Goal: Task Accomplishment & Management: Complete application form

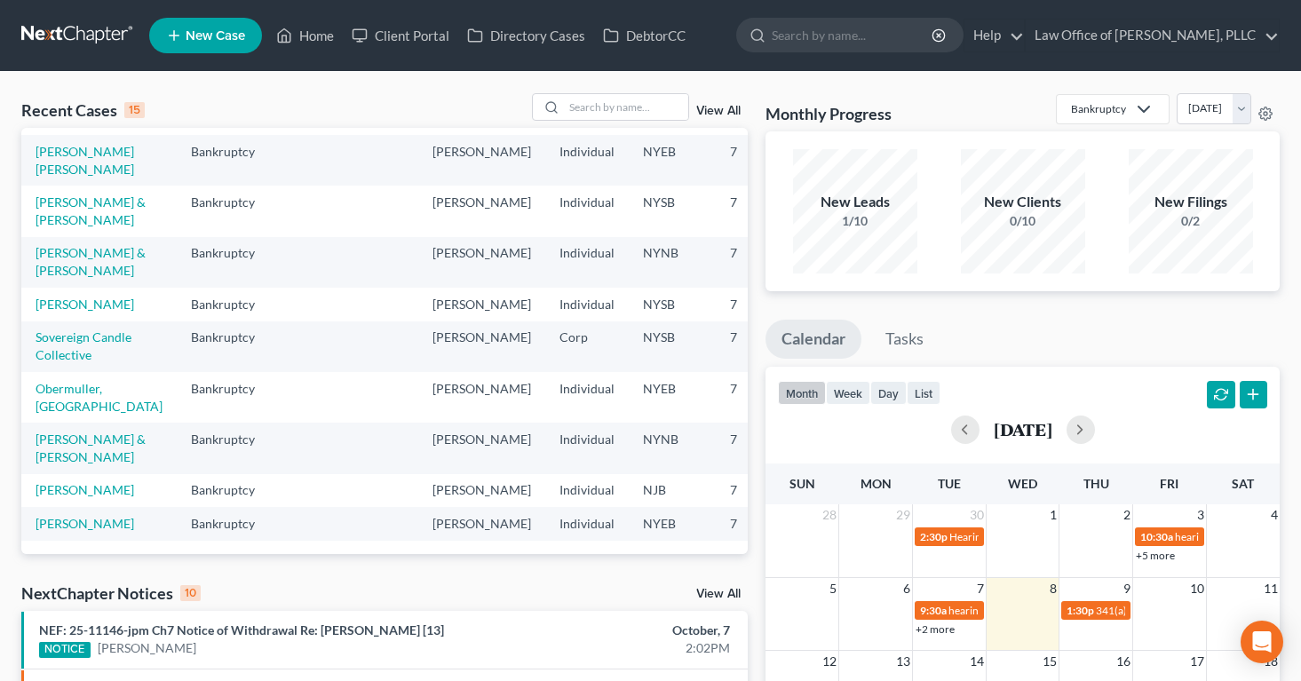
scroll to position [495, 0]
click at [53, 516] on link "[PERSON_NAME]" at bounding box center [85, 523] width 99 height 15
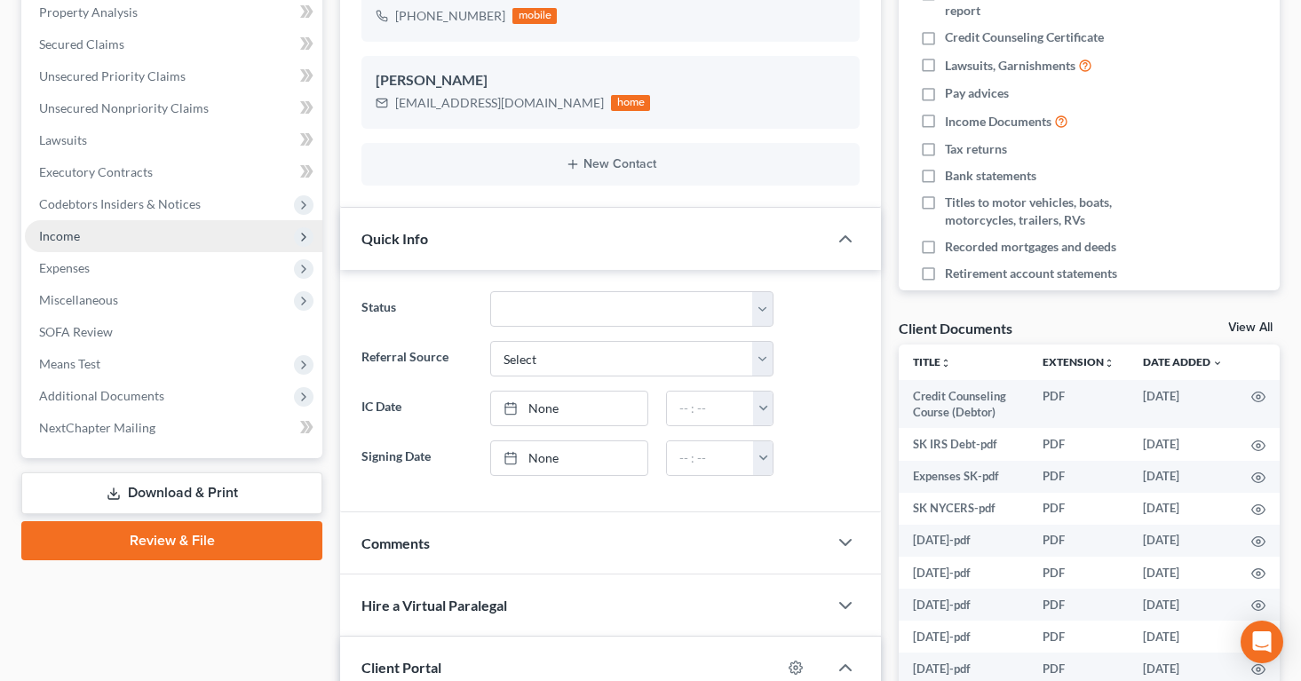
scroll to position [359, 0]
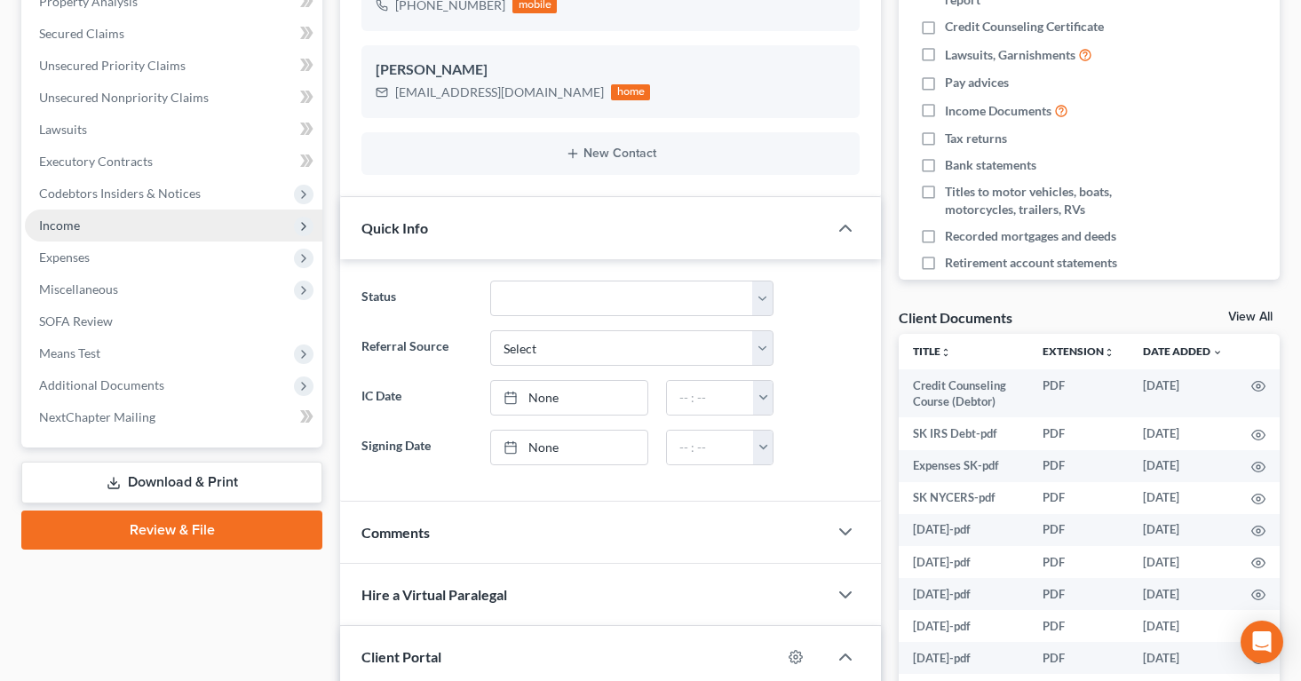
click at [59, 229] on span "Income" at bounding box center [59, 225] width 41 height 15
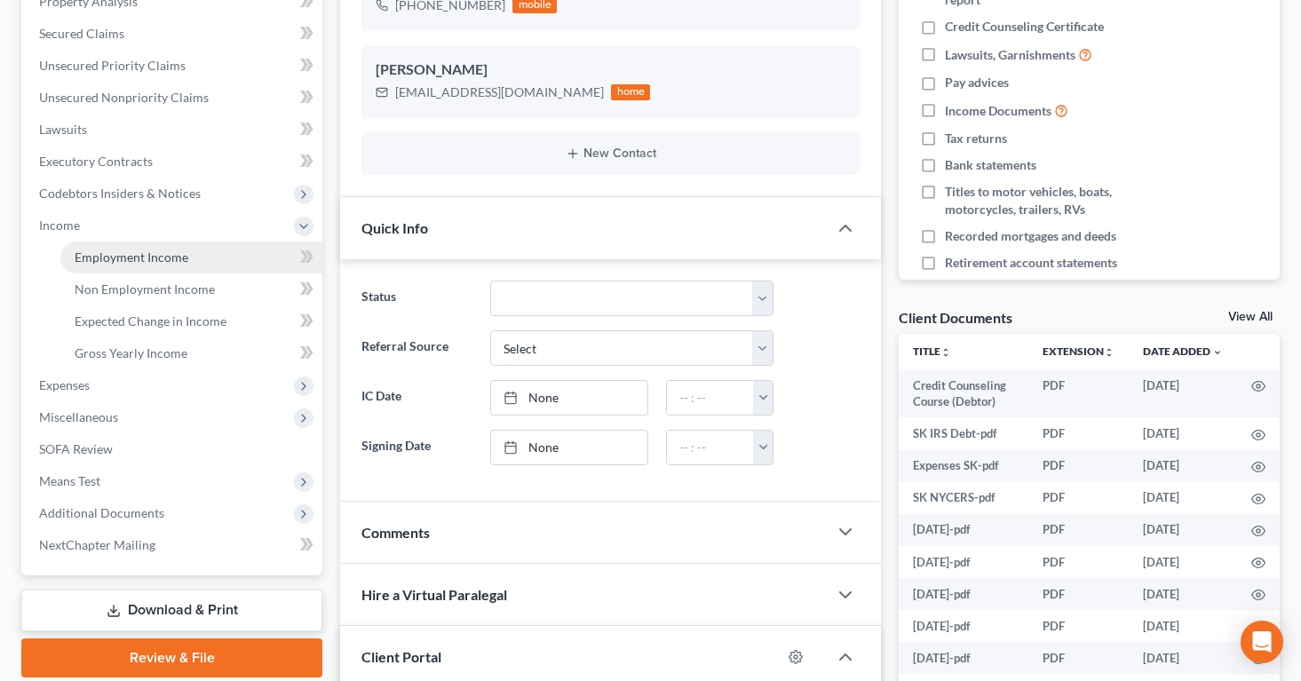
click at [108, 255] on span "Employment Income" at bounding box center [132, 256] width 114 height 15
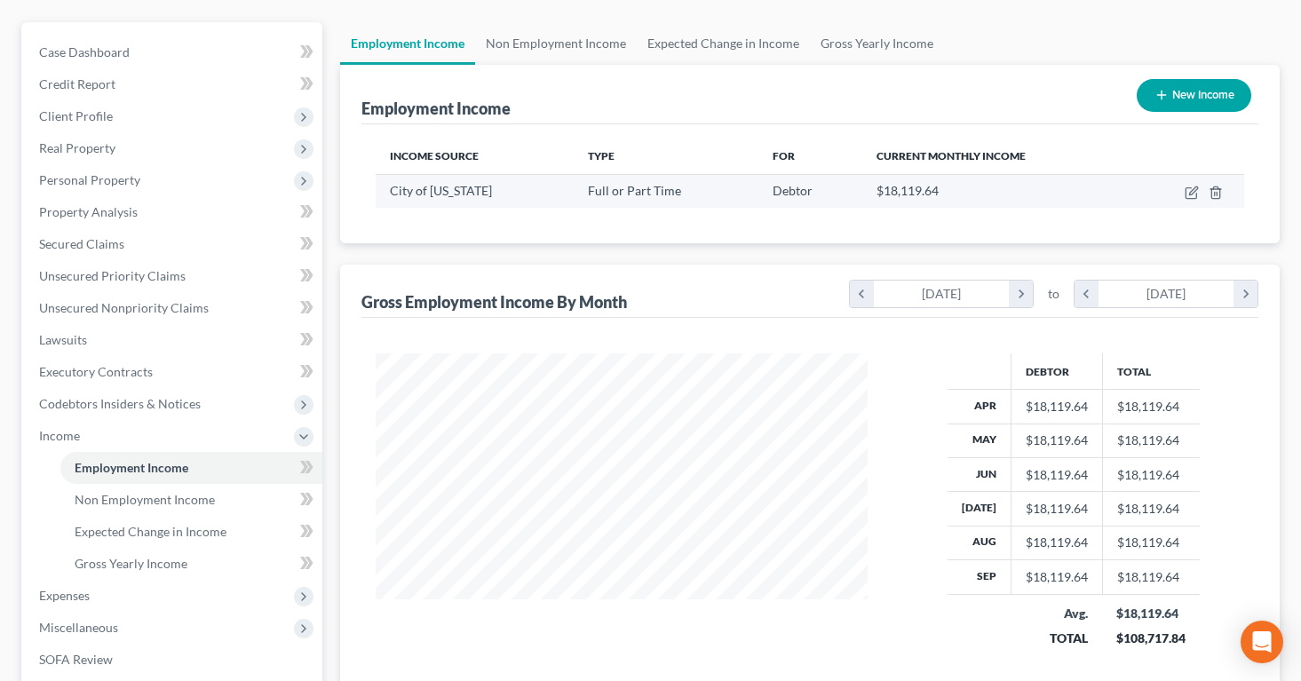
scroll to position [138, 0]
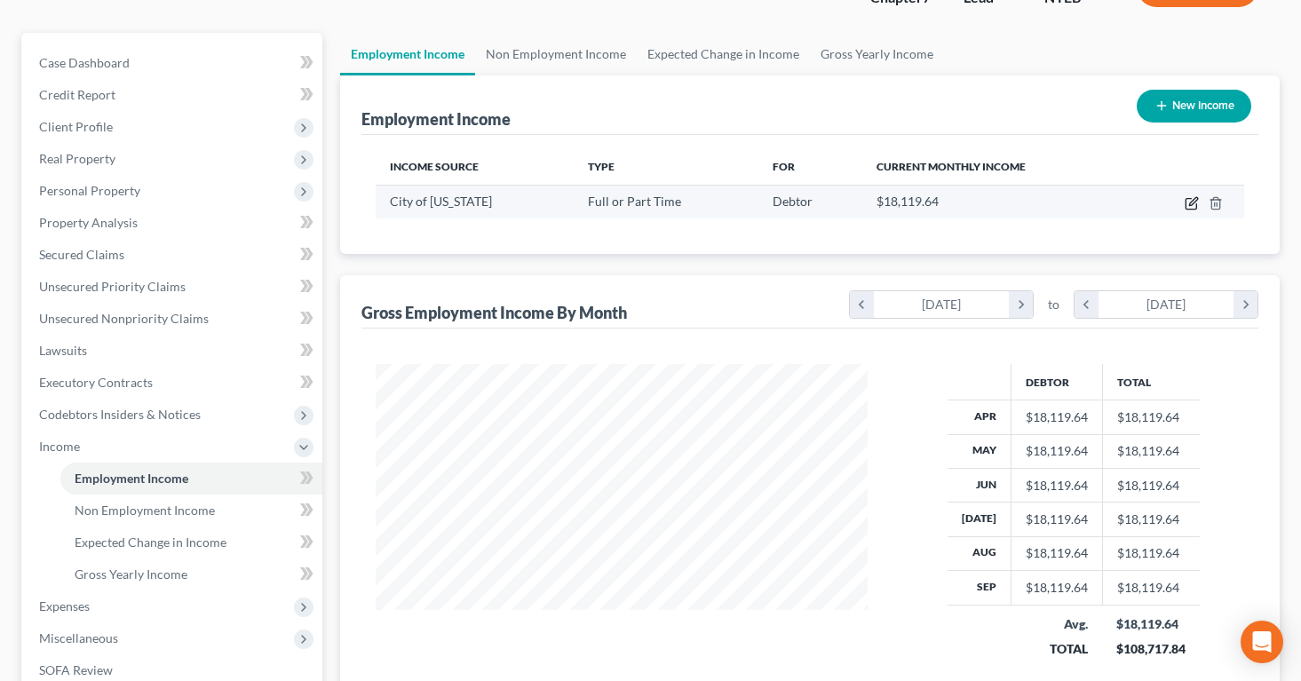
click at [1190, 202] on icon "button" at bounding box center [1193, 201] width 8 height 8
select select "0"
select select "35"
select select "1"
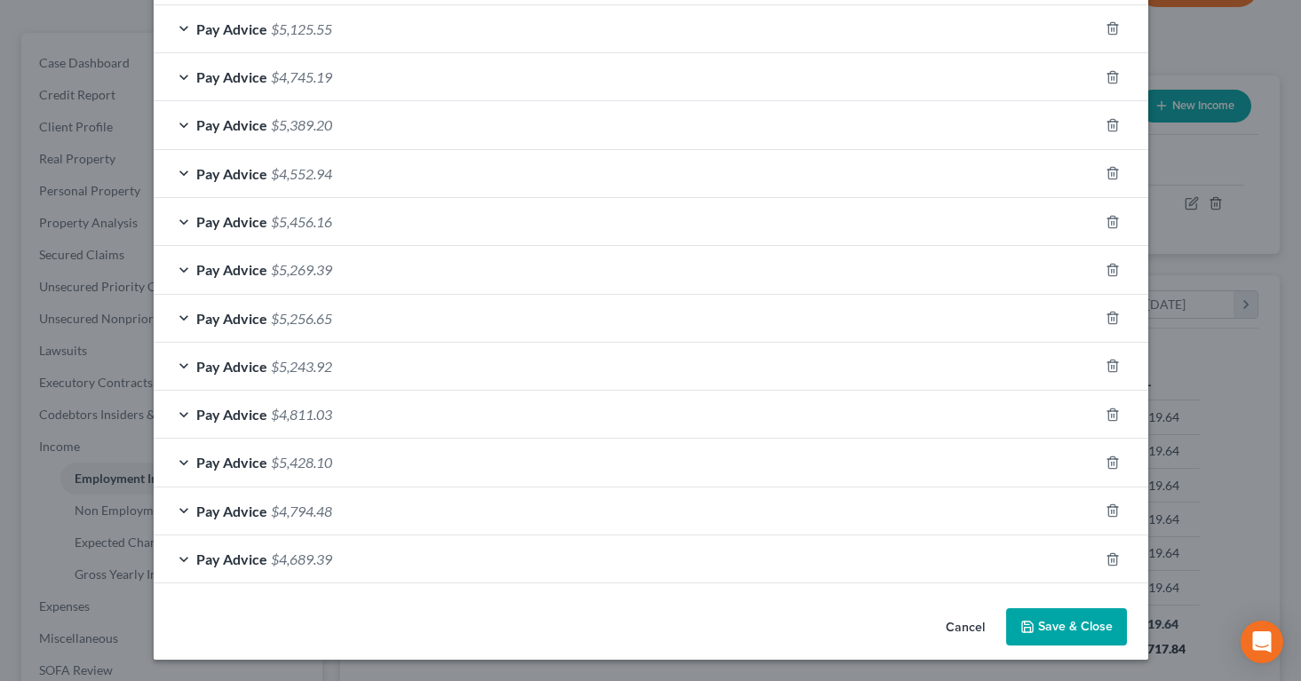
scroll to position [541, 0]
click at [260, 553] on span "Pay Advice" at bounding box center [231, 558] width 71 height 17
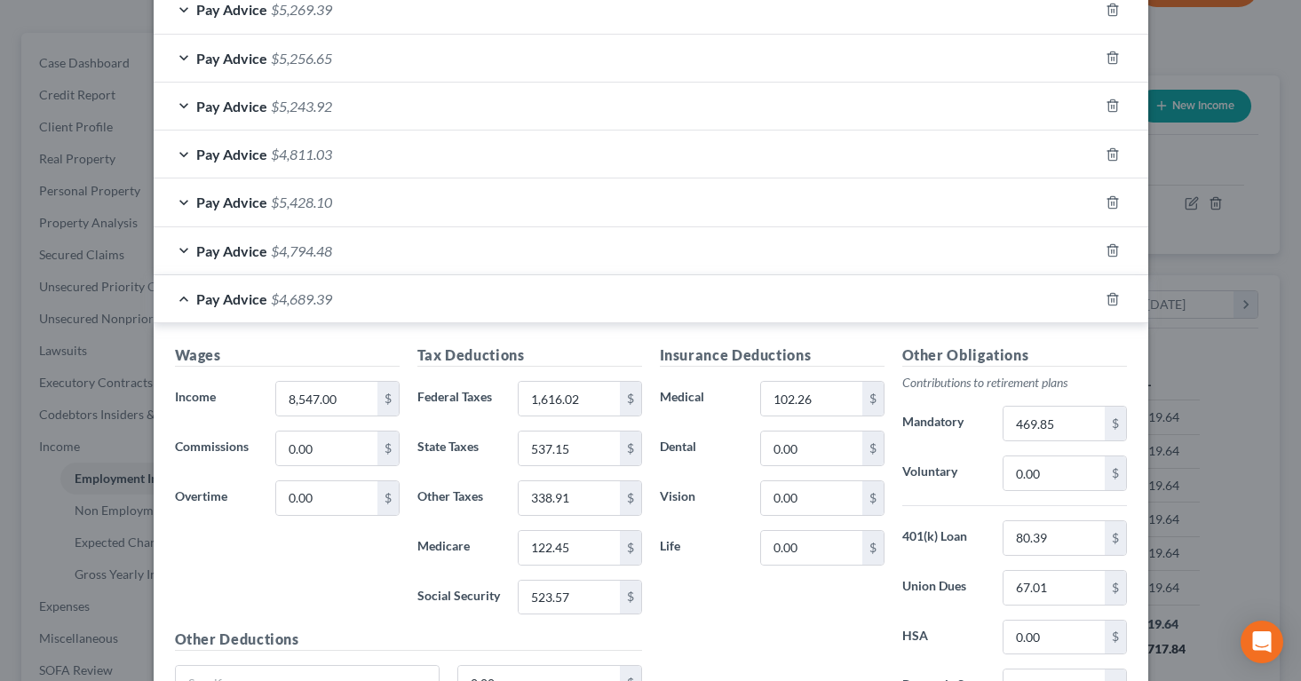
scroll to position [797, 0]
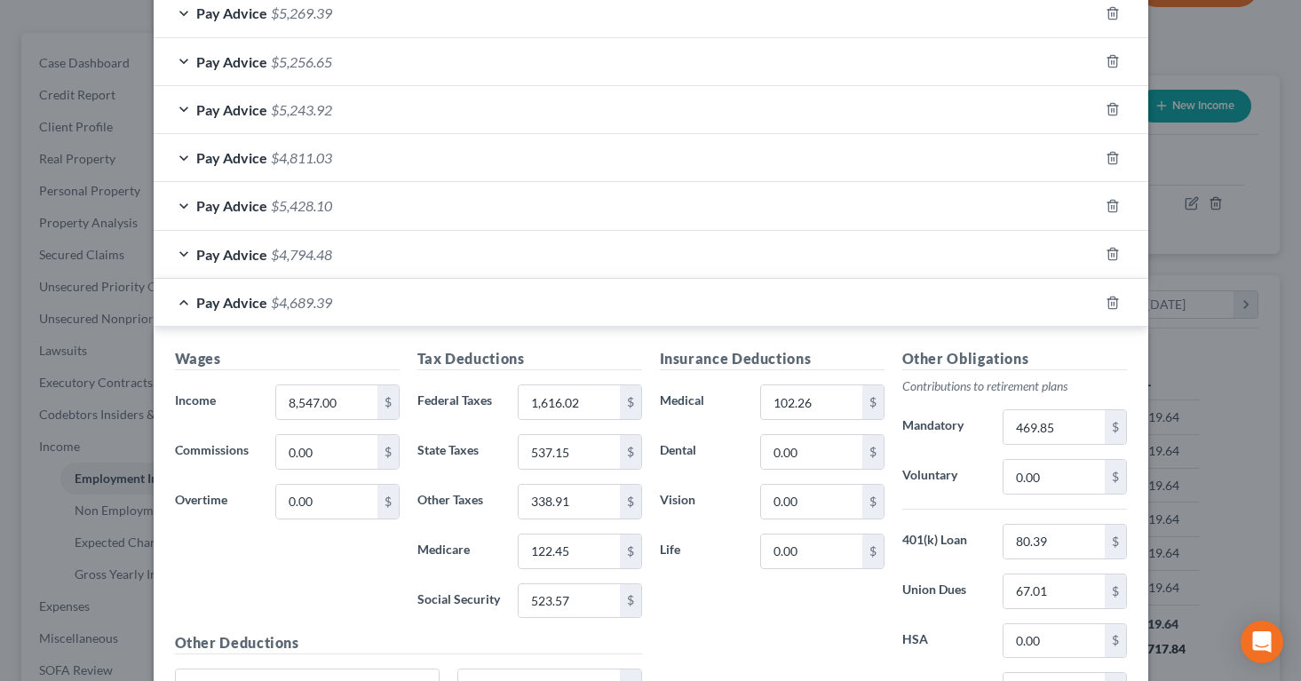
click at [290, 305] on span "$4,689.39" at bounding box center [301, 302] width 61 height 17
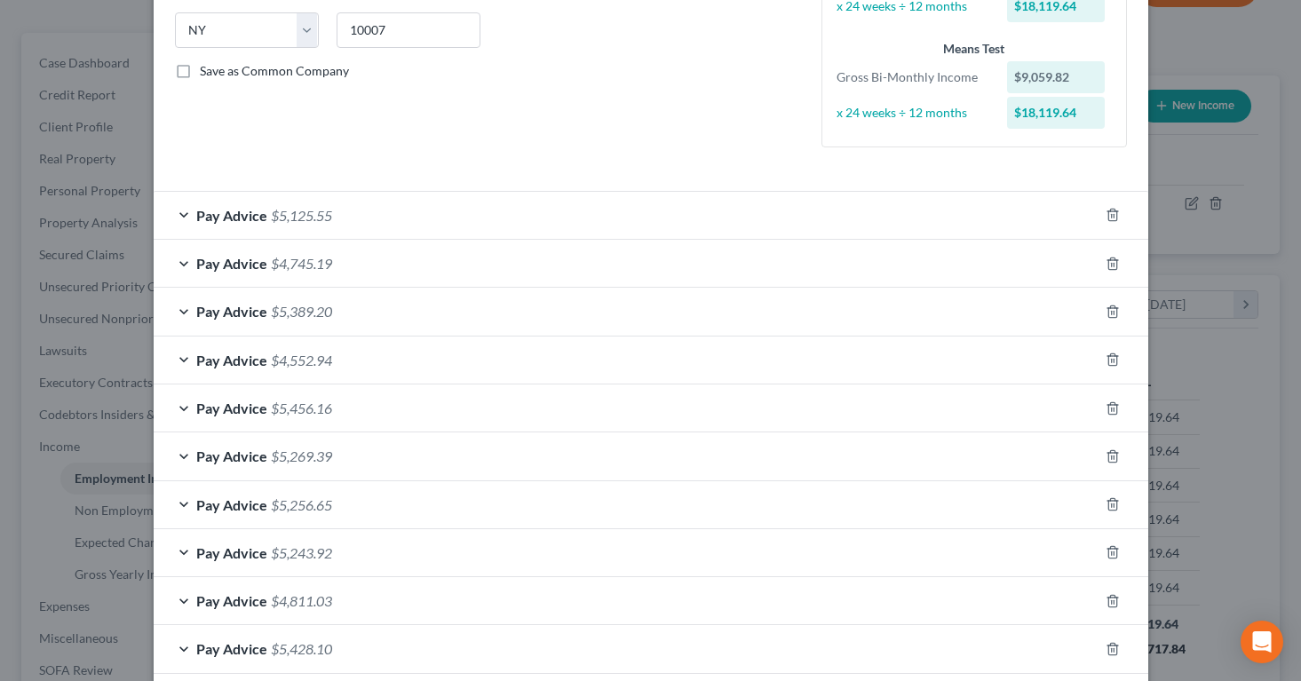
scroll to position [0, 0]
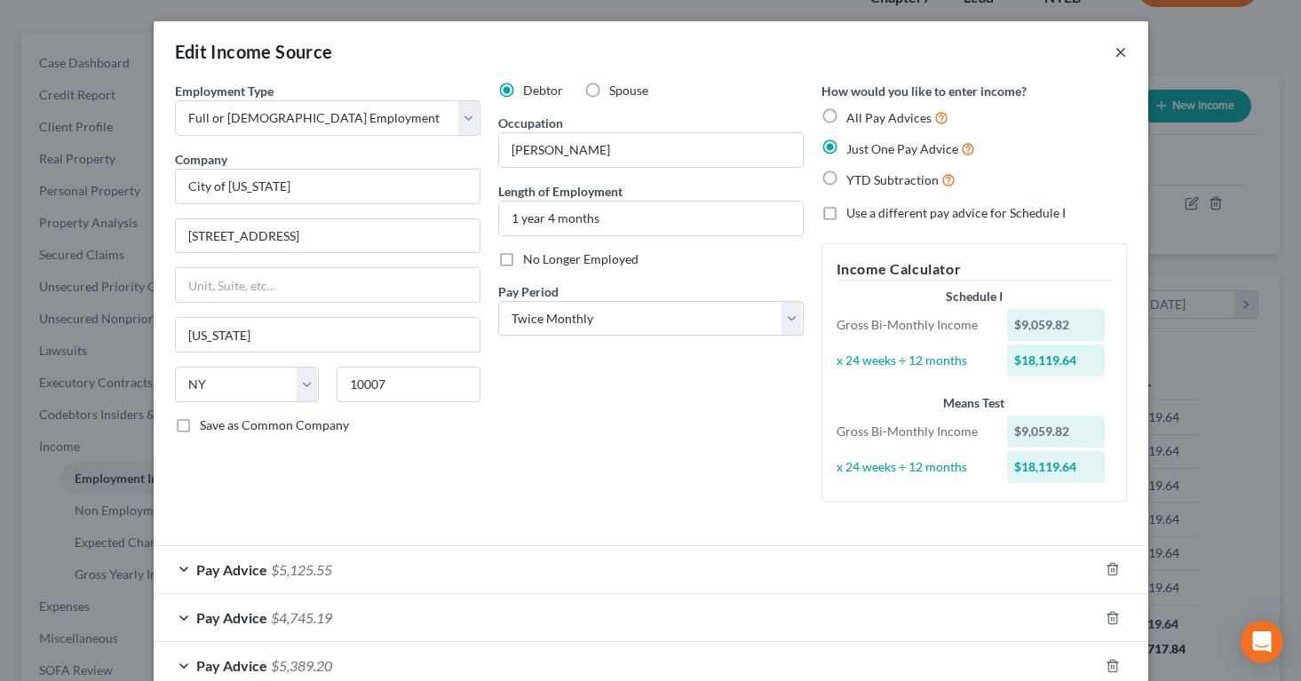
click at [1120, 53] on button "×" at bounding box center [1120, 51] width 12 height 21
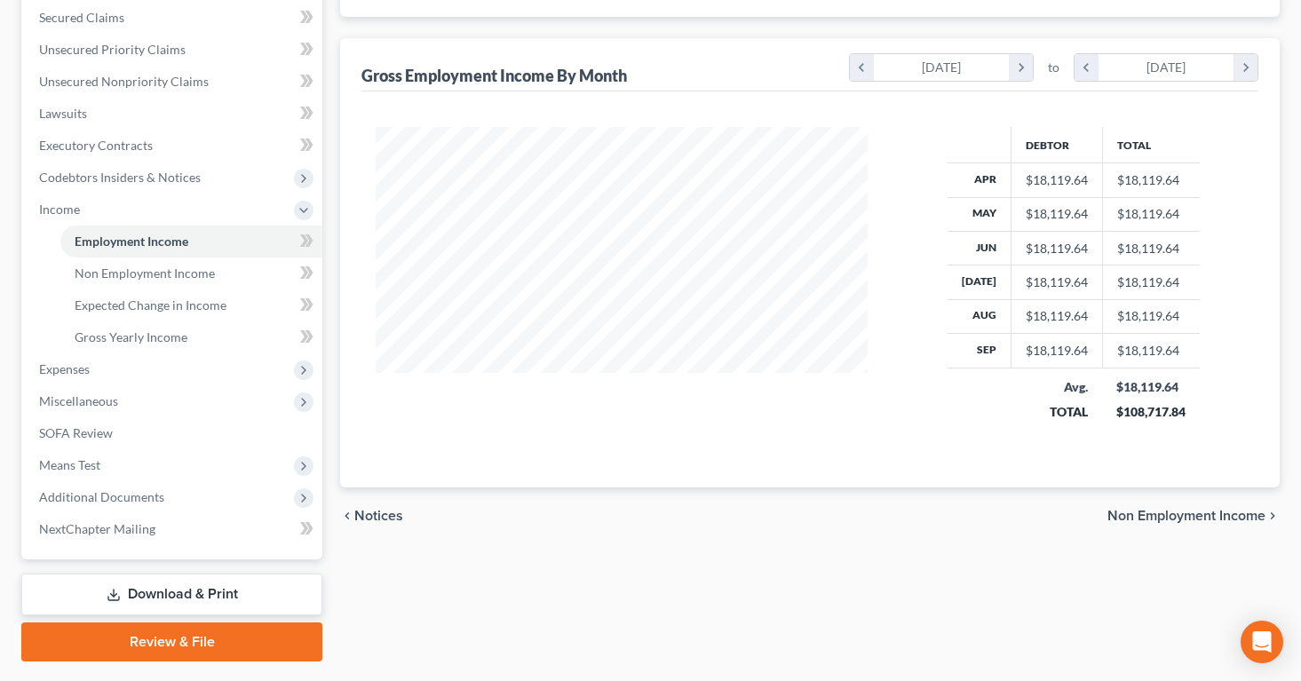
scroll to position [421, 0]
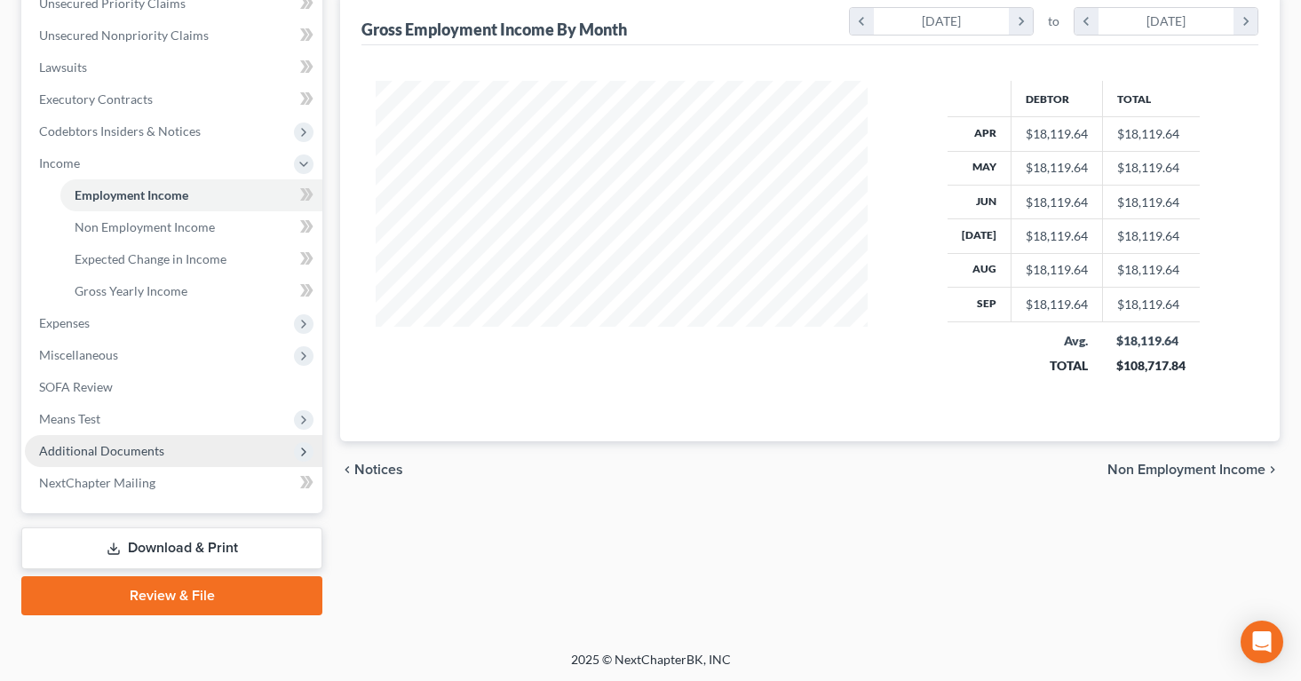
click at [73, 445] on span "Additional Documents" at bounding box center [101, 450] width 125 height 15
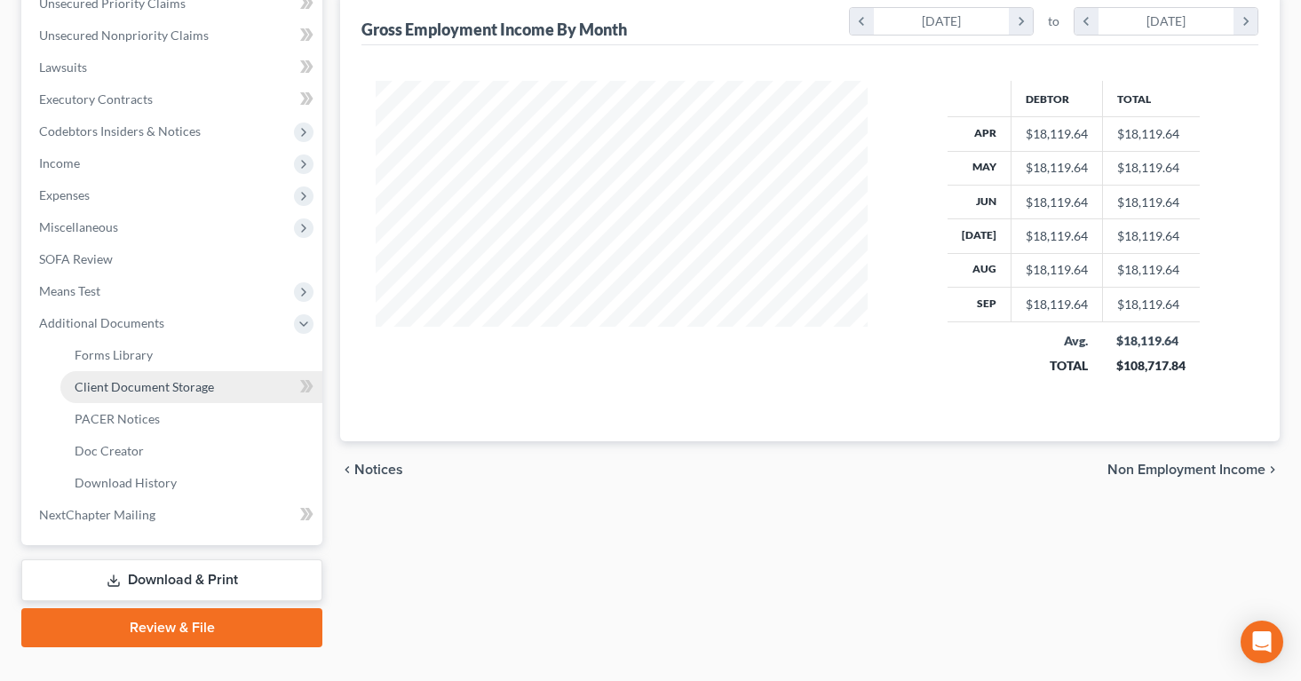
click at [88, 386] on span "Client Document Storage" at bounding box center [144, 386] width 139 height 15
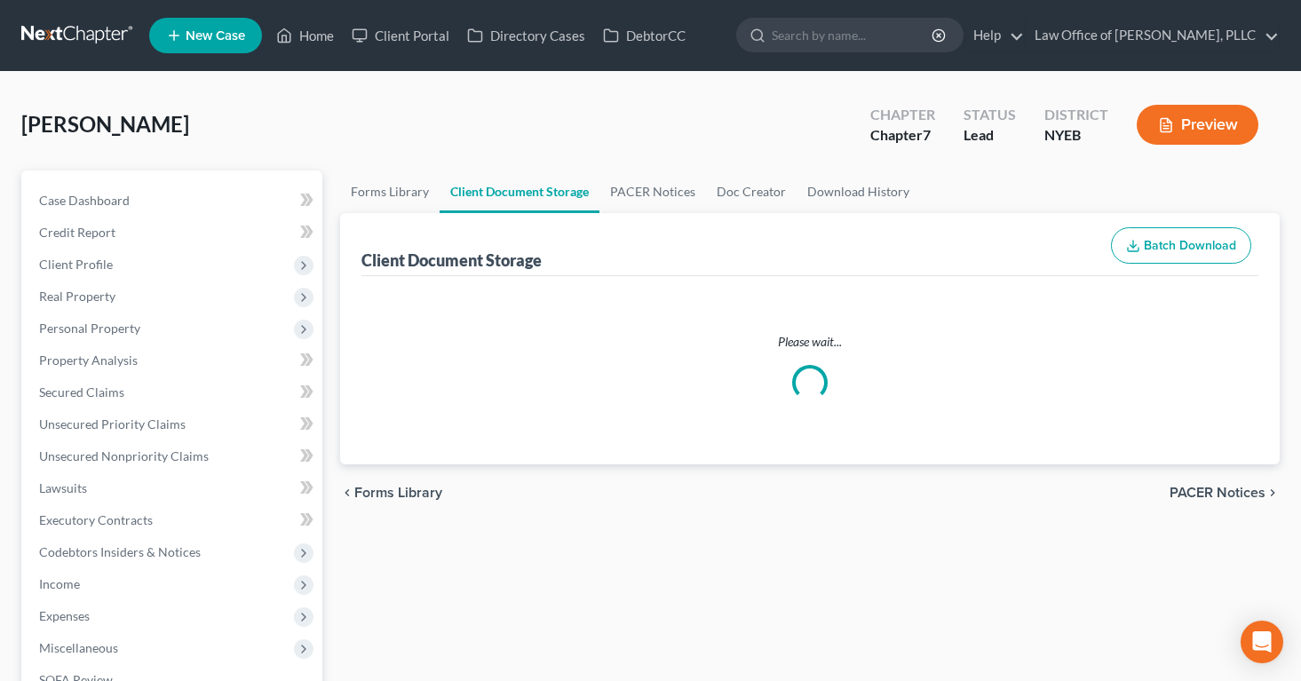
select select "0"
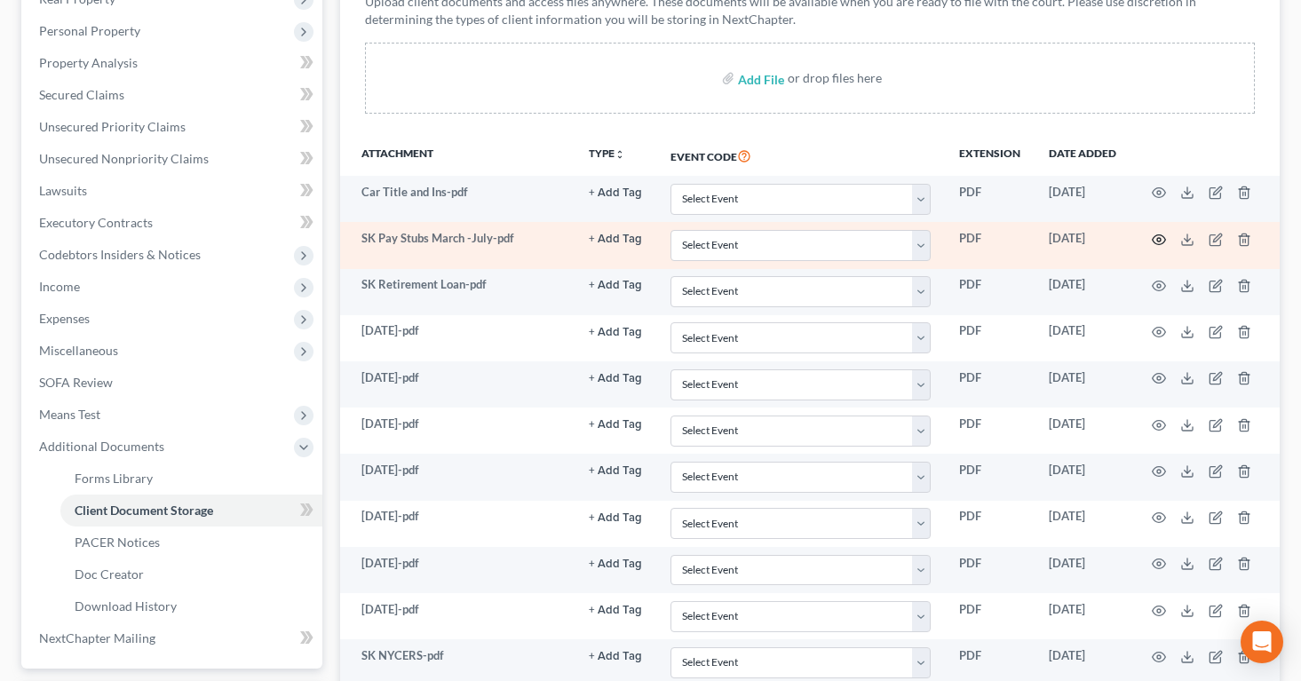
scroll to position [291, 0]
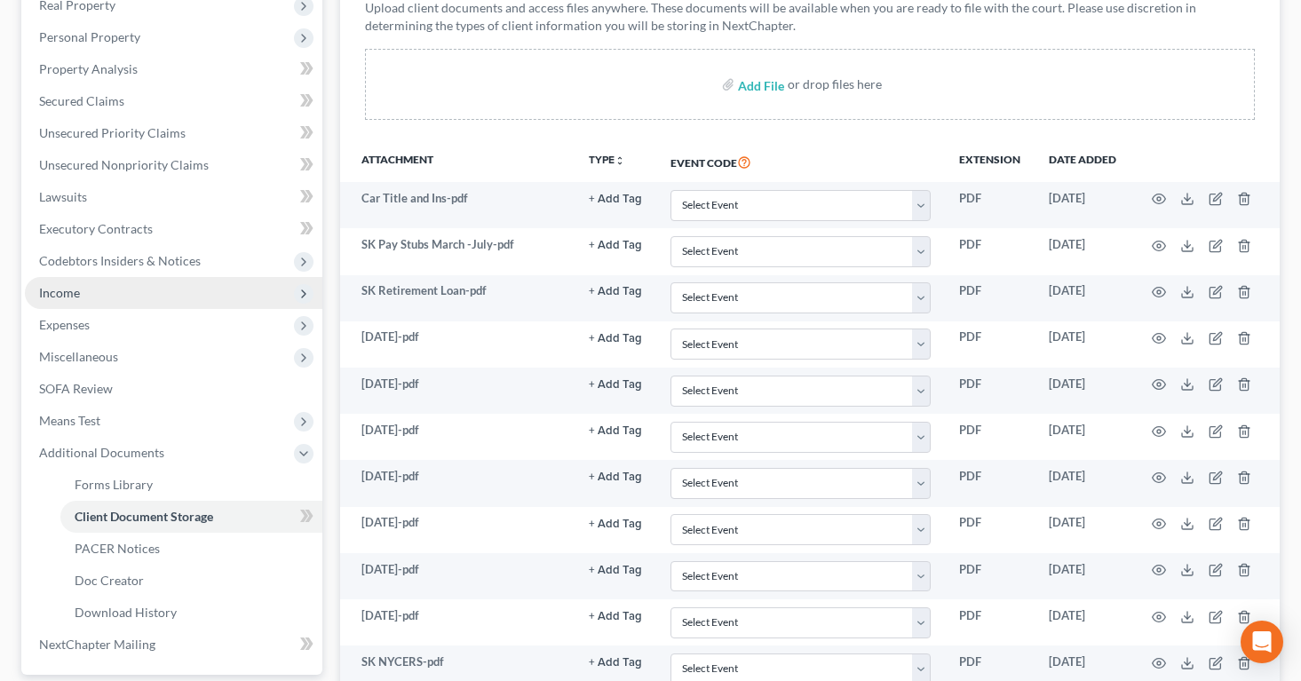
click at [65, 291] on span "Income" at bounding box center [59, 292] width 41 height 15
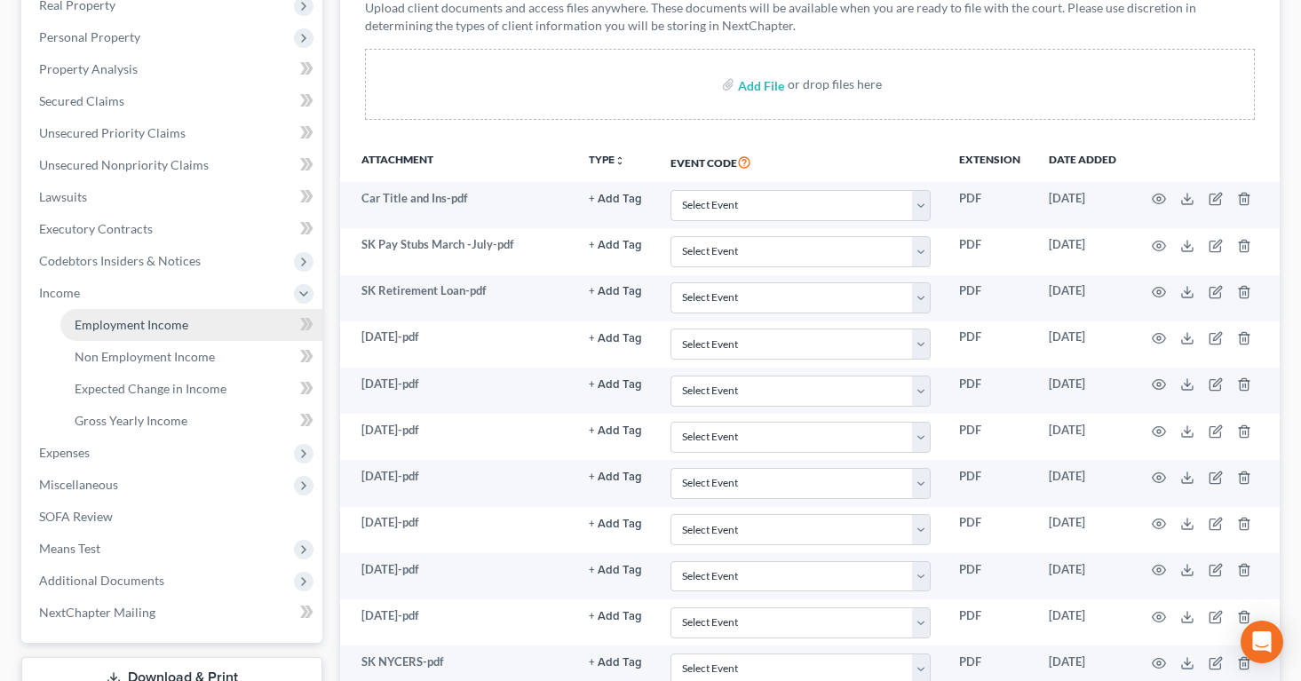
click at [101, 320] on span "Employment Income" at bounding box center [132, 324] width 114 height 15
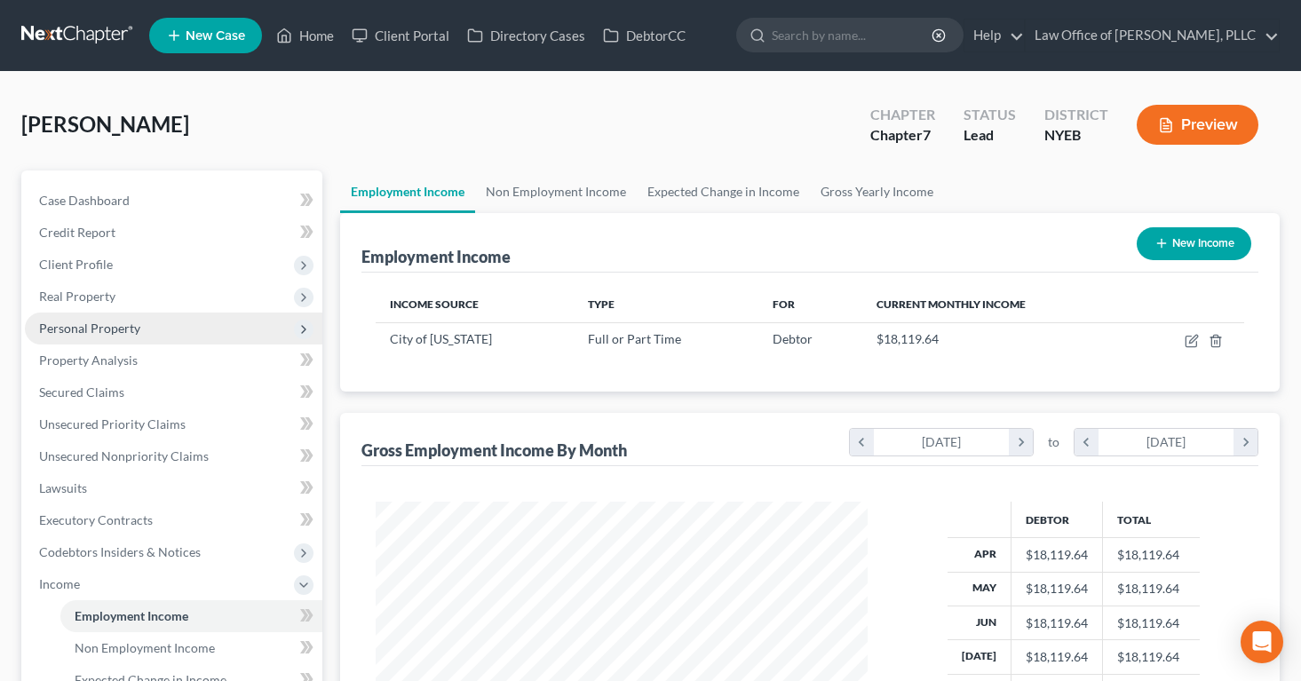
scroll to position [318, 527]
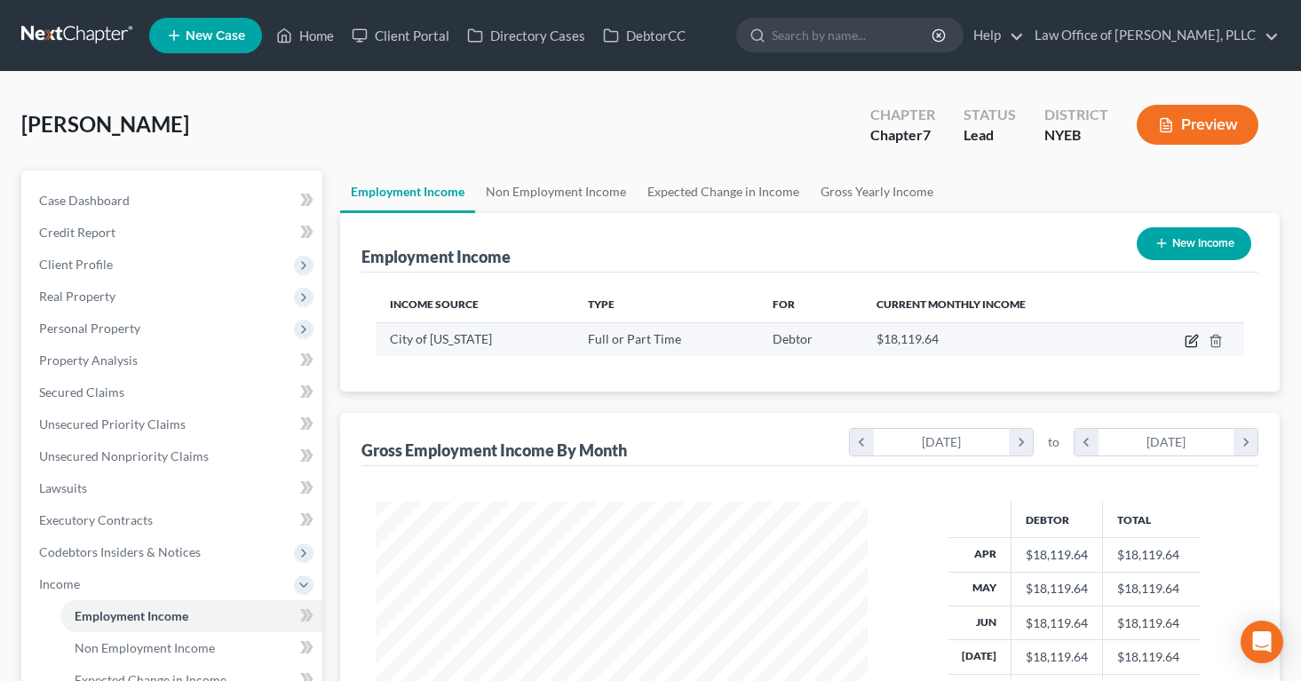
click at [1189, 340] on icon "button" at bounding box center [1191, 341] width 14 height 14
select select "0"
select select "35"
select select "1"
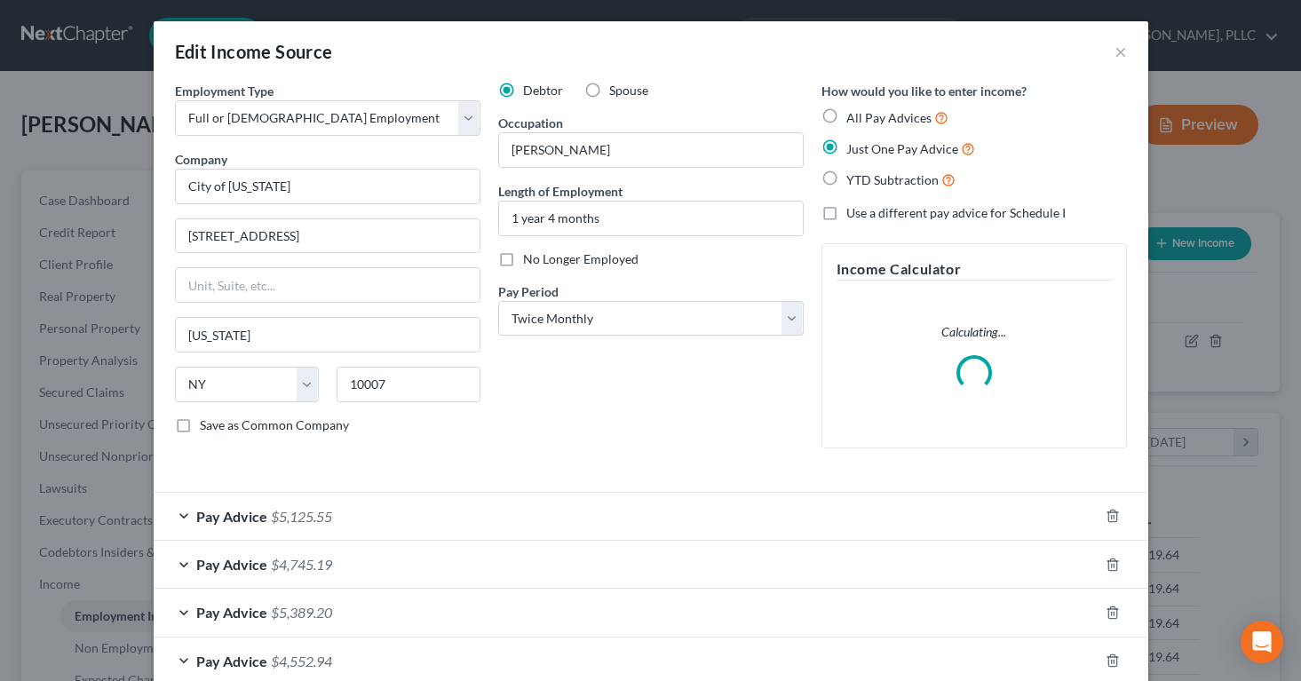
click at [846, 109] on label "All Pay Advices" at bounding box center [897, 117] width 102 height 20
click at [853, 109] on input "All Pay Advices" at bounding box center [859, 113] width 12 height 12
radio input "true"
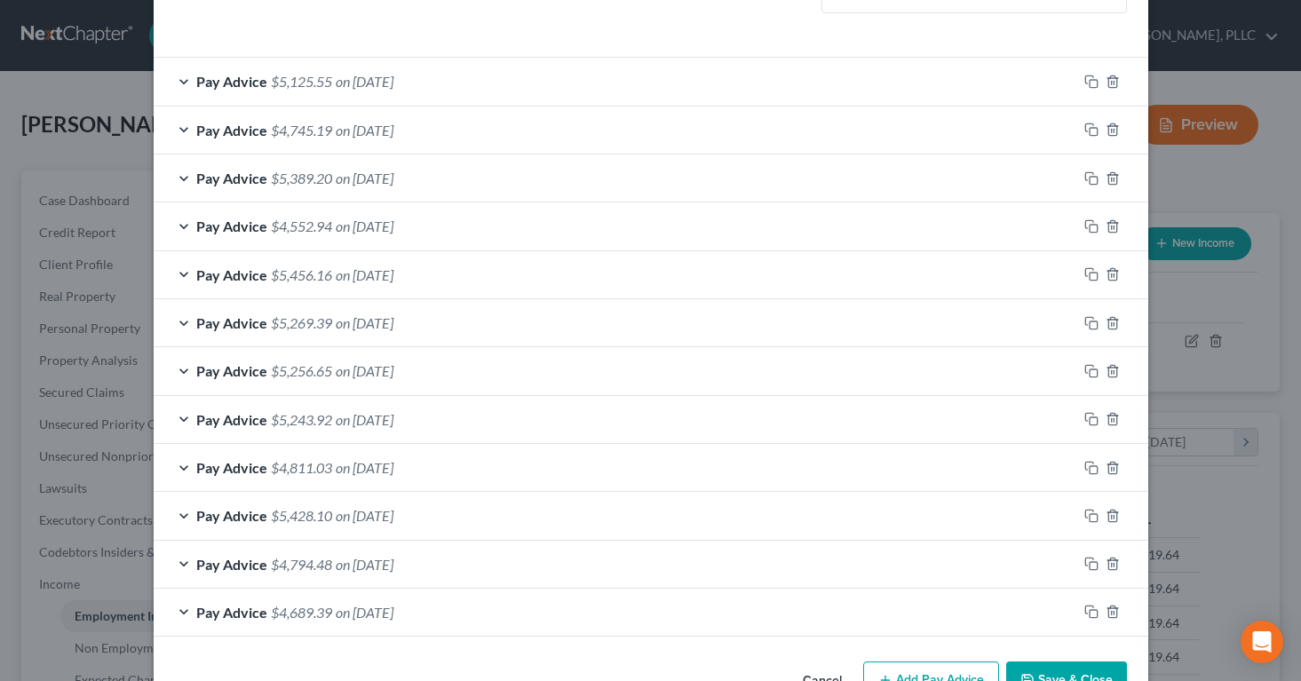
scroll to position [596, 0]
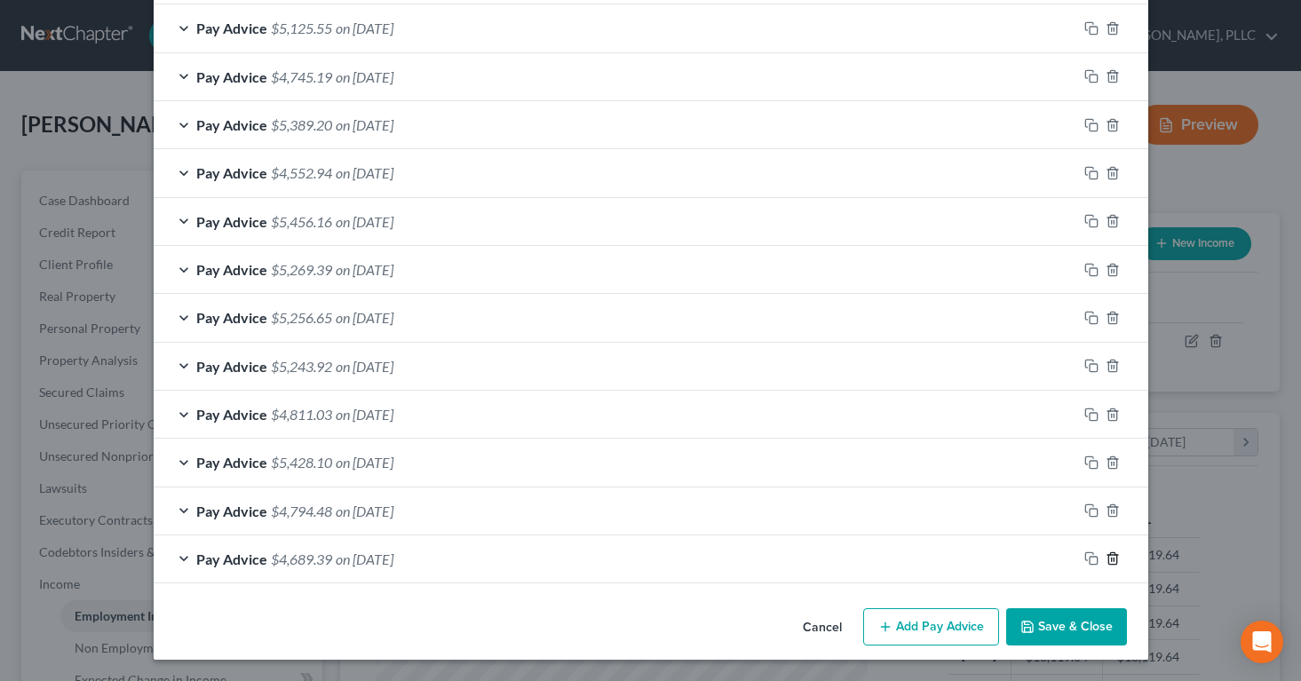
click at [1114, 561] on icon "button" at bounding box center [1112, 558] width 14 height 14
click at [1112, 556] on icon "button" at bounding box center [1112, 559] width 14 height 14
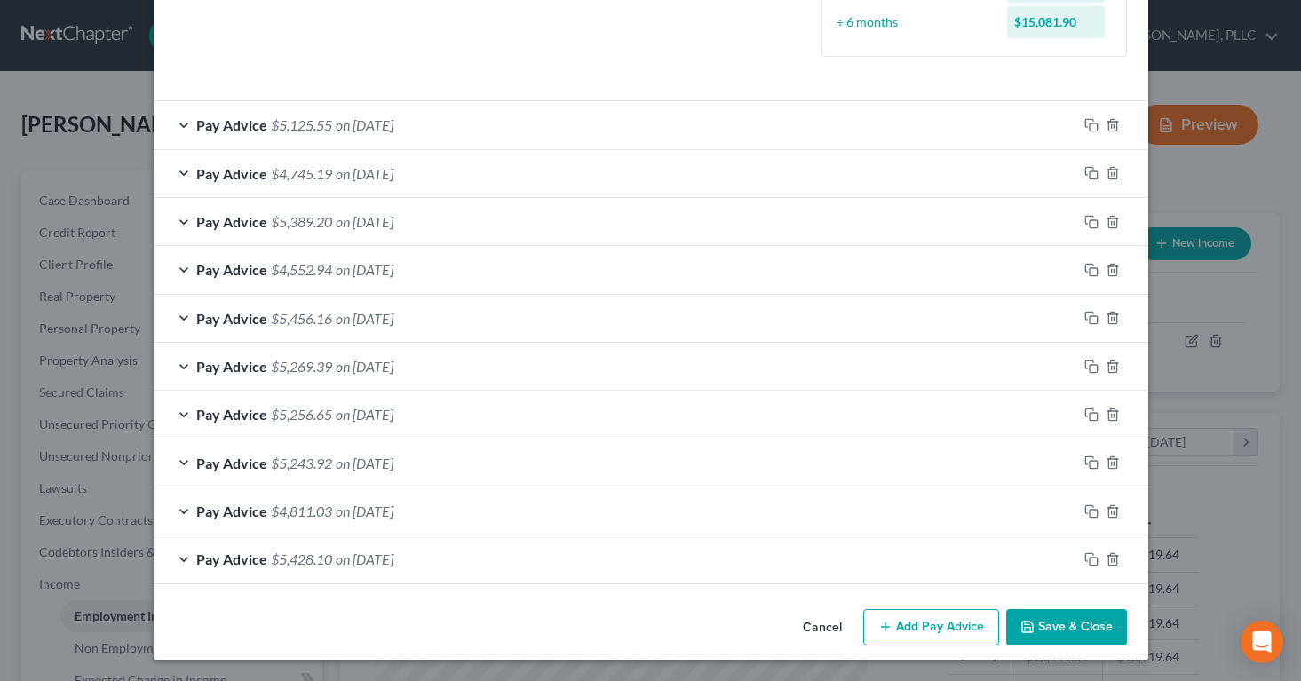
scroll to position [499, 0]
click at [1112, 556] on polyline "button" at bounding box center [1112, 556] width 11 height 0
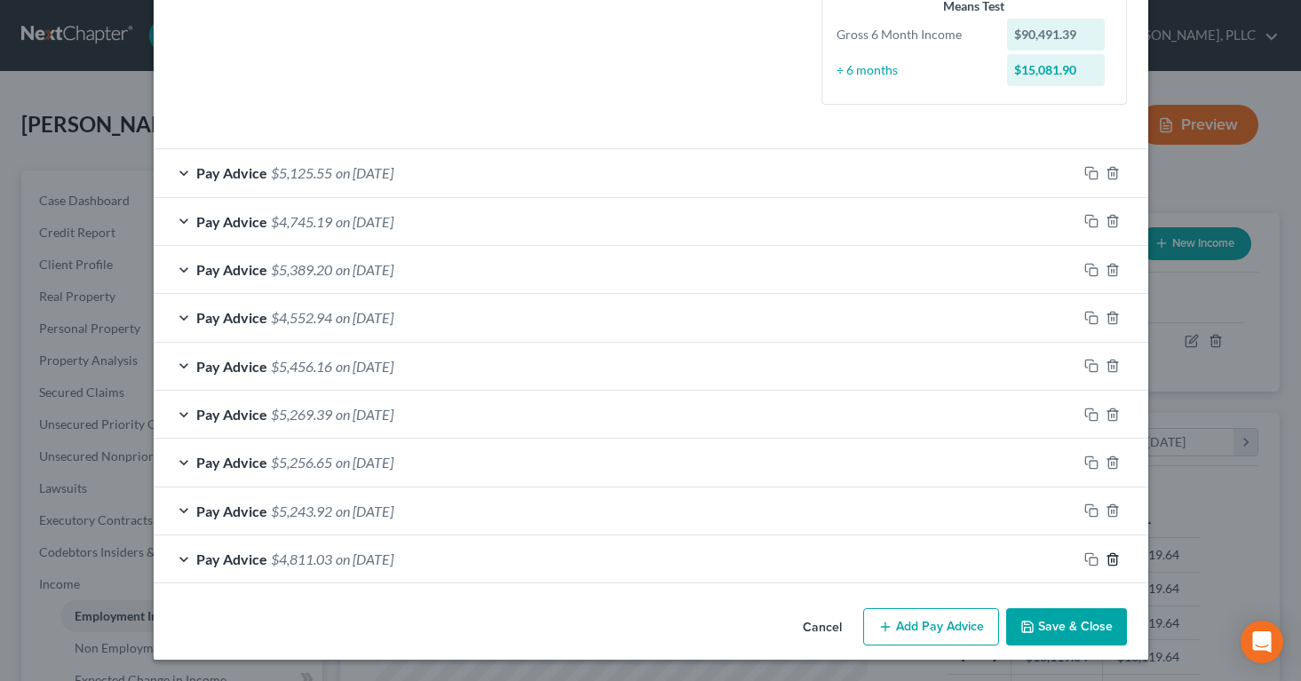
click at [1112, 556] on polyline "button" at bounding box center [1112, 556] width 11 height 0
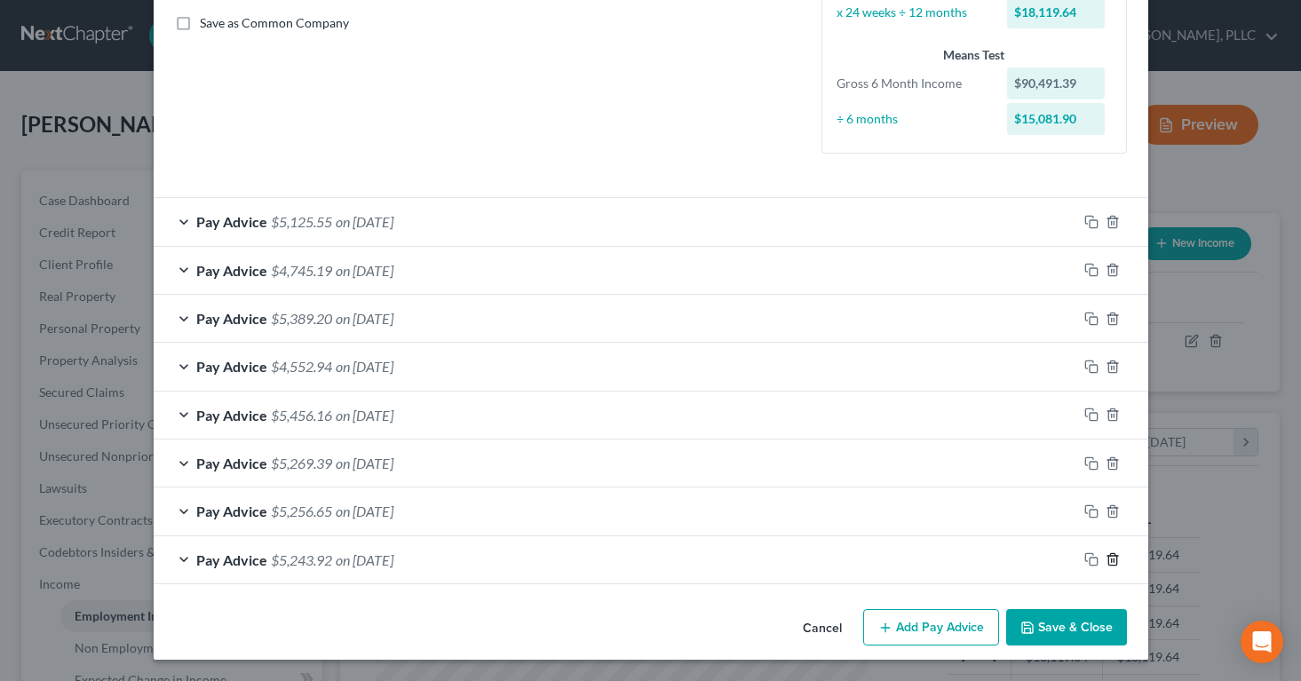
click at [1112, 556] on polyline "button" at bounding box center [1112, 556] width 11 height 0
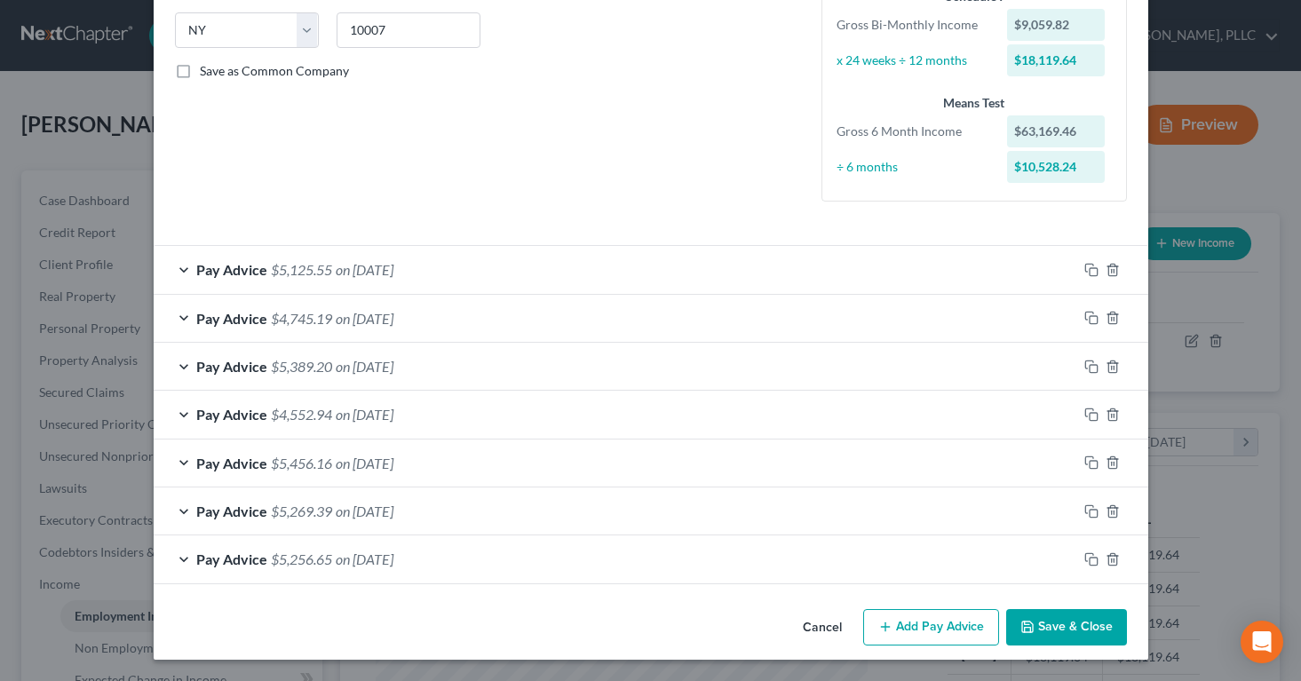
click at [962, 637] on button "Add Pay Advice" at bounding box center [931, 627] width 136 height 37
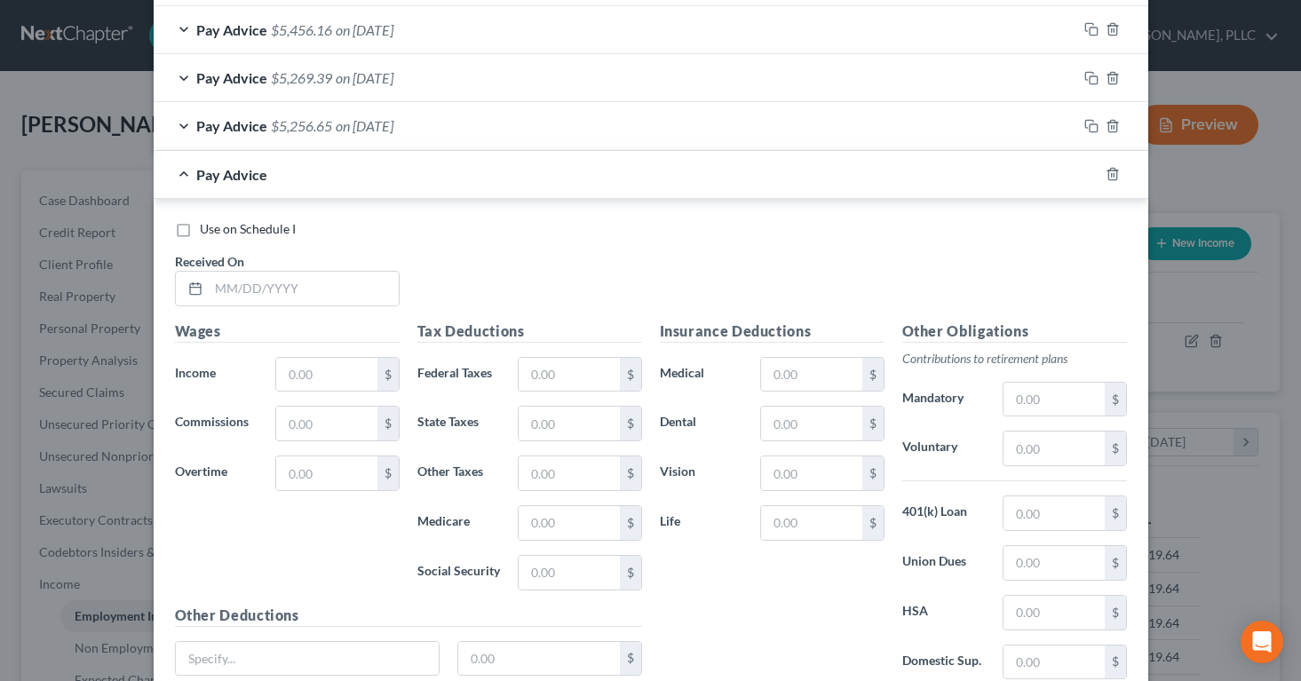
scroll to position [863, 0]
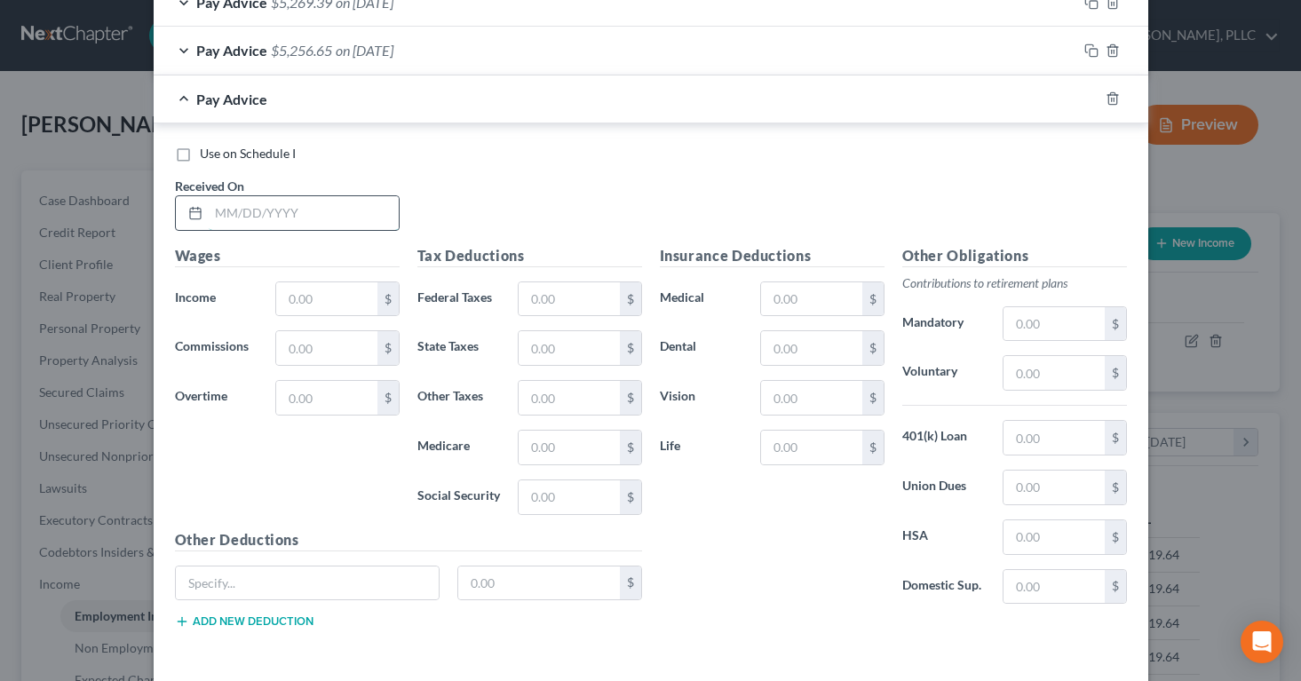
click at [222, 203] on input "text" at bounding box center [304, 213] width 190 height 34
type input "[DATE]"
click at [300, 305] on input "text" at bounding box center [326, 299] width 100 height 34
type input "3,988.60"
click at [534, 293] on input "text" at bounding box center [569, 299] width 100 height 34
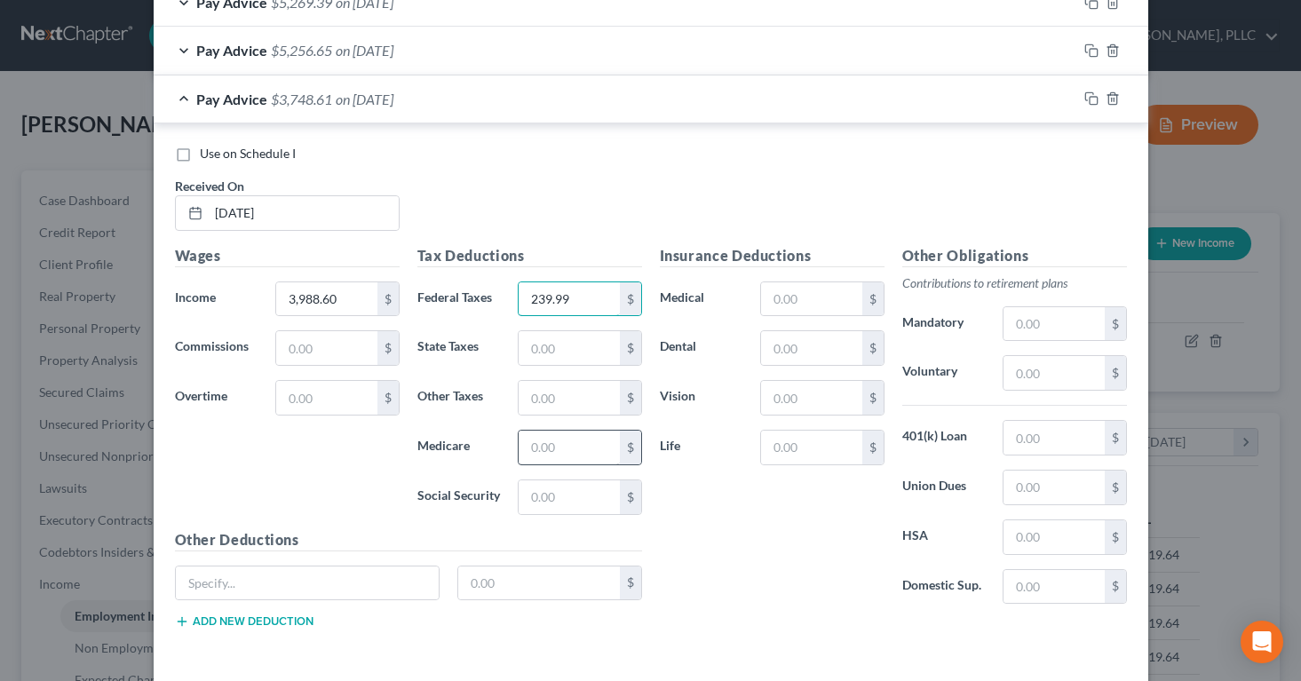
type input "239.99"
click at [552, 450] on input "text" at bounding box center [569, 448] width 100 height 34
type input "56.13"
click at [547, 497] on input "text" at bounding box center [569, 497] width 100 height 34
click at [511, 273] on div "Tax Deductions Federal Taxes 239.99 $ State Taxes $ Other Taxes $ Medicare 56.1…" at bounding box center [529, 387] width 242 height 284
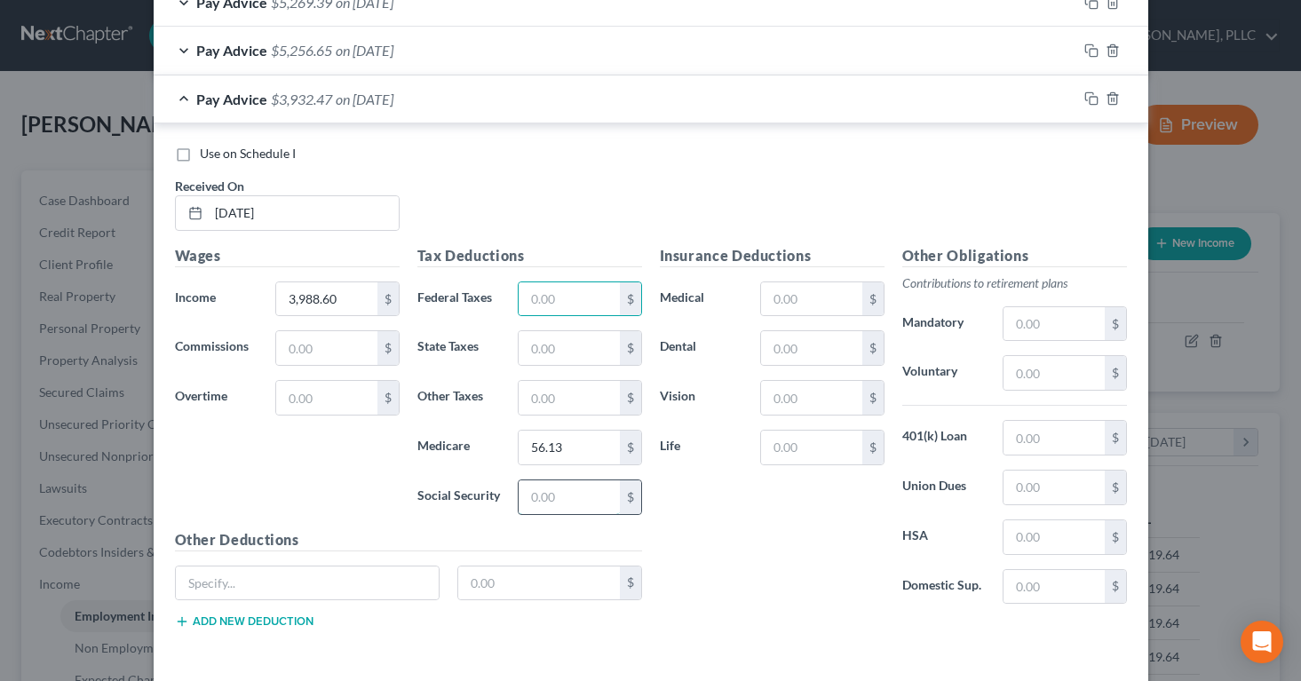
click at [564, 495] on input "text" at bounding box center [569, 497] width 100 height 34
paste input "239.99"
type input "239.99"
click at [525, 298] on input "text" at bounding box center [569, 299] width 100 height 34
type input "664.77"
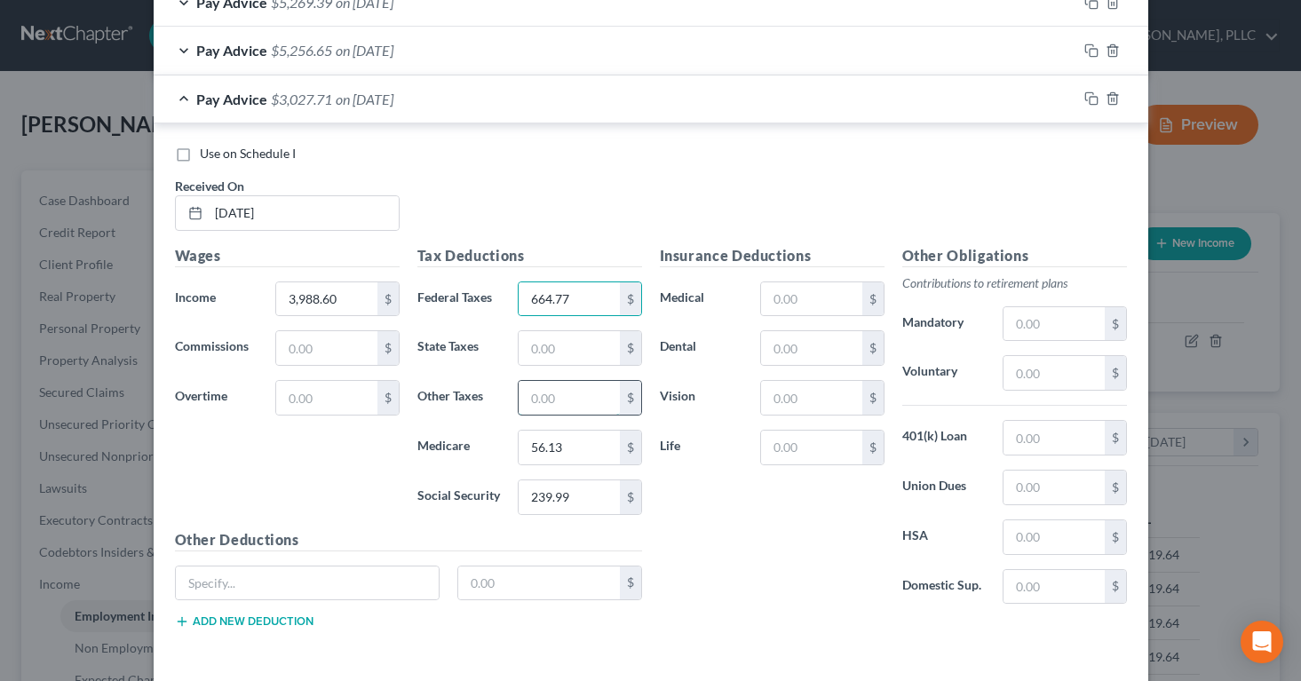
click at [526, 395] on input "text" at bounding box center [569, 398] width 100 height 34
type input "145.18"
click at [534, 351] on input "text" at bounding box center [569, 348] width 100 height 34
type input "194.51"
click at [782, 302] on input "text" at bounding box center [811, 299] width 100 height 34
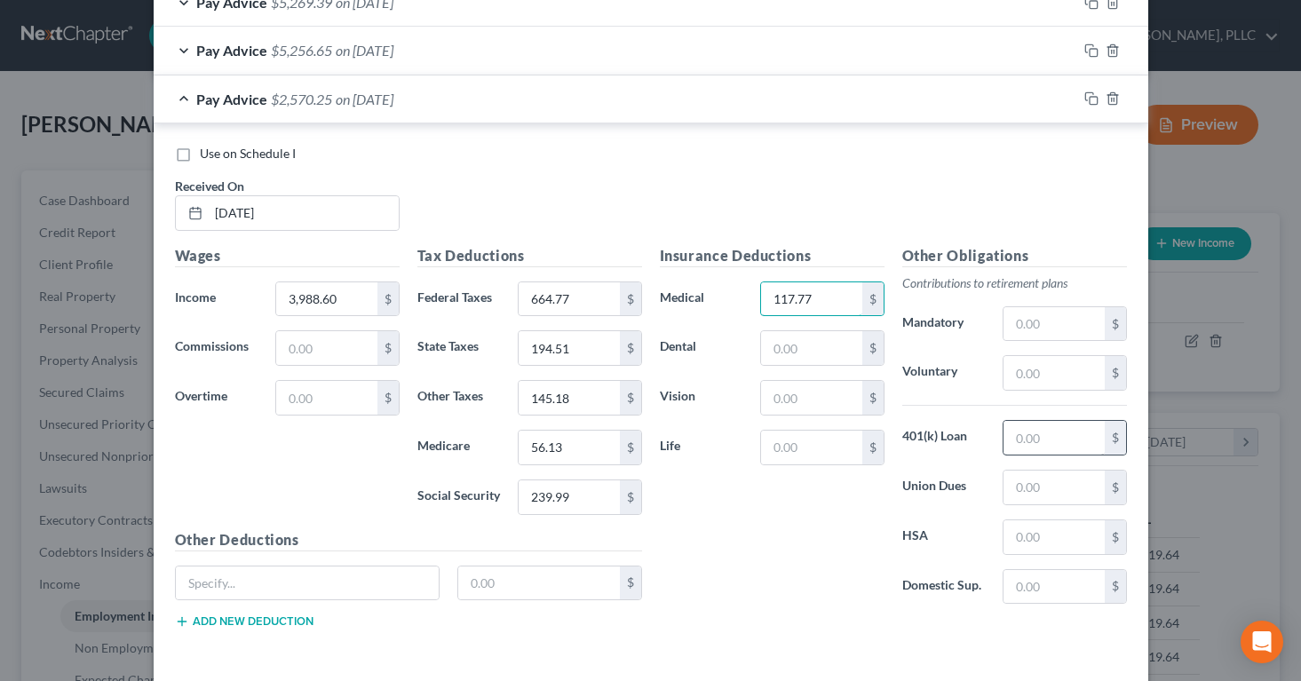
type input "117.77"
click at [1039, 440] on input "text" at bounding box center [1053, 438] width 100 height 34
type input "148.25"
click at [1052, 323] on input "text" at bounding box center [1053, 324] width 100 height 34
type input "239.32"
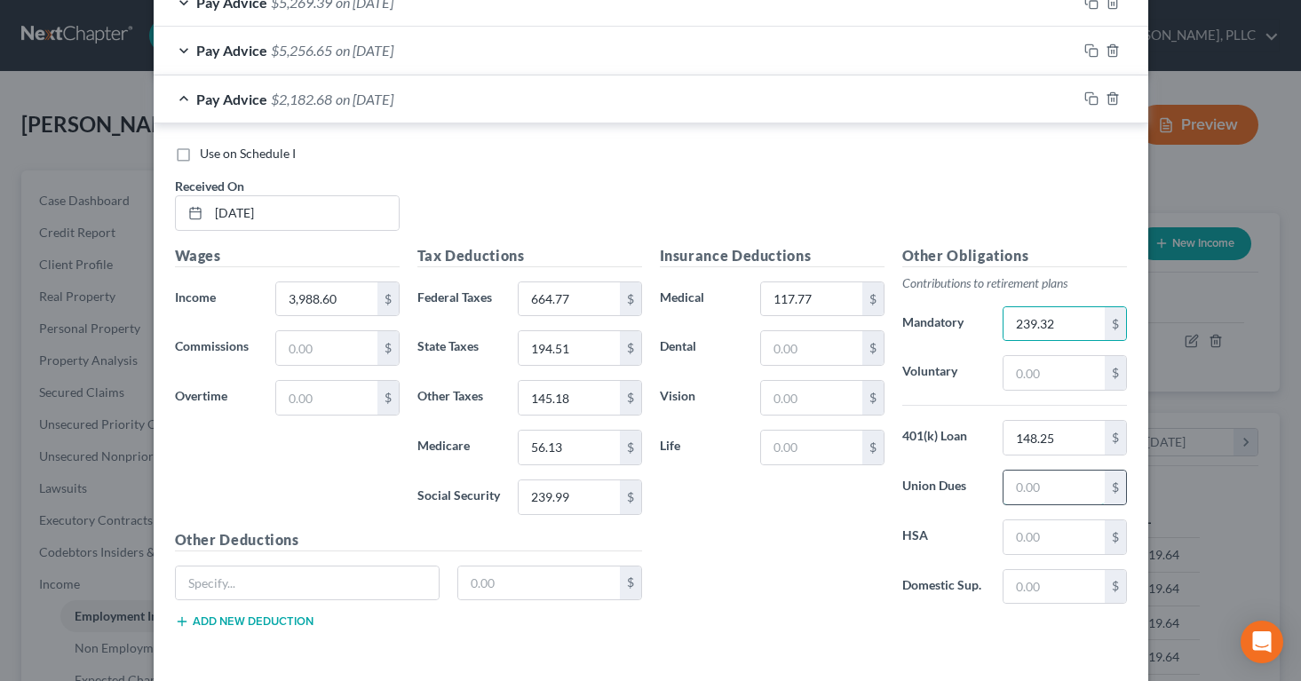
click at [1043, 491] on input "text" at bounding box center [1053, 488] width 100 height 34
type input "67.01"
click at [751, 589] on div "Insurance Deductions Medical 117.77 $ Dental $ Vision $ Life $" at bounding box center [772, 432] width 242 height 374
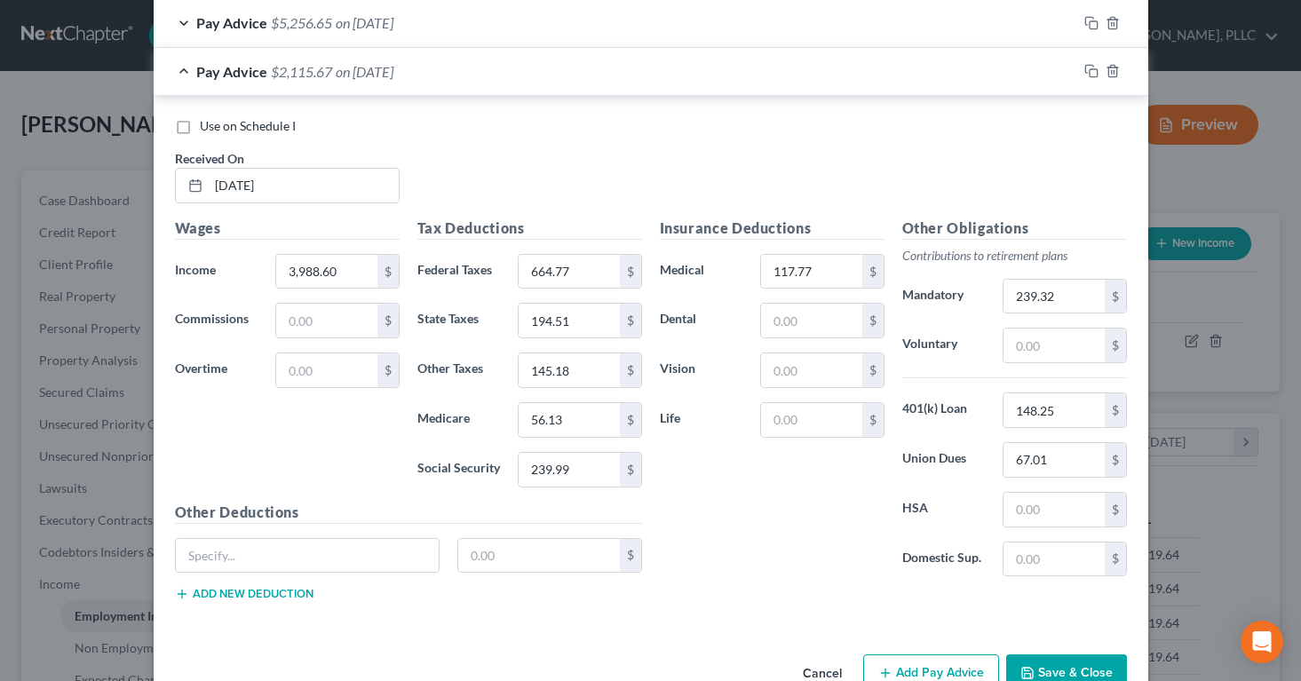
scroll to position [937, 0]
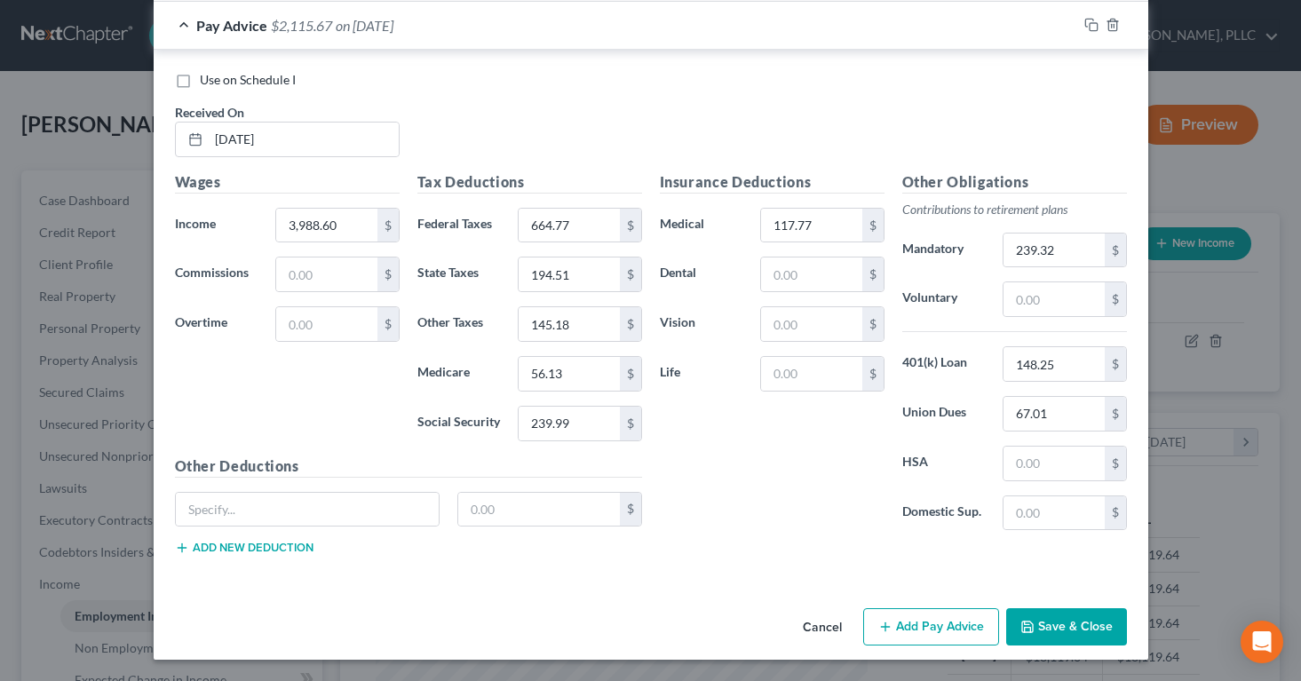
click at [1069, 634] on button "Save & Close" at bounding box center [1066, 626] width 121 height 37
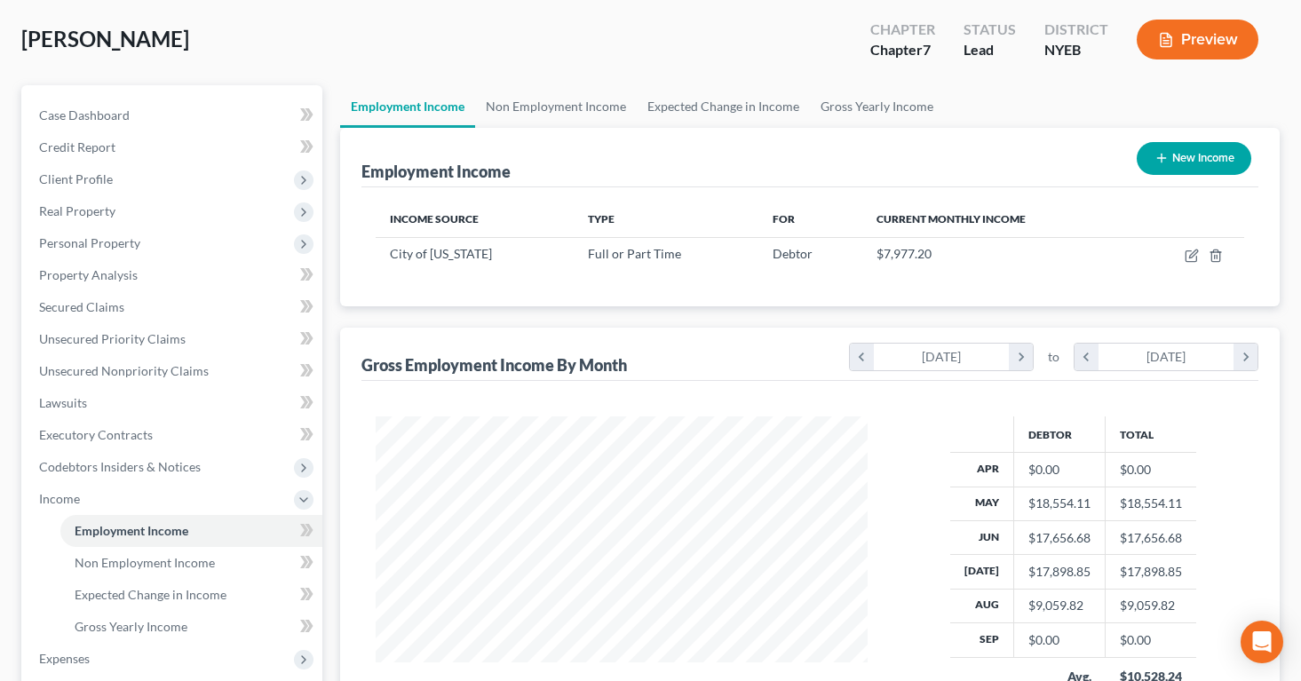
scroll to position [83, 0]
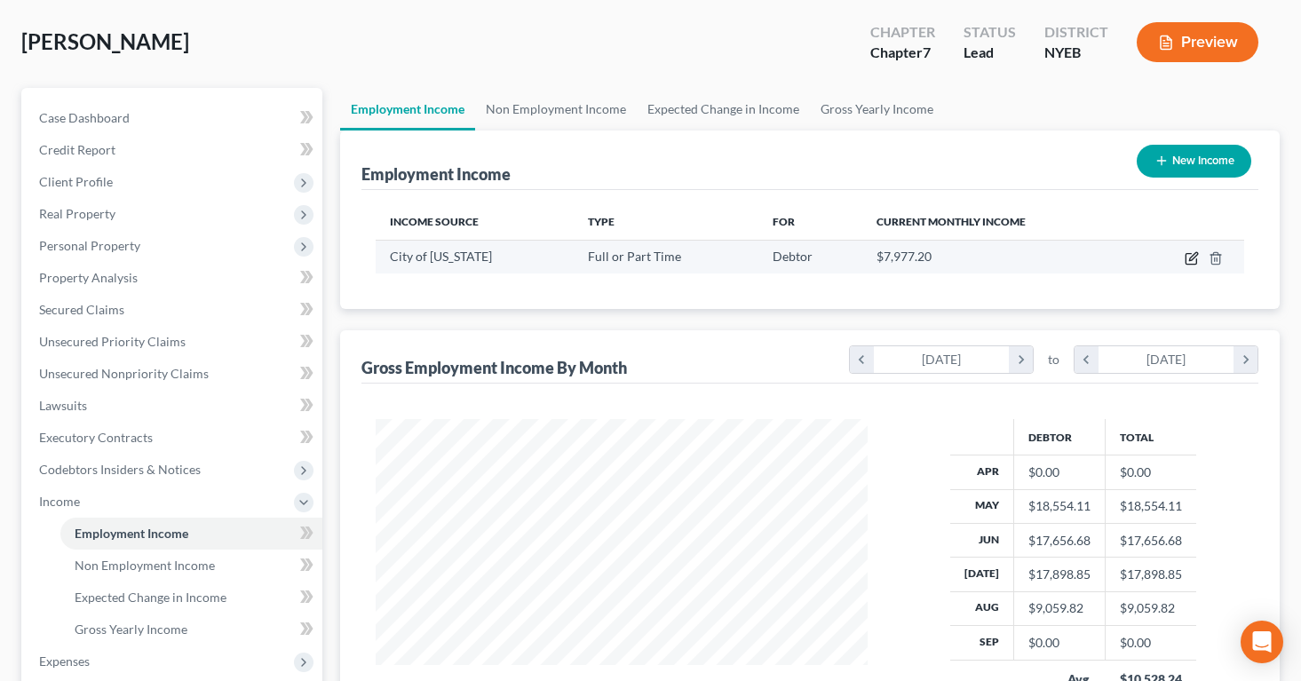
click at [1192, 260] on icon "button" at bounding box center [1191, 258] width 14 height 14
select select "0"
select select "35"
select select "1"
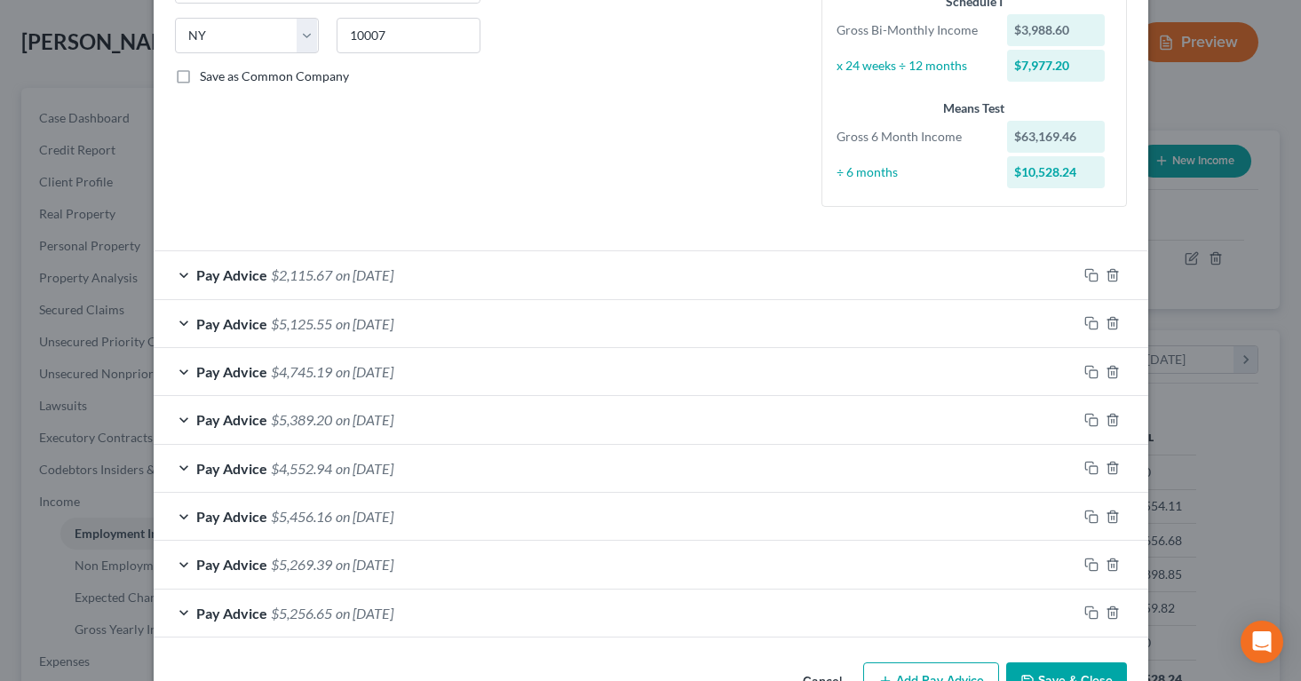
scroll to position [402, 0]
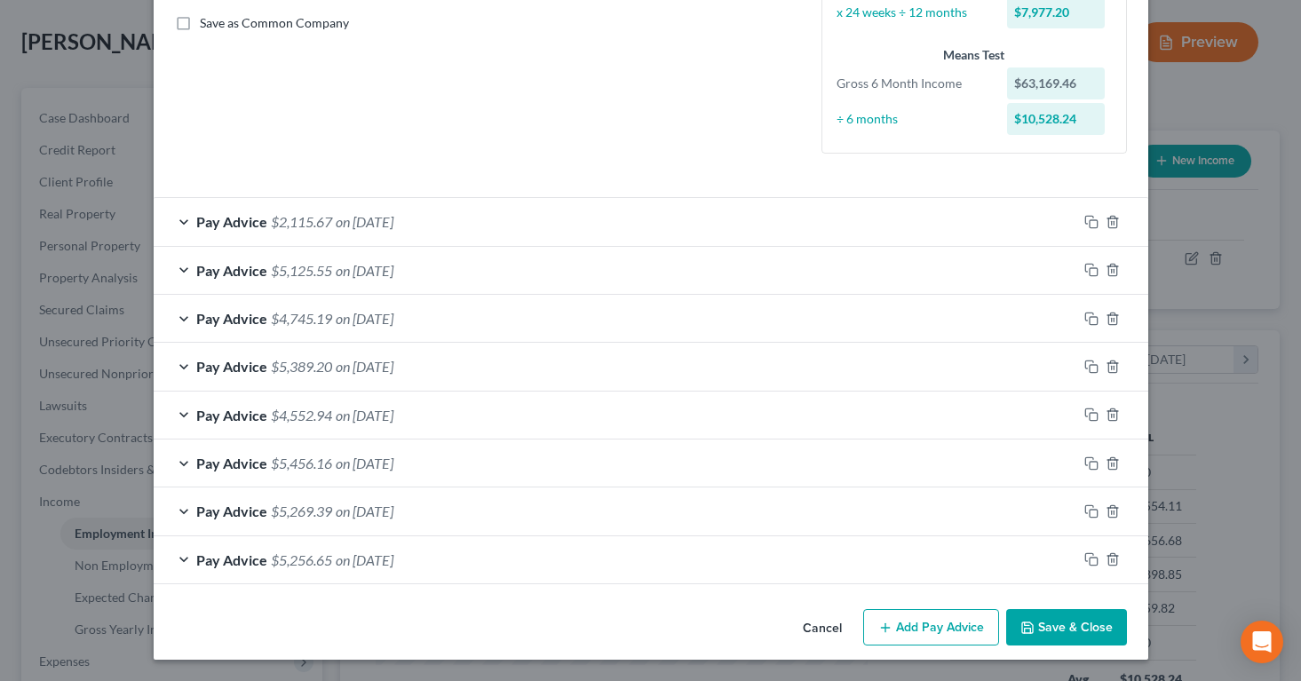
click at [899, 625] on button "Add Pay Advice" at bounding box center [931, 627] width 136 height 37
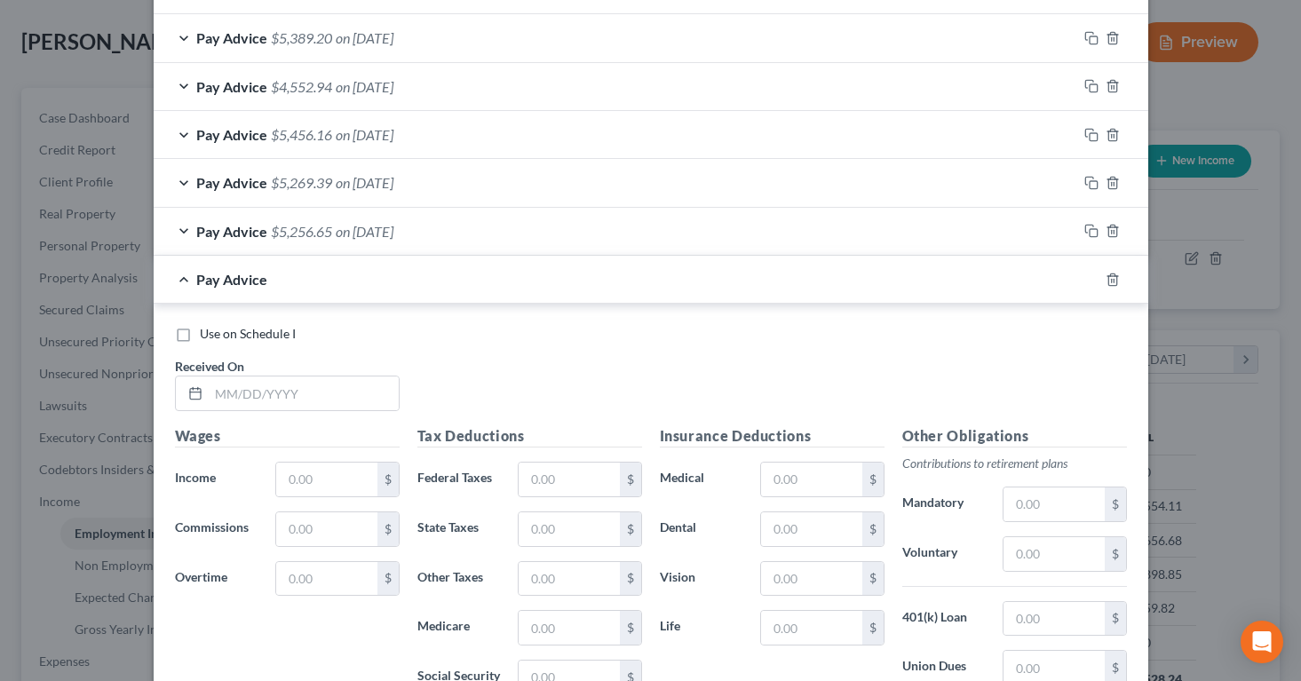
scroll to position [756, 0]
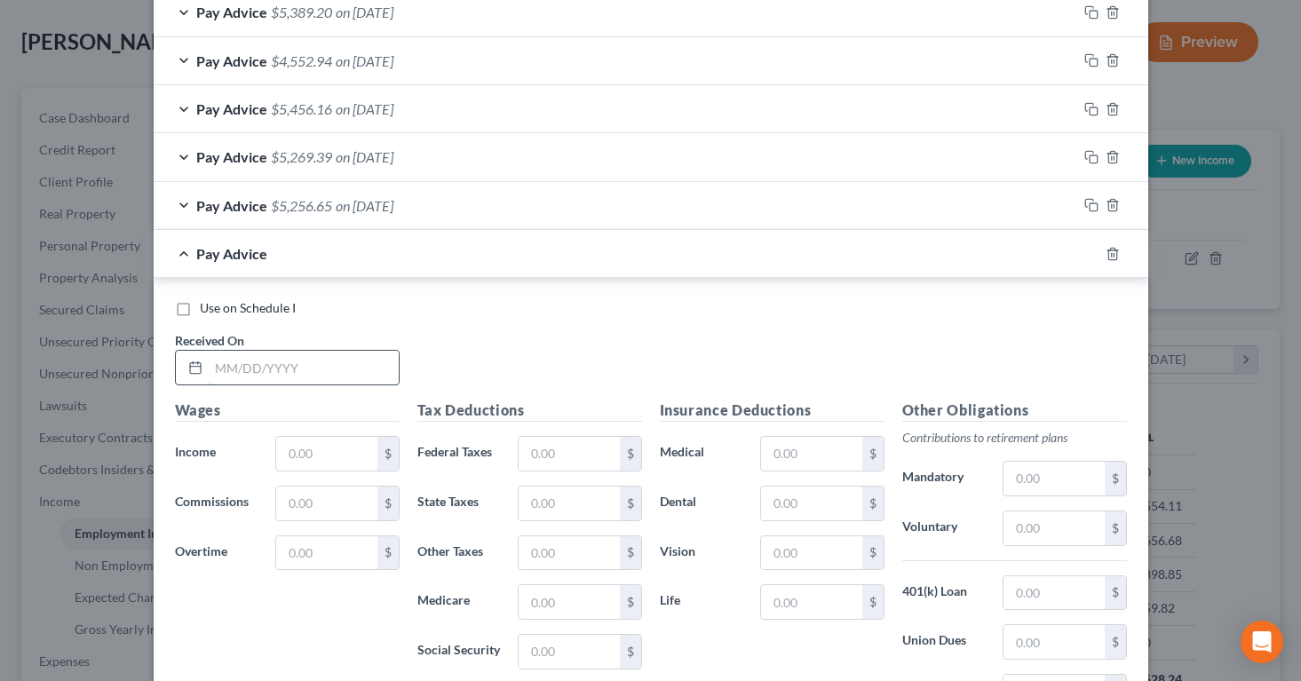
click at [321, 369] on input "text" at bounding box center [304, 368] width 190 height 34
type input "[DATE]"
click at [306, 443] on input "text" at bounding box center [326, 454] width 100 height 34
type input "3,988.60"
click at [527, 447] on input "text" at bounding box center [569, 454] width 100 height 34
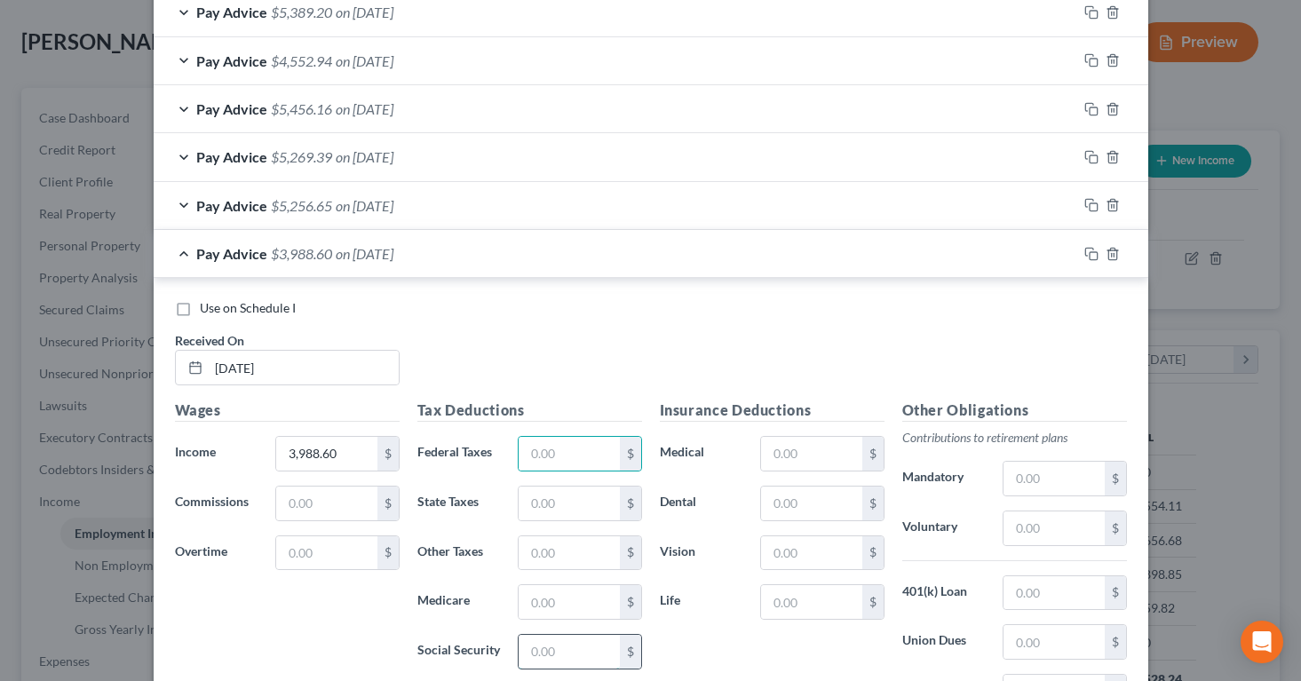
click at [528, 645] on input "text" at bounding box center [569, 652] width 100 height 34
type input "239.99"
click at [530, 605] on input "text" at bounding box center [569, 602] width 100 height 34
type input "56.12"
click at [534, 555] on input "text" at bounding box center [569, 553] width 100 height 34
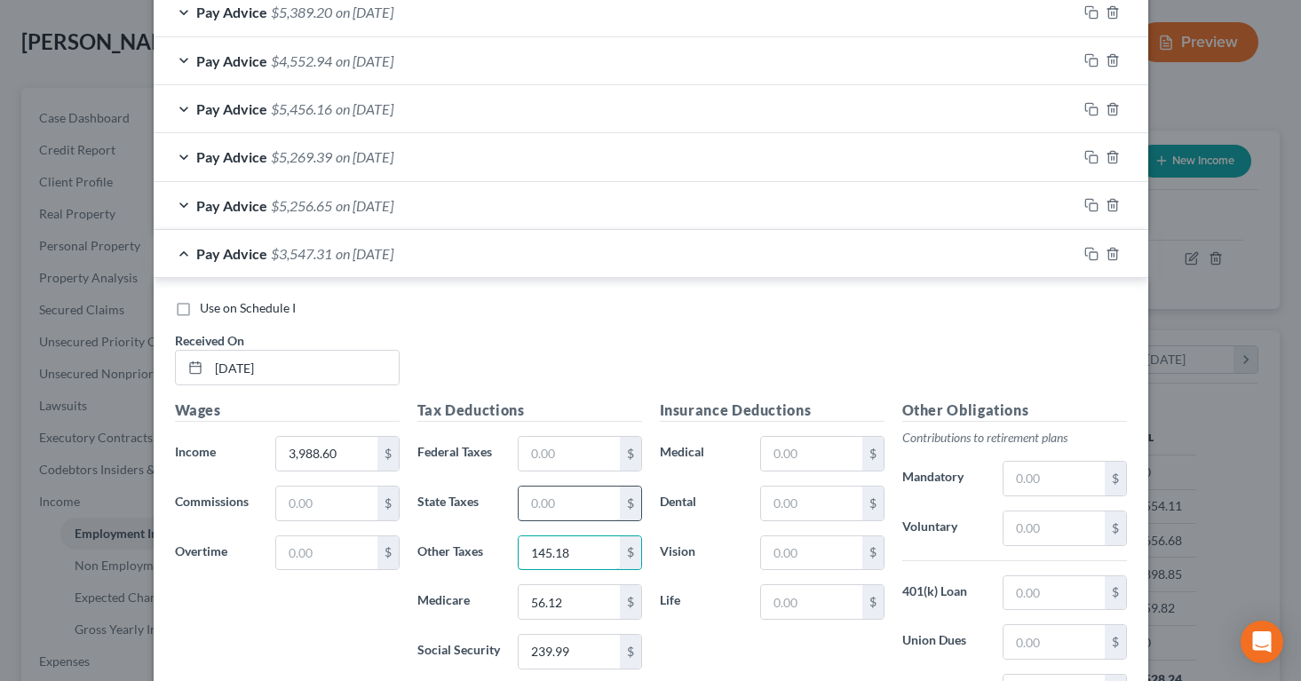
type input "145.18"
click at [542, 512] on input "text" at bounding box center [569, 504] width 100 height 34
type input "194.51"
click at [539, 453] on input "text" at bounding box center [569, 454] width 100 height 34
type input "659.75"
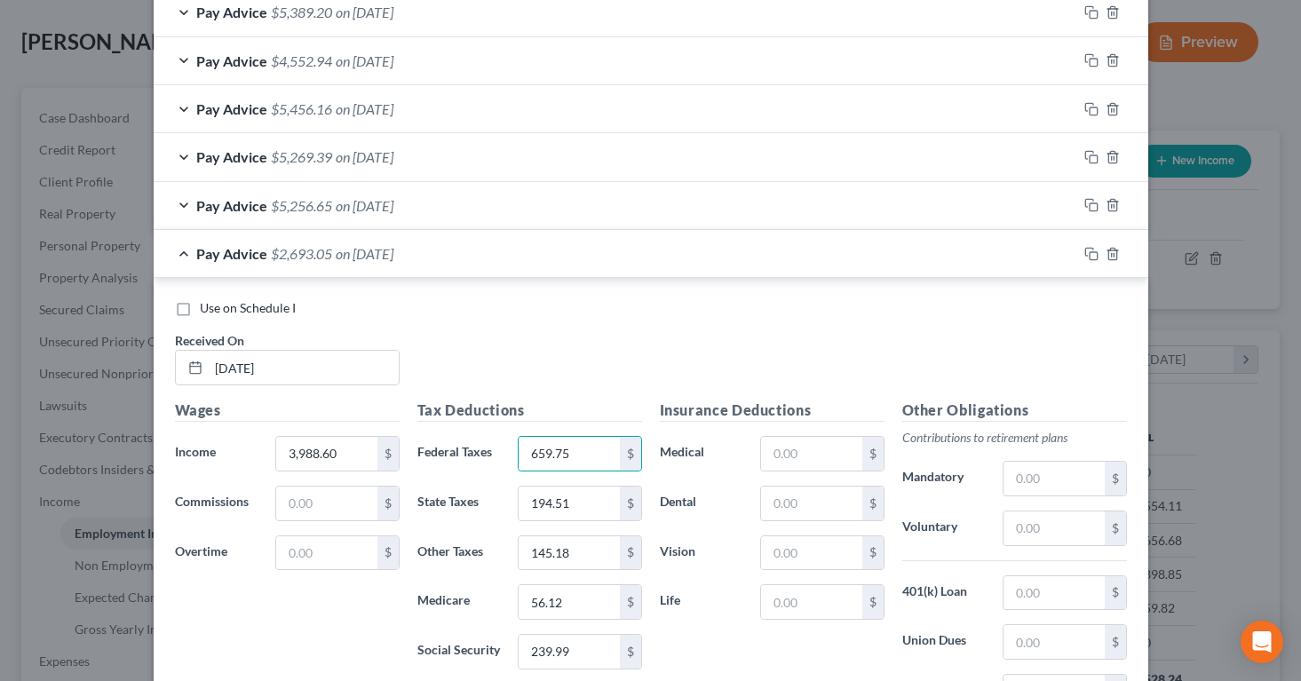
click at [533, 364] on div "Use on Schedule I Received On * [DATE]" at bounding box center [651, 349] width 970 height 100
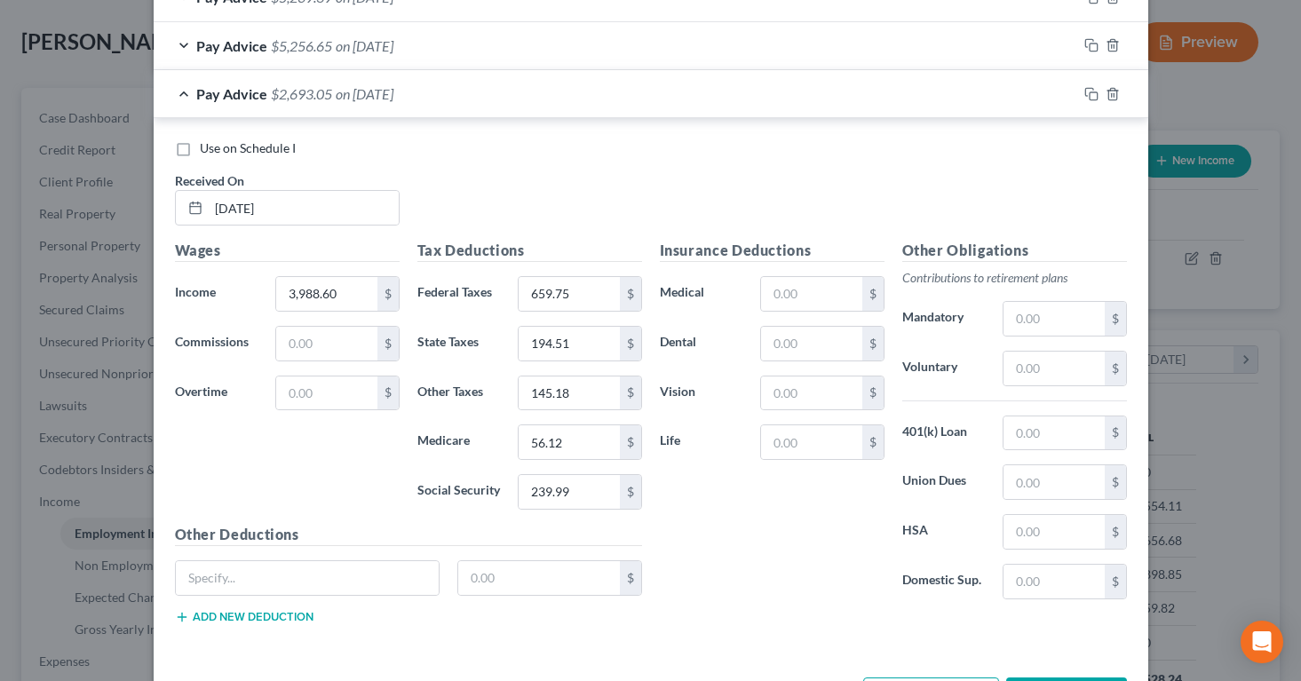
scroll to position [985, 0]
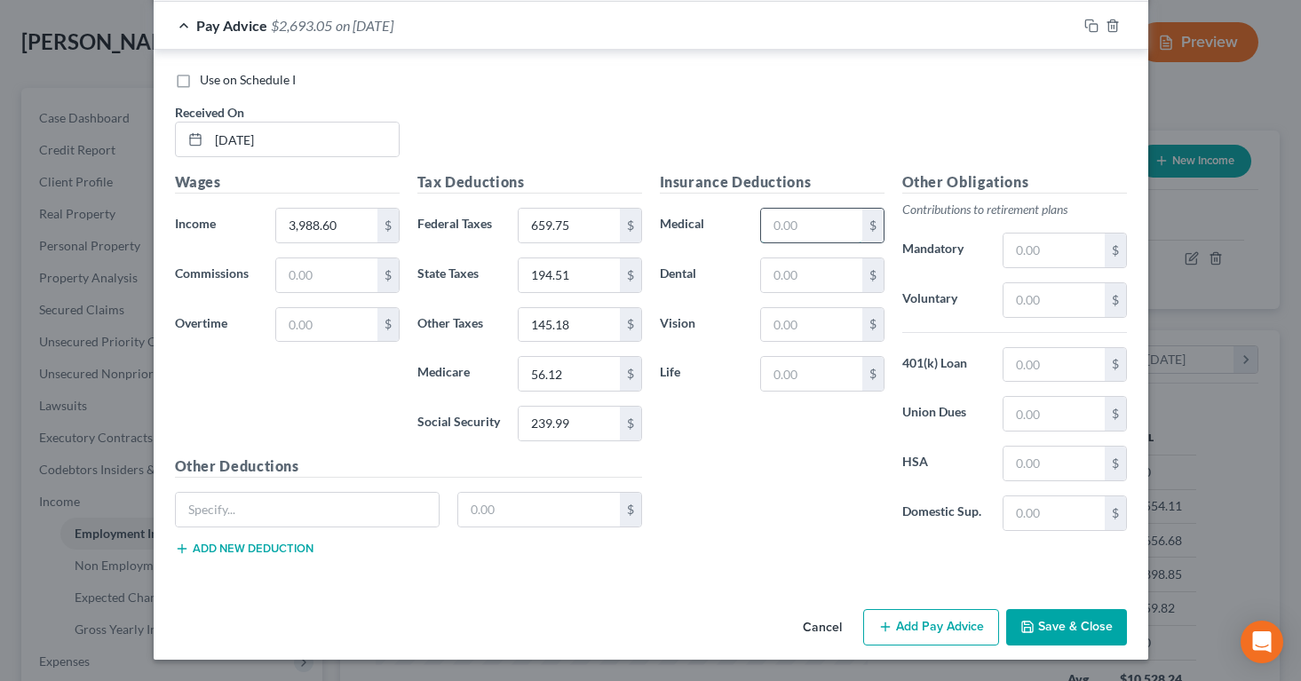
click at [847, 221] on input "text" at bounding box center [811, 226] width 100 height 34
type input "117.77"
click at [1021, 361] on input "text" at bounding box center [1053, 365] width 100 height 34
type input "148.25"
click at [1024, 412] on input "text" at bounding box center [1053, 414] width 100 height 34
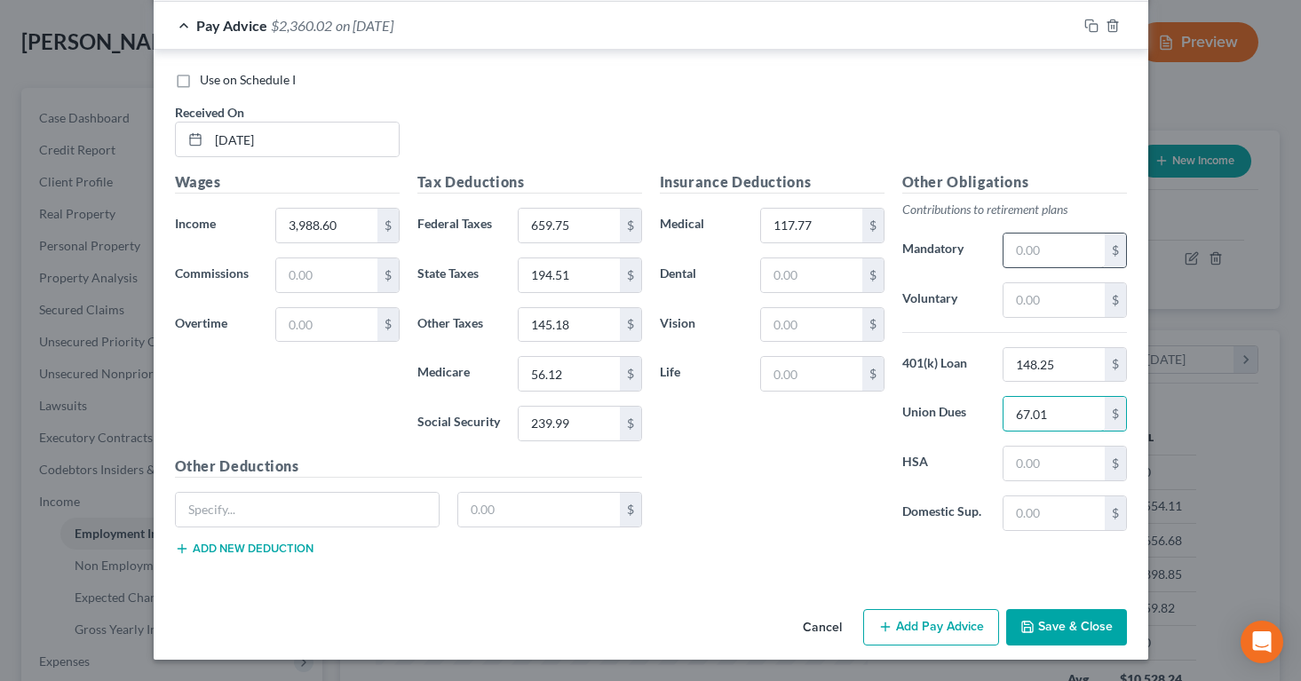
type input "67.01"
click at [1024, 255] on input "text" at bounding box center [1053, 251] width 100 height 34
type input "260.24"
click at [1027, 621] on icon "button" at bounding box center [1027, 626] width 11 height 11
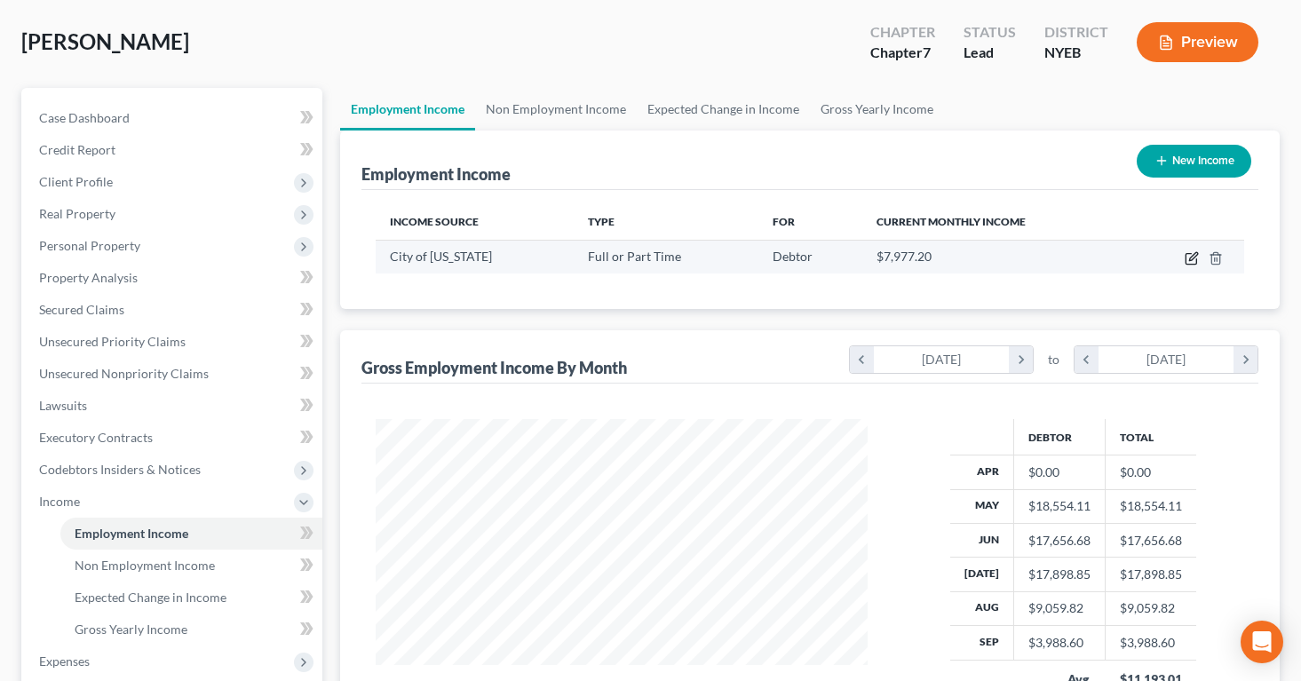
click at [1194, 257] on icon "button" at bounding box center [1193, 256] width 8 height 8
select select "0"
select select "35"
select select "1"
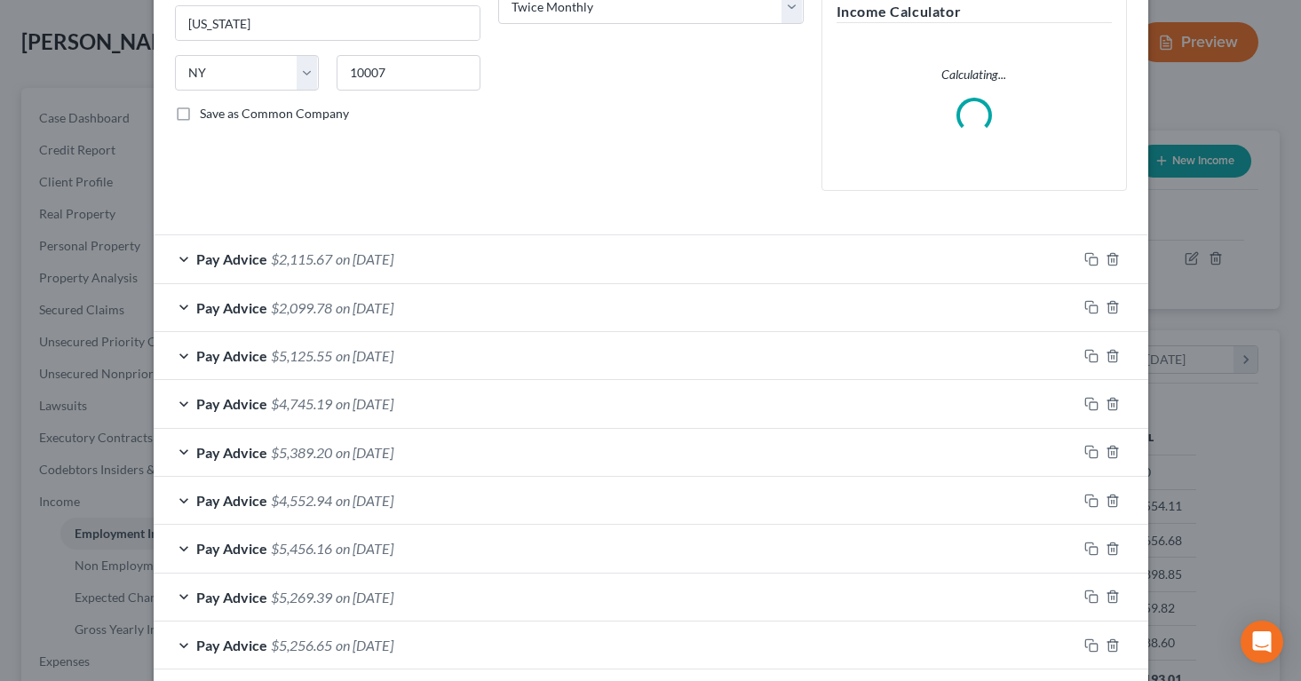
scroll to position [398, 0]
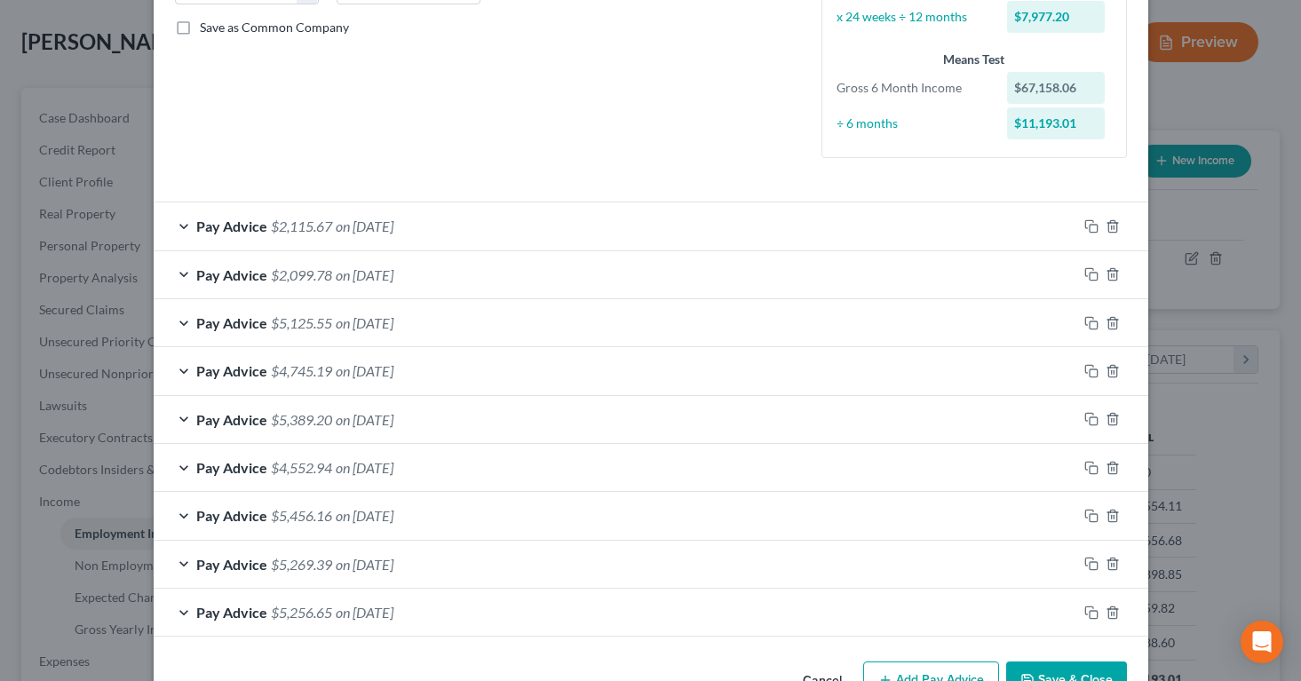
click at [922, 617] on div "Pay Advice $5,256.65 on [DATE]" at bounding box center [615, 612] width 923 height 47
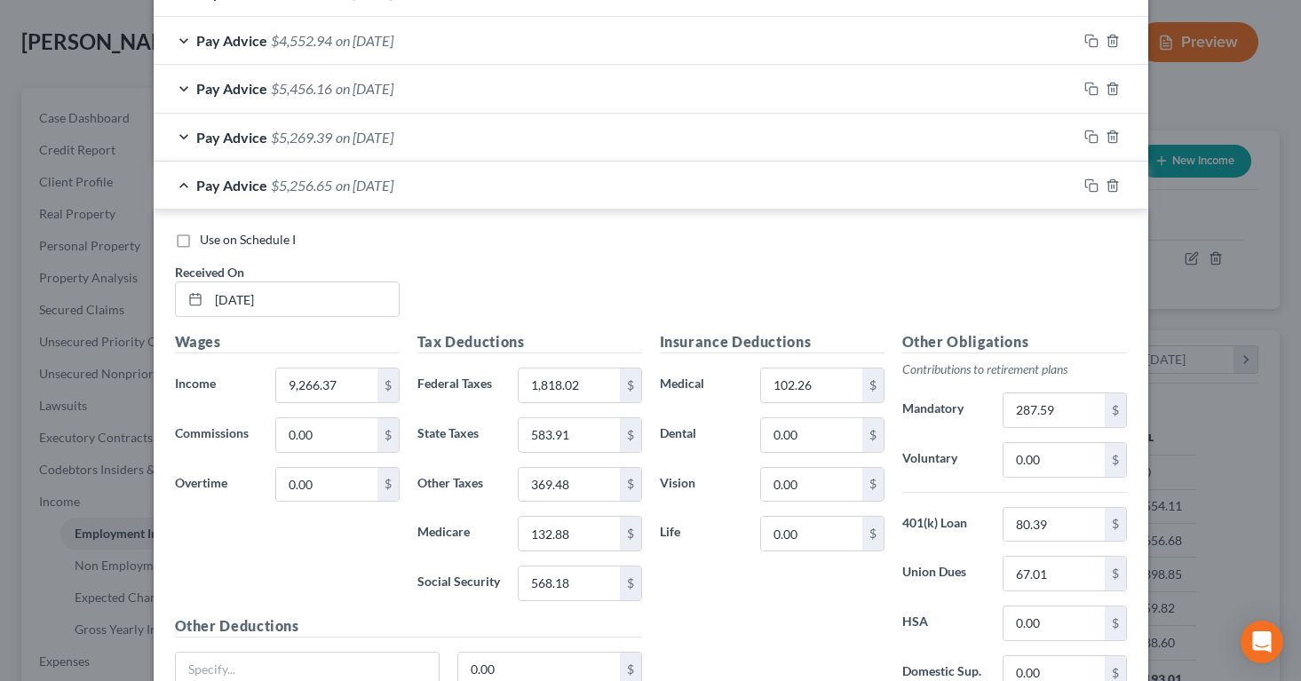
scroll to position [985, 0]
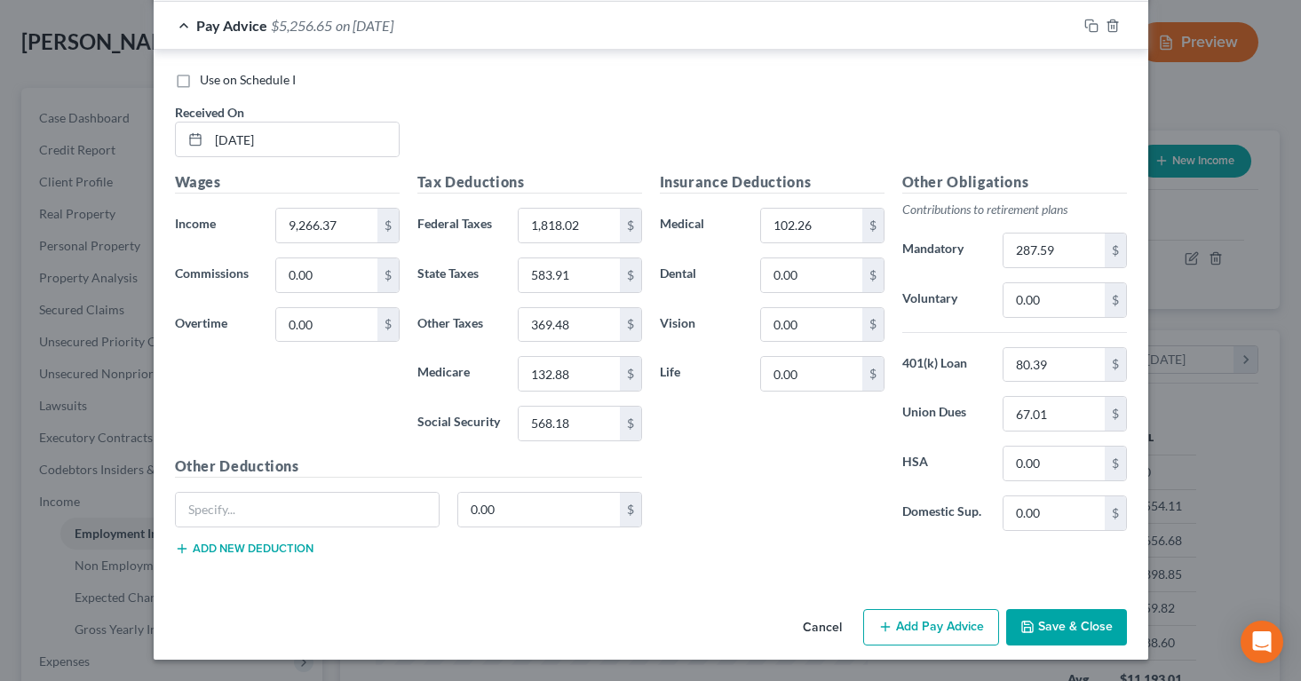
click at [917, 625] on button "Add Pay Advice" at bounding box center [931, 627] width 136 height 37
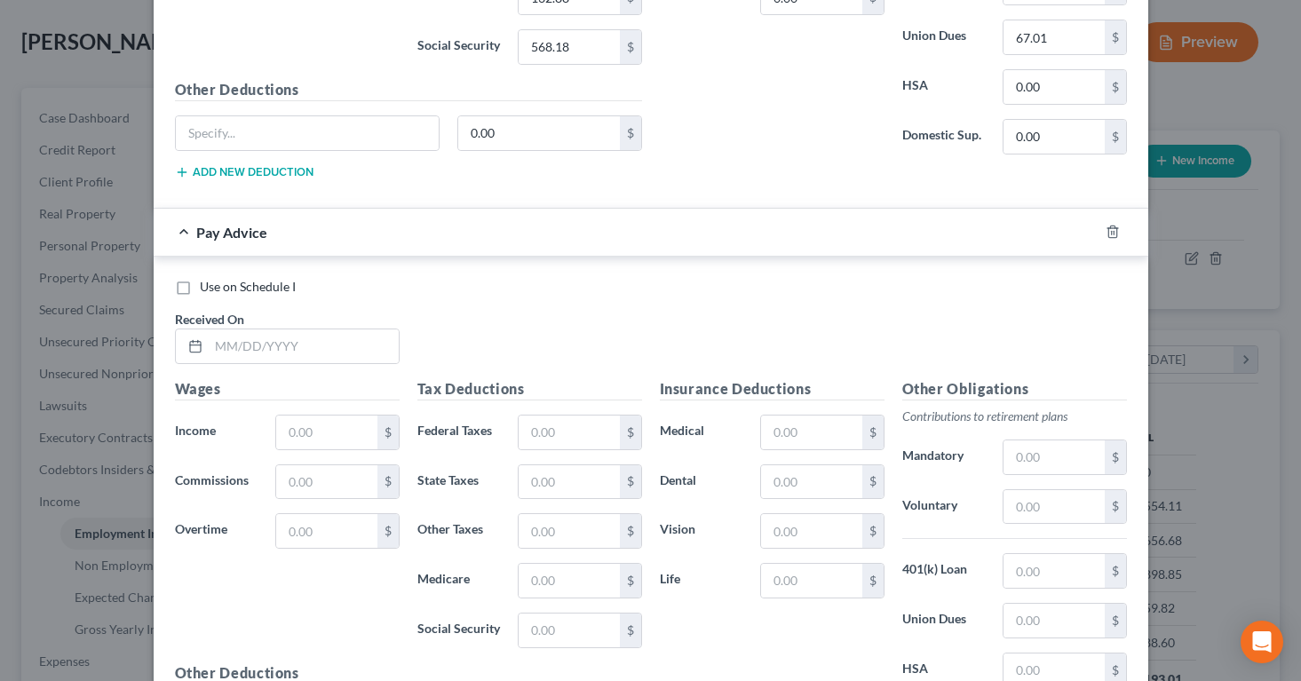
scroll to position [1372, 0]
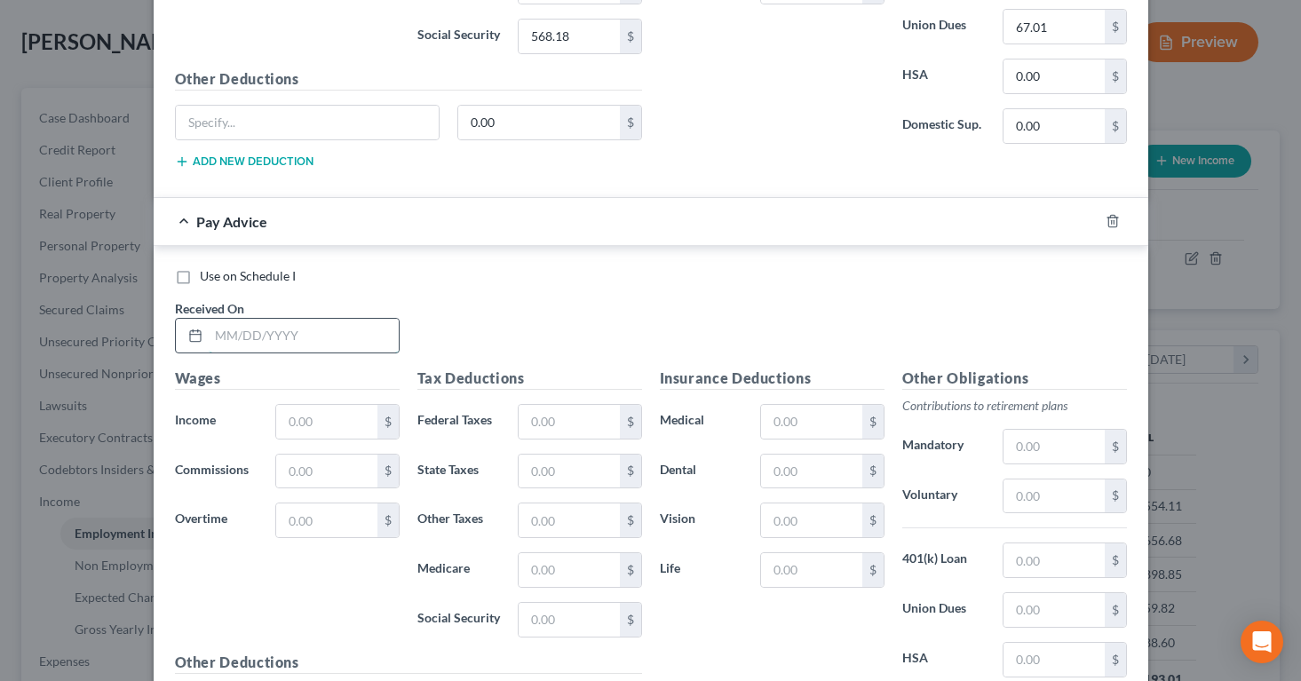
click at [305, 333] on input "text" at bounding box center [304, 336] width 190 height 34
type input "[DATE]"
click at [301, 417] on input "text" at bounding box center [326, 422] width 100 height 34
type input "5,840.45"
click at [536, 419] on input "text" at bounding box center [569, 422] width 100 height 34
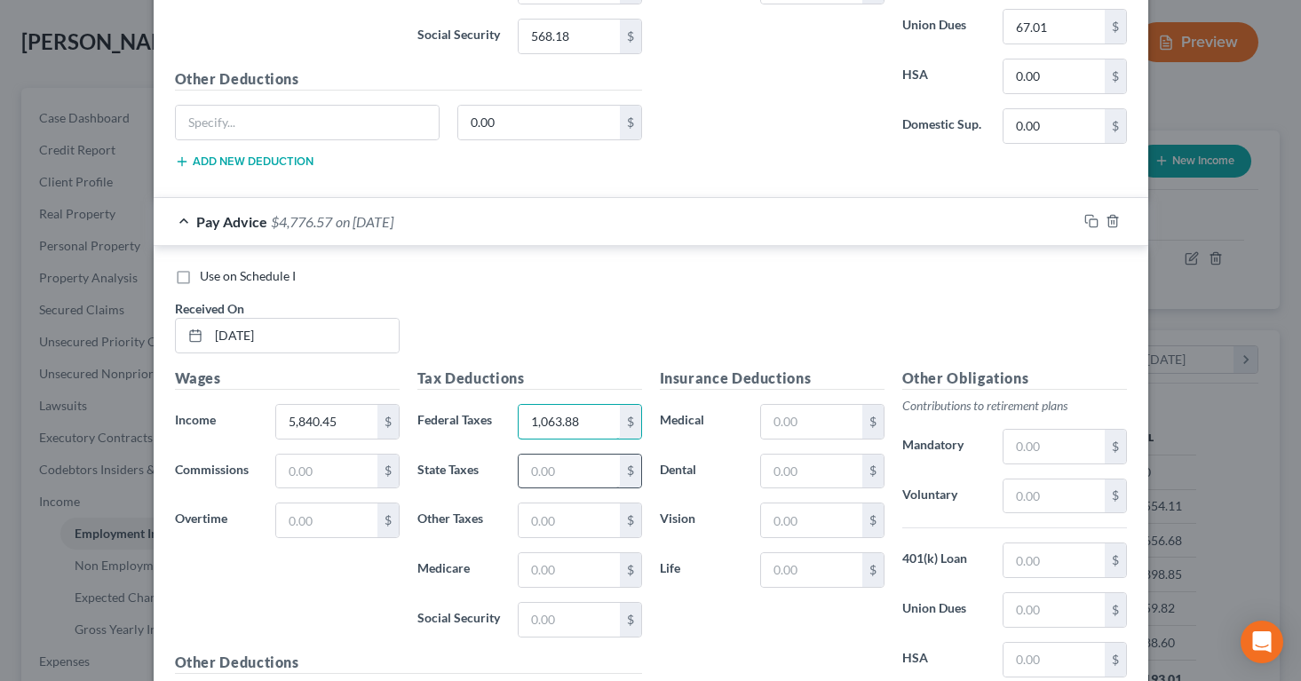
type input "1,063.88"
click at [564, 463] on input "text" at bounding box center [569, 472] width 100 height 34
type input "323.80"
click at [556, 512] on input "text" at bounding box center [569, 520] width 100 height 34
type input "233.88"
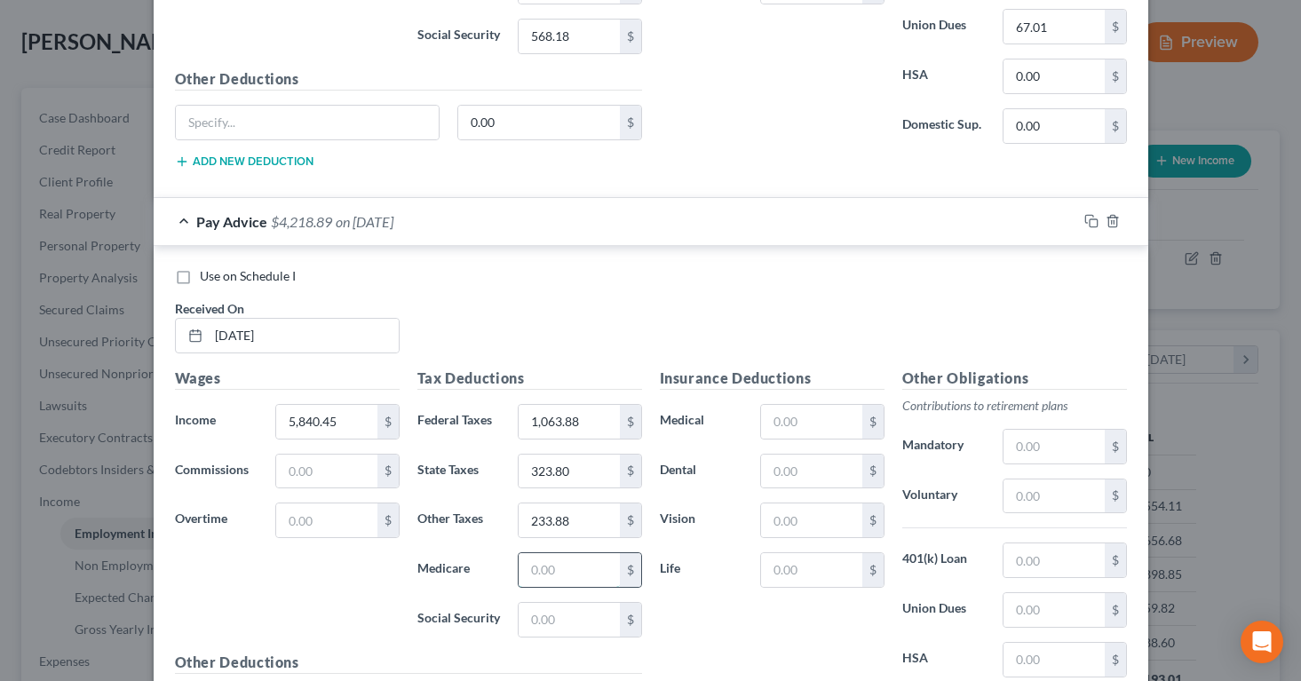
click at [548, 567] on input "text" at bounding box center [569, 570] width 100 height 34
type input "82.98"
click at [539, 624] on input "text" at bounding box center [569, 620] width 100 height 34
type input "354.81"
click at [779, 430] on input "text" at bounding box center [811, 422] width 100 height 34
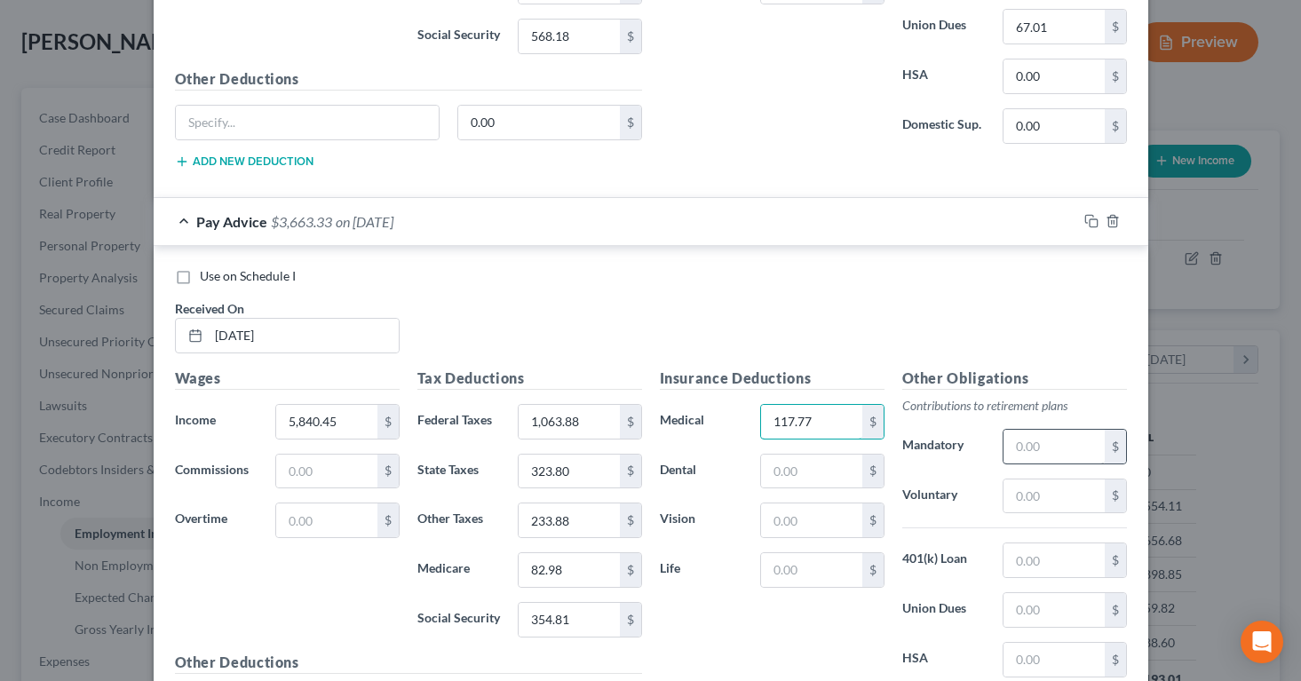
type input "117.77"
click at [1030, 437] on input "text" at bounding box center [1053, 447] width 100 height 34
type input "148.25"
click at [1020, 556] on input "text" at bounding box center [1053, 560] width 100 height 34
type input "148.25"
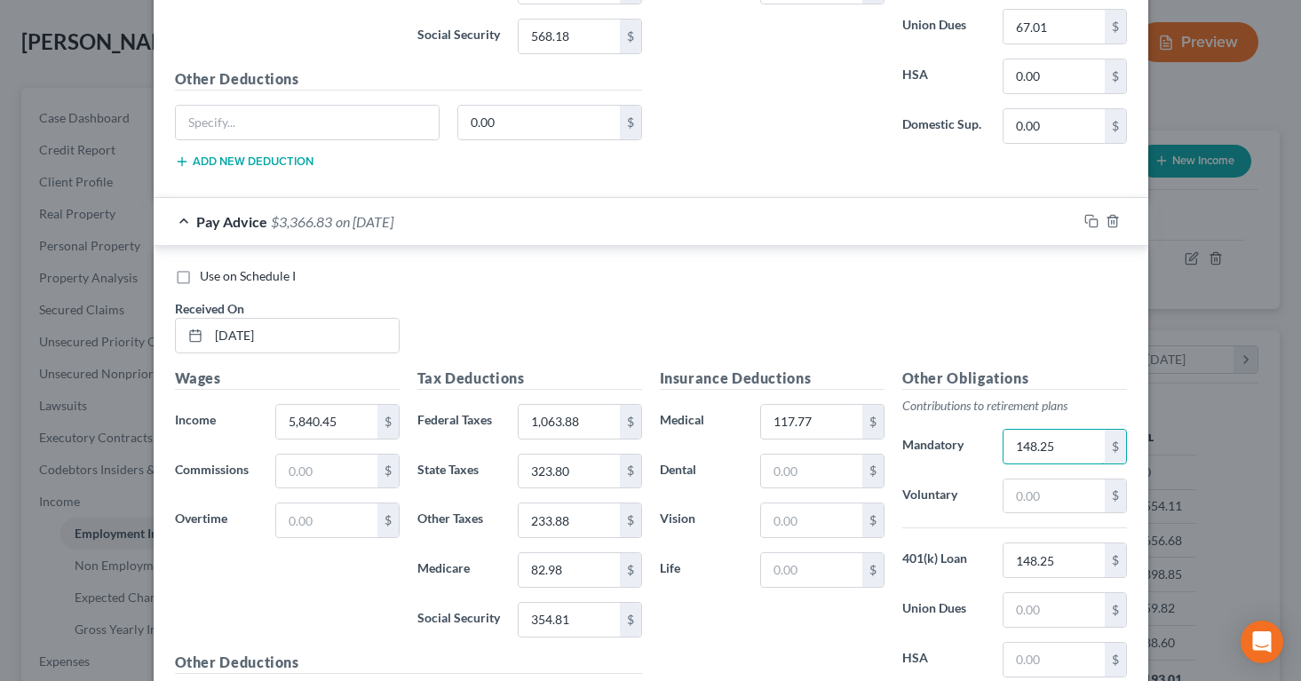
drag, startPoint x: 1074, startPoint y: 448, endPoint x: 972, endPoint y: 437, distance: 102.8
click at [972, 437] on div "Mandatory 148.25 $" at bounding box center [1014, 447] width 242 height 36
drag, startPoint x: 1058, startPoint y: 452, endPoint x: 1005, endPoint y: 440, distance: 54.5
click at [1005, 440] on input "148.25" at bounding box center [1053, 447] width 100 height 34
type input "273.91"
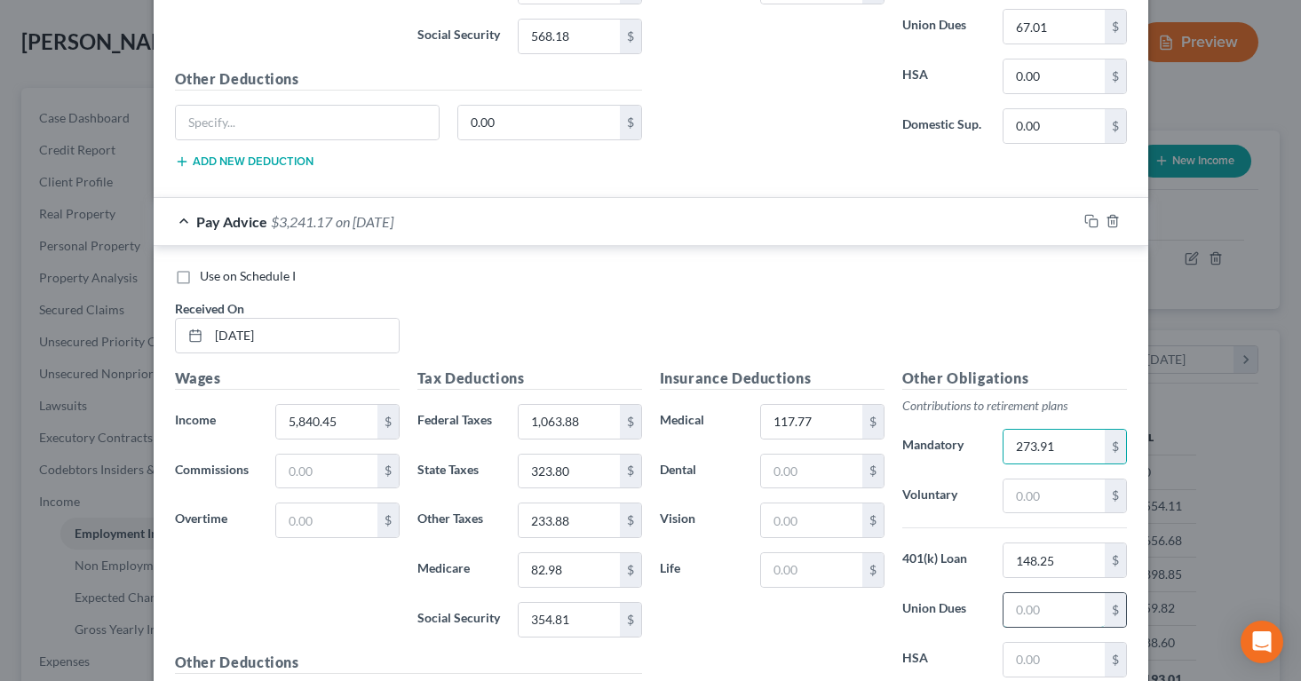
click at [1072, 610] on input "text" at bounding box center [1053, 610] width 100 height 34
type input "67.01"
click at [922, 588] on div "Other Obligations Contributions to retirement plans Mandatory 273.91 $ Voluntar…" at bounding box center [1014, 555] width 242 height 374
click at [1030, 453] on input "273.91" at bounding box center [1053, 447] width 100 height 34
click at [549, 519] on input "233.88" at bounding box center [569, 520] width 100 height 34
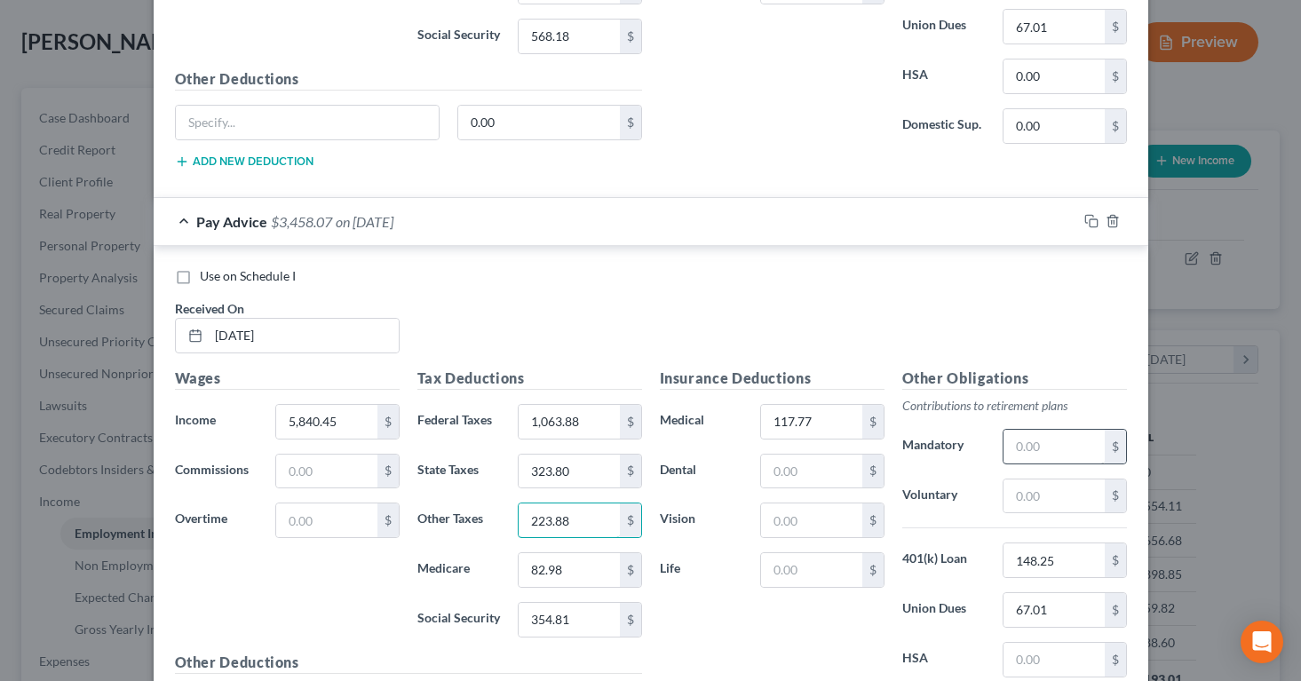
type input "223.88"
click at [1032, 449] on input "text" at bounding box center [1053, 447] width 100 height 34
type input "273.98"
click at [917, 351] on div "Use on Schedule I Received On * [DATE]" at bounding box center [651, 317] width 970 height 100
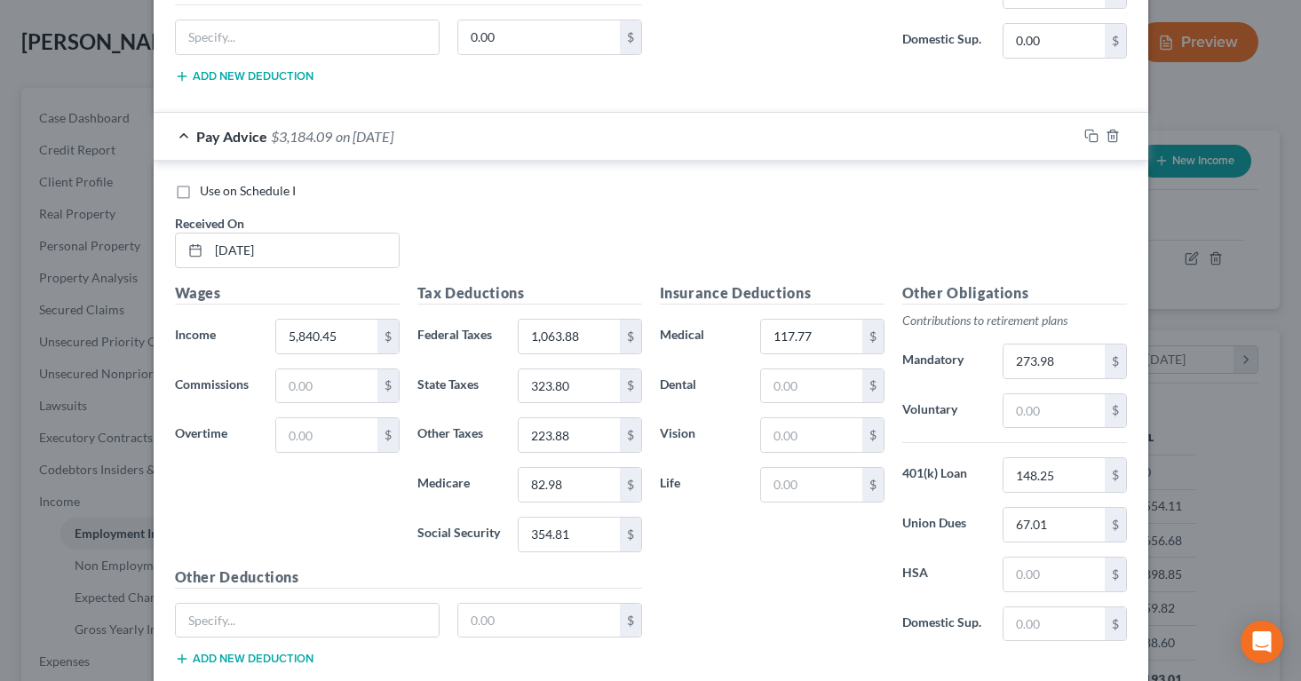
scroll to position [1568, 0]
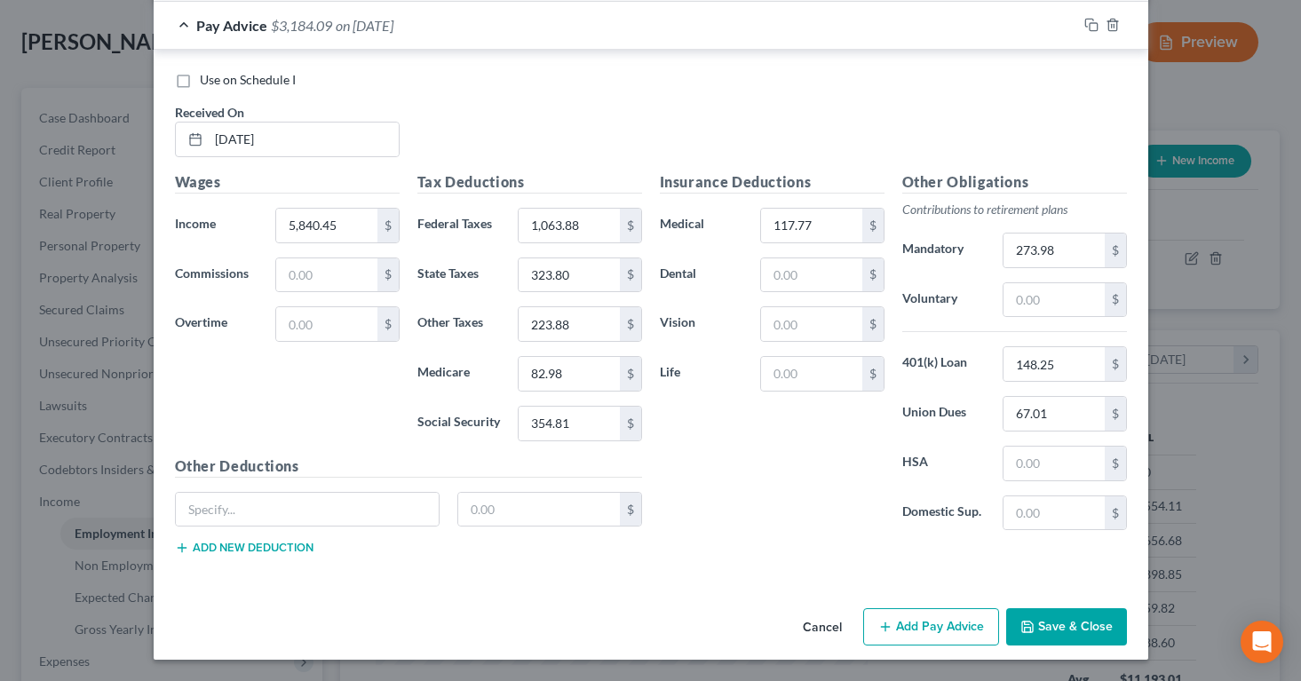
click at [1041, 627] on button "Save & Close" at bounding box center [1066, 626] width 121 height 37
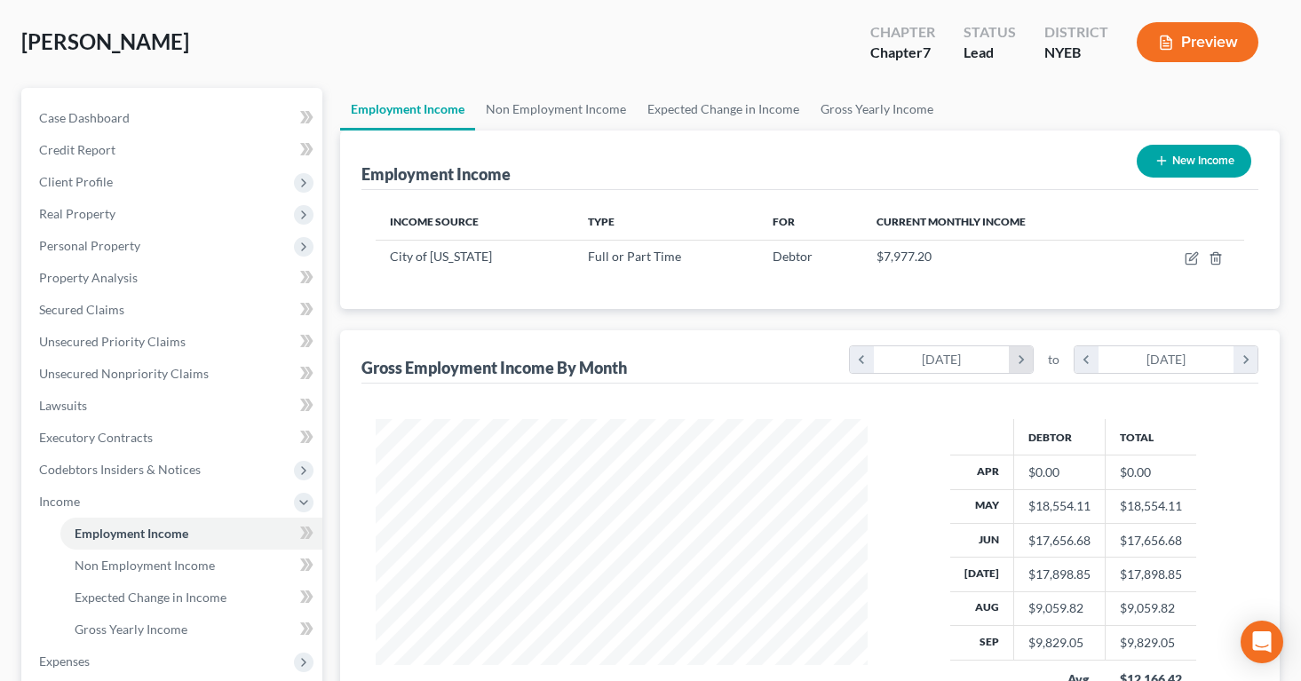
click at [1017, 357] on icon "chevron_right" at bounding box center [1021, 359] width 24 height 27
click at [1244, 356] on icon "chevron_right" at bounding box center [1245, 359] width 24 height 27
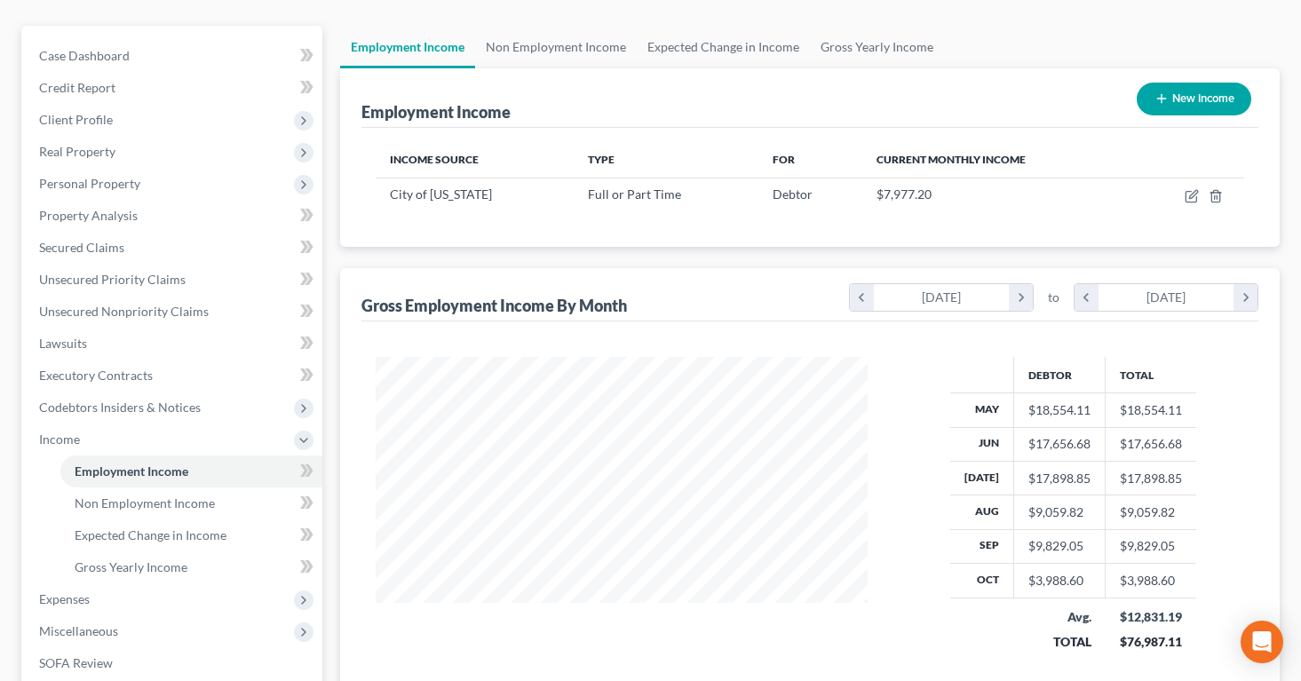
scroll to position [0, 0]
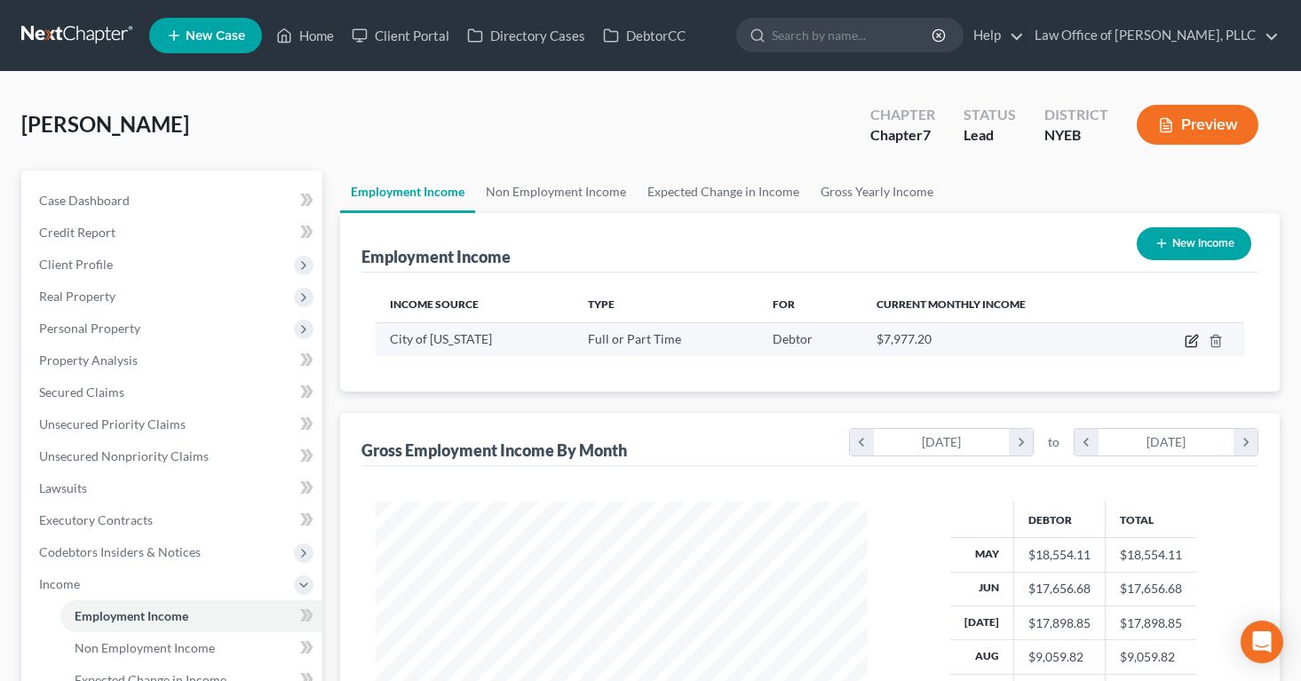
click at [1186, 336] on icon "button" at bounding box center [1191, 341] width 14 height 14
select select "0"
select select "35"
select select "1"
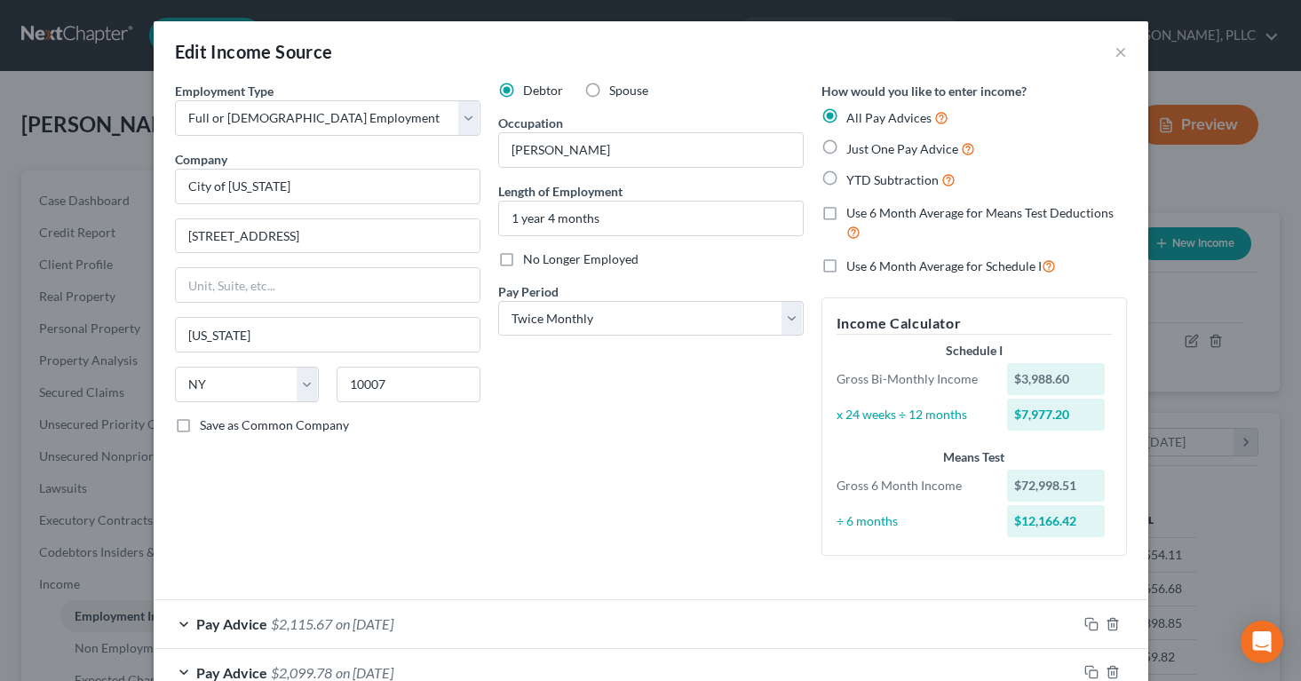
click at [846, 147] on label "Just One Pay Advice" at bounding box center [910, 149] width 129 height 20
click at [853, 147] on input "Just One Pay Advice" at bounding box center [859, 145] width 12 height 12
radio input "true"
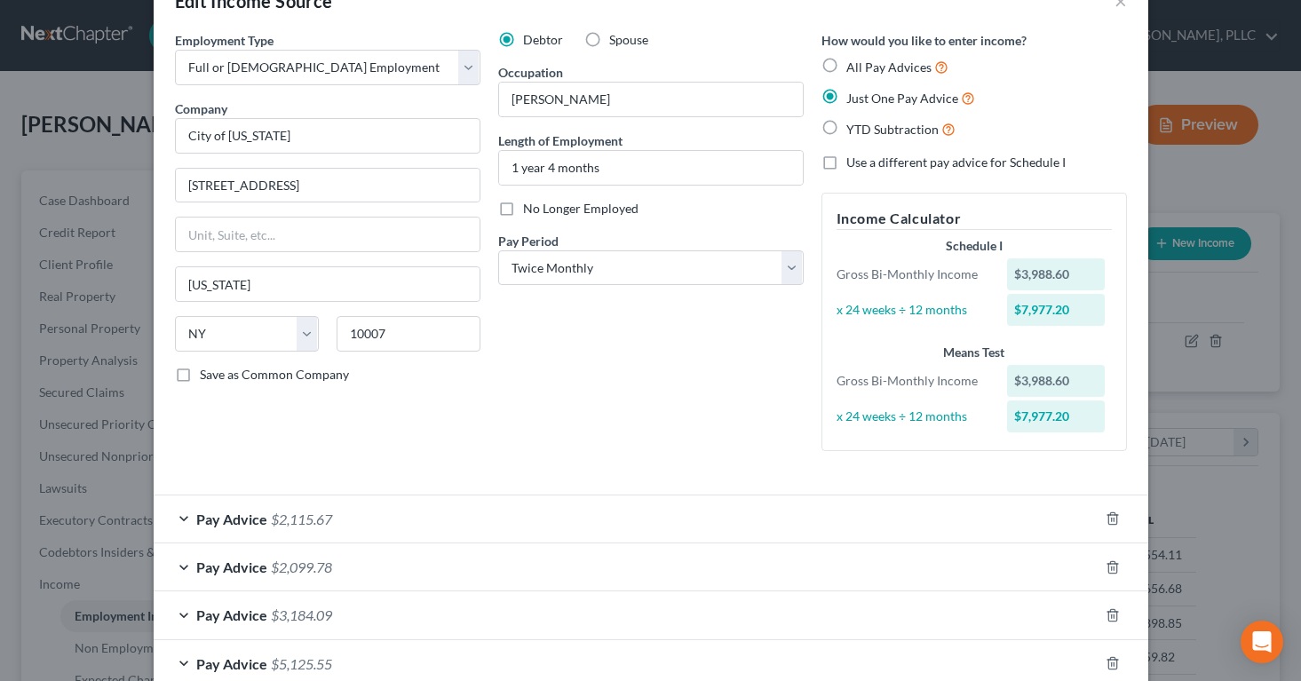
scroll to position [46, 0]
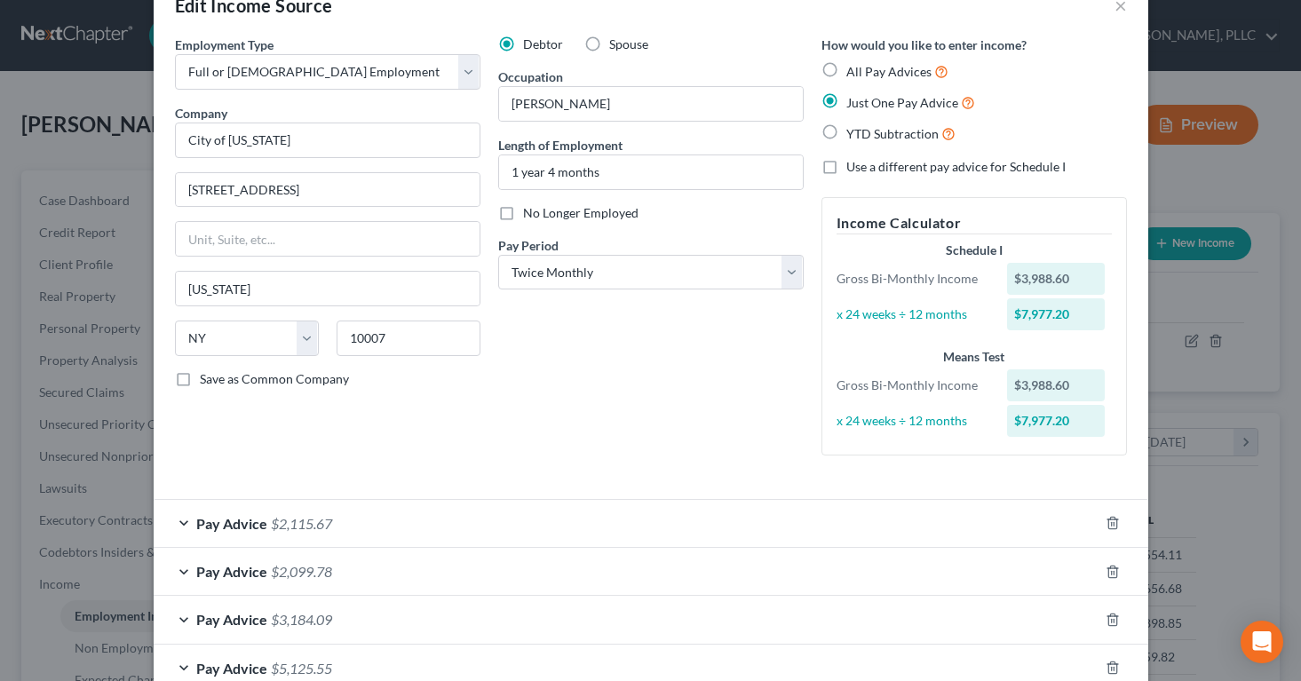
click at [281, 526] on span "$2,115.67" at bounding box center [301, 523] width 61 height 17
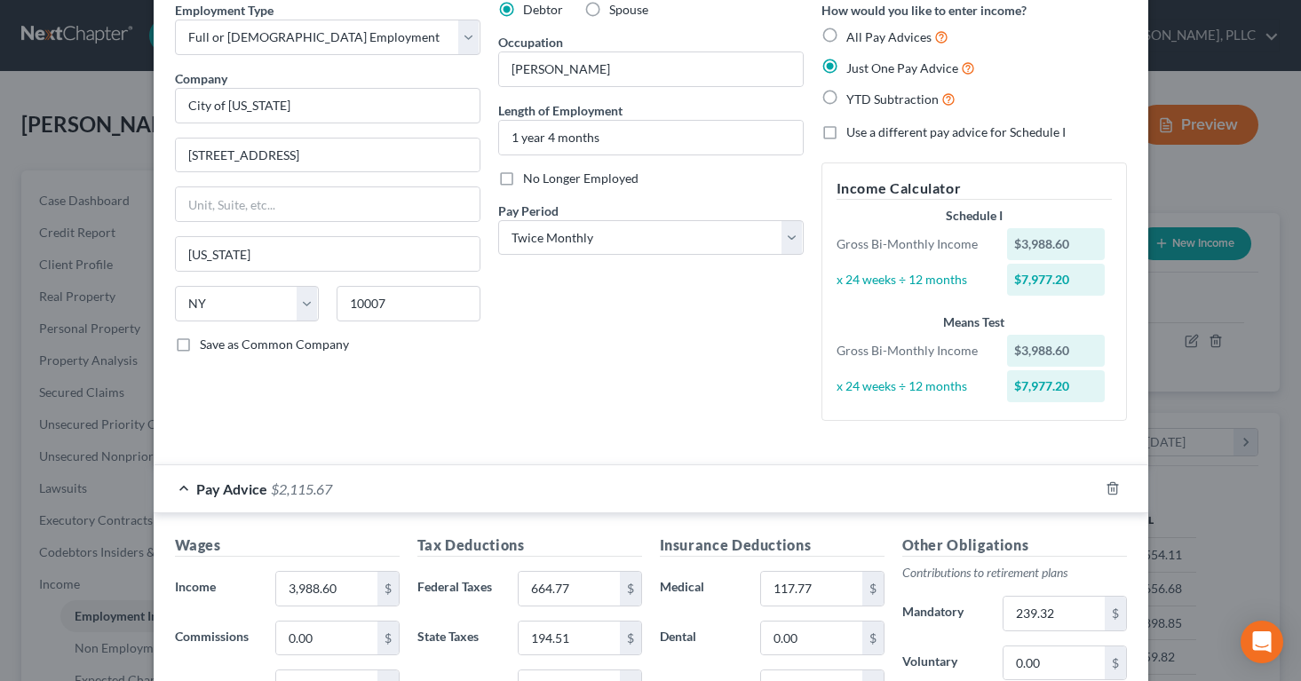
scroll to position [0, 0]
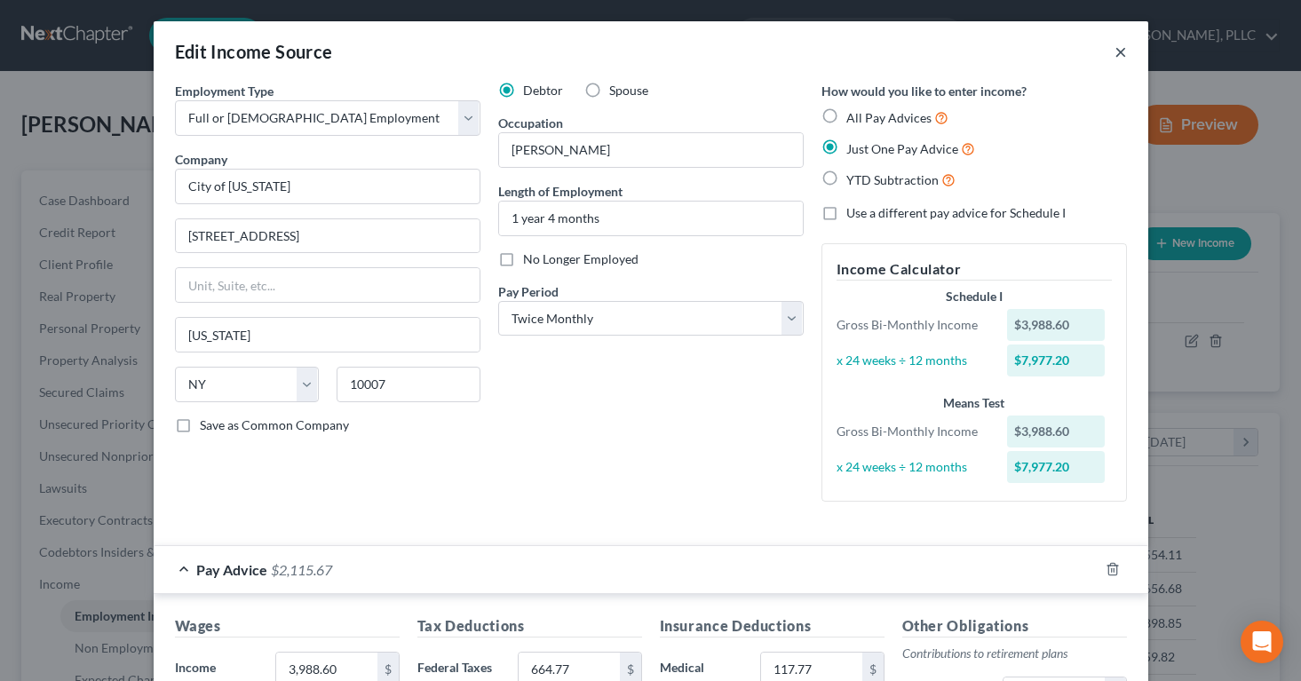
click at [1119, 48] on button "×" at bounding box center [1120, 51] width 12 height 21
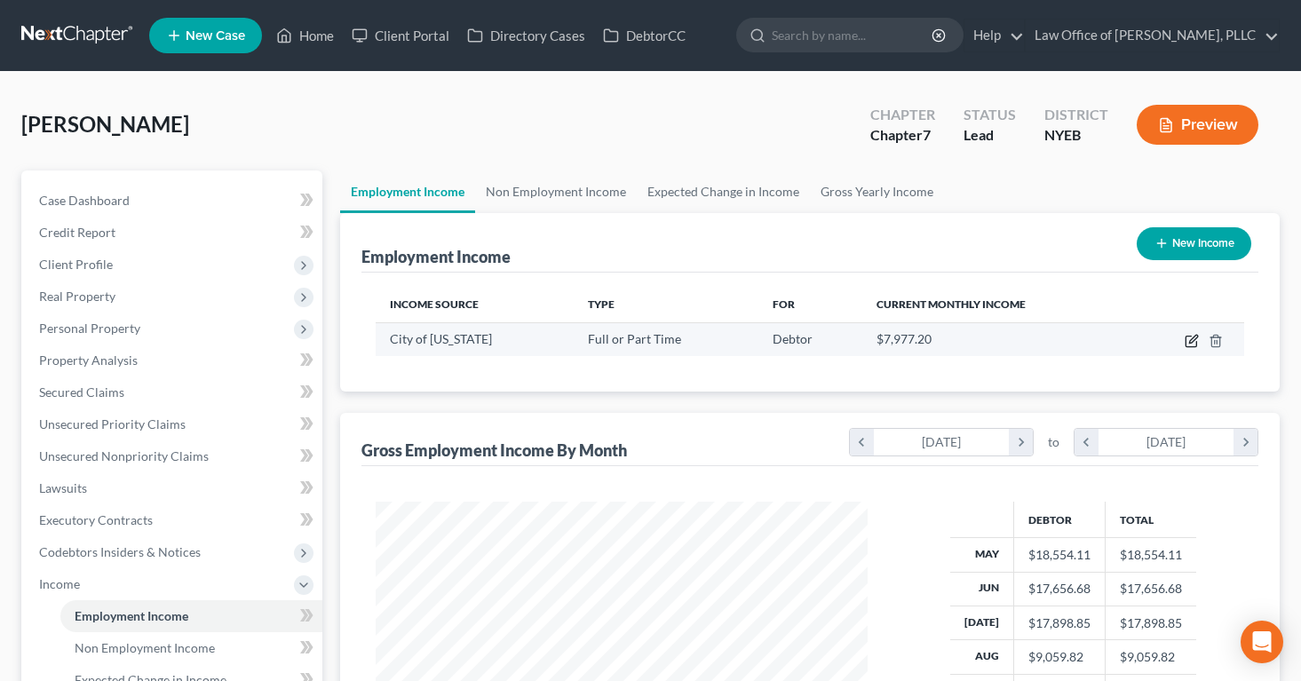
click at [1194, 336] on icon "button" at bounding box center [1191, 341] width 14 height 14
select select "0"
select select "35"
select select "1"
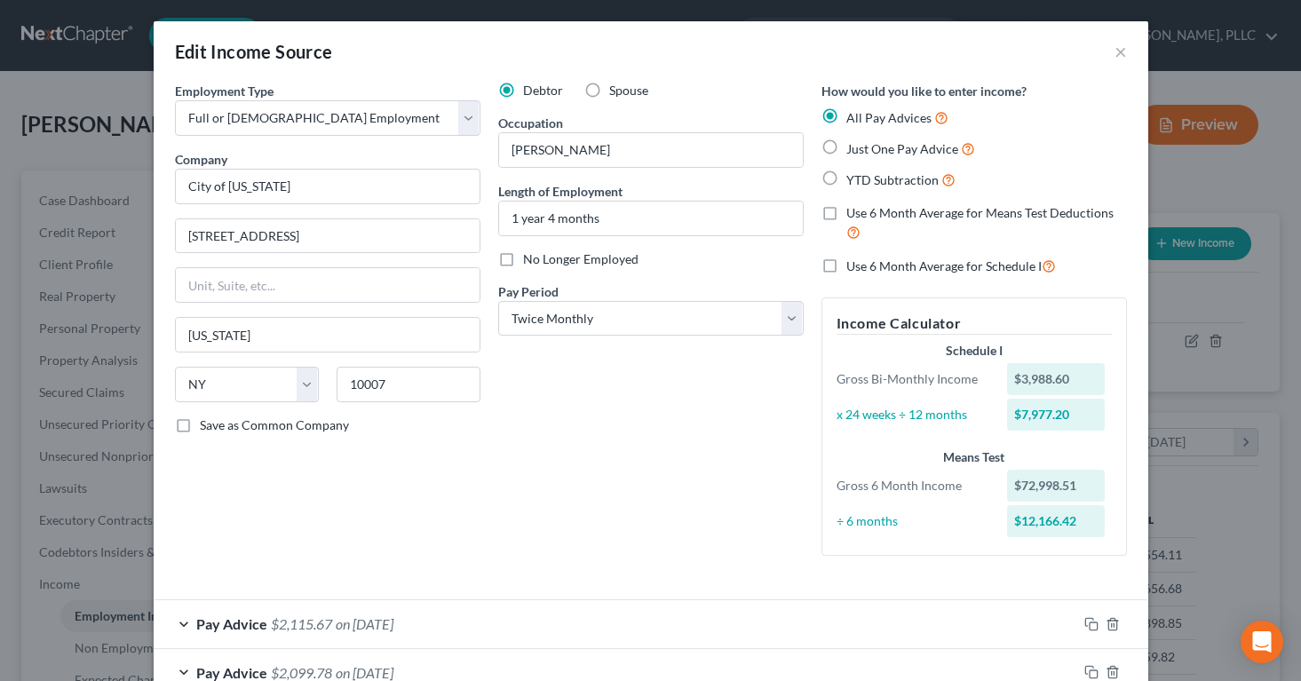
click at [846, 144] on label "Just One Pay Advice" at bounding box center [910, 149] width 129 height 20
click at [853, 144] on input "Just One Pay Advice" at bounding box center [859, 145] width 12 height 12
radio input "true"
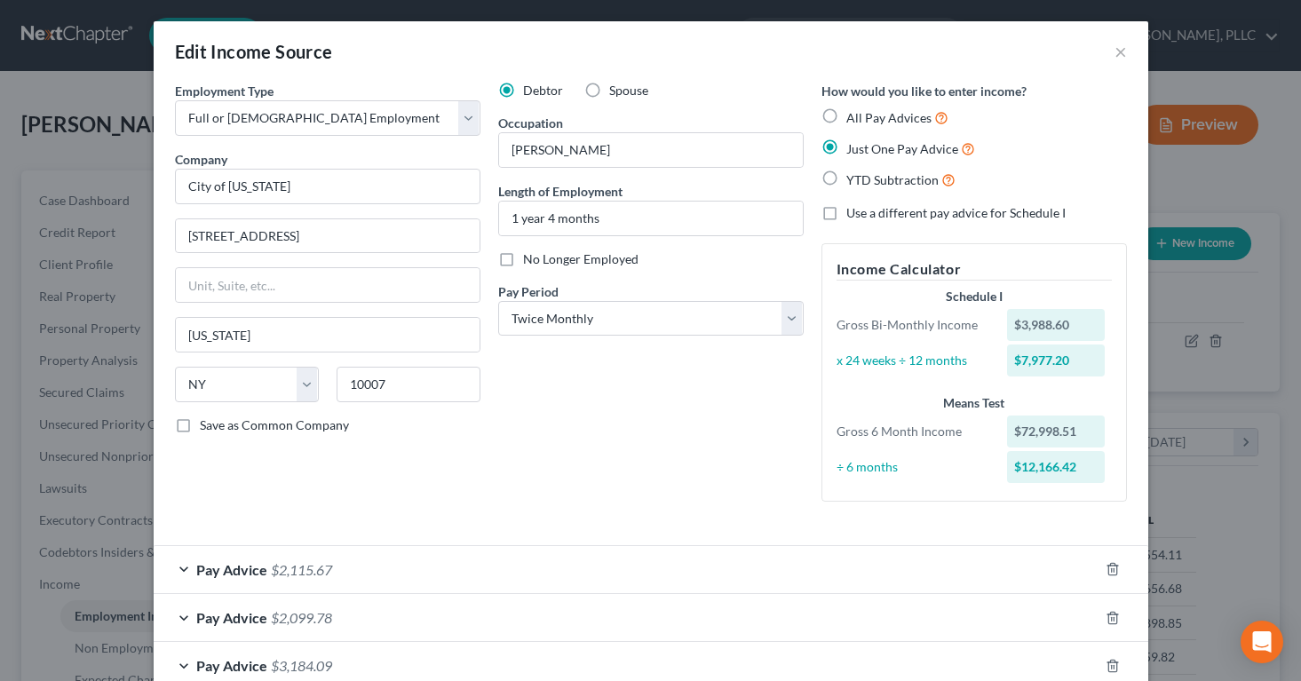
click at [846, 114] on label "All Pay Advices" at bounding box center [897, 117] width 102 height 20
click at [853, 114] on input "All Pay Advices" at bounding box center [859, 113] width 12 height 12
radio input "true"
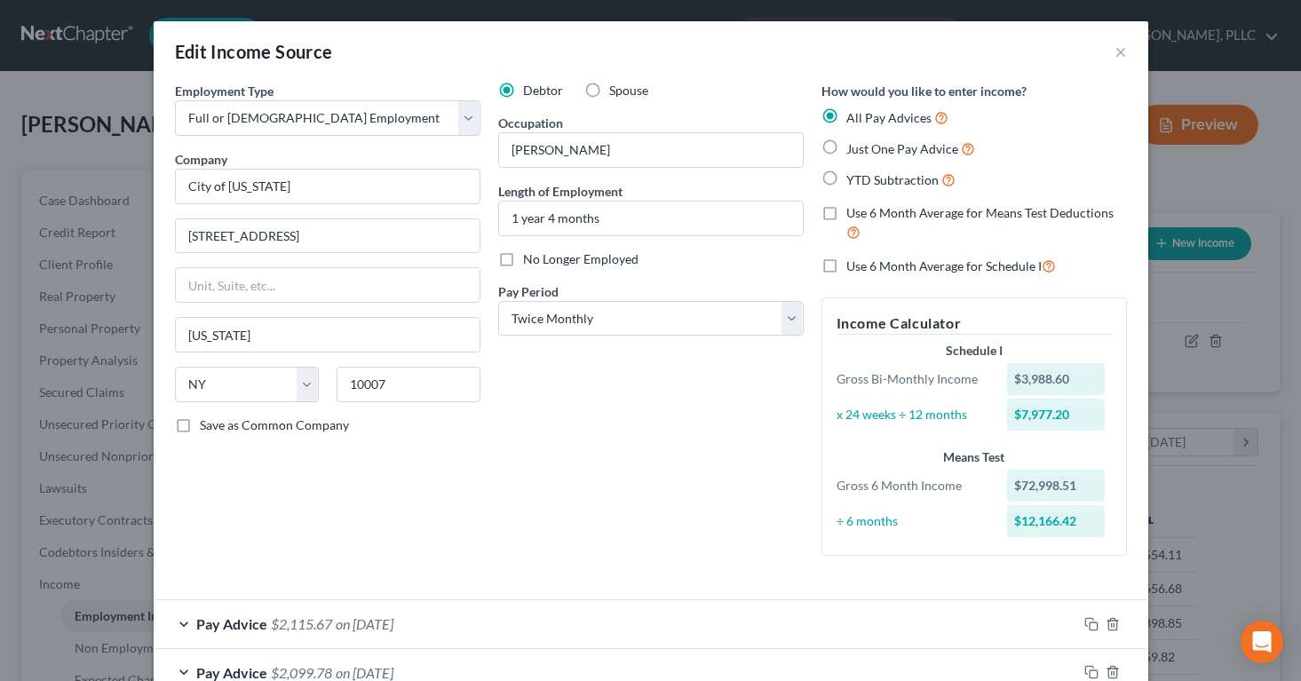
click at [392, 625] on span "on [DATE]" at bounding box center [365, 623] width 58 height 17
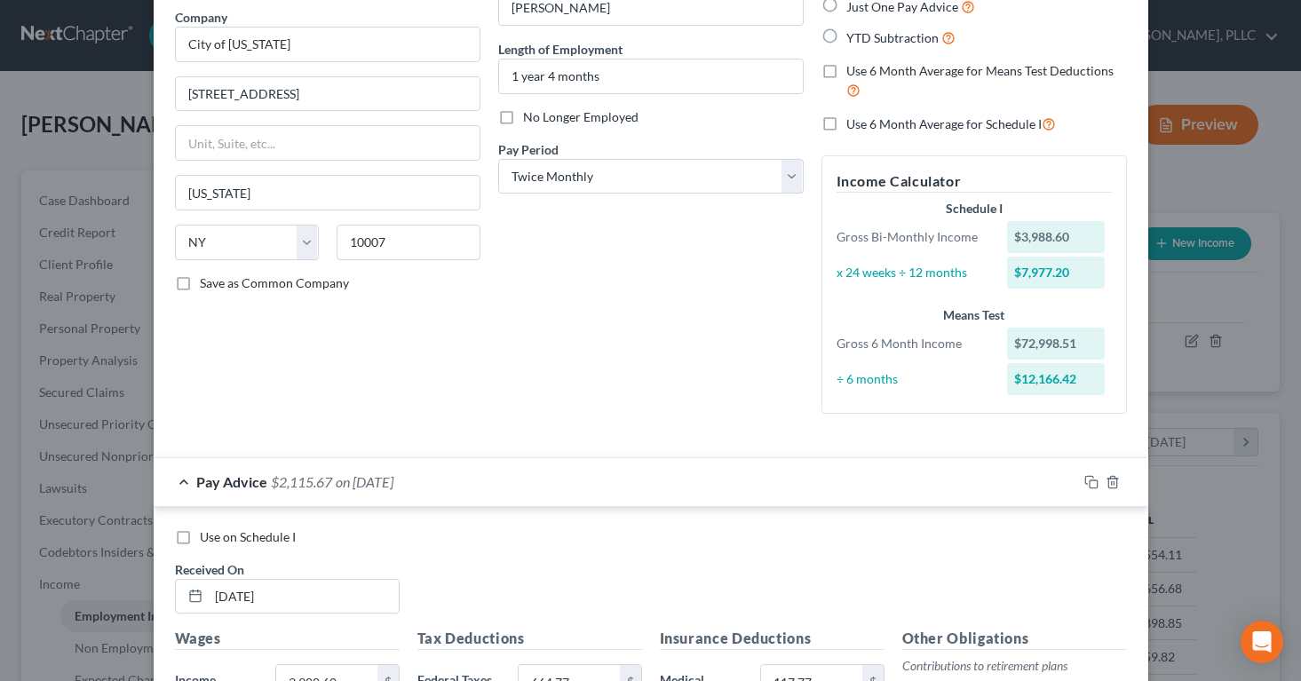
scroll to position [147, 0]
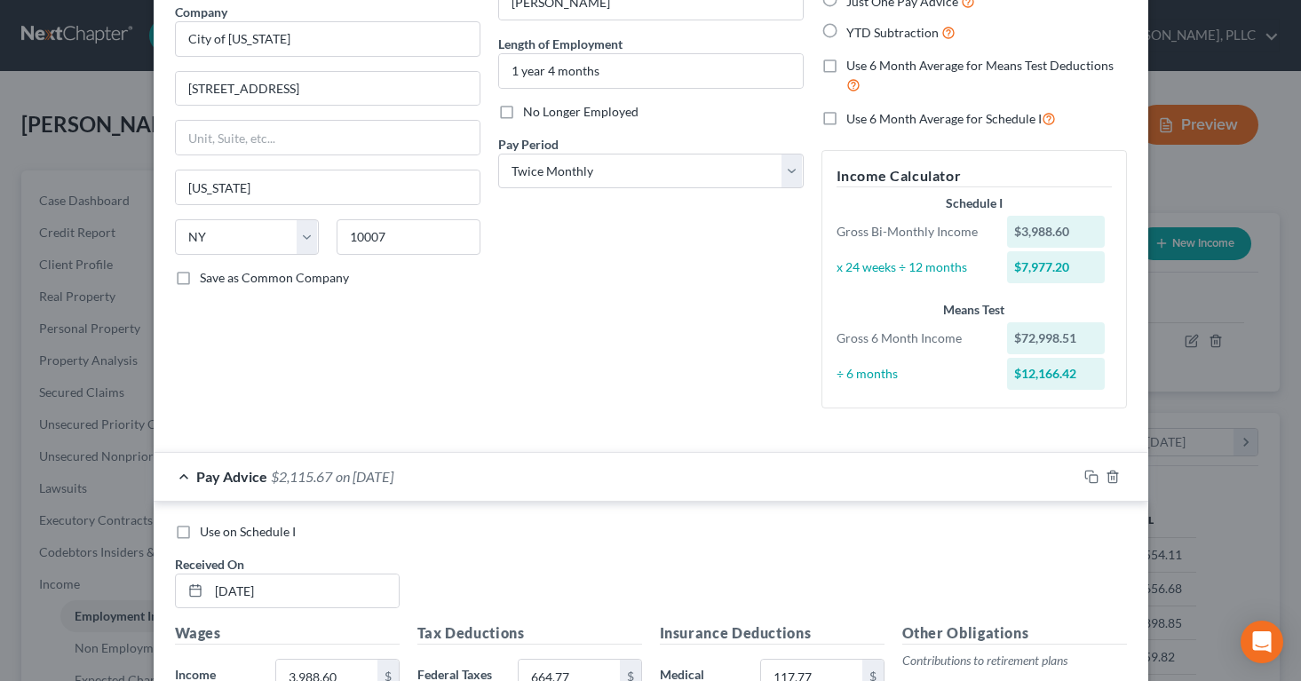
click at [200, 533] on label "Use on Schedule I" at bounding box center [248, 532] width 96 height 18
click at [207, 533] on input "Use on Schedule I" at bounding box center [213, 529] width 12 height 12
checkbox input "true"
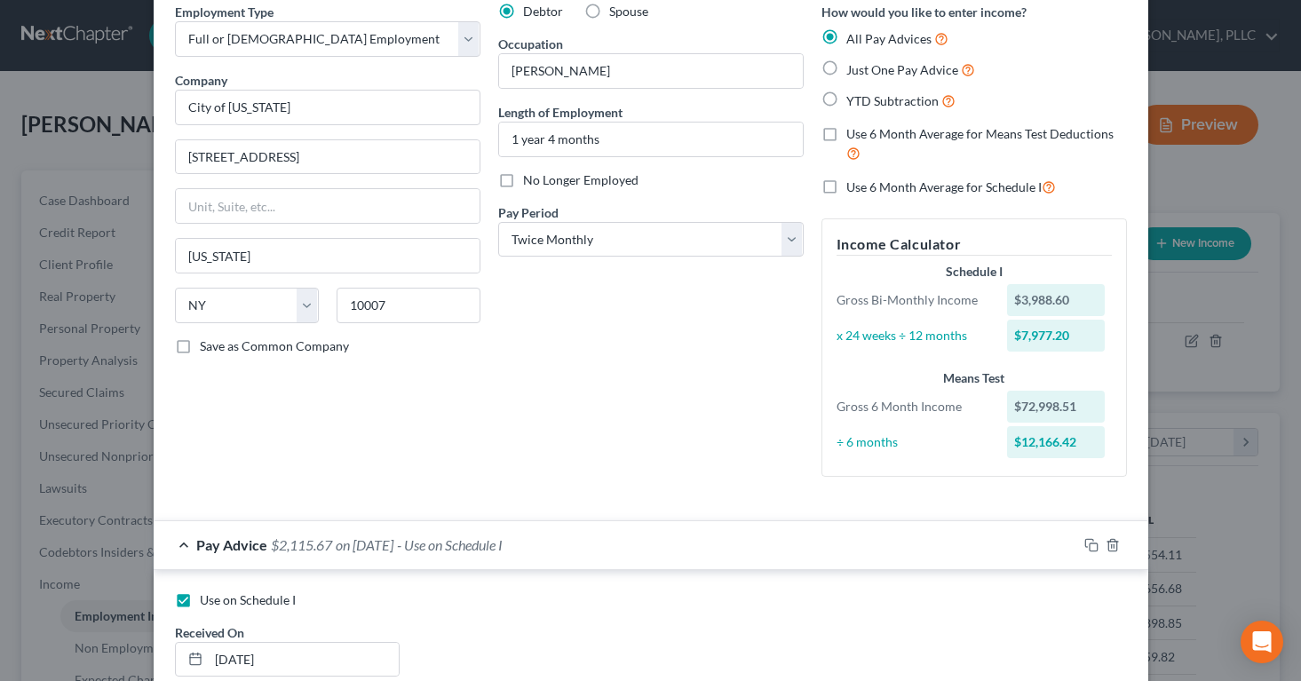
scroll to position [0, 0]
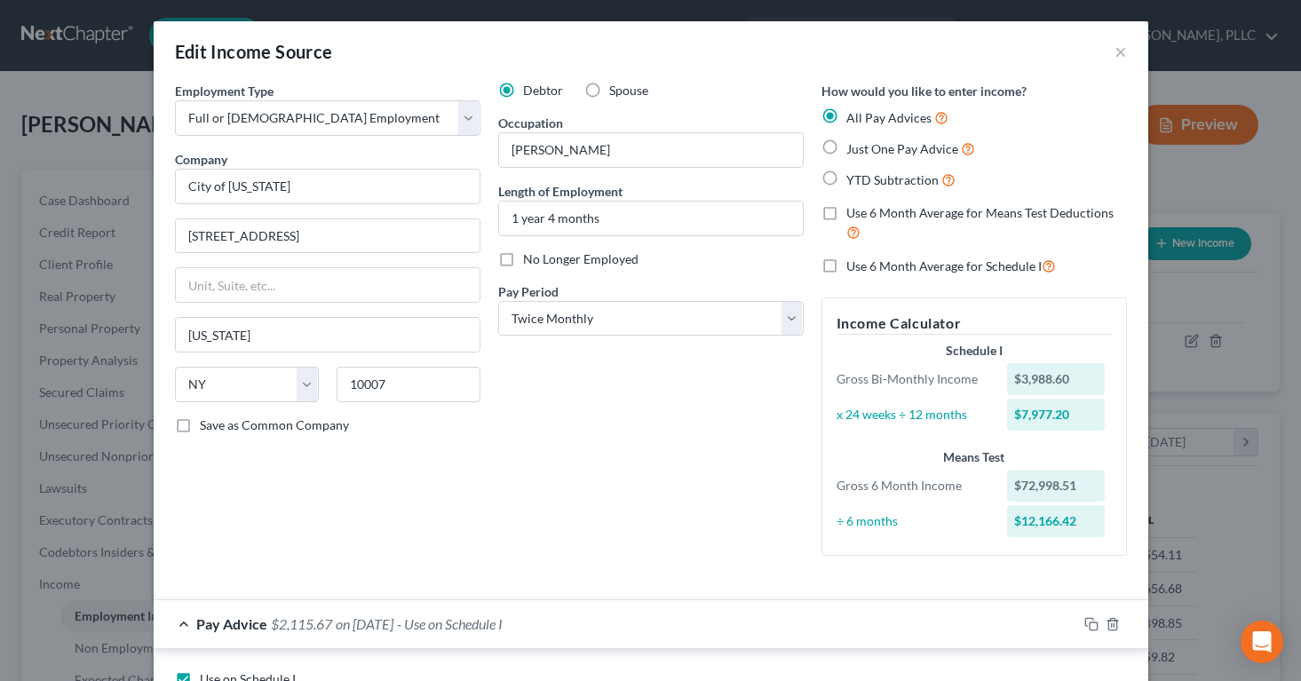
click at [846, 150] on label "Just One Pay Advice" at bounding box center [910, 149] width 129 height 20
click at [853, 150] on input "Just One Pay Advice" at bounding box center [859, 145] width 12 height 12
radio input "true"
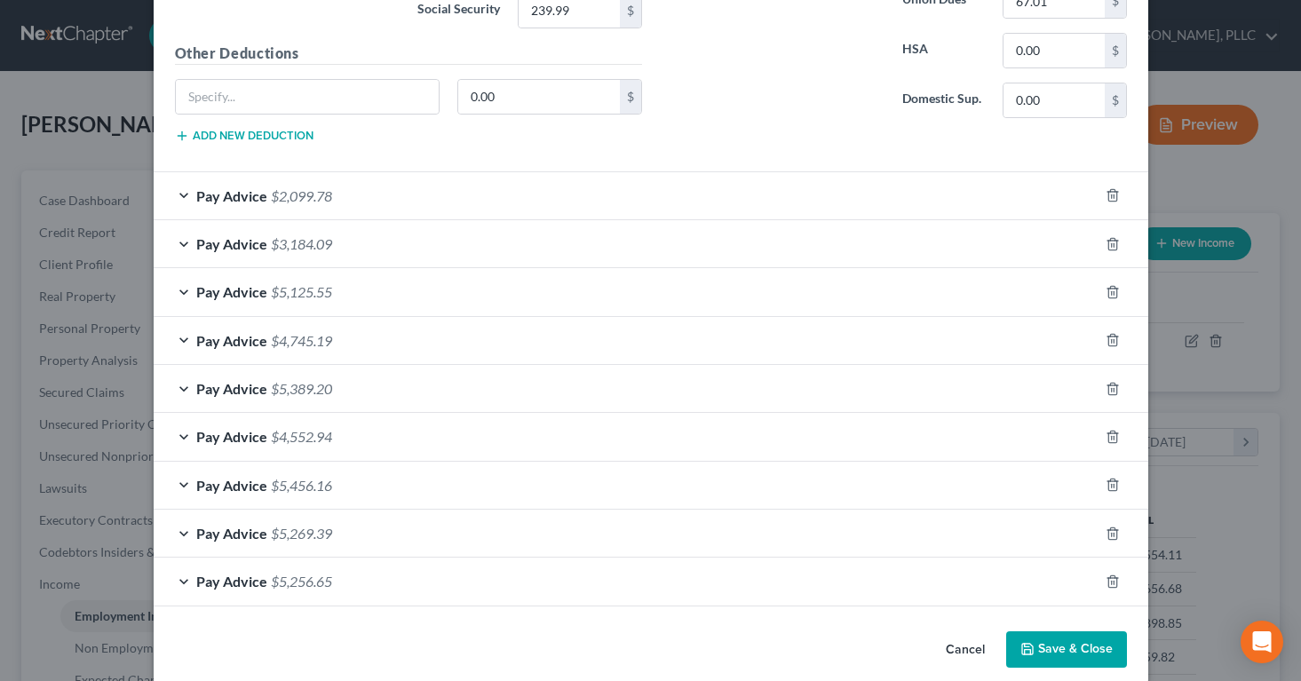
scroll to position [879, 0]
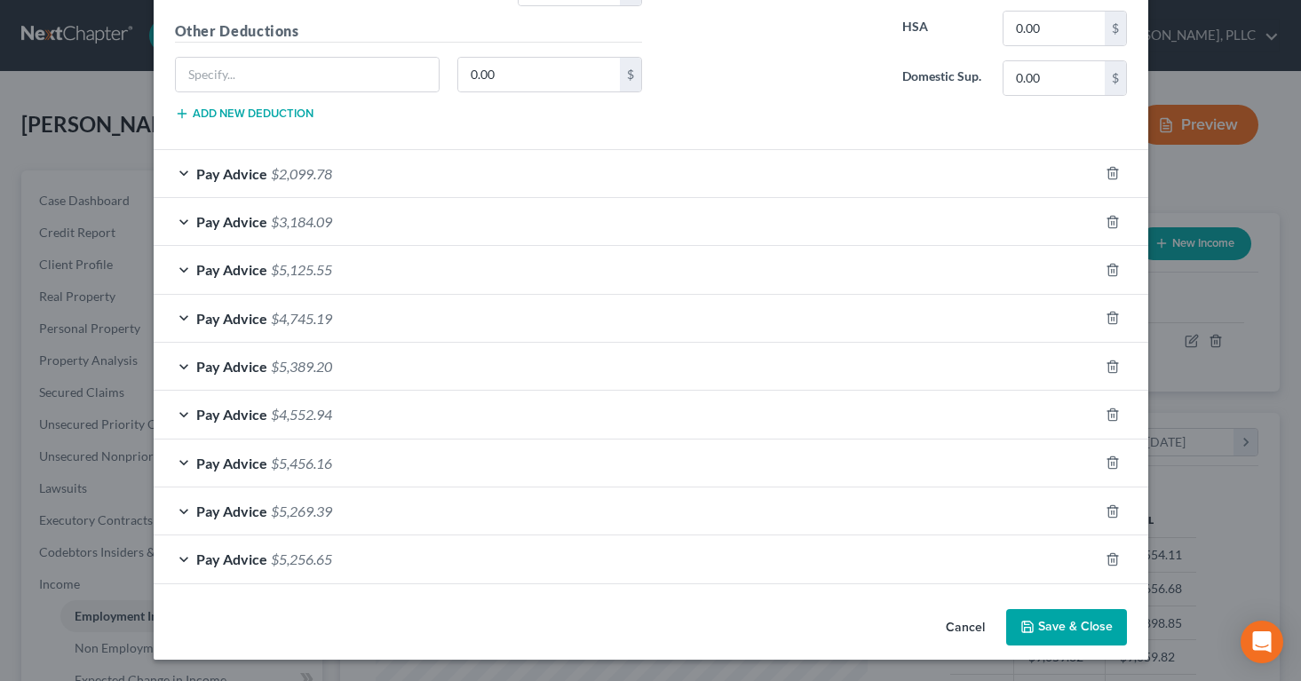
click at [1042, 627] on button "Save & Close" at bounding box center [1066, 627] width 121 height 37
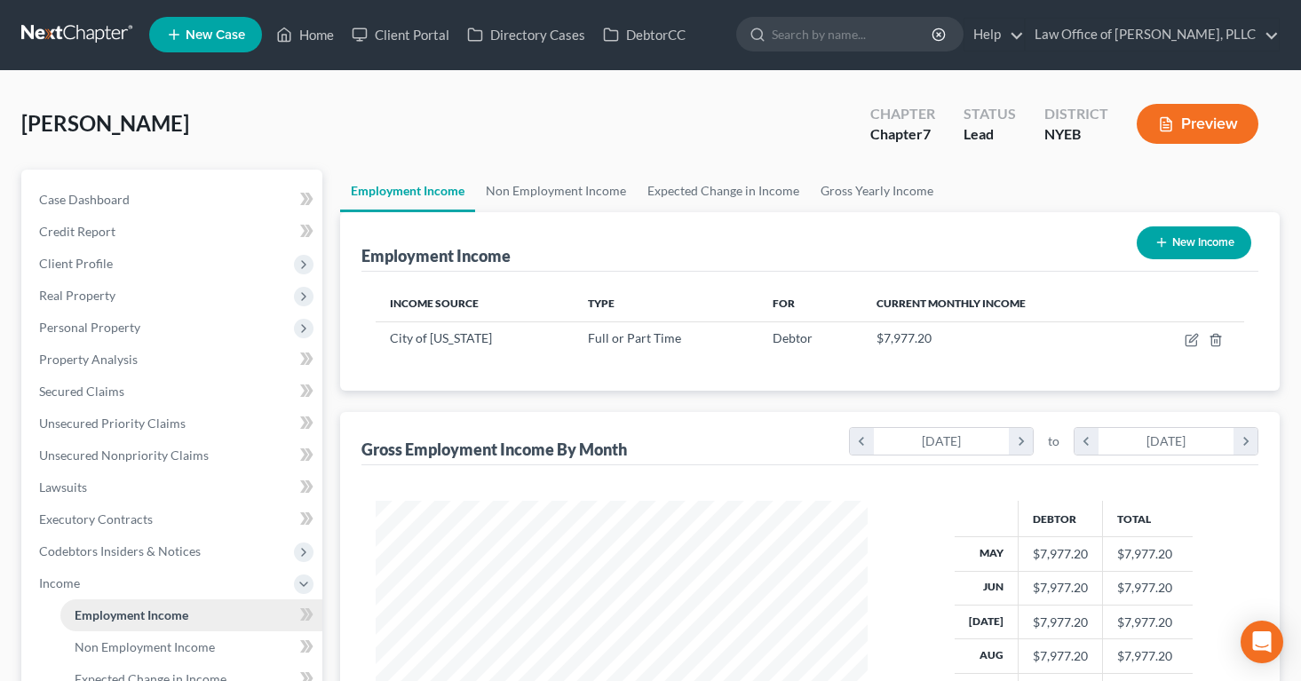
scroll to position [0, 0]
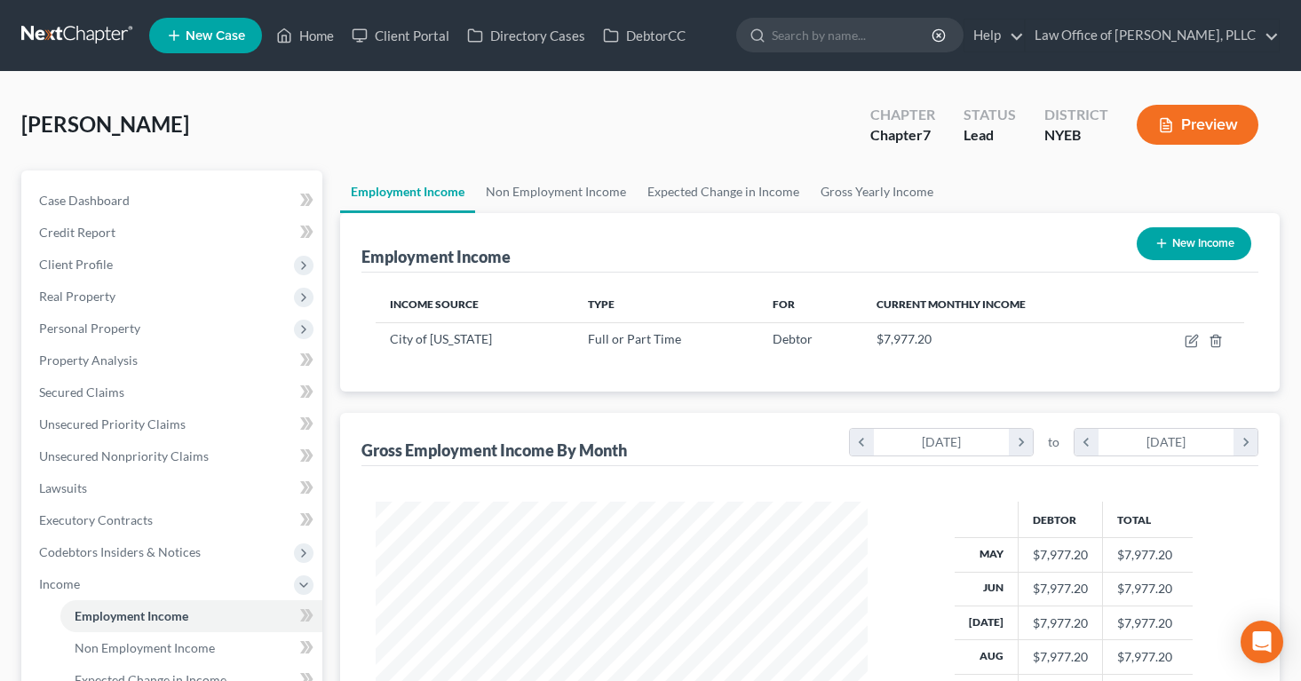
click at [1203, 127] on button "Preview" at bounding box center [1197, 125] width 122 height 40
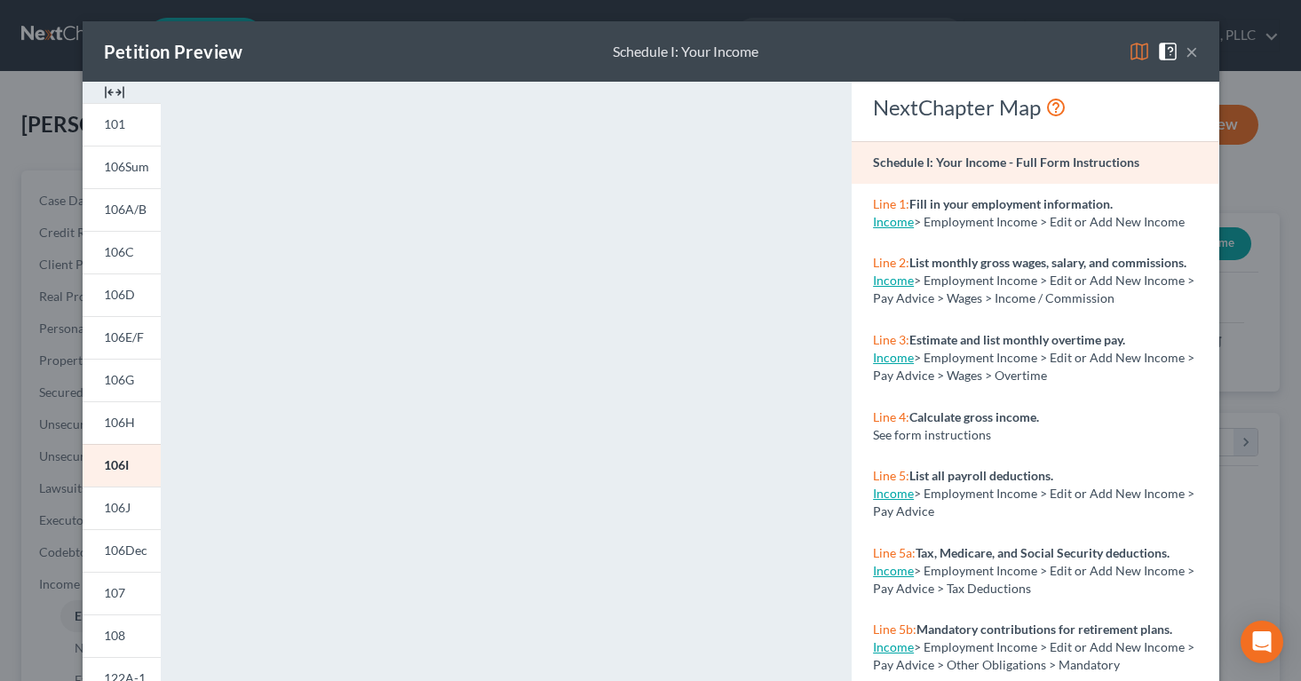
click at [1189, 46] on button "×" at bounding box center [1191, 51] width 12 height 21
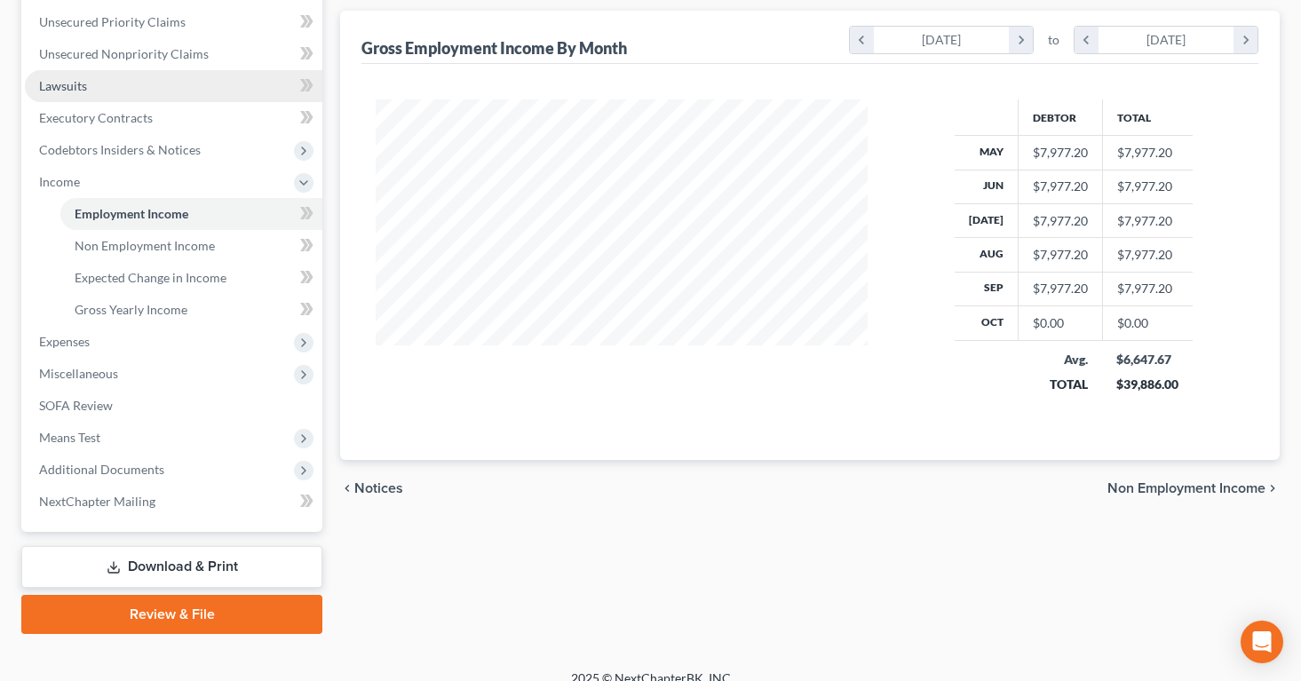
scroll to position [421, 0]
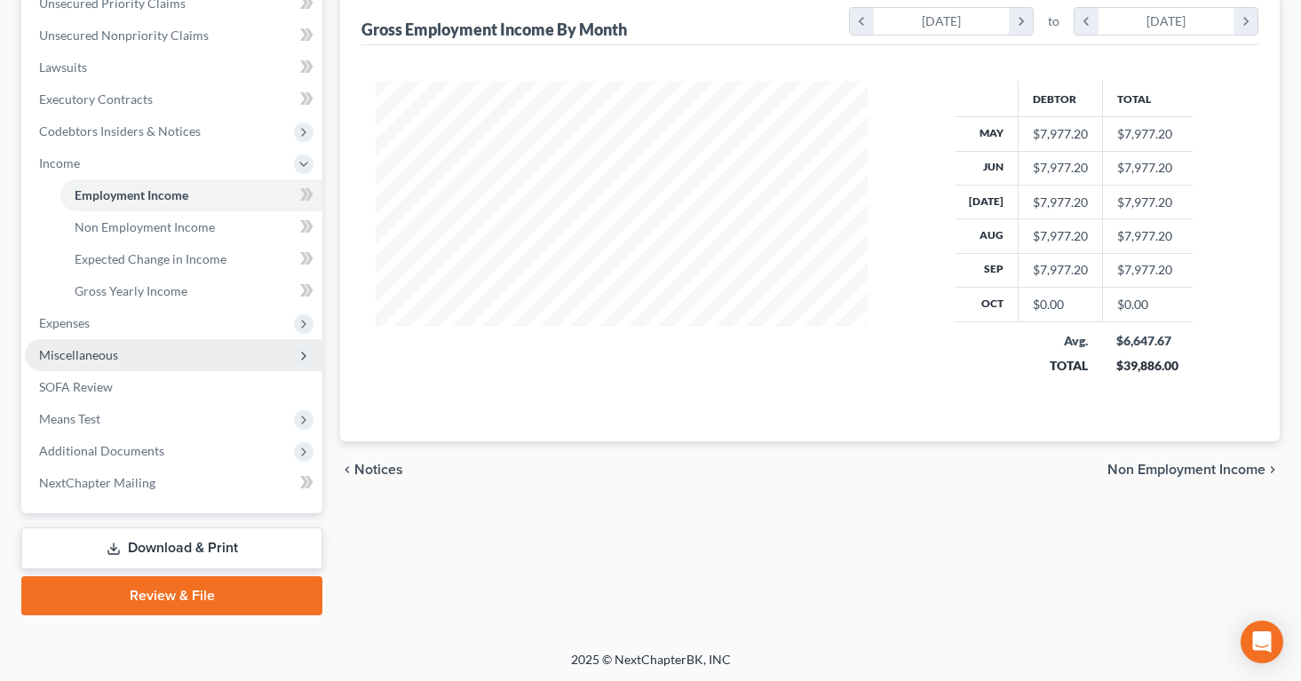
click at [84, 352] on span "Miscellaneous" at bounding box center [78, 354] width 79 height 15
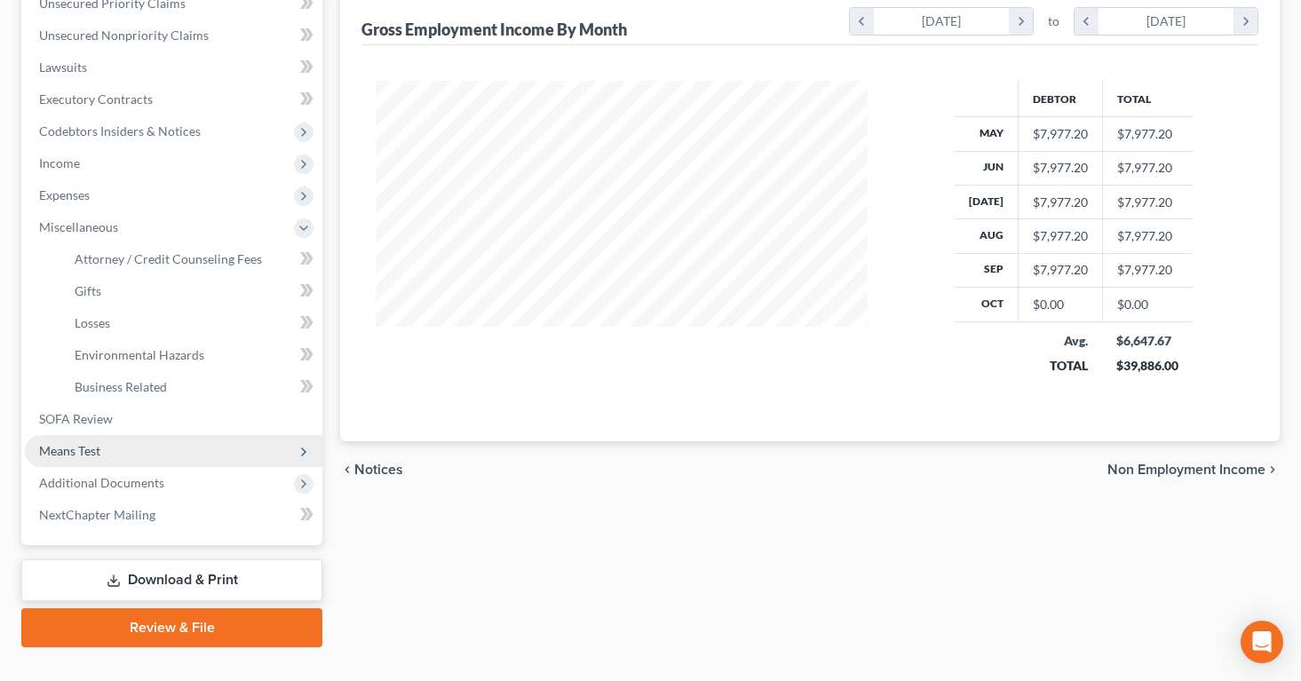
click at [58, 450] on span "Means Test" at bounding box center [69, 450] width 61 height 15
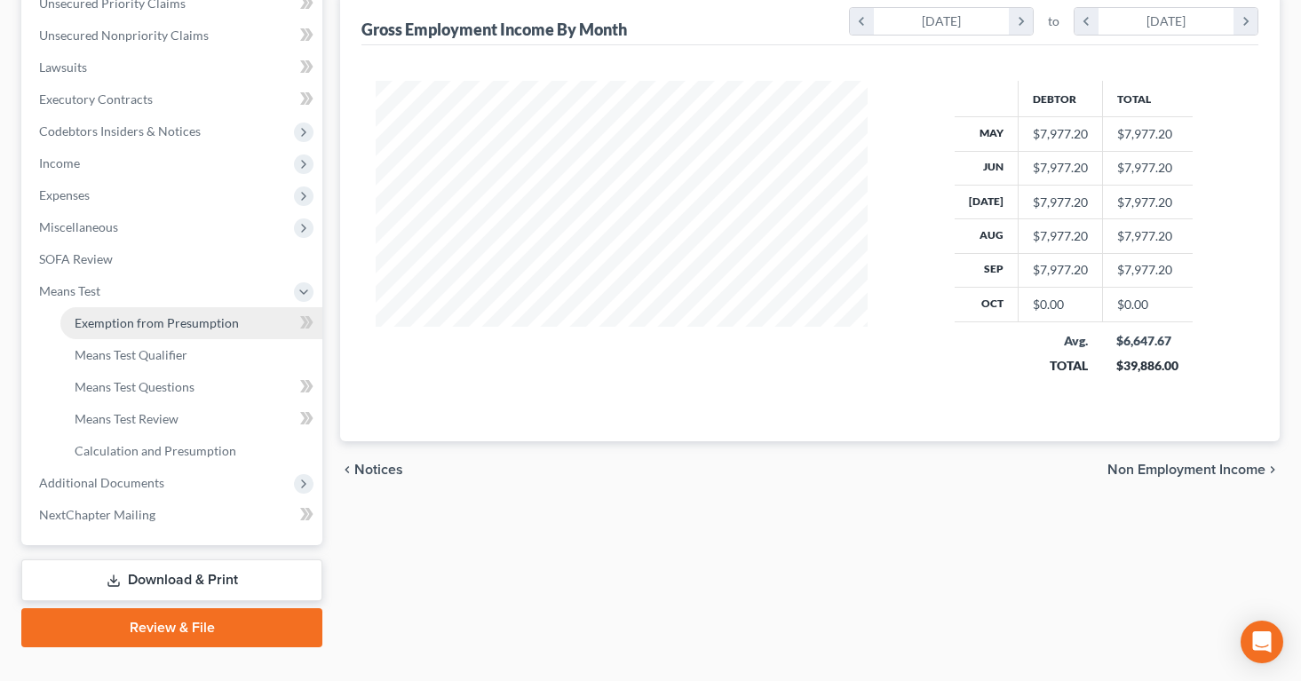
click at [114, 328] on span "Exemption from Presumption" at bounding box center [157, 322] width 164 height 15
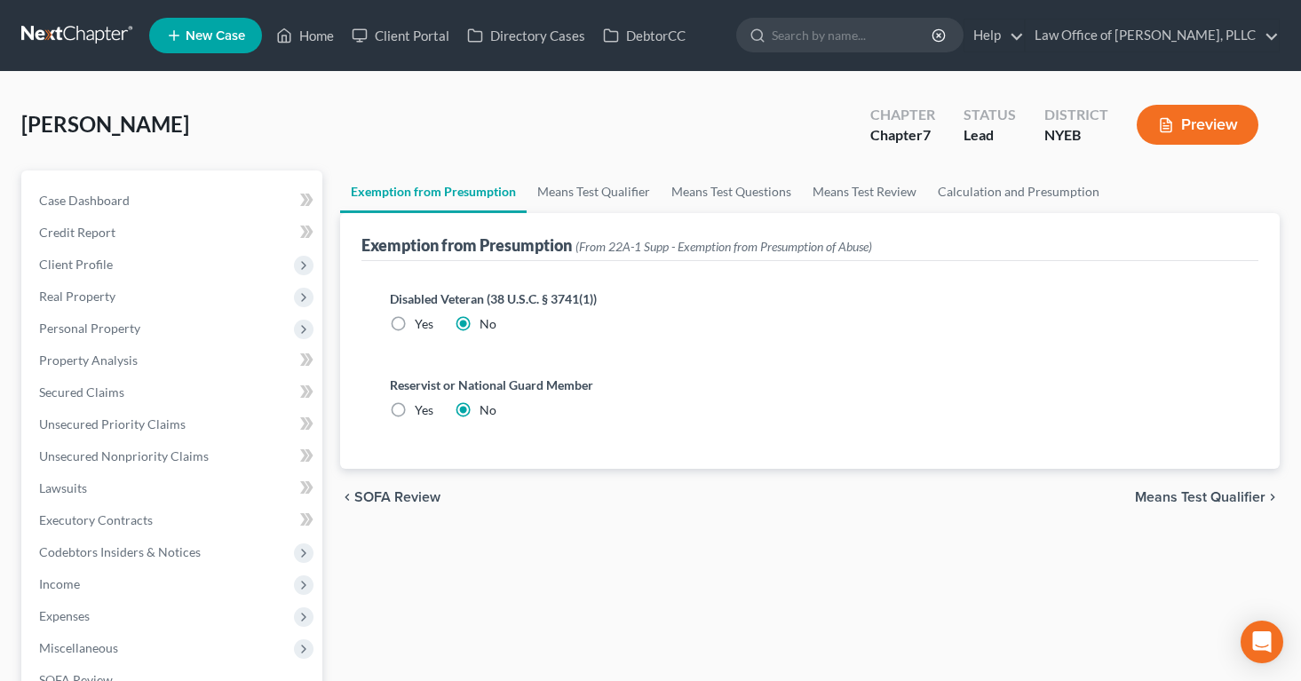
click at [1154, 493] on span "Means Test Qualifier" at bounding box center [1200, 497] width 131 height 14
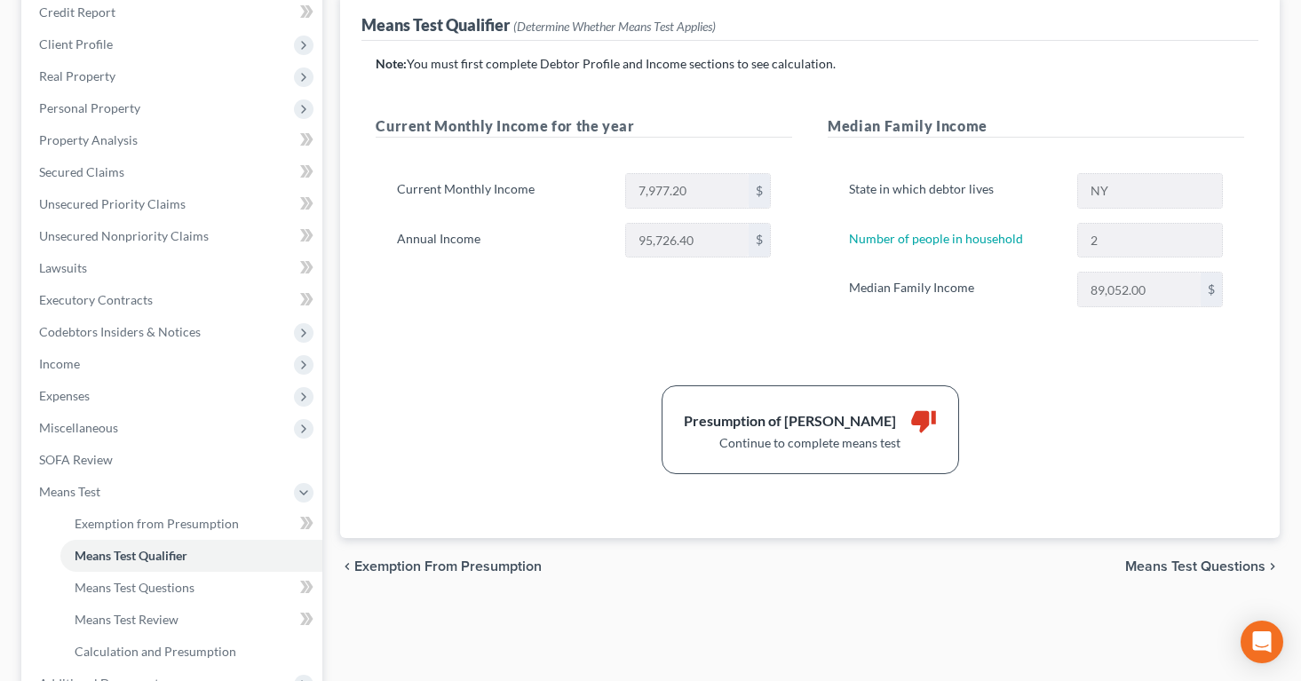
scroll to position [254, 0]
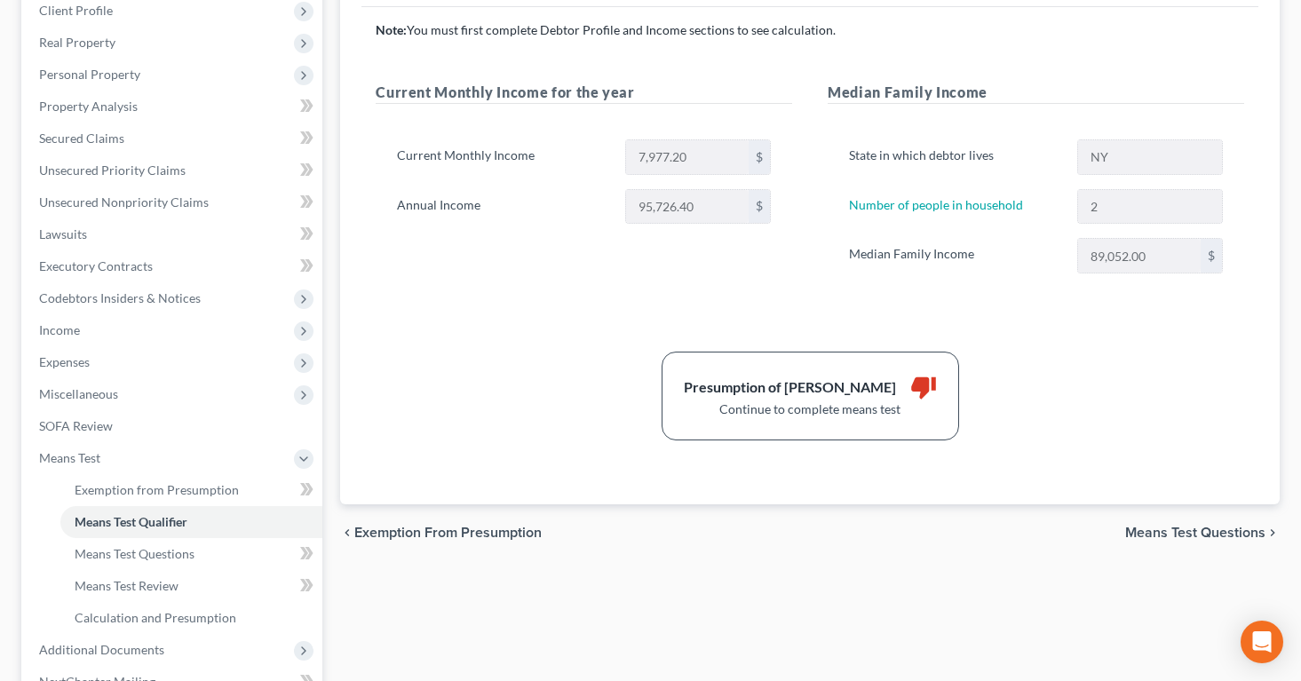
click at [1134, 529] on span "Means Test Questions" at bounding box center [1195, 533] width 140 height 14
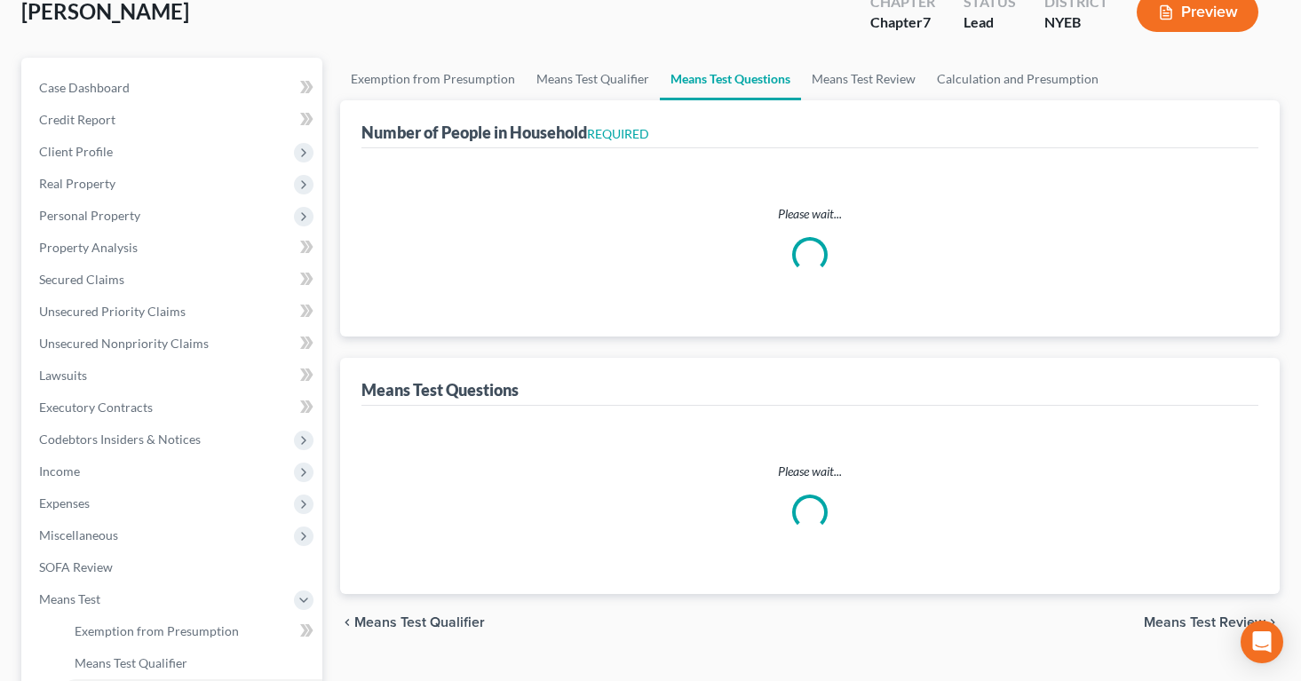
scroll to position [35, 0]
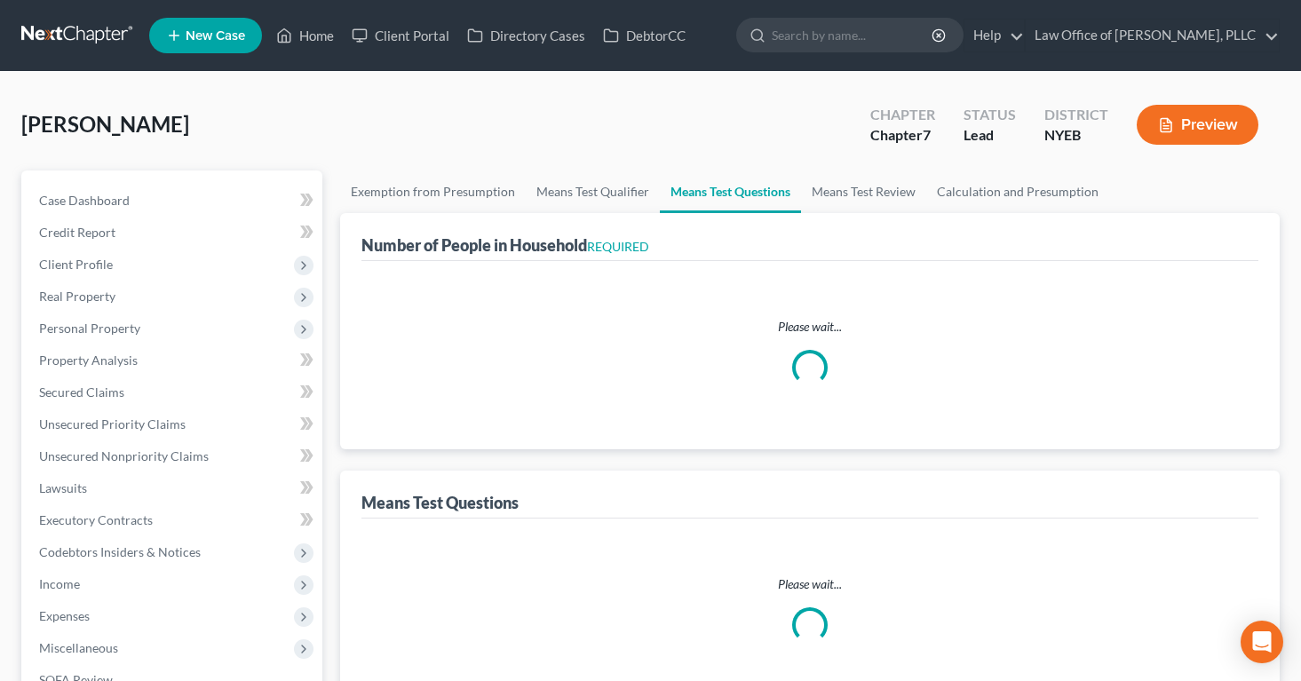
select select "60"
select select "2"
select select "1"
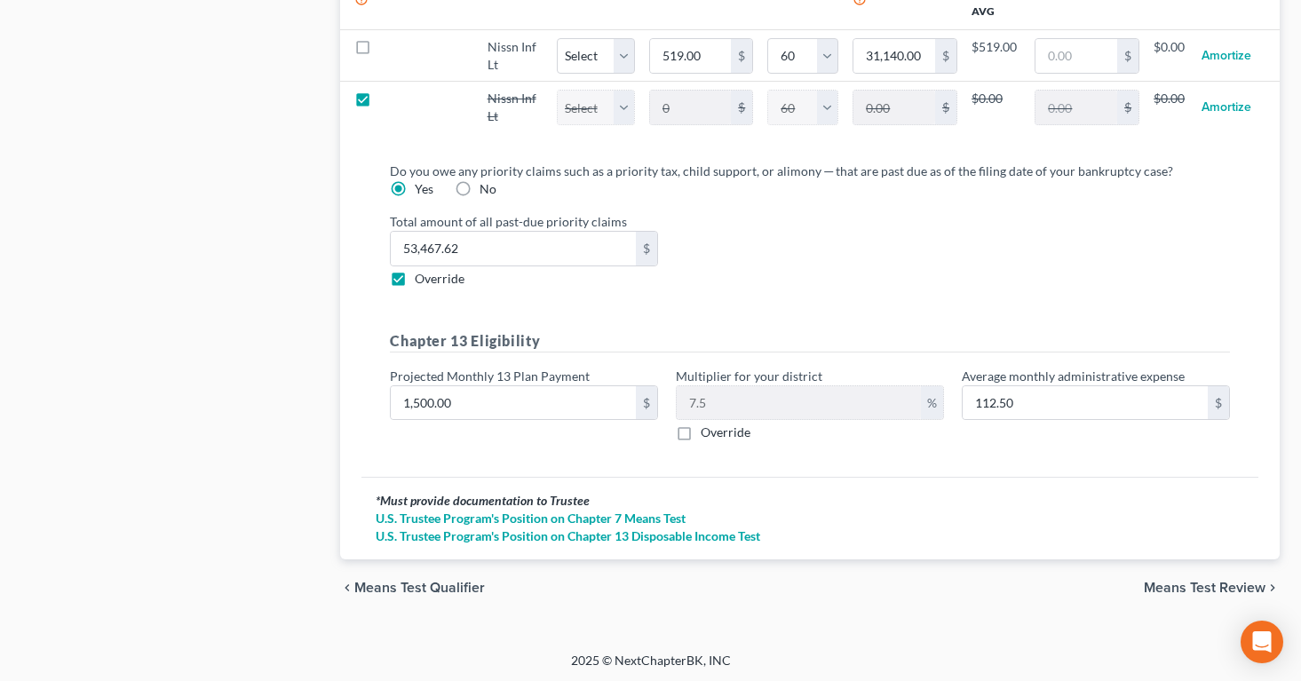
scroll to position [1902, 0]
click at [1159, 582] on span "Means Test Review" at bounding box center [1205, 586] width 122 height 14
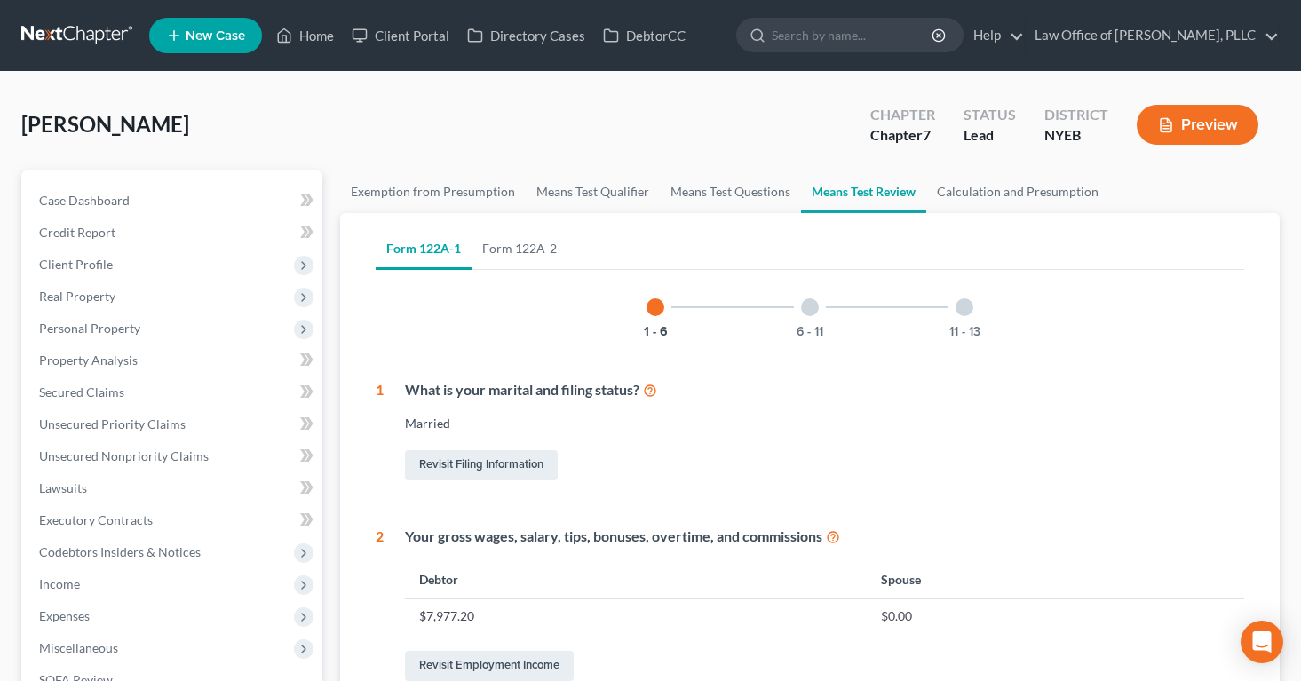
click at [1181, 120] on button "Preview" at bounding box center [1197, 125] width 122 height 40
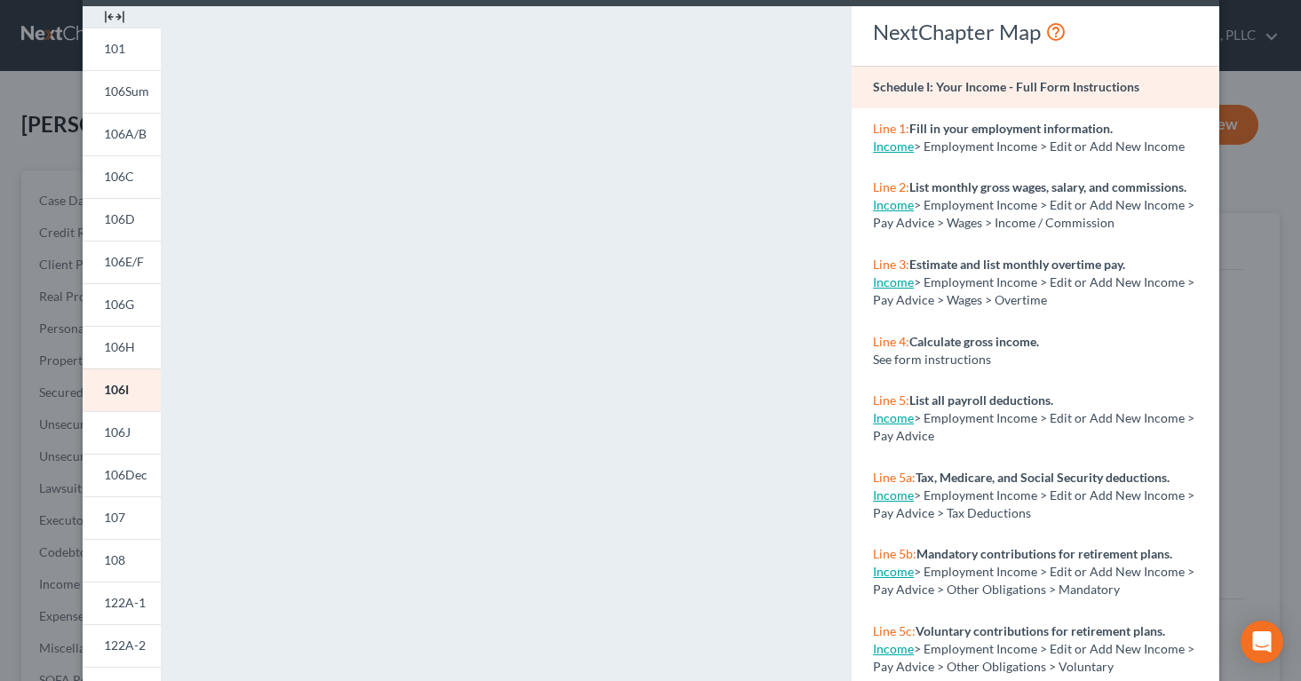
scroll to position [86, 0]
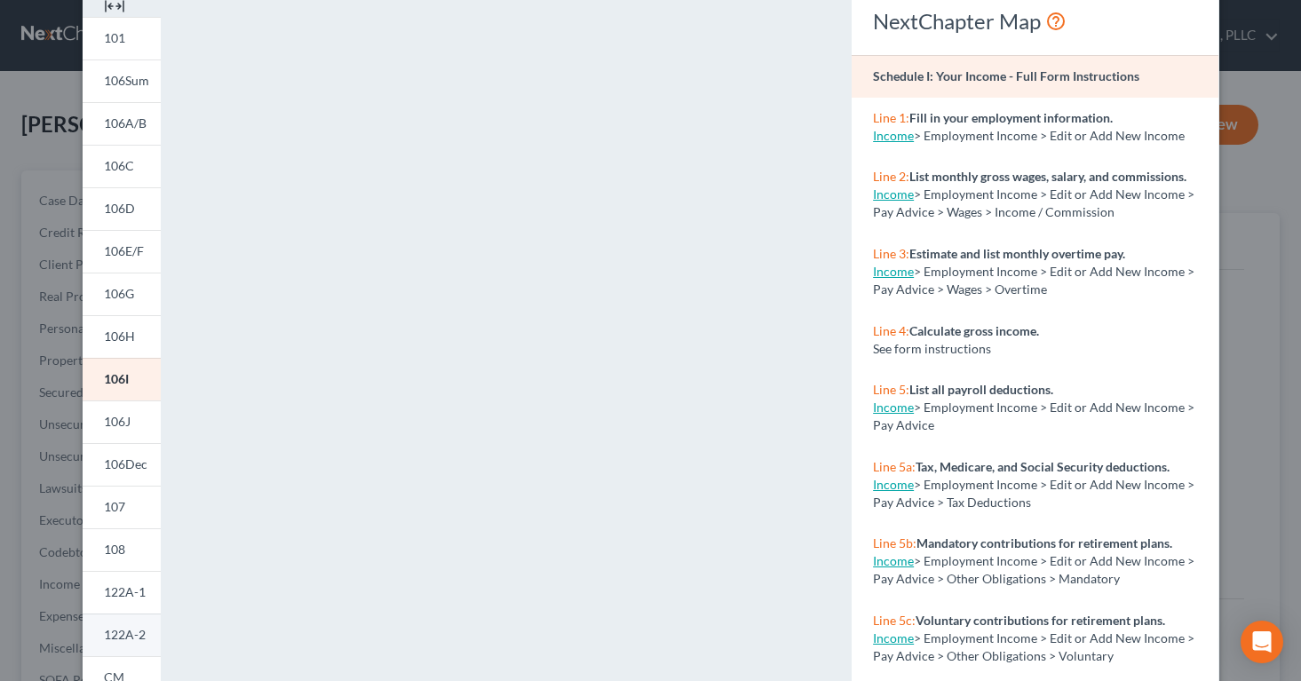
click at [107, 631] on span "122A-2" at bounding box center [125, 634] width 42 height 15
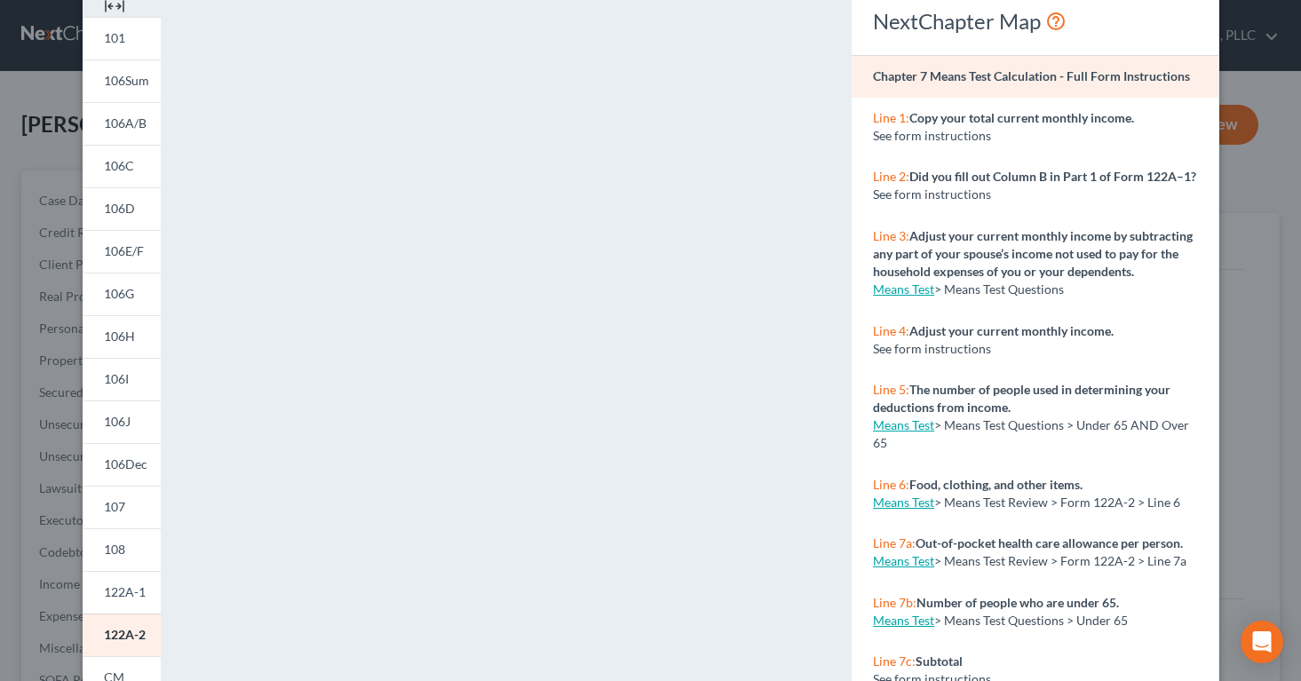
scroll to position [0, 0]
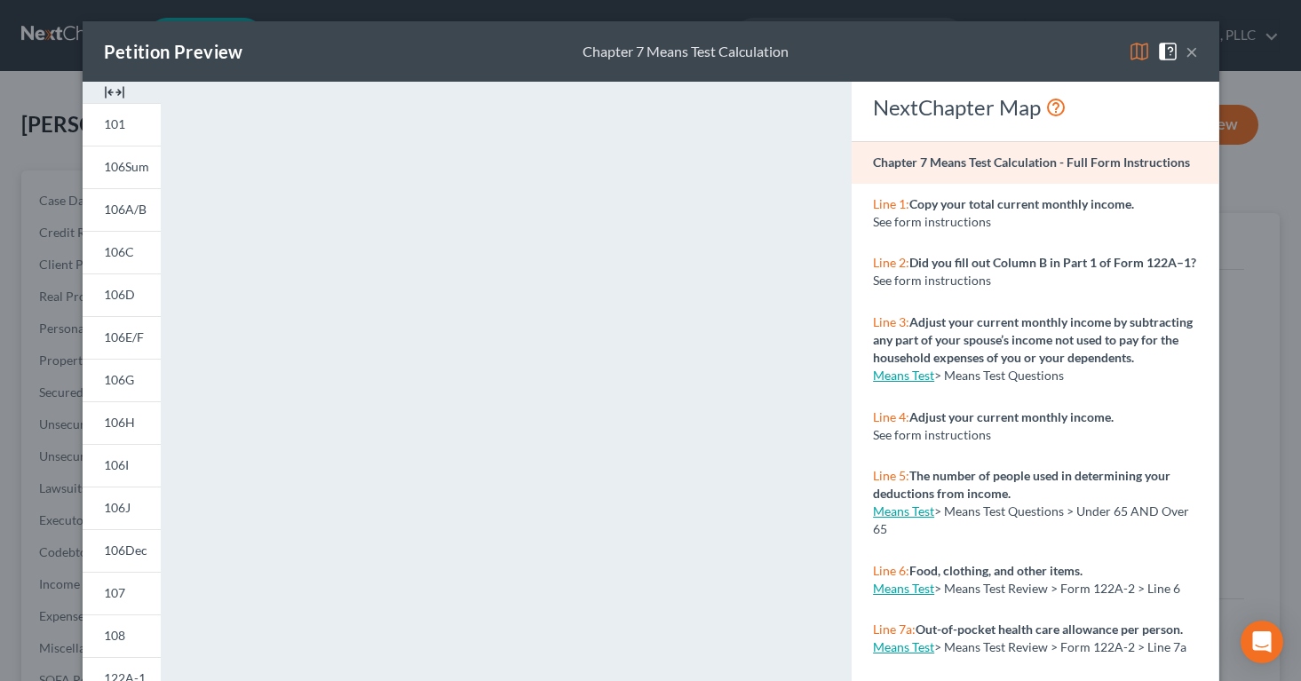
click at [1184, 49] on span at bounding box center [1171, 50] width 28 height 15
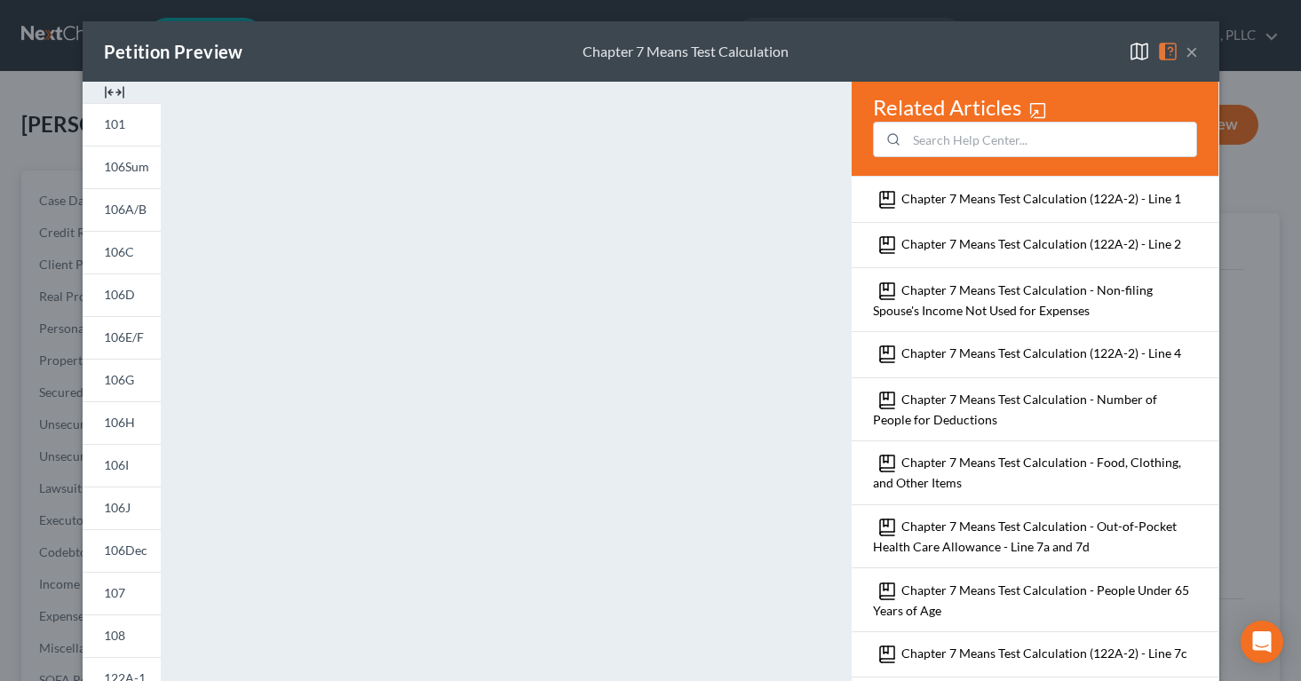
click at [1190, 48] on button "×" at bounding box center [1191, 51] width 12 height 21
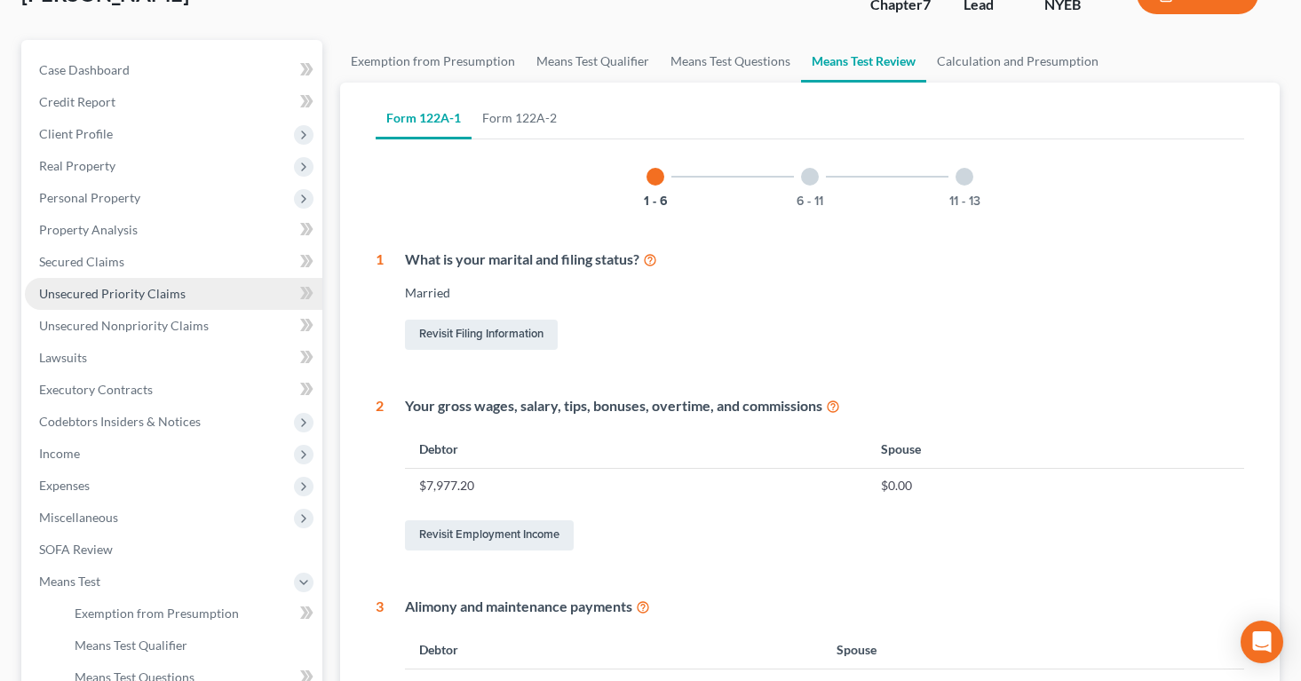
scroll to position [129, 0]
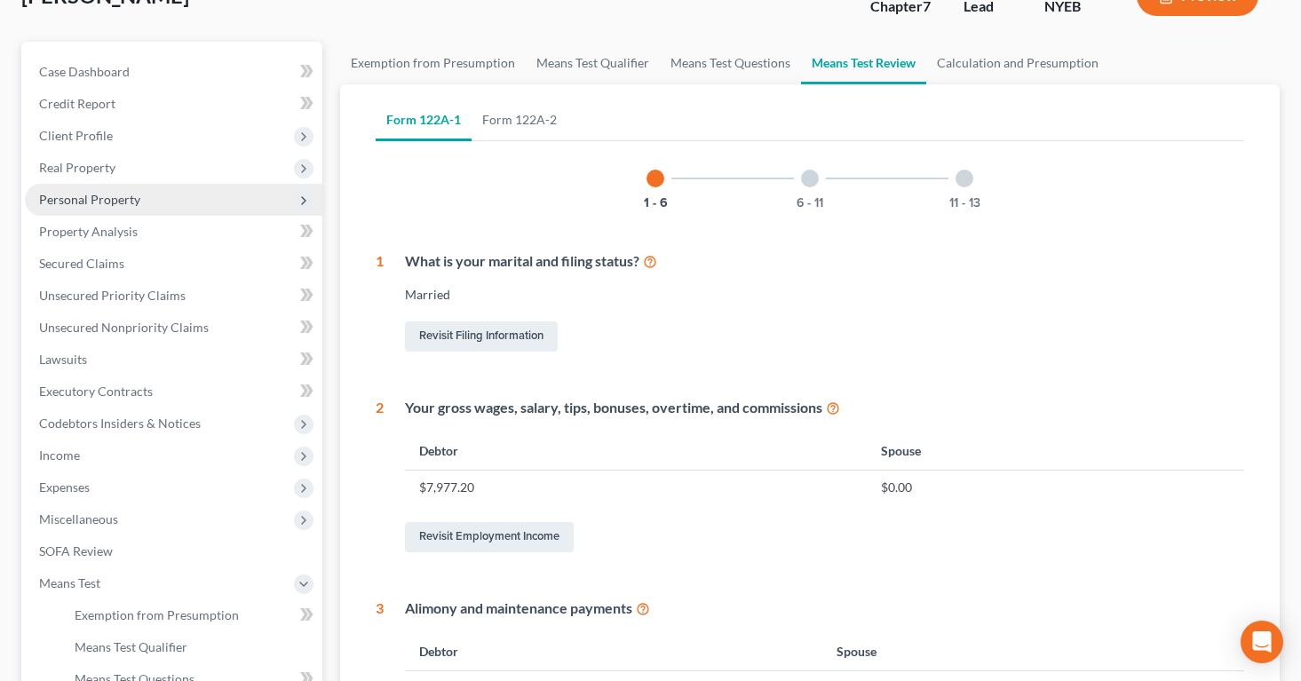
click at [81, 197] on span "Personal Property" at bounding box center [89, 199] width 101 height 15
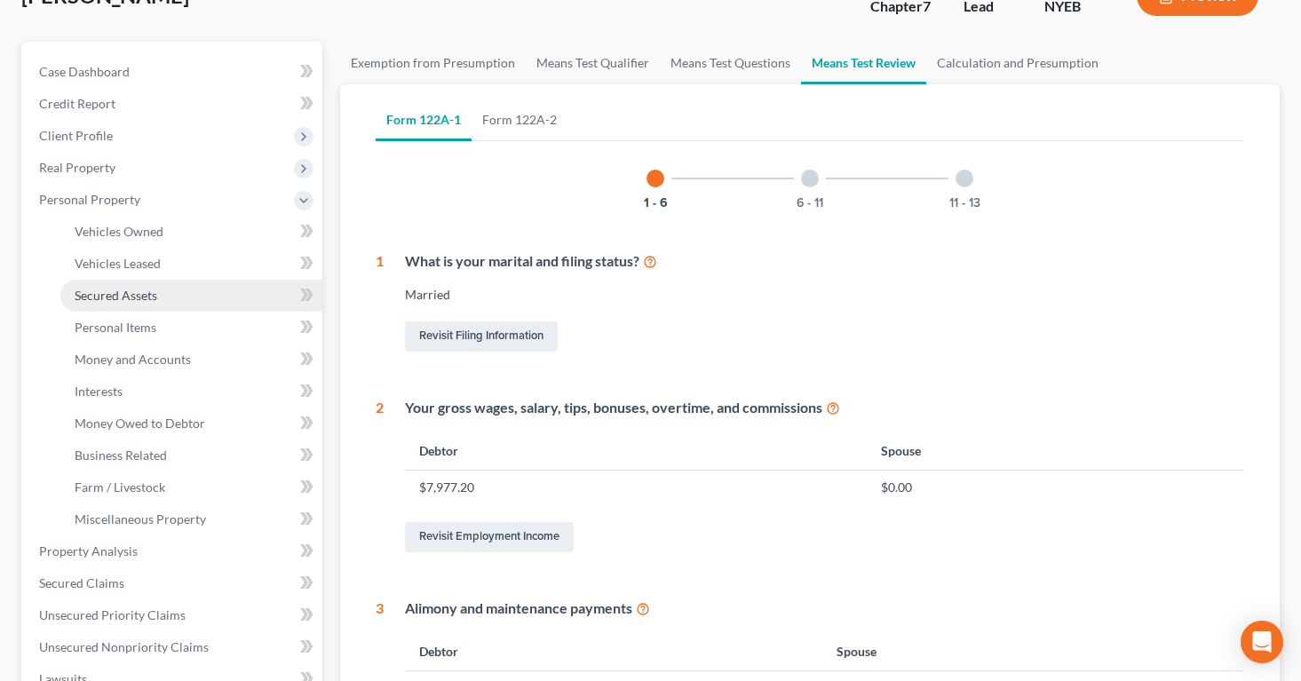
scroll to position [120, 0]
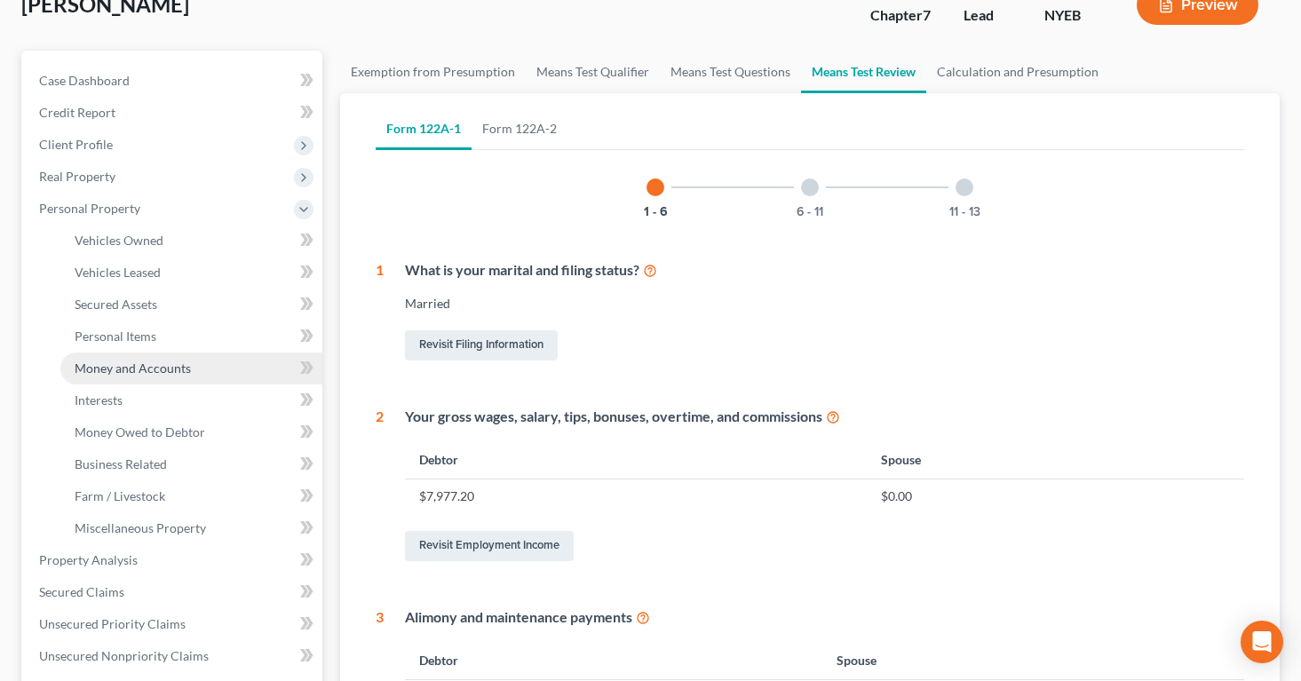
click at [99, 366] on span "Money and Accounts" at bounding box center [133, 367] width 116 height 15
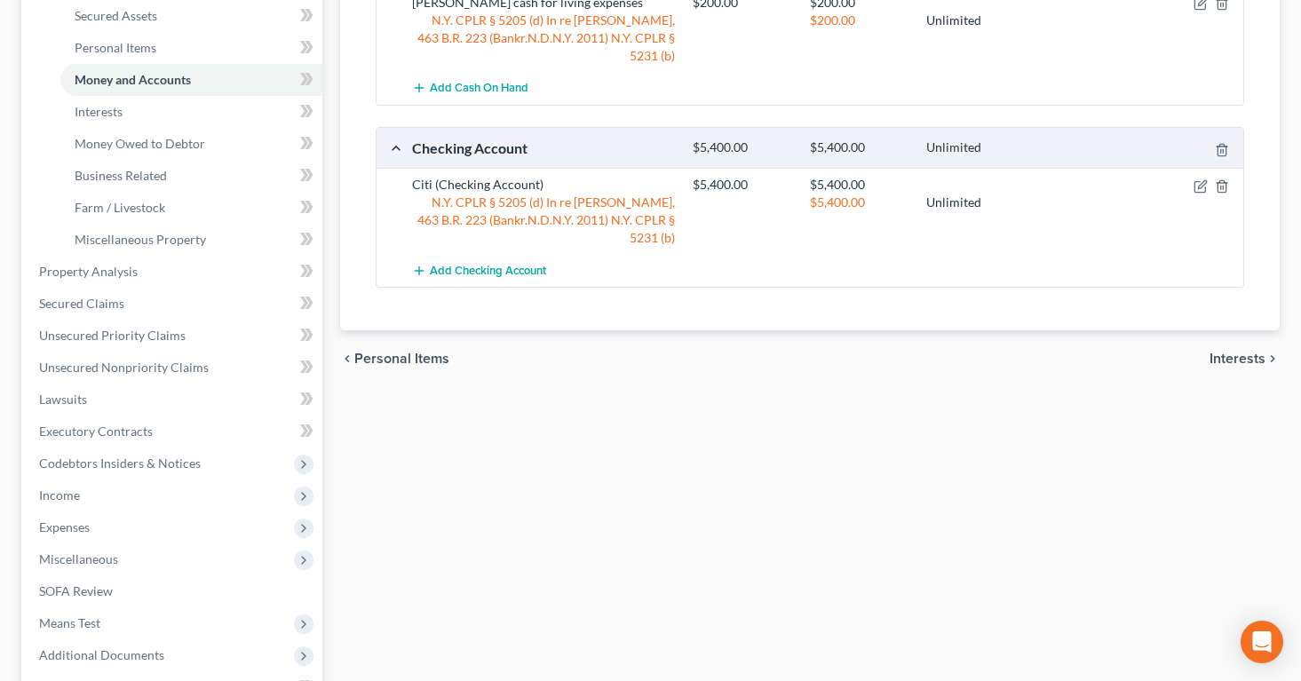
scroll to position [392, 0]
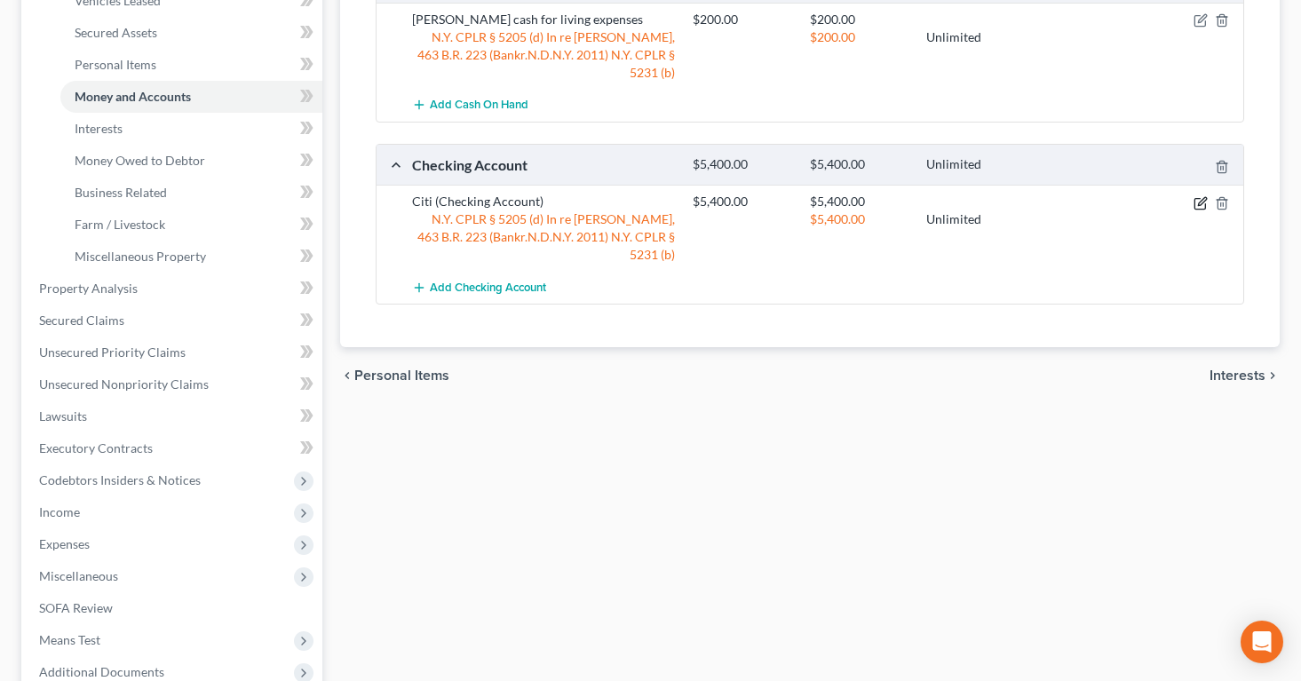
click at [1201, 197] on icon "button" at bounding box center [1202, 201] width 8 height 8
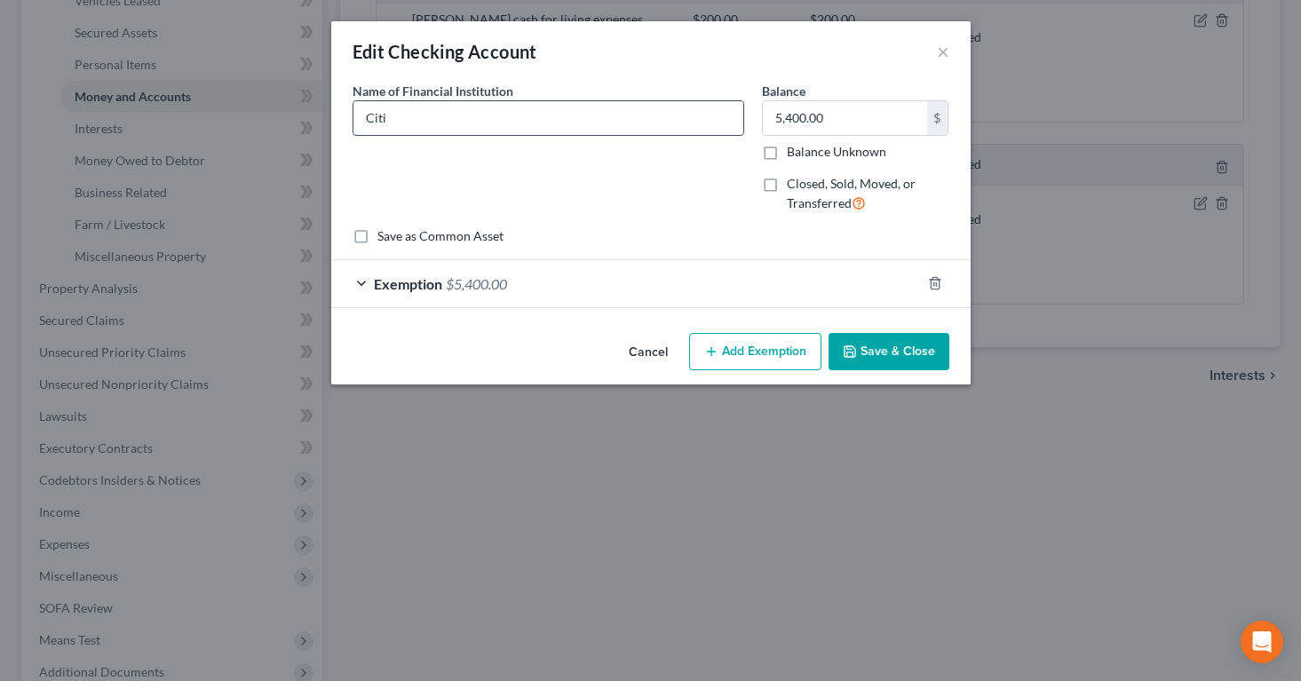
click at [549, 112] on input "Citi" at bounding box center [548, 118] width 390 height 34
type input "1,207.82"
click at [471, 286] on span "$5,400.00" at bounding box center [476, 283] width 61 height 17
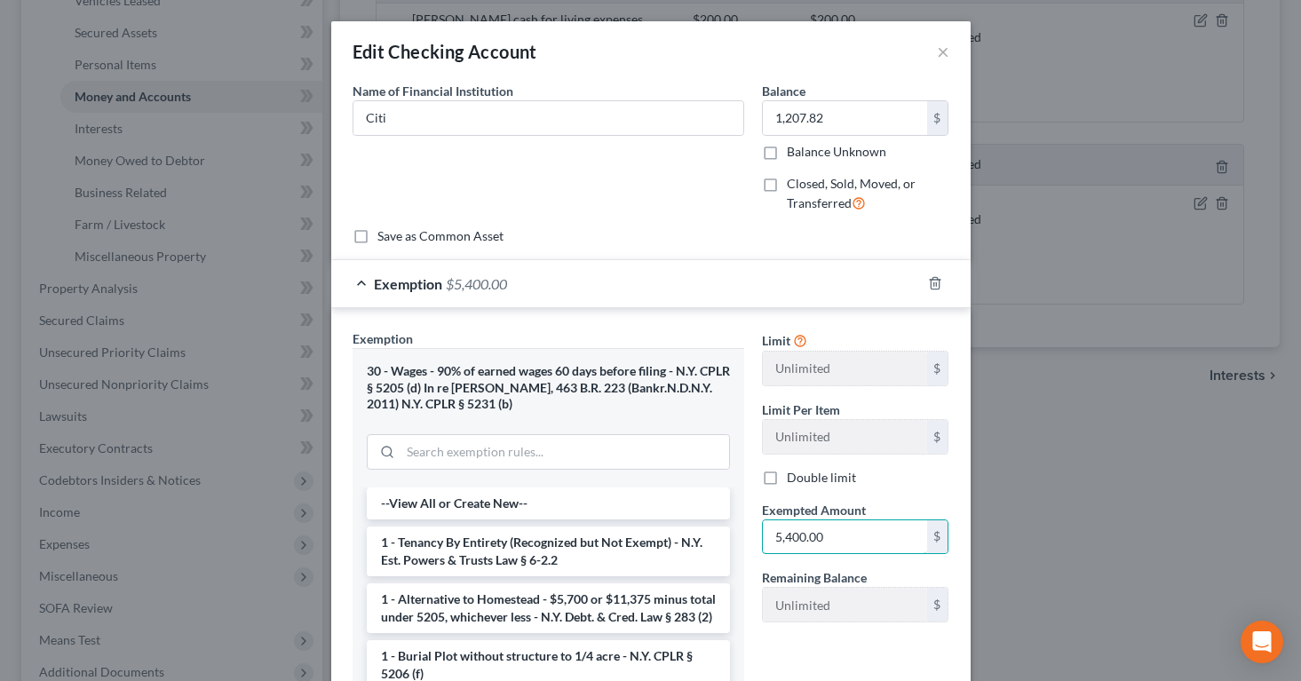
drag, startPoint x: 833, startPoint y: 542, endPoint x: 738, endPoint y: 533, distance: 95.5
click at [738, 533] on div "Exemption Set must be selected for CA. Exemption * 30 - Wages - 90% of earned w…" at bounding box center [651, 557] width 614 height 457
drag, startPoint x: 835, startPoint y: 537, endPoint x: 774, endPoint y: 527, distance: 61.2
click at [774, 527] on input "5,400.00" at bounding box center [845, 537] width 164 height 34
type input "1,207.82"
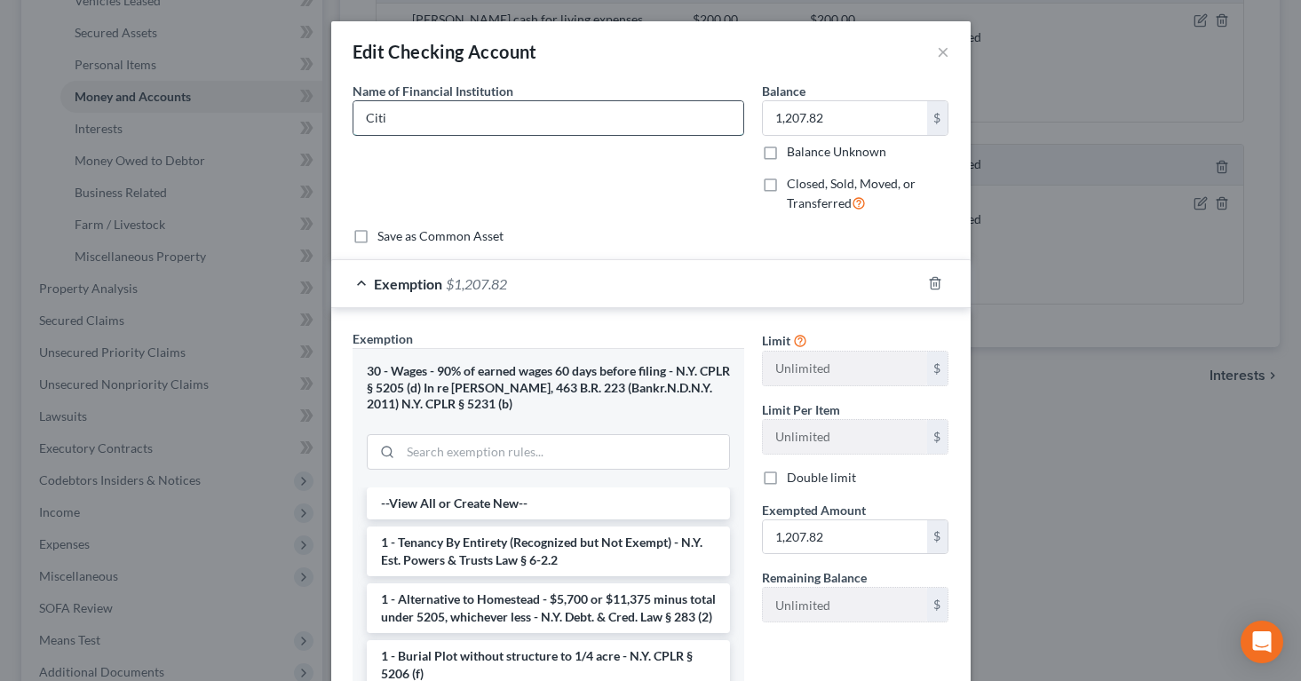
click at [495, 123] on input "Citi" at bounding box center [548, 118] width 390 height 34
type input "Citi Acct 529"
click at [548, 193] on div "Name of Financial Institution * Citi Acct 529" at bounding box center [548, 155] width 409 height 146
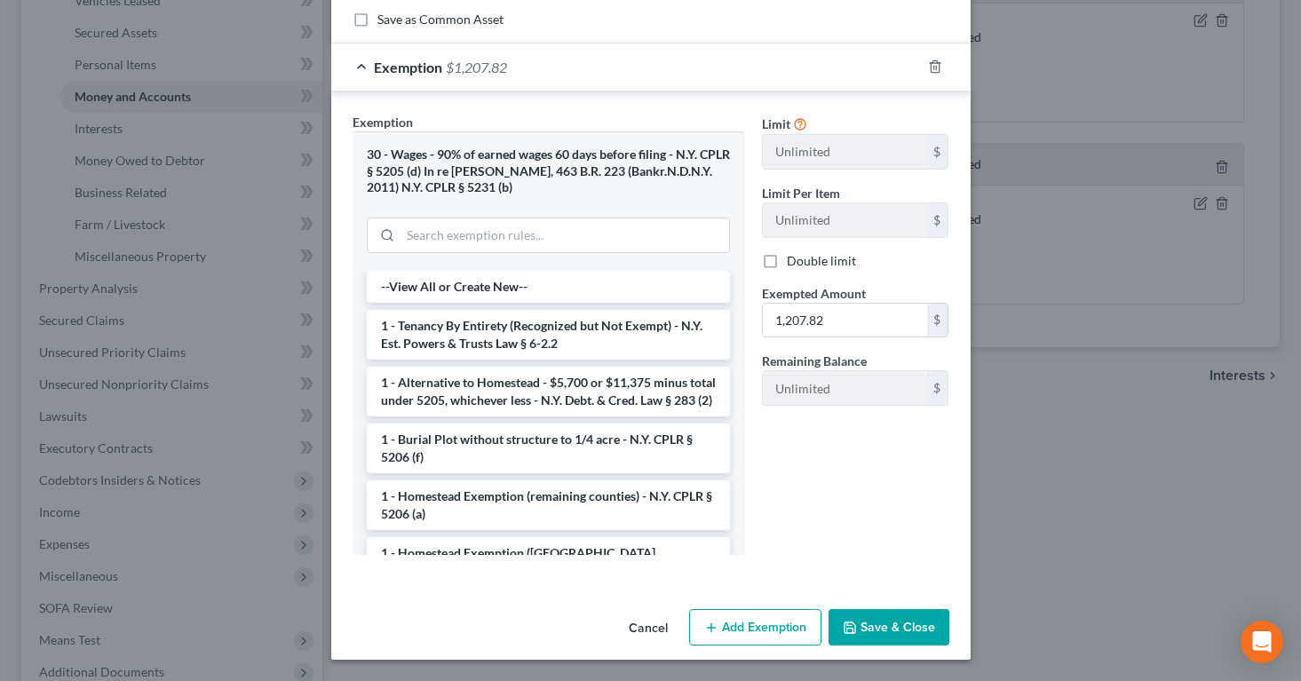
click at [883, 627] on button "Save & Close" at bounding box center [888, 627] width 121 height 37
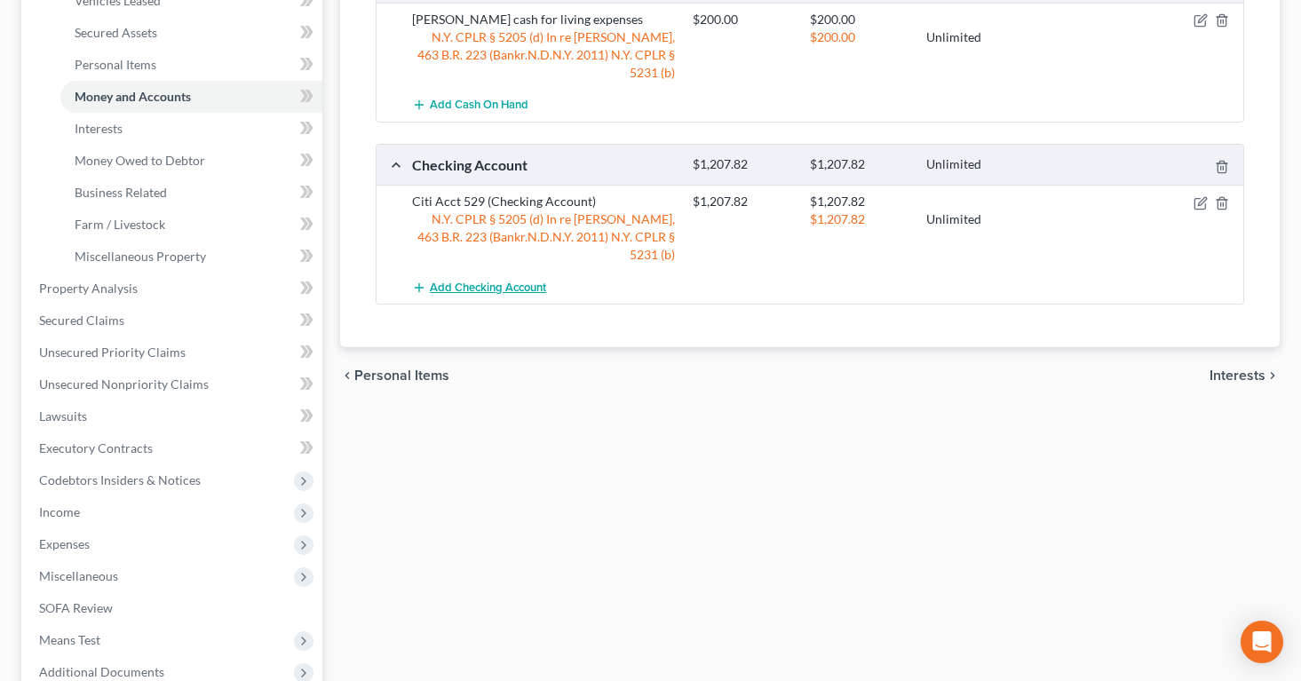
click at [484, 281] on span "Add Checking Account" at bounding box center [488, 288] width 116 height 14
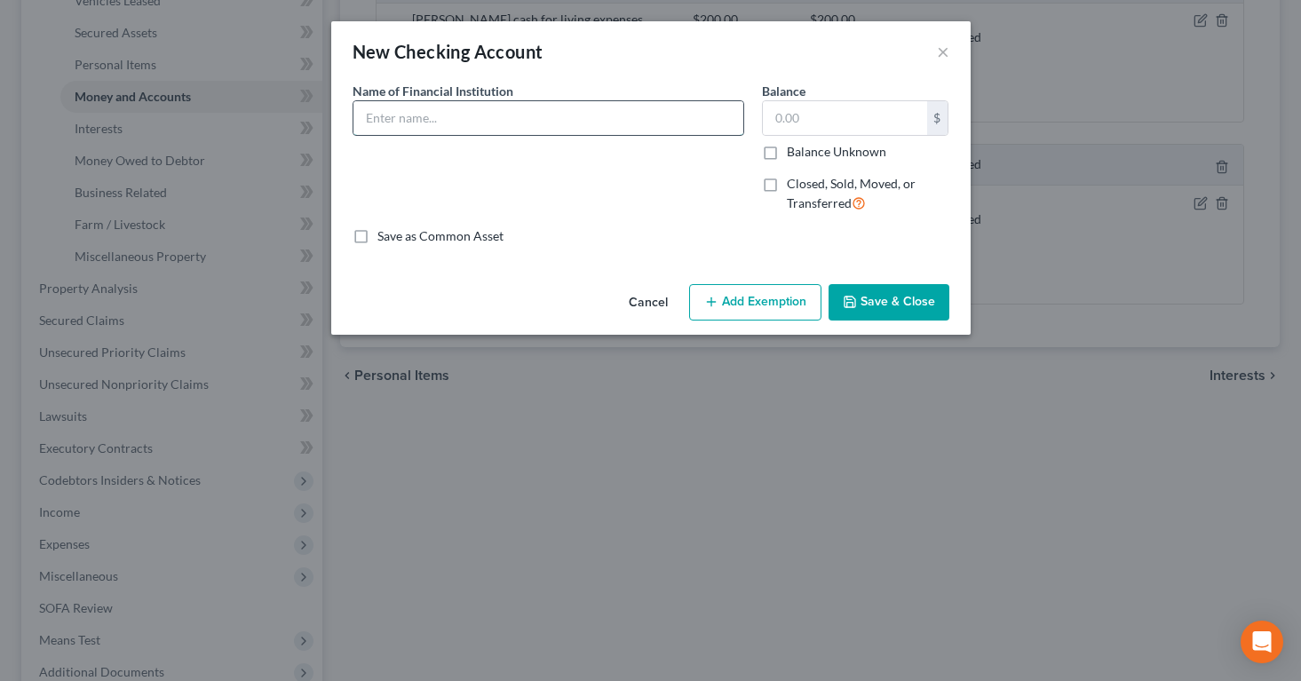
click at [518, 119] on input "text" at bounding box center [548, 118] width 390 height 34
type input "Capital One Acct 4746"
click at [803, 121] on input "text" at bounding box center [845, 118] width 164 height 34
type input "52.56"
click at [758, 297] on button "Add Exemption" at bounding box center [755, 302] width 132 height 37
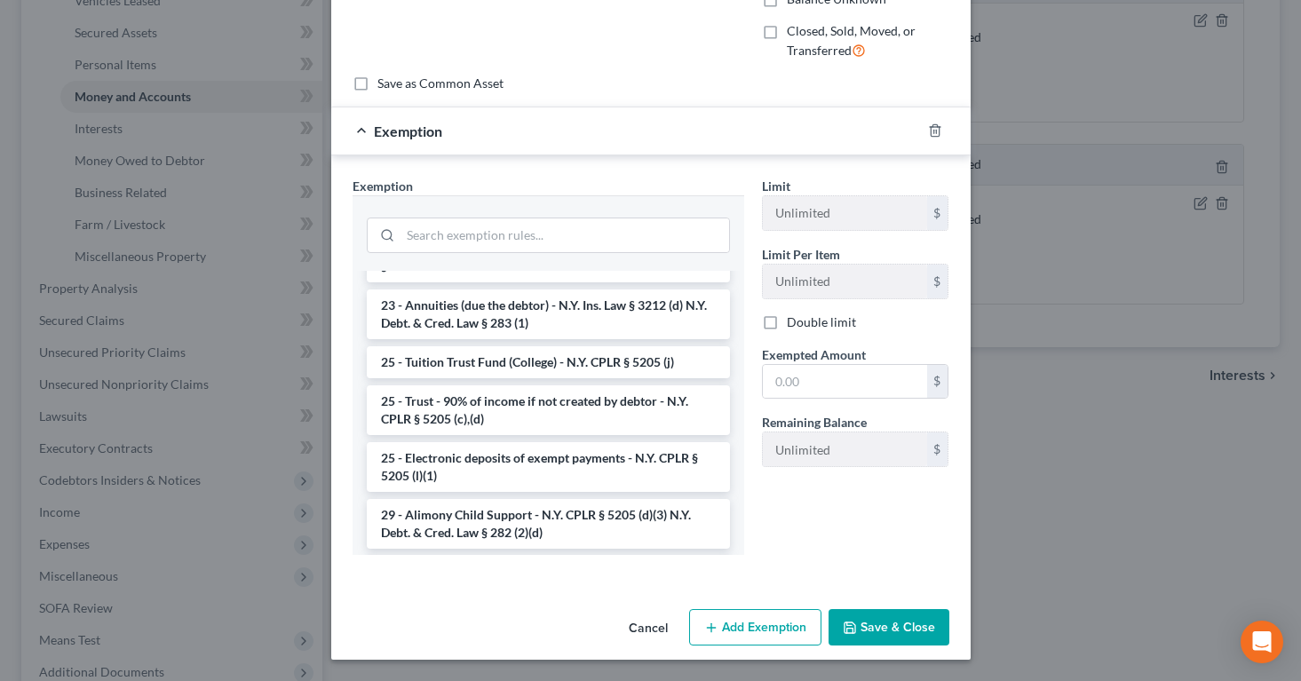
scroll to position [1377, 0]
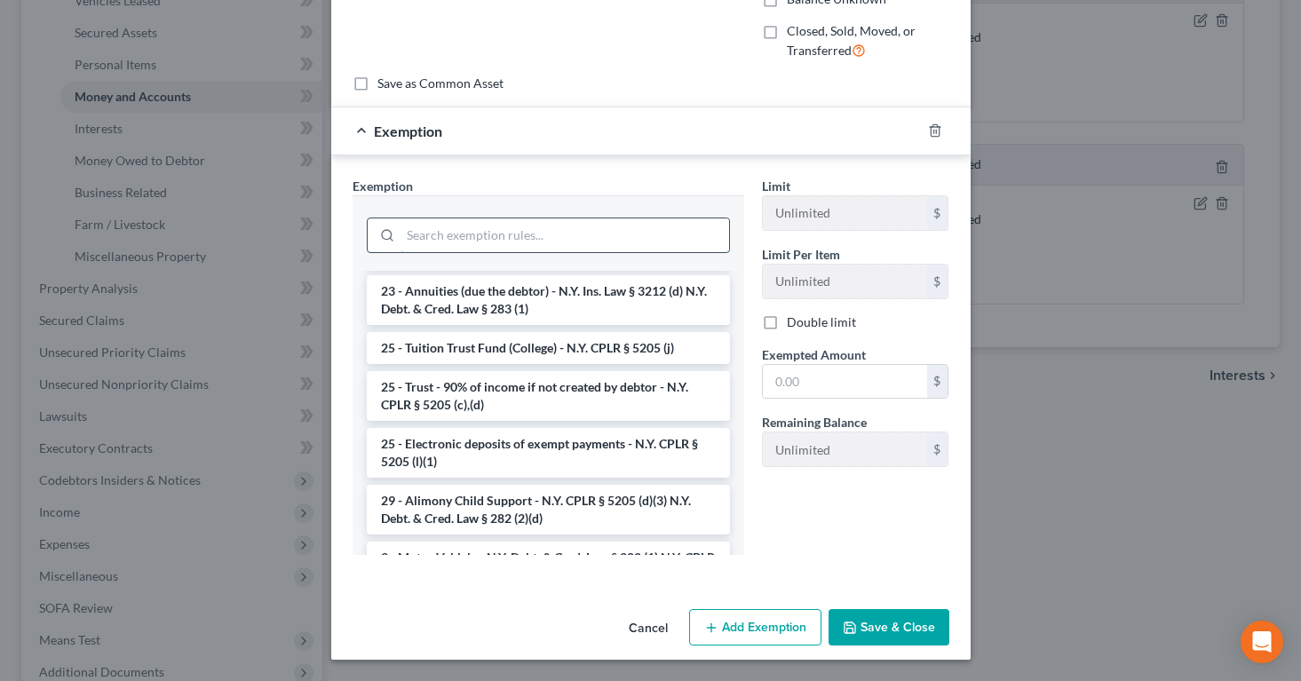
click at [571, 238] on input "search" at bounding box center [564, 235] width 329 height 34
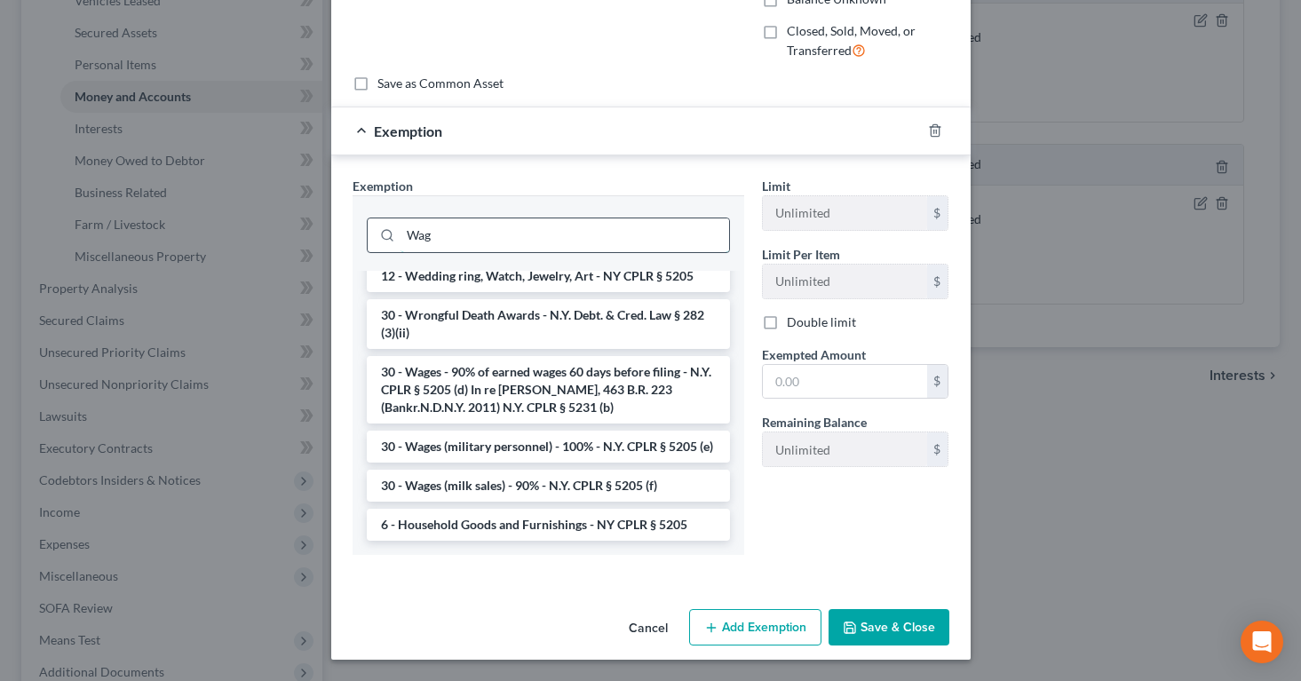
scroll to position [66, 0]
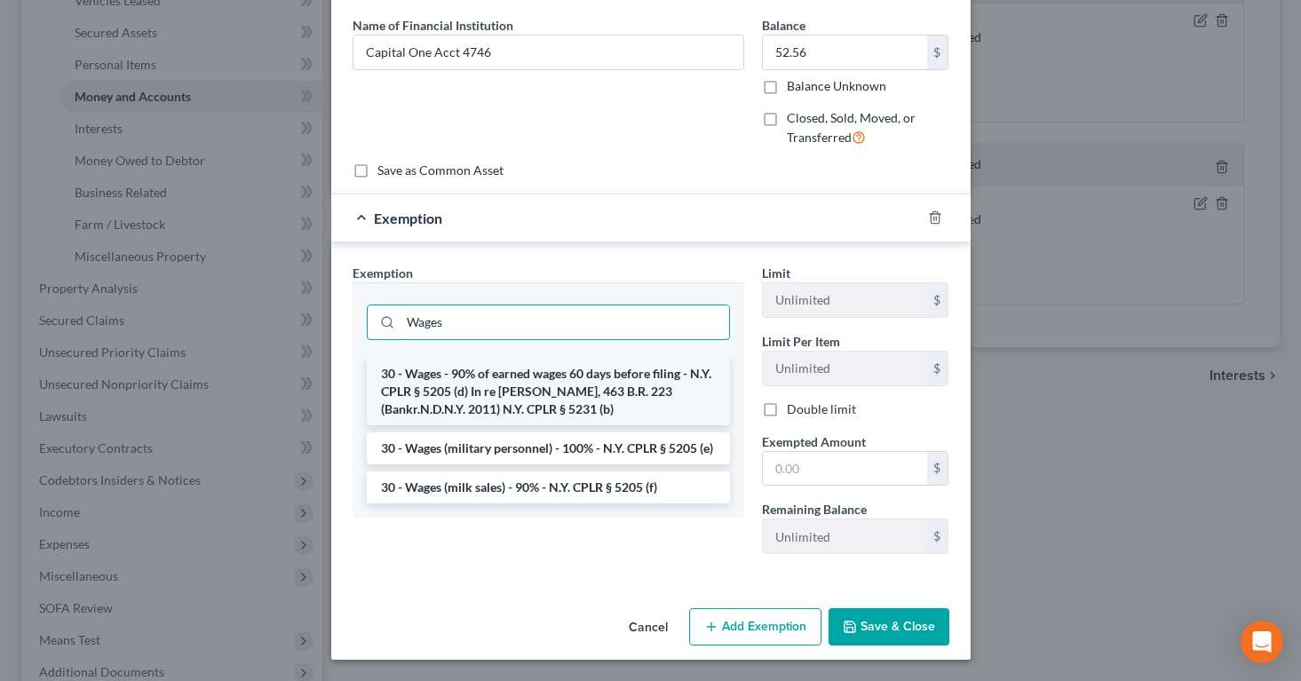
type input "Wages"
click at [512, 374] on li "30 - Wages - 90% of earned wages 60 days before filing - N.Y. CPLR § 5205 (d) I…" at bounding box center [548, 391] width 363 height 67
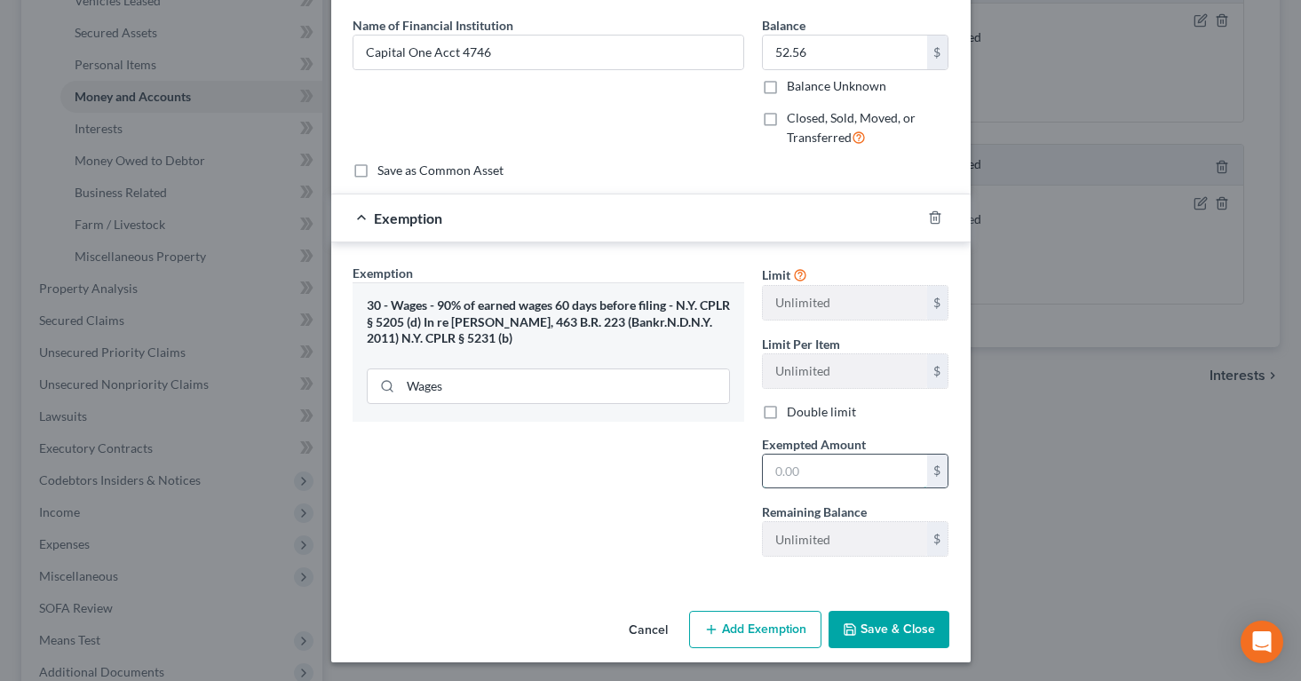
click at [774, 458] on input "text" at bounding box center [845, 472] width 164 height 34
type input "52.56"
click at [869, 631] on button "Save & Close" at bounding box center [888, 629] width 121 height 37
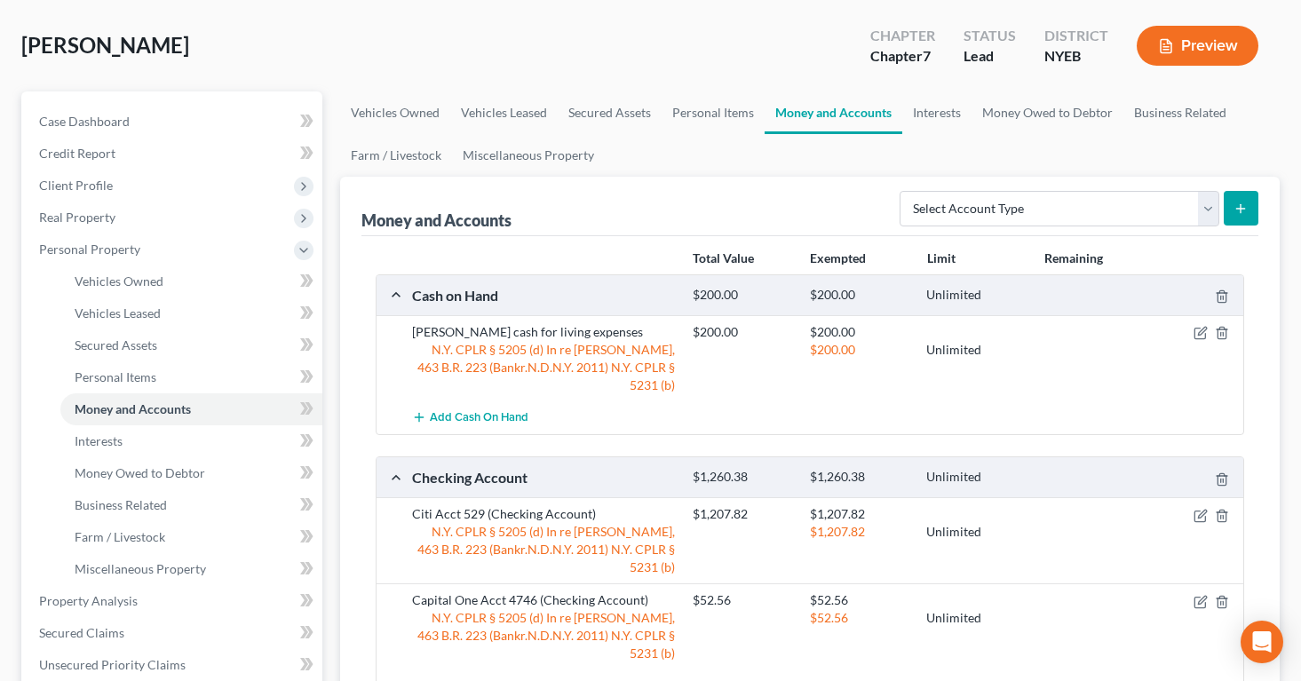
scroll to position [44, 0]
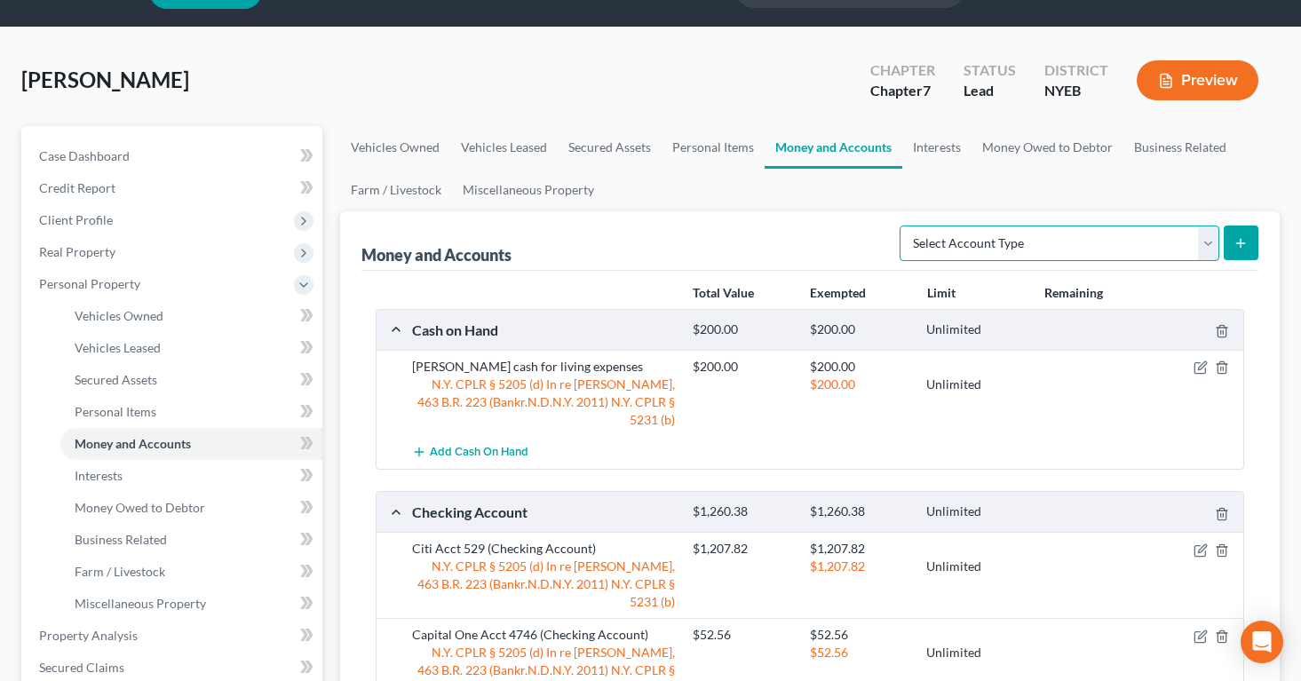
click at [1209, 238] on select "Select Account Type Brokerage Cash on Hand Certificates of Deposit Checking Acc…" at bounding box center [1059, 244] width 320 height 36
select select "savings"
click at [903, 226] on select "Select Account Type Brokerage Cash on Hand Certificates of Deposit Checking Acc…" at bounding box center [1059, 244] width 320 height 36
click at [1239, 237] on icon "submit" at bounding box center [1240, 243] width 14 height 14
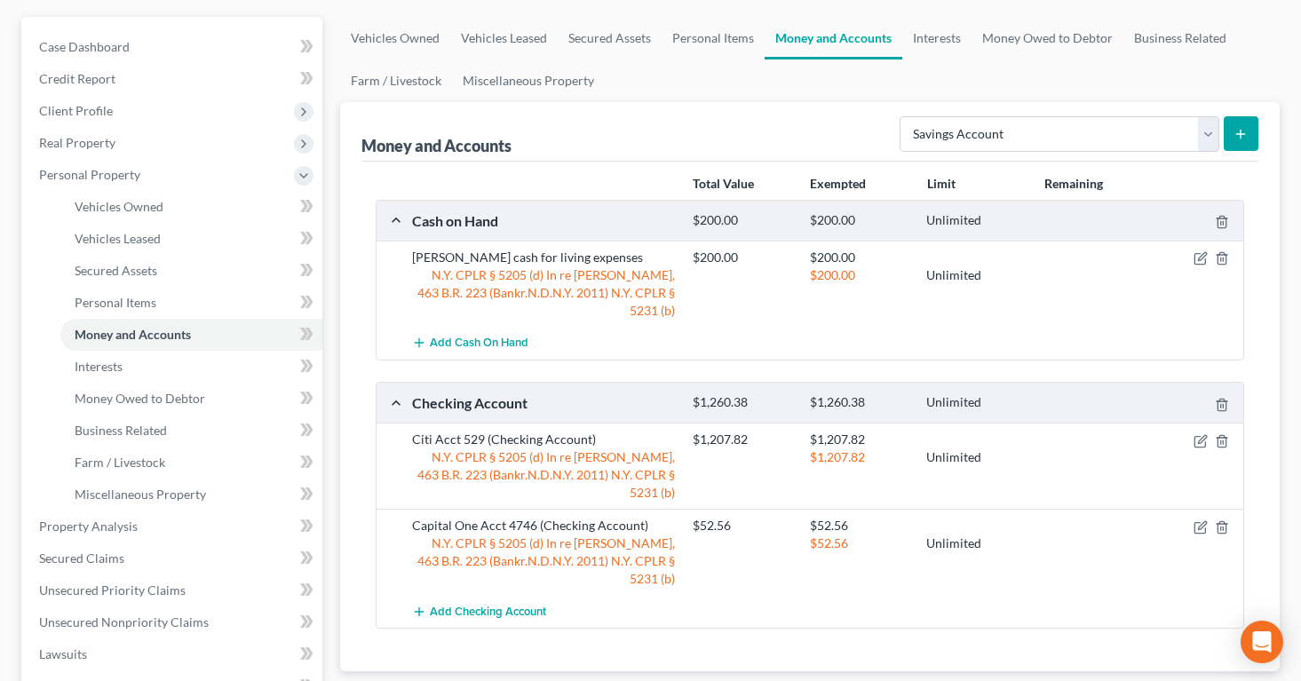
scroll to position [148, 0]
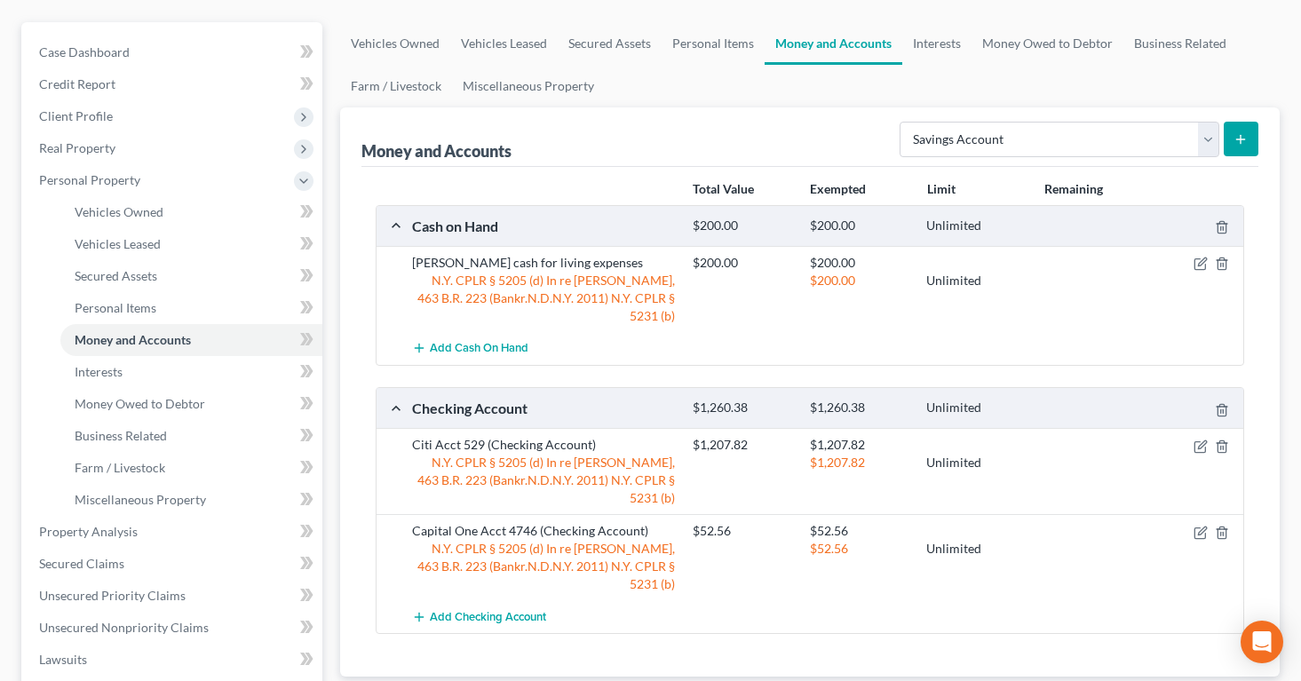
click at [1233, 140] on icon "submit" at bounding box center [1240, 139] width 14 height 14
click at [1240, 136] on line "submit" at bounding box center [1240, 139] width 0 height 8
click at [551, 139] on div "Money and Accounts Select Account Type Brokerage Cash on Hand Certificates of D…" at bounding box center [809, 136] width 897 height 59
click at [1206, 139] on select "Select Account Type Brokerage Cash on Hand Certificates of Deposit Checking Acc…" at bounding box center [1059, 140] width 320 height 36
click at [903, 122] on select "Select Account Type Brokerage Cash on Hand Certificates of Deposit Checking Acc…" at bounding box center [1059, 140] width 320 height 36
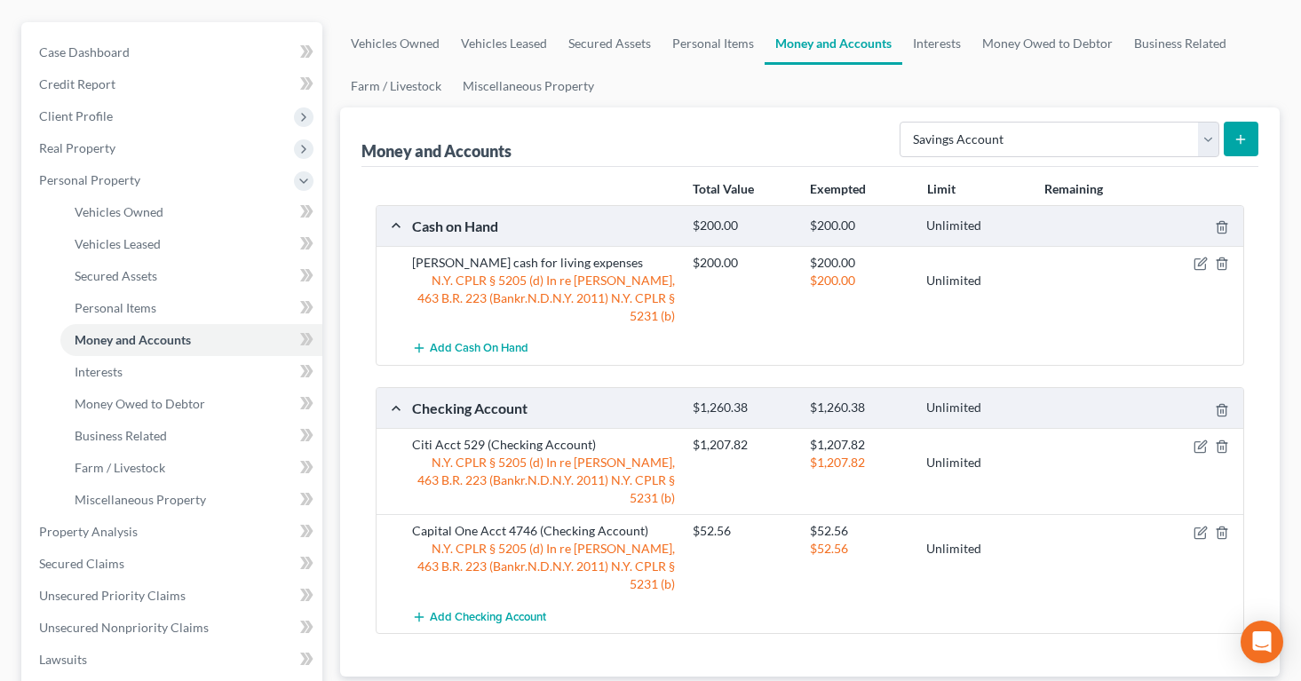
click at [1242, 139] on icon "submit" at bounding box center [1240, 139] width 14 height 14
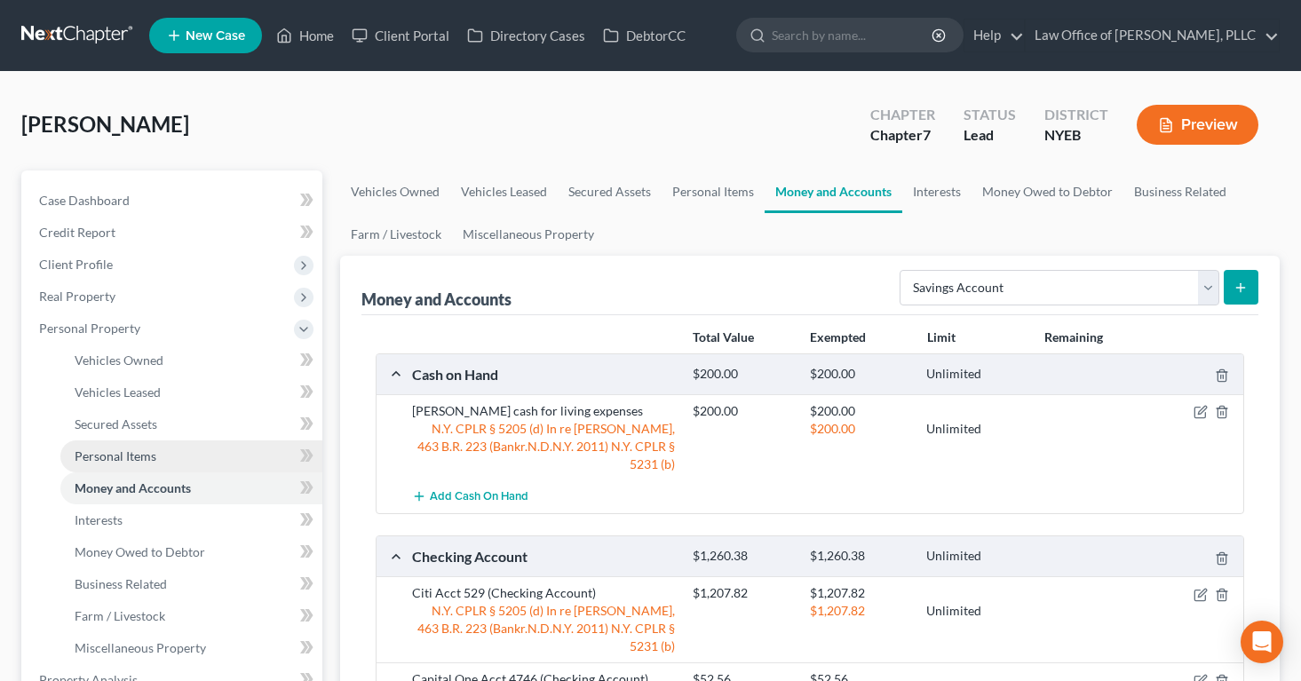
click at [133, 450] on span "Personal Items" at bounding box center [116, 455] width 82 height 15
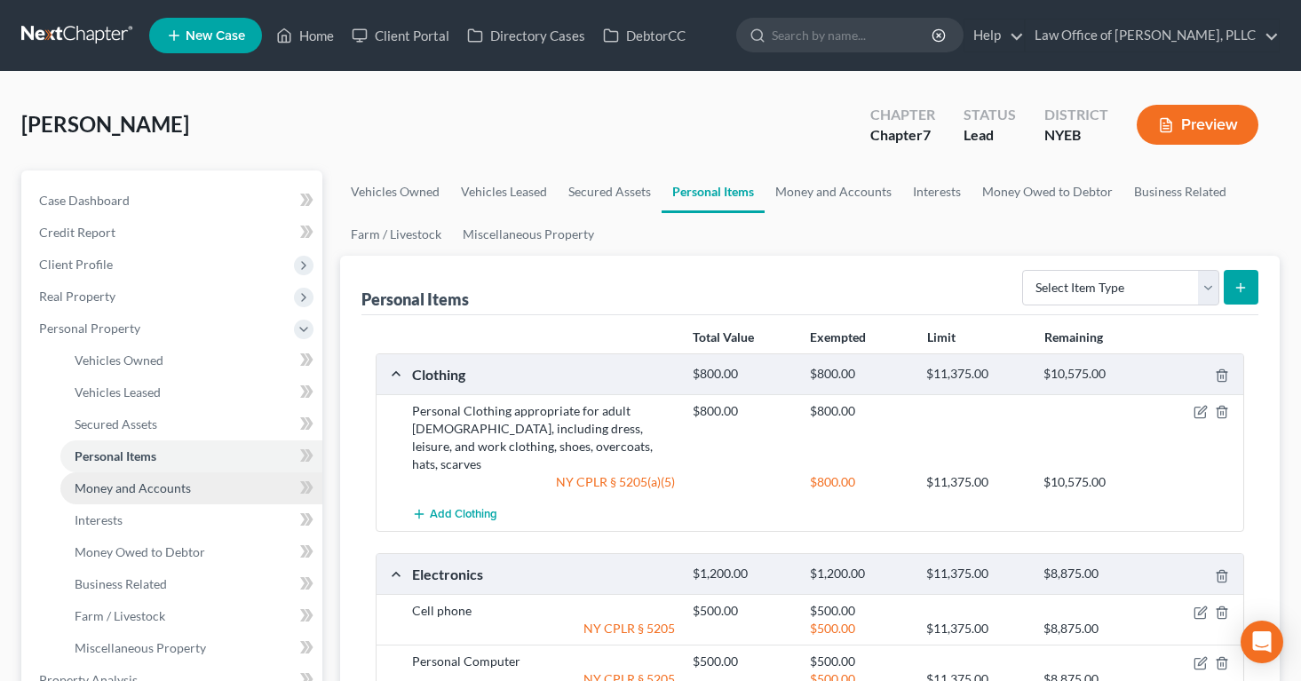
click at [173, 480] on span "Money and Accounts" at bounding box center [133, 487] width 116 height 15
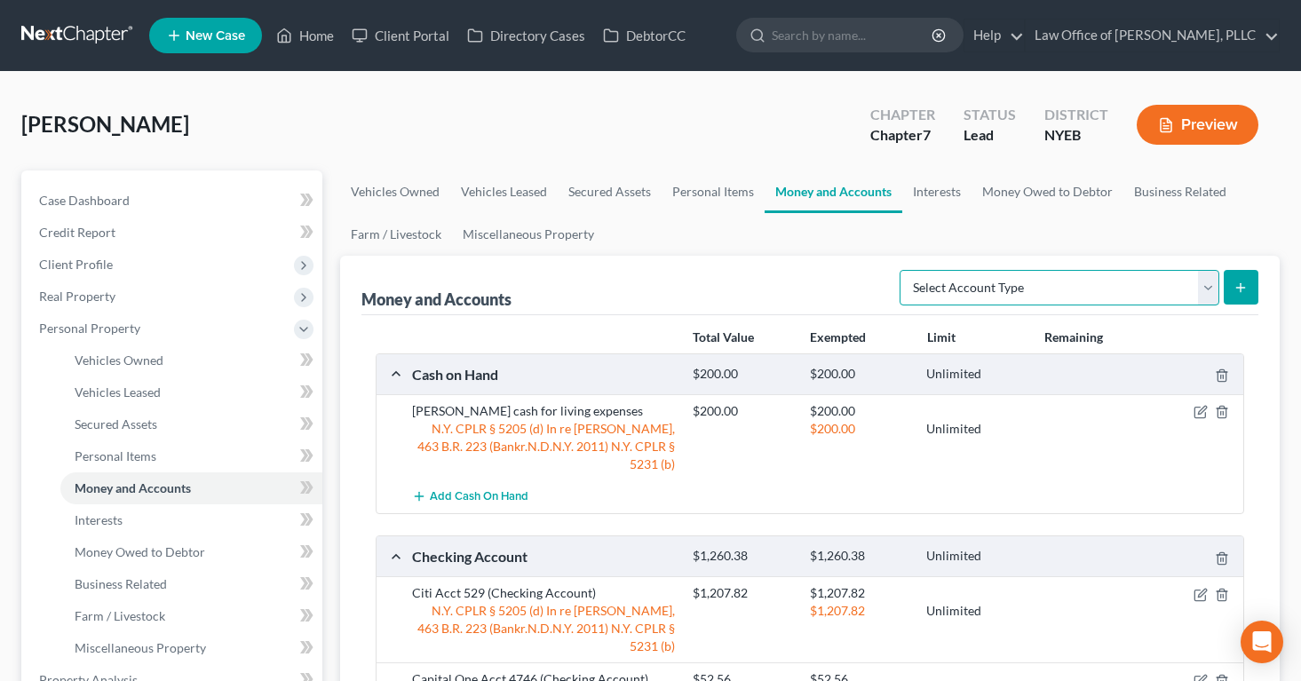
click at [1205, 283] on select "Select Account Type Brokerage Cash on Hand Certificates of Deposit Checking Acc…" at bounding box center [1059, 288] width 320 height 36
select select "savings"
click at [903, 270] on select "Select Account Type Brokerage Cash on Hand Certificates of Deposit Checking Acc…" at bounding box center [1059, 288] width 320 height 36
click at [1239, 288] on line "submit" at bounding box center [1241, 288] width 8 height 0
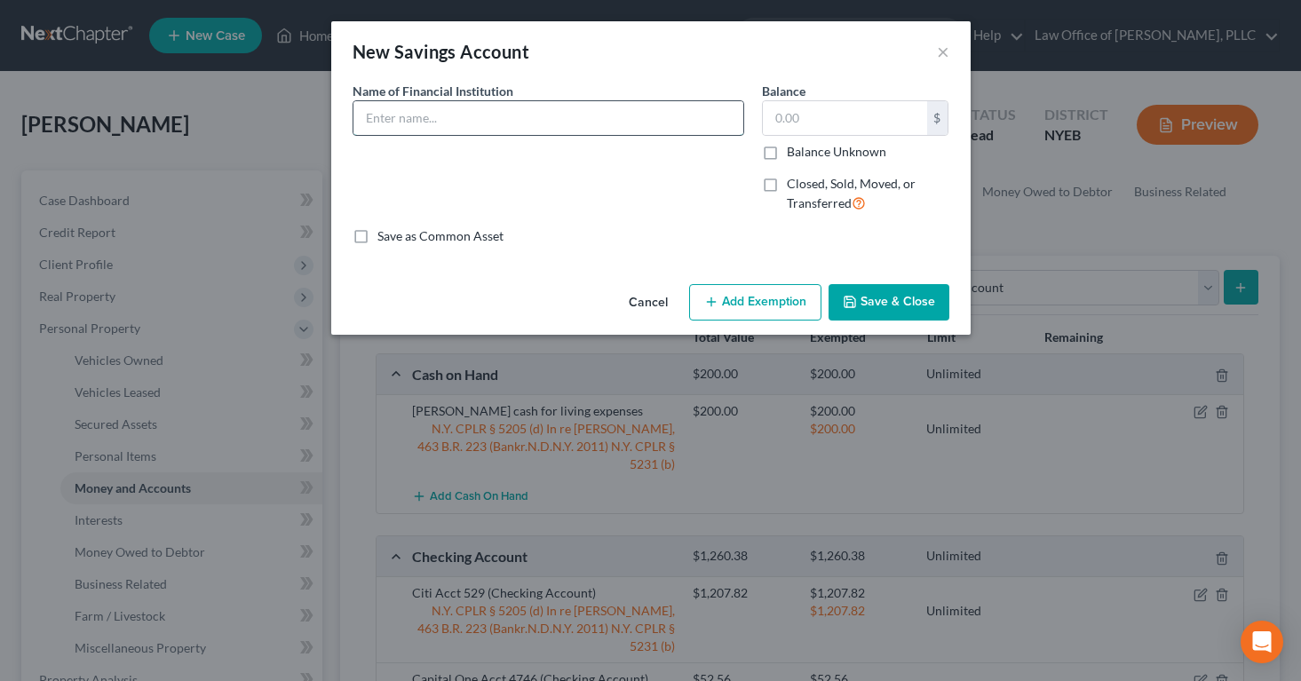
click at [673, 115] on input "text" at bounding box center [548, 118] width 390 height 34
type input "Citibank Savings Acct 844"
click at [799, 116] on input "text" at bounding box center [845, 118] width 164 height 34
type input "5.00"
click at [783, 302] on button "Add Exemption" at bounding box center [755, 302] width 132 height 37
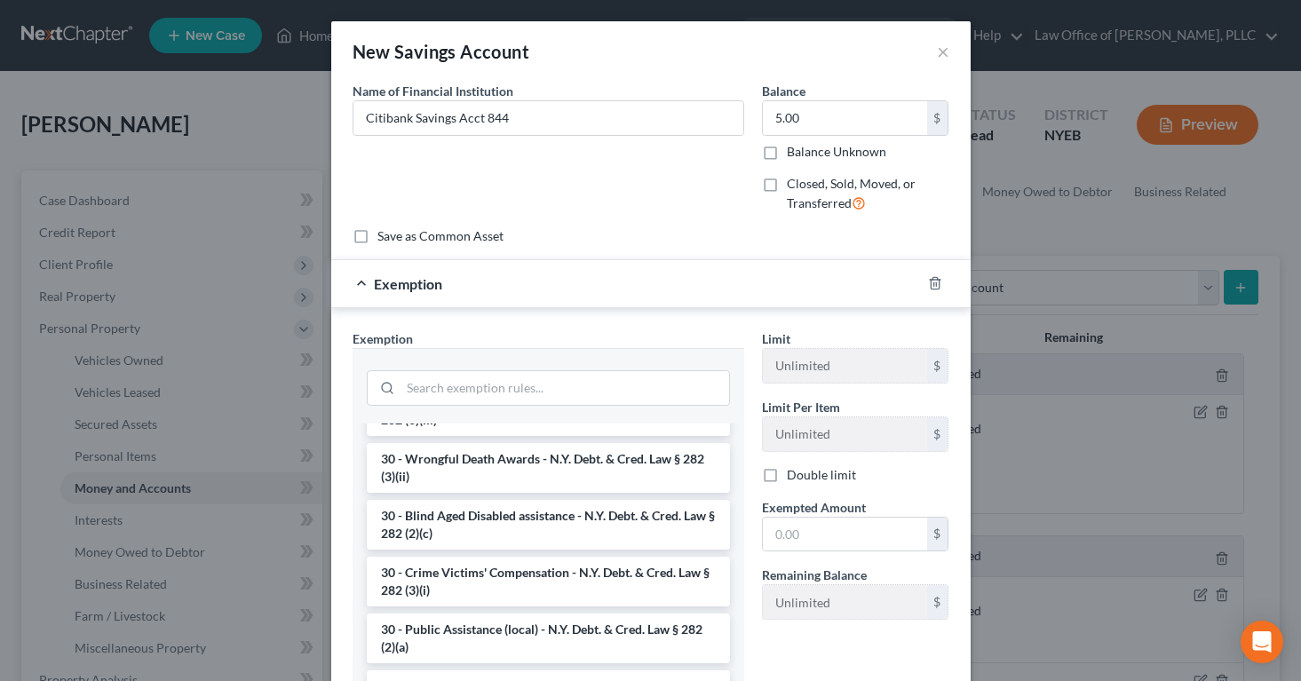
scroll to position [1972, 0]
click at [537, 392] on input "search" at bounding box center [564, 388] width 329 height 34
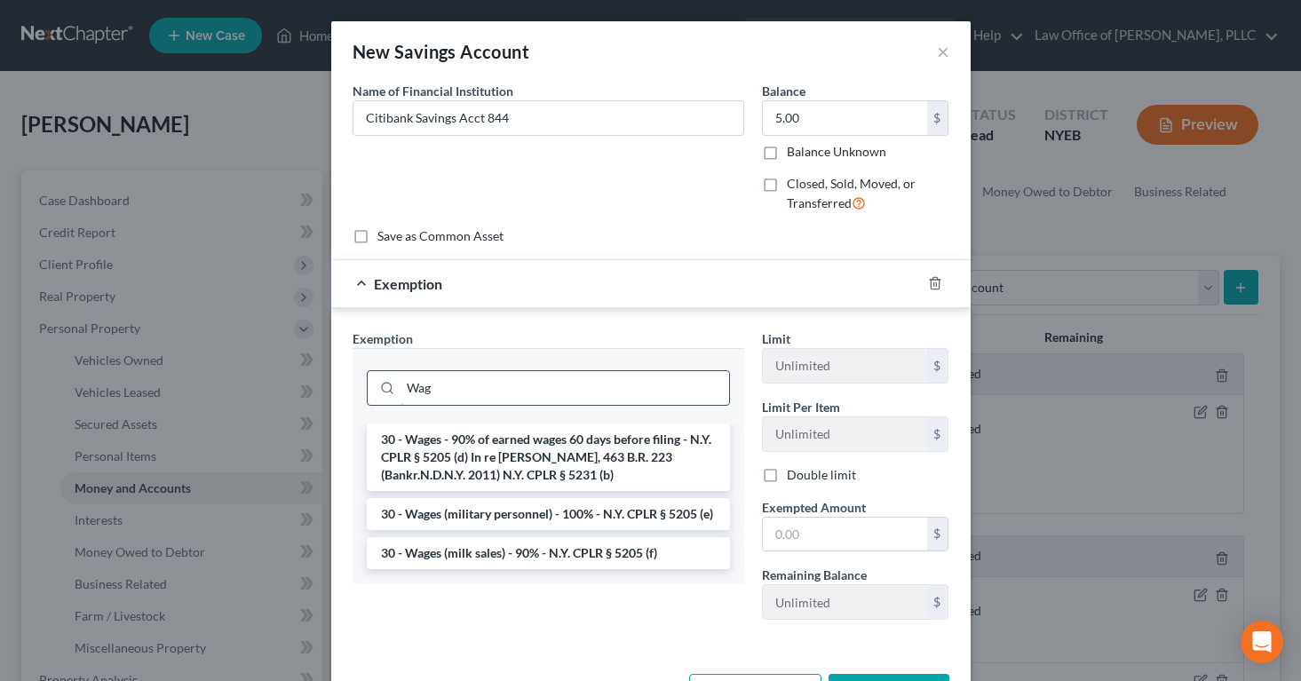
scroll to position [0, 0]
type input "Wages"
click at [790, 527] on input "text" at bounding box center [845, 535] width 164 height 34
type input "5.00"
click at [732, 614] on div "Exemption Set must be selected for CA. Exemption * Wages 30 - Wages - 90% of ea…" at bounding box center [548, 481] width 409 height 305
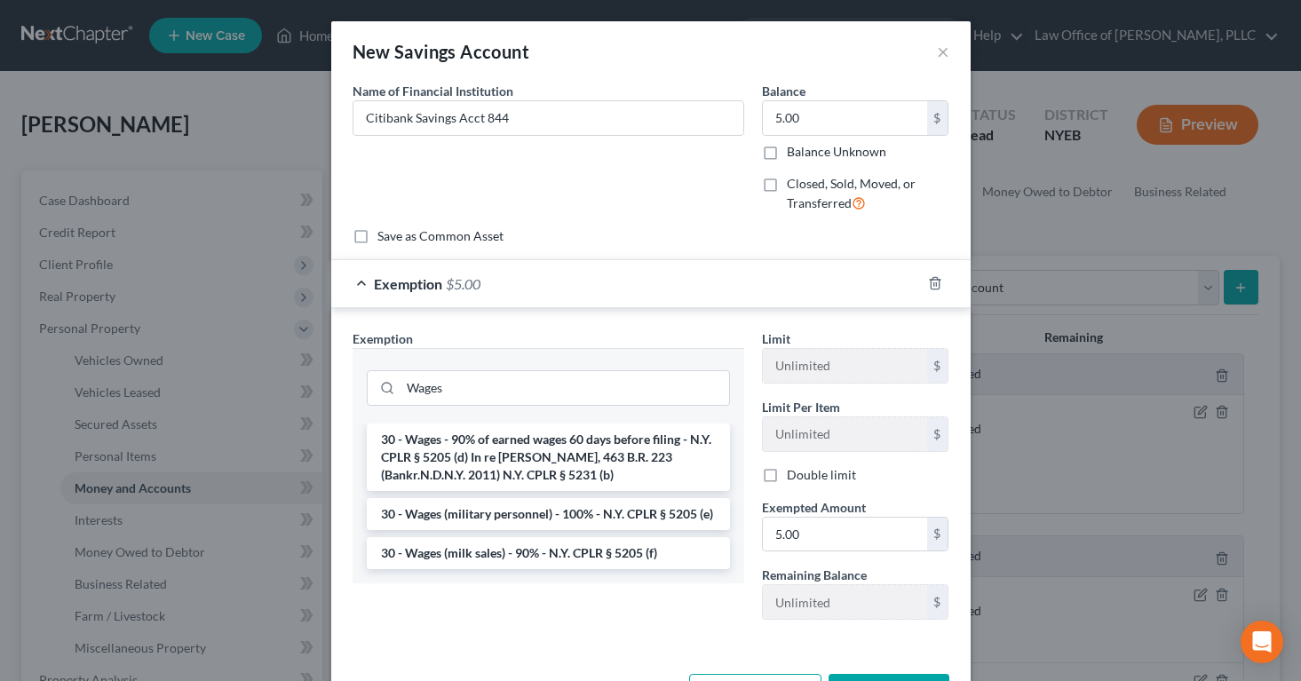
scroll to position [66, 0]
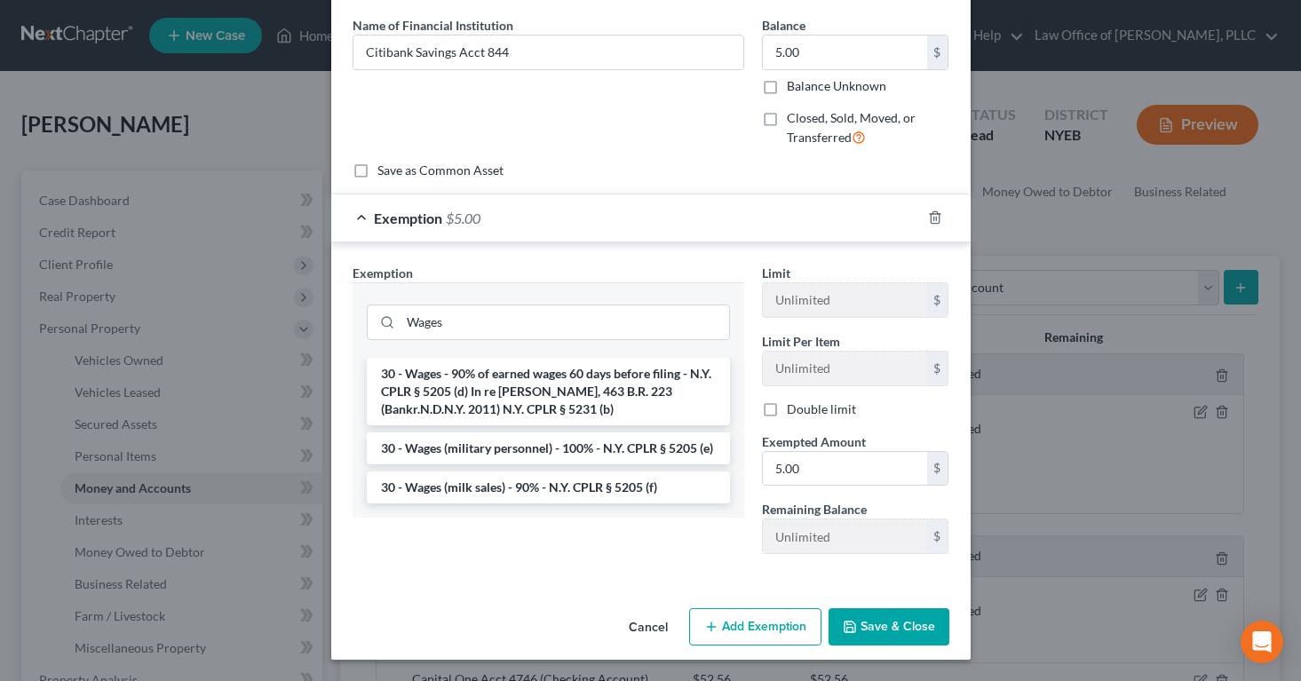
click at [881, 628] on button "Save & Close" at bounding box center [888, 626] width 121 height 37
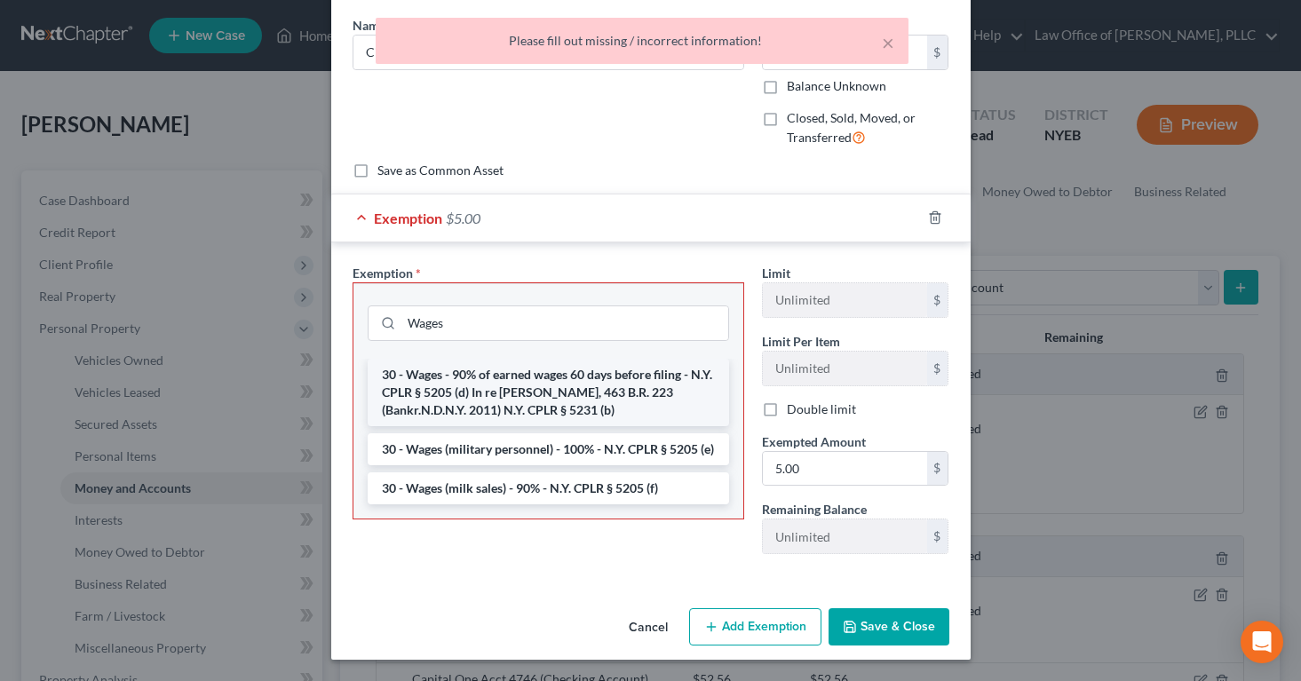
click at [579, 397] on li "30 - Wages - 90% of earned wages 60 days before filing - N.Y. CPLR § 5205 (d) I…" at bounding box center [548, 392] width 361 height 67
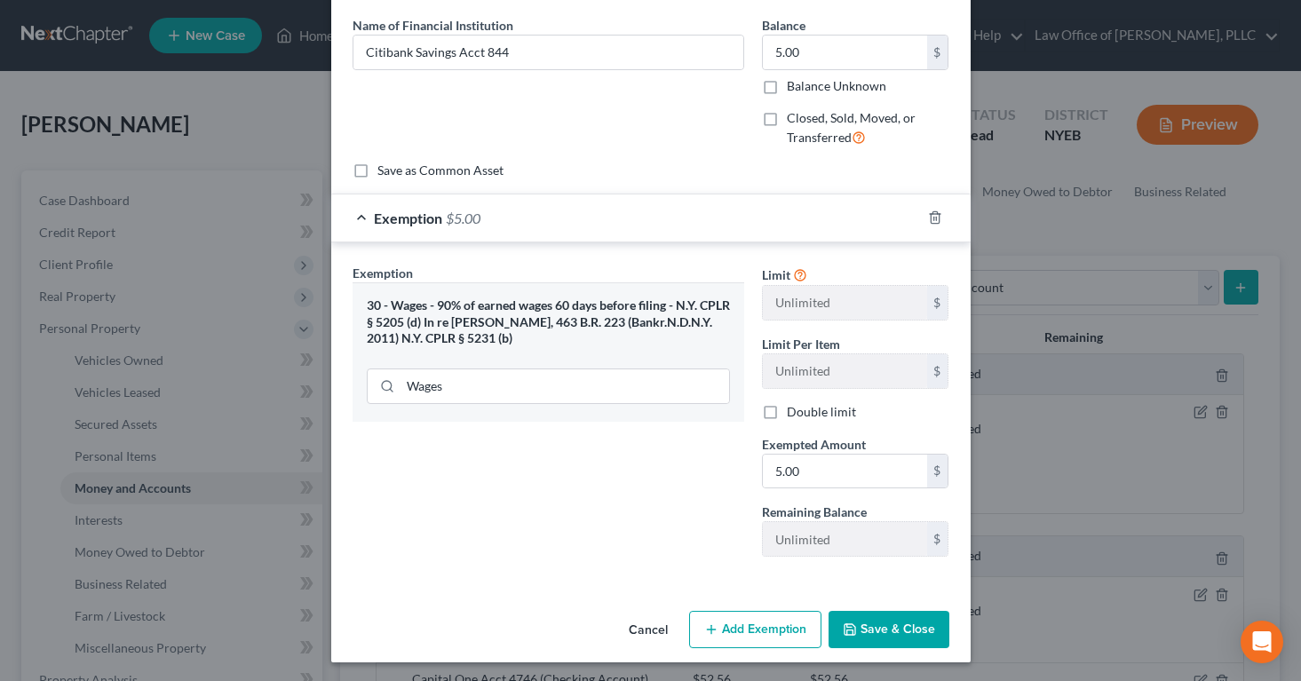
click at [861, 632] on button "Save & Close" at bounding box center [888, 629] width 121 height 37
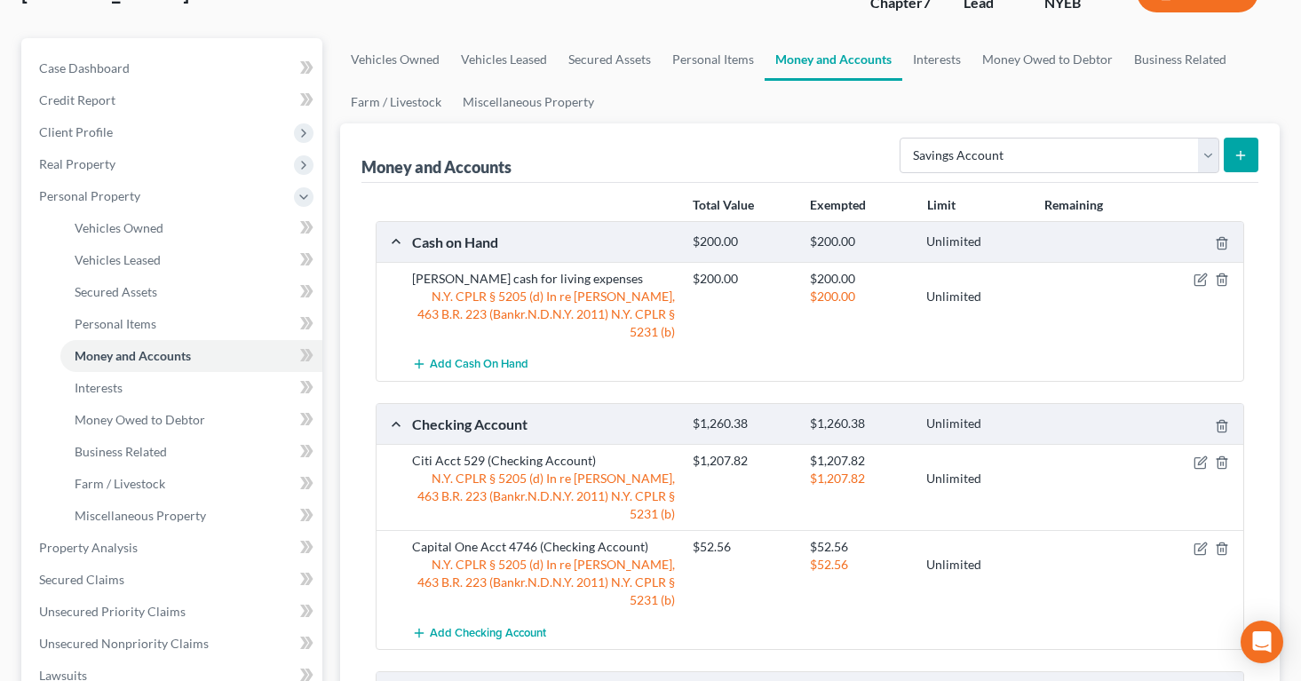
scroll to position [0, 0]
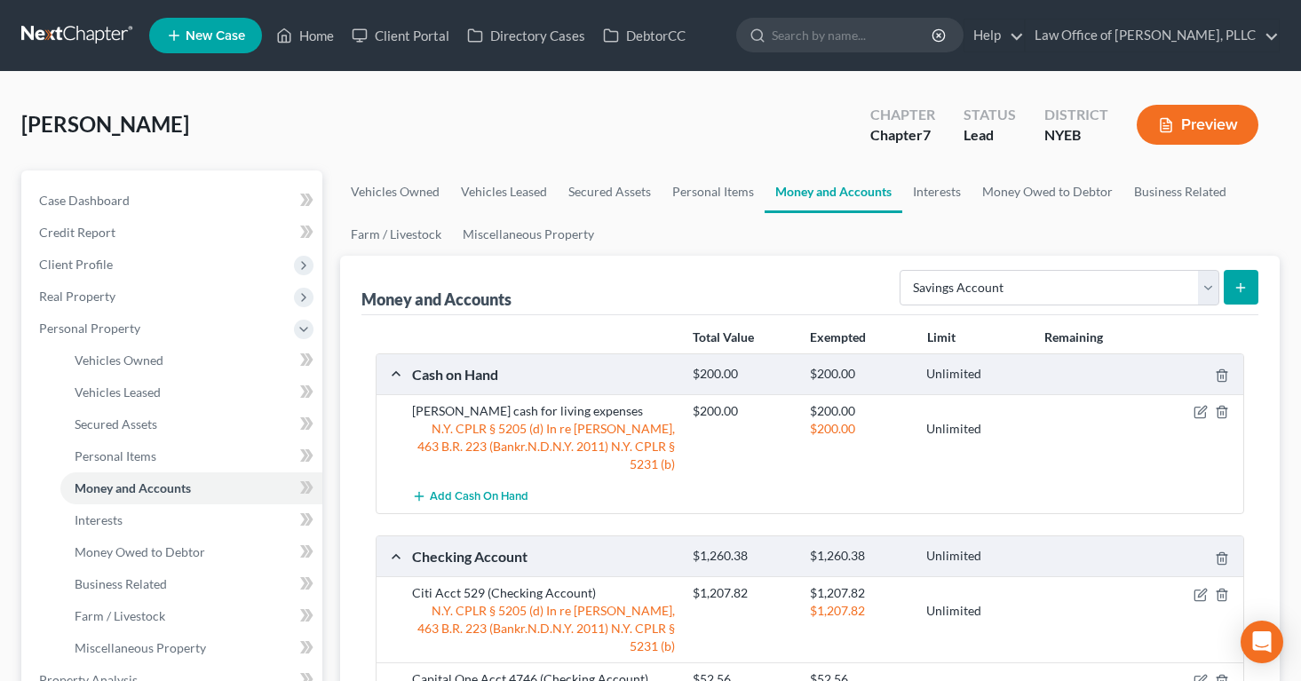
click at [1174, 119] on button "Preview" at bounding box center [1197, 125] width 122 height 40
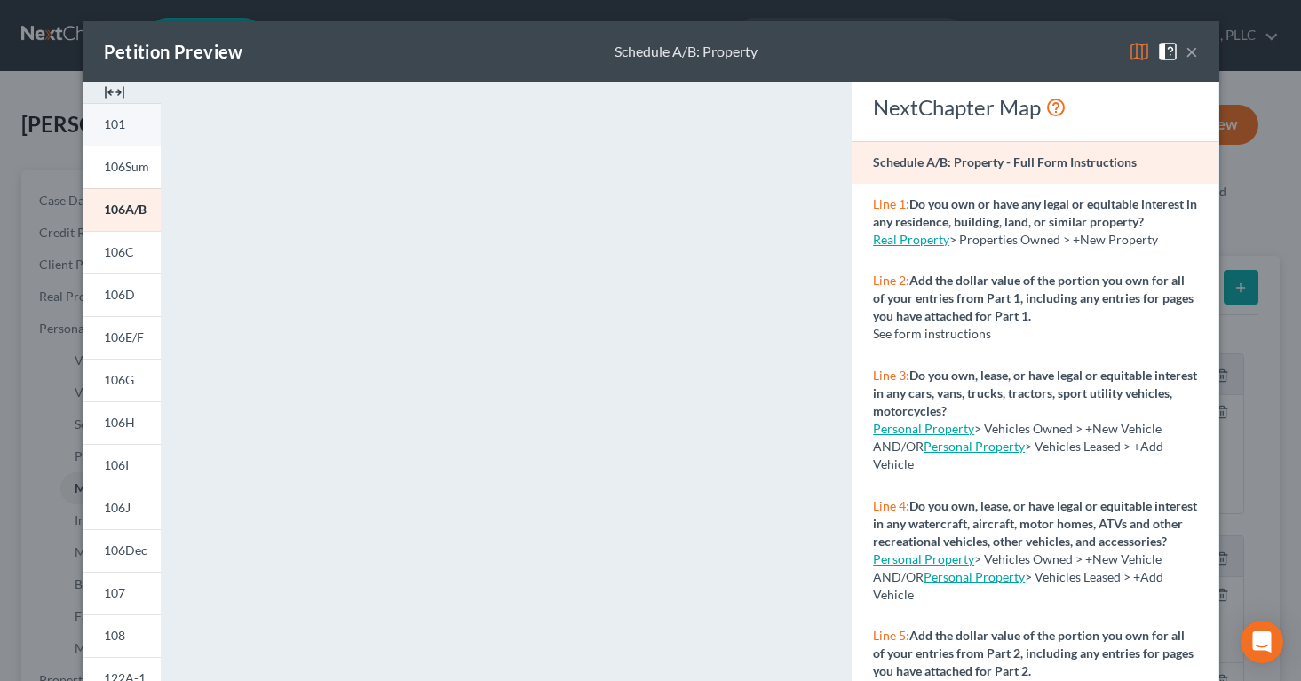
click at [123, 124] on span "101" at bounding box center [114, 123] width 21 height 15
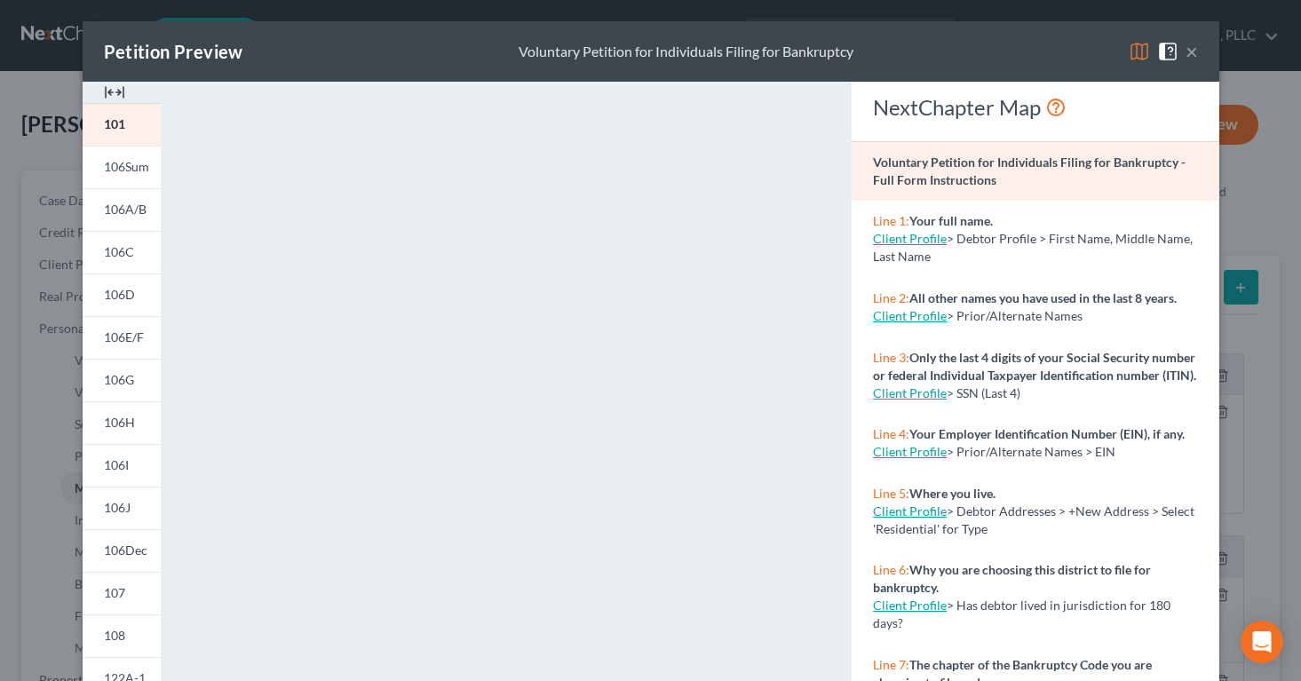
click at [1196, 59] on button "×" at bounding box center [1191, 51] width 12 height 21
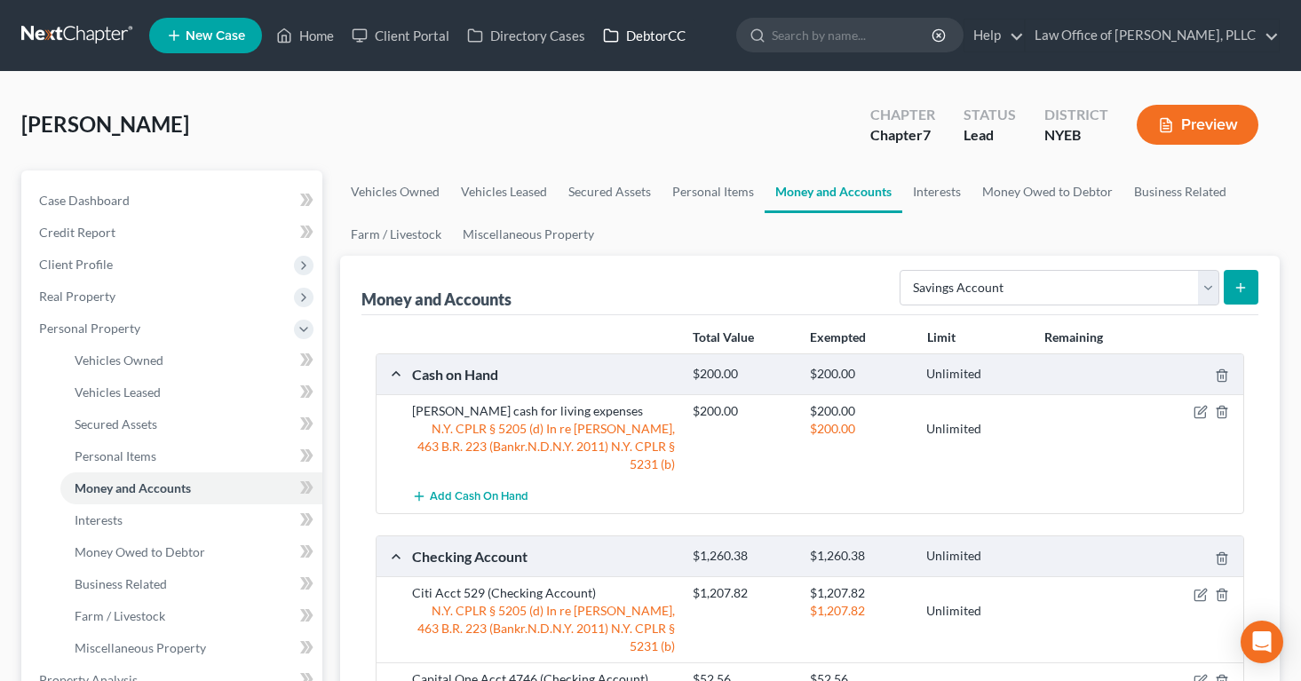
click at [651, 27] on link "DebtorCC" at bounding box center [644, 36] width 100 height 32
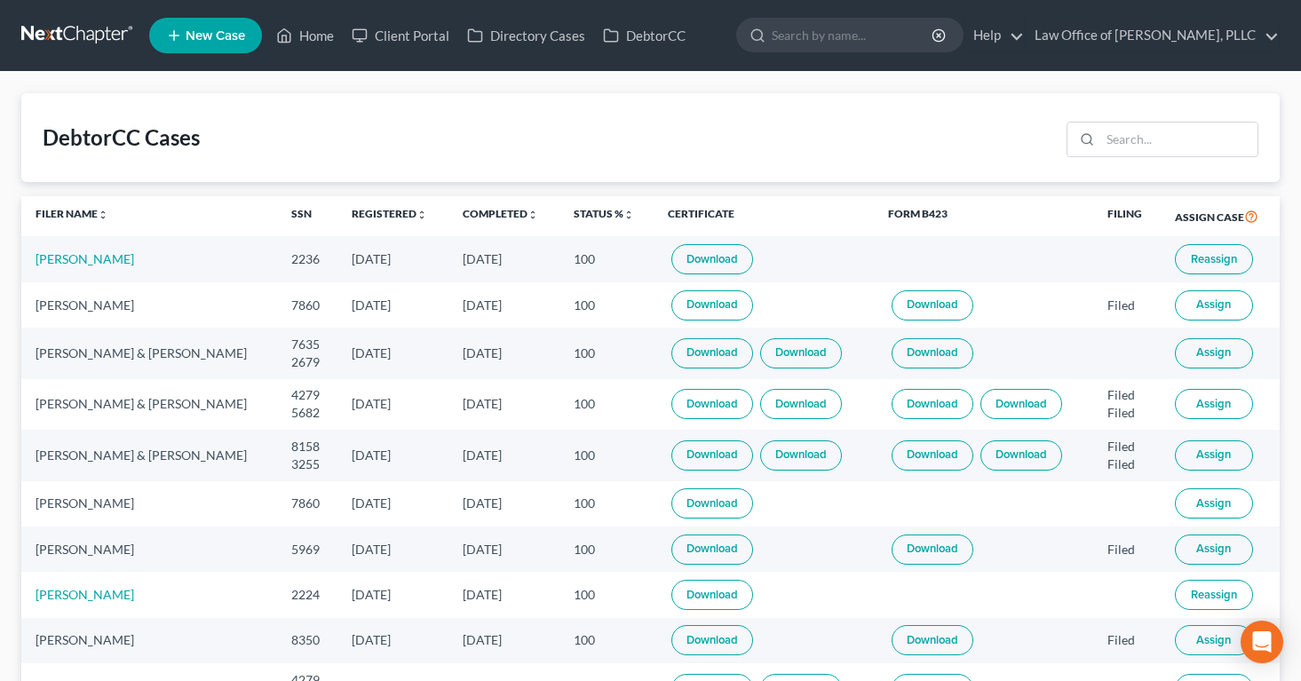
click at [686, 257] on link "Download" at bounding box center [712, 259] width 82 height 30
click at [315, 38] on link "Home" at bounding box center [304, 36] width 75 height 32
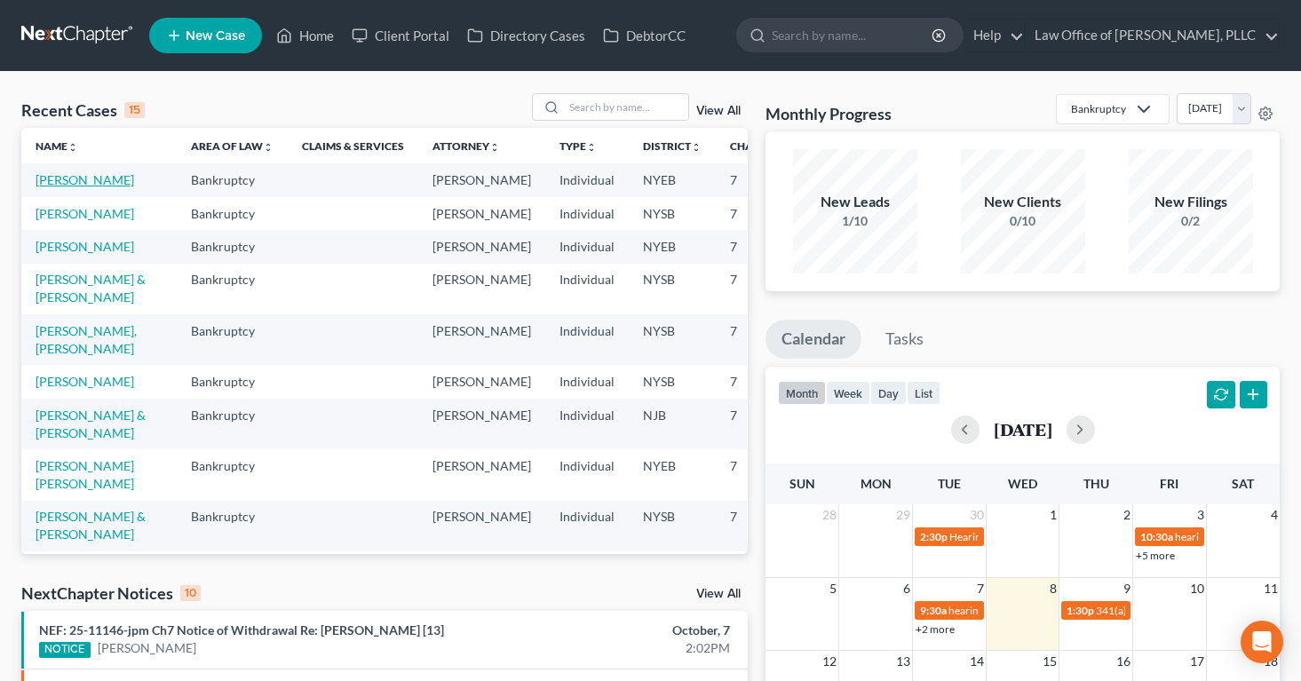
click at [45, 187] on link "[PERSON_NAME]" at bounding box center [85, 179] width 99 height 15
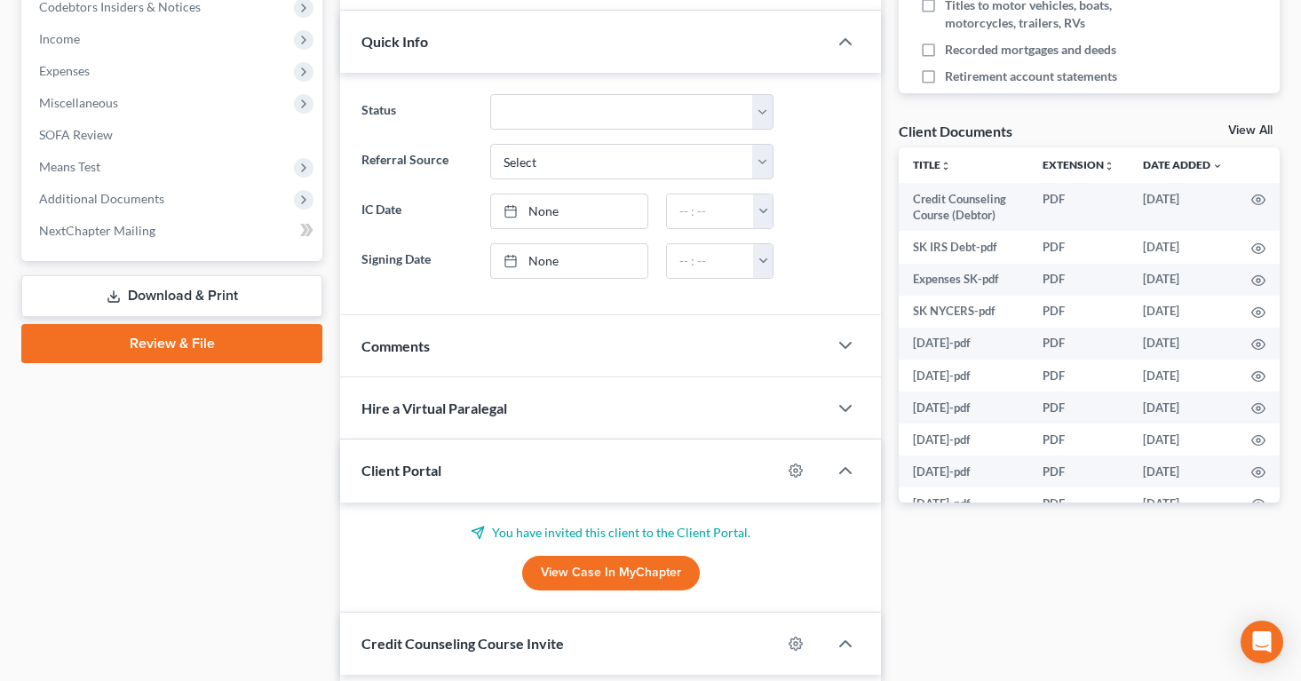
scroll to position [453, 0]
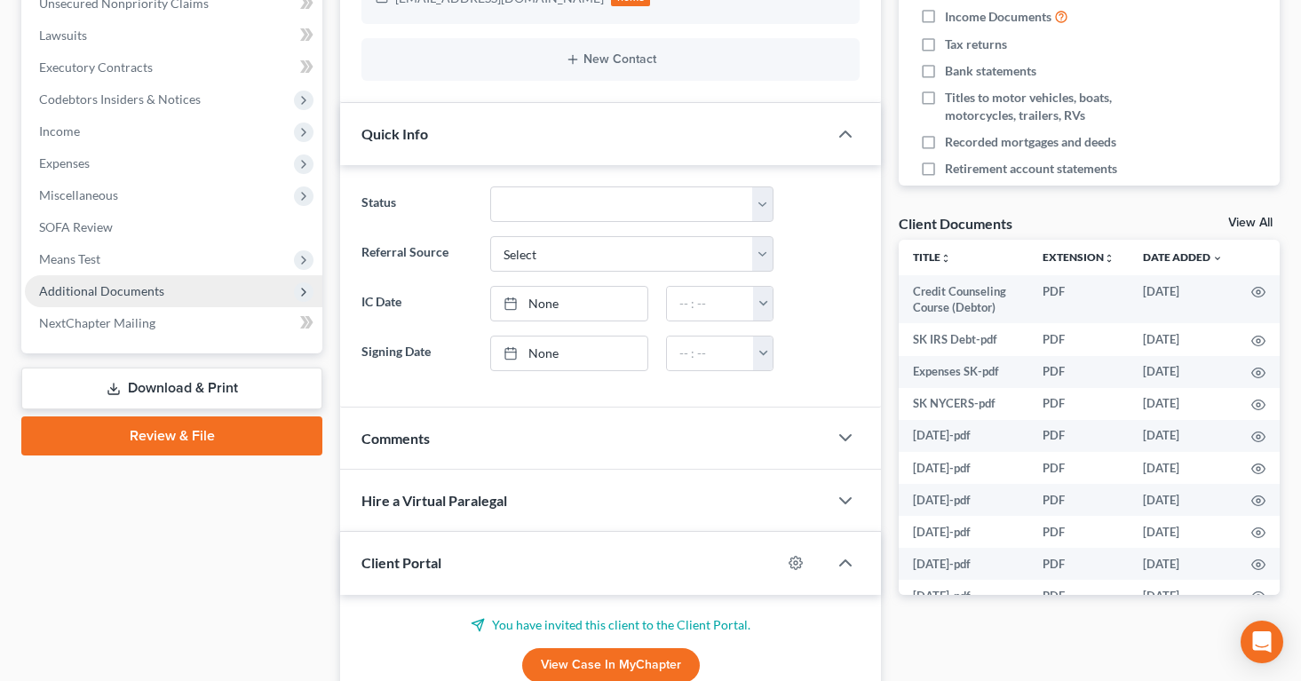
click at [88, 288] on span "Additional Documents" at bounding box center [101, 290] width 125 height 15
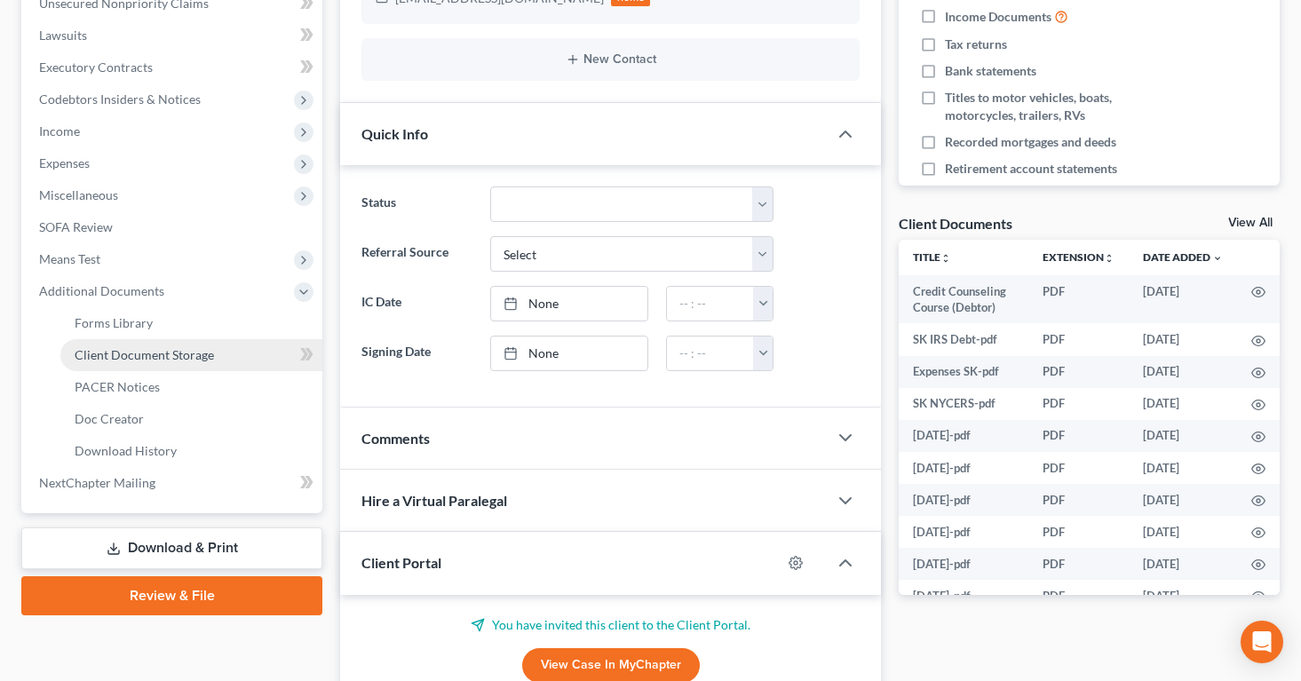
click at [112, 360] on span "Client Document Storage" at bounding box center [144, 354] width 139 height 15
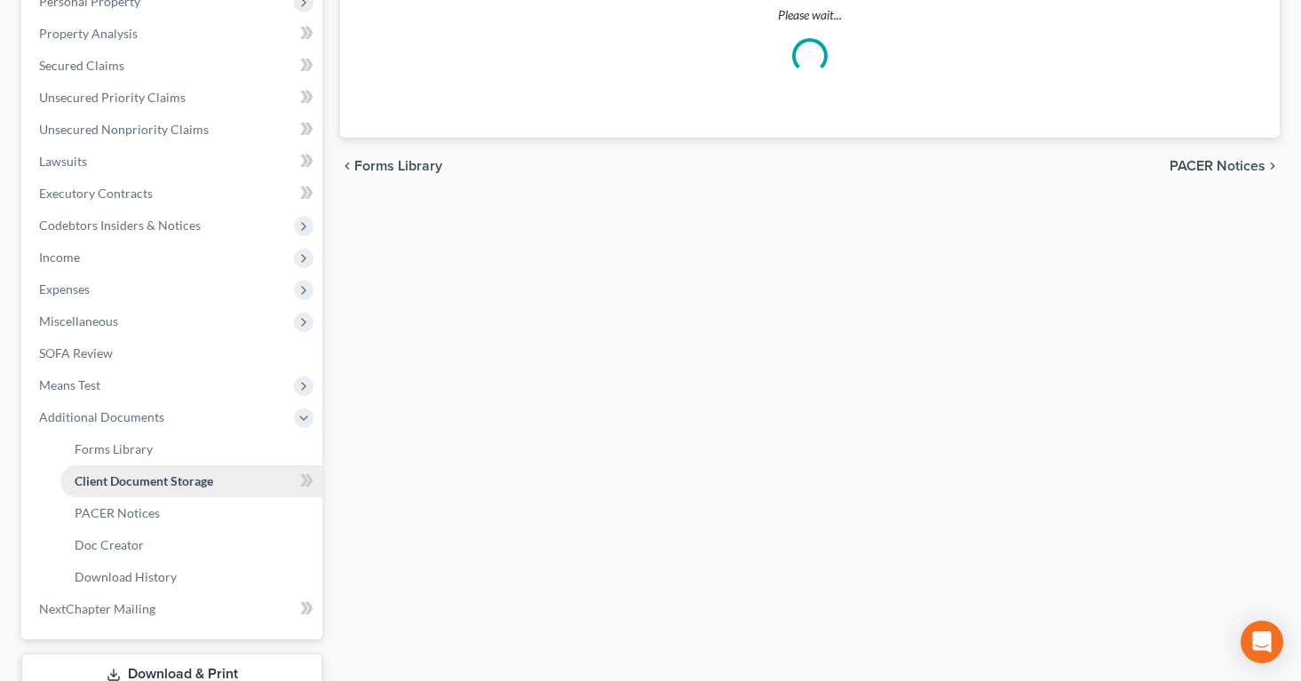
select select "0"
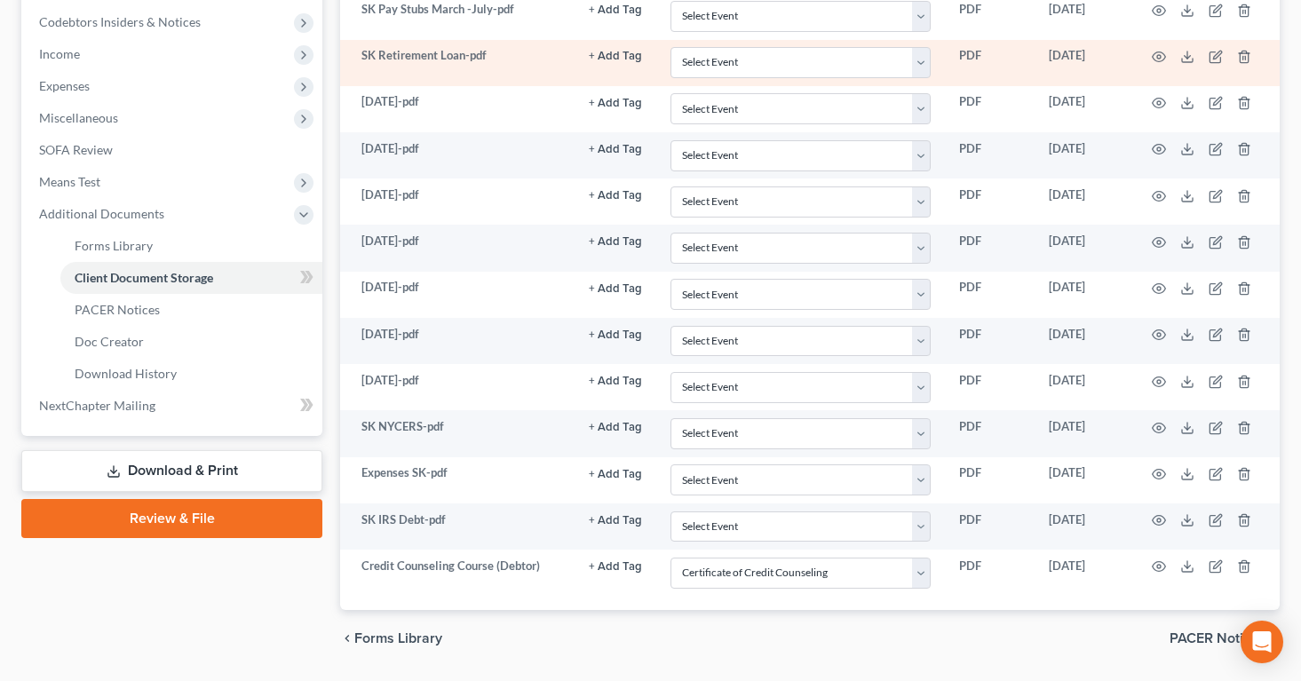
scroll to position [583, 0]
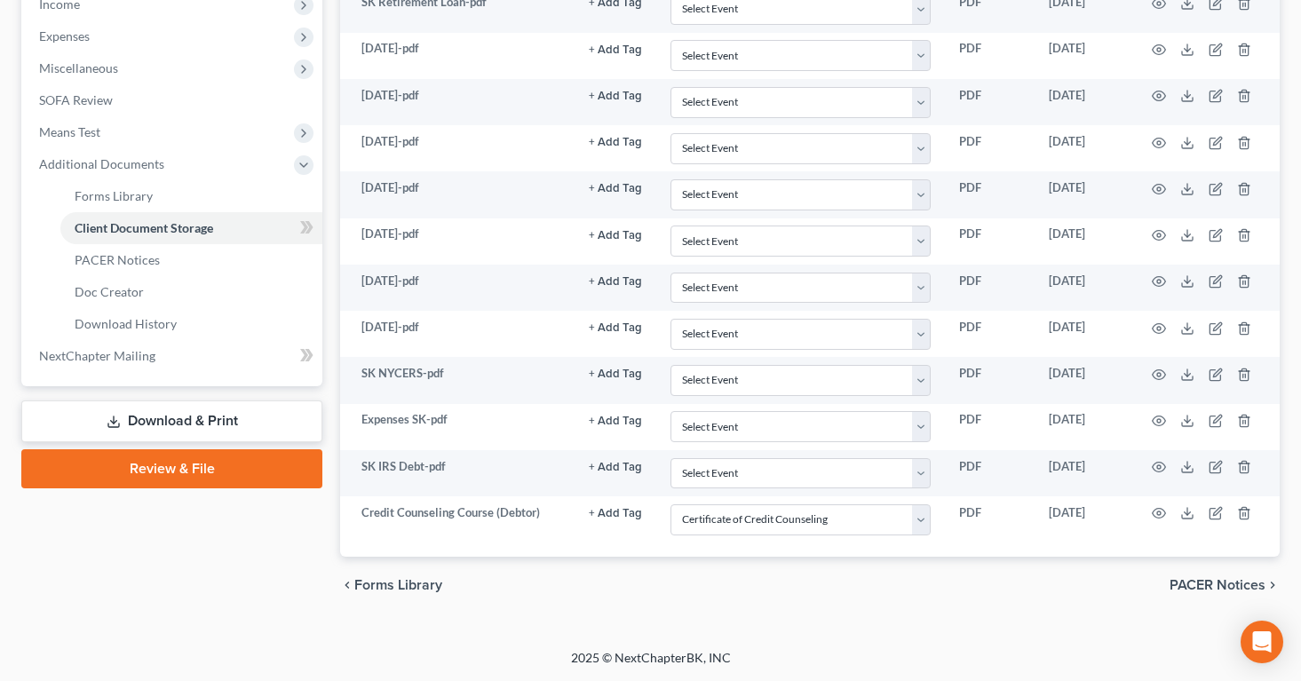
select select "0"
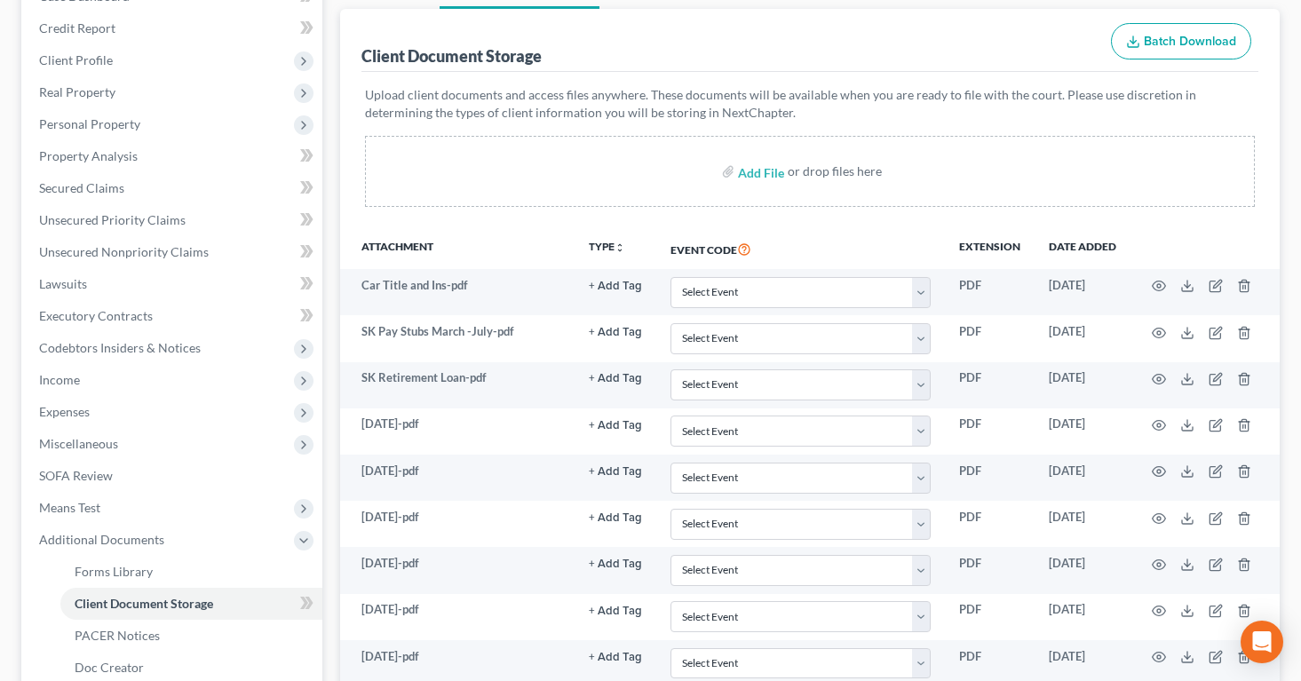
scroll to position [203, 0]
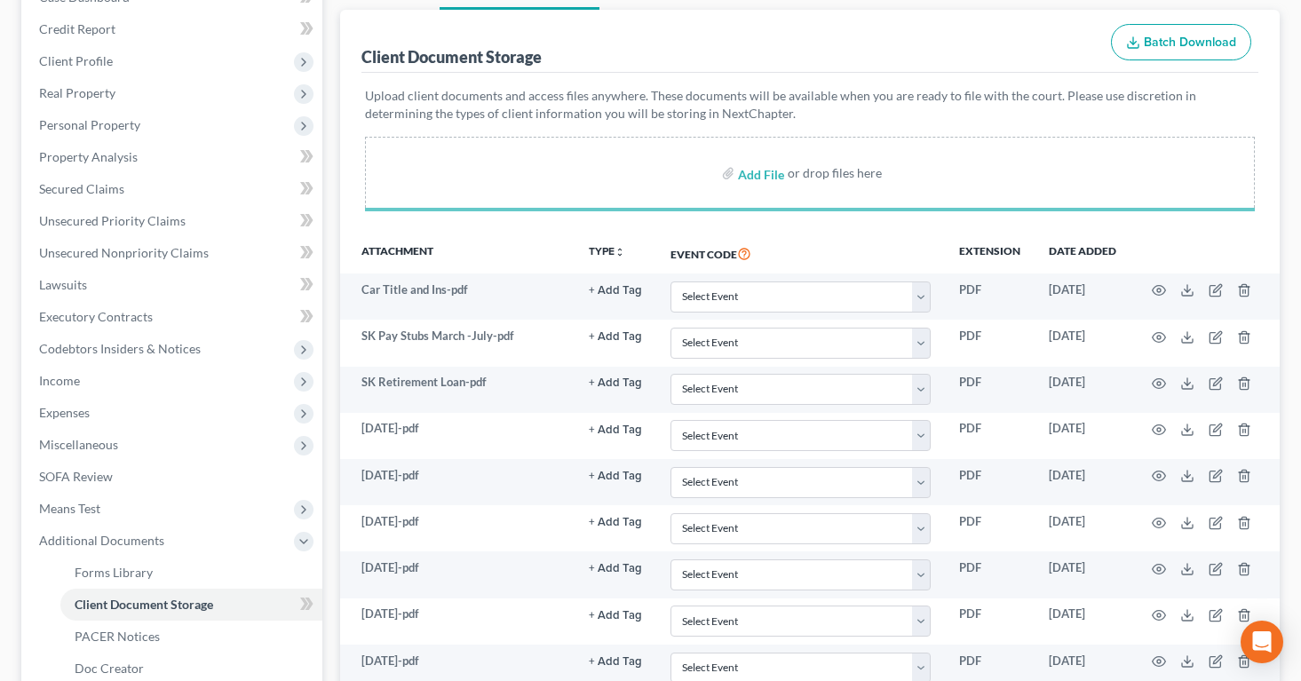
select select "0"
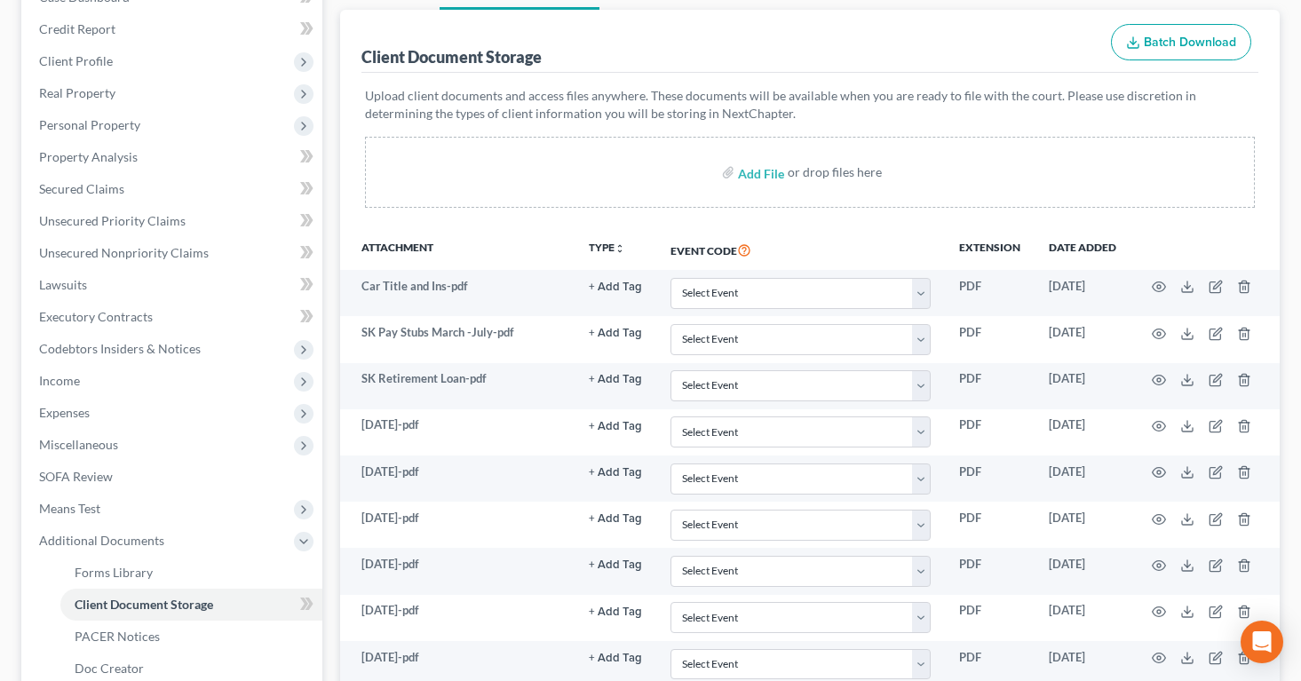
select select "0"
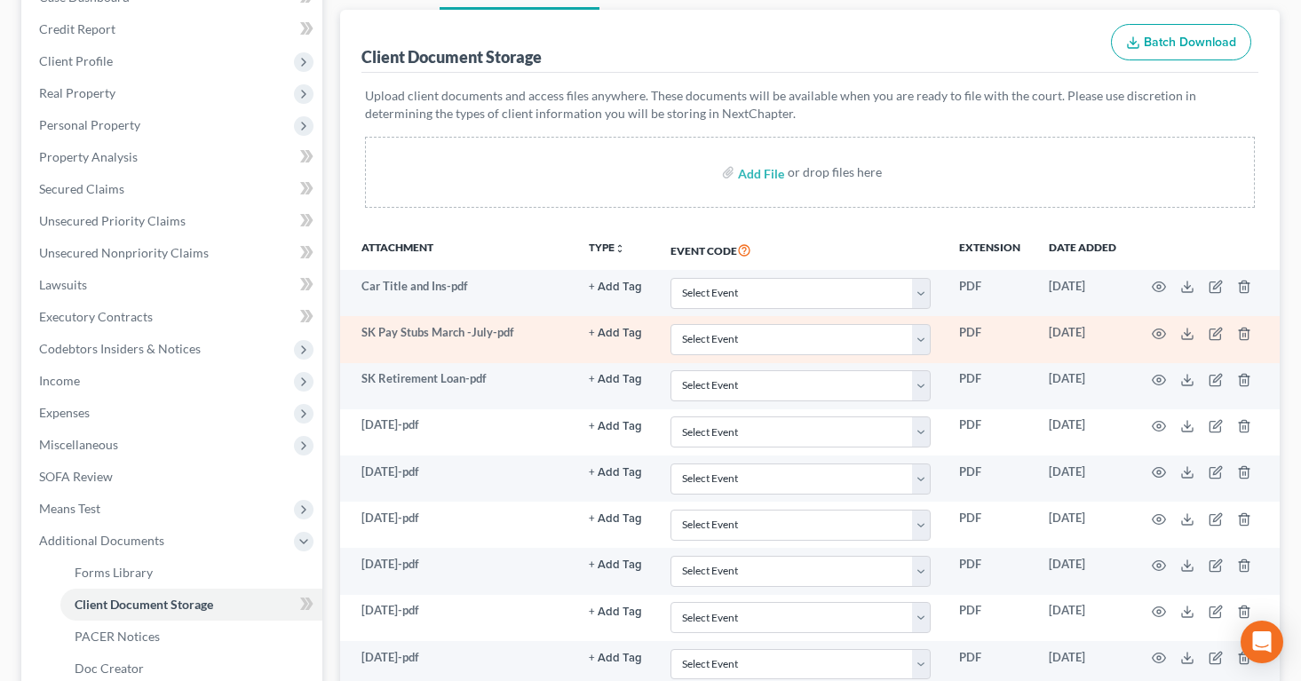
select select "0"
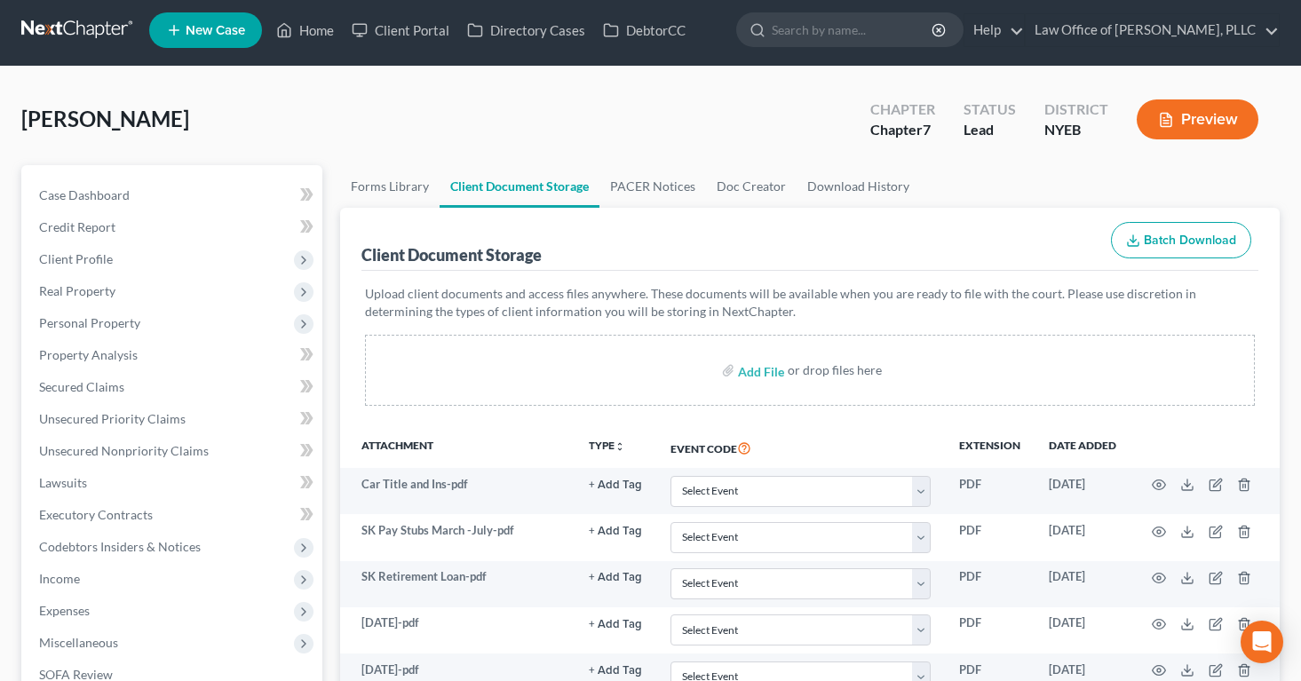
scroll to position [3, 0]
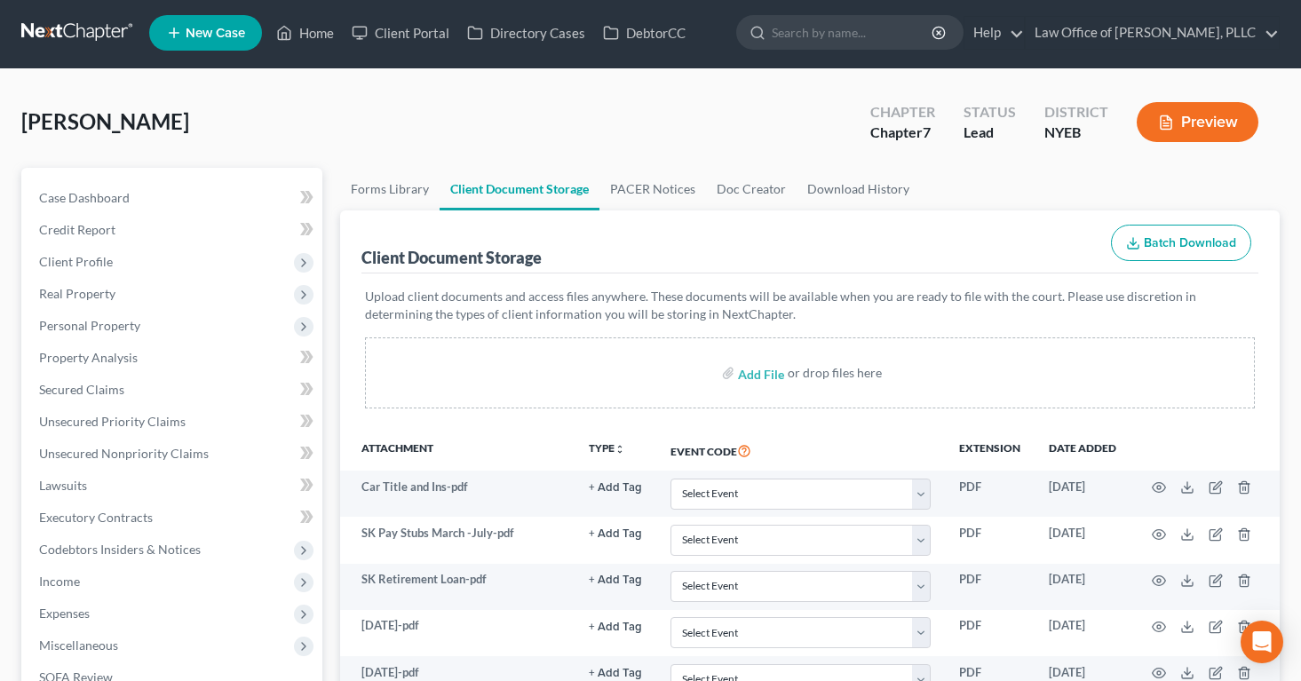
click at [1189, 116] on button "Preview" at bounding box center [1197, 122] width 122 height 40
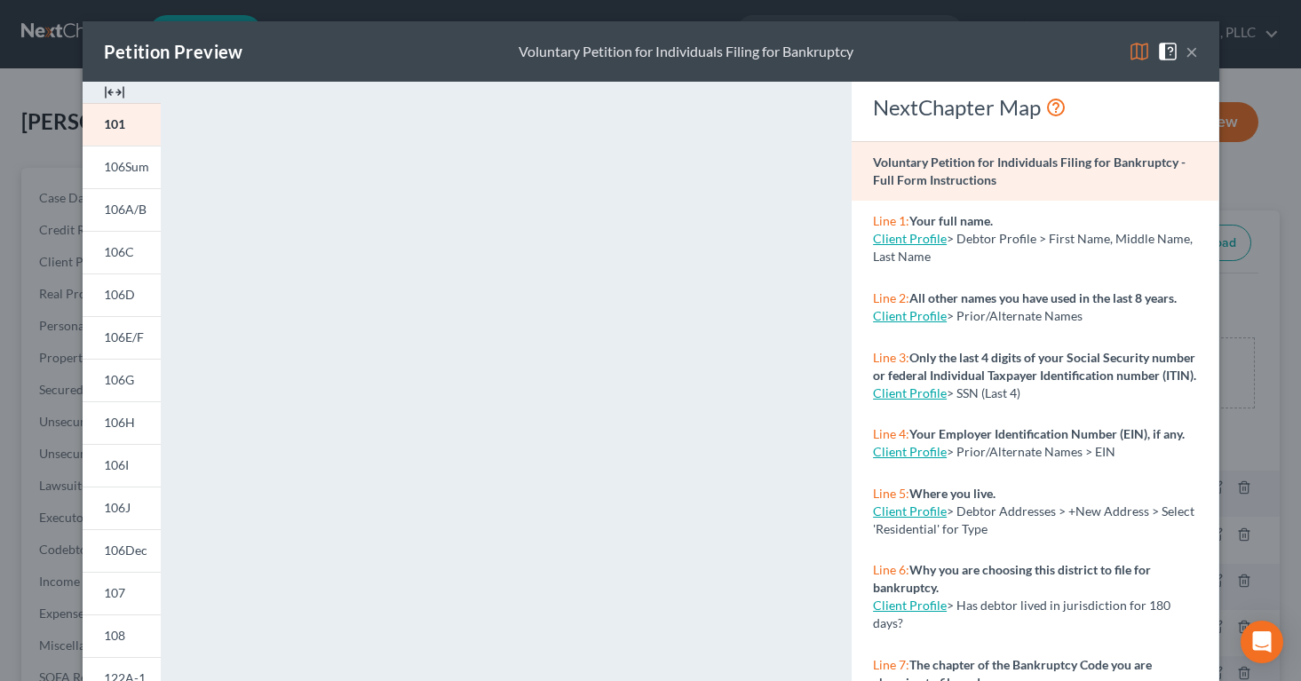
click at [1191, 60] on button "×" at bounding box center [1191, 51] width 12 height 21
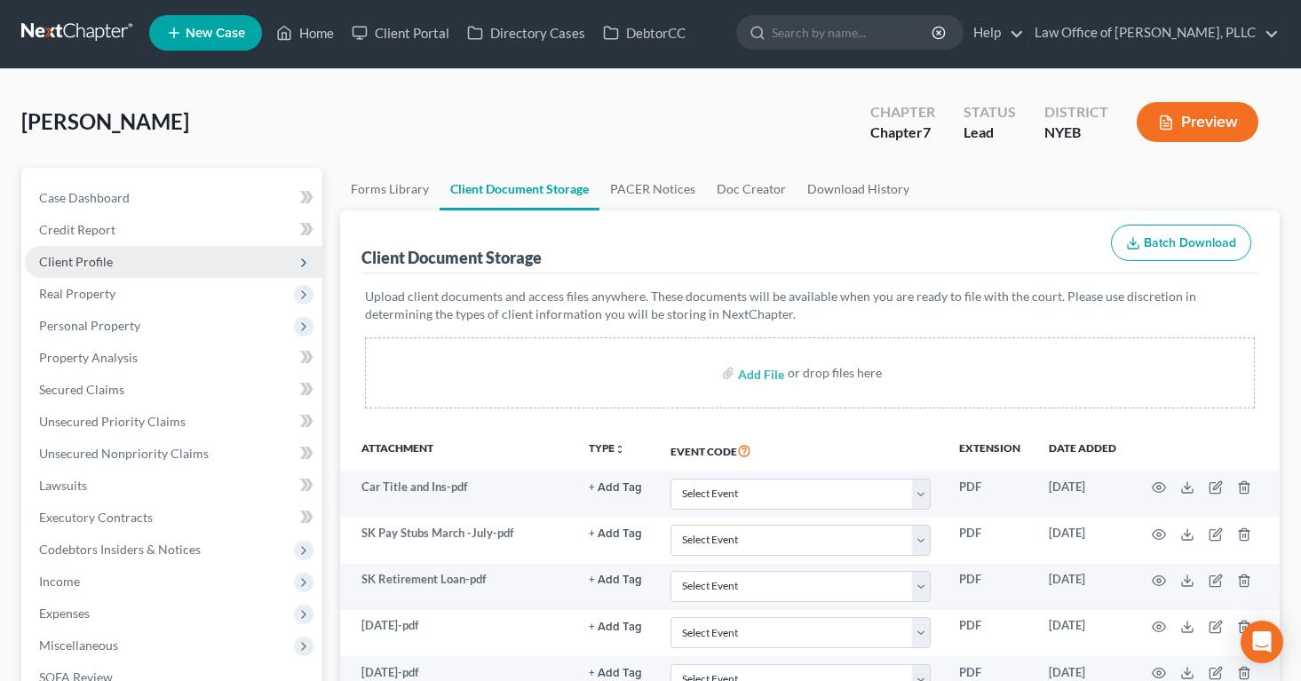
click at [83, 259] on span "Client Profile" at bounding box center [76, 261] width 74 height 15
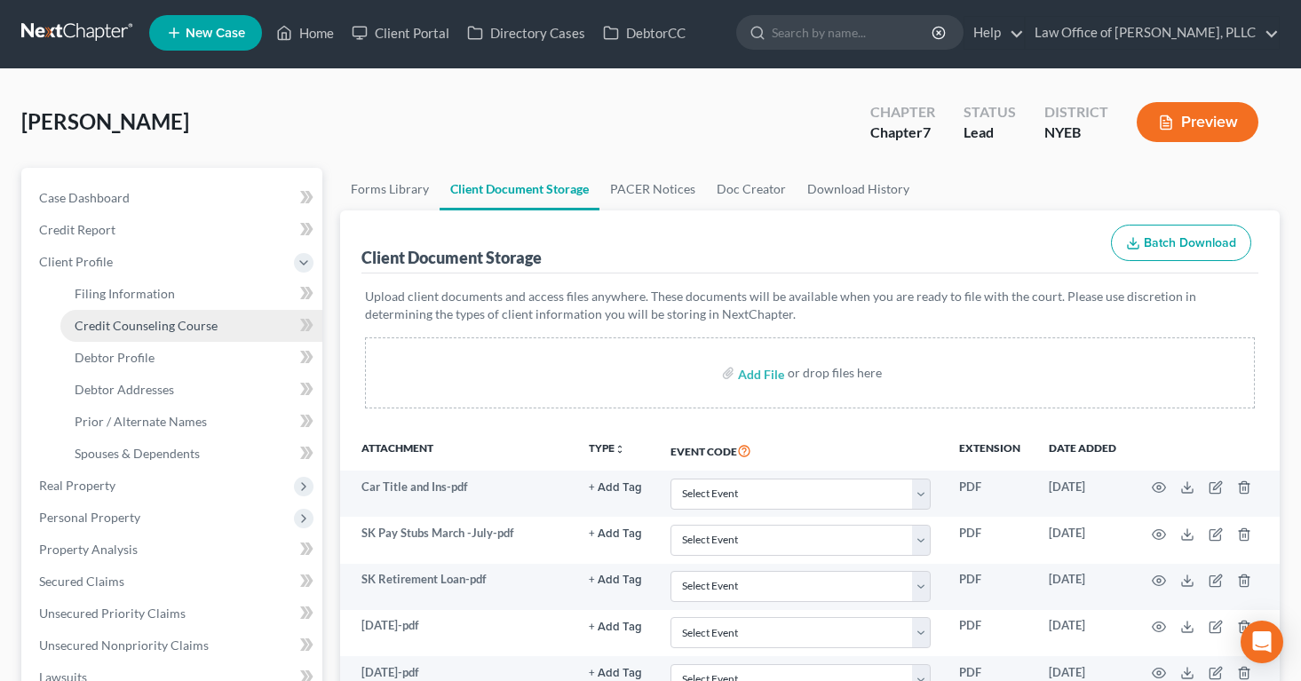
click at [98, 318] on span "Credit Counseling Course" at bounding box center [146, 325] width 143 height 15
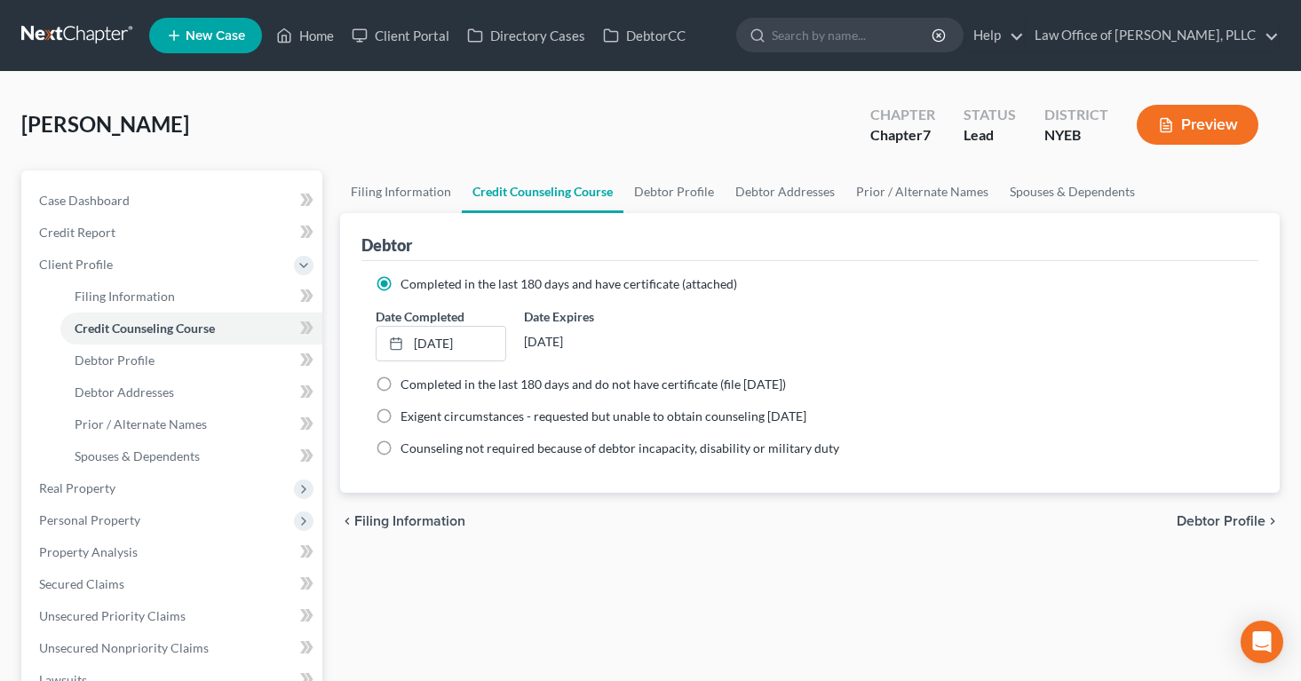
click at [1175, 122] on button "Preview" at bounding box center [1197, 125] width 122 height 40
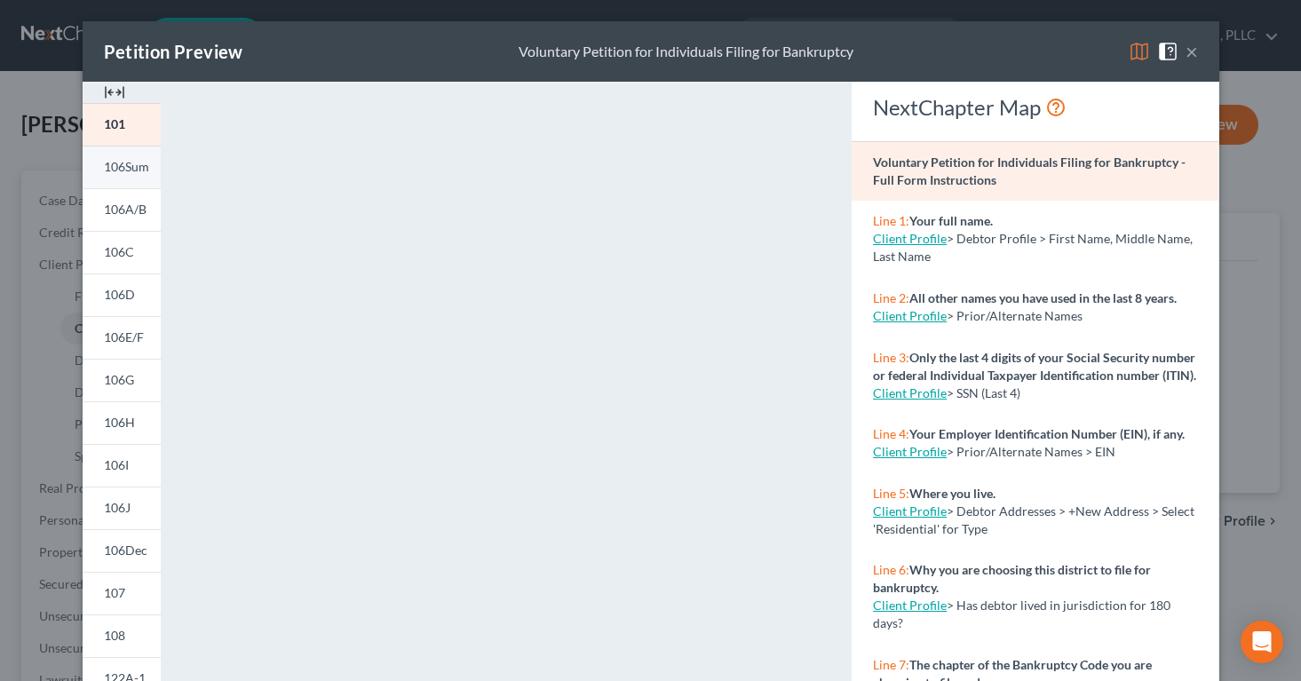
click at [125, 167] on span "106Sum" at bounding box center [126, 166] width 45 height 15
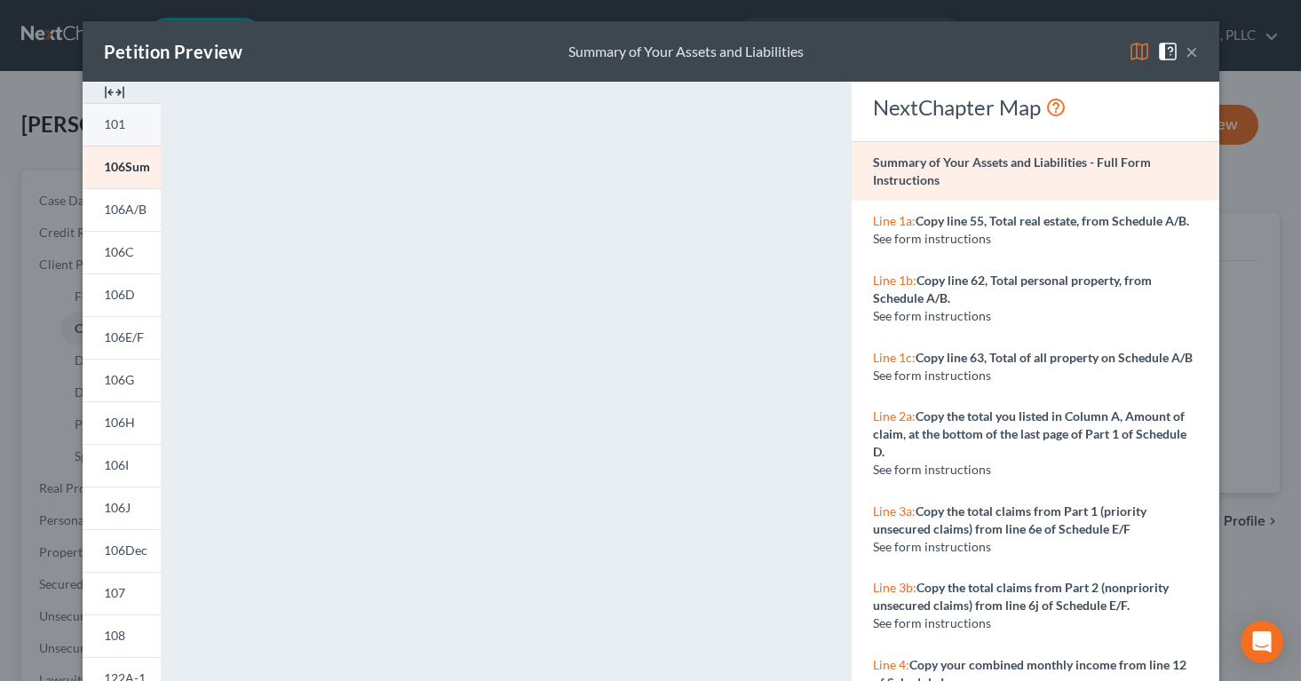
click at [101, 117] on link "101" at bounding box center [122, 124] width 78 height 43
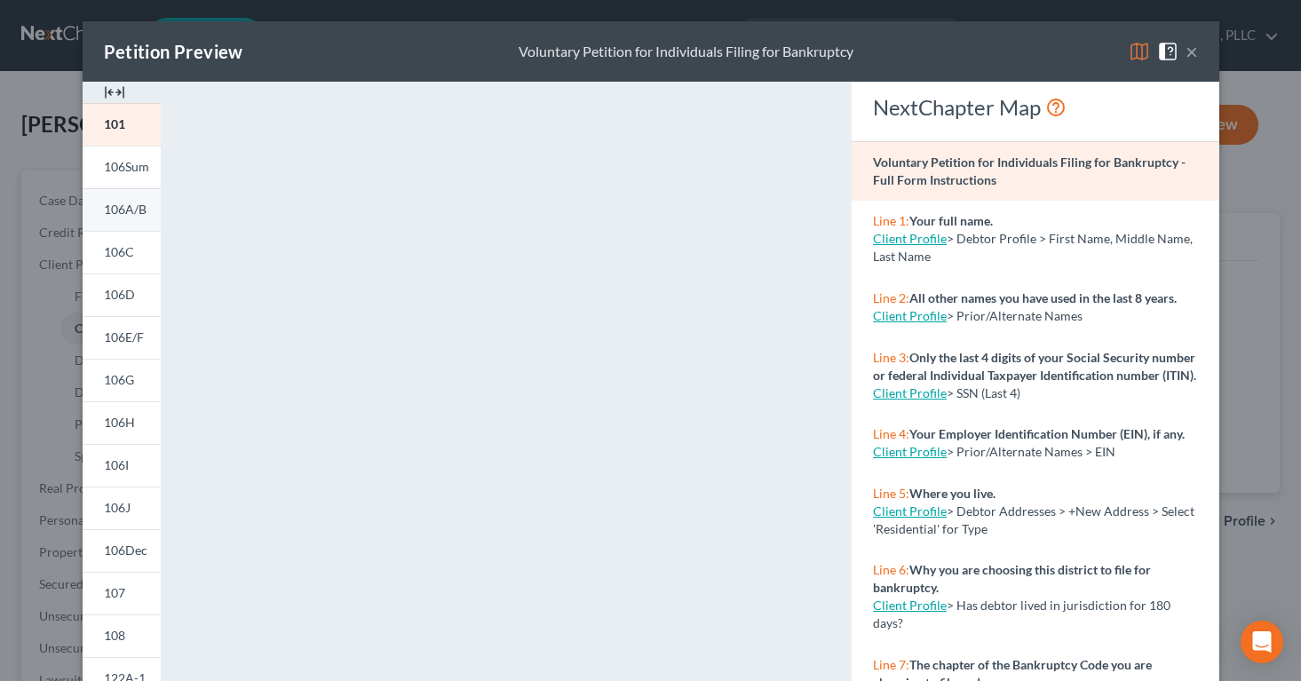
click at [119, 214] on span "106A/B" at bounding box center [125, 209] width 43 height 15
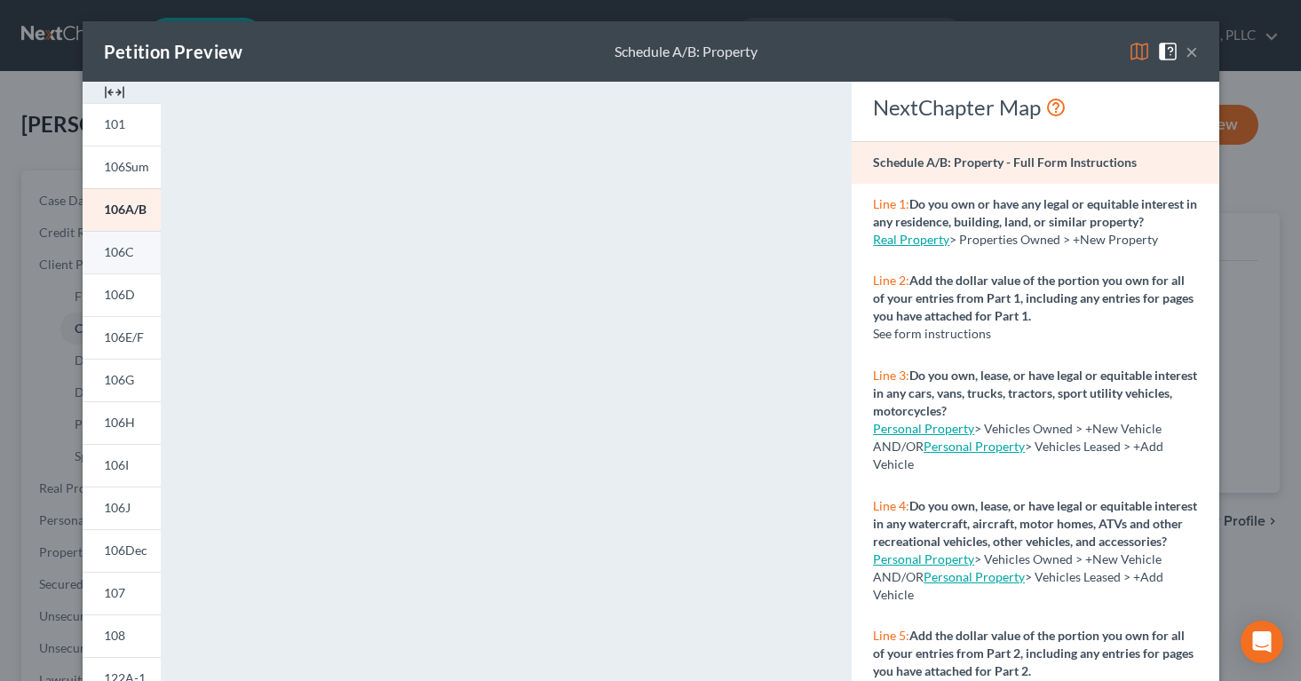
click at [122, 251] on span "106C" at bounding box center [119, 251] width 30 height 15
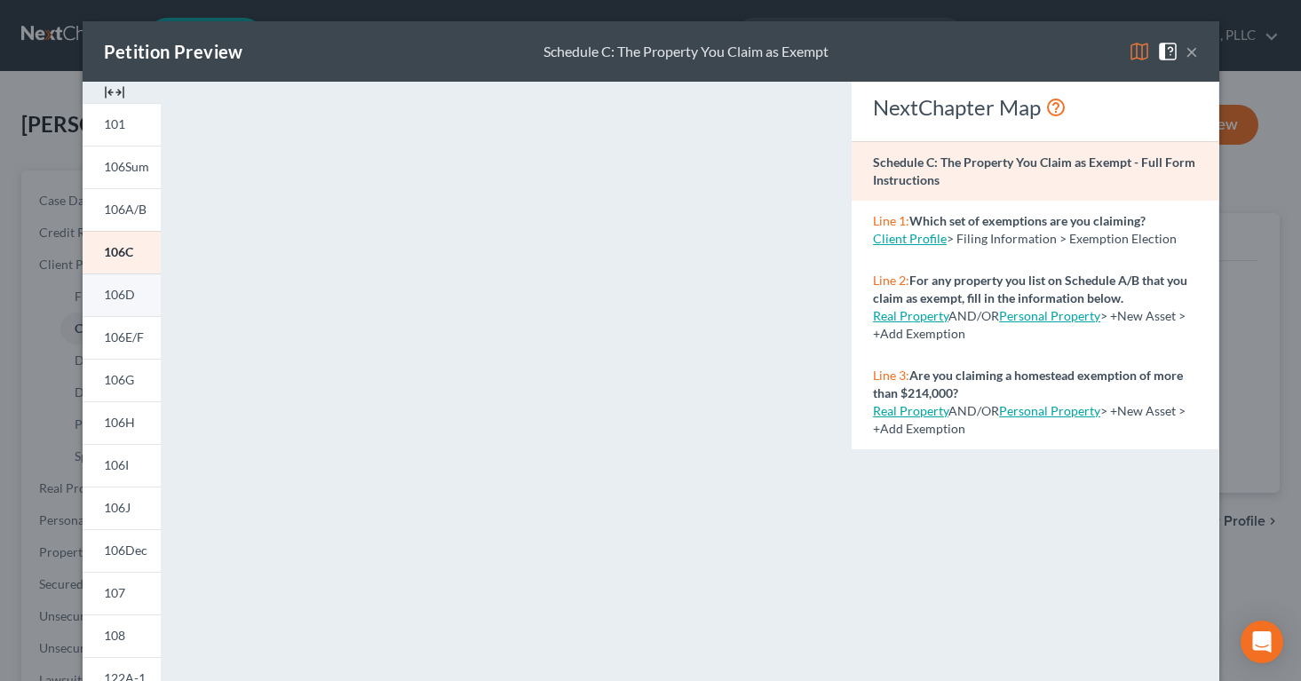
click at [116, 301] on span "106D" at bounding box center [119, 294] width 31 height 15
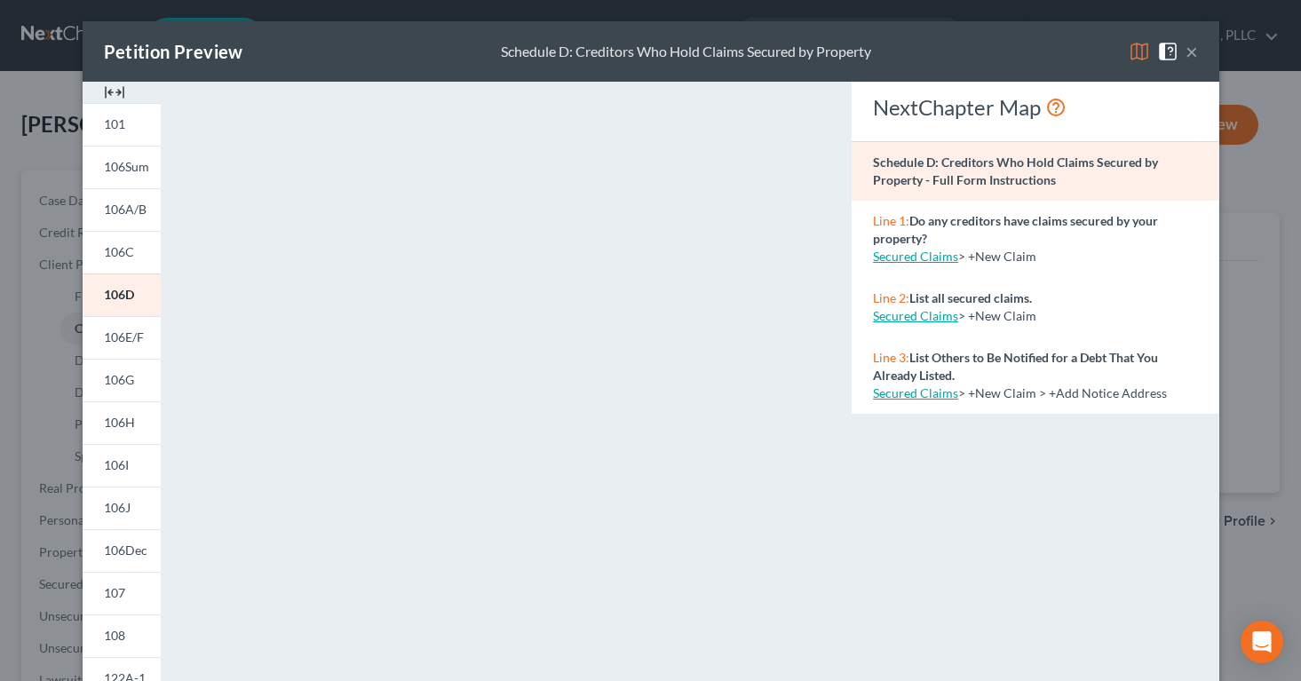
click at [1194, 46] on button "×" at bounding box center [1191, 51] width 12 height 21
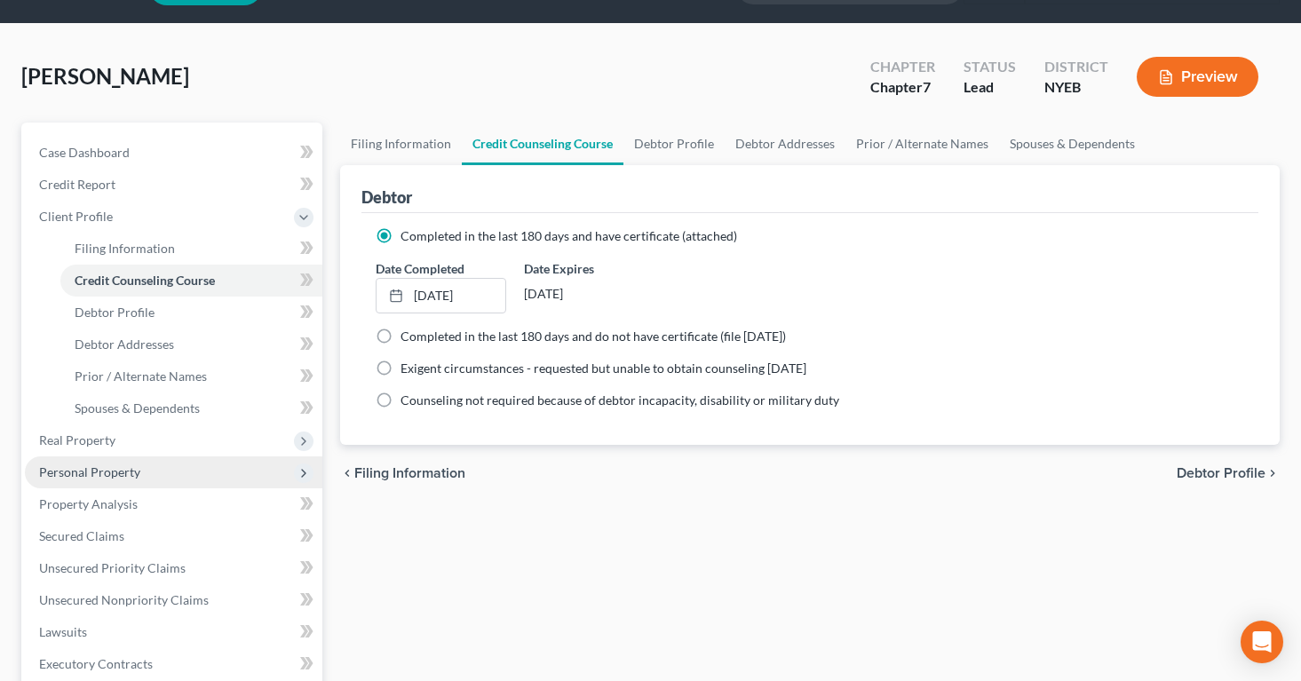
scroll to position [59, 0]
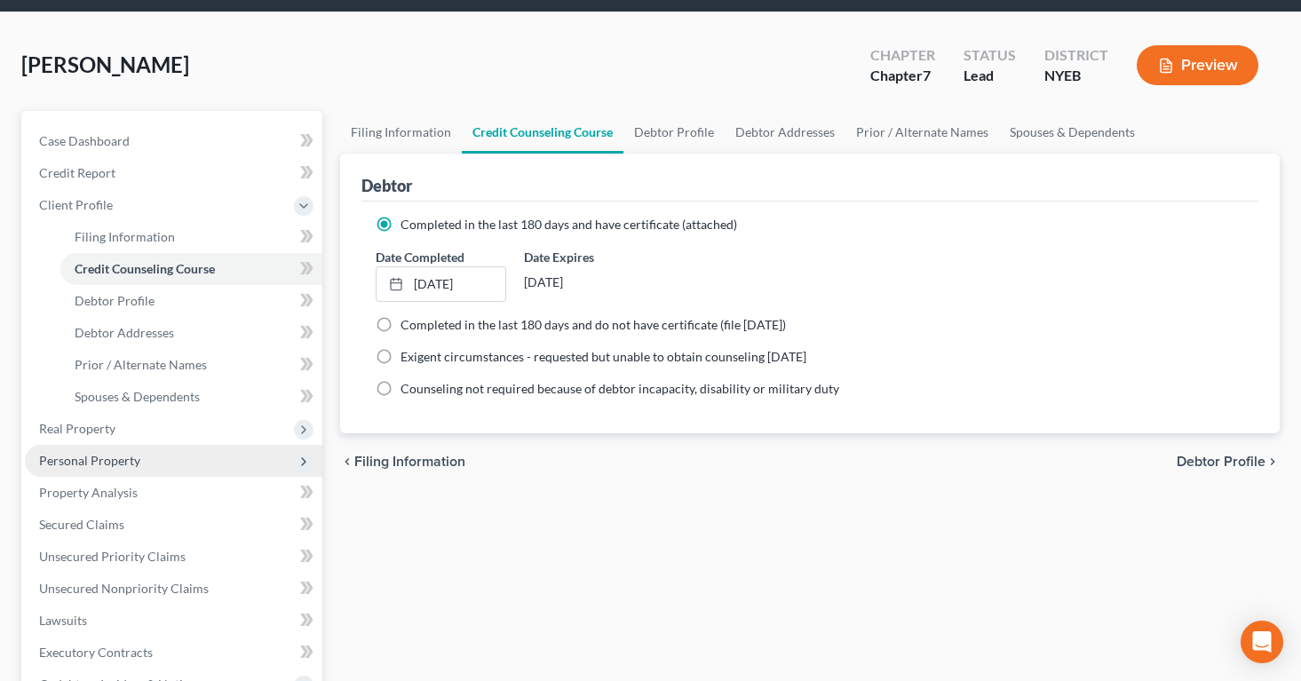
click at [97, 455] on span "Personal Property" at bounding box center [89, 460] width 101 height 15
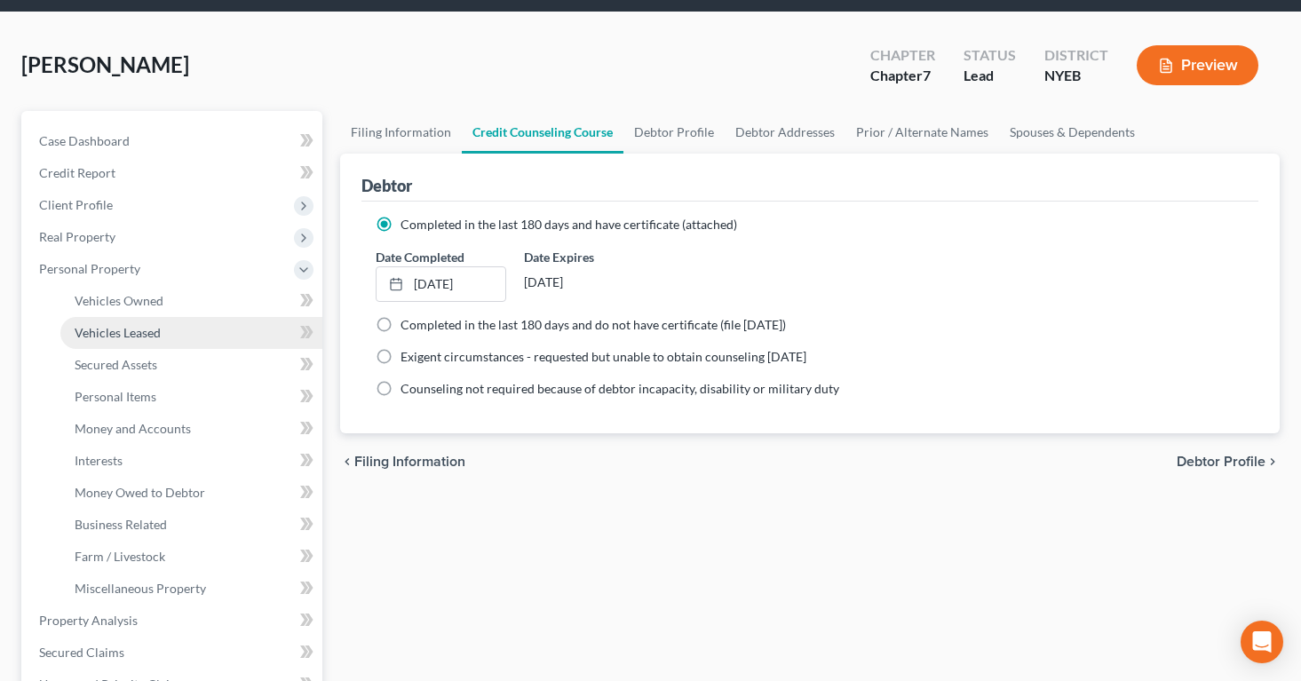
click at [115, 329] on span "Vehicles Leased" at bounding box center [118, 332] width 86 height 15
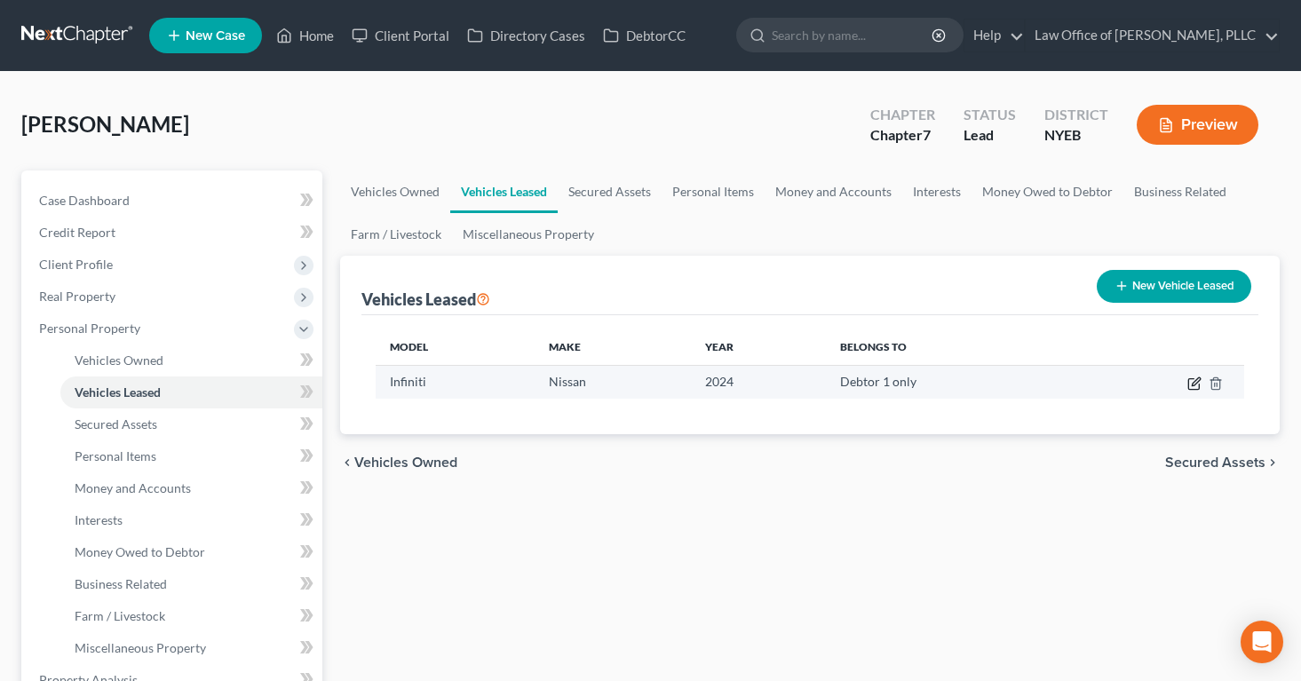
click at [1197, 384] on icon "button" at bounding box center [1194, 383] width 14 height 14
select select "0"
select select "2"
select select "0"
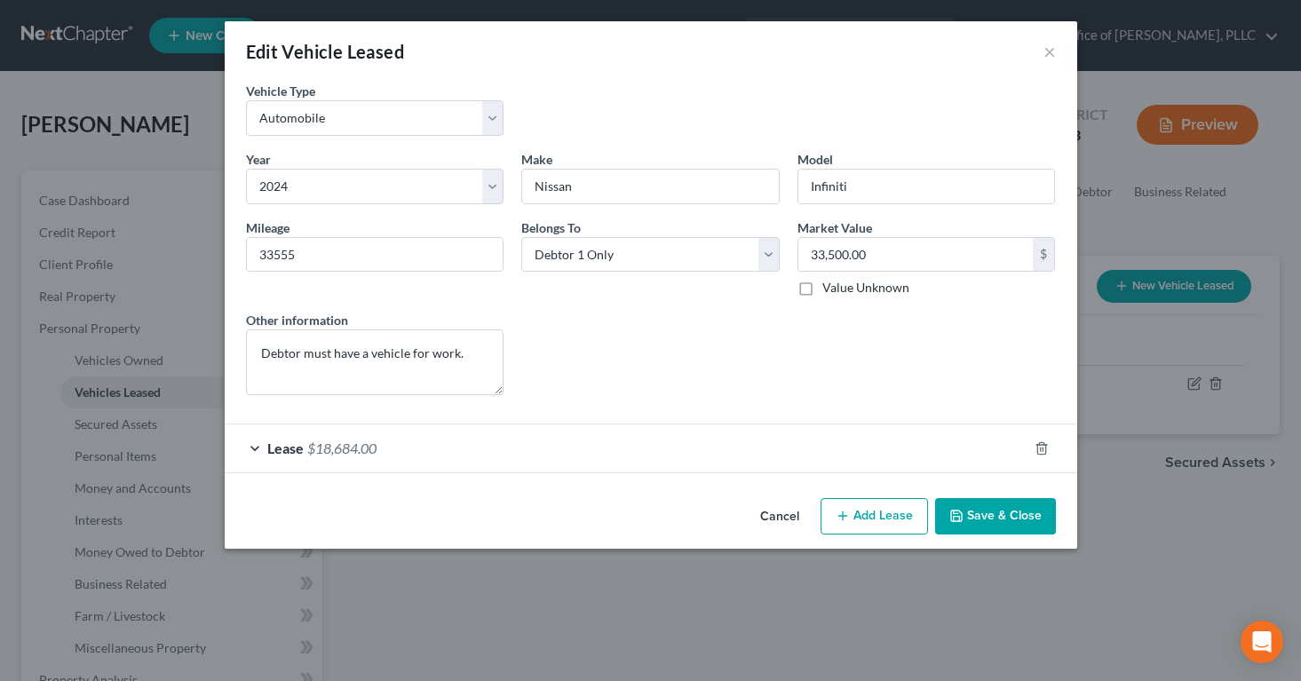
click at [406, 446] on div "Lease $18,684.00" at bounding box center [626, 447] width 803 height 47
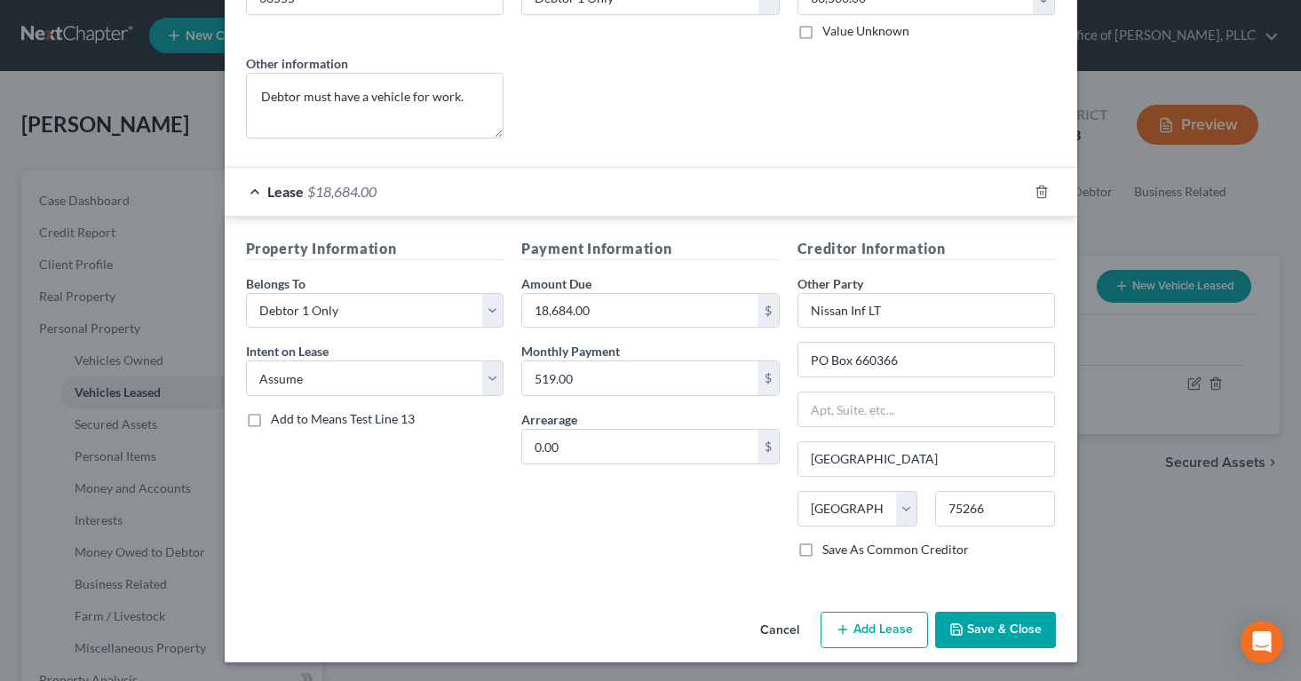
scroll to position [259, 0]
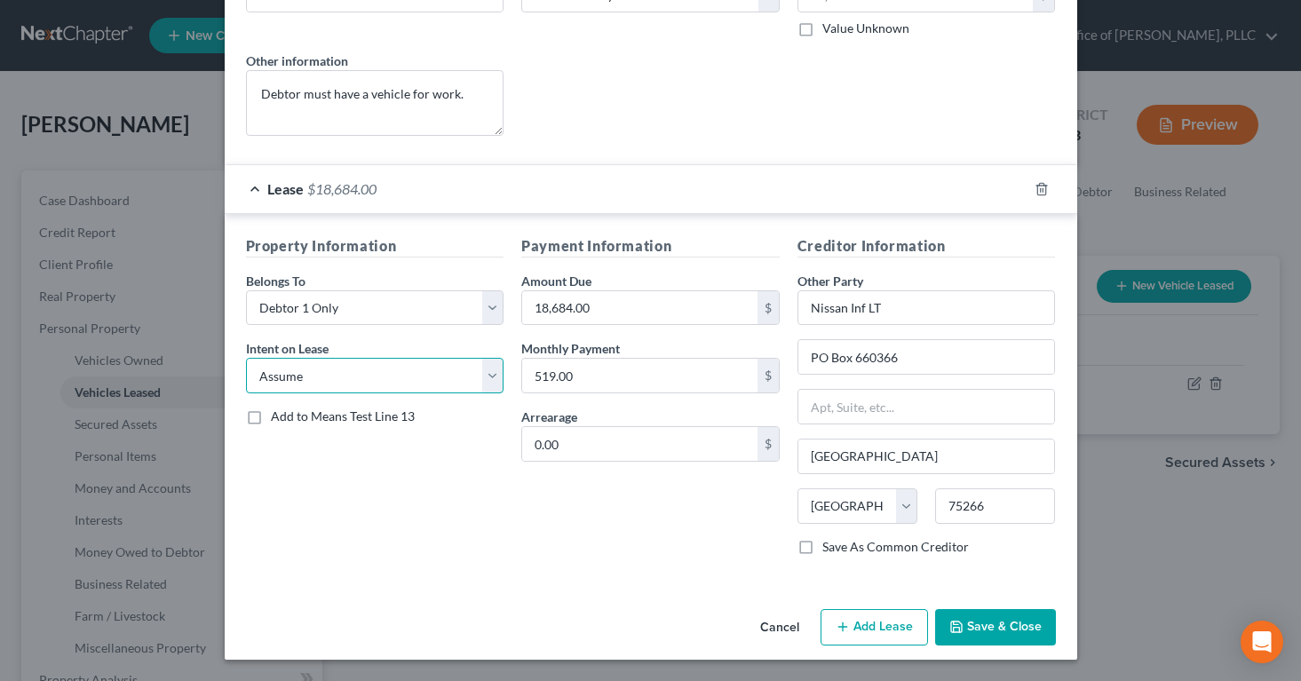
click at [486, 380] on select "Select None Assume Reject" at bounding box center [375, 376] width 258 height 36
click at [246, 358] on select "Select None Assume Reject" at bounding box center [375, 376] width 258 height 36
click at [972, 624] on button "Save & Close" at bounding box center [995, 627] width 121 height 37
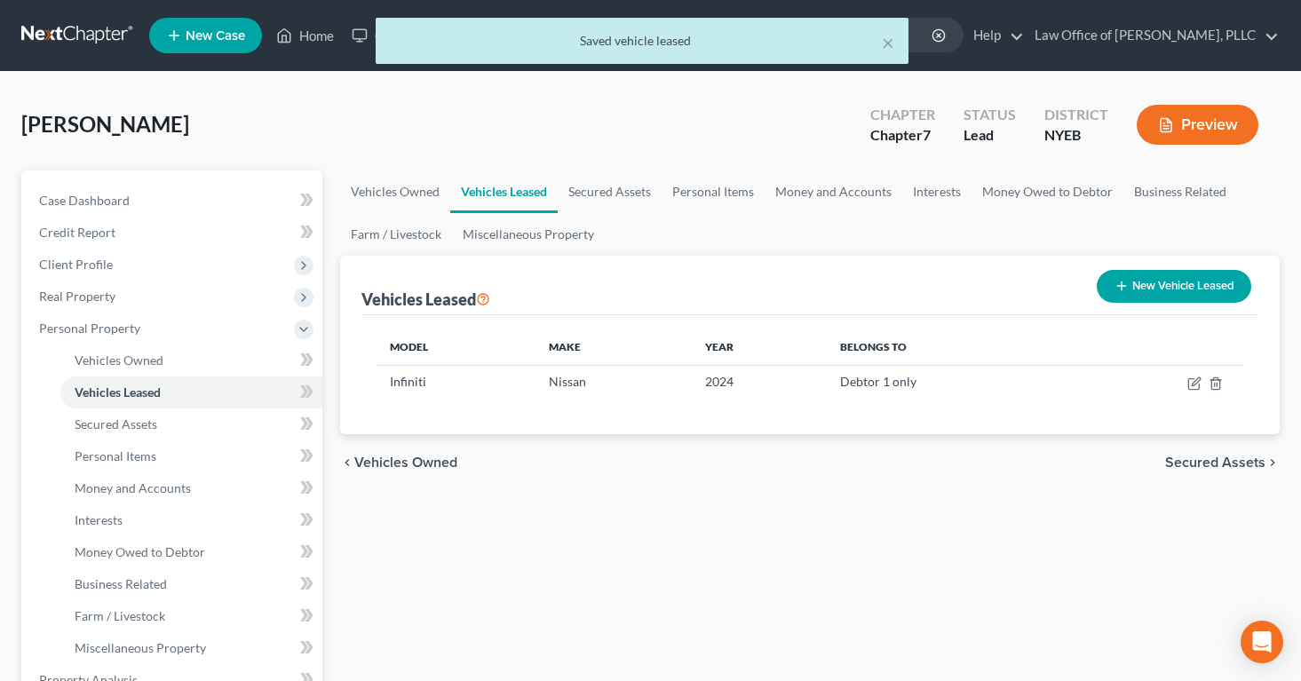
click at [1210, 124] on button "Preview" at bounding box center [1197, 125] width 122 height 40
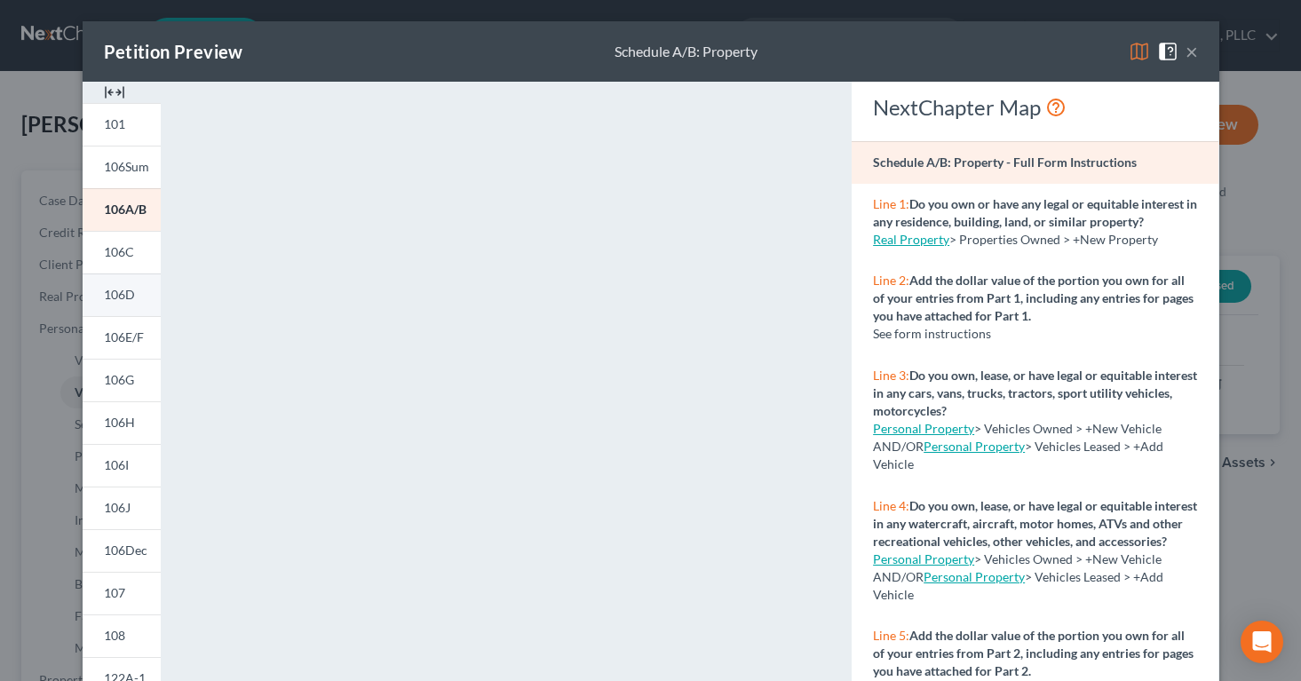
click at [115, 293] on span "106D" at bounding box center [119, 294] width 31 height 15
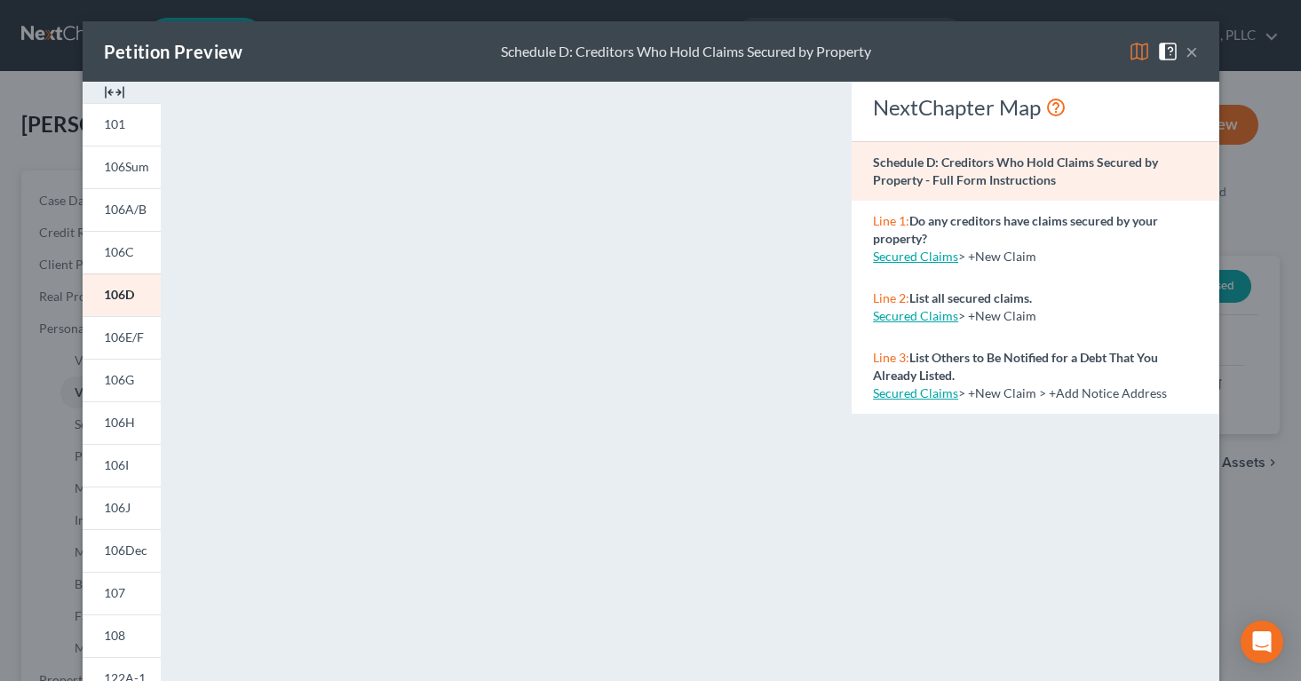
click at [1191, 54] on button "×" at bounding box center [1191, 51] width 12 height 21
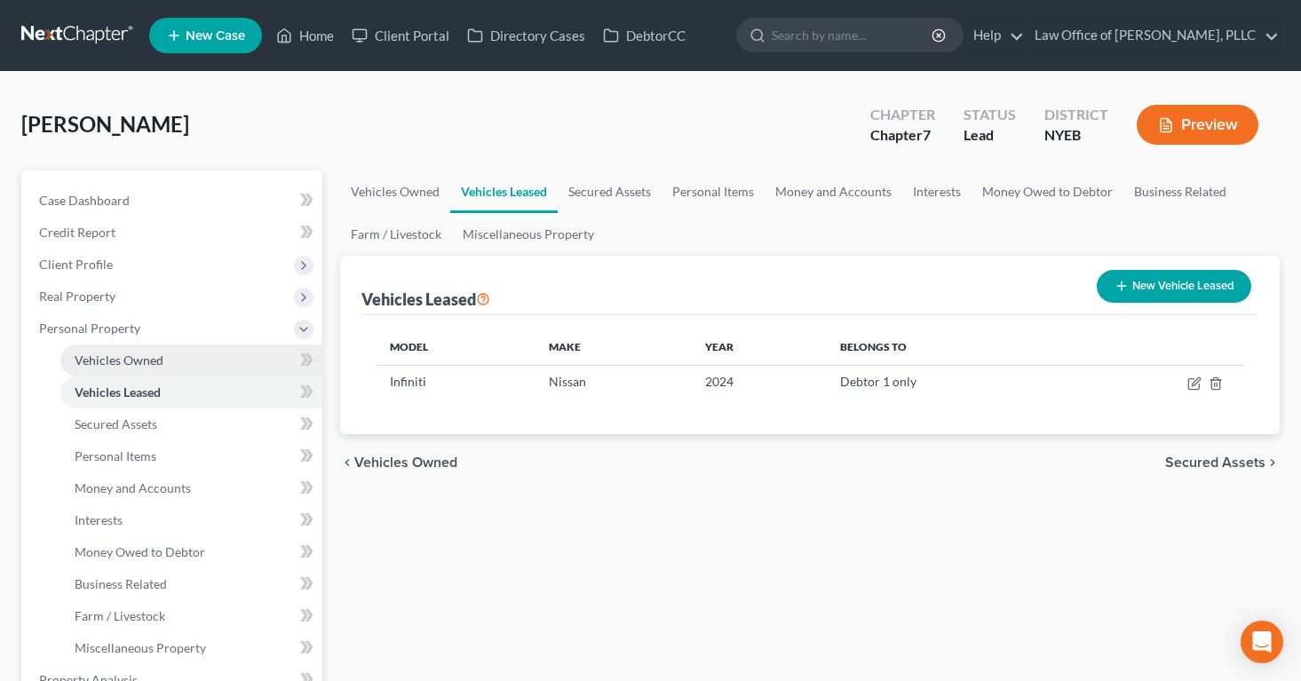
click at [116, 360] on span "Vehicles Owned" at bounding box center [119, 359] width 89 height 15
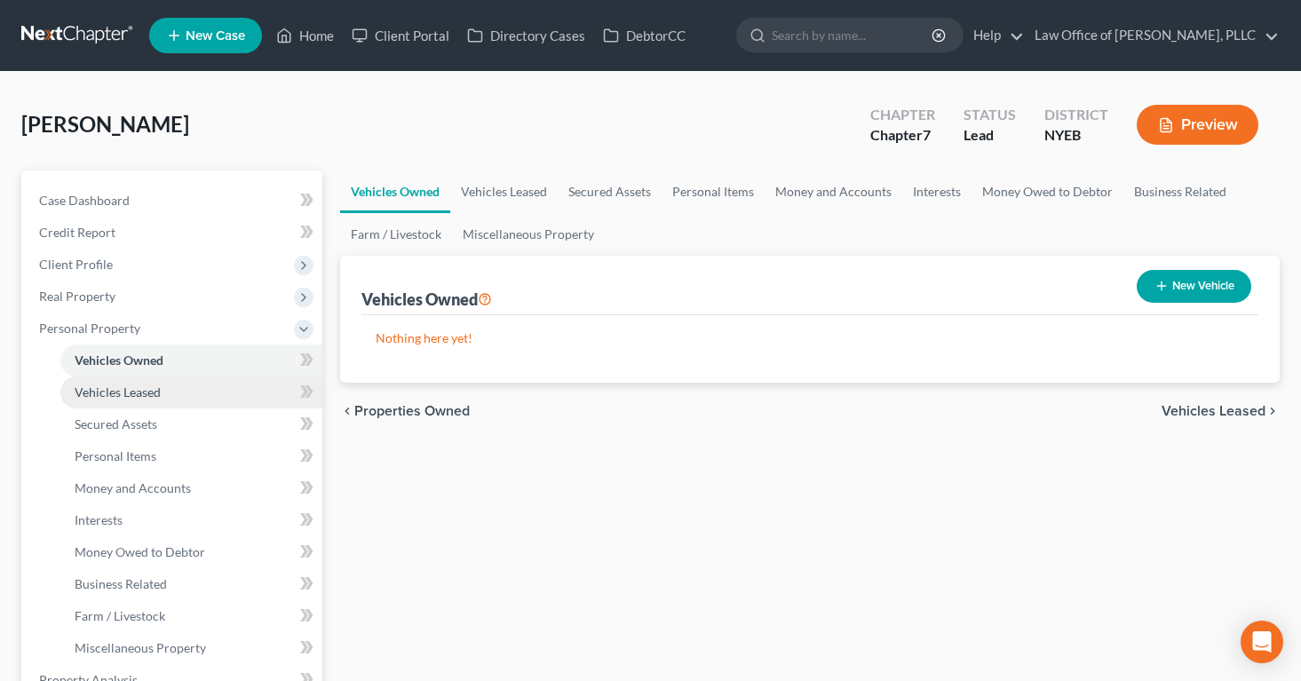
click at [120, 392] on span "Vehicles Leased" at bounding box center [118, 391] width 86 height 15
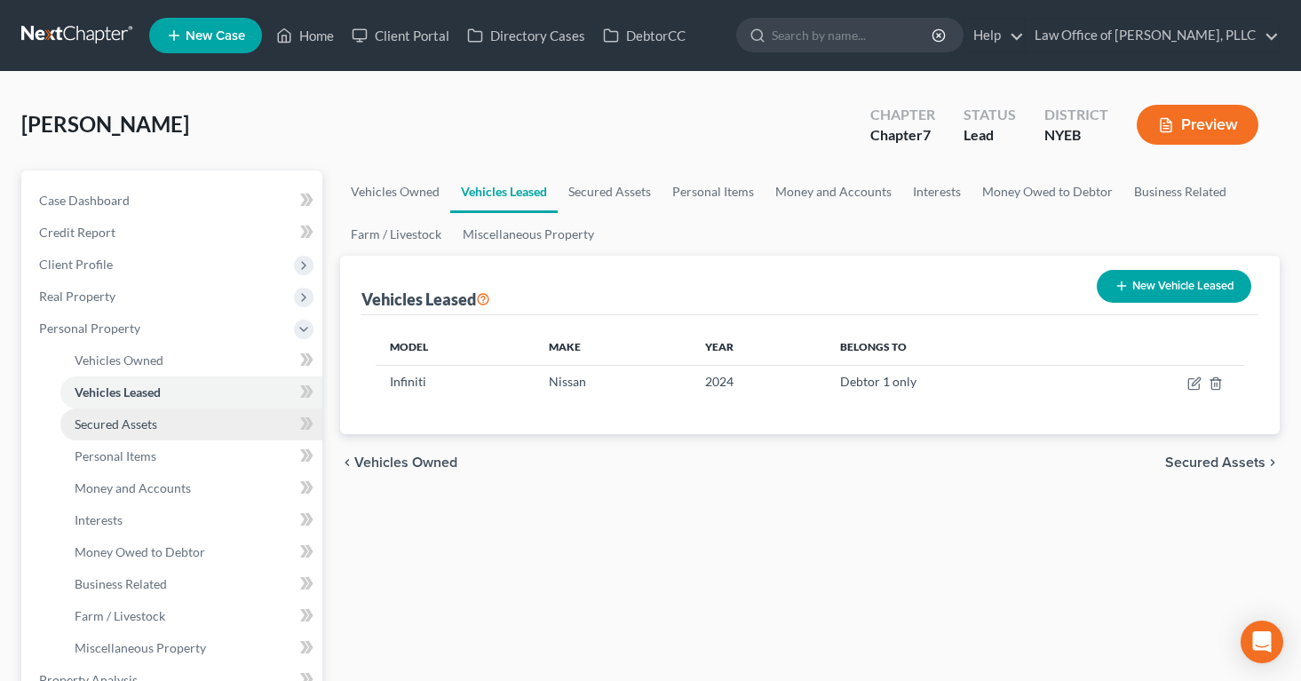
click at [119, 422] on span "Secured Assets" at bounding box center [116, 423] width 83 height 15
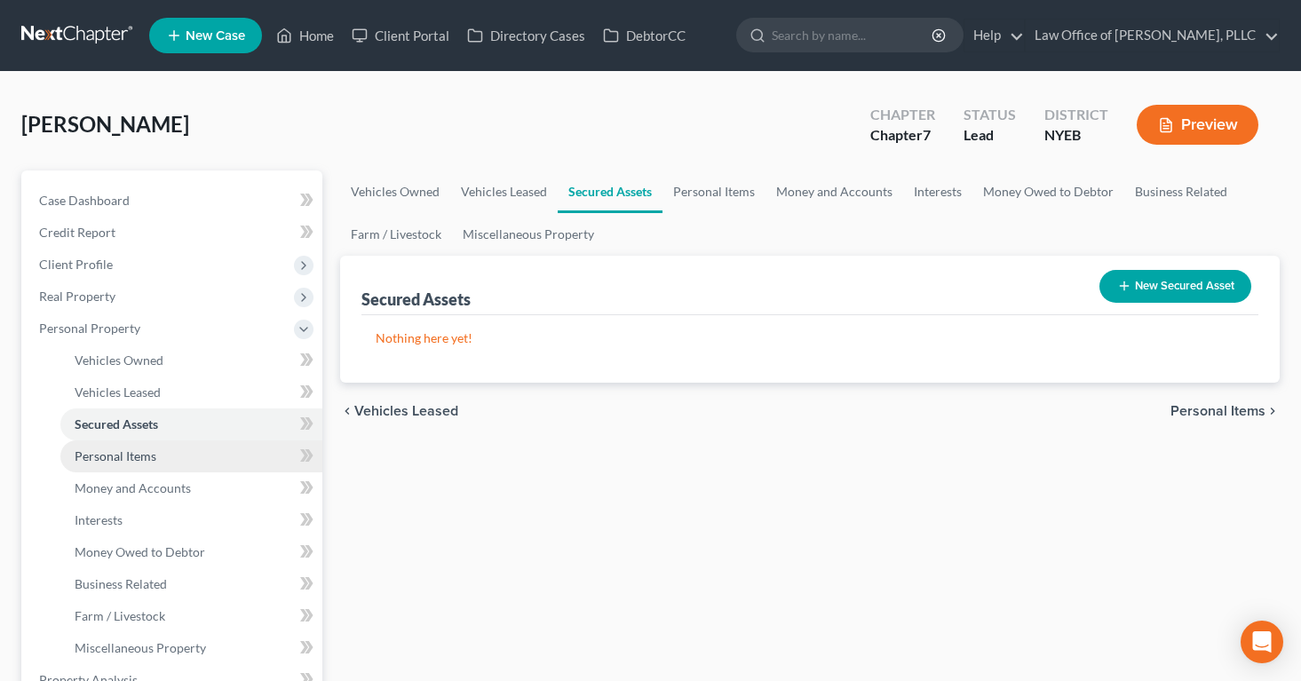
click at [120, 451] on span "Personal Items" at bounding box center [116, 455] width 82 height 15
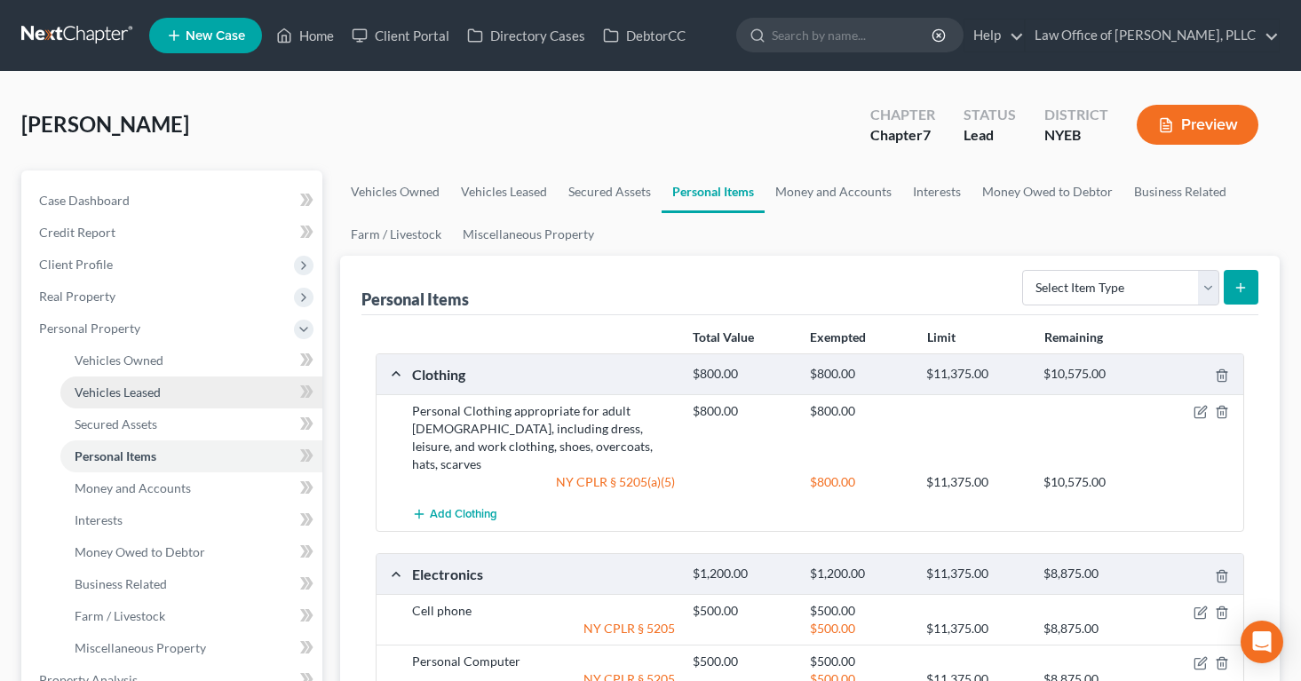
click at [131, 393] on span "Vehicles Leased" at bounding box center [118, 391] width 86 height 15
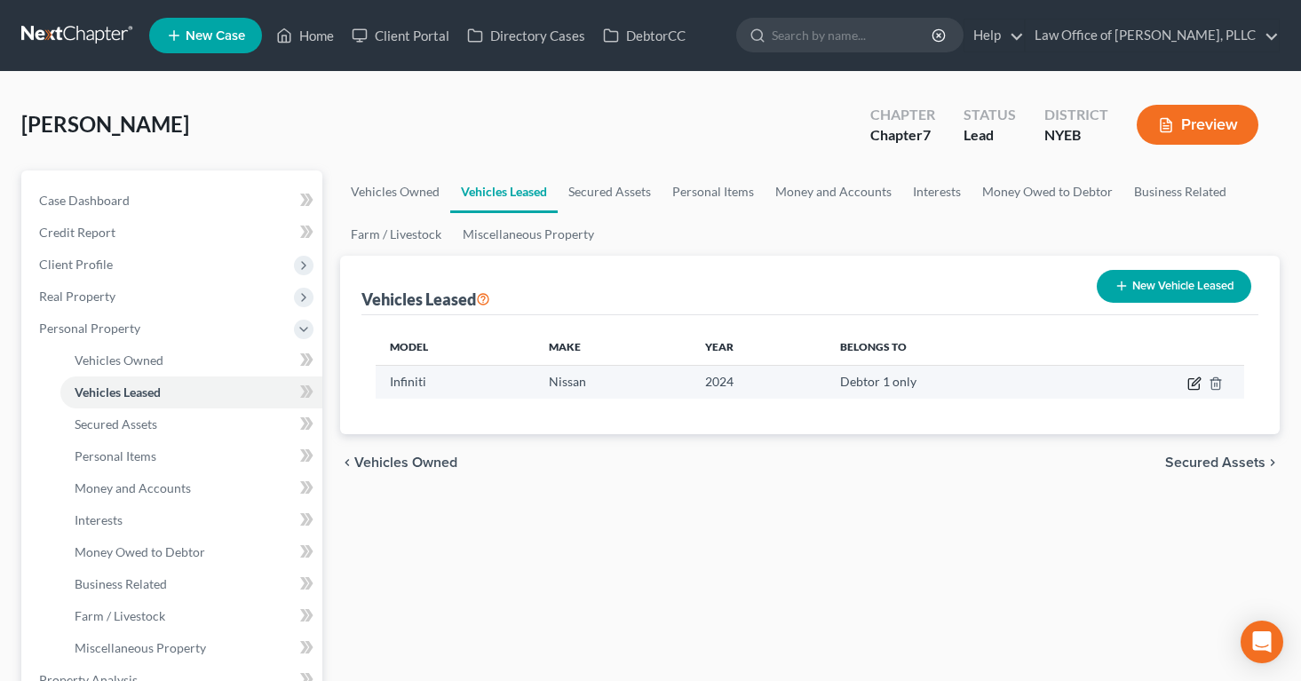
click at [1194, 380] on icon "button" at bounding box center [1195, 381] width 8 height 8
select select "0"
select select "2"
select select "0"
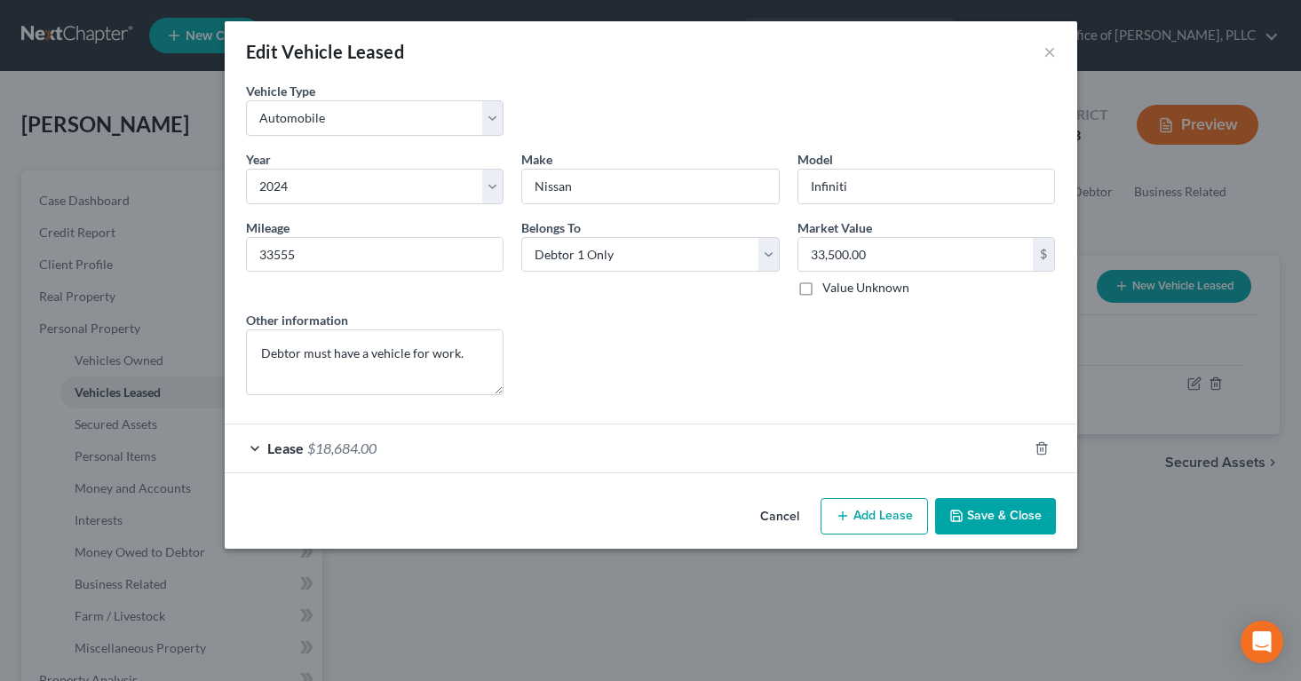
click at [458, 455] on div "Lease $18,684.00" at bounding box center [626, 447] width 803 height 47
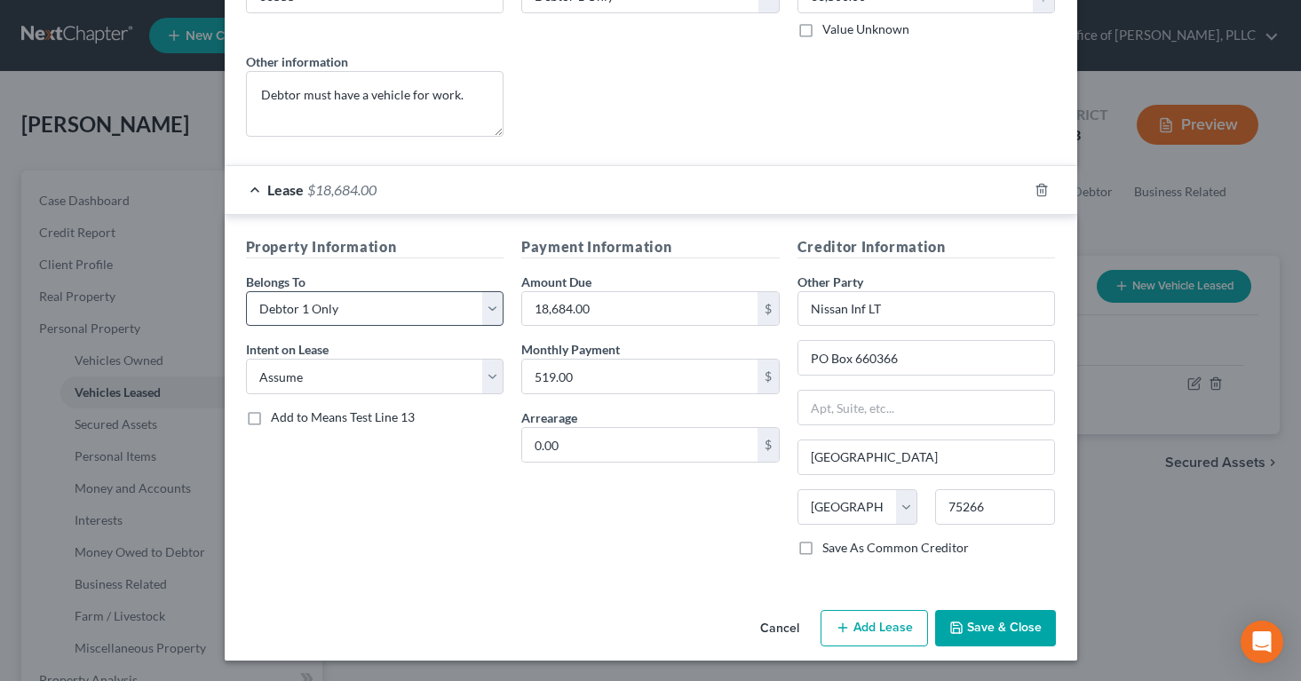
scroll to position [259, 0]
click at [1003, 623] on button "Save & Close" at bounding box center [995, 627] width 121 height 37
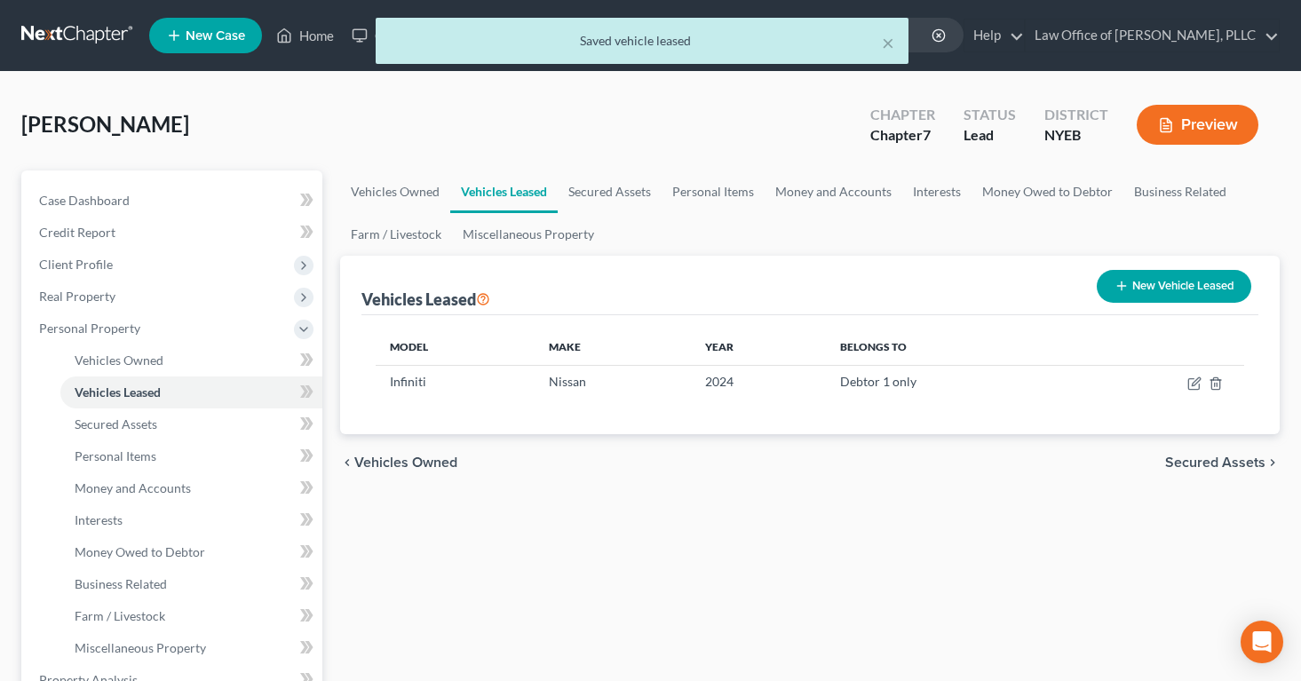
click at [1176, 117] on button "Preview" at bounding box center [1197, 125] width 122 height 40
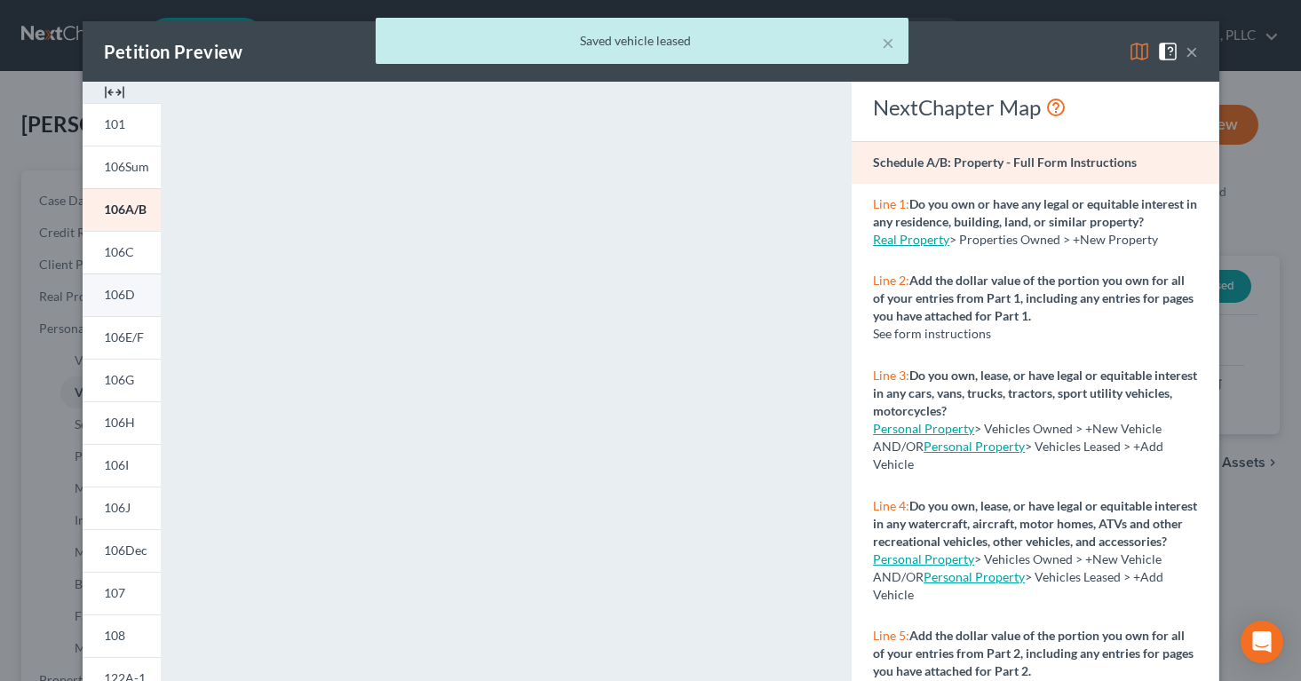
click at [122, 296] on span "106D" at bounding box center [119, 294] width 31 height 15
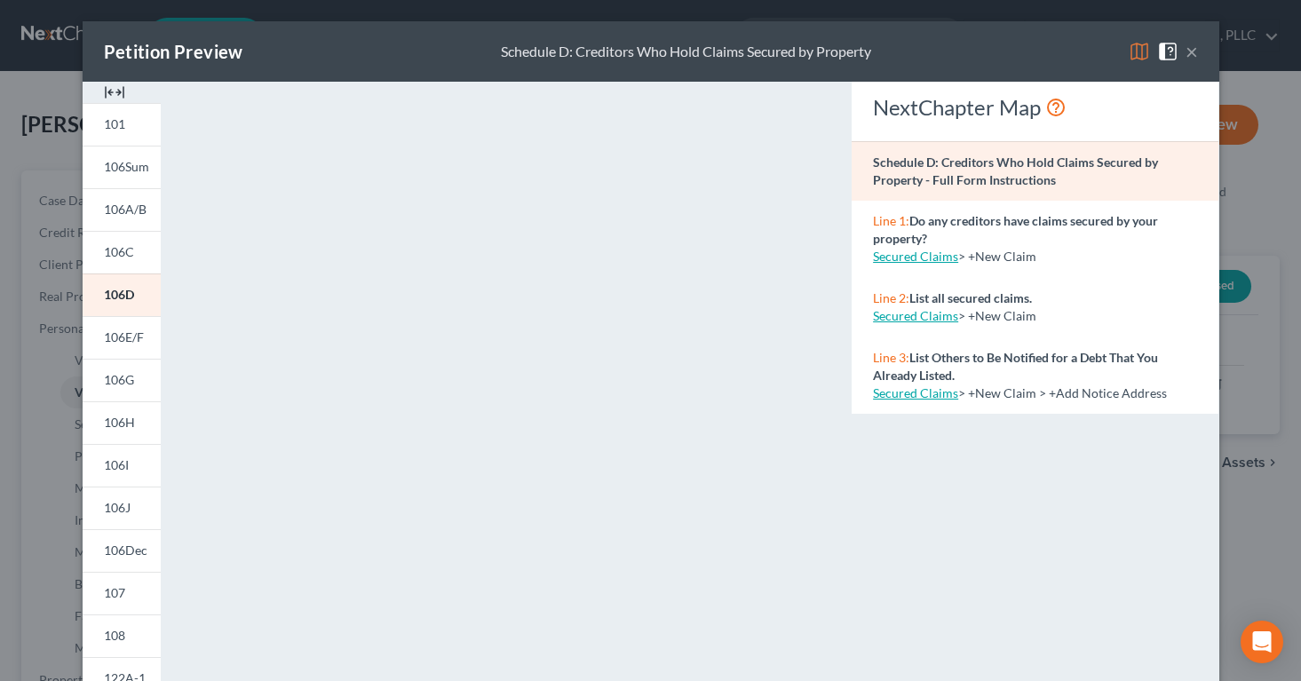
click at [1190, 55] on button "×" at bounding box center [1191, 51] width 12 height 21
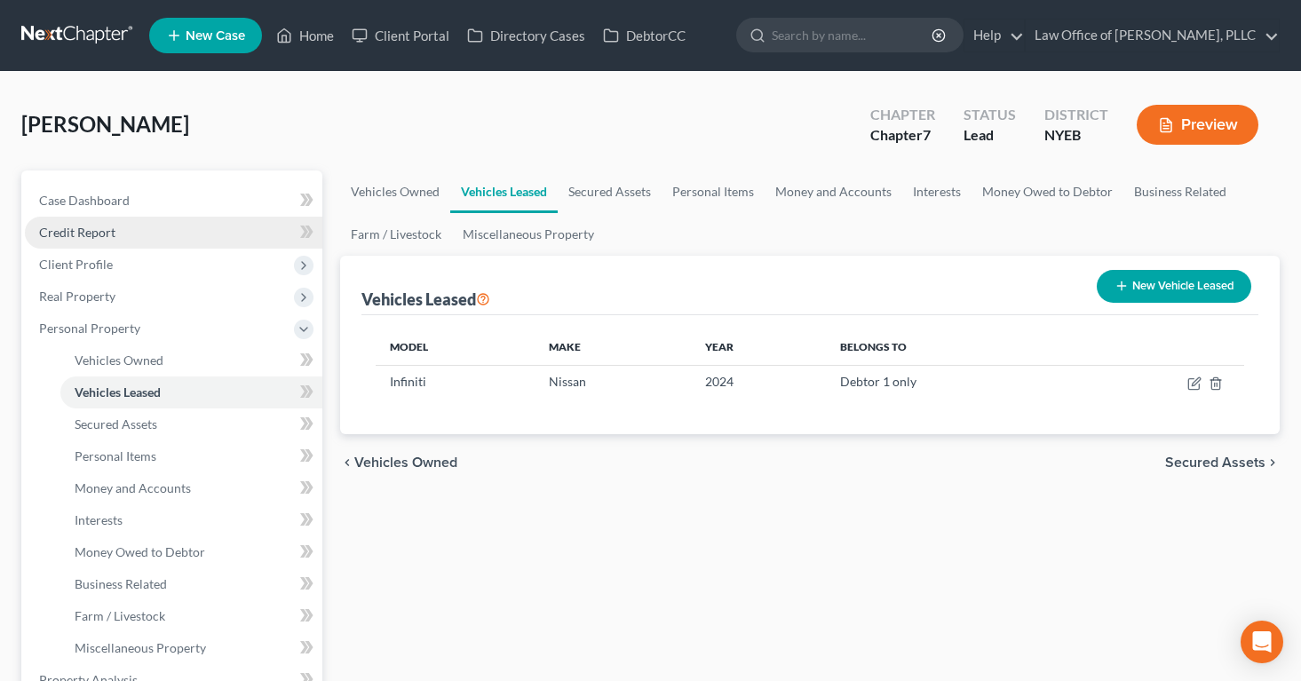
click at [71, 228] on span "Credit Report" at bounding box center [77, 232] width 76 height 15
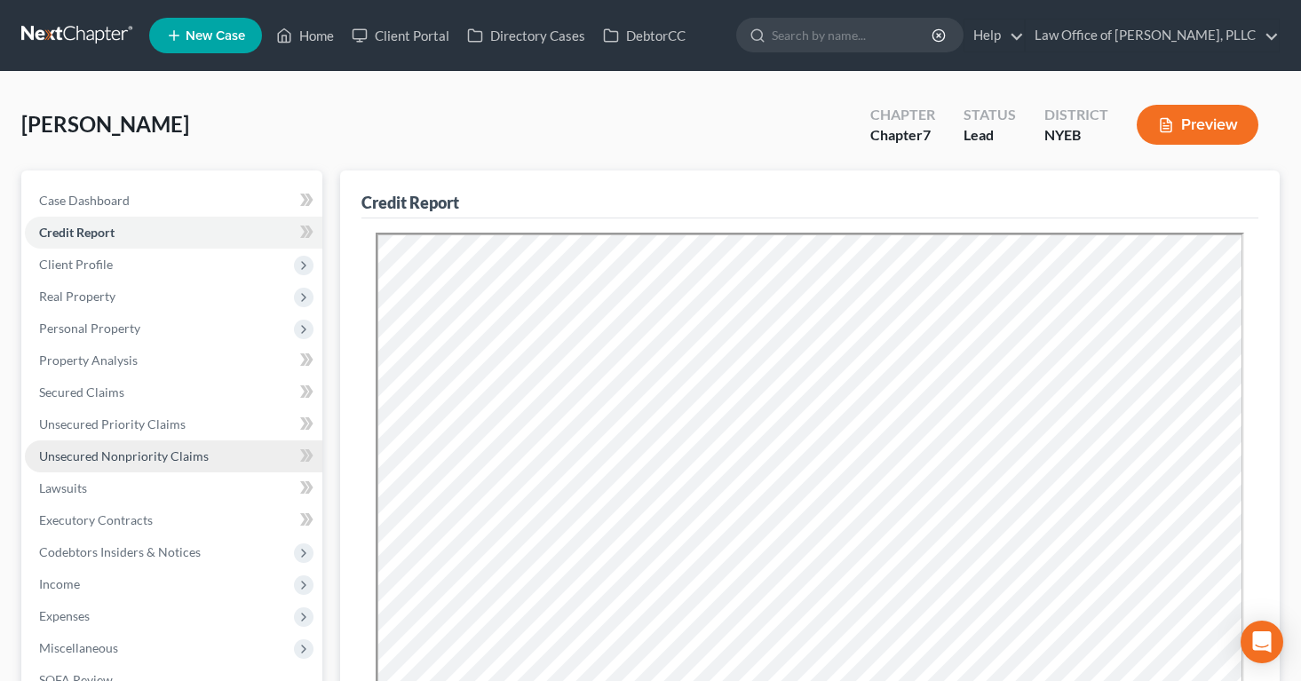
click at [93, 452] on span "Unsecured Nonpriority Claims" at bounding box center [124, 455] width 170 height 15
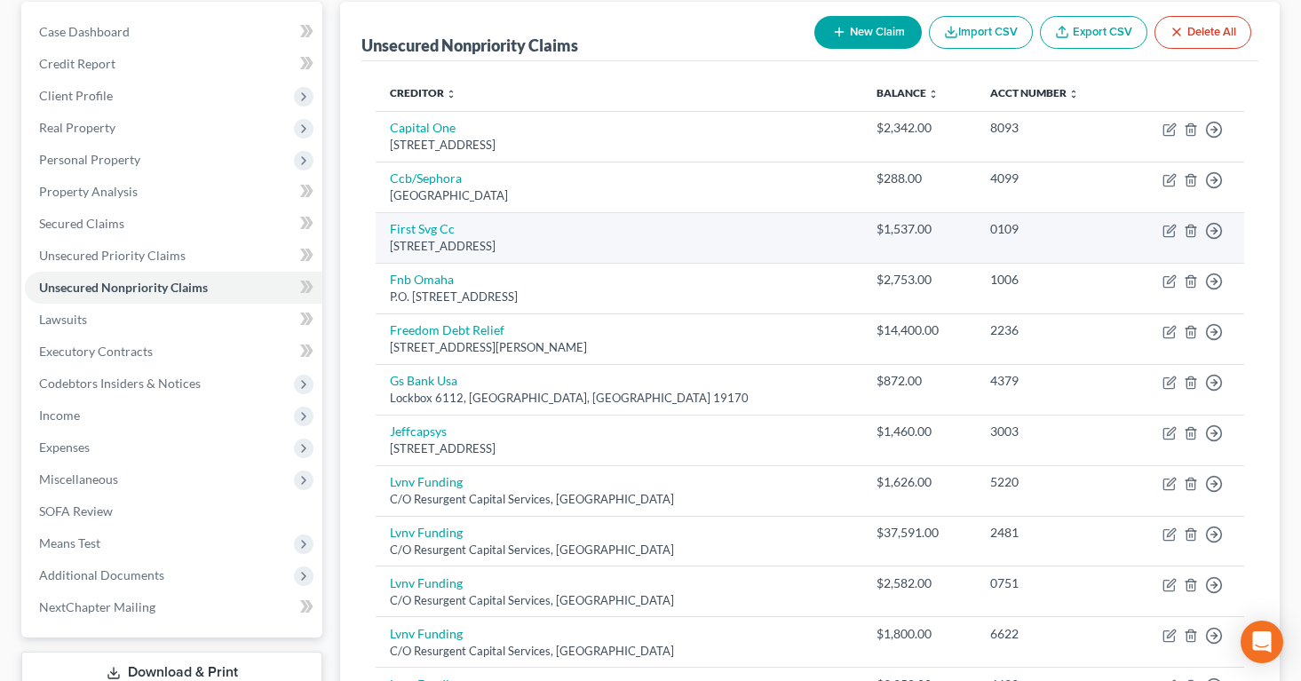
scroll to position [156, 0]
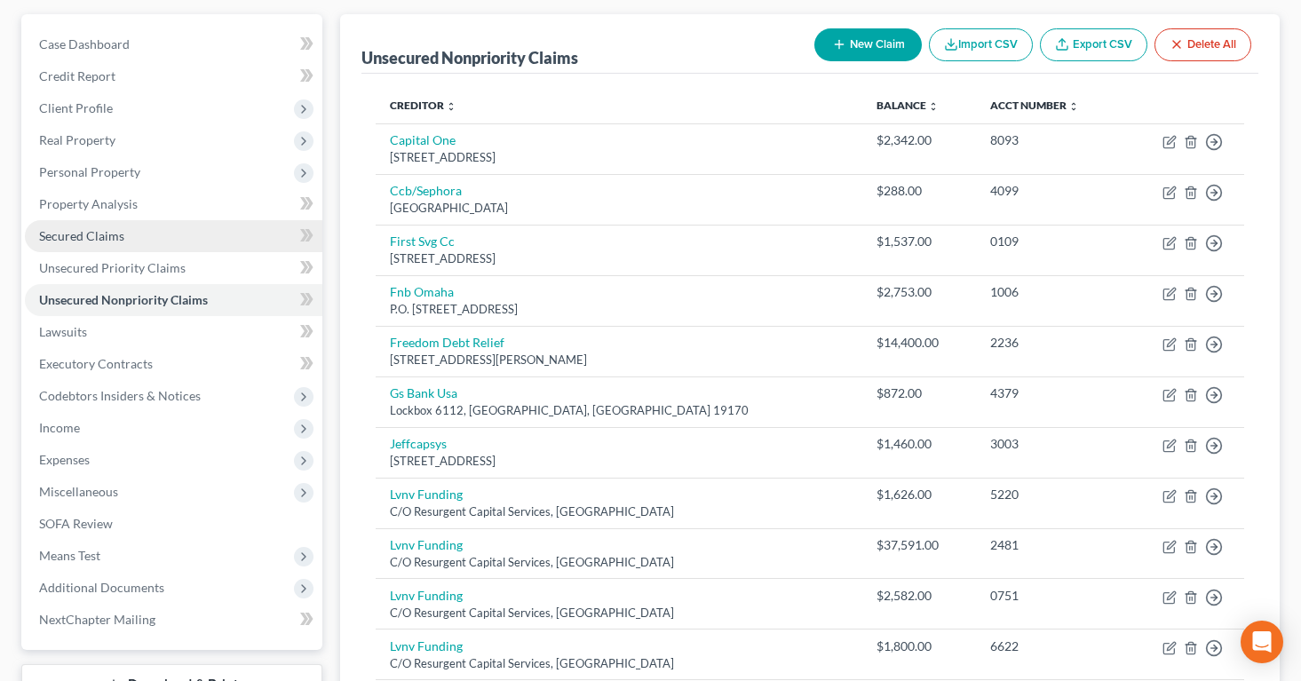
click at [128, 226] on link "Secured Claims" at bounding box center [173, 236] width 297 height 32
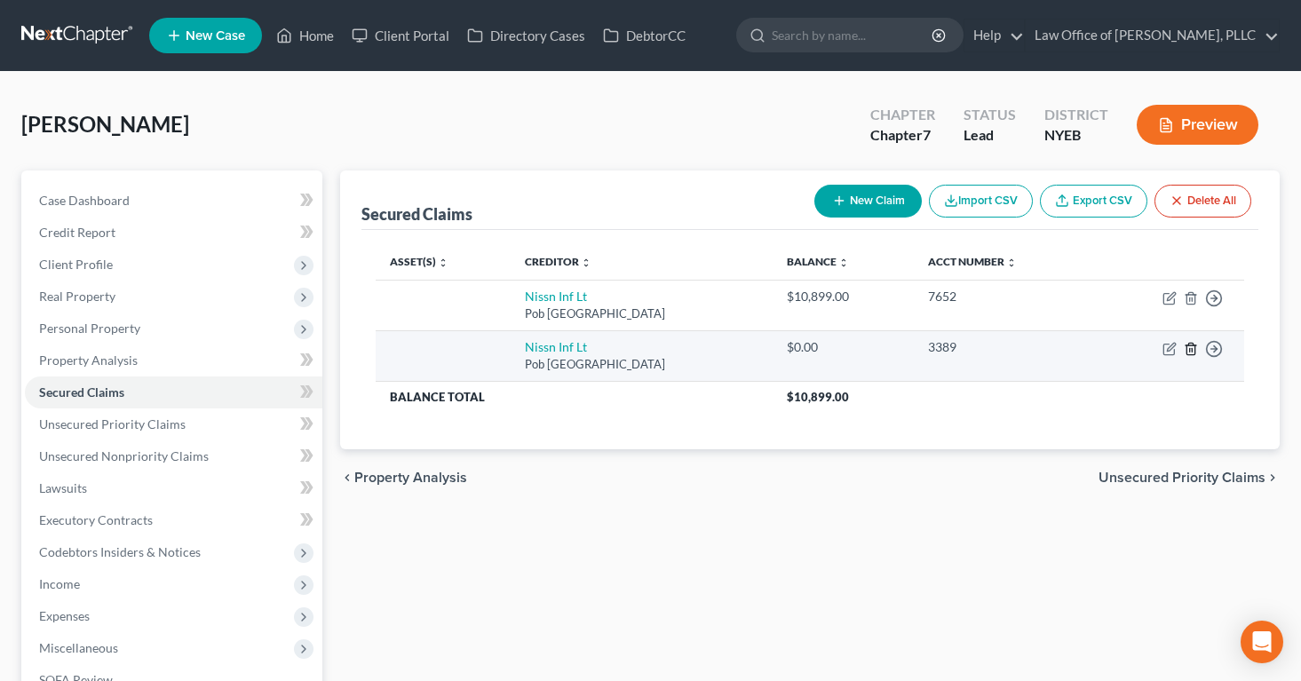
click at [1191, 348] on line "button" at bounding box center [1191, 350] width 0 height 4
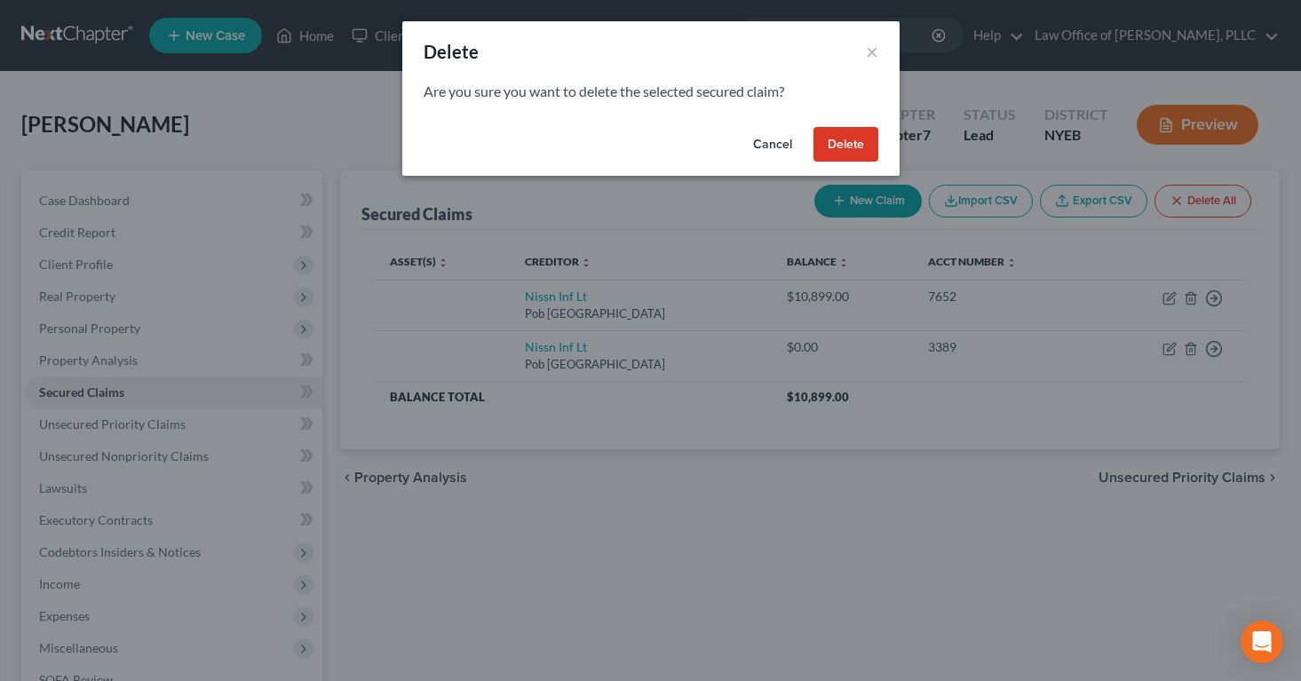
click at [834, 141] on button "Delete" at bounding box center [845, 145] width 65 height 36
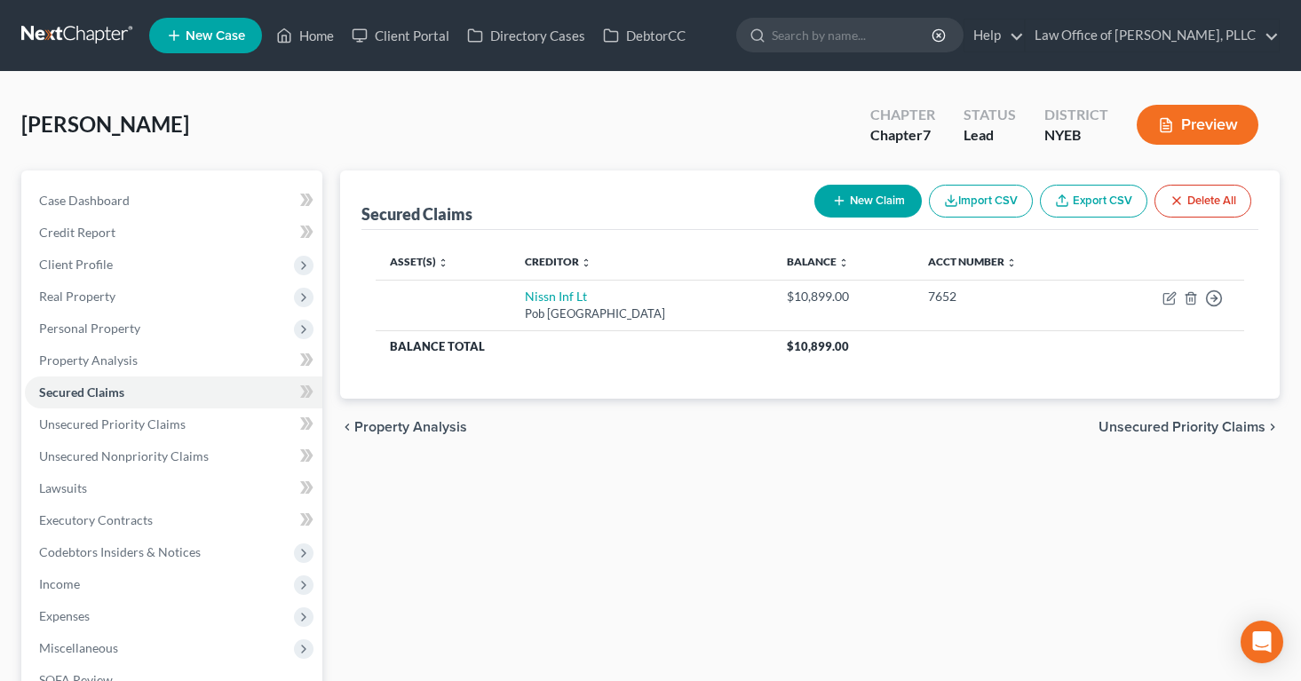
click at [1194, 125] on button "Preview" at bounding box center [1197, 125] width 122 height 40
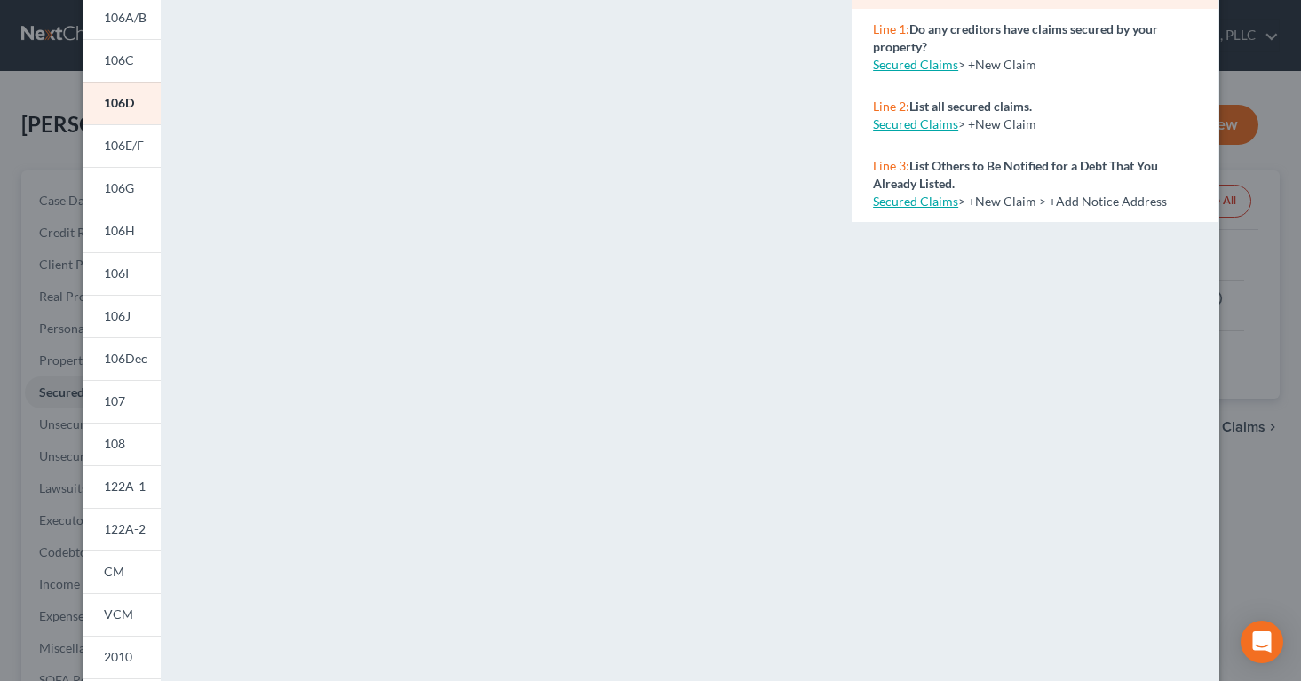
scroll to position [108, 0]
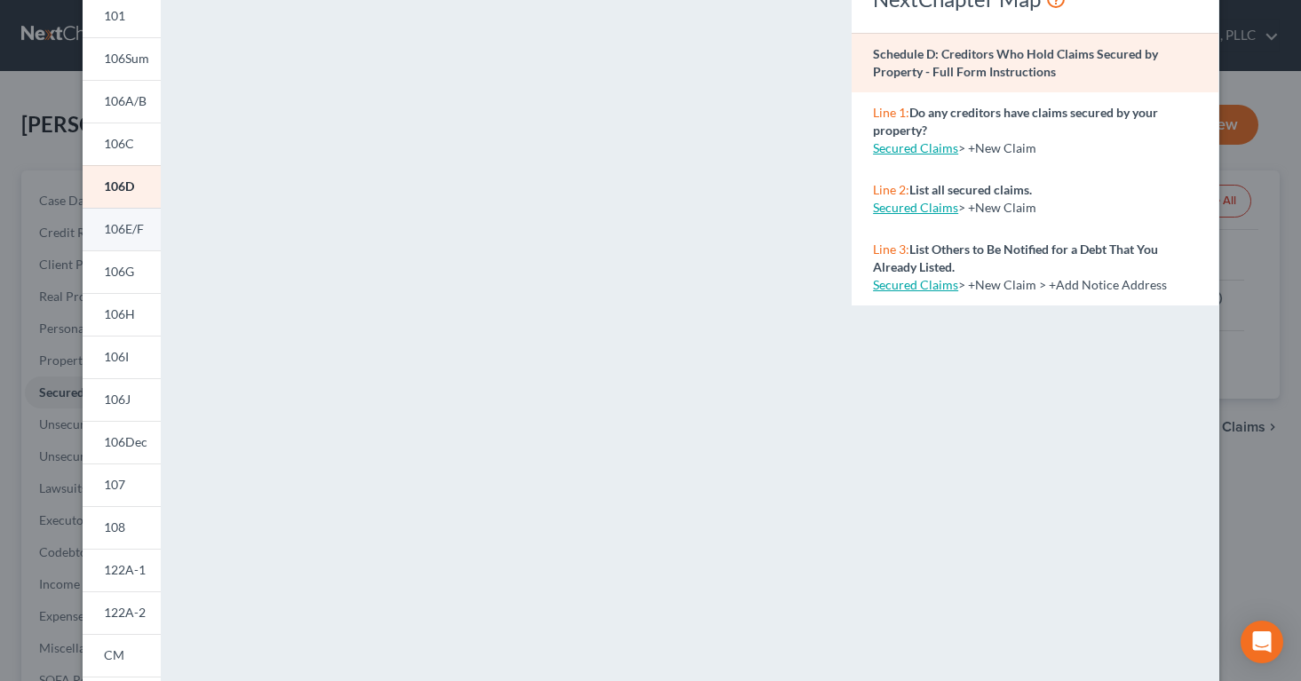
click at [118, 232] on span "106E/F" at bounding box center [124, 228] width 40 height 15
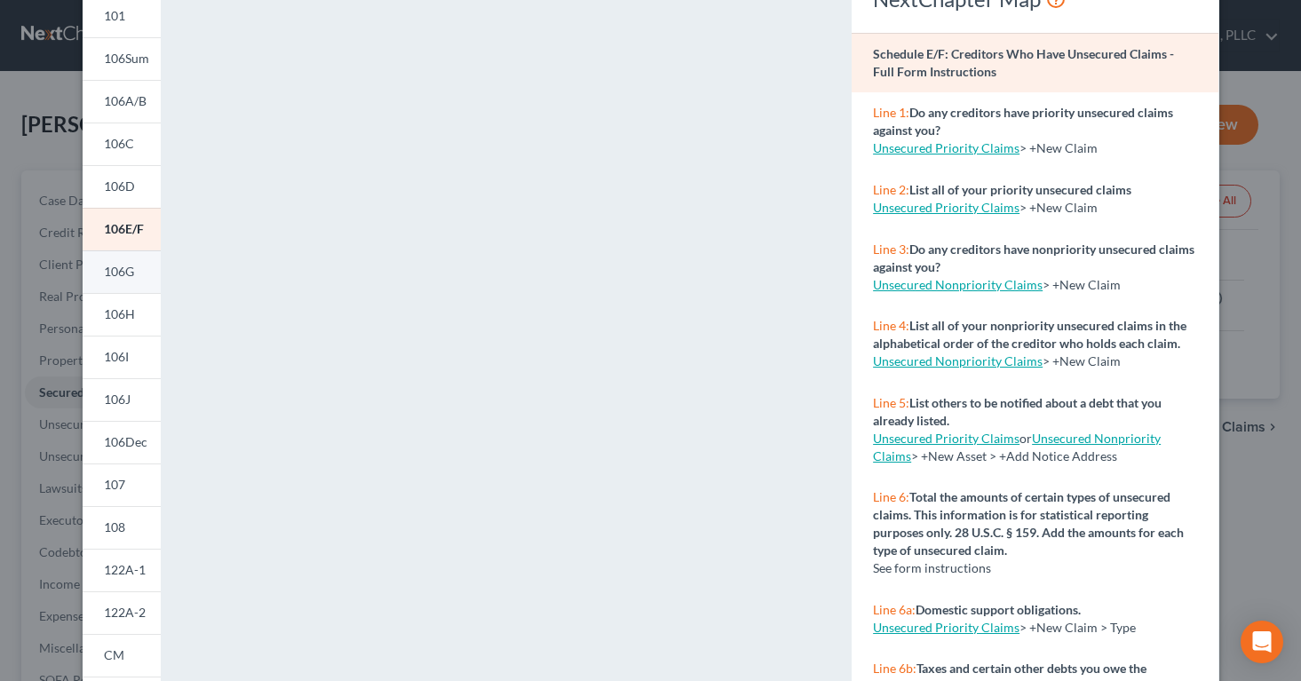
click at [124, 270] on span "106G" at bounding box center [119, 271] width 30 height 15
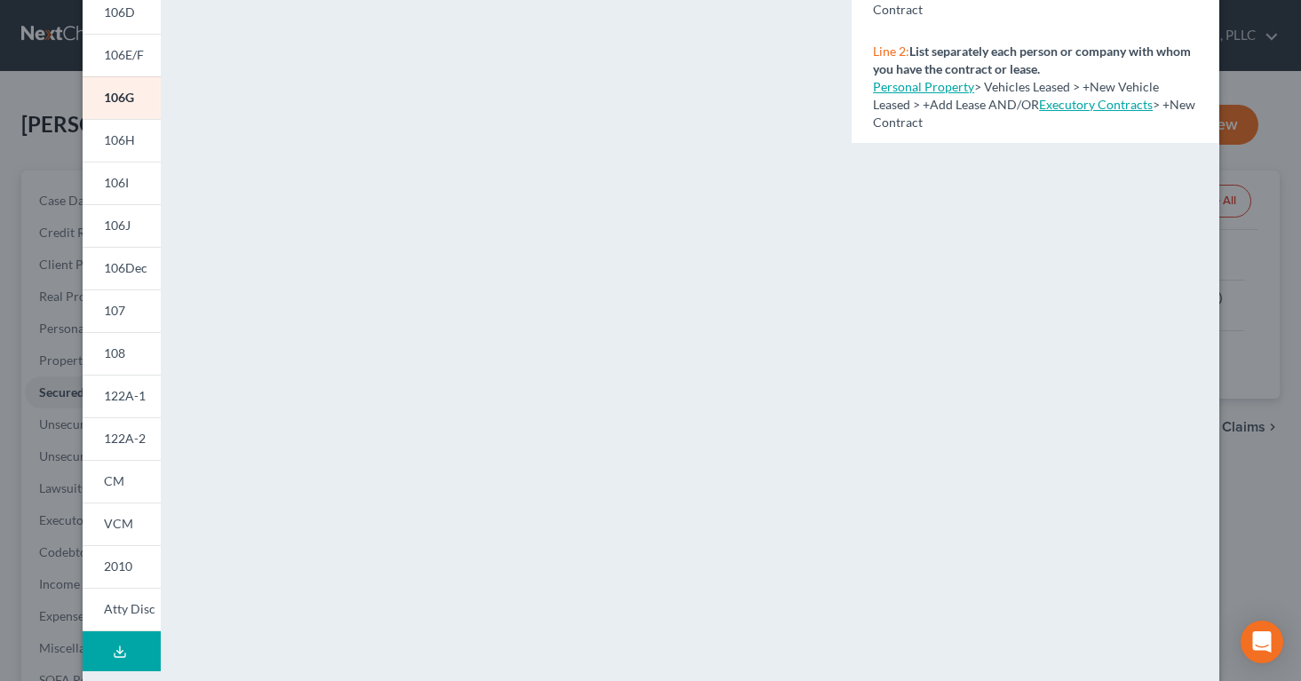
scroll to position [320, 0]
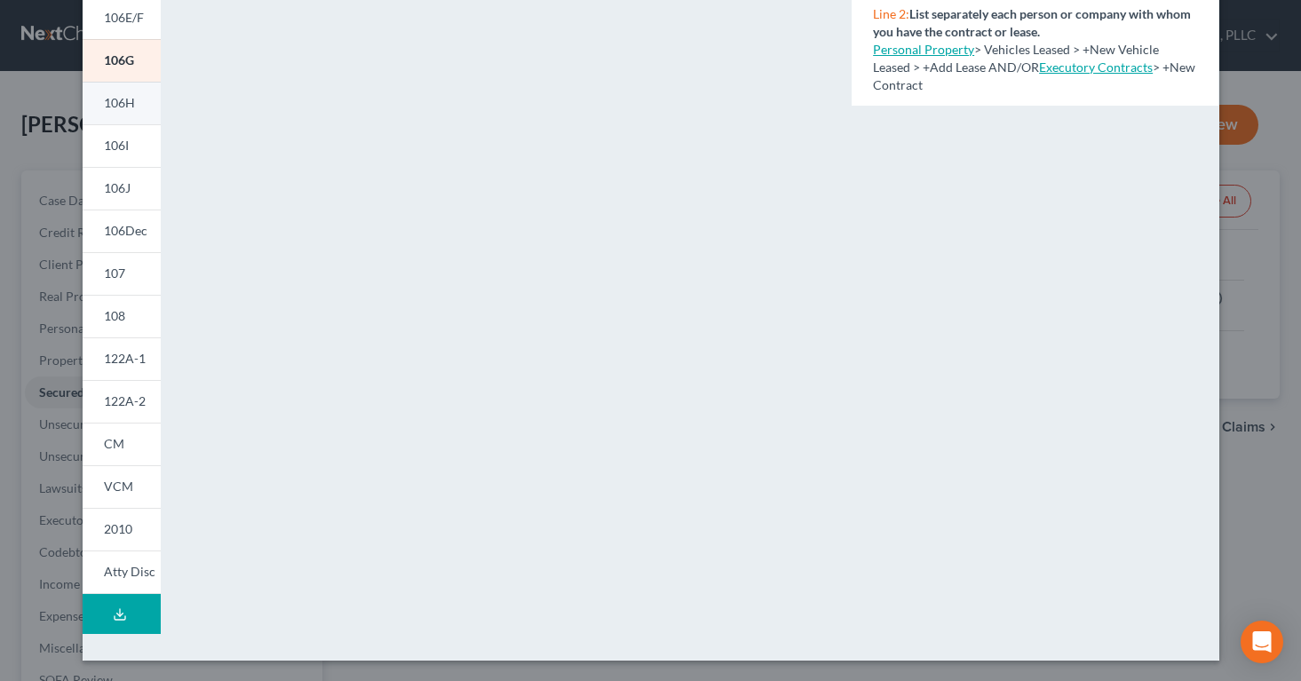
click at [122, 103] on span "106H" at bounding box center [119, 102] width 31 height 15
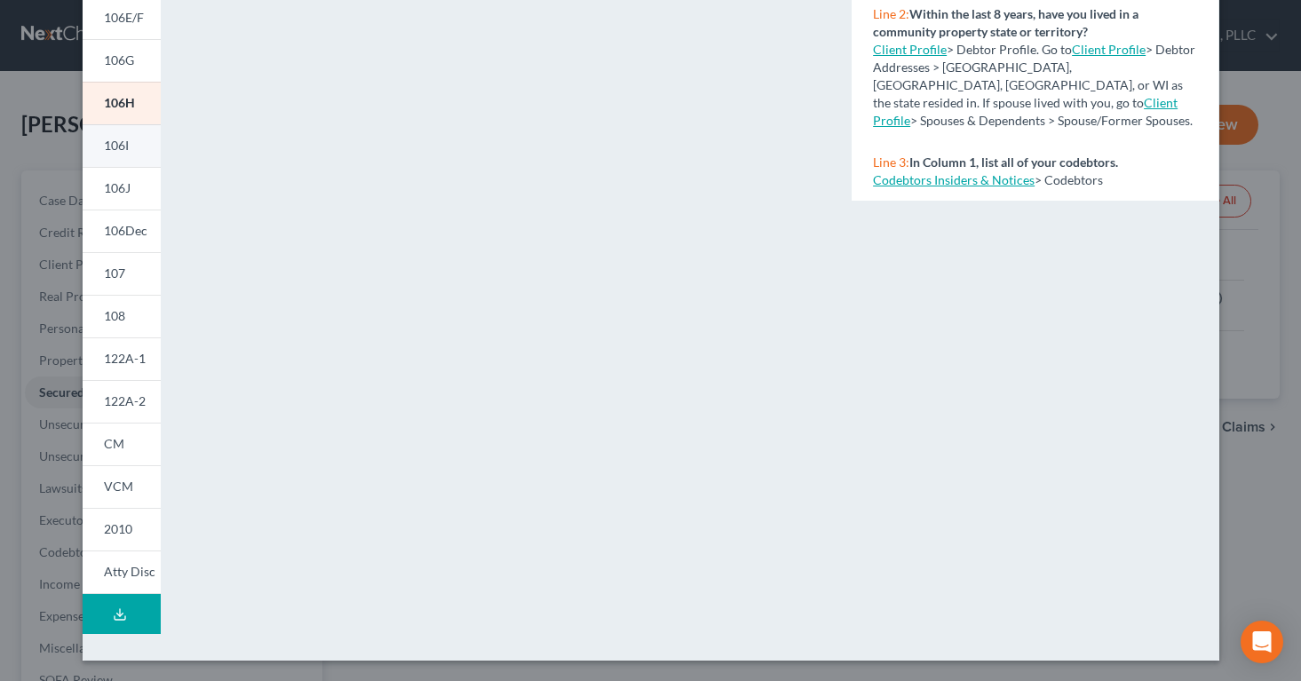
click at [118, 146] on span "106I" at bounding box center [116, 145] width 25 height 15
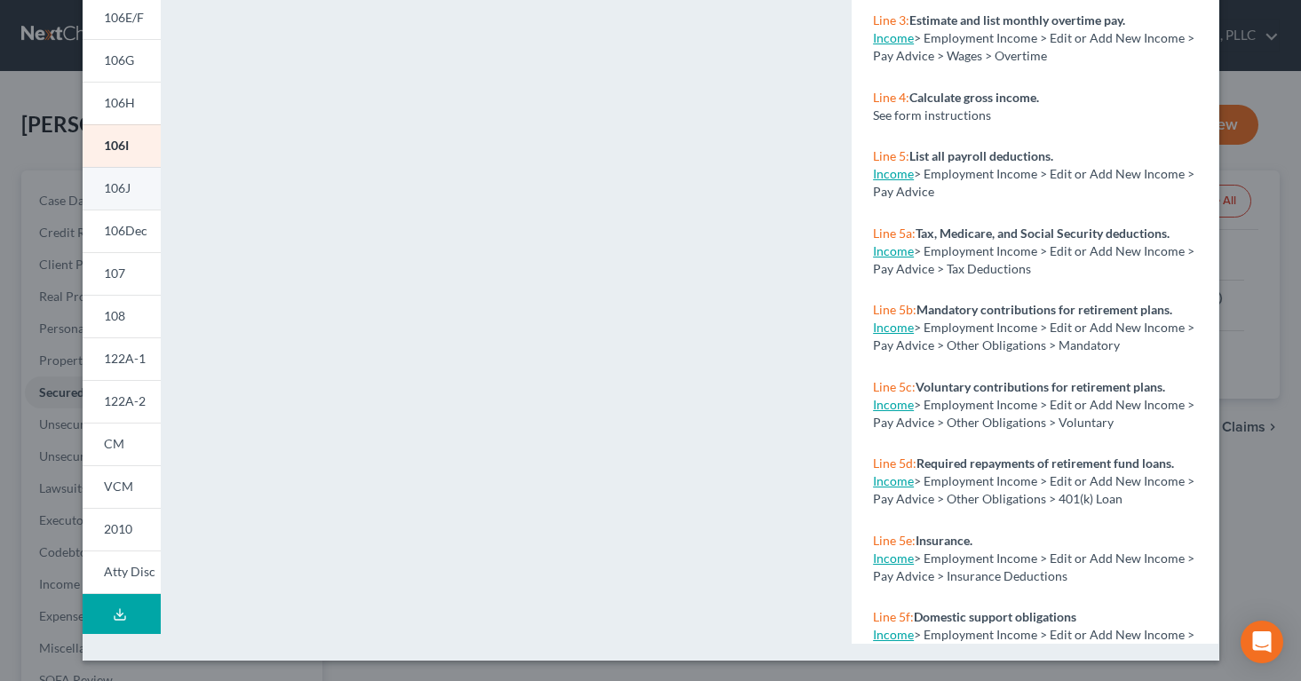
click at [114, 186] on span "106J" at bounding box center [117, 187] width 27 height 15
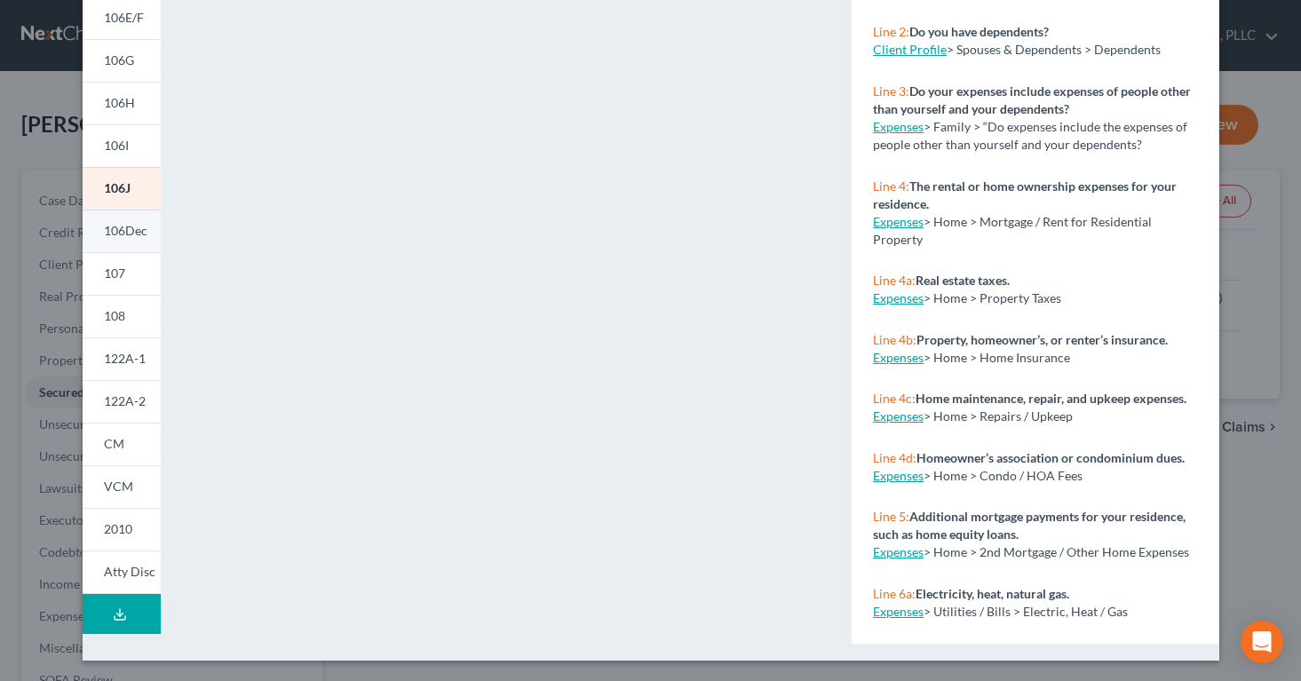
click at [123, 227] on span "106Dec" at bounding box center [126, 230] width 44 height 15
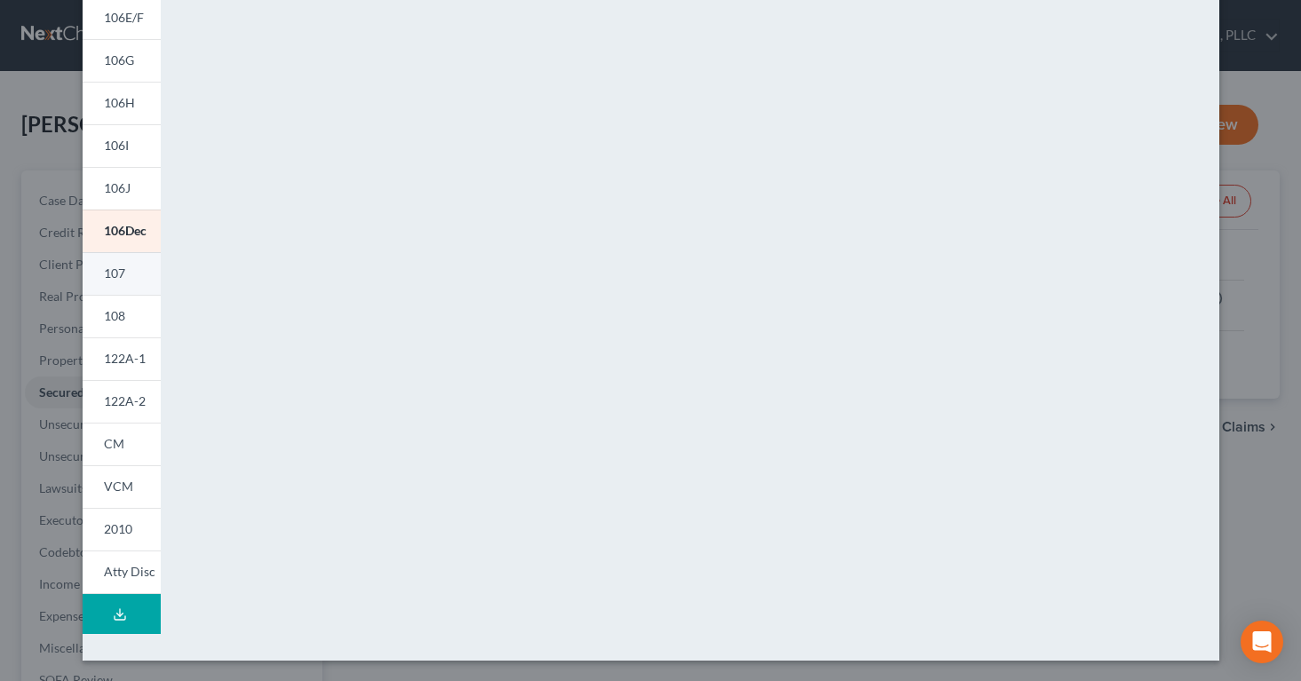
click at [119, 274] on span "107" at bounding box center [114, 272] width 21 height 15
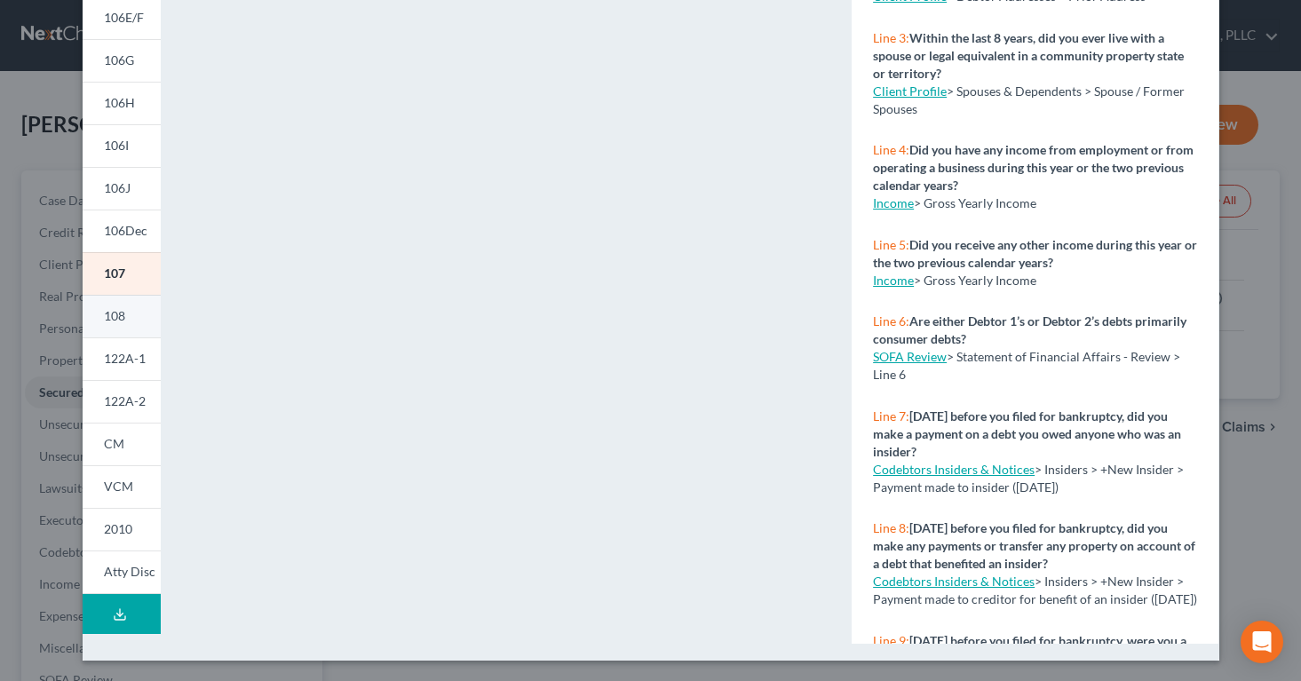
click at [120, 311] on span "108" at bounding box center [114, 315] width 21 height 15
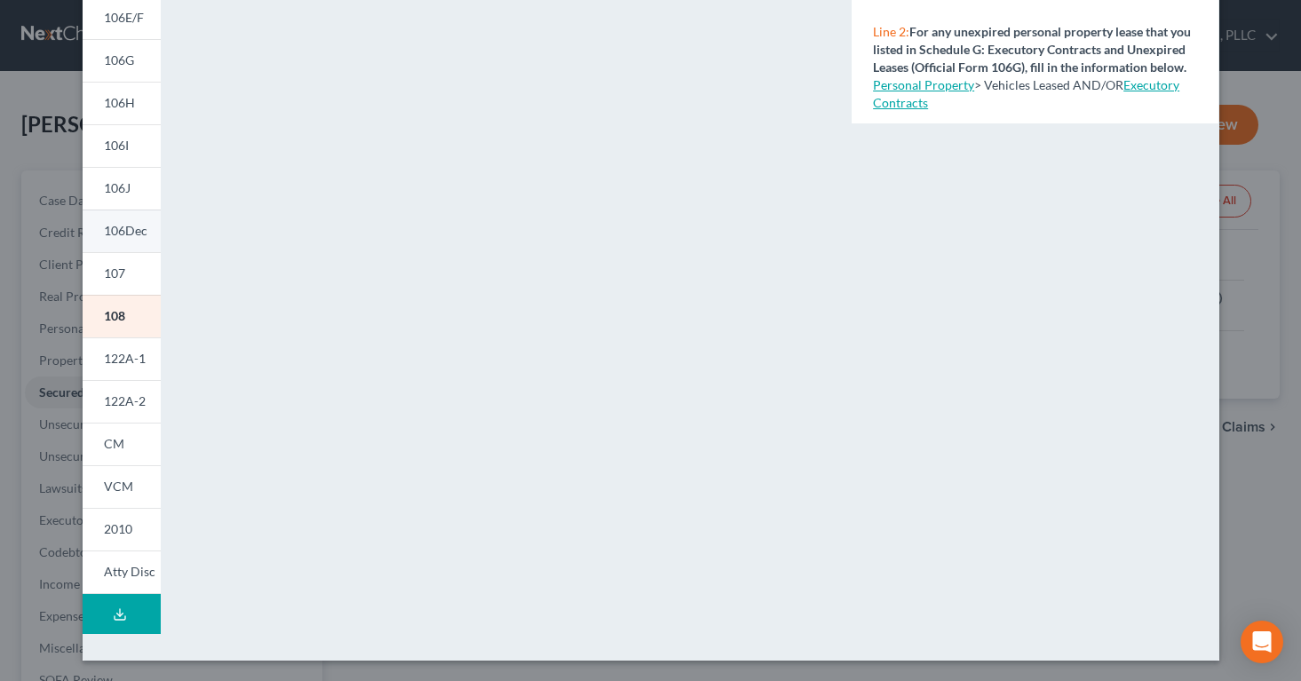
click at [120, 236] on span "106Dec" at bounding box center [126, 230] width 44 height 15
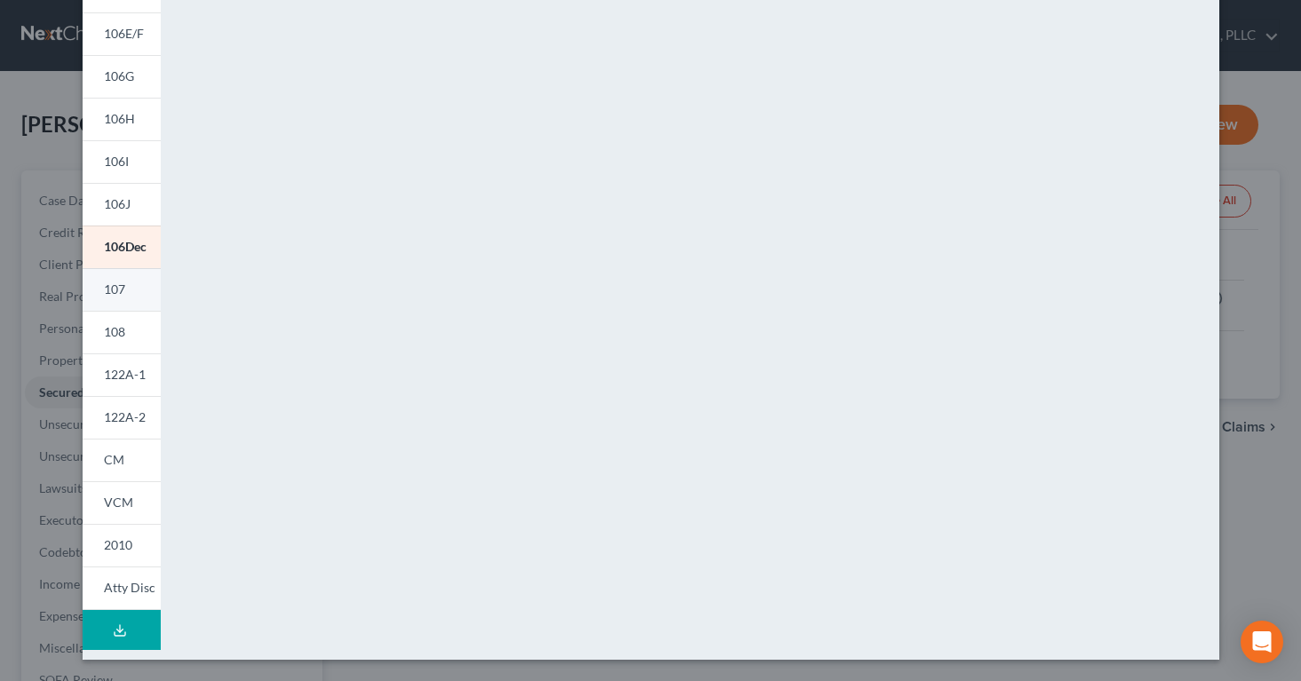
click at [118, 287] on span "107" at bounding box center [114, 288] width 21 height 15
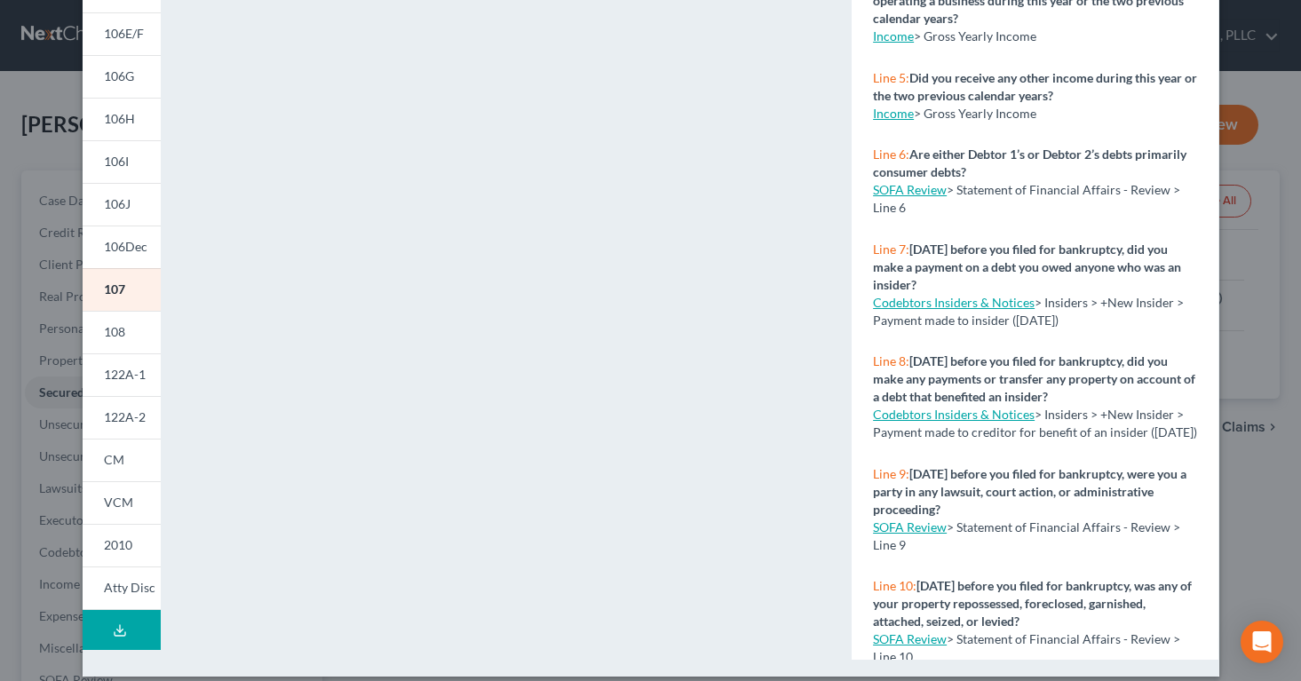
scroll to position [186, 0]
click at [909, 532] on link "SOFA Review" at bounding box center [910, 524] width 74 height 15
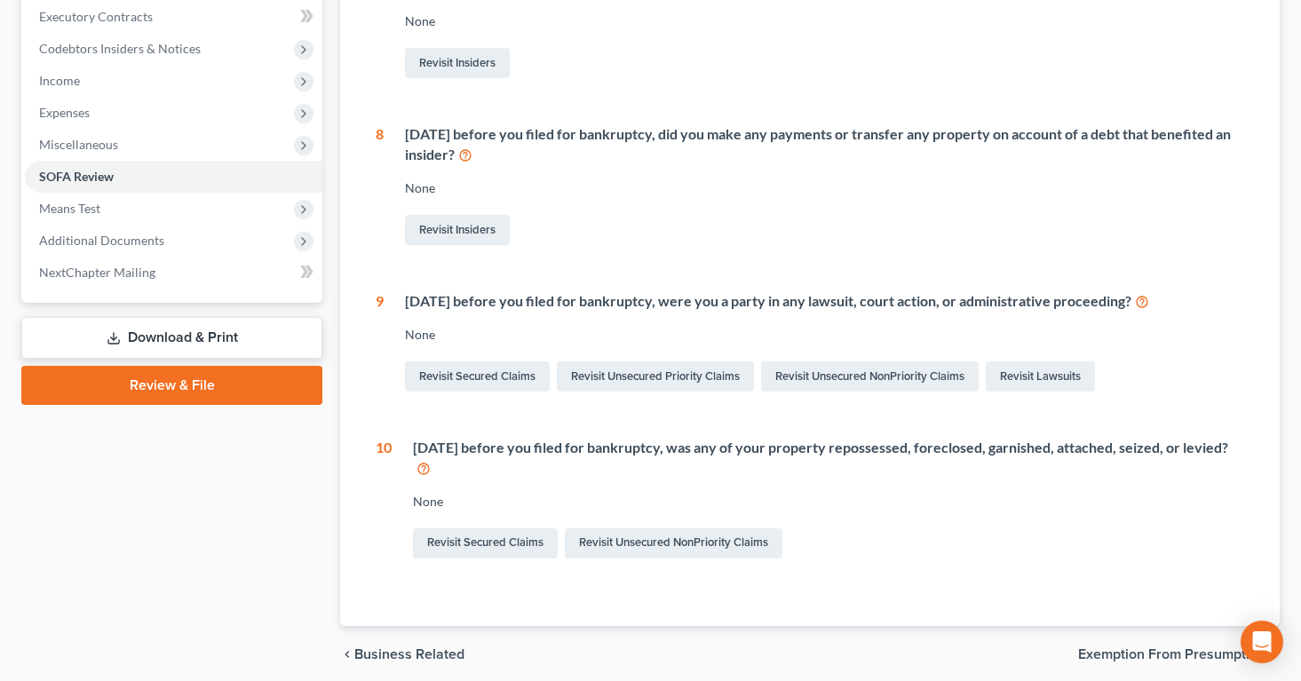
scroll to position [509, 0]
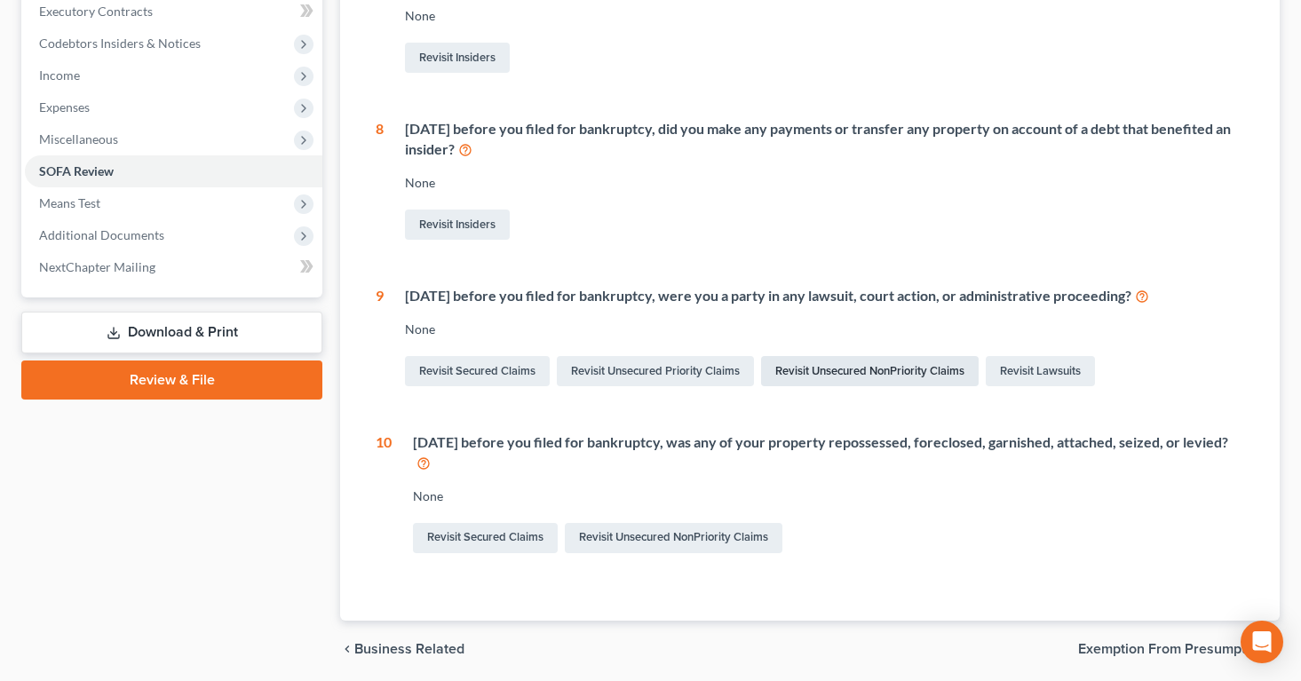
click at [807, 368] on link "Revisit Unsecured NonPriority Claims" at bounding box center [870, 371] width 218 height 30
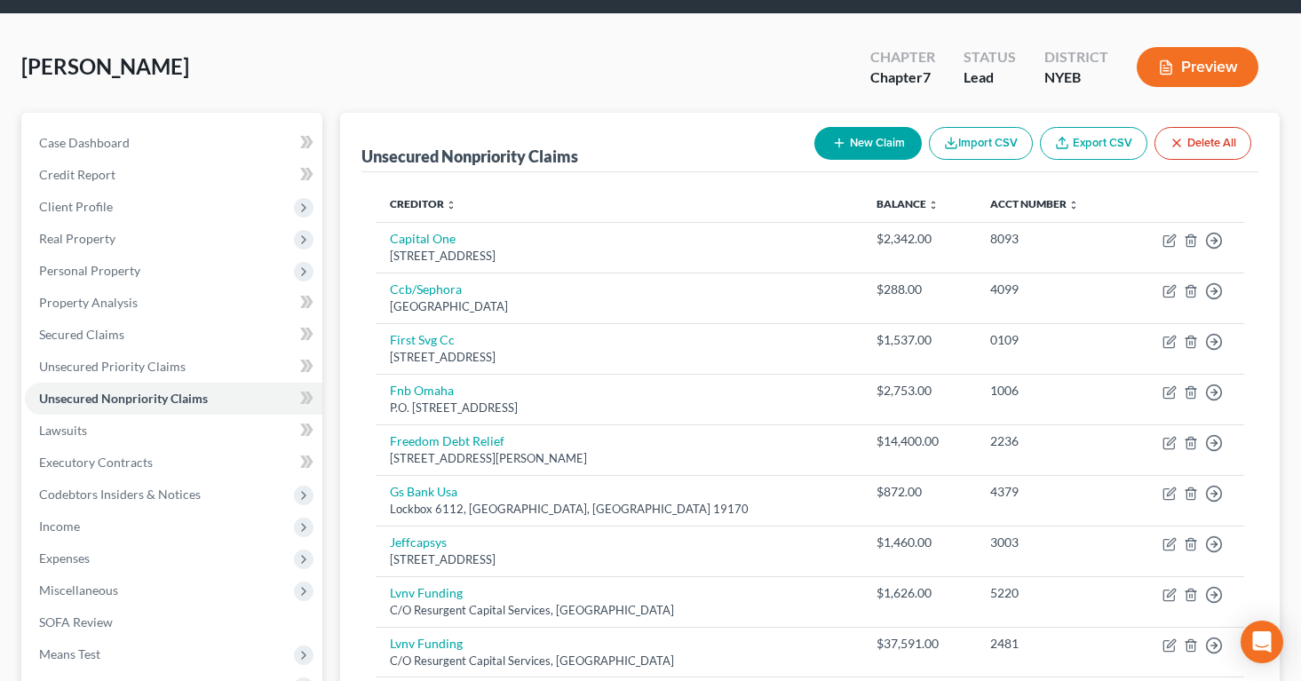
scroll to position [20, 0]
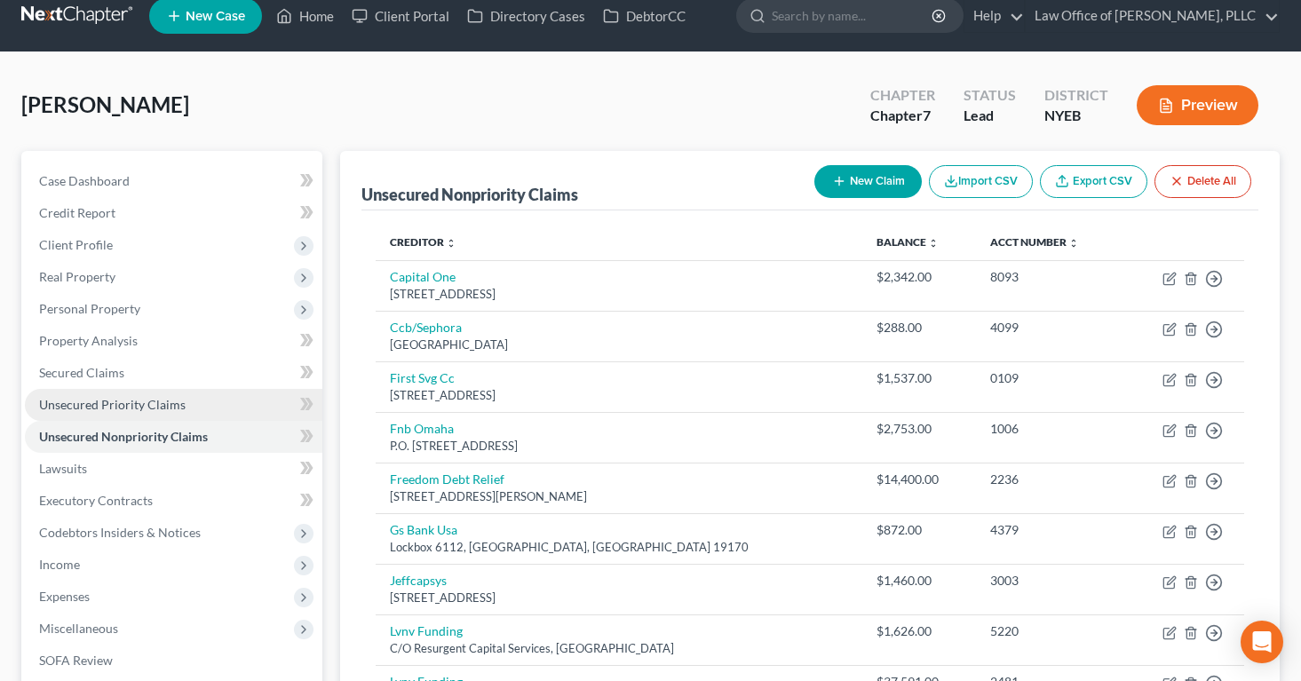
click at [58, 394] on link "Unsecured Priority Claims" at bounding box center [173, 405] width 297 height 32
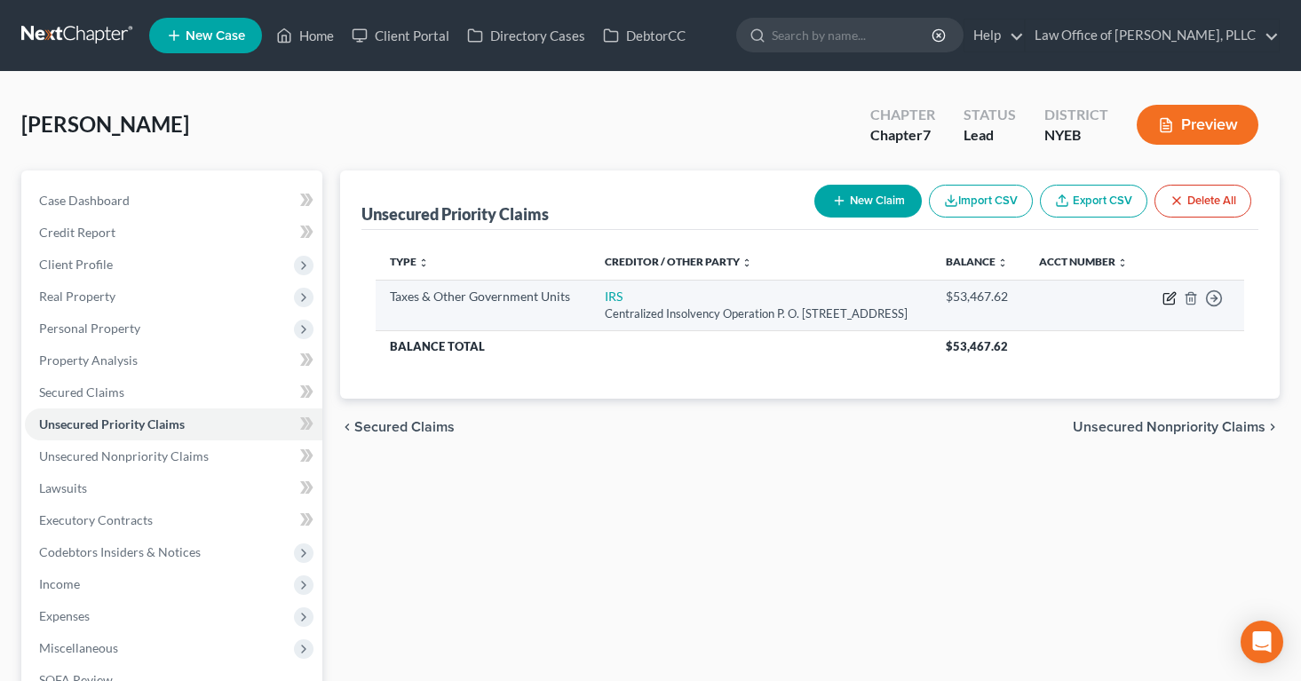
click at [1166, 305] on icon "button" at bounding box center [1169, 298] width 14 height 14
select select "0"
select select "39"
select select "2"
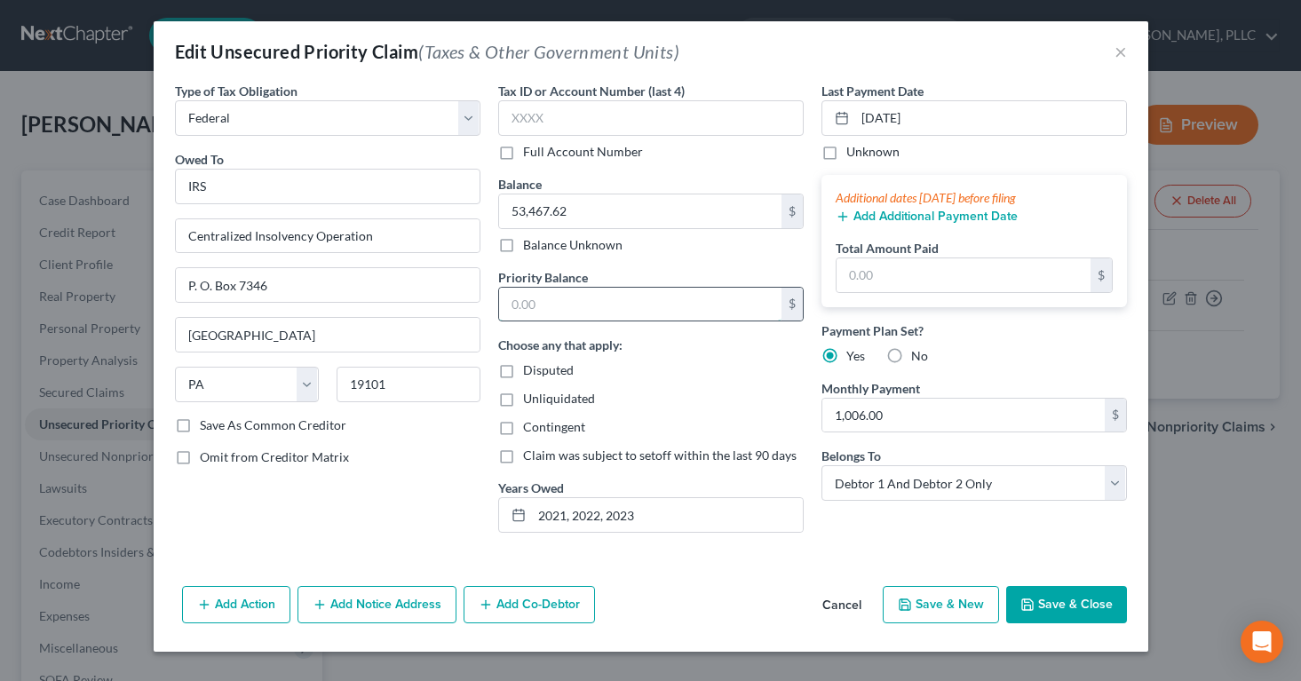
click at [739, 301] on input "text" at bounding box center [640, 305] width 282 height 34
type input "53,467.62"
click at [871, 272] on input "text" at bounding box center [963, 275] width 254 height 34
type input "3,018.00"
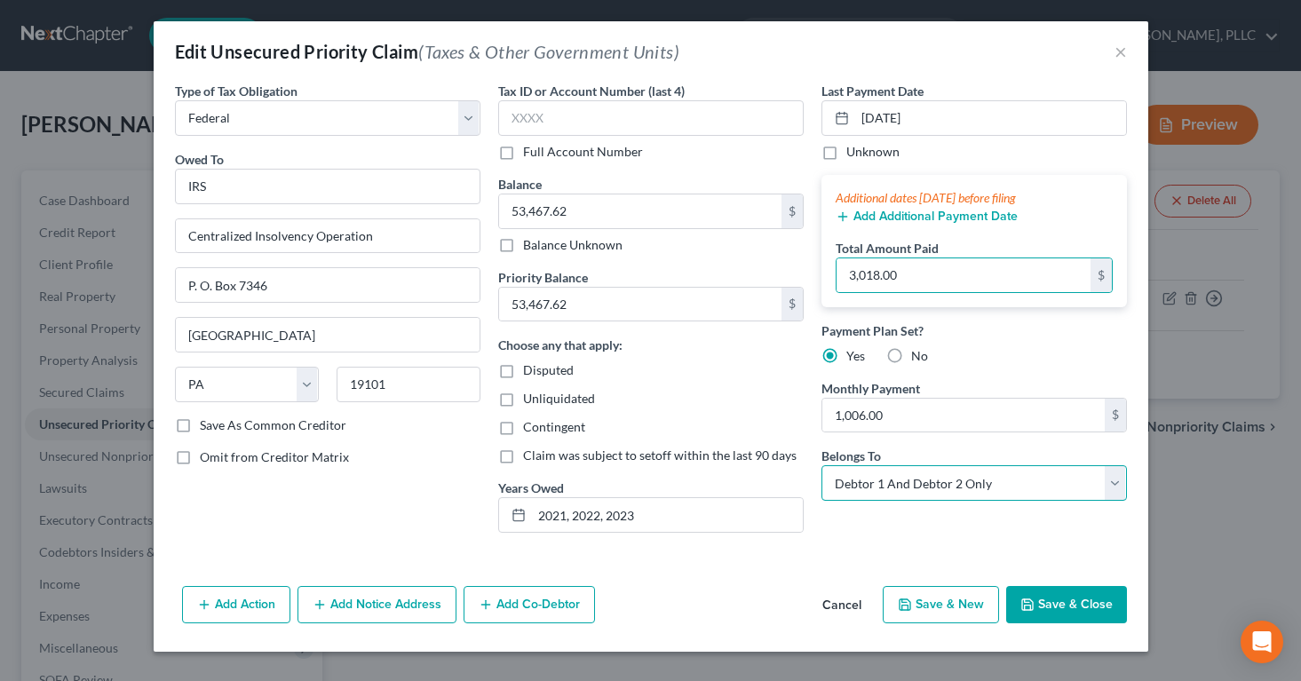
click at [1112, 481] on select "Select Debtor 1 Only Debtor 2 Only Debtor 1 And Debtor 2 Only At Least One Of T…" at bounding box center [973, 483] width 305 height 36
select select "0"
click at [821, 465] on select "Select Debtor 1 Only Debtor 2 Only Debtor 1 And Debtor 2 Only At Least One Of T…" at bounding box center [973, 483] width 305 height 36
click at [891, 561] on div "Type of Tax Obligation * Select Federal City State Franchise Tax Board Other Ow…" at bounding box center [651, 330] width 994 height 497
click at [914, 604] on button "Save & New" at bounding box center [941, 604] width 116 height 37
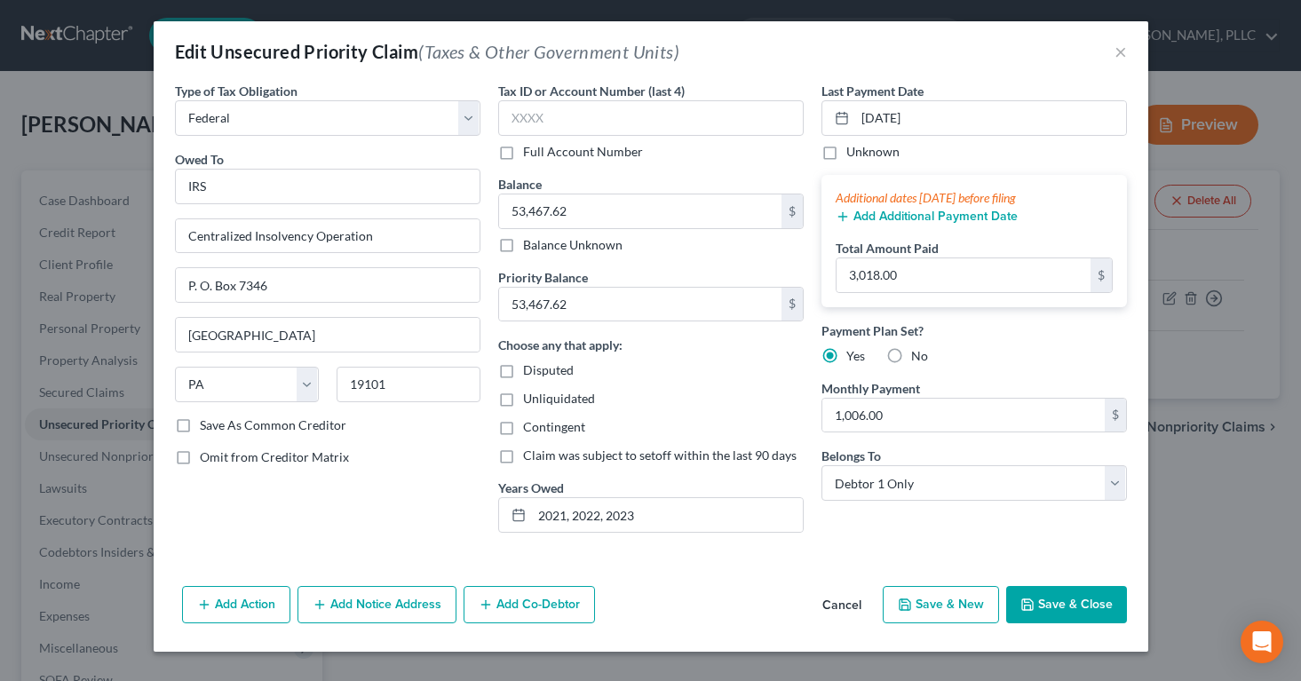
select select "0"
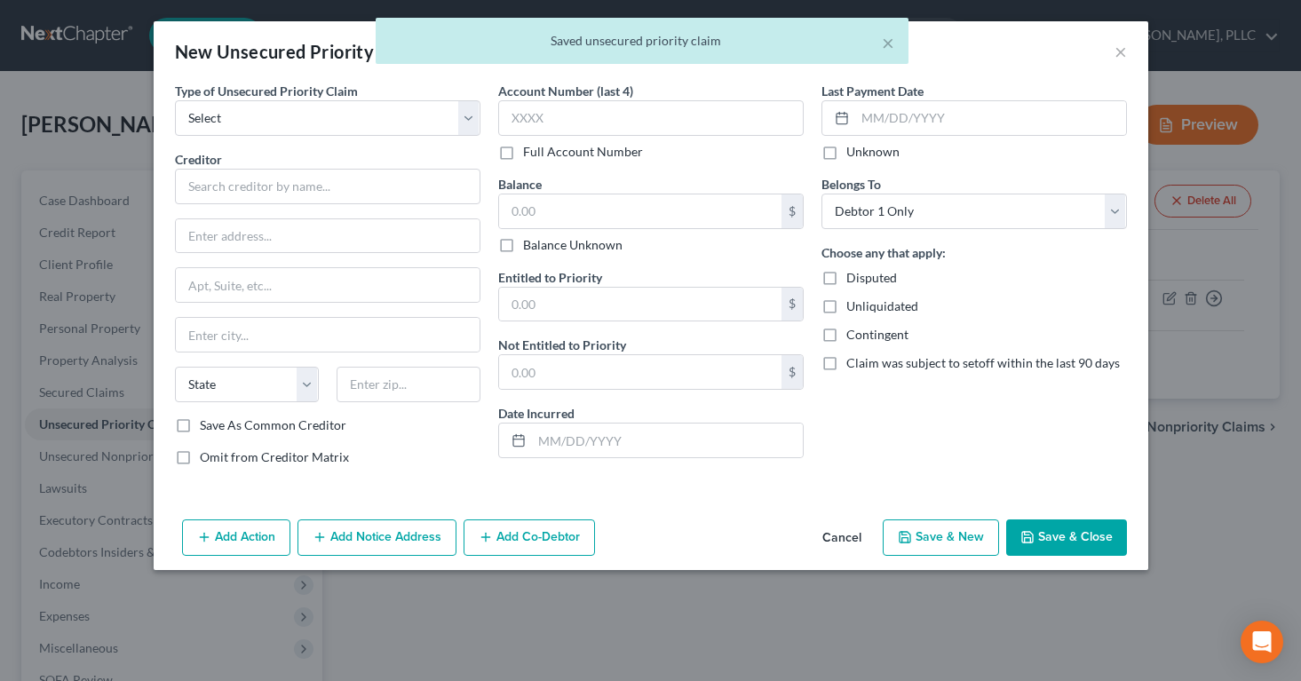
click at [1085, 540] on button "Save & Close" at bounding box center [1066, 537] width 121 height 37
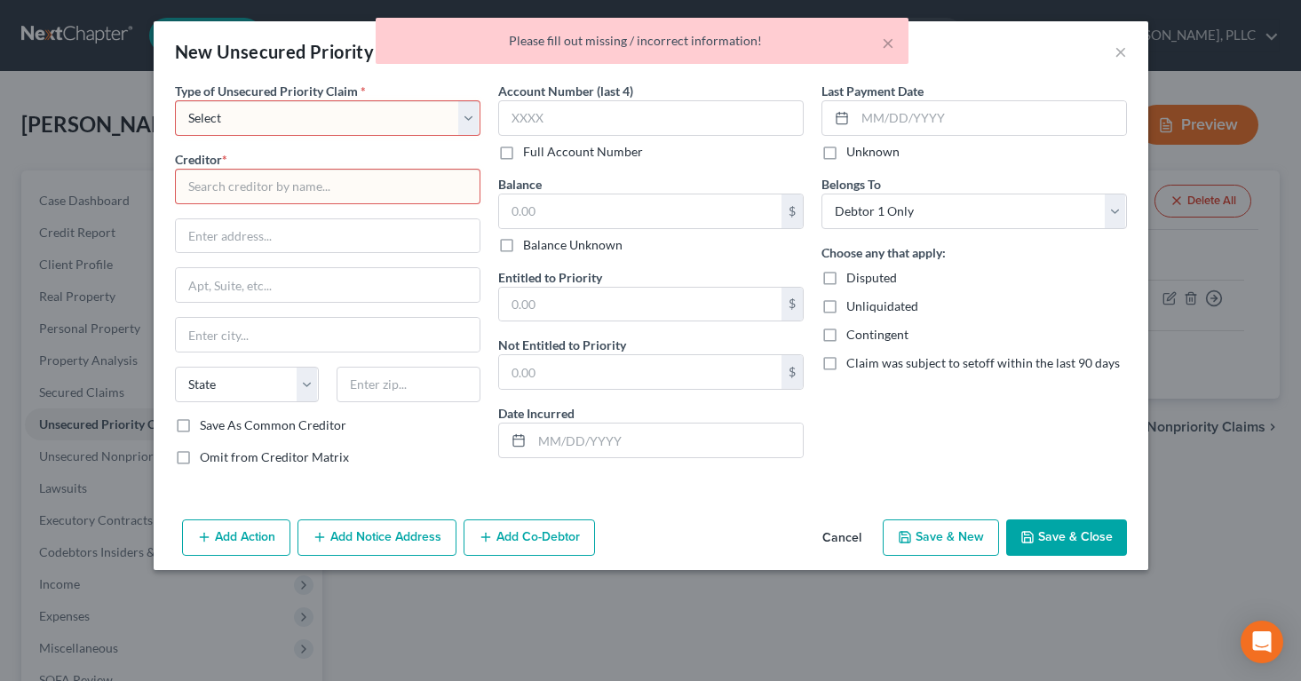
click at [886, 97] on label "Last Payment Date" at bounding box center [872, 91] width 102 height 19
click at [886, 38] on button "×" at bounding box center [888, 42] width 12 height 21
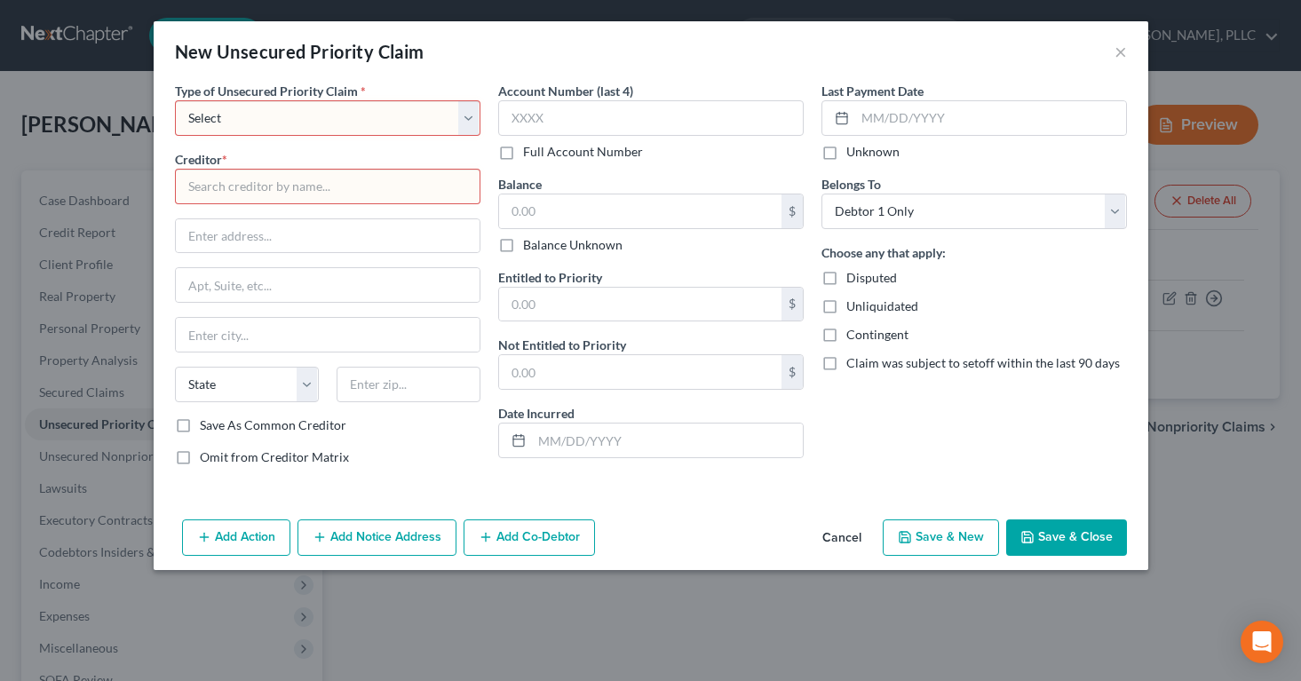
click at [843, 541] on button "Cancel" at bounding box center [841, 539] width 67 height 36
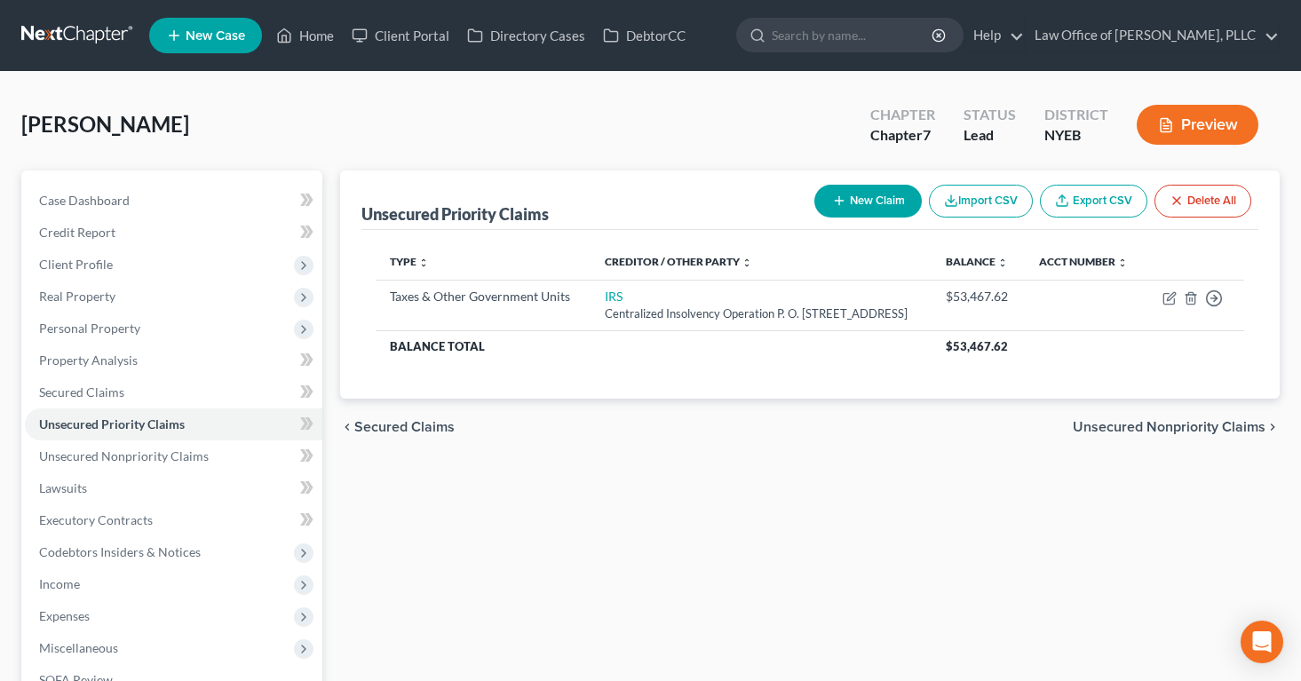
click at [1165, 115] on button "Preview" at bounding box center [1197, 125] width 122 height 40
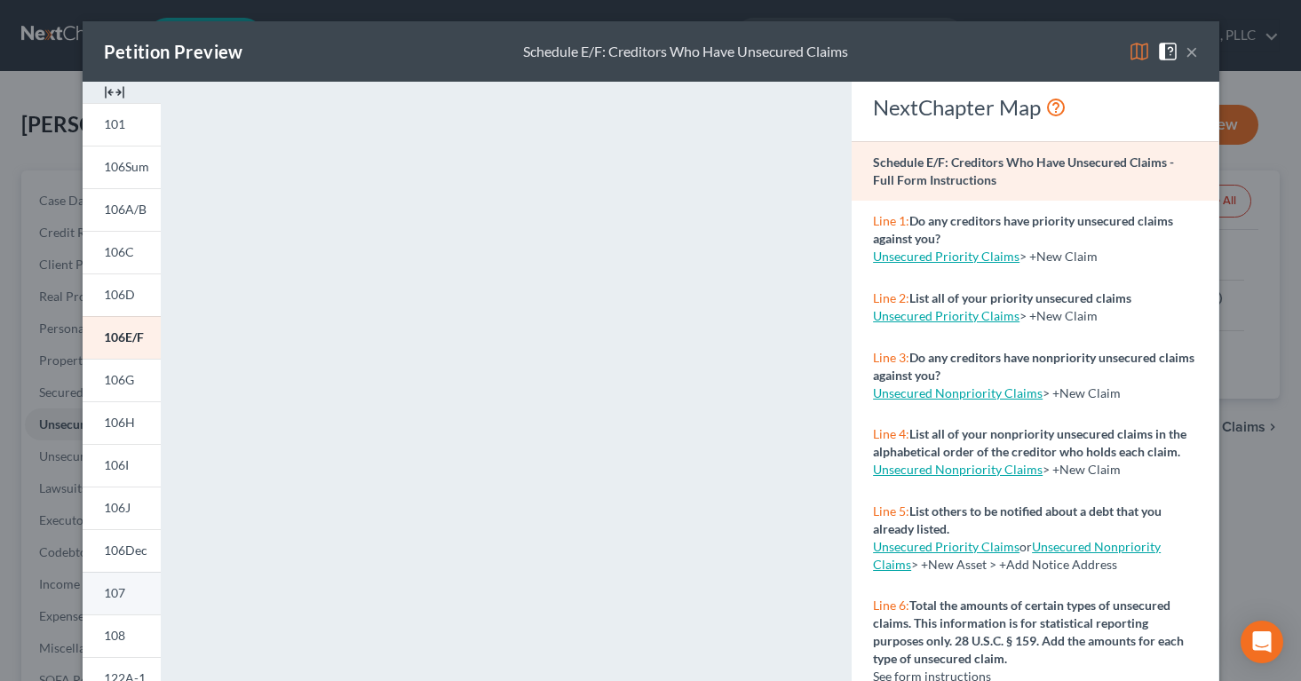
click at [119, 594] on span "107" at bounding box center [114, 592] width 21 height 15
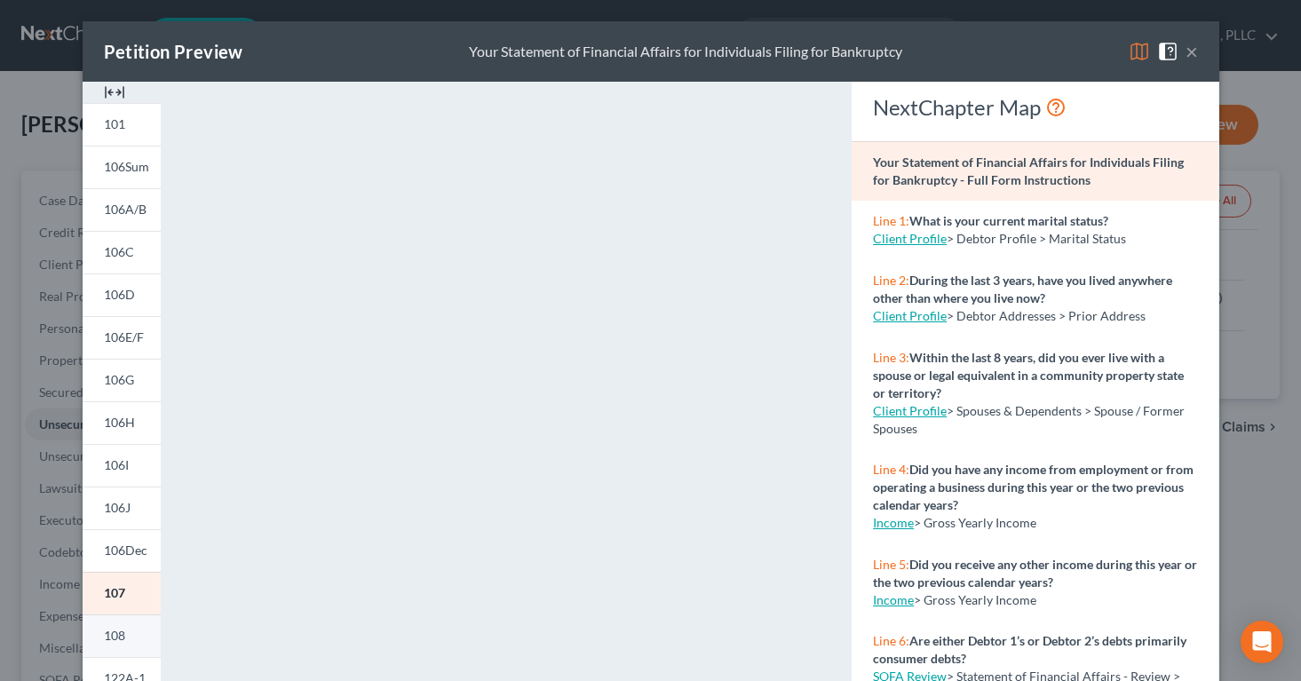
click at [127, 633] on link "108" at bounding box center [122, 635] width 78 height 43
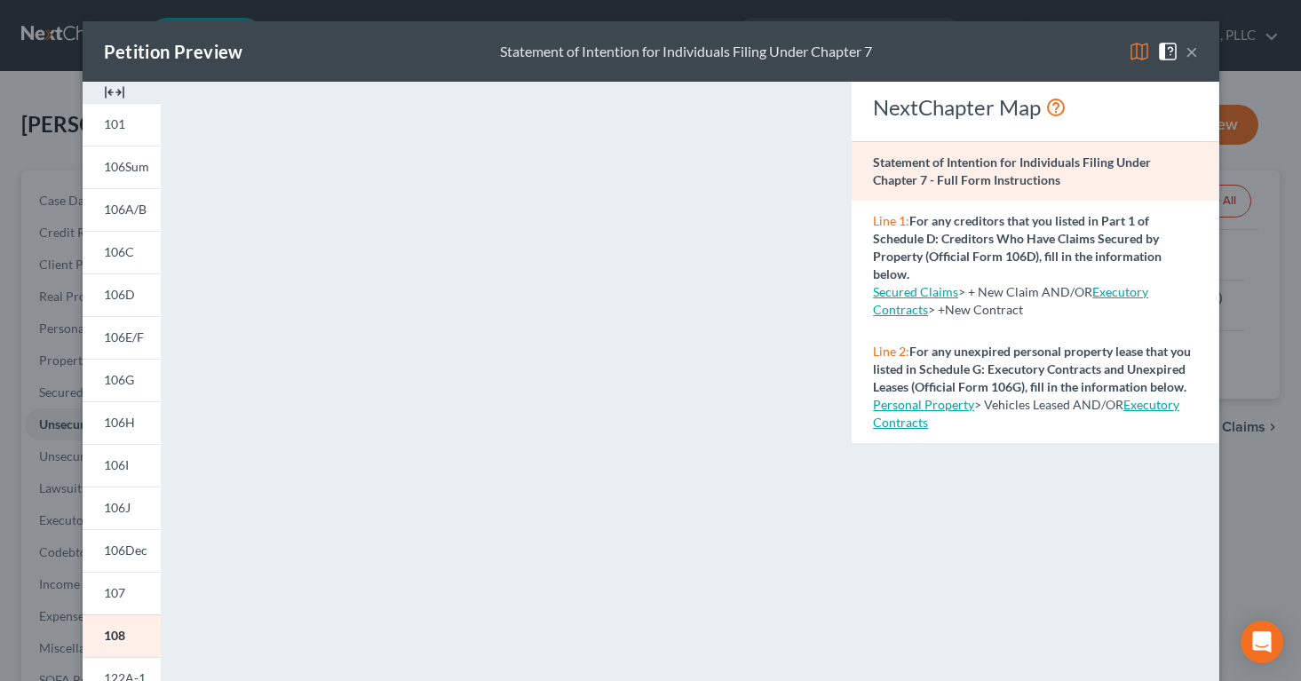
click at [1195, 50] on button "×" at bounding box center [1191, 51] width 12 height 21
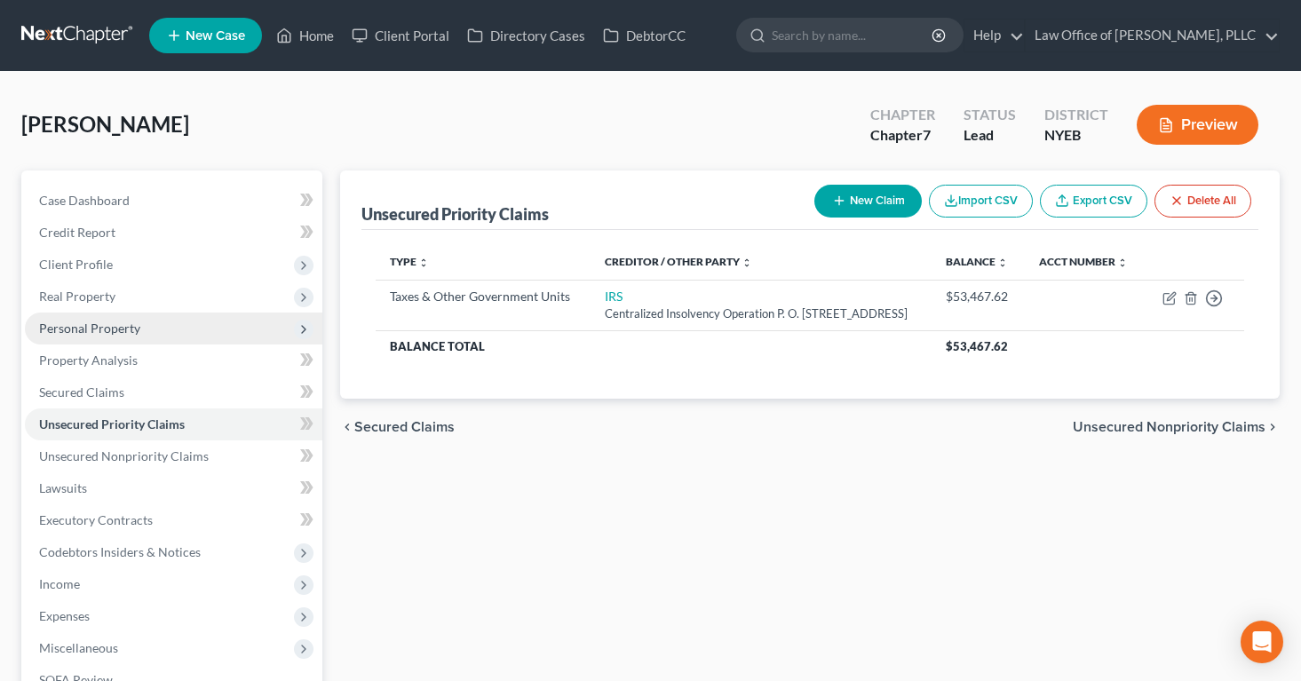
click at [87, 328] on span "Personal Property" at bounding box center [89, 328] width 101 height 15
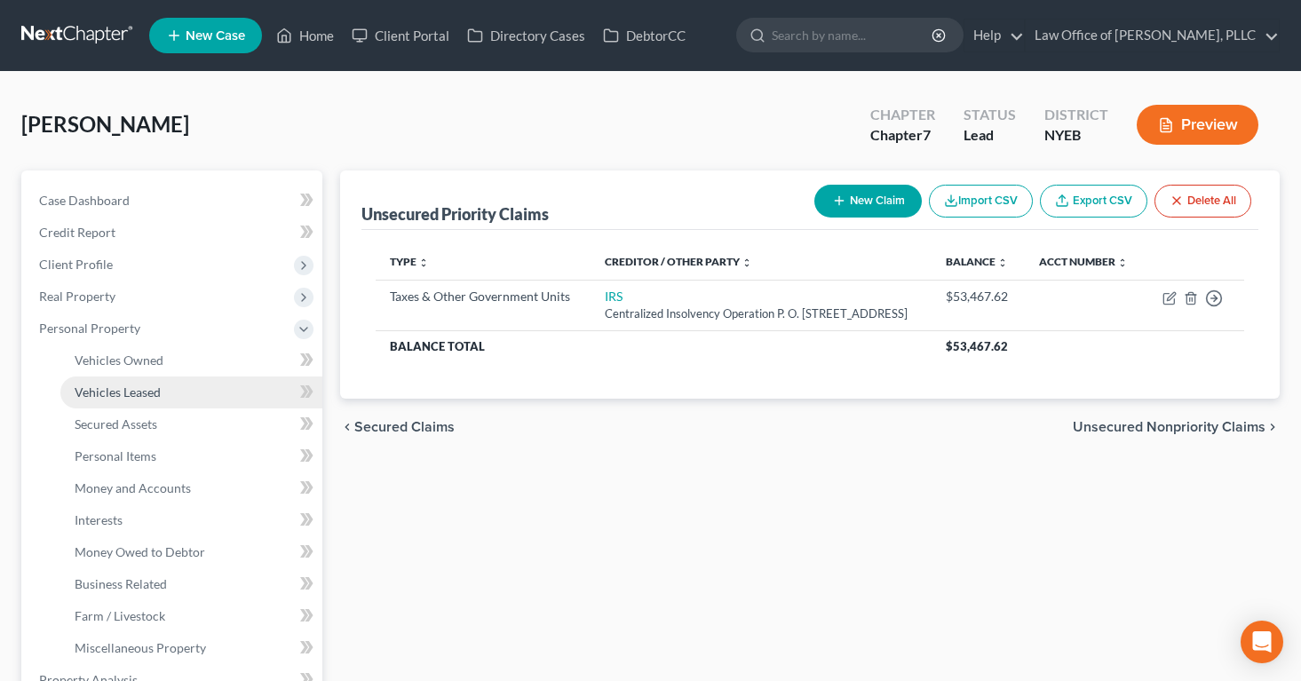
click at [98, 388] on span "Vehicles Leased" at bounding box center [118, 391] width 86 height 15
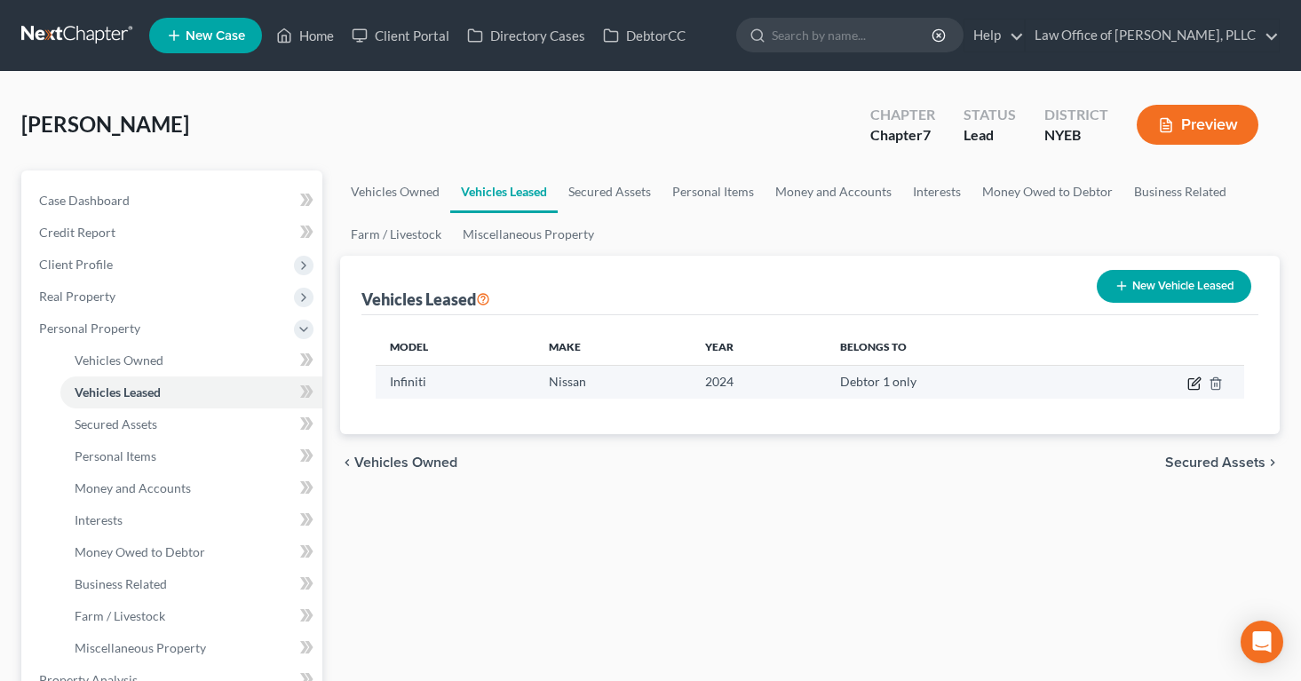
click at [1193, 383] on icon "button" at bounding box center [1194, 383] width 14 height 14
select select "0"
select select "2"
select select "0"
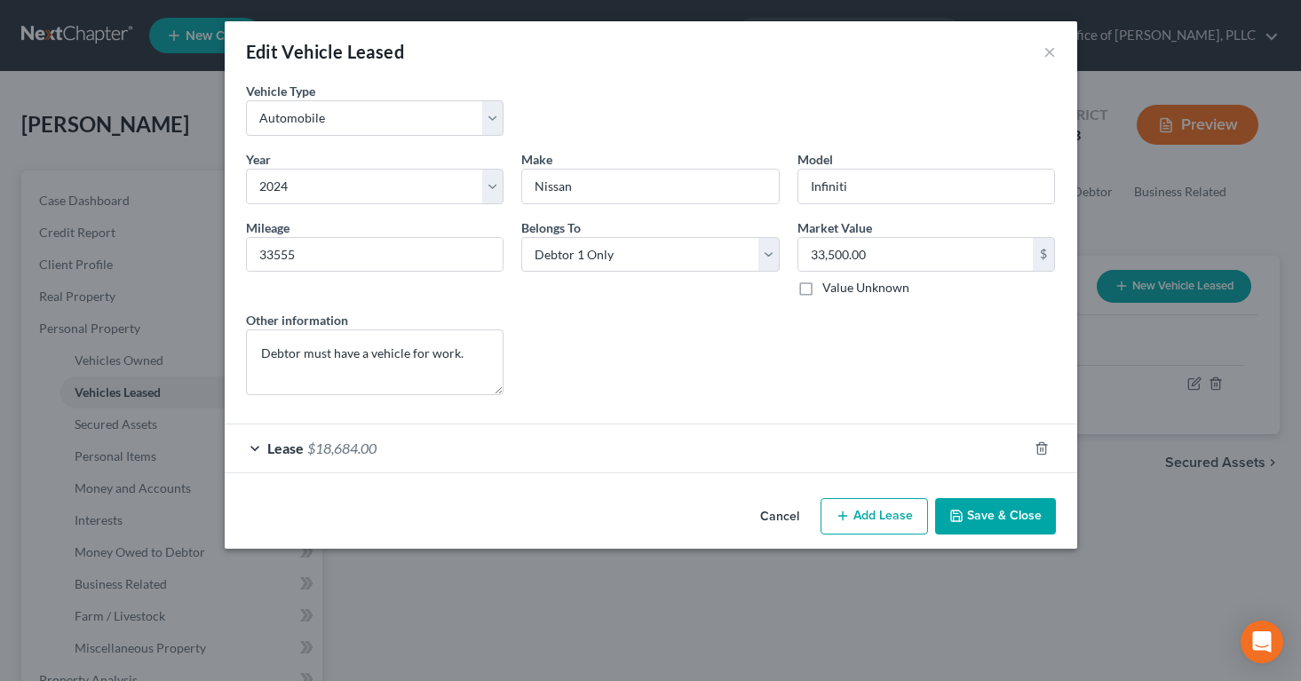
click at [331, 449] on span "$18,684.00" at bounding box center [341, 447] width 69 height 17
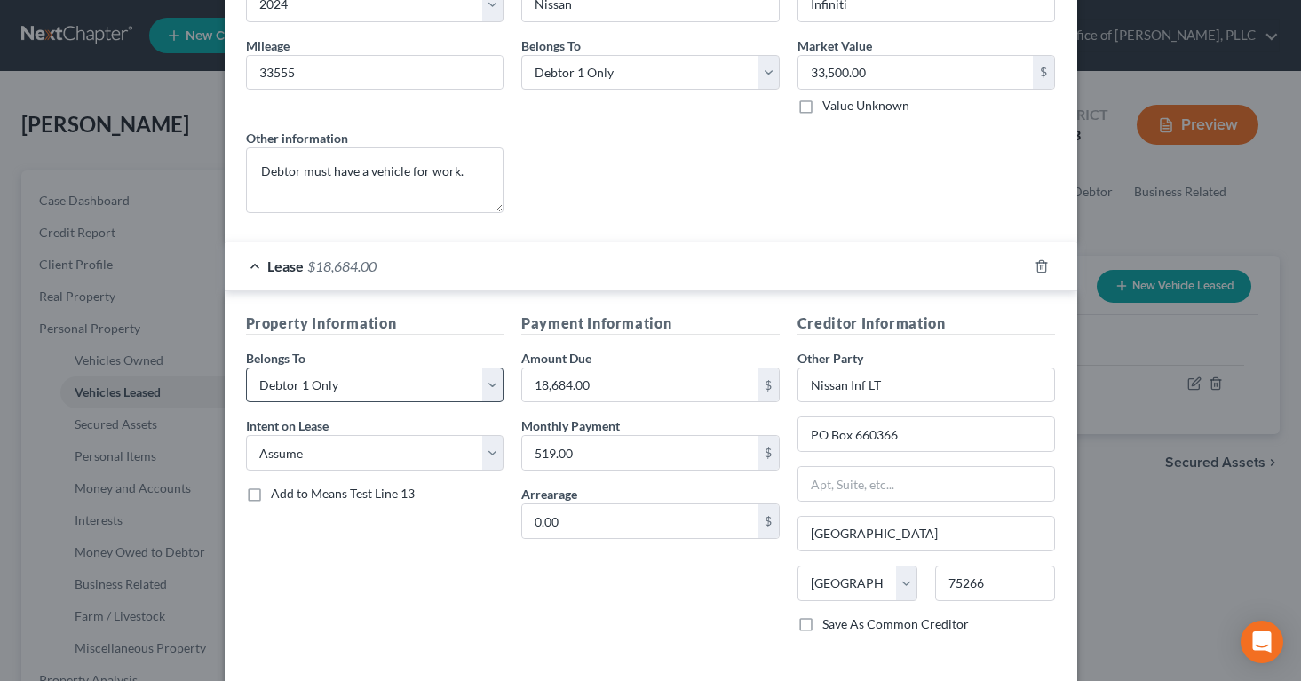
scroll to position [259, 0]
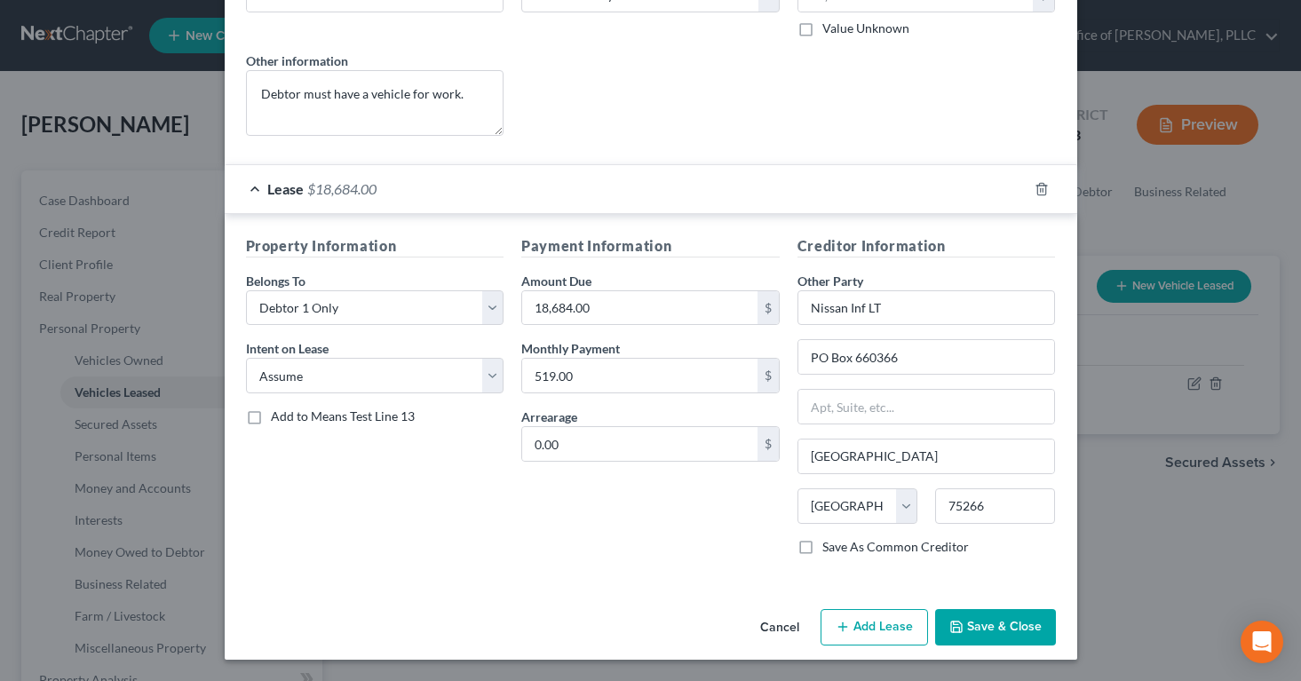
click at [785, 626] on button "Cancel" at bounding box center [779, 629] width 67 height 36
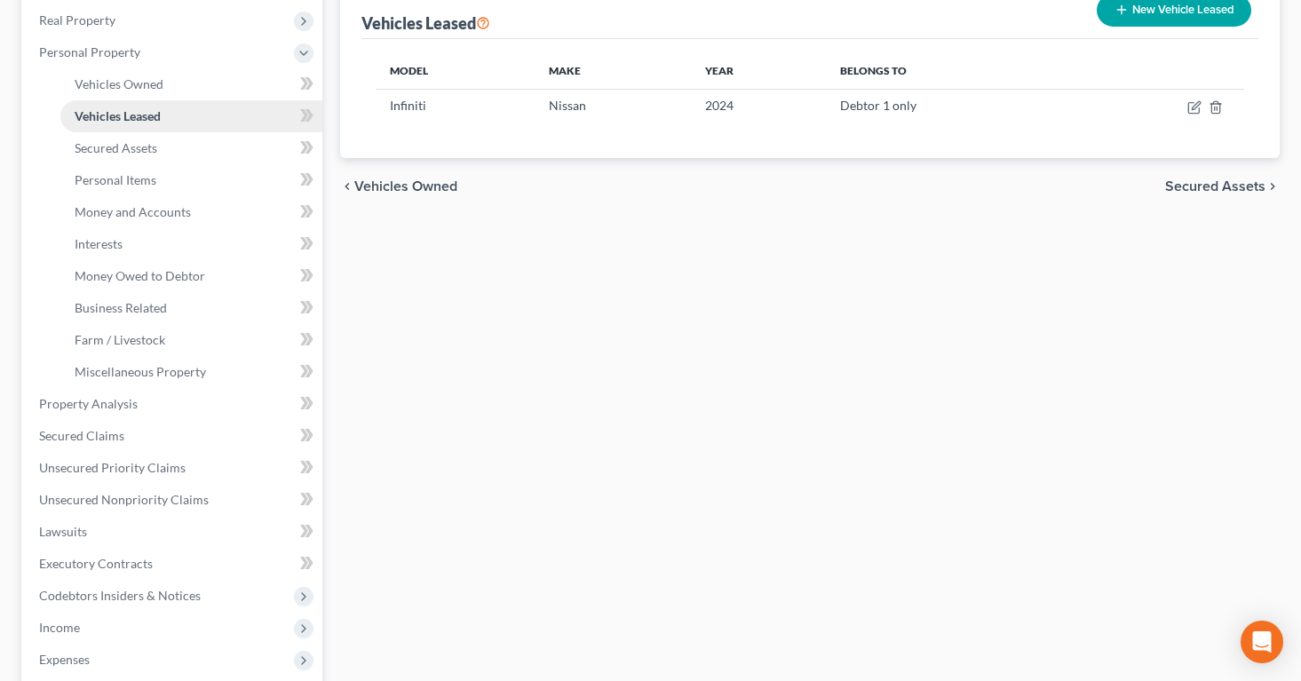
scroll to position [105, 0]
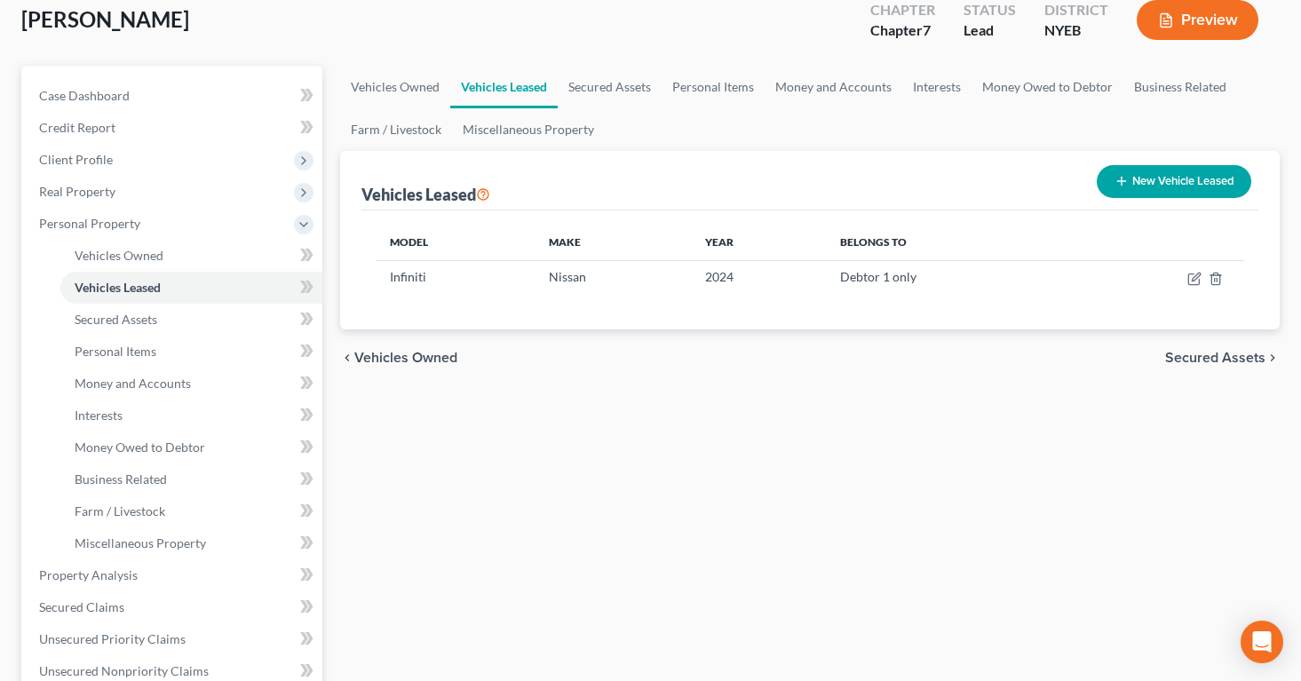
click at [1169, 29] on button "Preview" at bounding box center [1197, 20] width 122 height 40
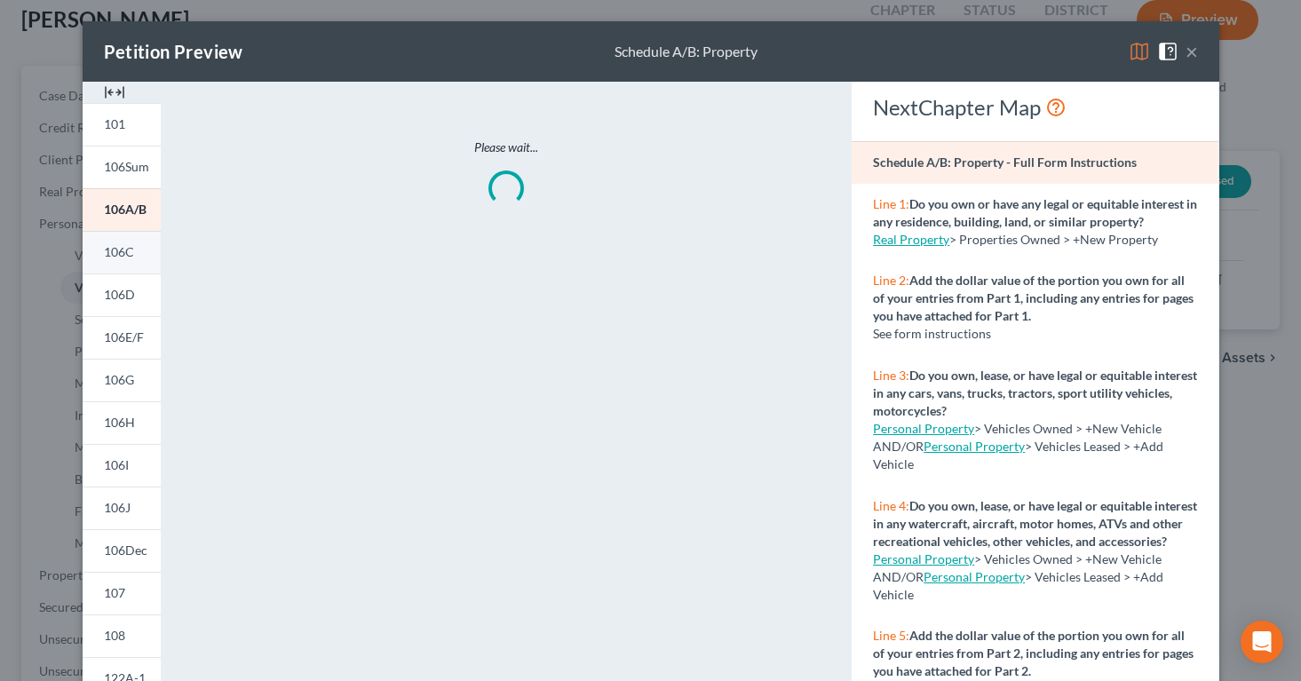
click at [124, 255] on span "106C" at bounding box center [119, 251] width 30 height 15
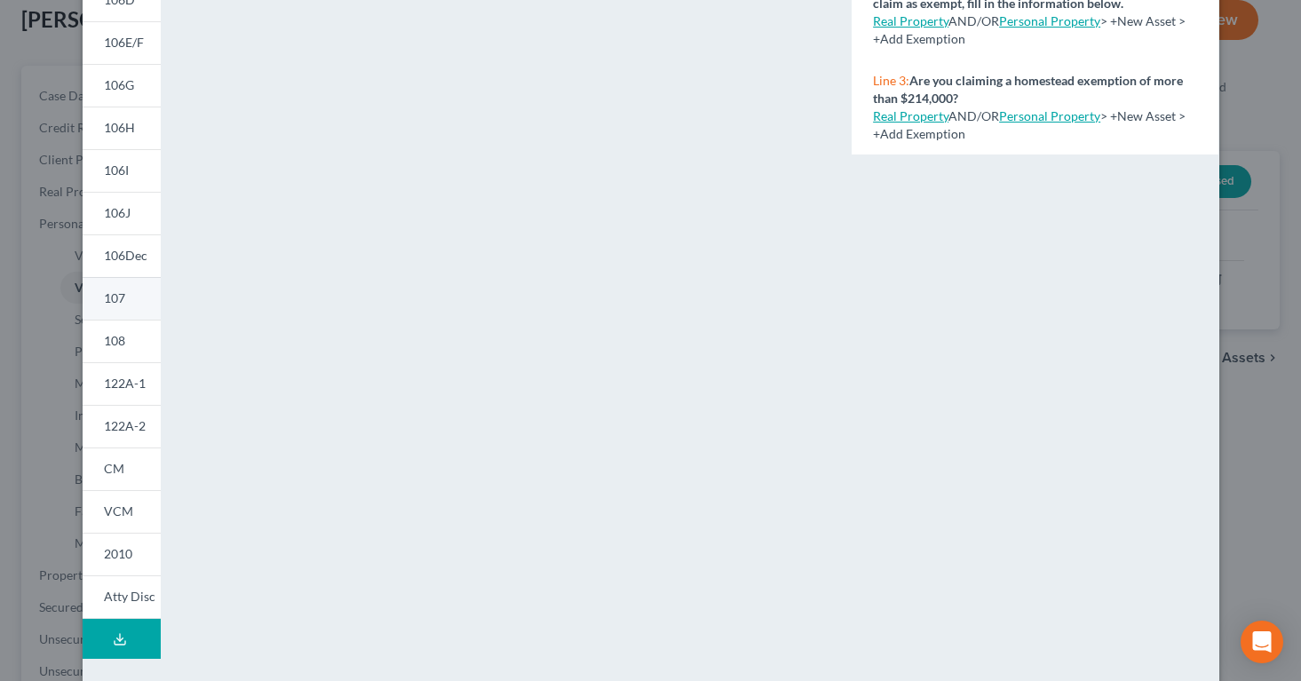
scroll to position [312, 0]
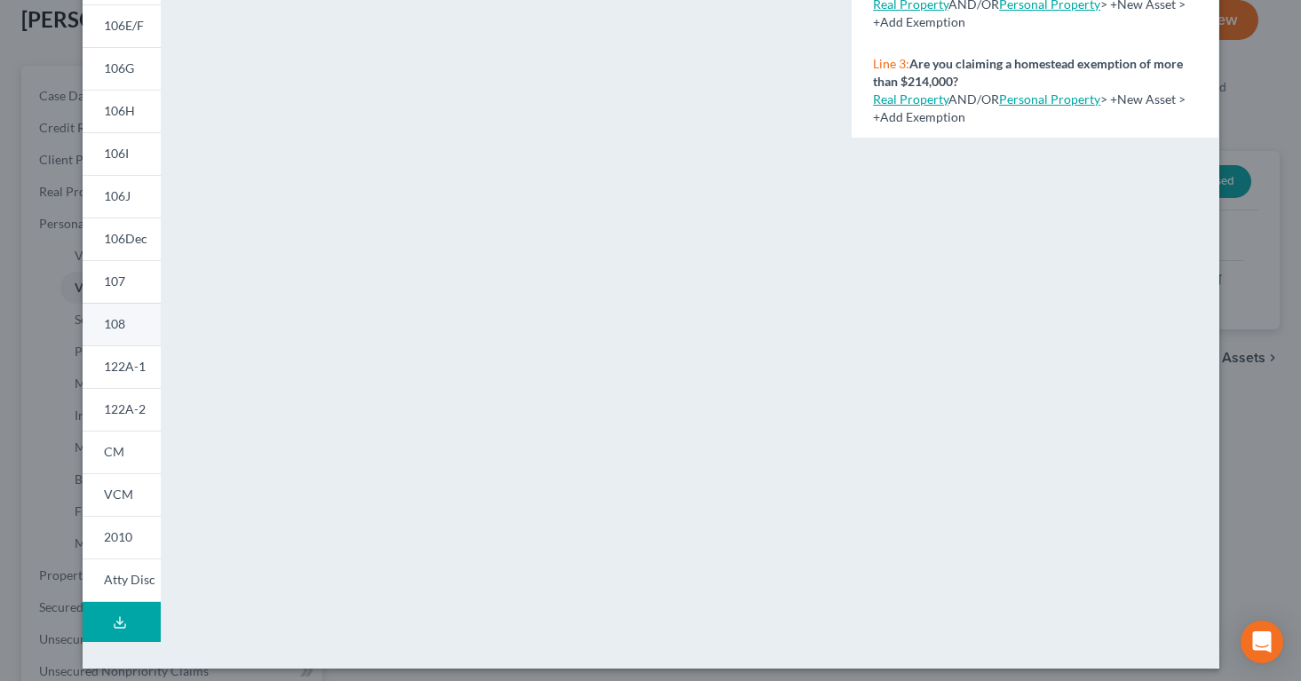
click at [122, 328] on span "108" at bounding box center [114, 323] width 21 height 15
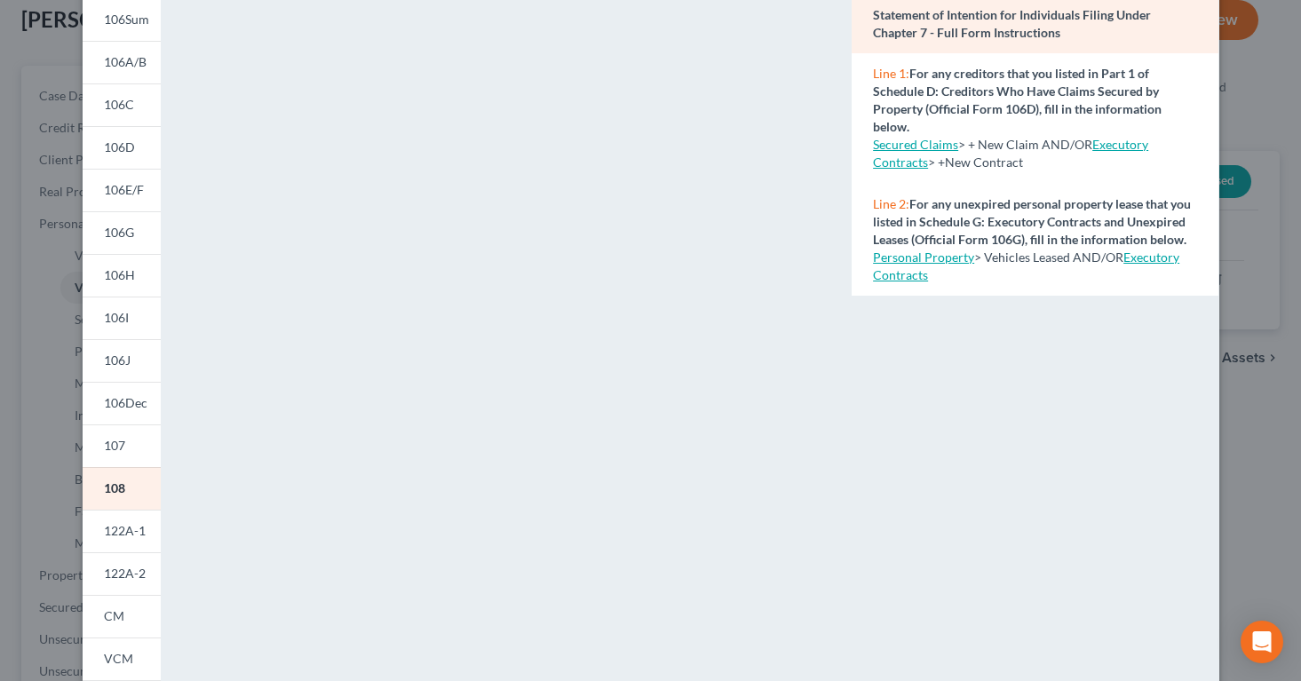
scroll to position [151, 0]
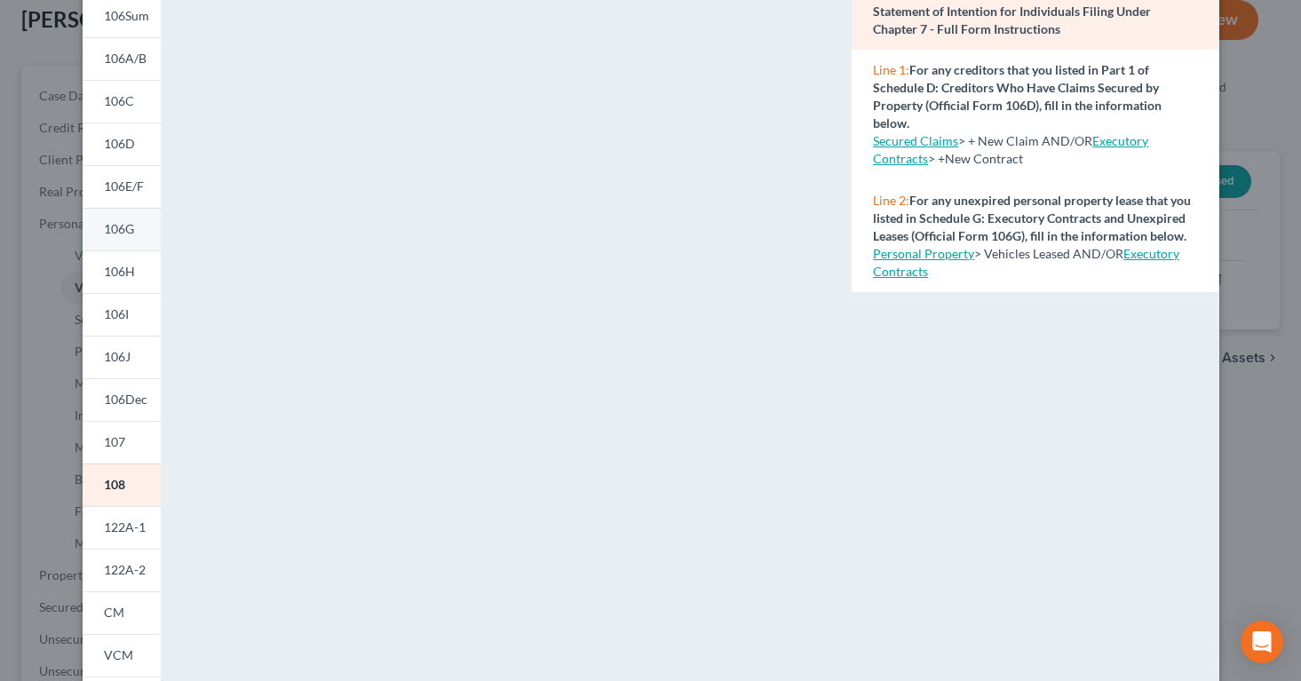
click at [117, 225] on span "106G" at bounding box center [119, 228] width 30 height 15
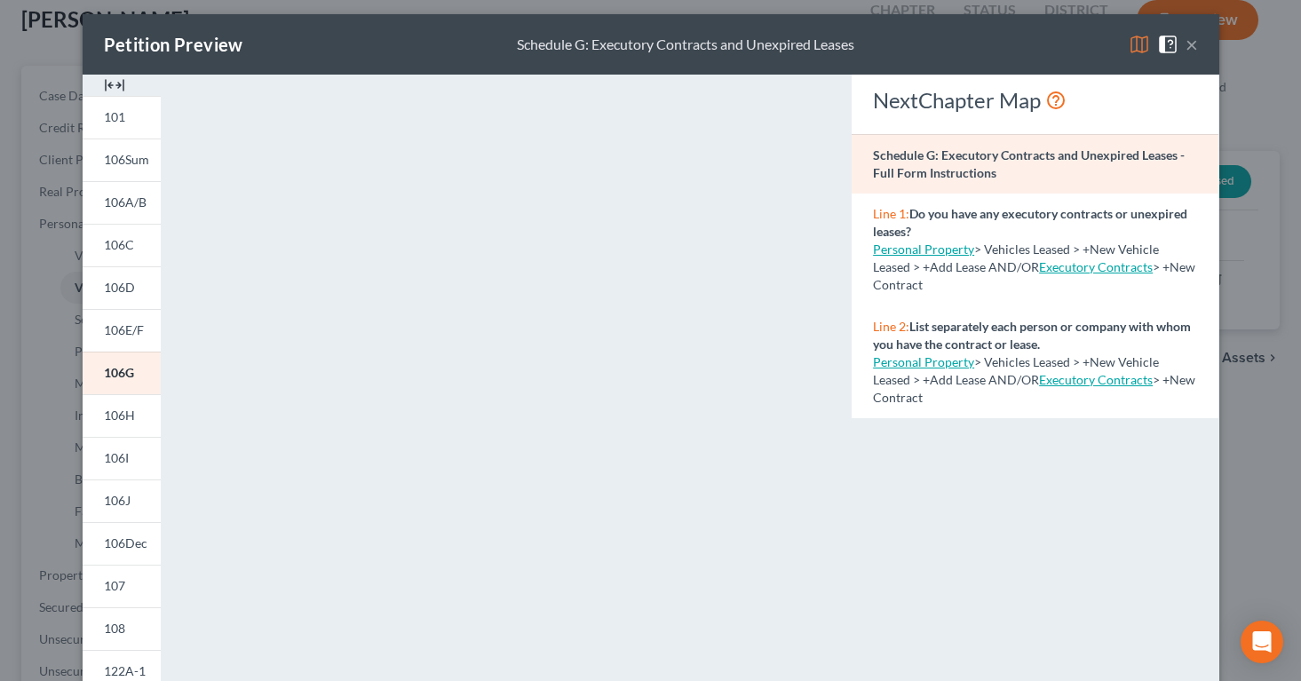
scroll to position [0, 0]
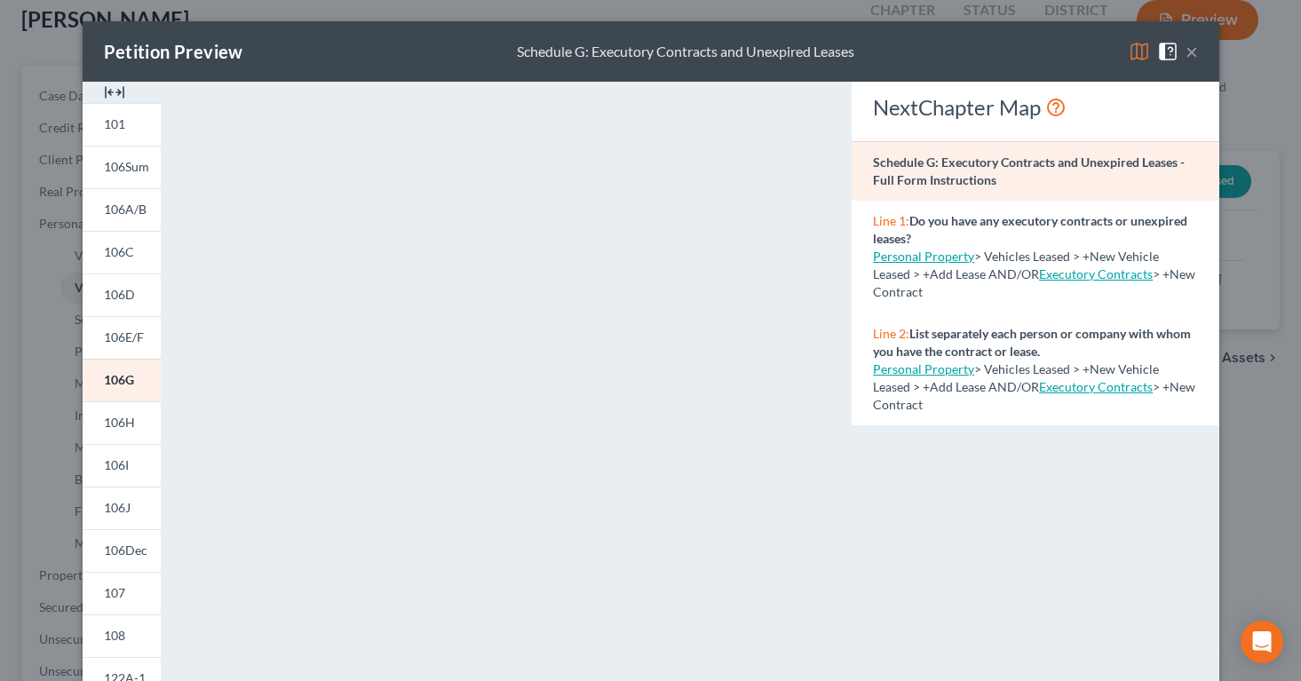
click at [1039, 389] on link "Executory Contracts" at bounding box center [1096, 386] width 114 height 15
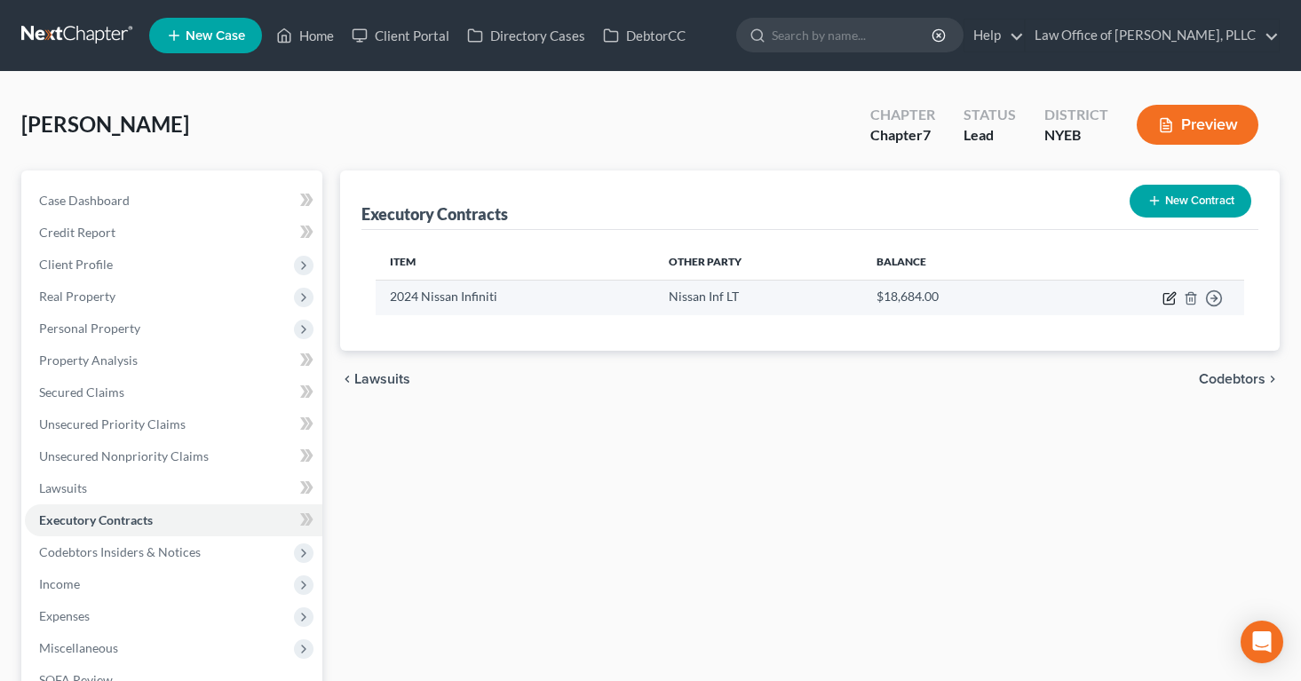
click at [1165, 297] on icon "button" at bounding box center [1169, 298] width 14 height 14
select select "45"
select select "0"
select select "1"
select select "0"
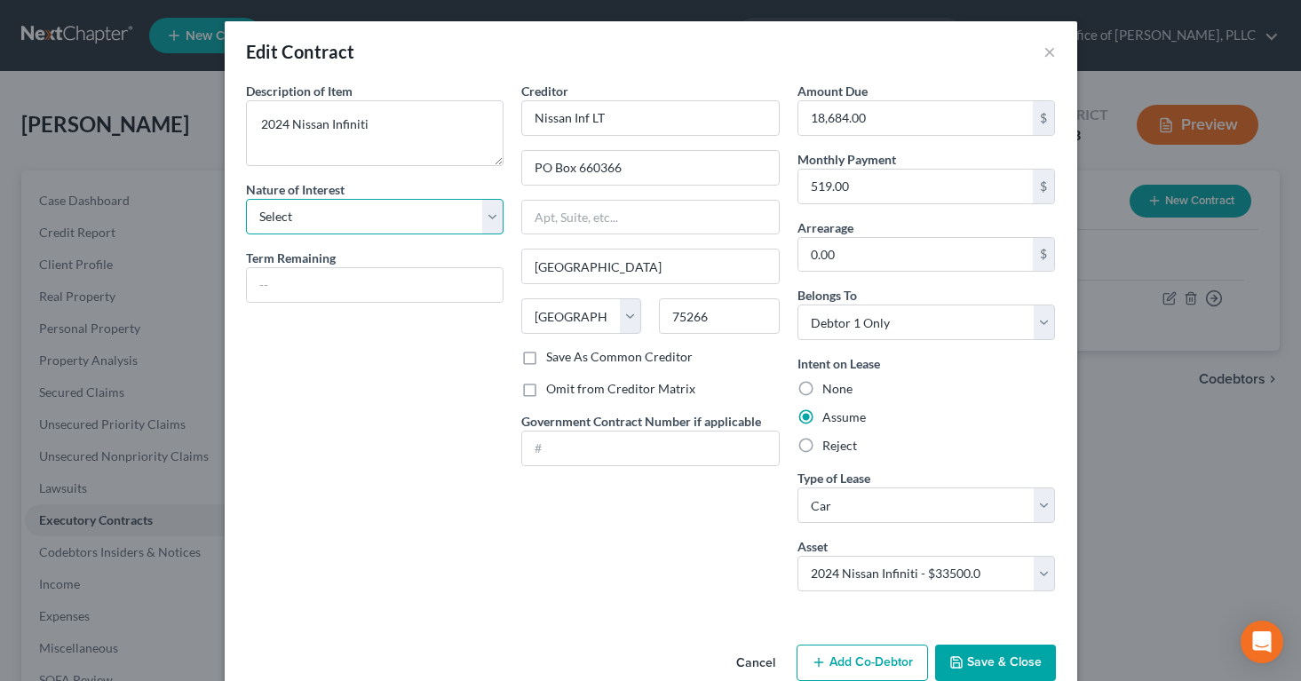
click at [490, 223] on select "Select Purchaser Agent Lessor Lessee" at bounding box center [375, 217] width 258 height 36
select select "3"
click at [246, 199] on select "Select Purchaser Agent Lessor Lessee" at bounding box center [375, 217] width 258 height 36
click at [468, 295] on input "text" at bounding box center [375, 285] width 257 height 34
type input "1 year"
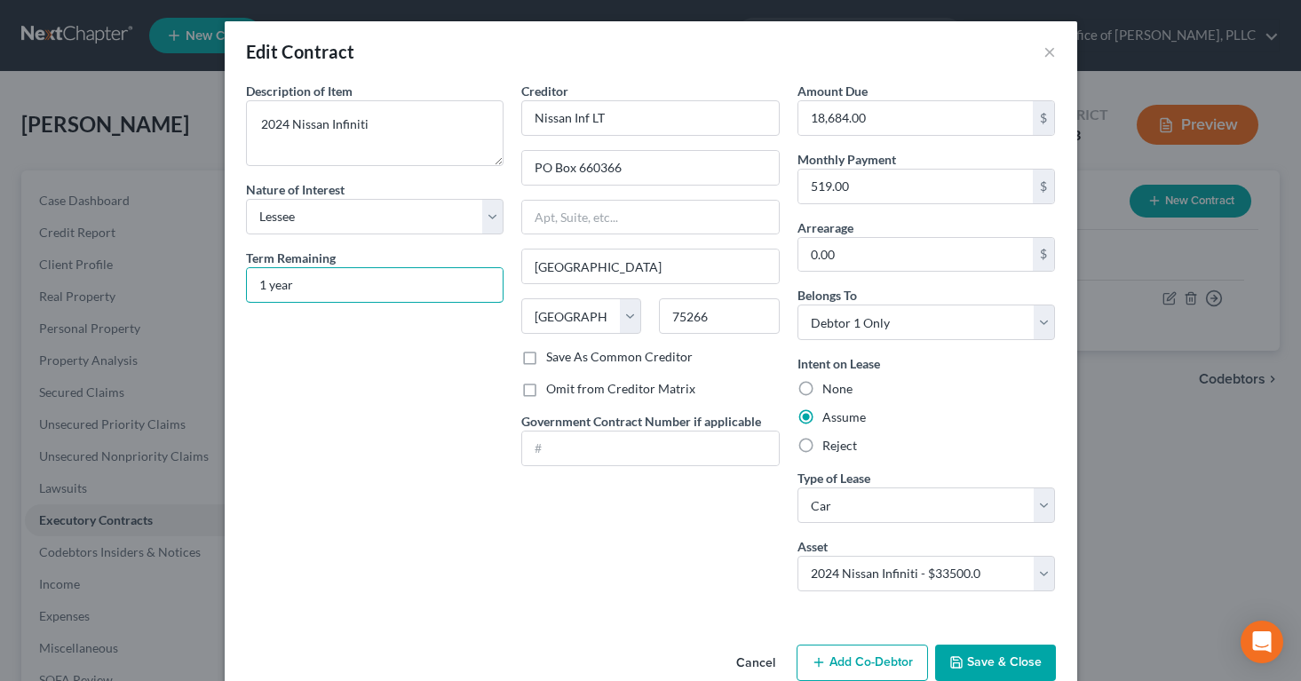
scroll to position [36, 0]
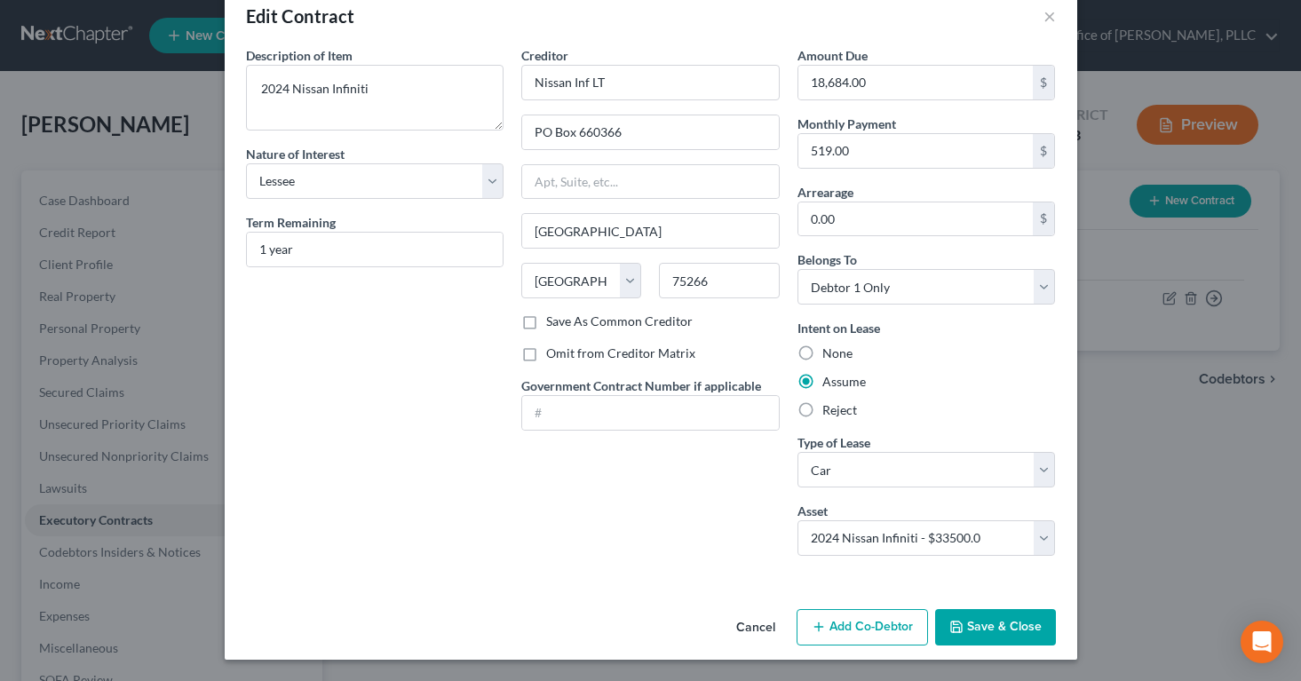
click at [973, 625] on button "Save & Close" at bounding box center [995, 627] width 121 height 37
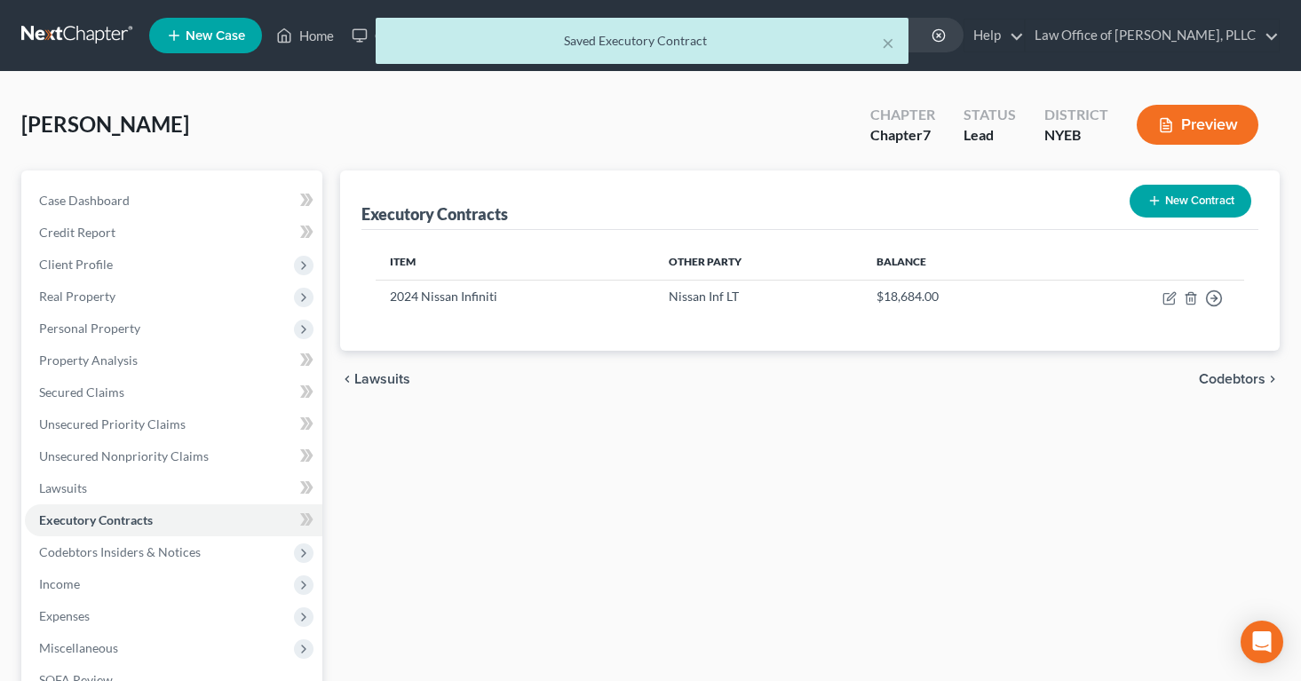
click at [1188, 126] on button "Preview" at bounding box center [1197, 125] width 122 height 40
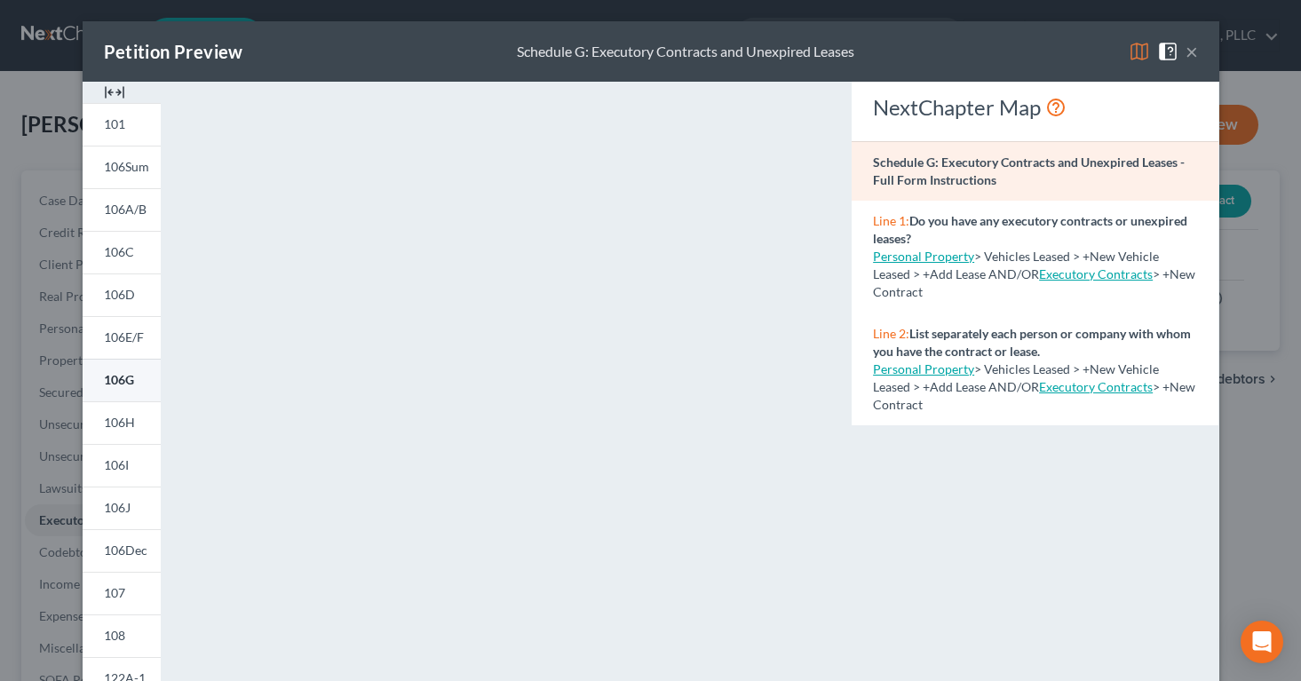
click at [123, 381] on span "106G" at bounding box center [119, 379] width 30 height 15
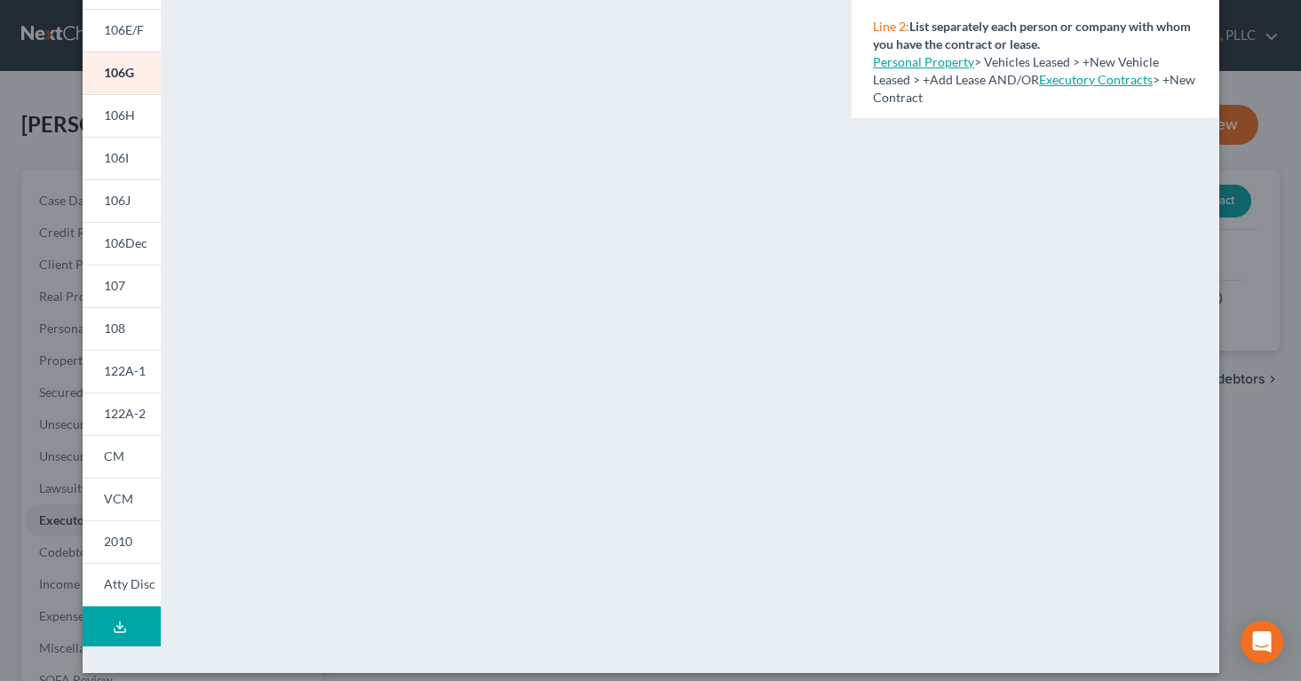
scroll to position [313, 0]
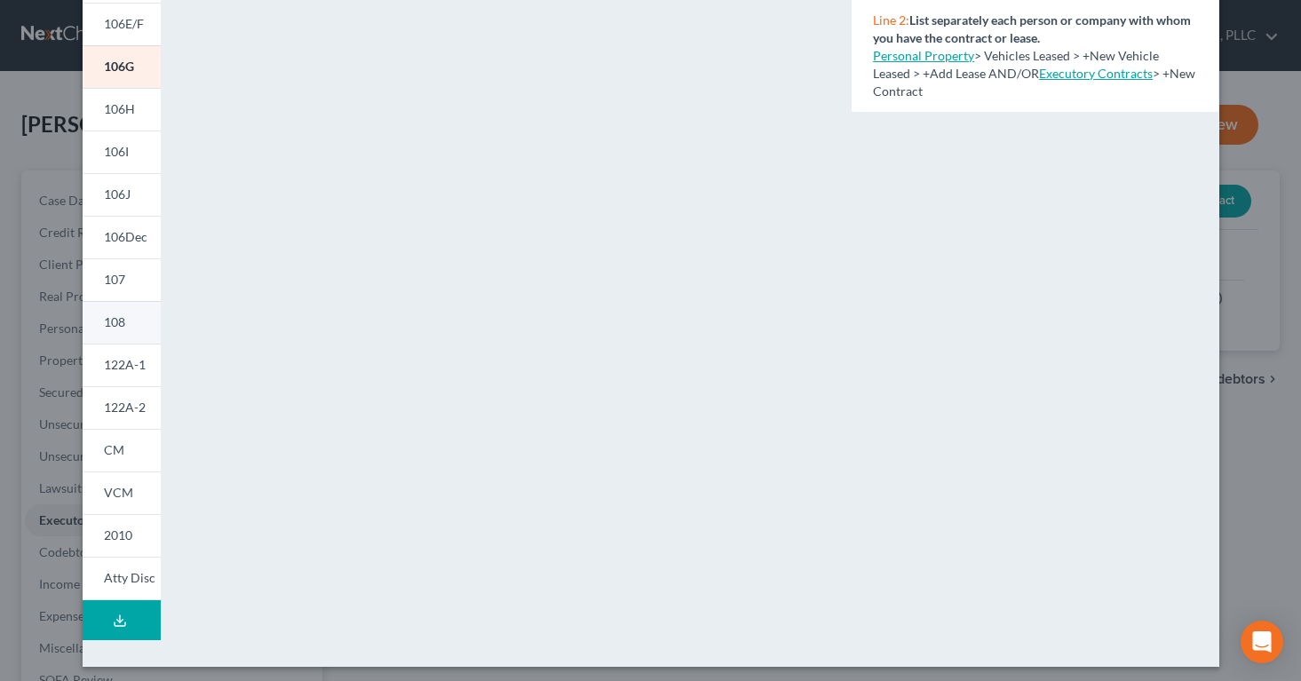
click at [119, 325] on span "108" at bounding box center [114, 321] width 21 height 15
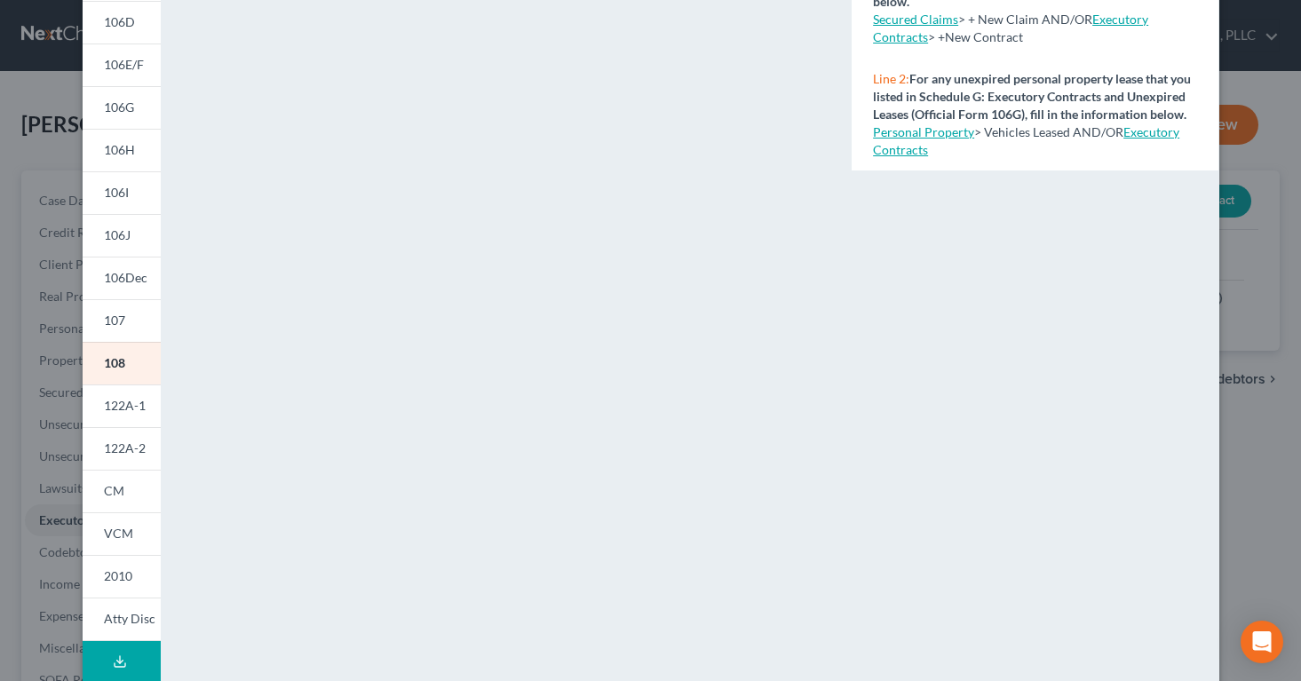
scroll to position [273, 0]
click at [884, 133] on link "Personal Property" at bounding box center [923, 130] width 101 height 15
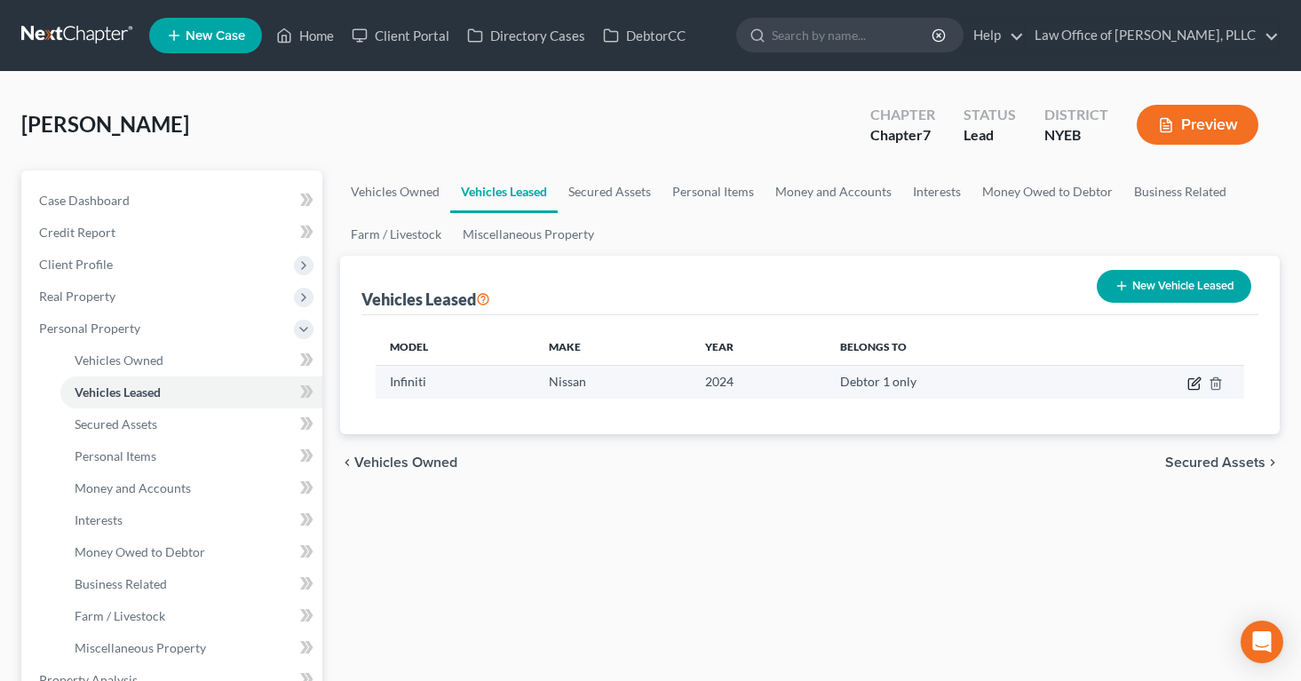
click at [1195, 383] on icon "button" at bounding box center [1195, 381] width 8 height 8
select select "0"
select select "2"
select select "0"
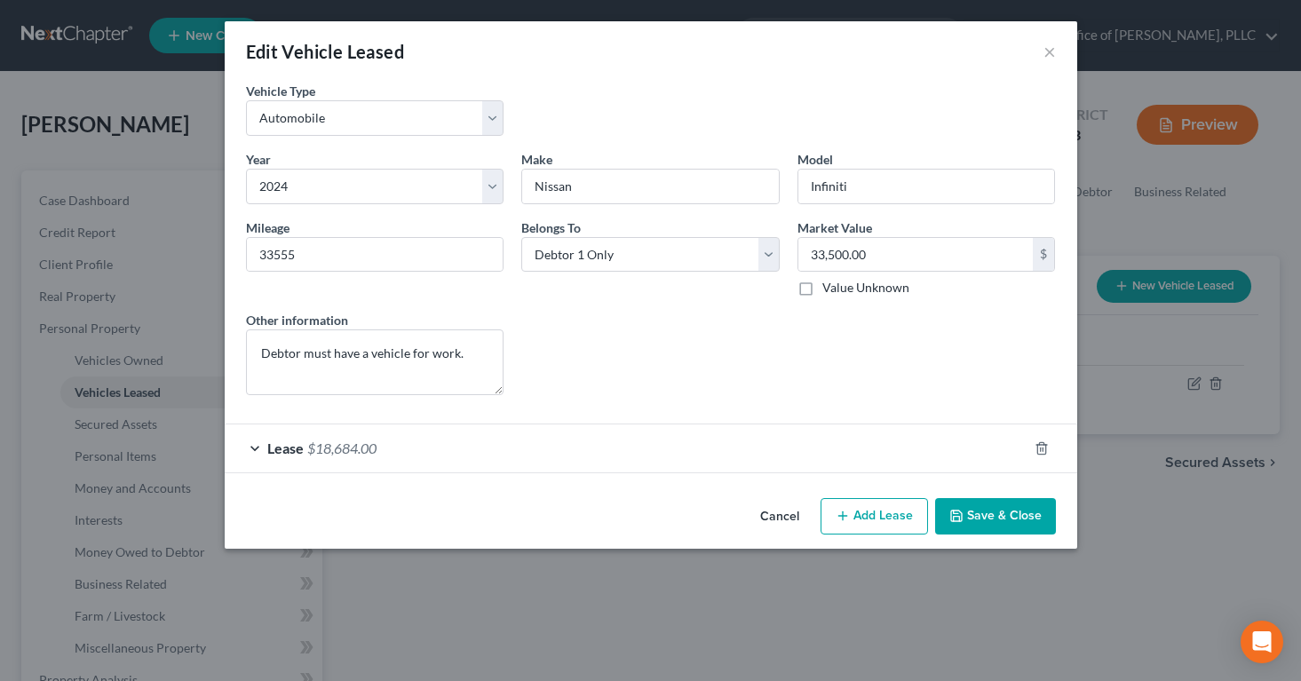
click at [365, 458] on div "Lease $18,684.00" at bounding box center [626, 447] width 803 height 47
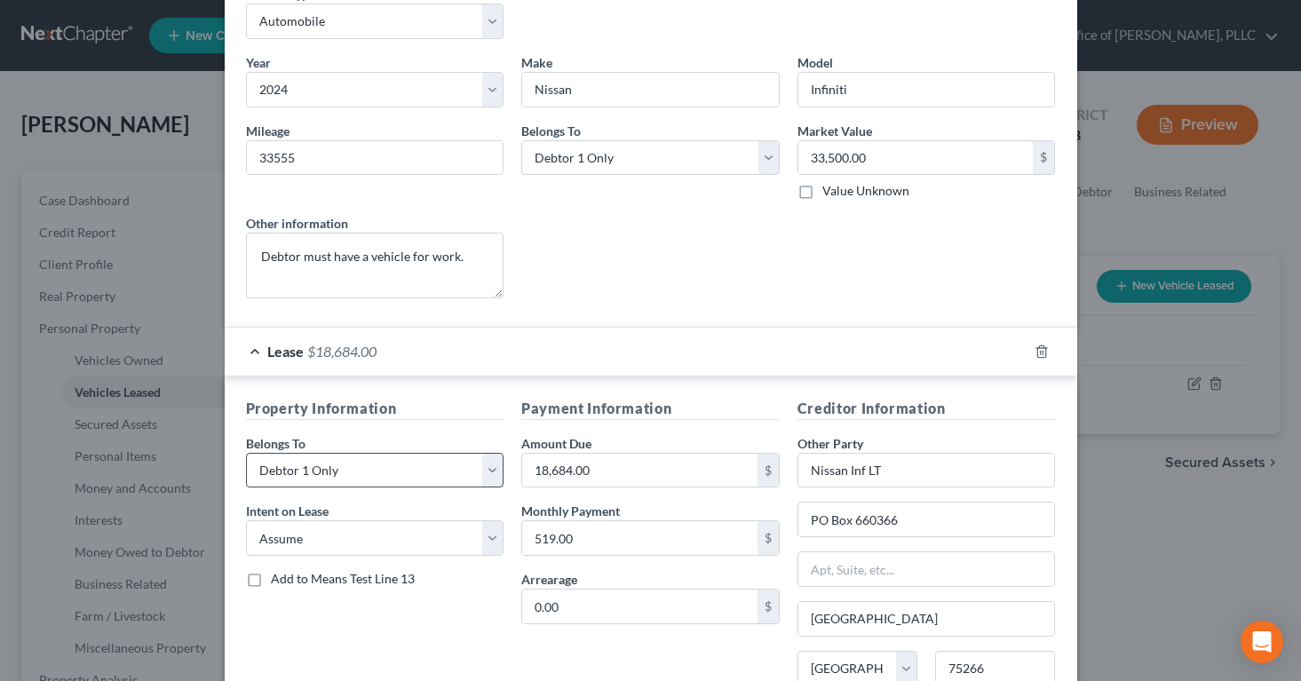
scroll to position [259, 0]
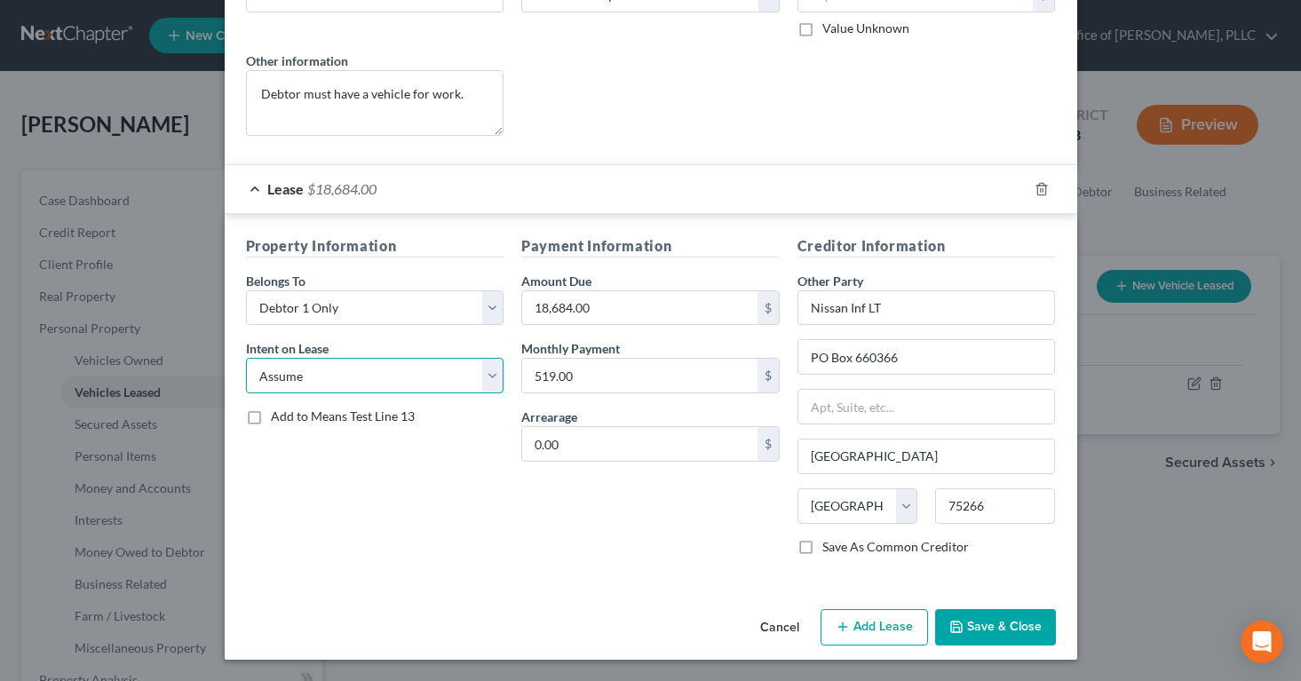
click at [489, 376] on select "Select None Assume Reject" at bounding box center [375, 376] width 258 height 36
click at [246, 358] on select "Select None Assume Reject" at bounding box center [375, 376] width 258 height 36
click at [978, 627] on button "Save & Close" at bounding box center [995, 627] width 121 height 37
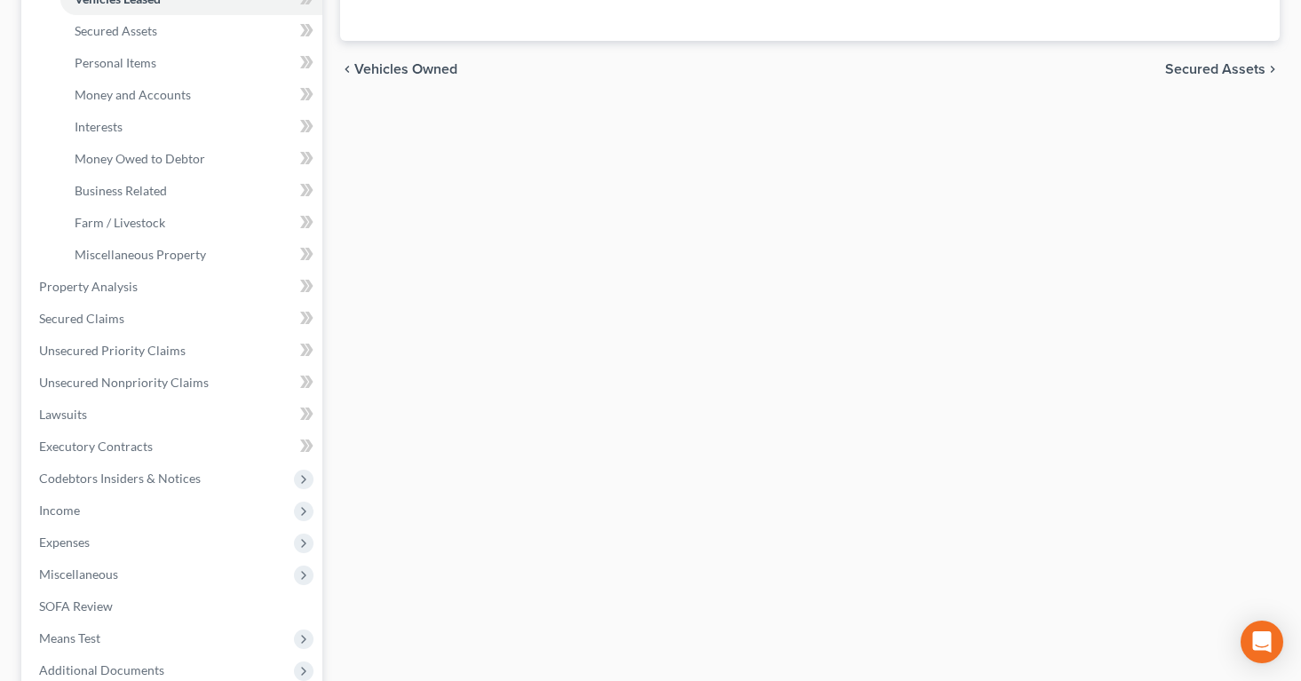
scroll to position [396, 0]
click at [72, 603] on span "SOFA Review" at bounding box center [76, 603] width 74 height 15
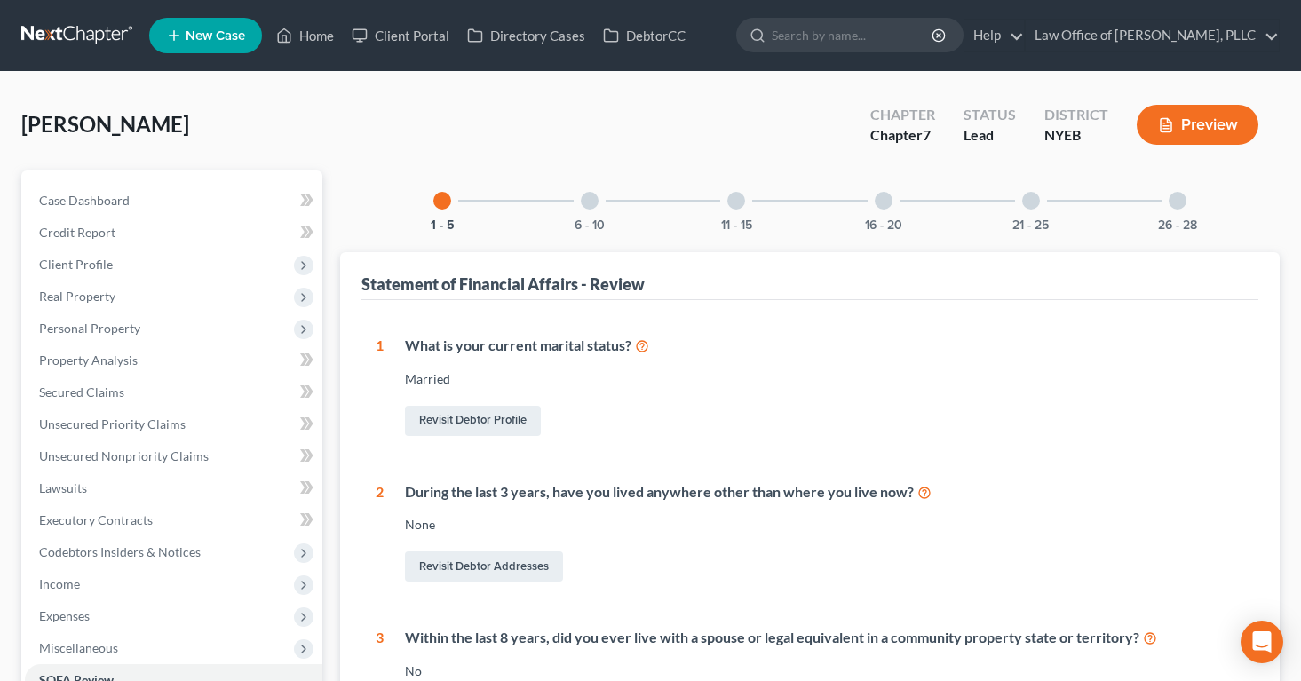
click at [1172, 117] on icon "button" at bounding box center [1166, 125] width 16 height 16
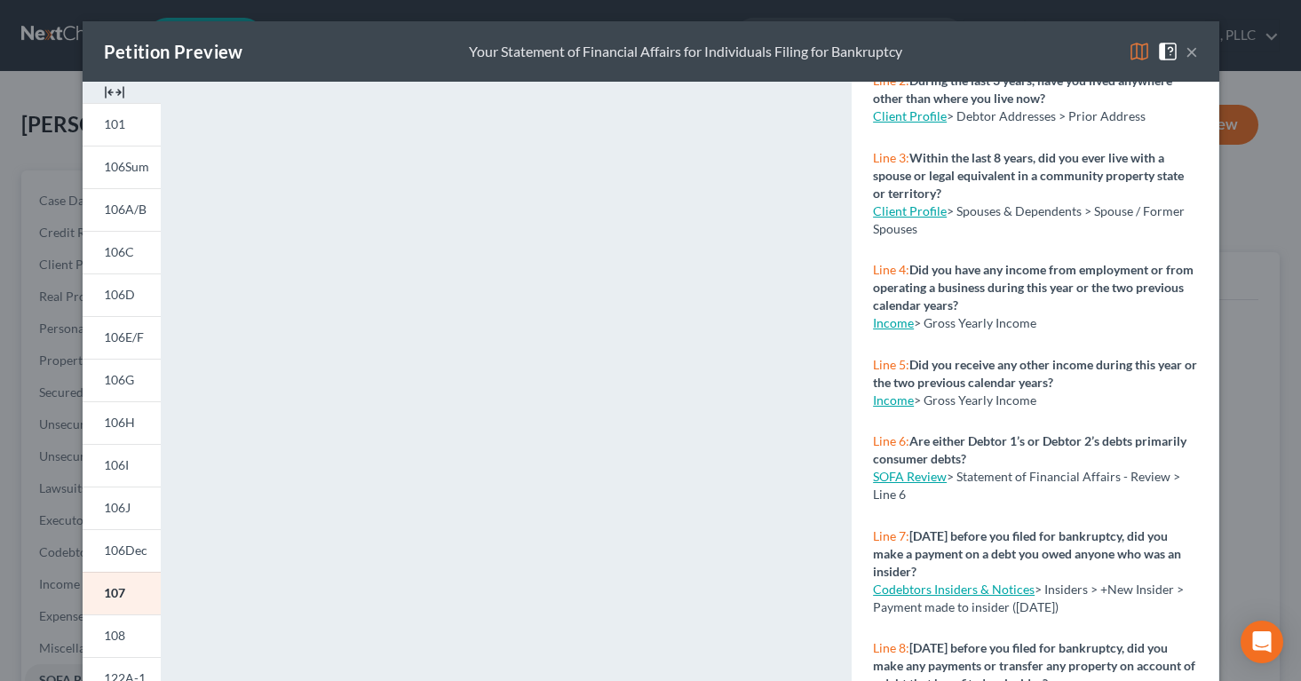
scroll to position [204, 0]
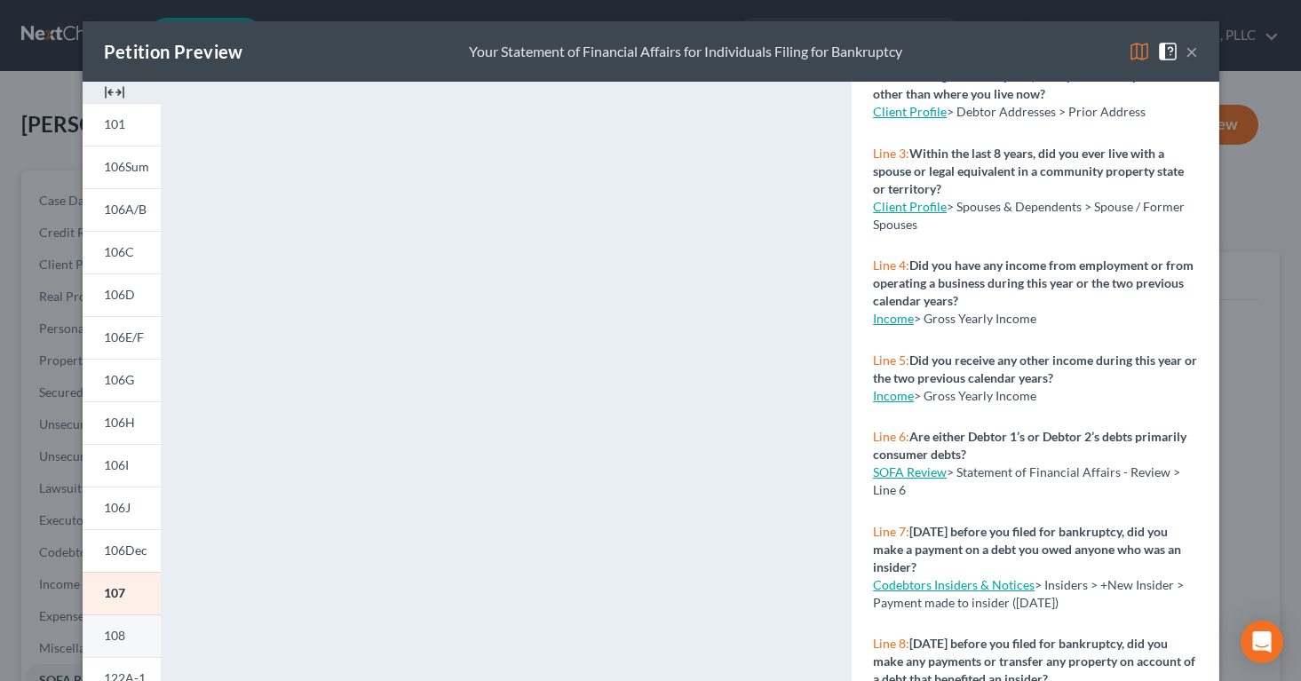
click at [104, 629] on span "108" at bounding box center [114, 635] width 21 height 15
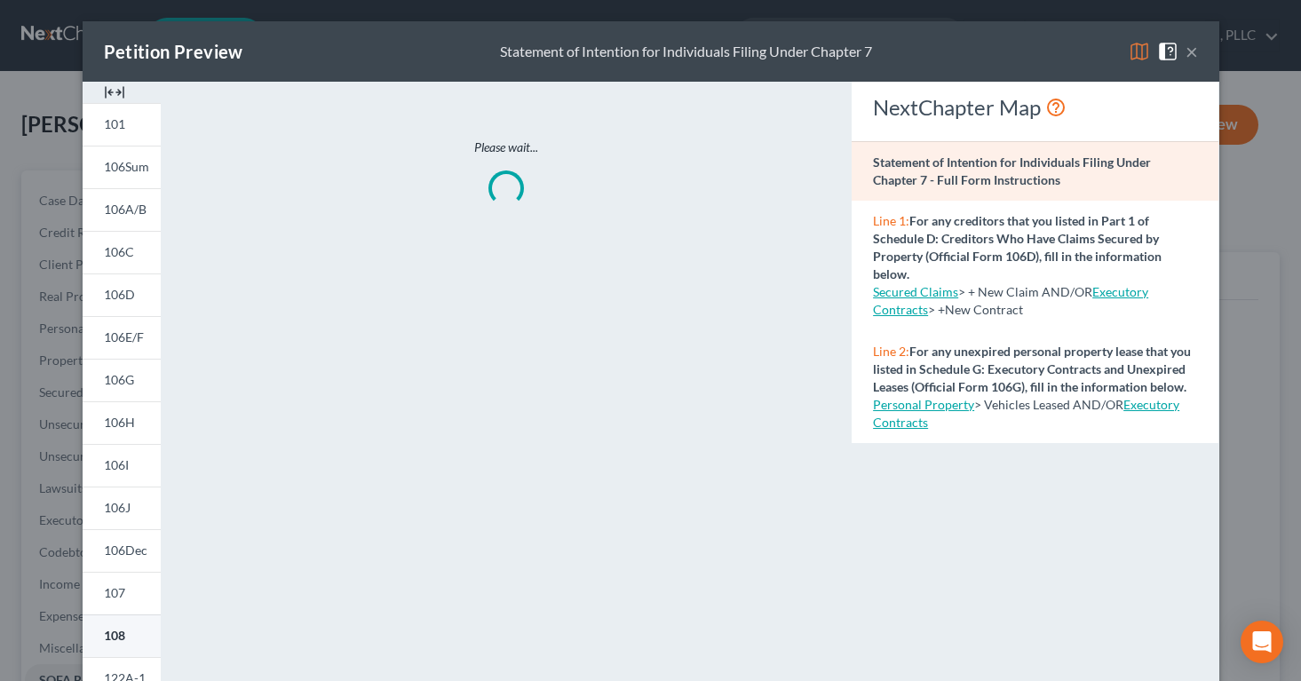
scroll to position [0, 0]
click at [1118, 606] on div "NextChapter Map Statement of Intention for Individuals Filing Under Chapter 7 -…" at bounding box center [1035, 523] width 384 height 882
click at [1196, 51] on button "×" at bounding box center [1191, 51] width 12 height 21
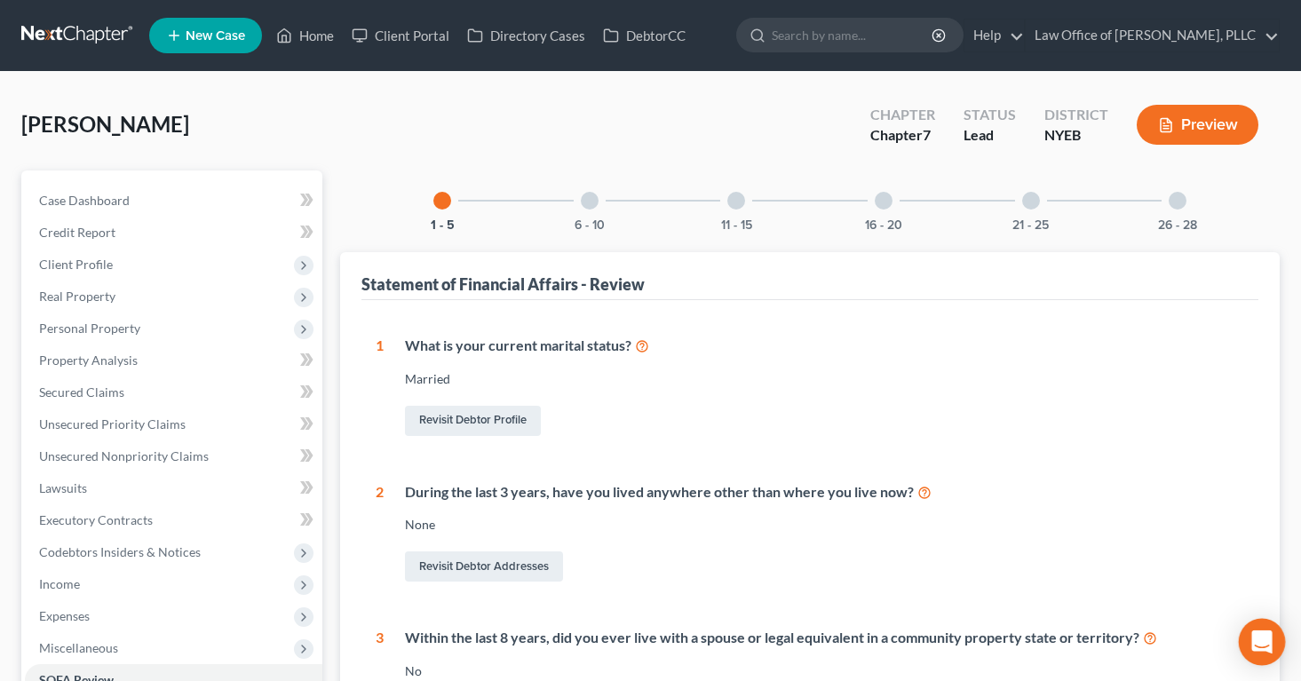
click at [1258, 636] on icon "Open Intercom Messenger" at bounding box center [1261, 641] width 20 height 23
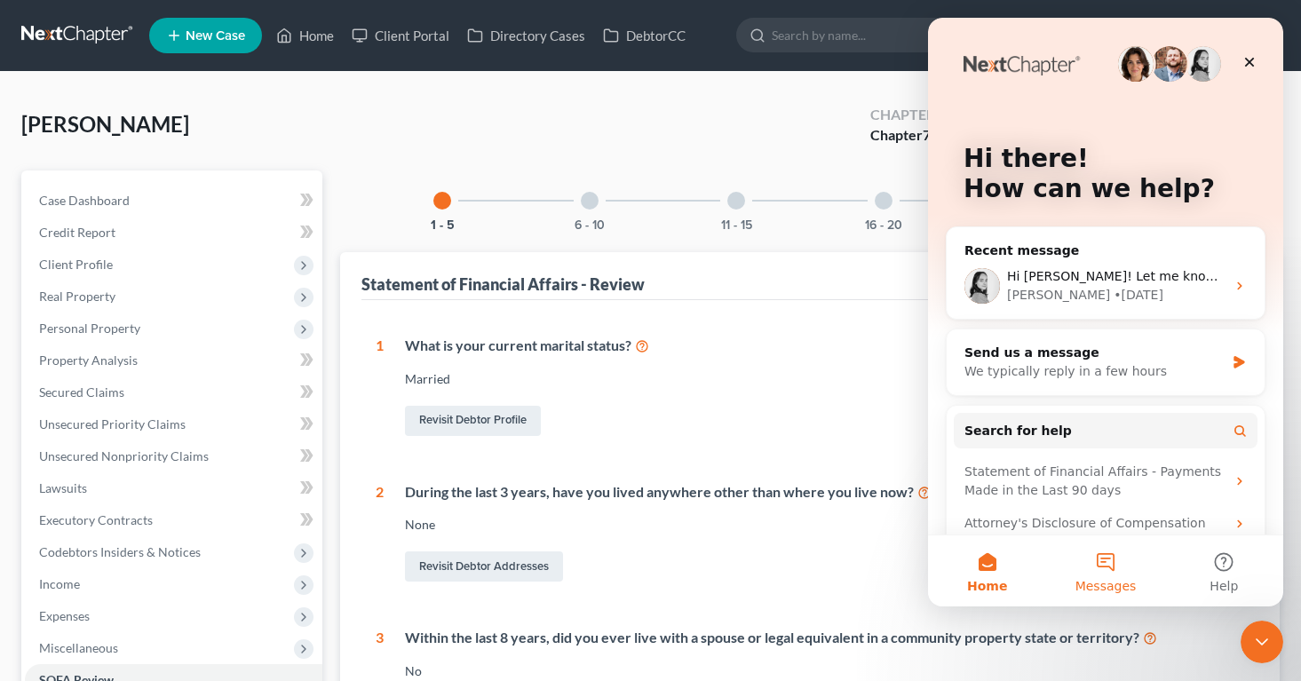
click at [1102, 559] on button "Messages" at bounding box center [1105, 570] width 118 height 71
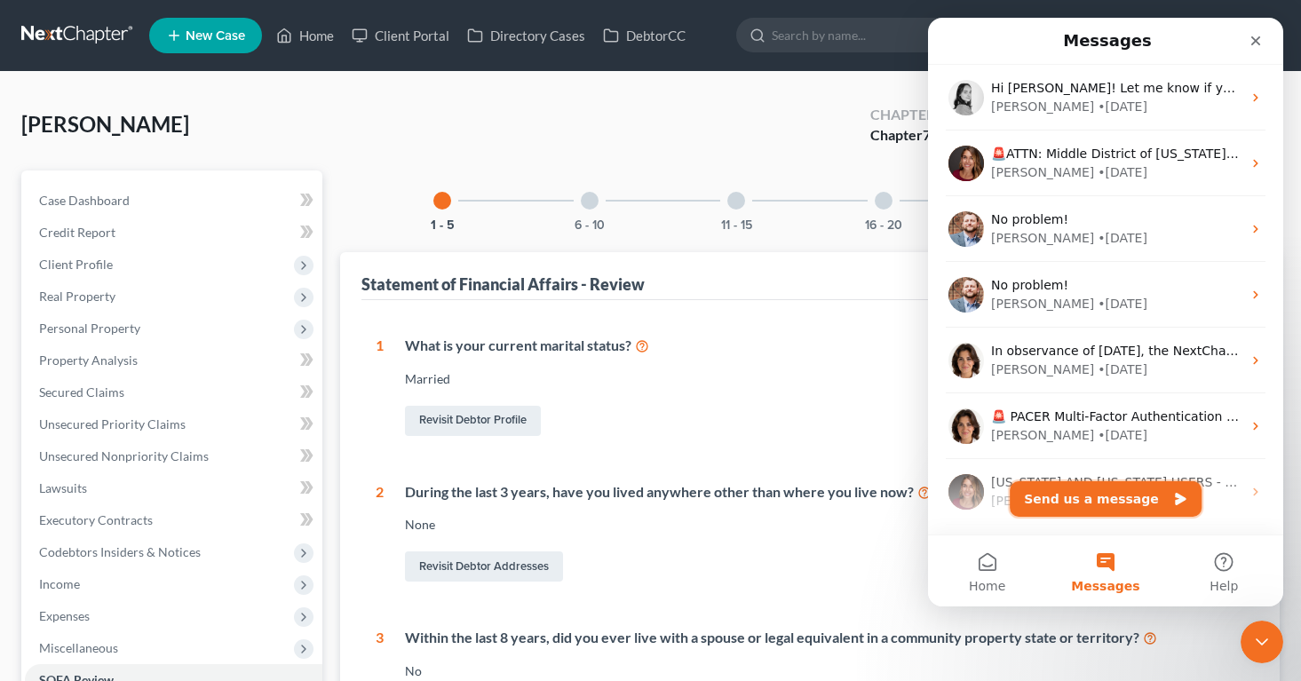
click at [1079, 500] on button "Send us a message" at bounding box center [1105, 499] width 192 height 36
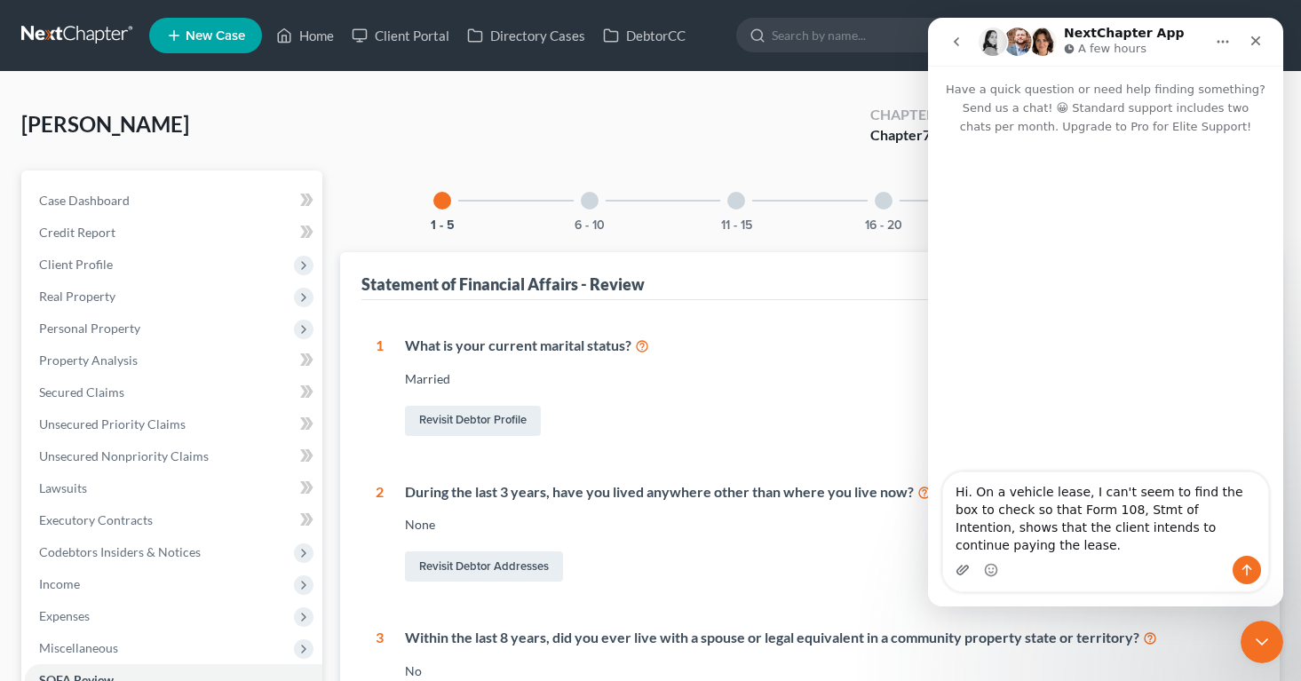
type textarea "Hi. On a vehicle lease, I can't seem to find the box to check so that Form 108,…"
click at [959, 569] on icon "Upload attachment" at bounding box center [962, 570] width 14 height 14
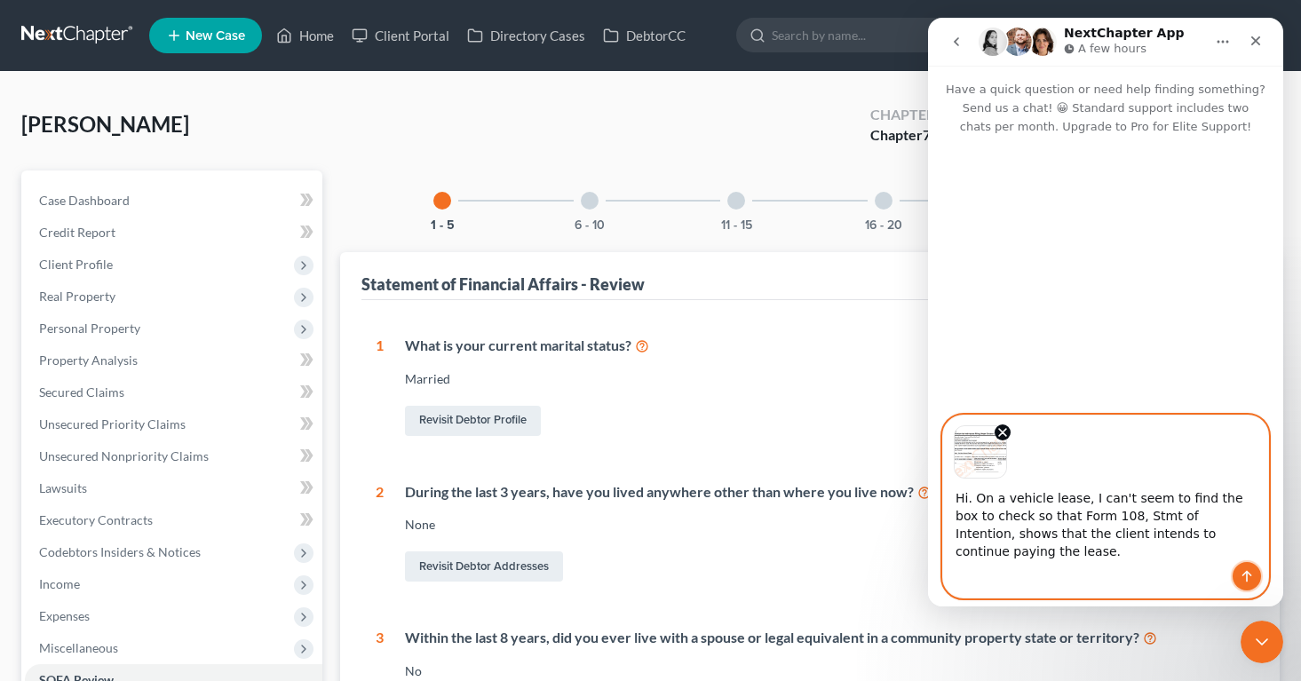
click at [1243, 572] on icon "Send a message…" at bounding box center [1246, 576] width 14 height 14
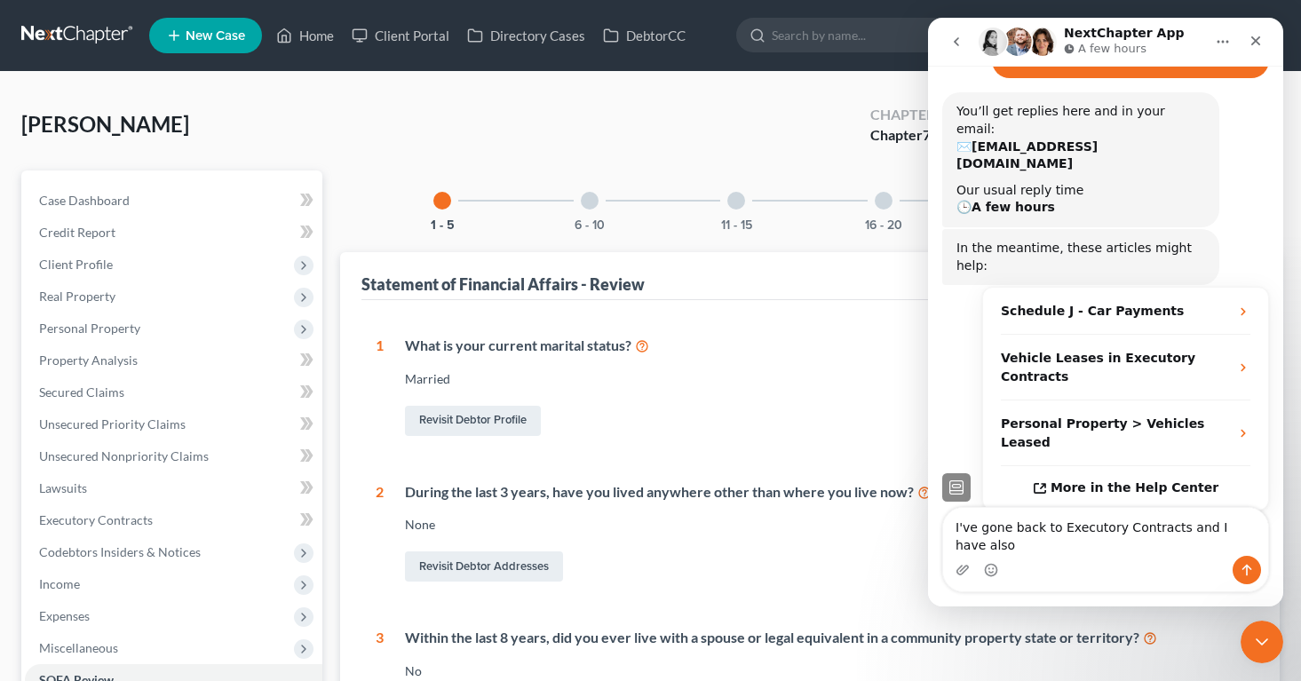
scroll to position [329, 0]
type textarea "I've gone back to Executory Contracts and I have also gone to personal property…"
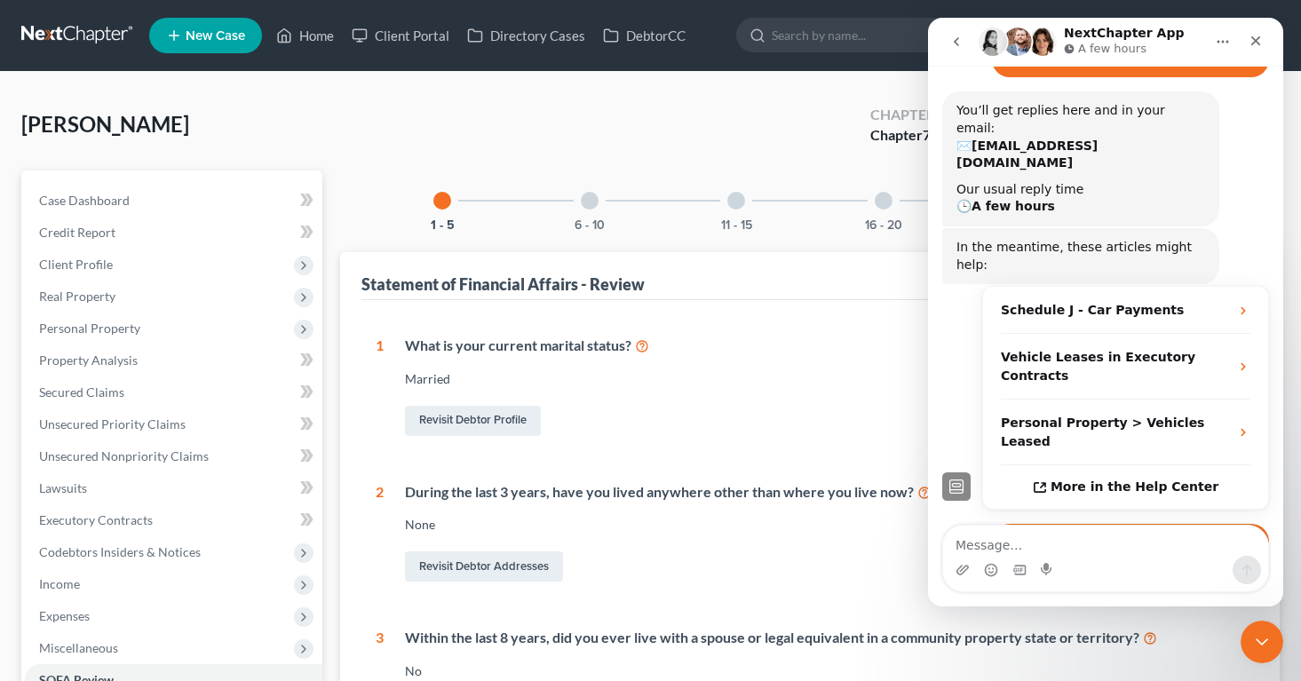
scroll to position [400, 0]
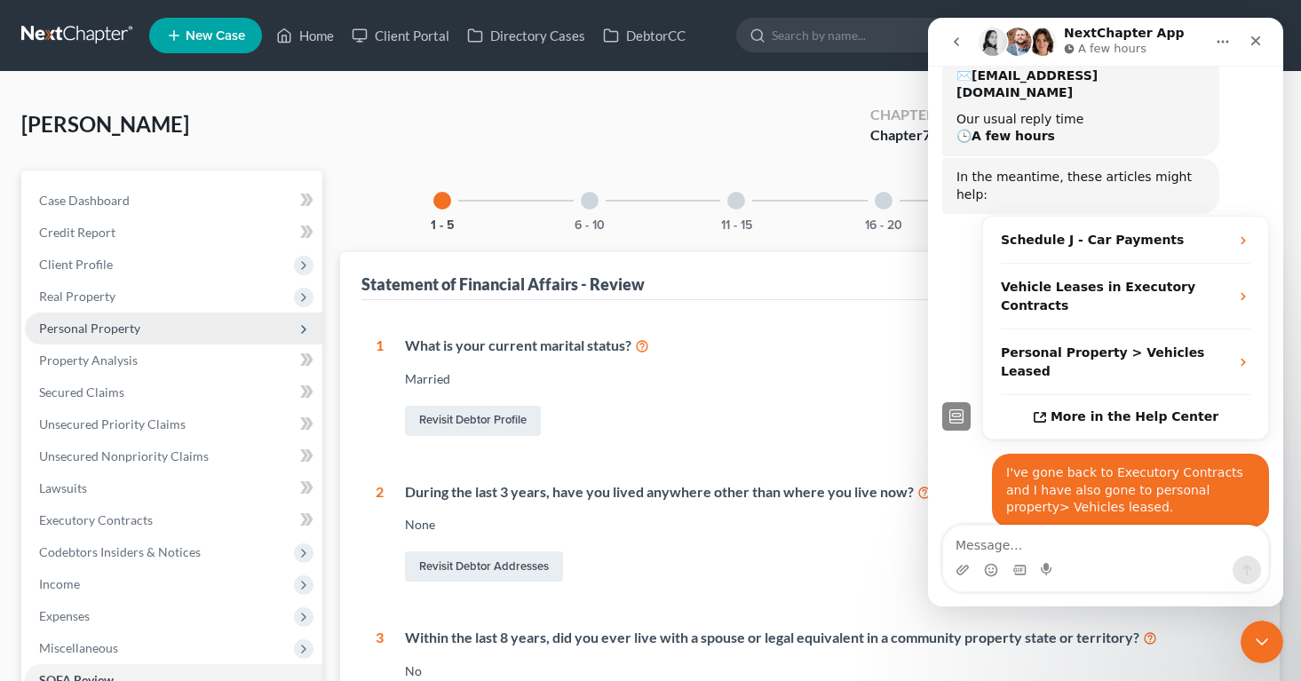
click at [92, 329] on span "Personal Property" at bounding box center [89, 328] width 101 height 15
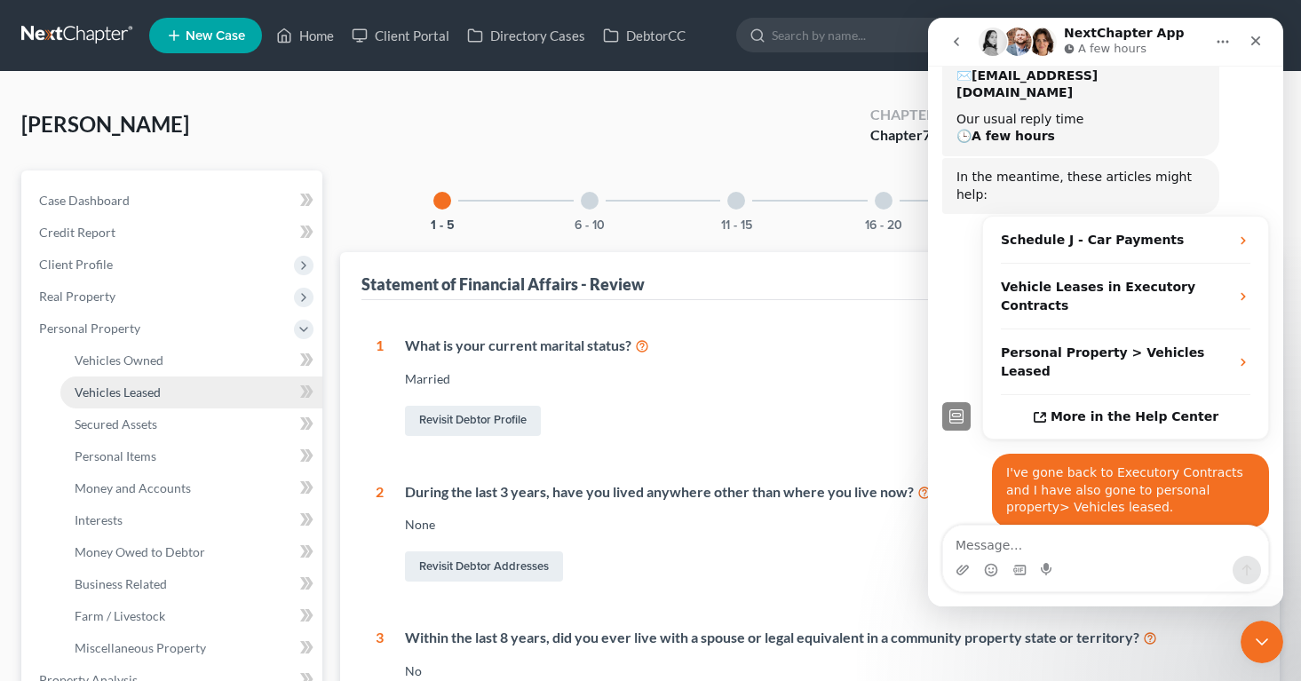
click at [94, 393] on span "Vehicles Leased" at bounding box center [118, 391] width 86 height 15
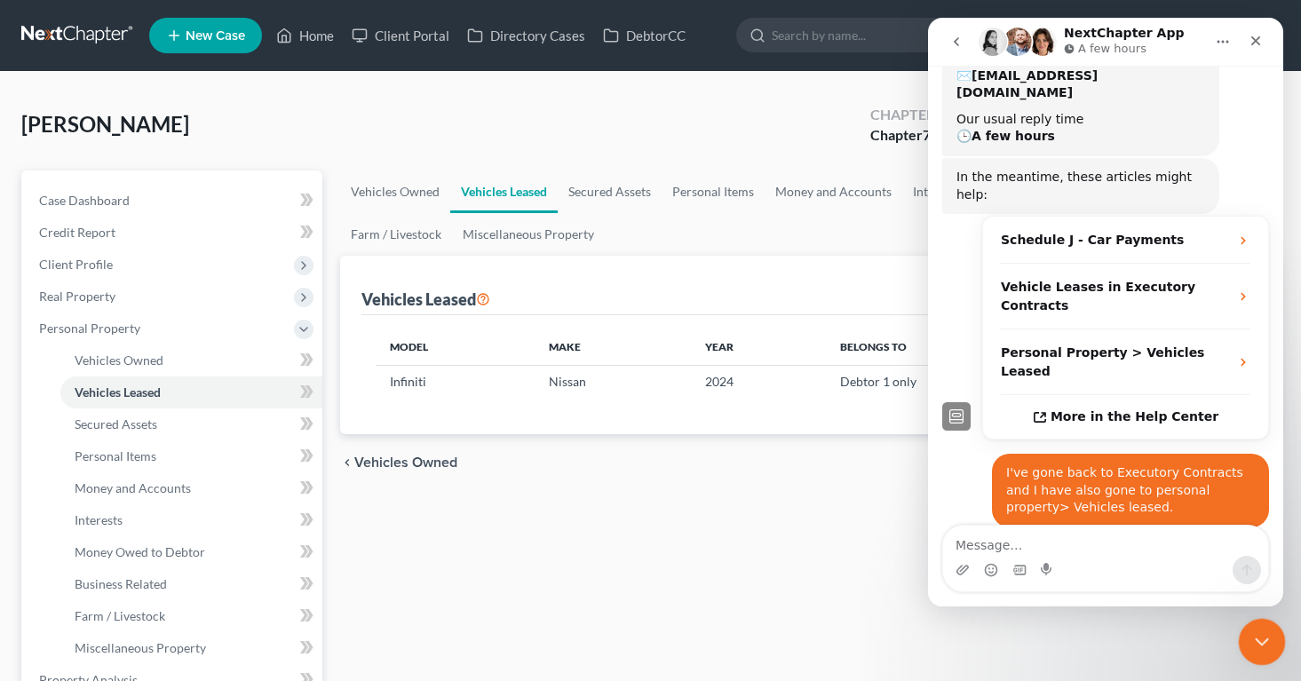
click at [1266, 644] on icon "Close Intercom Messenger" at bounding box center [1258, 639] width 21 height 21
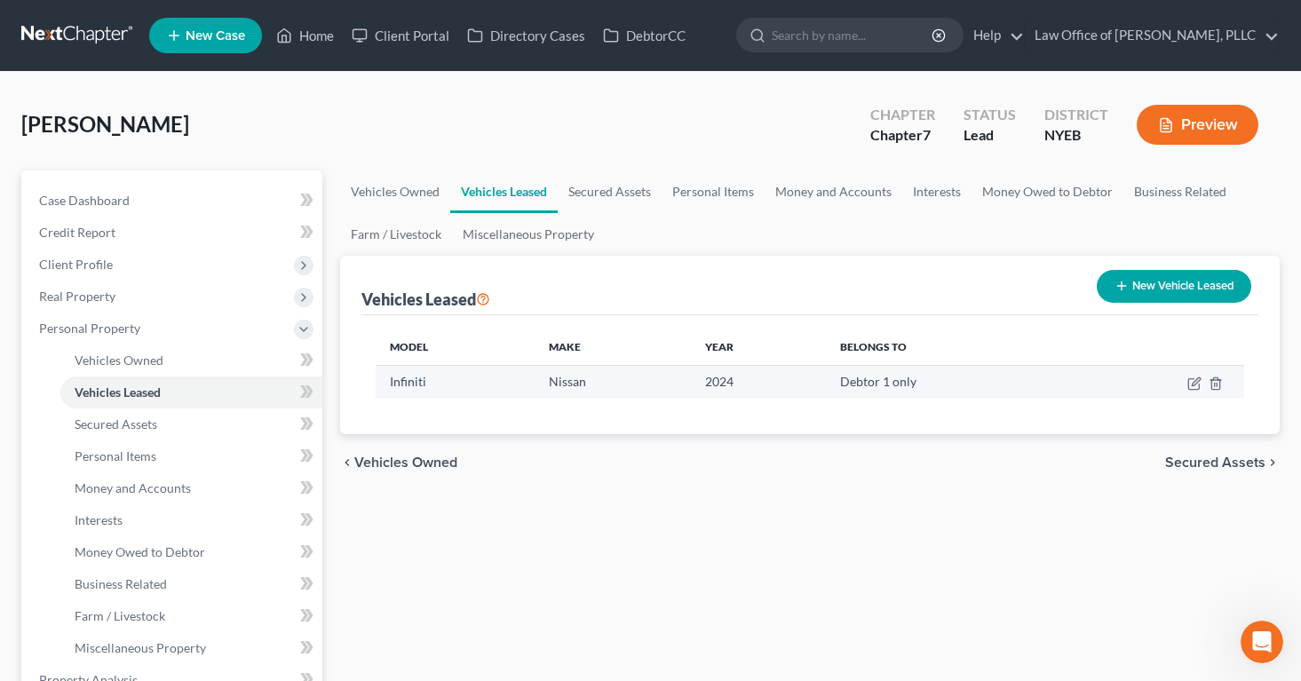
scroll to position [400, 0]
click at [1192, 384] on icon "button" at bounding box center [1195, 381] width 8 height 8
select select "0"
select select "2"
select select "0"
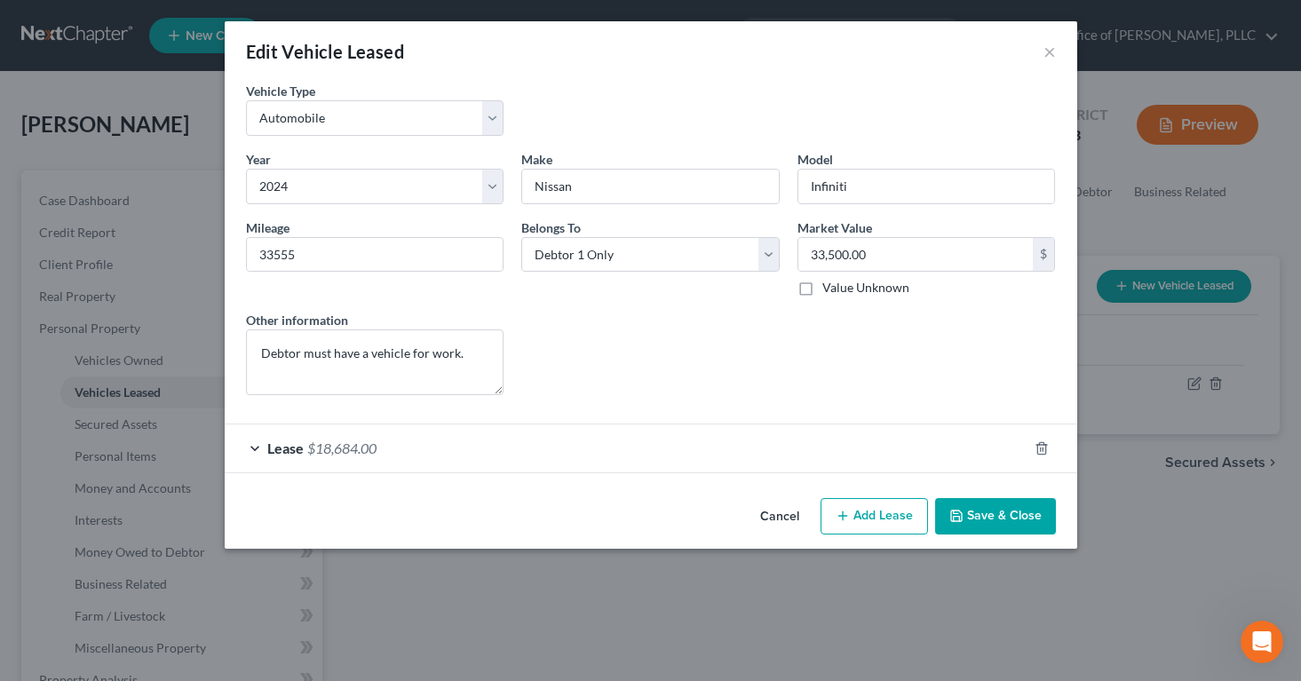
click at [277, 443] on span "Lease" at bounding box center [285, 447] width 36 height 17
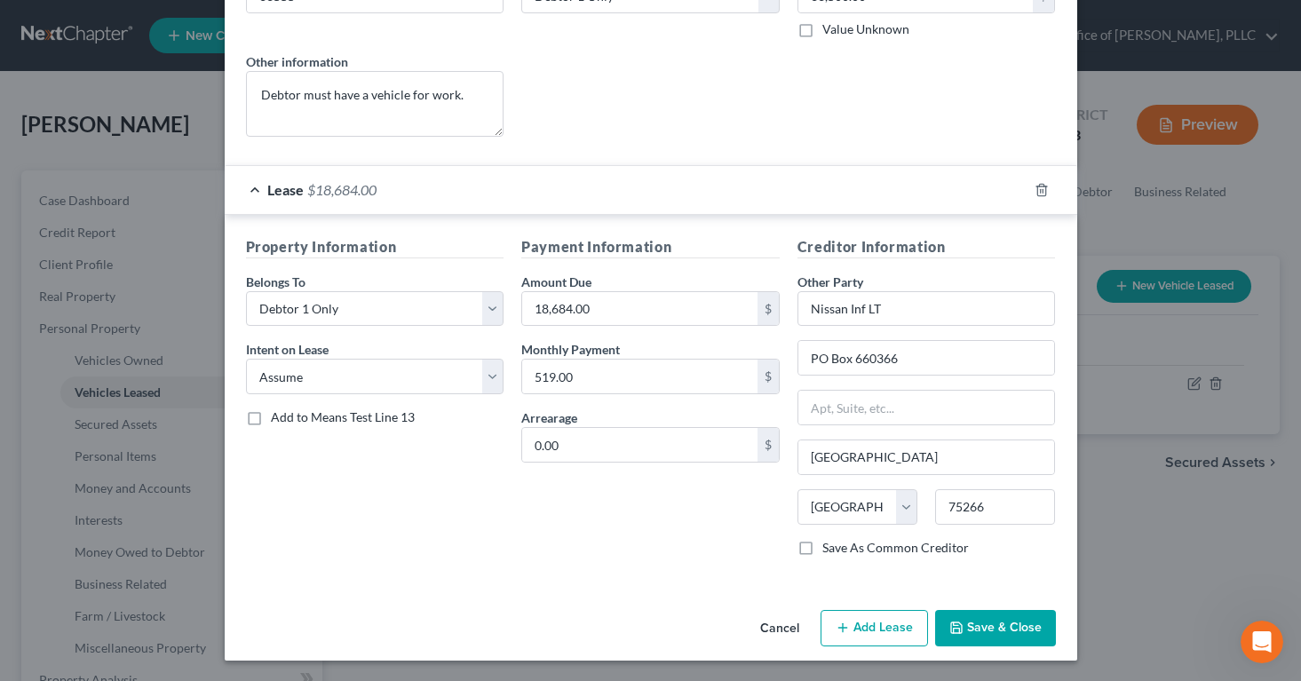
scroll to position [259, 0]
click at [491, 369] on select "Select None Assume Reject" at bounding box center [375, 376] width 258 height 36
click at [964, 624] on button "Save & Close" at bounding box center [995, 627] width 121 height 37
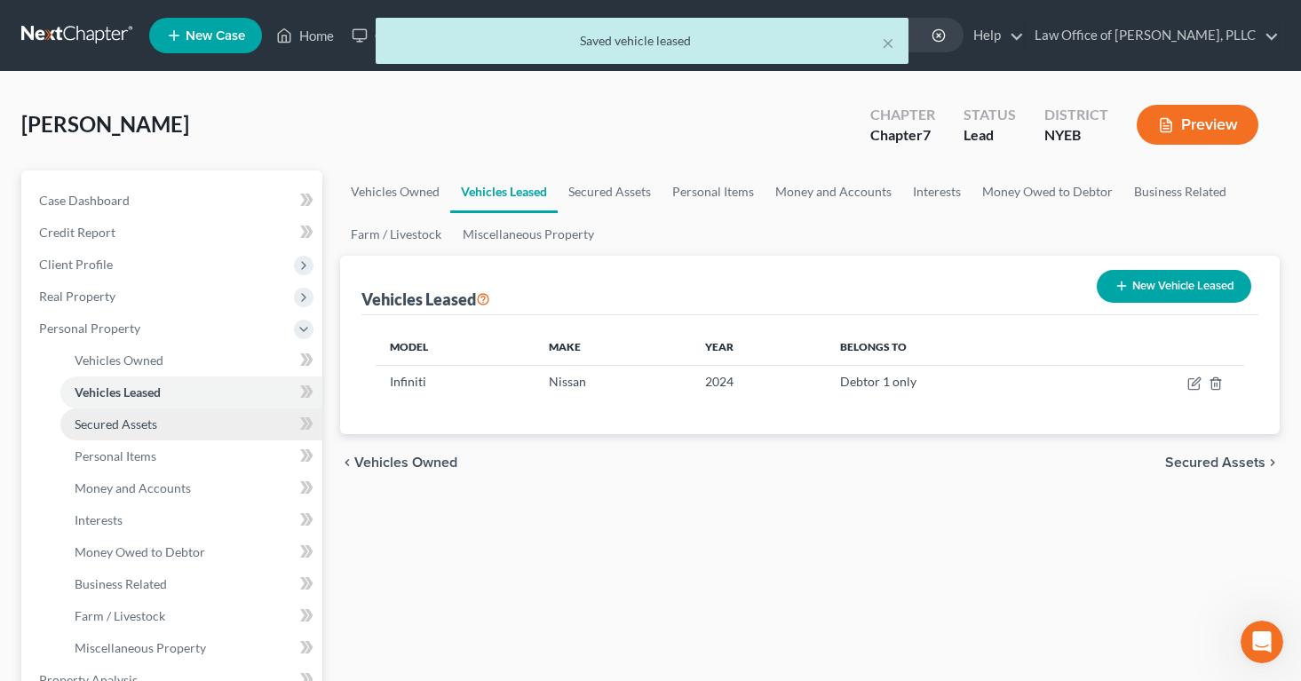
click at [144, 419] on span "Secured Assets" at bounding box center [116, 423] width 83 height 15
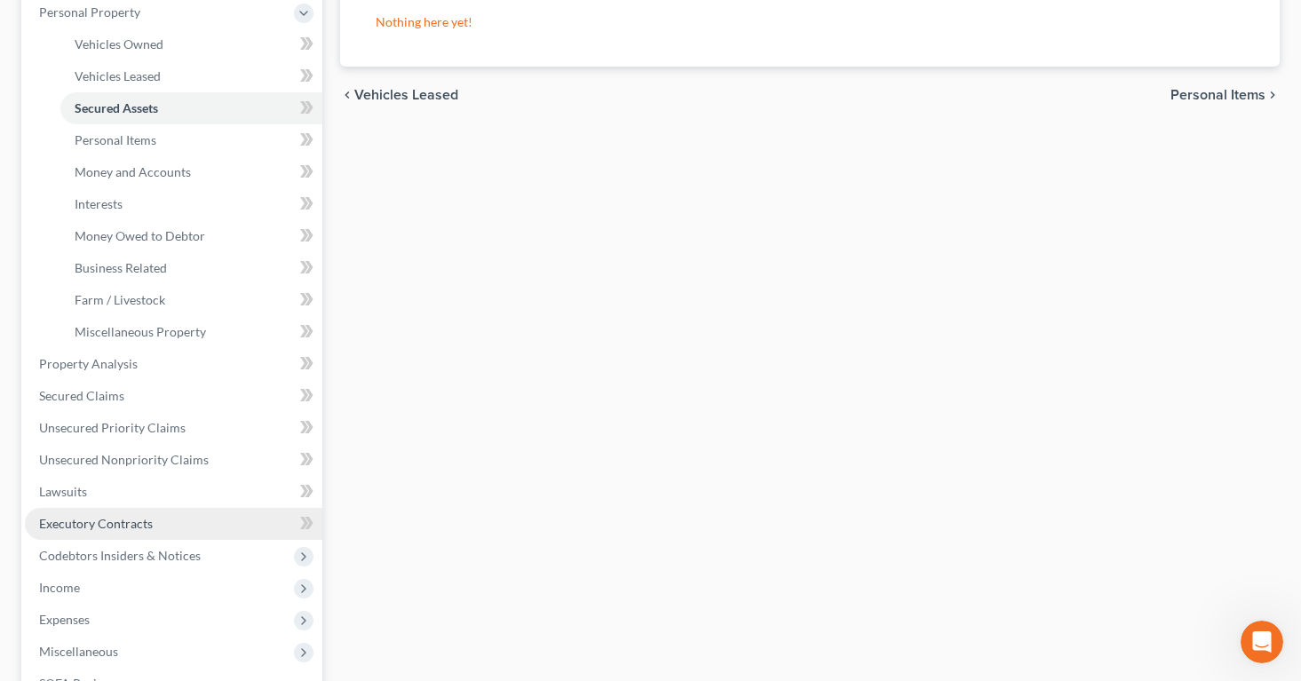
click at [131, 525] on span "Executory Contracts" at bounding box center [96, 523] width 114 height 15
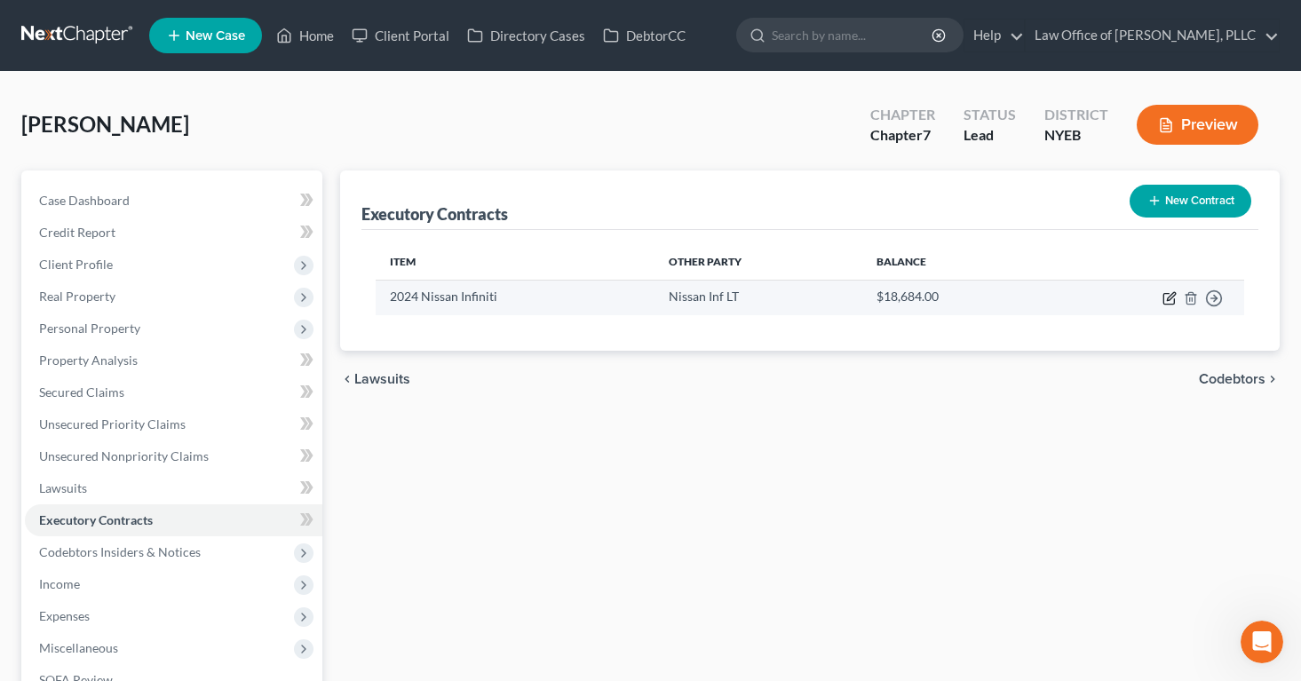
click at [1166, 294] on icon "button" at bounding box center [1169, 298] width 14 height 14
select select "3"
select select "45"
select select "0"
select select "1"
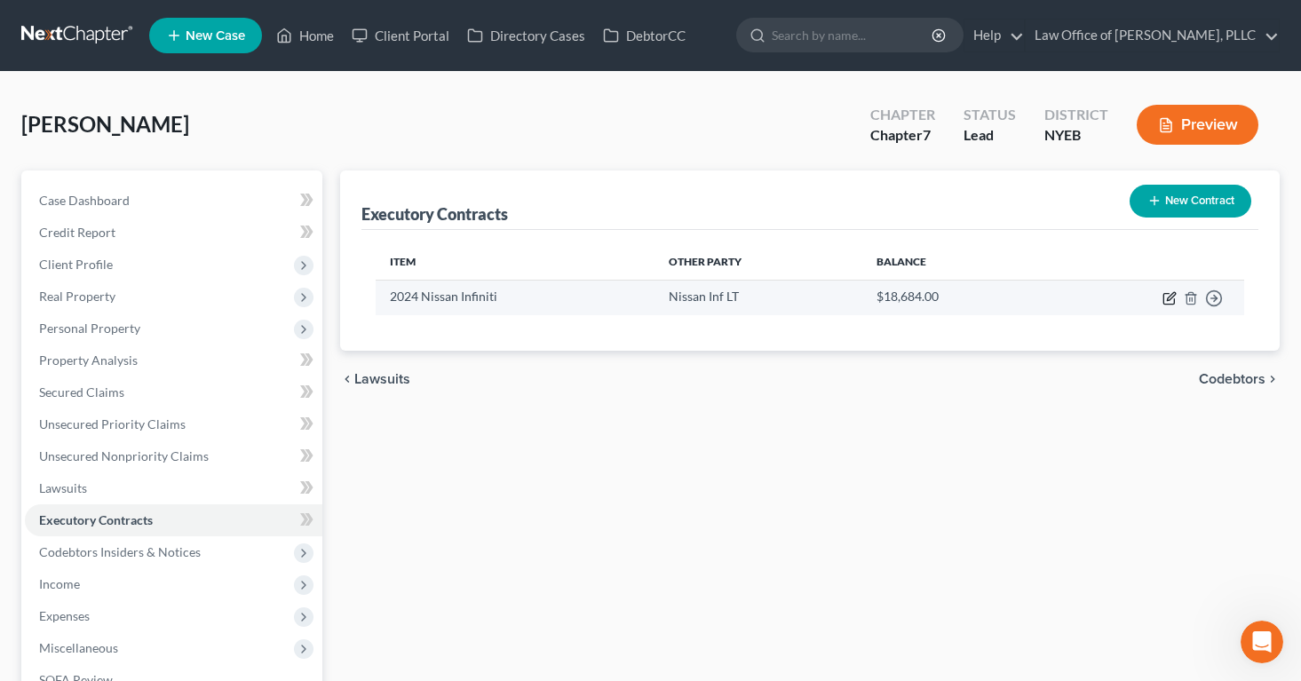
select select "0"
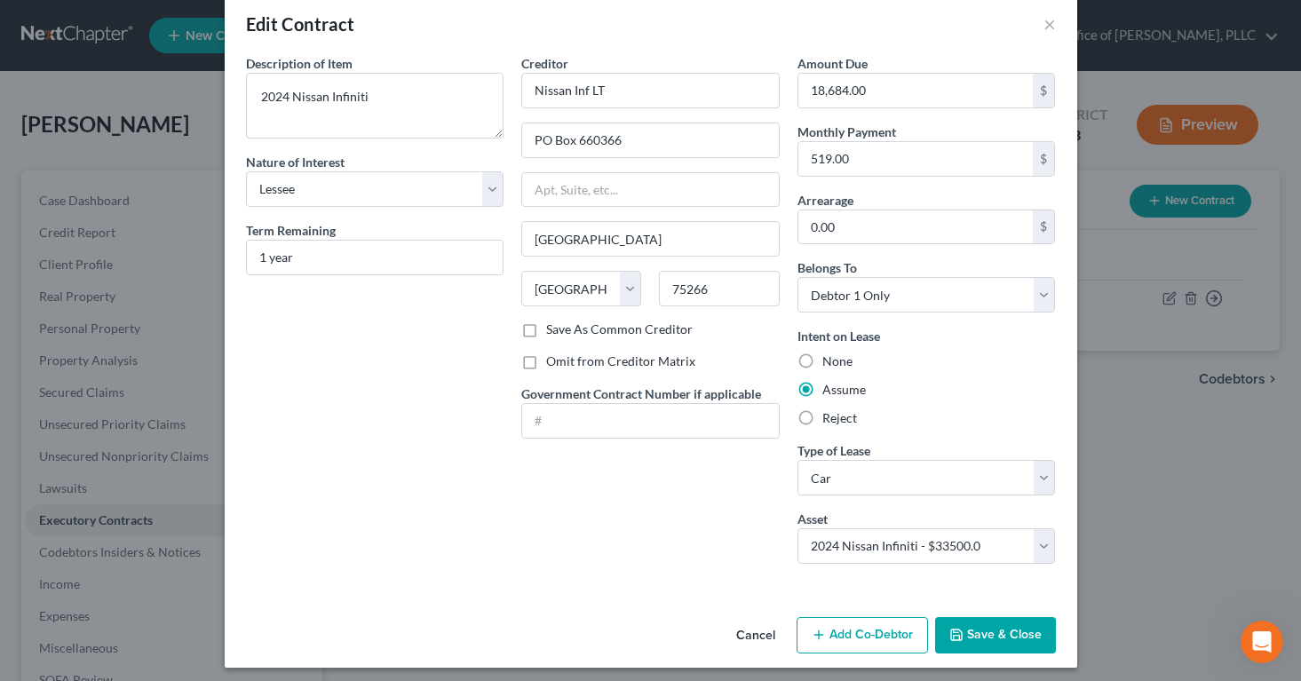
scroll to position [21, 0]
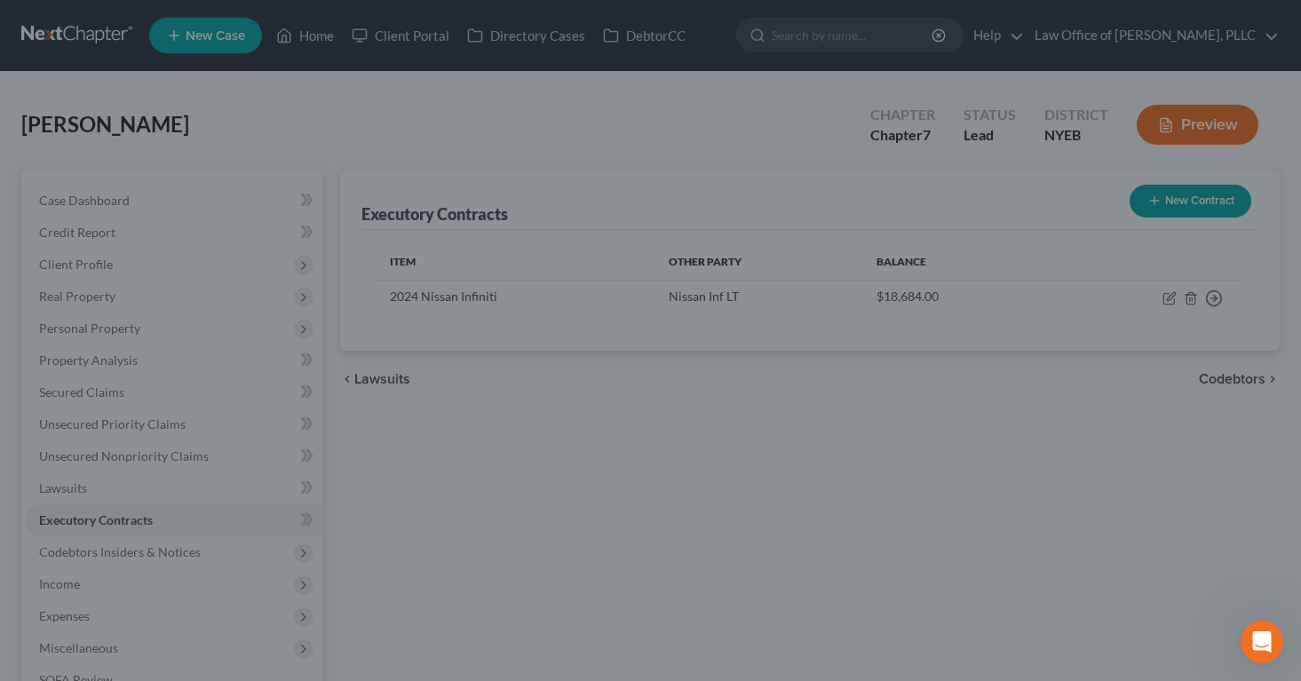
click at [1140, 541] on div "Edit Contract × Description of non-residential real property * Description of I…" at bounding box center [650, 340] width 1301 height 681
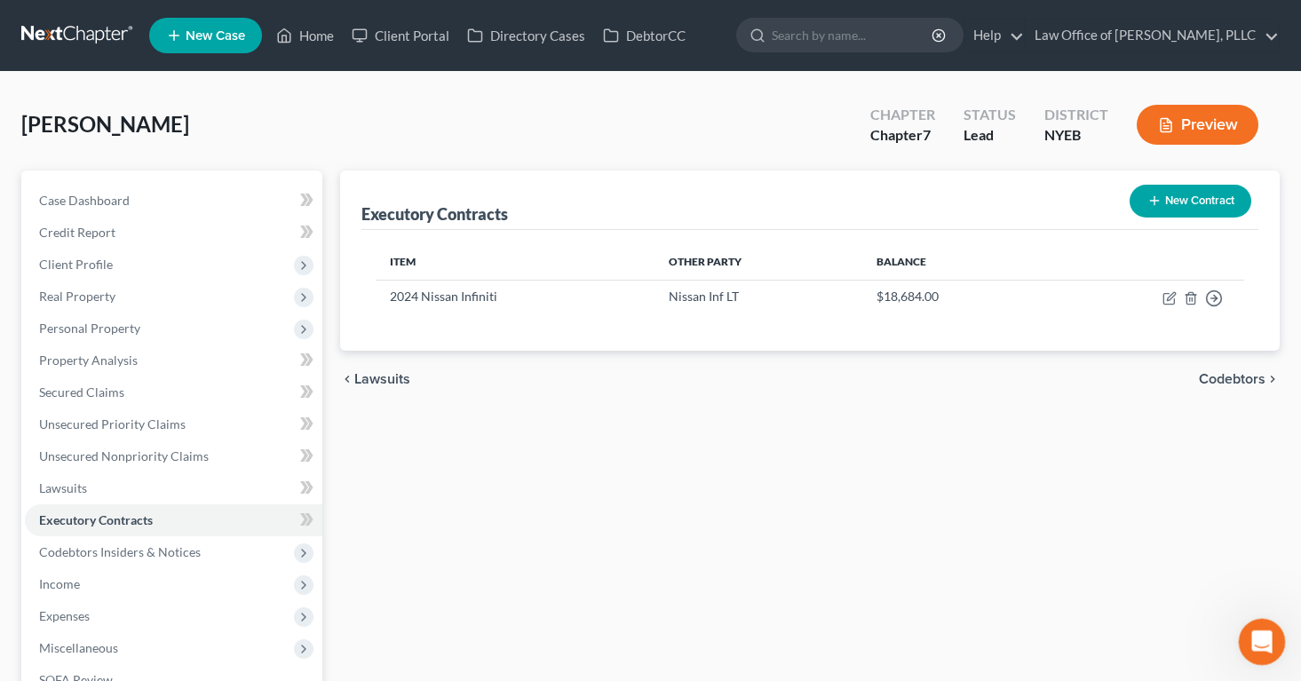
click at [1263, 637] on icon "Open Intercom Messenger" at bounding box center [1259, 639] width 29 height 29
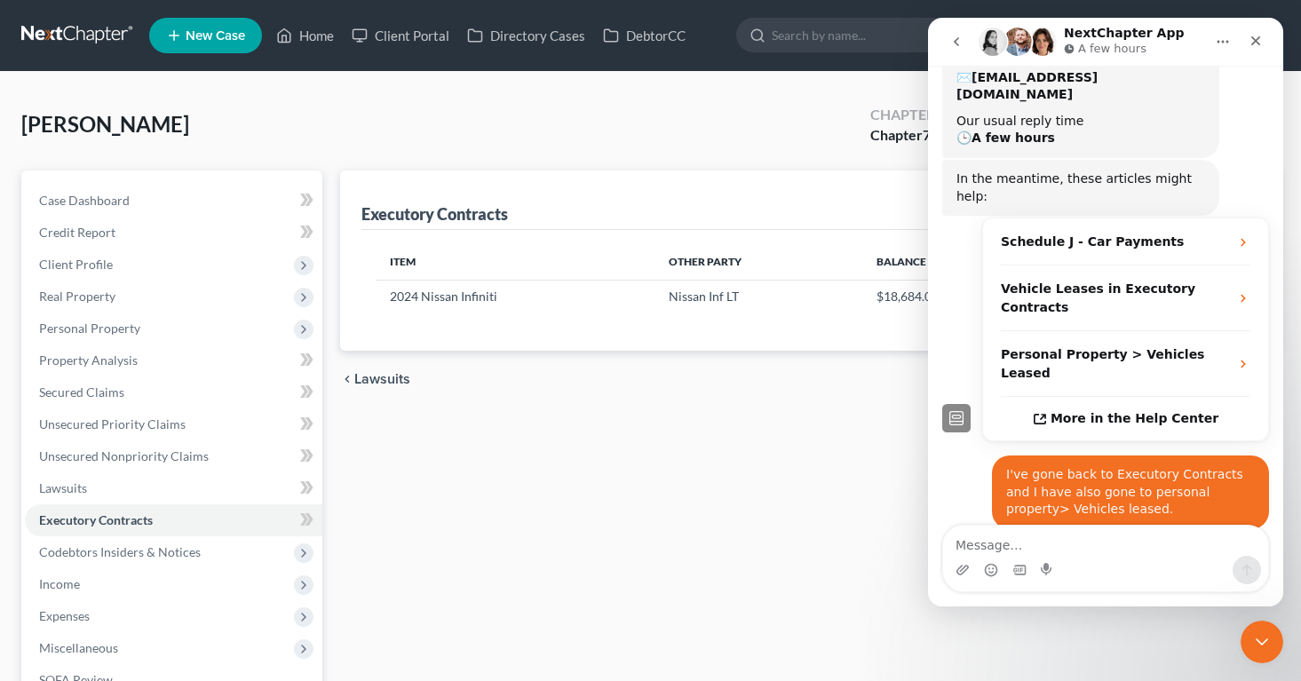
scroll to position [400, 0]
click at [1138, 555] on textarea "Message…" at bounding box center [1105, 541] width 325 height 30
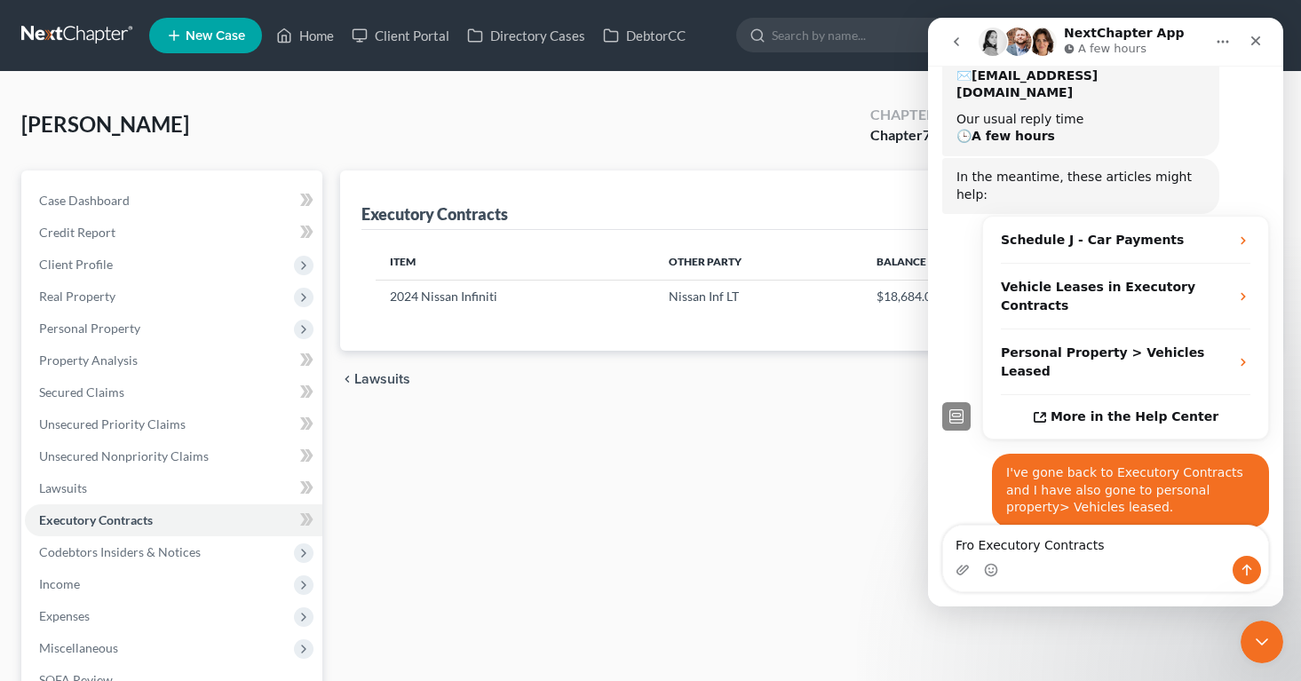
type textarea "Fro Executory Contracts"
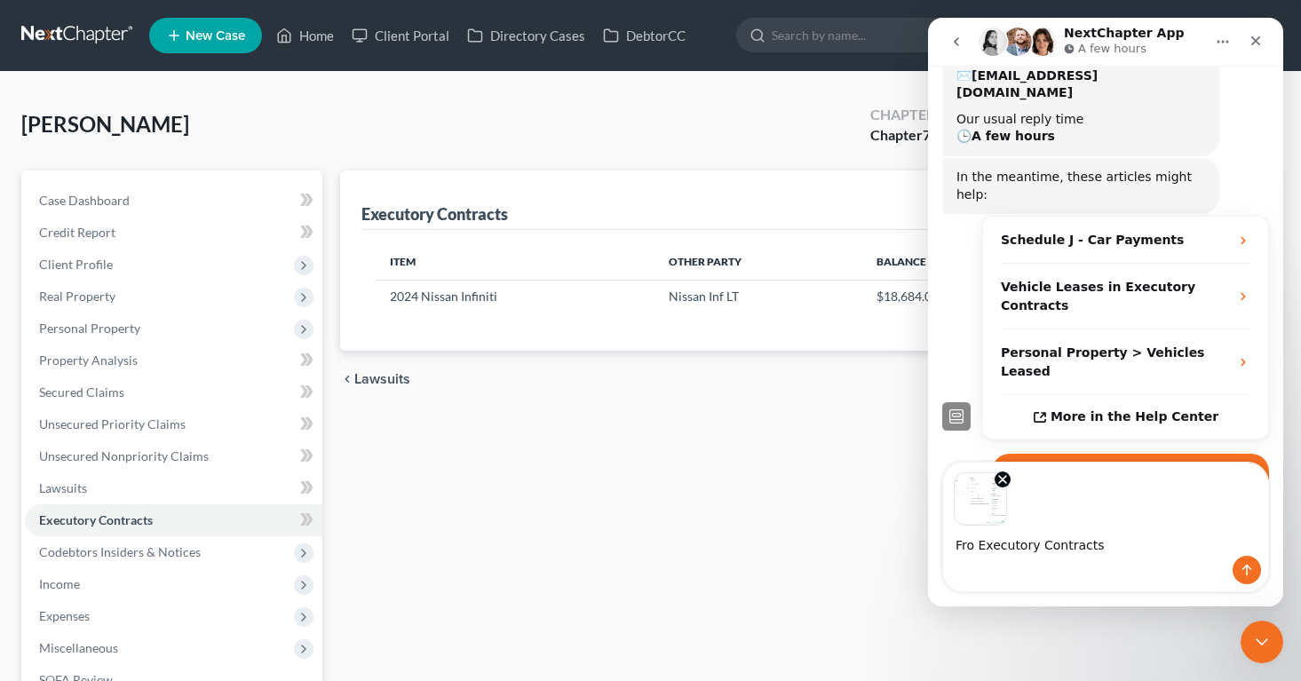
scroll to position [463, 0]
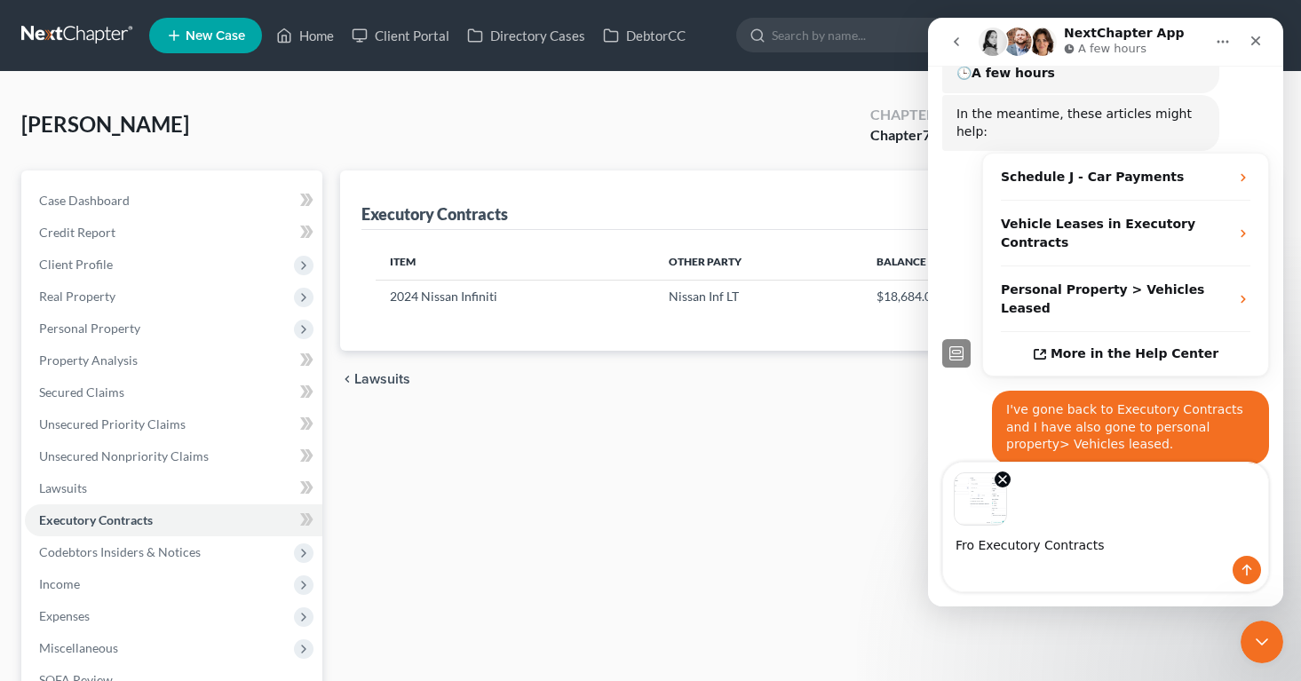
click at [974, 546] on textarea "Fro Executory Contracts" at bounding box center [1105, 541] width 325 height 30
type textarea "From Executory Contracts"
click at [1141, 557] on div "Intercom messenger" at bounding box center [1105, 570] width 325 height 28
click at [1243, 569] on icon "Send a message…" at bounding box center [1246, 570] width 14 height 14
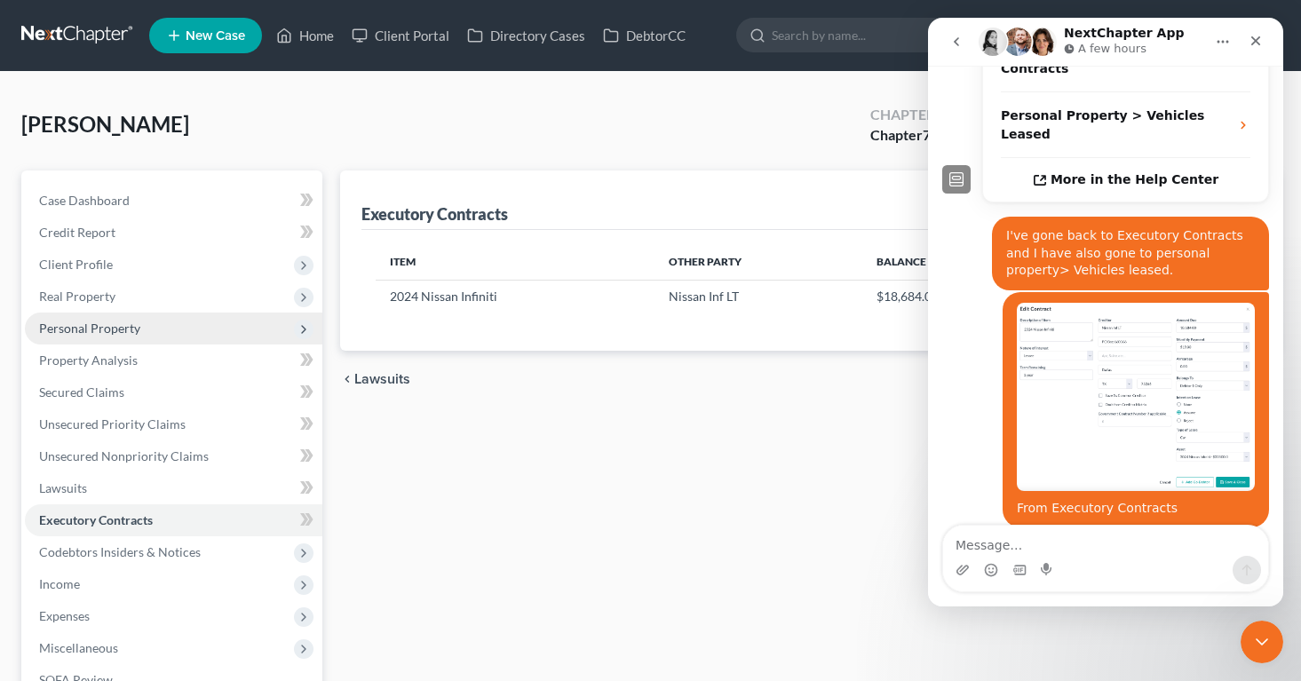
click at [51, 325] on span "Personal Property" at bounding box center [89, 328] width 101 height 15
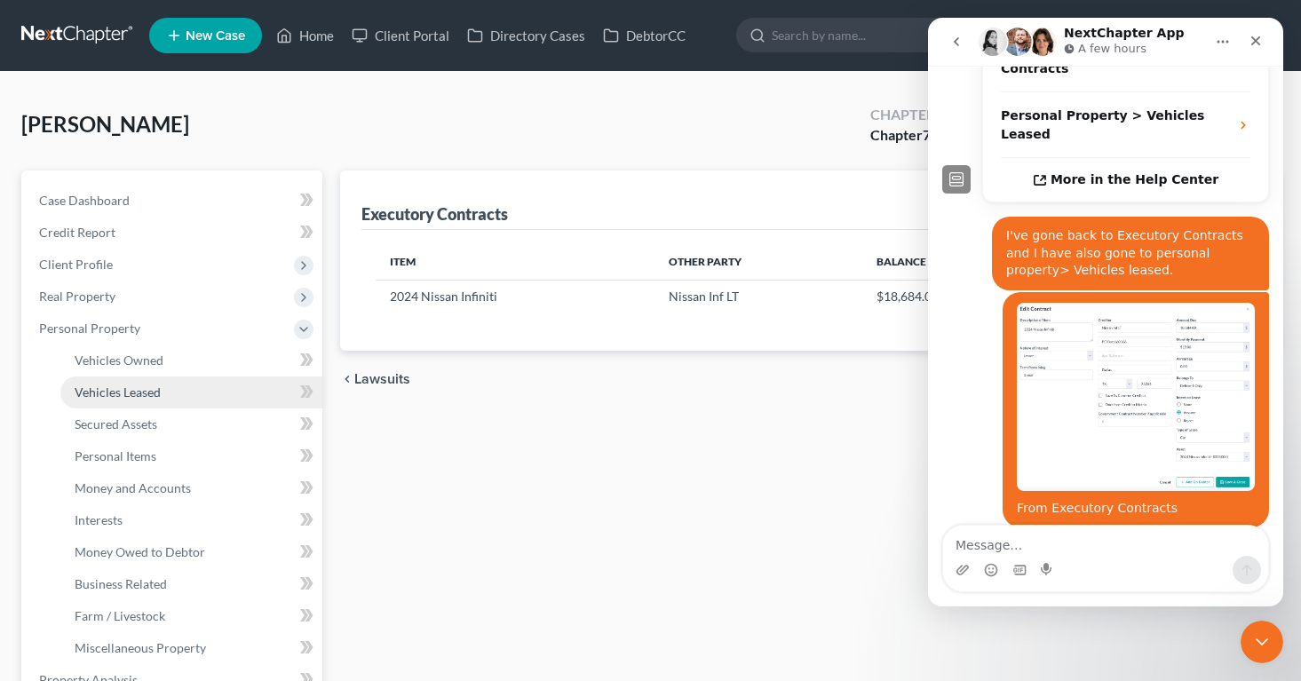
click at [101, 399] on link "Vehicles Leased" at bounding box center [191, 392] width 262 height 32
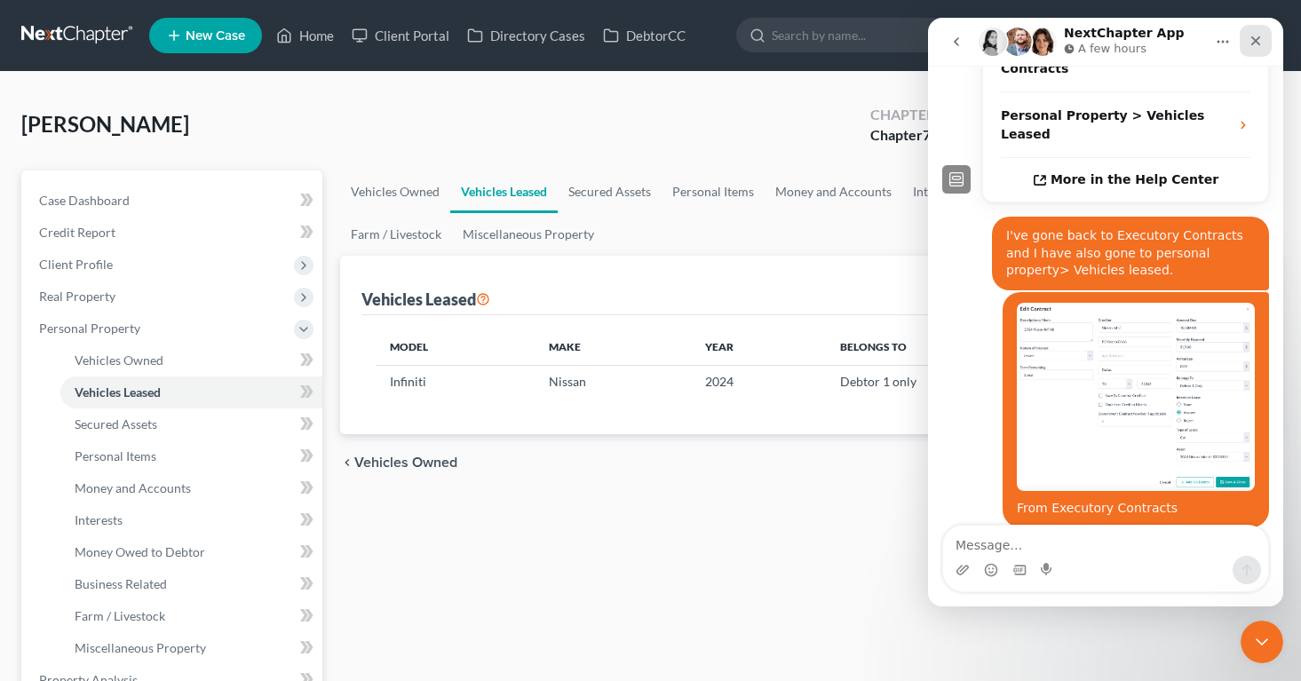
click at [1255, 39] on icon "Close" at bounding box center [1256, 41] width 10 height 10
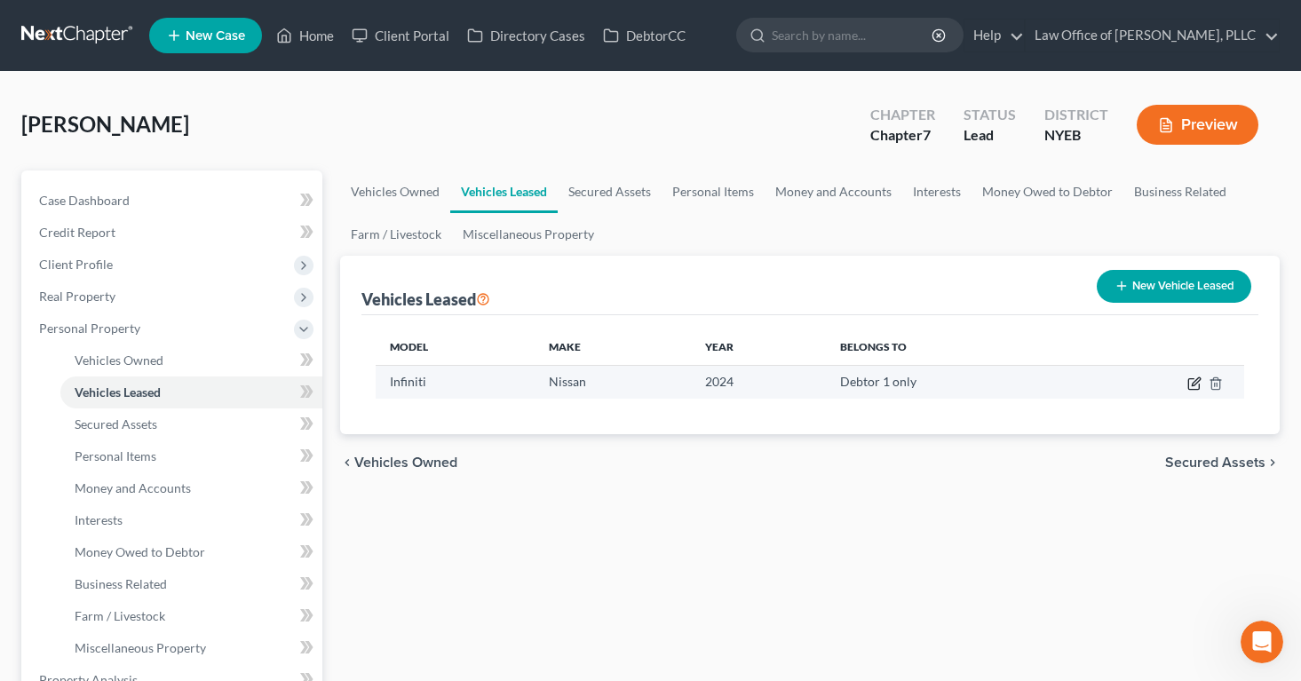
click at [1199, 380] on icon "button" at bounding box center [1194, 383] width 14 height 14
select select "0"
select select "2"
select select "0"
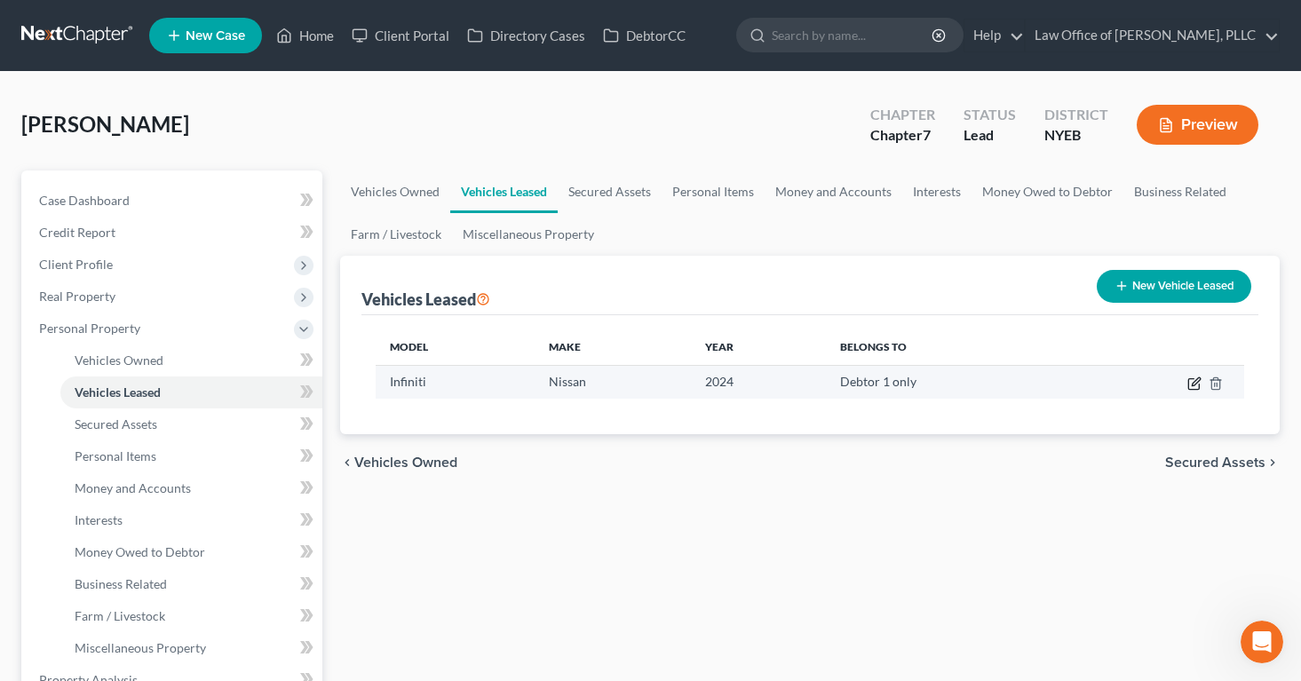
select select "1"
select select "45"
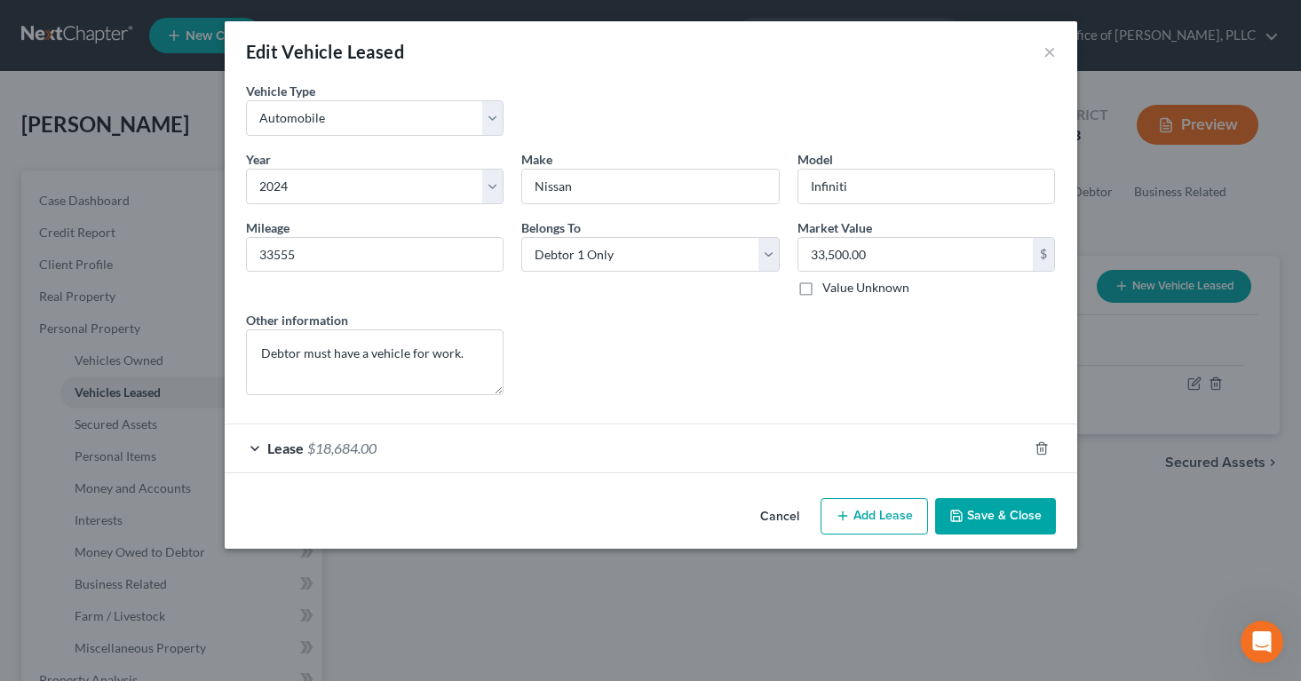
click at [273, 443] on span "Lease" at bounding box center [285, 447] width 36 height 17
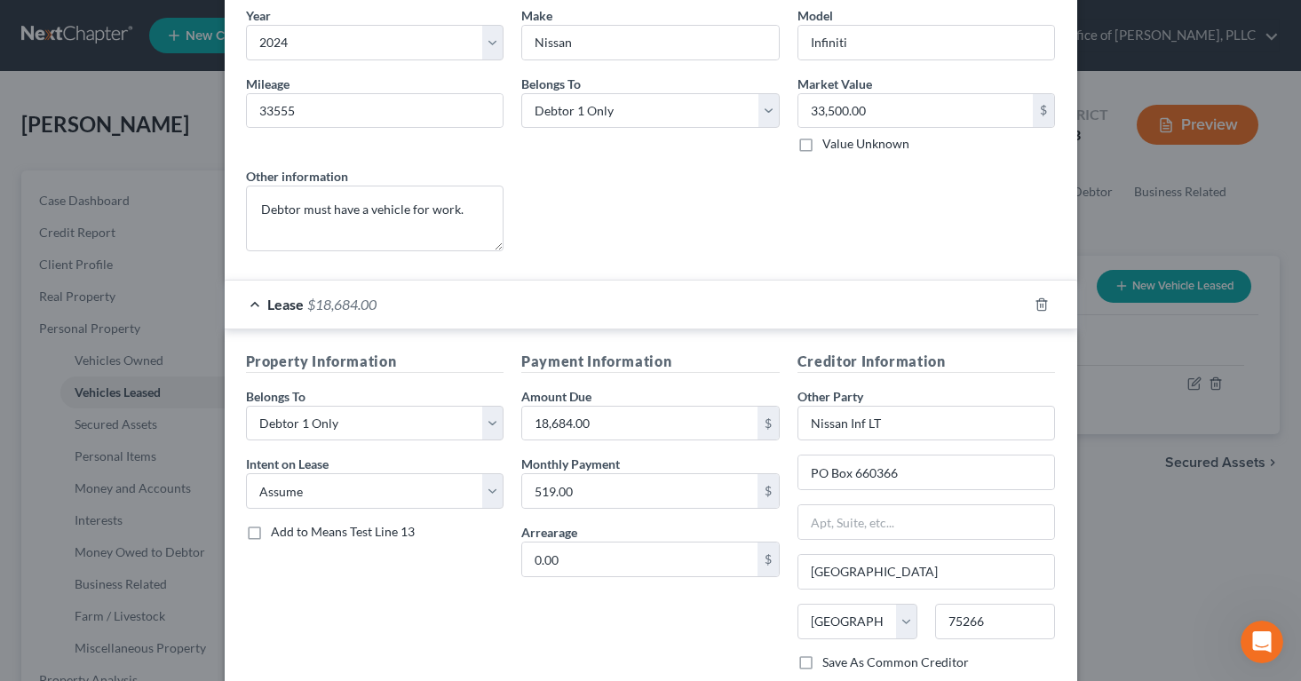
scroll to position [139, 0]
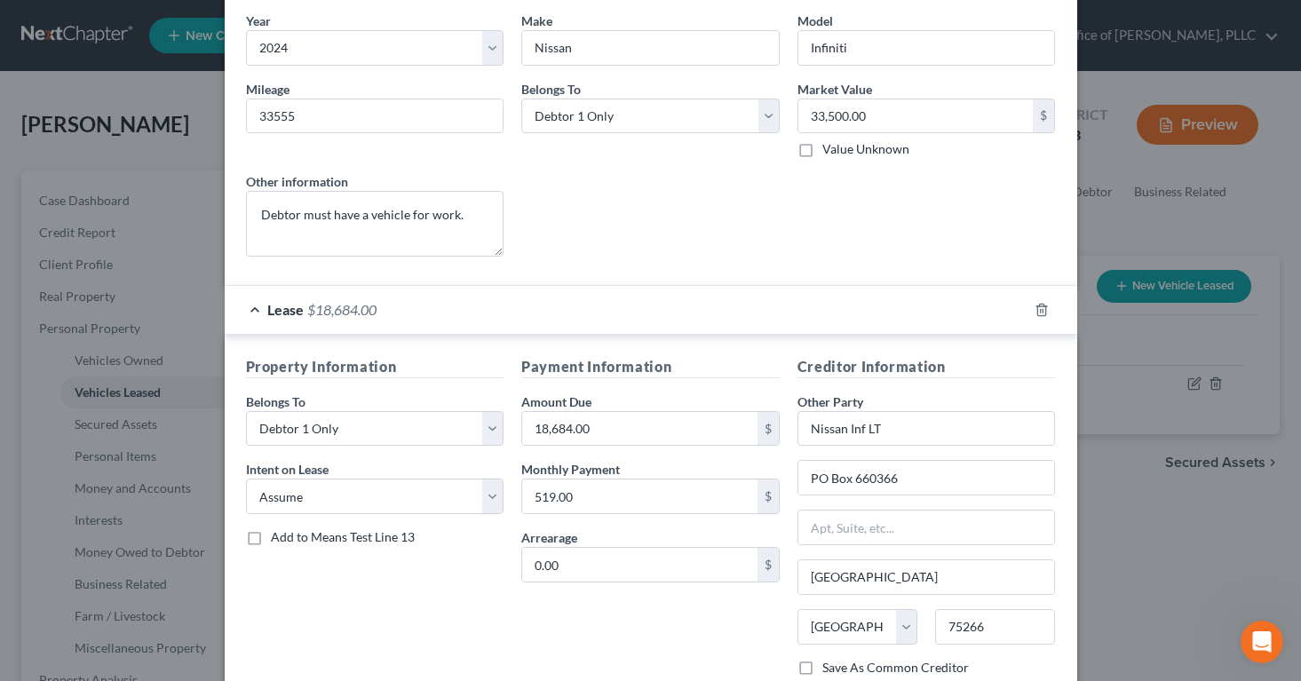
click at [1131, 634] on div "Edit Vehicle Leased × Vehicle Type * Select Automobile Truck Trailer Watercraft…" at bounding box center [650, 340] width 1301 height 681
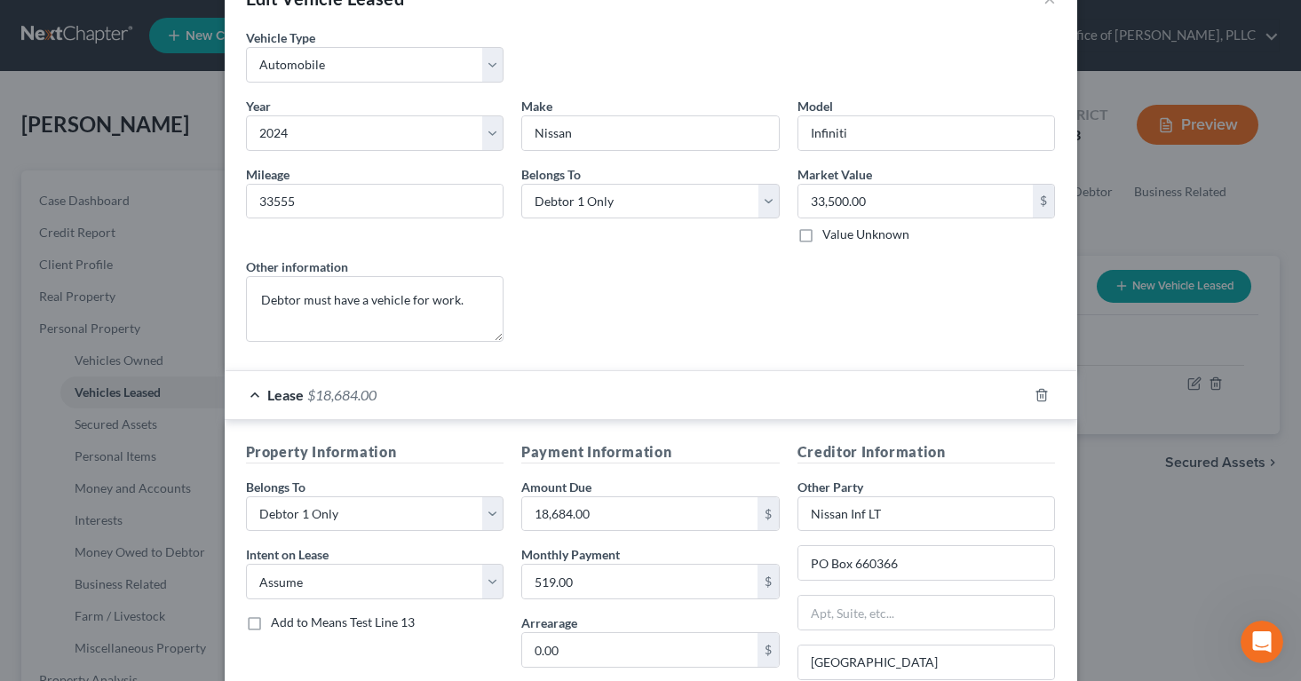
scroll to position [0, 0]
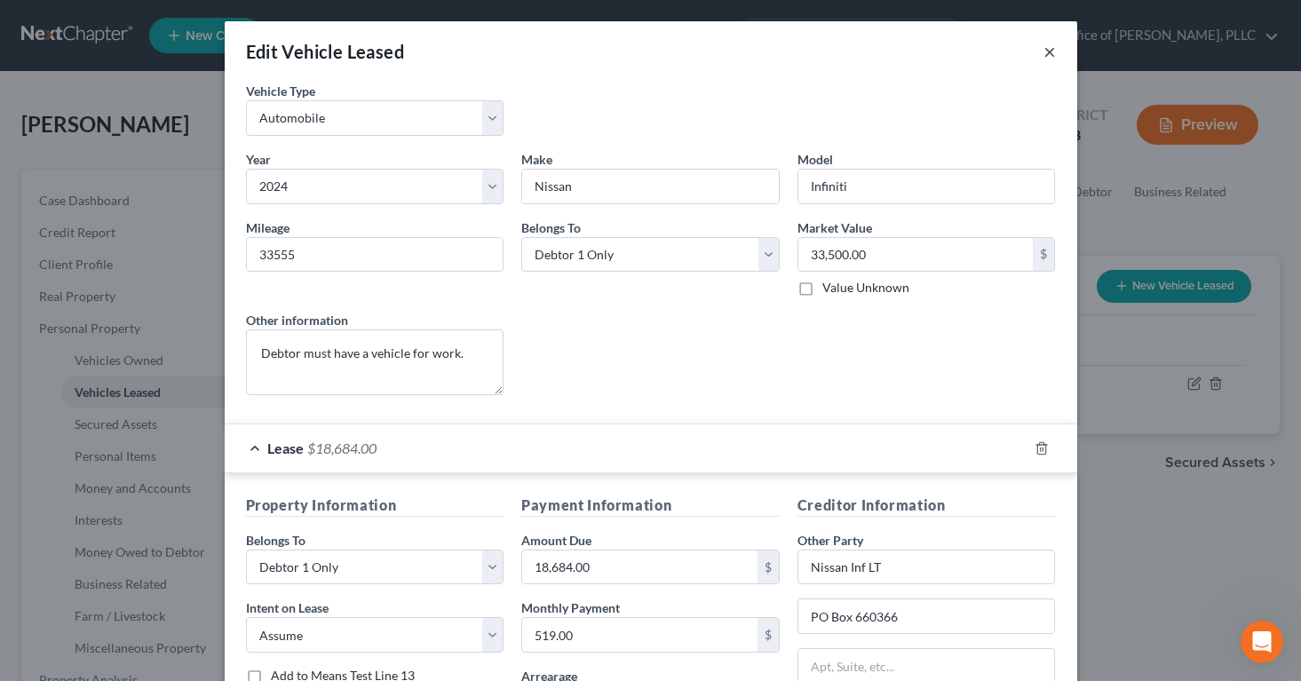
click at [1048, 50] on button "×" at bounding box center [1049, 51] width 12 height 21
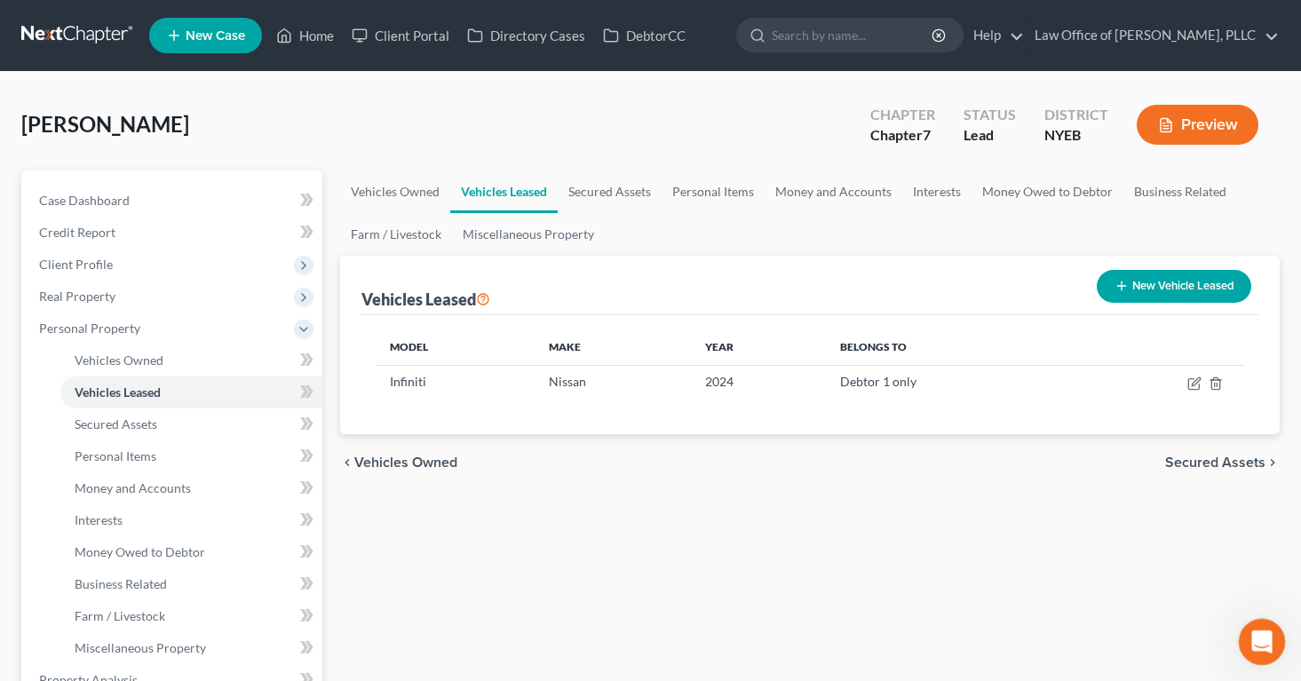
click at [1263, 630] on icon "Open Intercom Messenger" at bounding box center [1259, 639] width 29 height 29
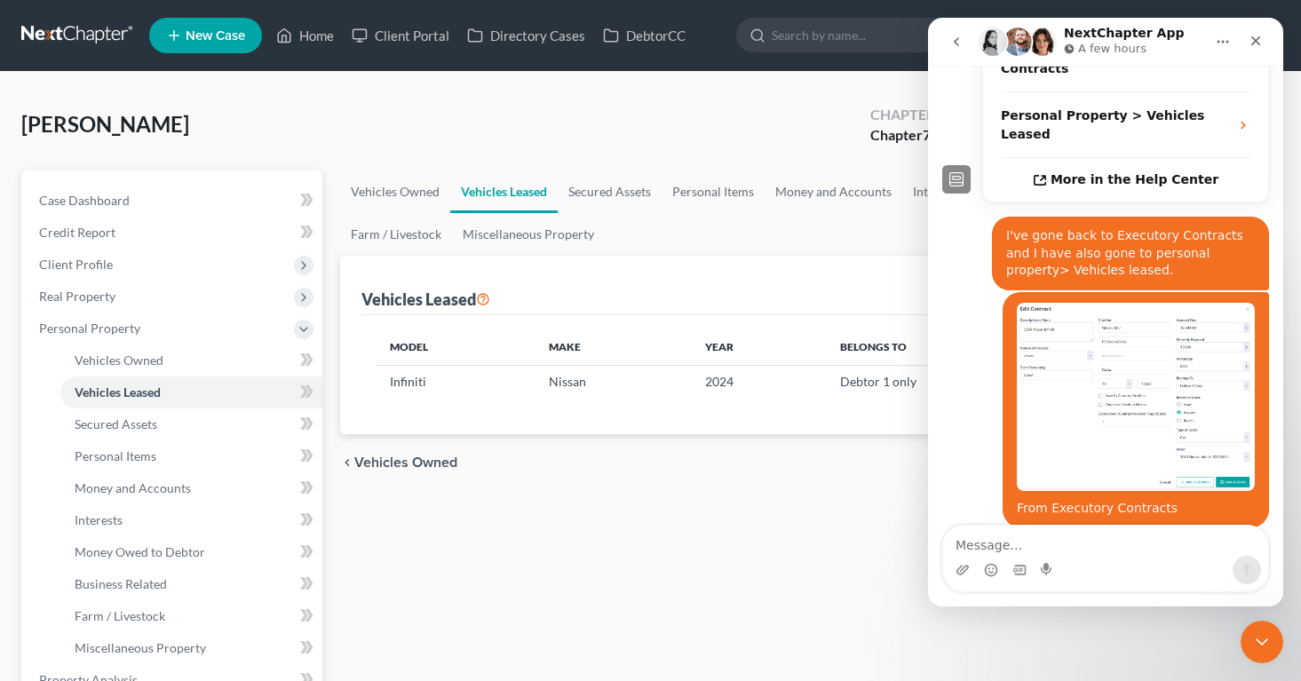
scroll to position [637, 0]
type textarea "From Vehicles Leased:"
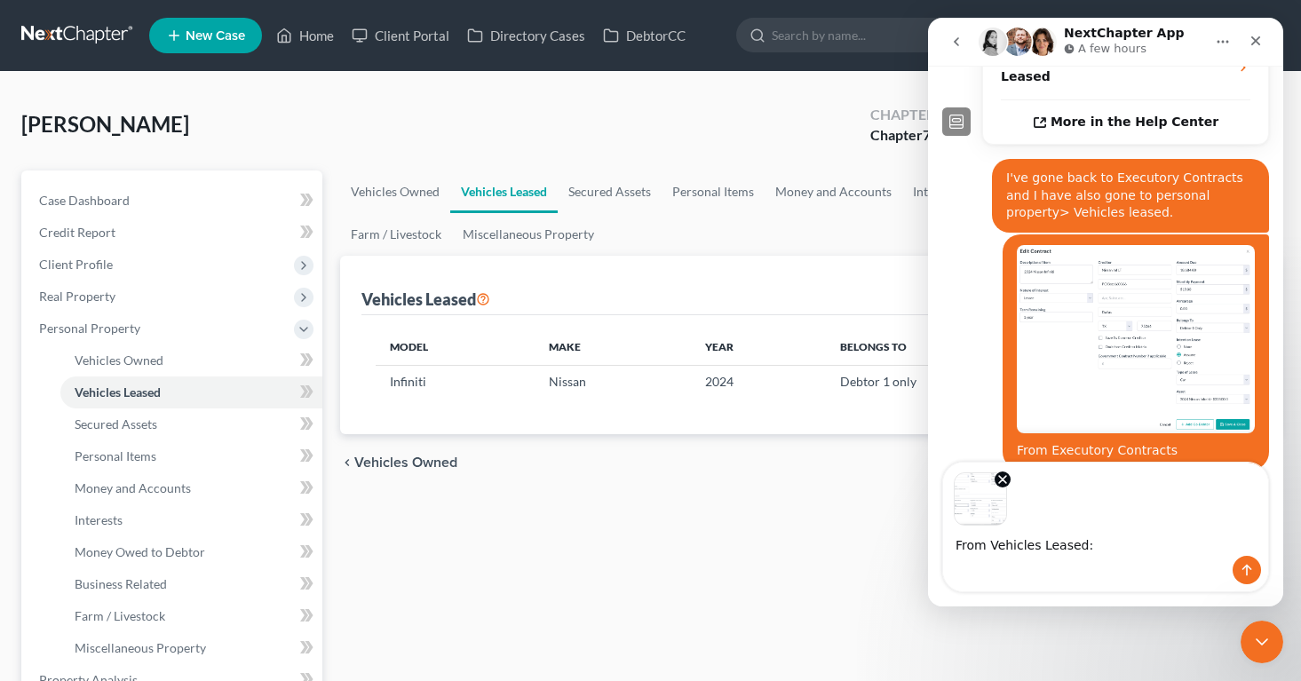
scroll to position [700, 0]
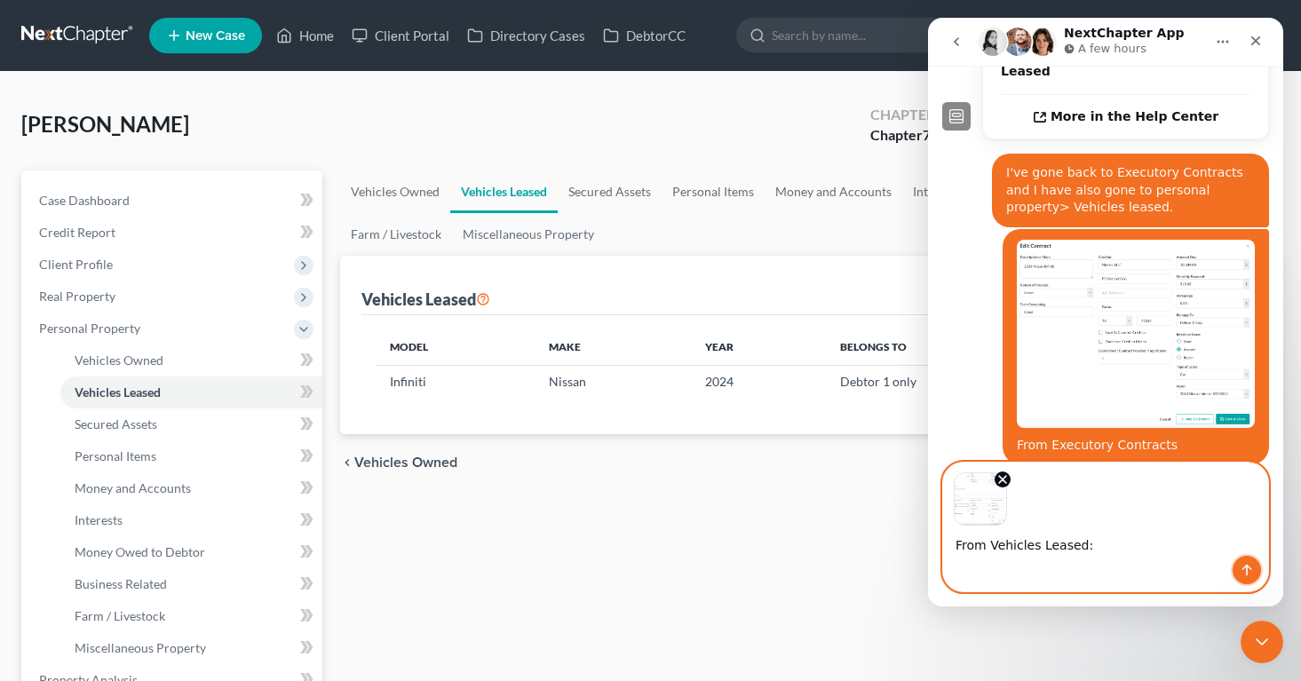
click at [1238, 569] on button "Send a message…" at bounding box center [1246, 570] width 28 height 28
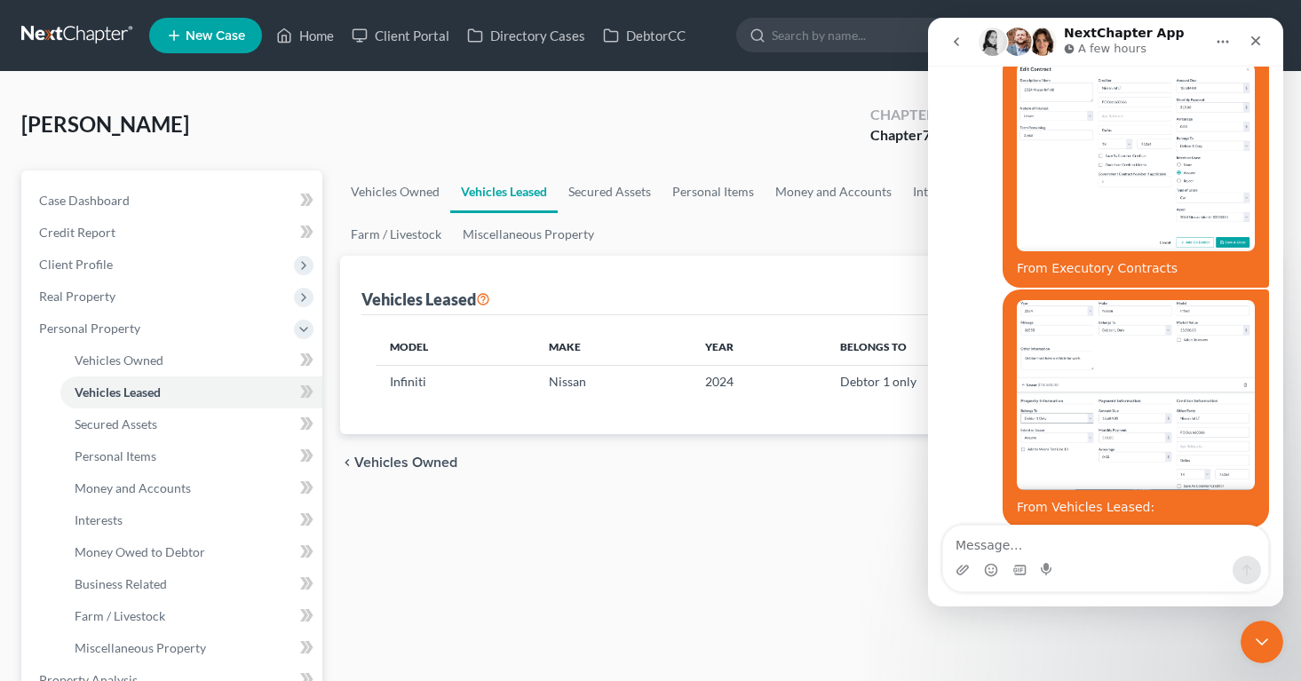
click at [1257, 40] on icon "Close" at bounding box center [1255, 41] width 14 height 14
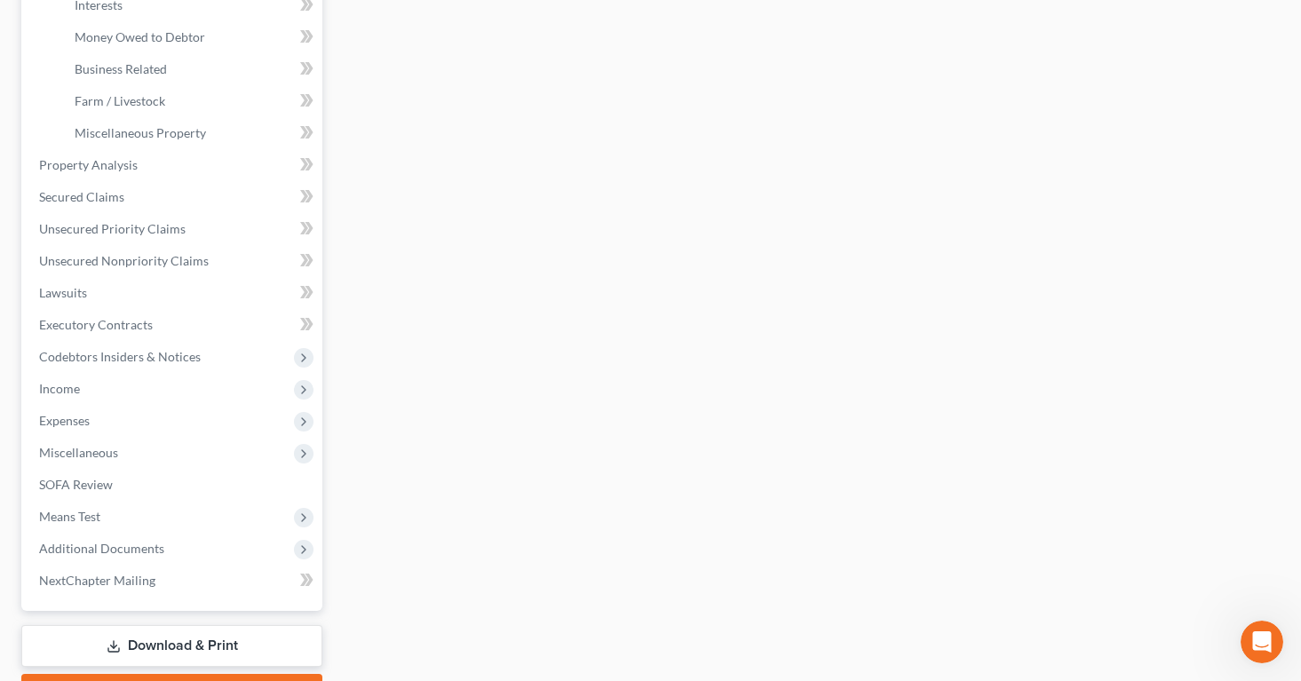
scroll to position [613, 0]
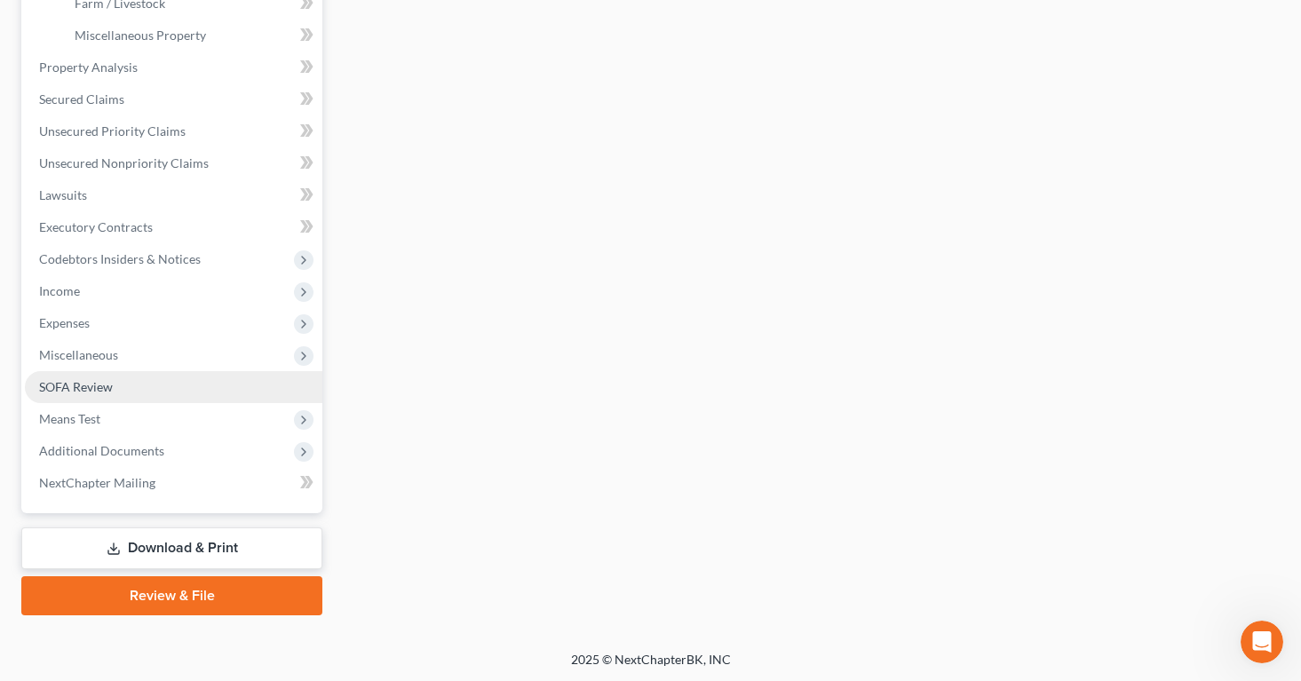
click at [87, 387] on span "SOFA Review" at bounding box center [76, 386] width 74 height 15
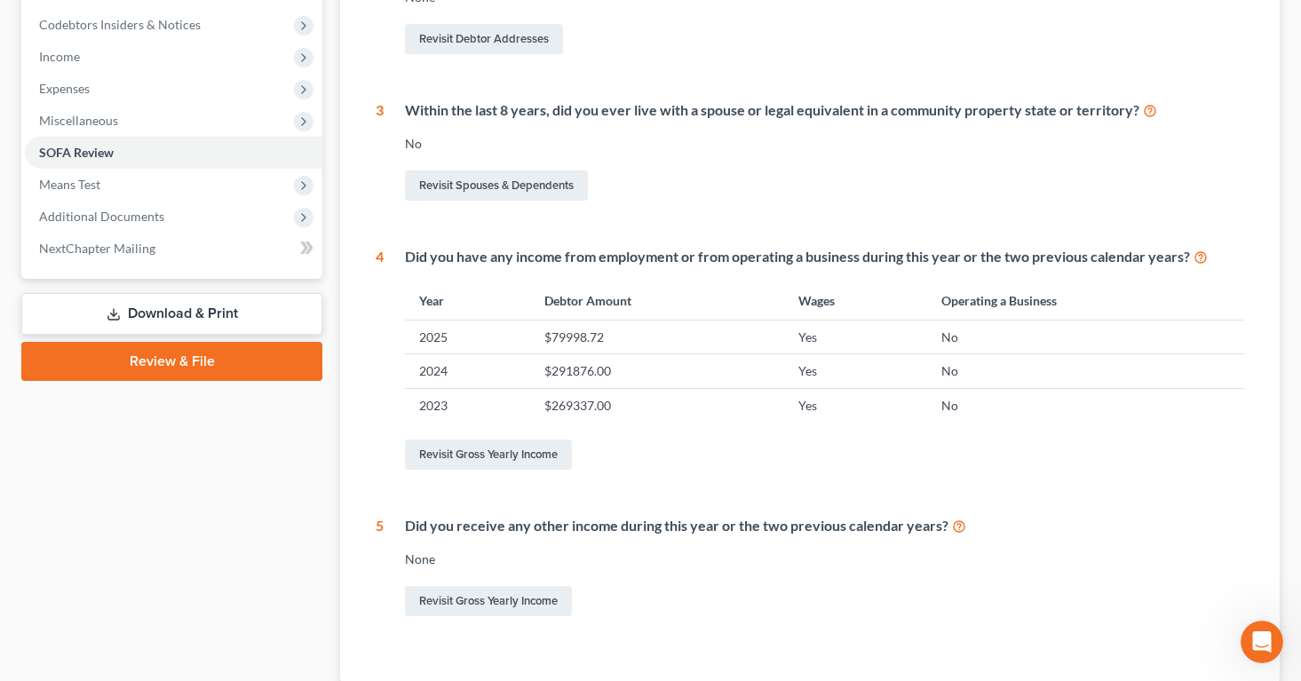
scroll to position [653, 0]
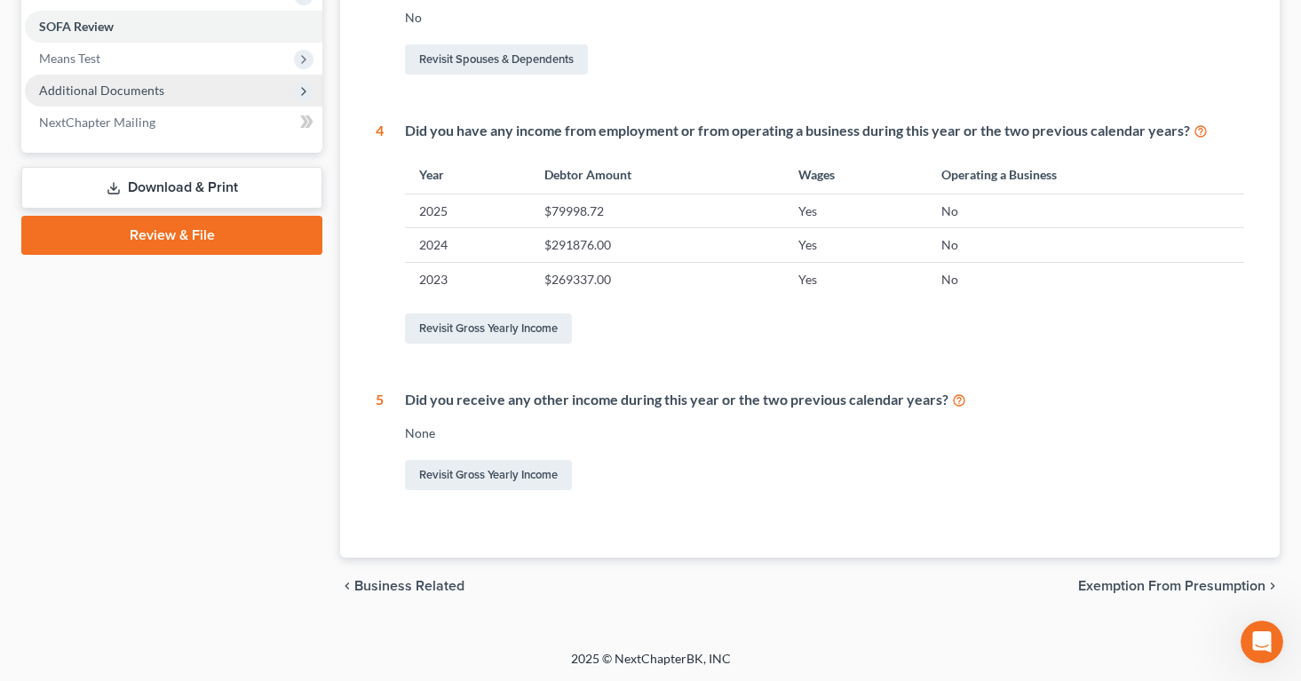
click at [146, 92] on span "Additional Documents" at bounding box center [101, 90] width 125 height 15
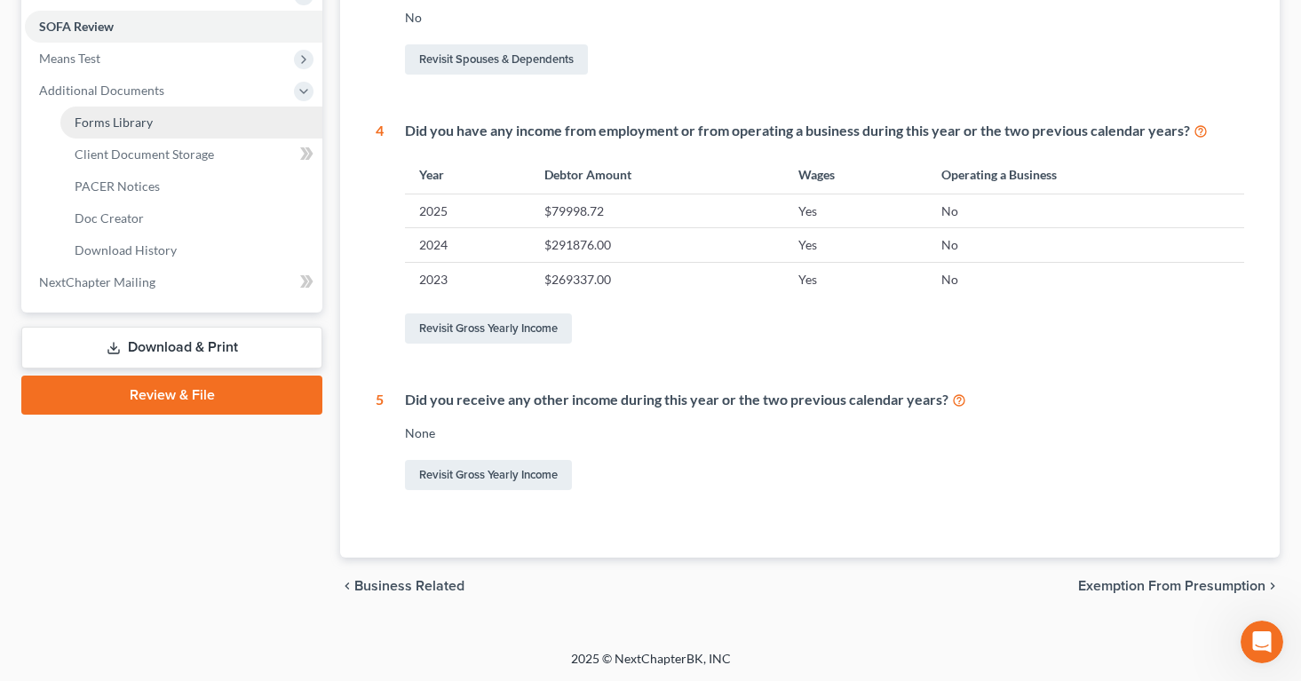
click at [130, 119] on span "Forms Library" at bounding box center [114, 122] width 78 height 15
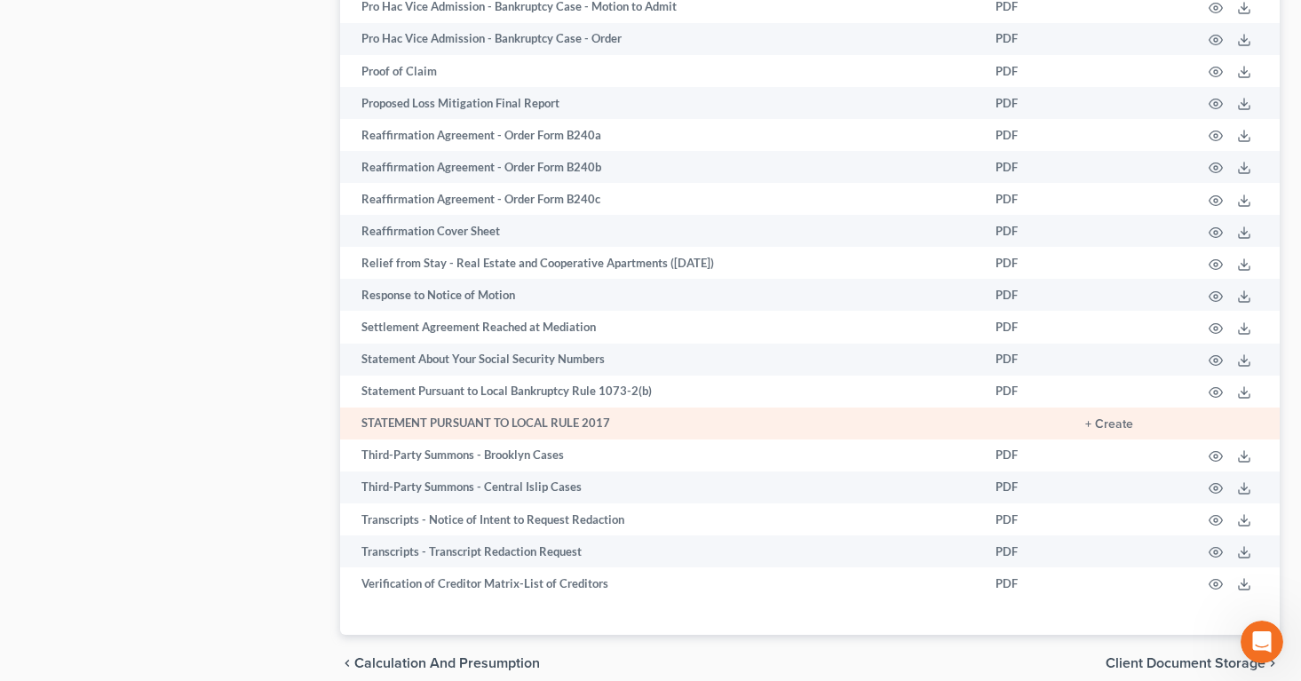
scroll to position [2686, 0]
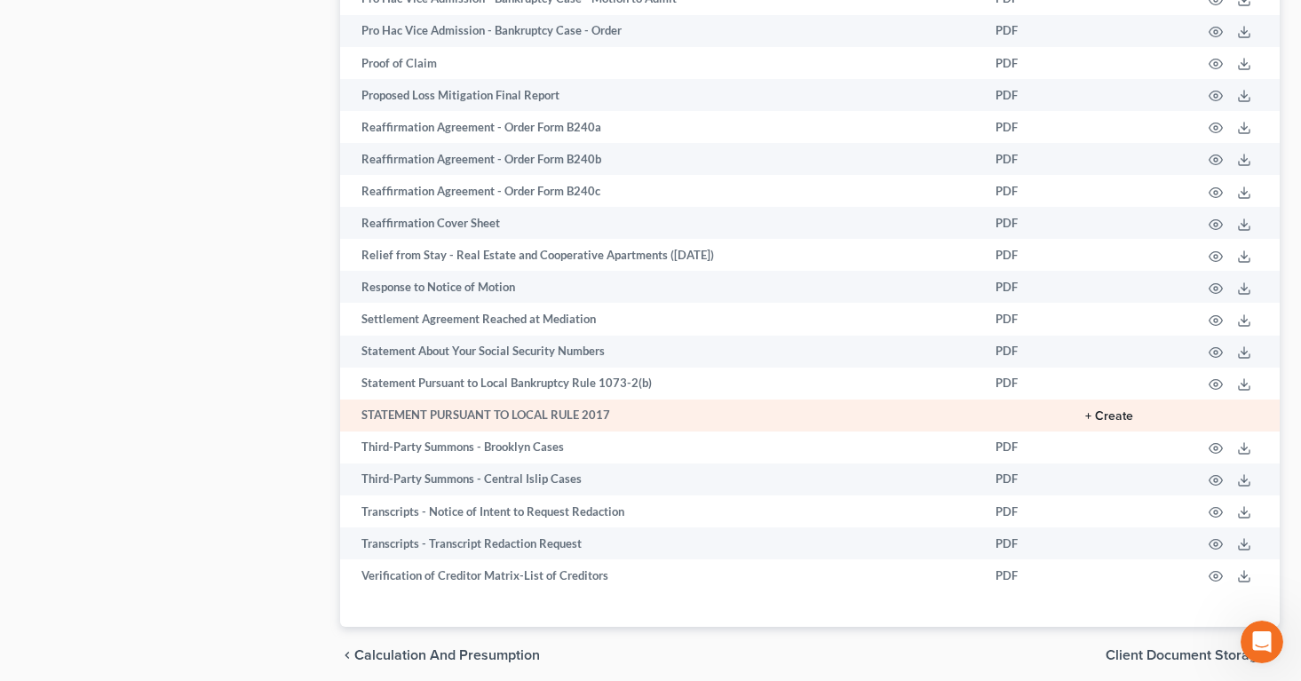
click at [1110, 416] on button "+ Create" at bounding box center [1109, 416] width 48 height 12
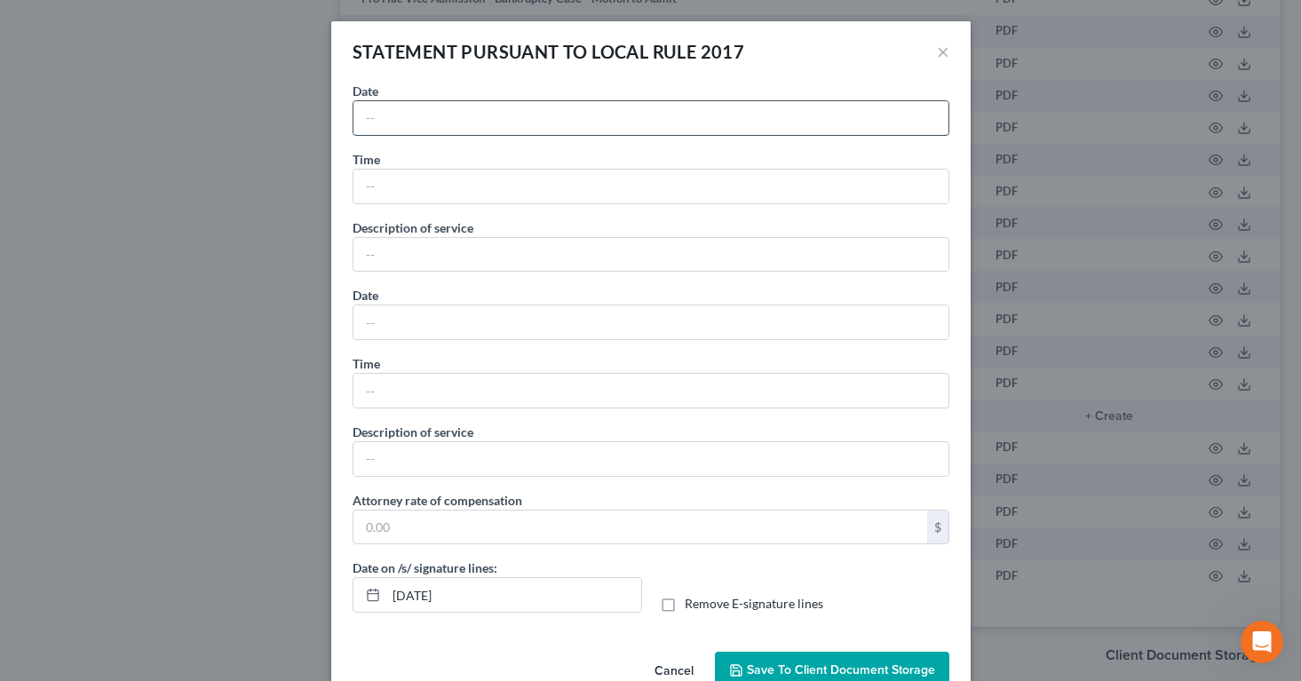
click at [622, 119] on input "text" at bounding box center [650, 118] width 595 height 34
type input "O"
type input "[DATE]"
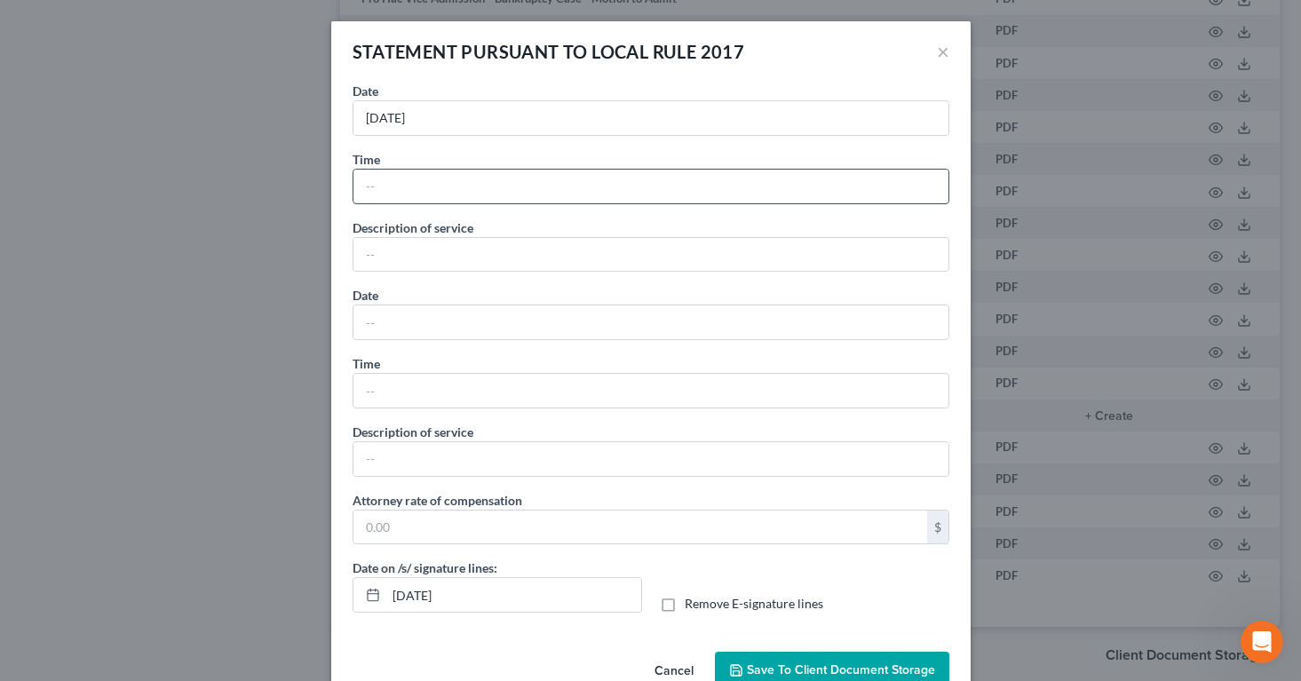
click at [533, 178] on input "text" at bounding box center [650, 187] width 595 height 34
type input "10:49am"
click at [487, 250] on input "text" at bounding box center [650, 255] width 595 height 34
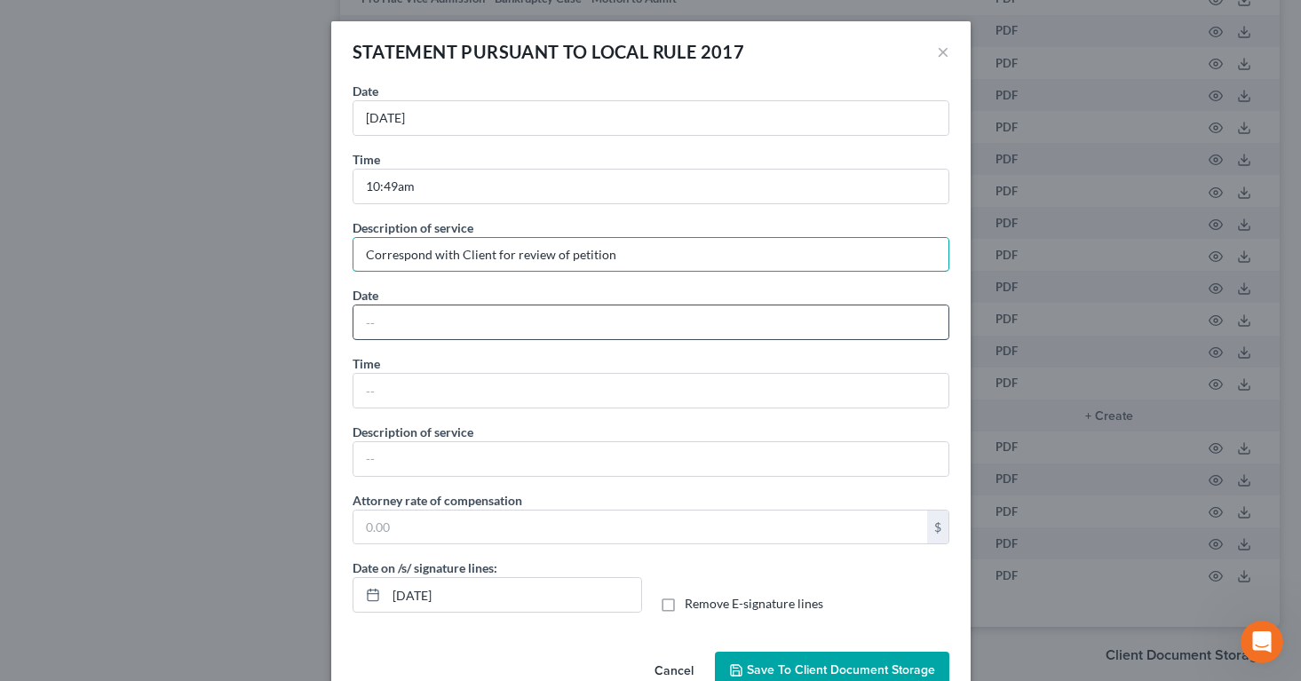
type input "Correspond with Client for review of petition"
click at [463, 321] on input "text" at bounding box center [650, 322] width 595 height 34
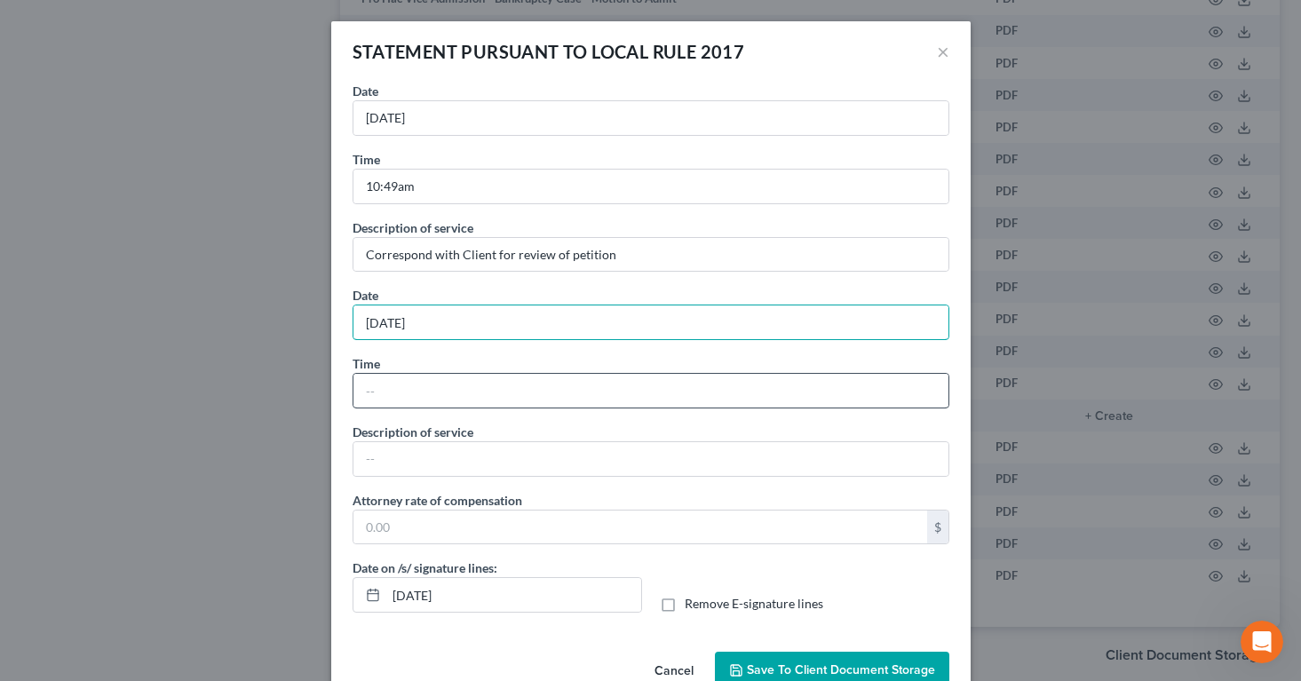
type input "[DATE]"
click at [447, 390] on input "text" at bounding box center [650, 391] width 595 height 34
type input "3:00"
drag, startPoint x: 439, startPoint y: 323, endPoint x: 324, endPoint y: 302, distance: 117.4
click at [324, 302] on div "STATEMENT PURSUANT TO LOCAL RULE 2017 × No additional information is needed to …" at bounding box center [650, 340] width 1301 height 681
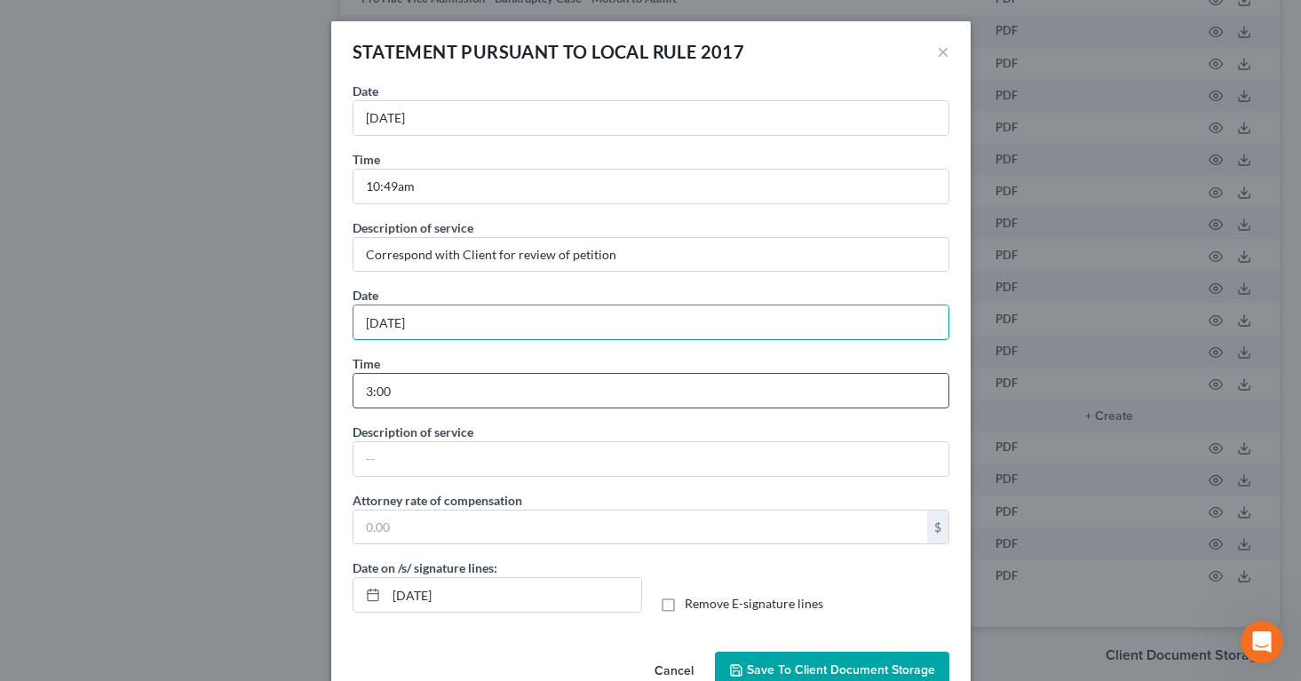
type input "[DATE]"
drag, startPoint x: 392, startPoint y: 400, endPoint x: 328, endPoint y: 378, distance: 67.4
click at [328, 378] on div "STATEMENT PURSUANT TO LOCAL RULE 2017 × No additional information is needed to …" at bounding box center [650, 340] width 1301 height 681
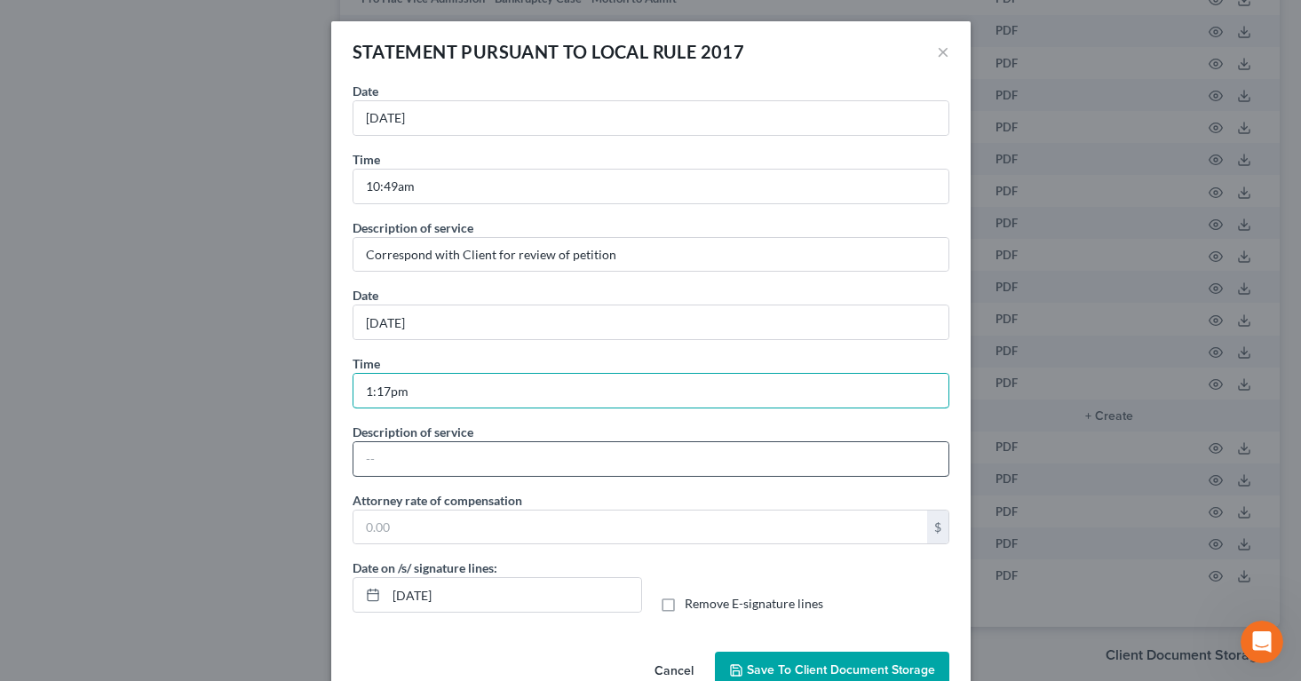
type input "1:17pm"
click at [360, 463] on input "text" at bounding box center [650, 459] width 595 height 34
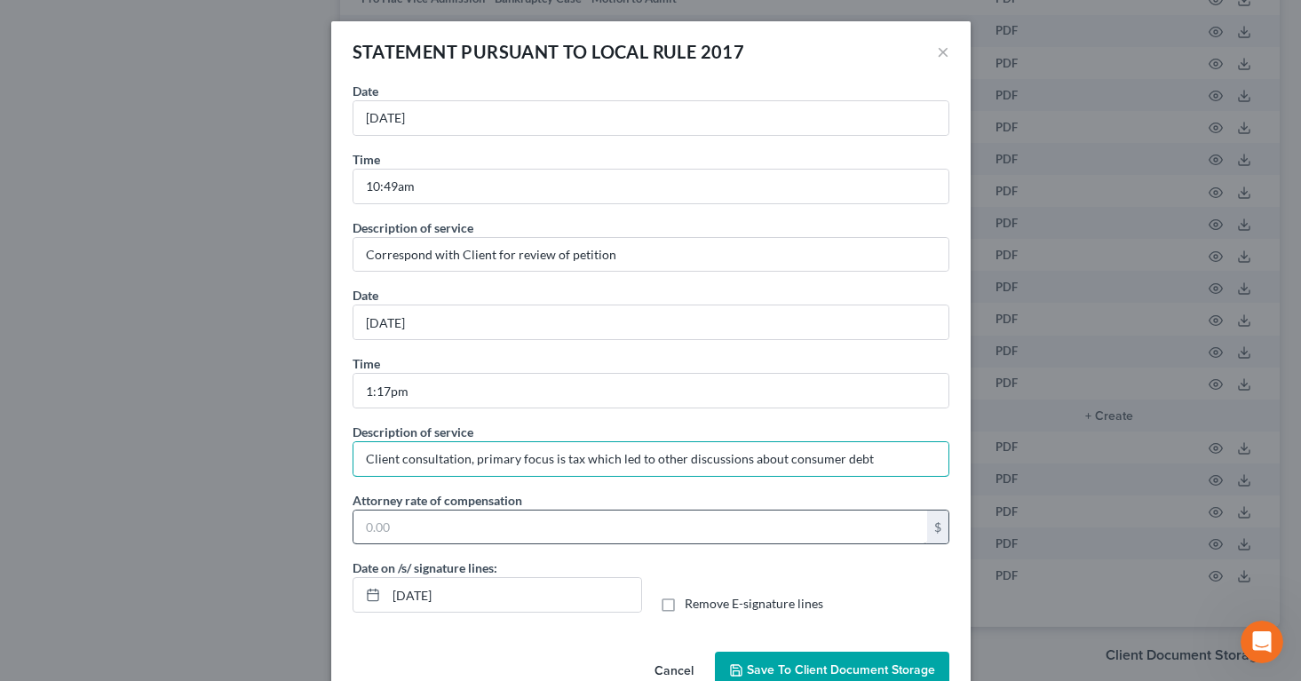
type input "Client consultation, primary focus is tax which led to other discussions about …"
click at [361, 529] on input "text" at bounding box center [640, 528] width 574 height 34
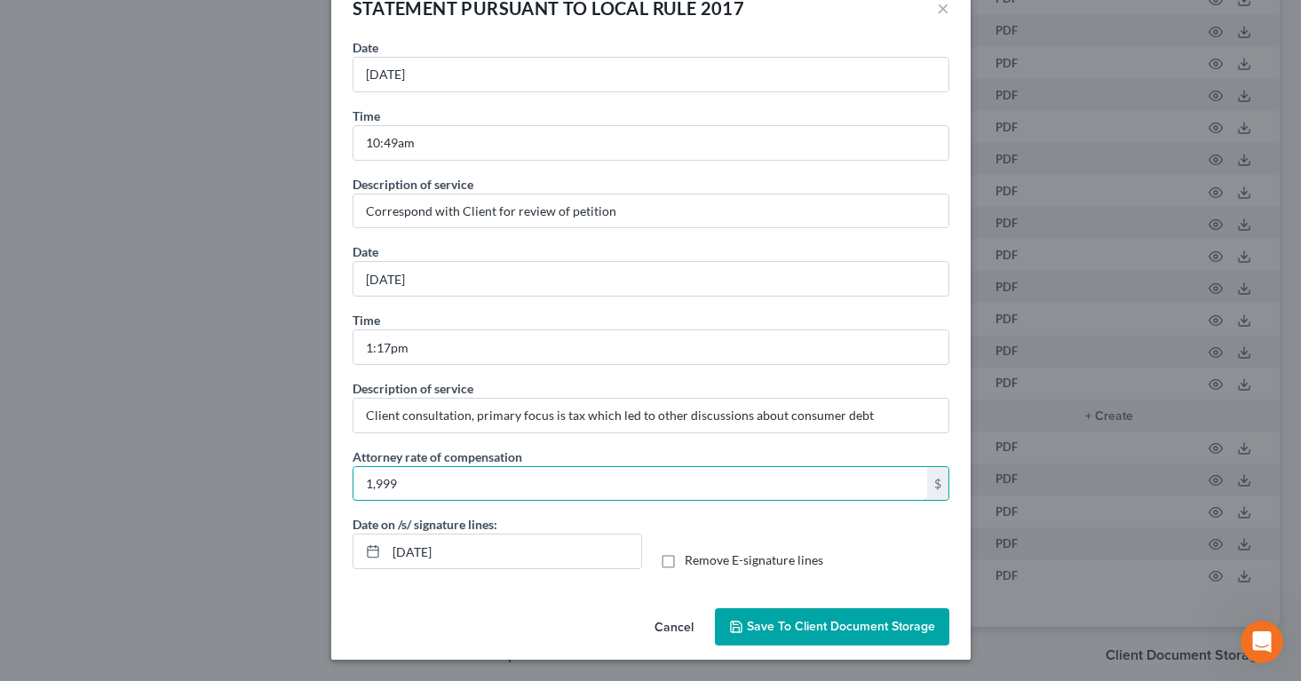
type input "1,999"
click at [764, 629] on span "Save to Client Document Storage" at bounding box center [841, 626] width 188 height 15
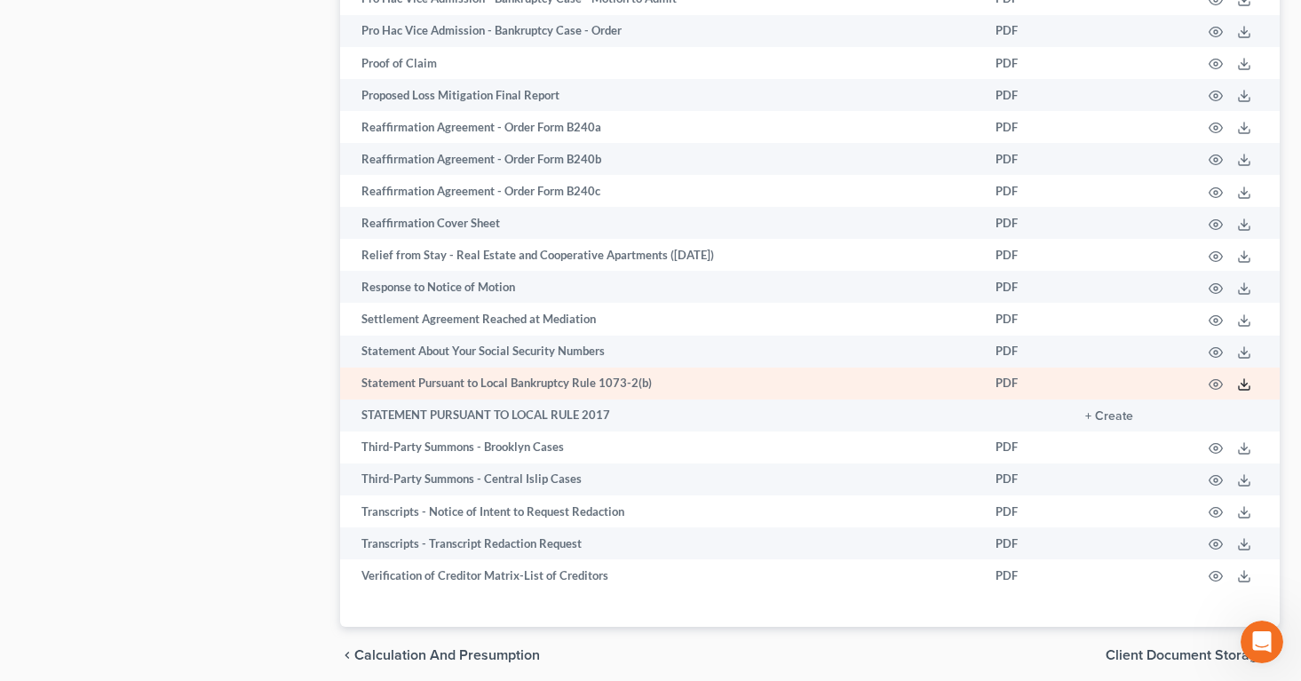
click at [1244, 384] on line at bounding box center [1244, 382] width 0 height 7
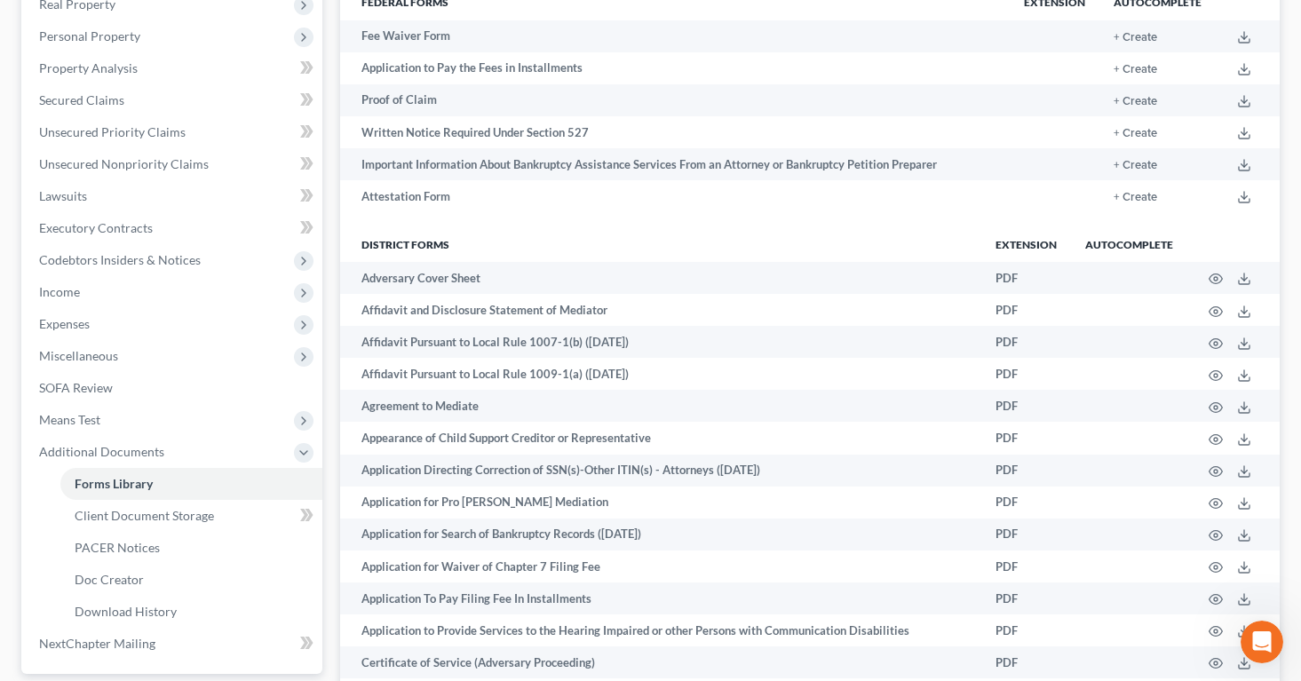
scroll to position [291, 0]
click at [122, 516] on span "Client Document Storage" at bounding box center [144, 516] width 139 height 15
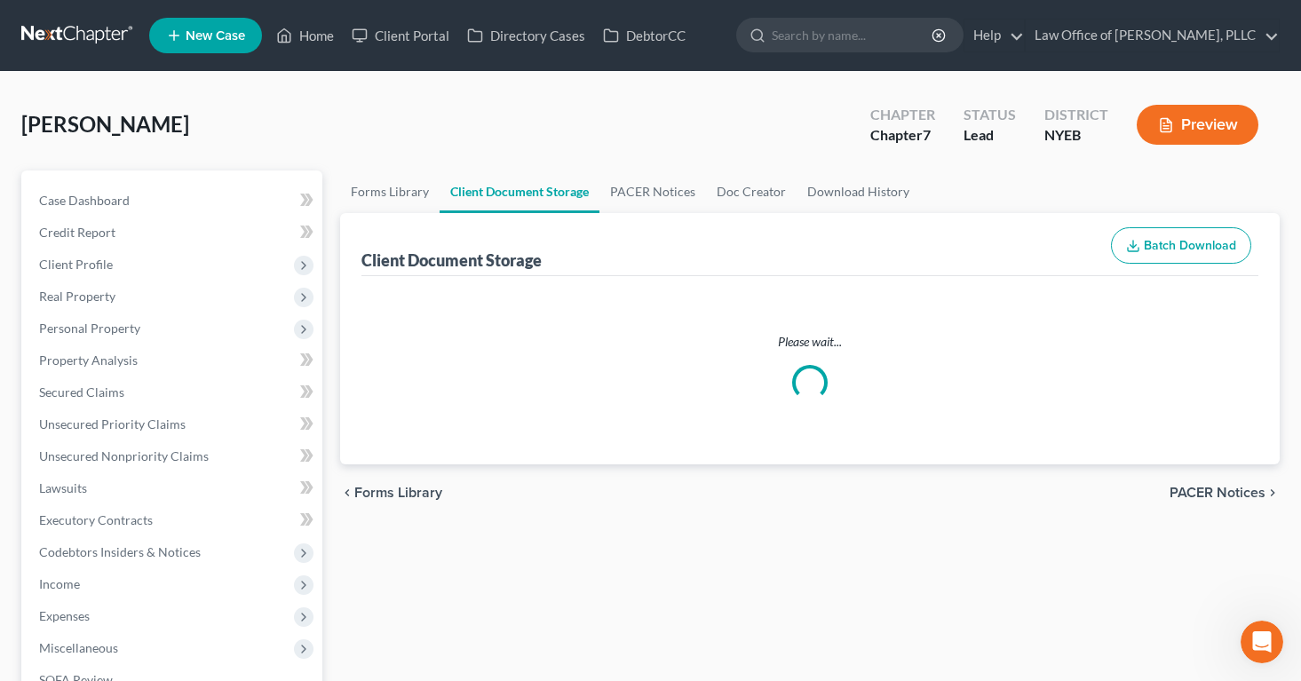
select select "0"
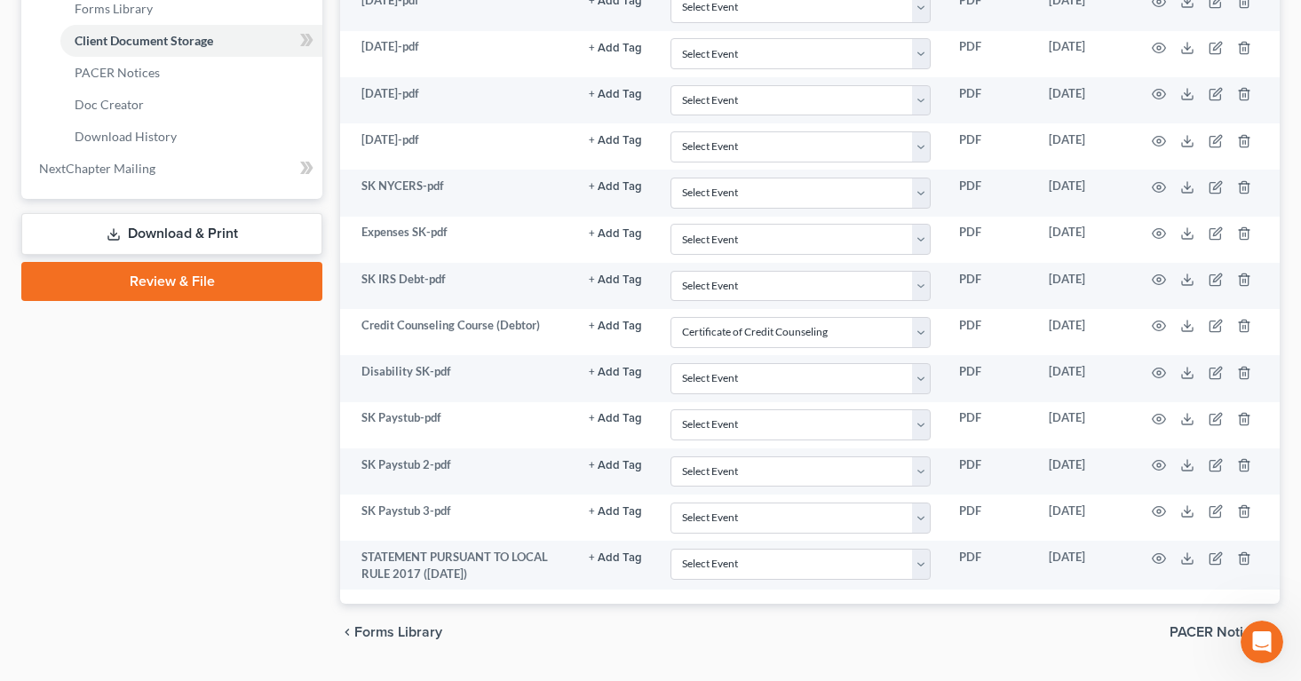
scroll to position [769, 0]
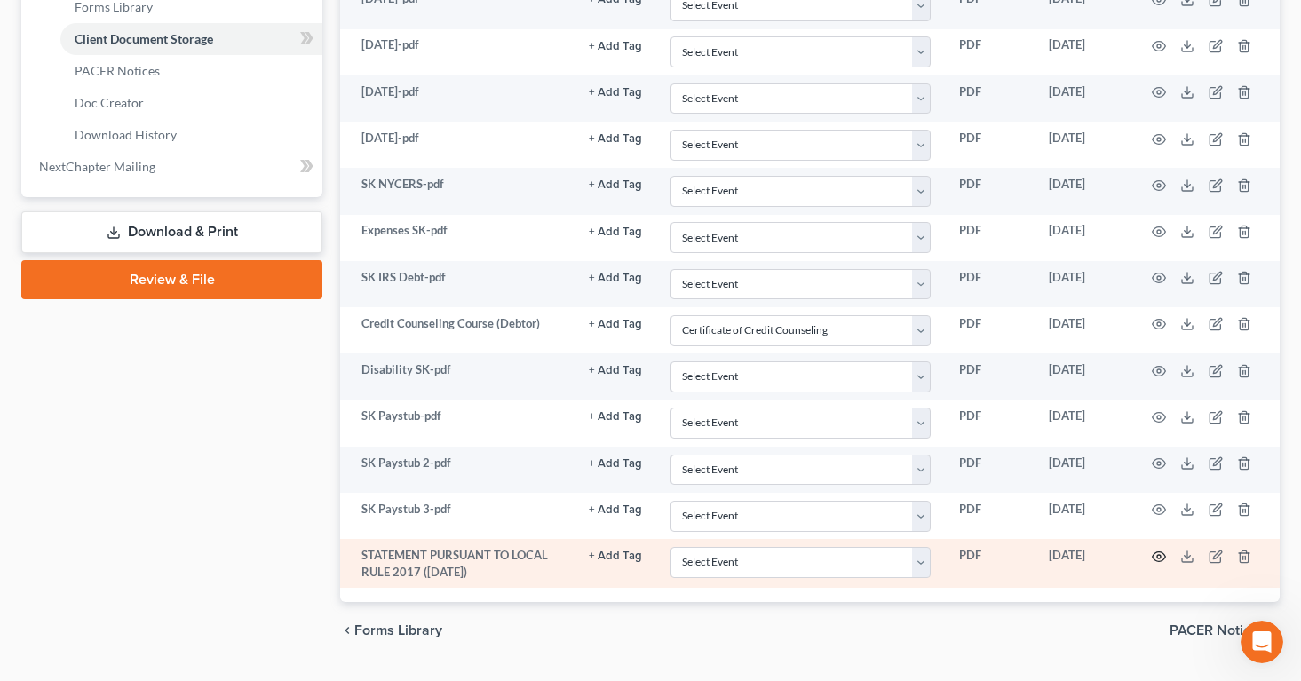
click at [1157, 555] on circle "button" at bounding box center [1159, 557] width 4 height 4
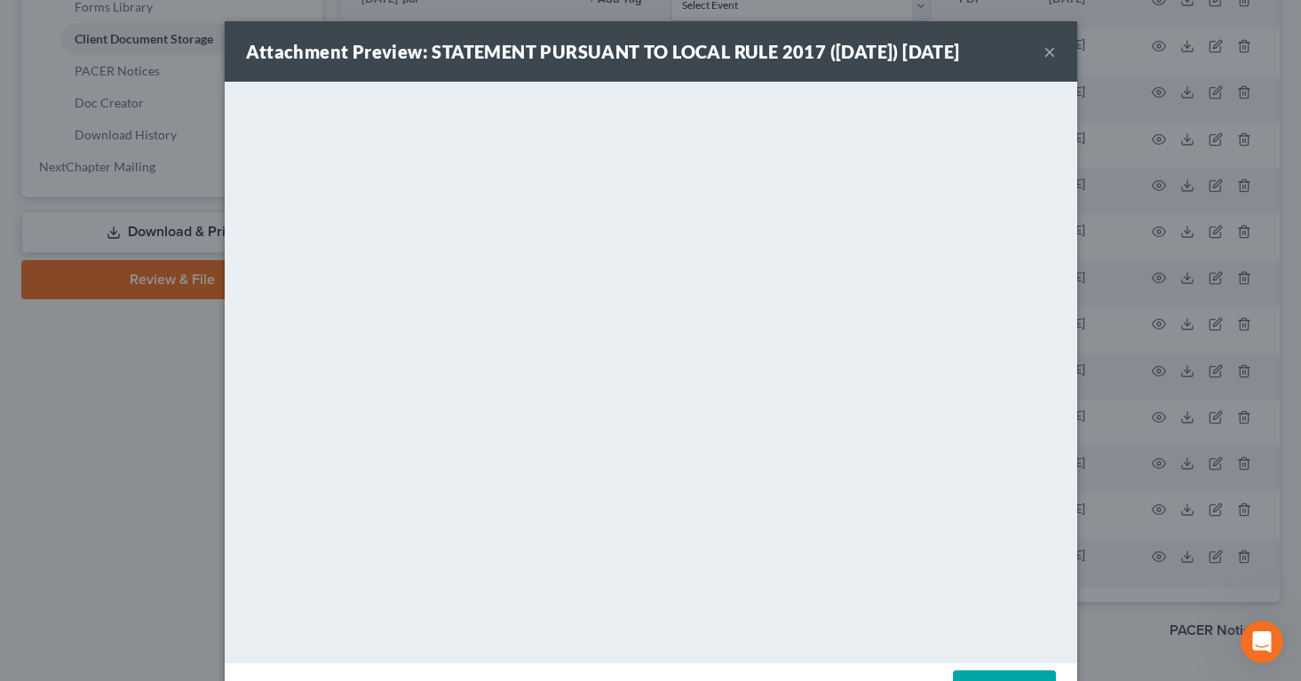
click at [1051, 50] on button "×" at bounding box center [1049, 51] width 12 height 21
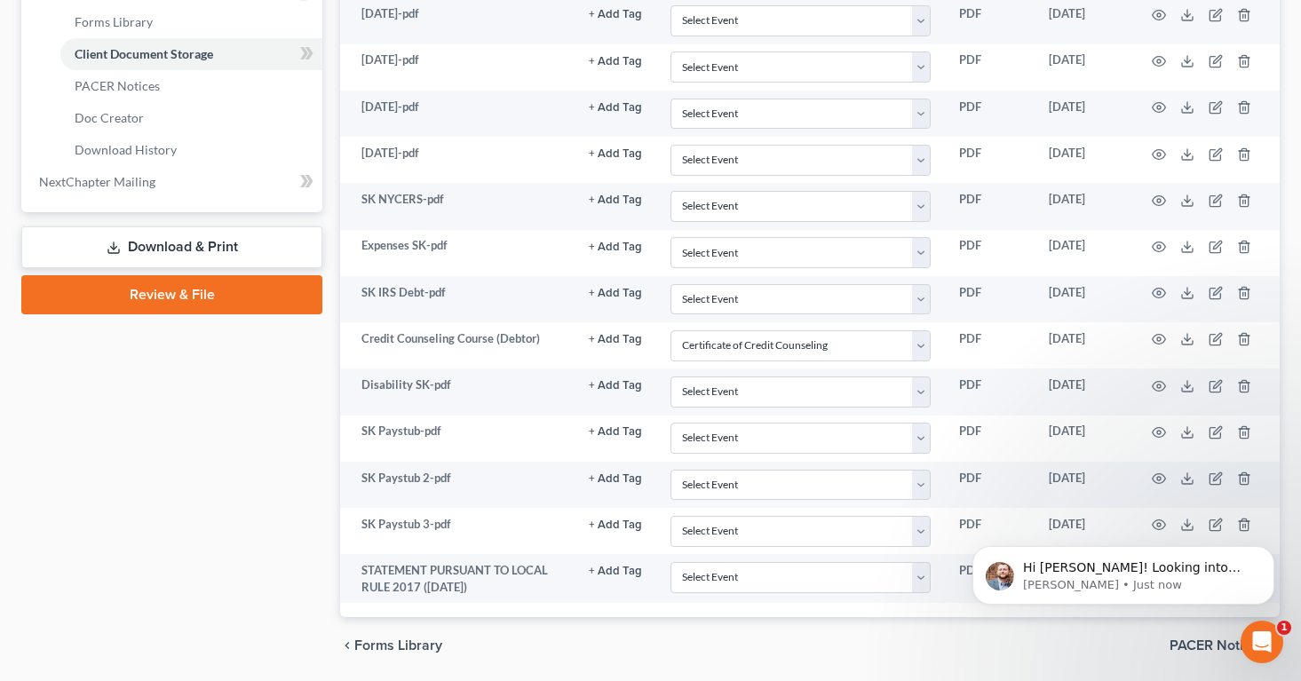
scroll to position [0, 0]
click at [1081, 561] on span "Hi [PERSON_NAME]! Looking into this for you now!" at bounding box center [1132, 576] width 218 height 32
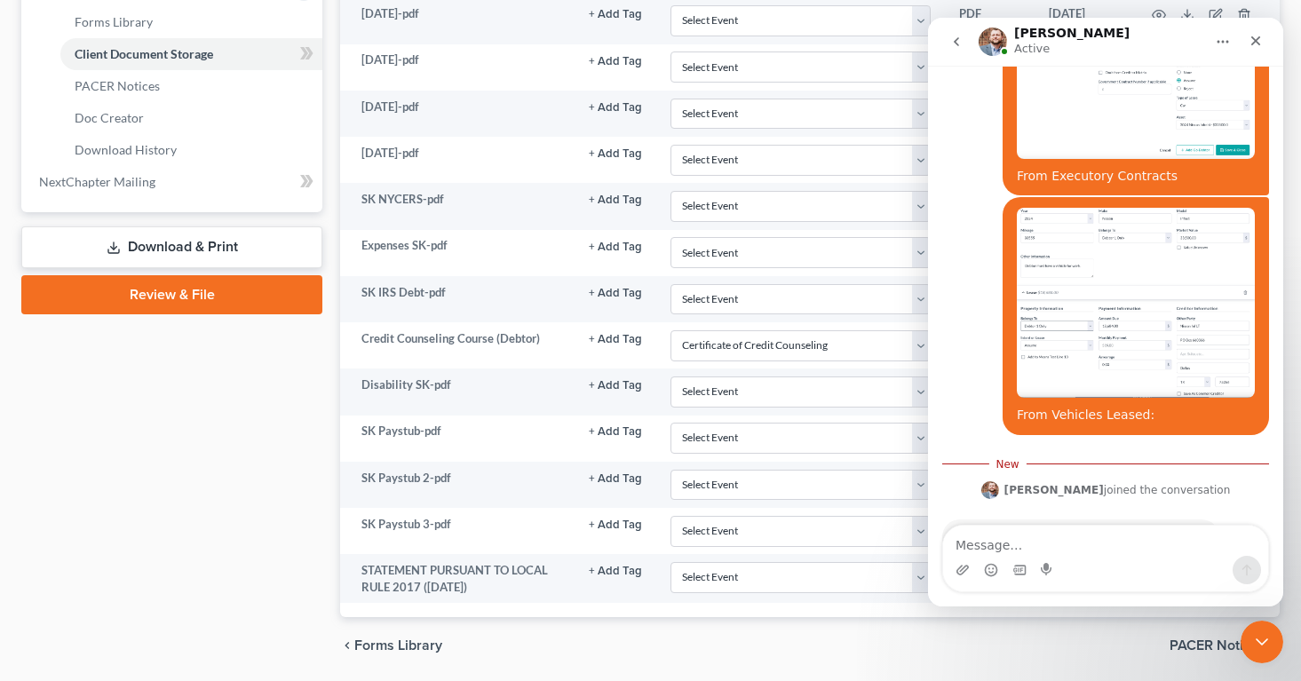
scroll to position [968, 0]
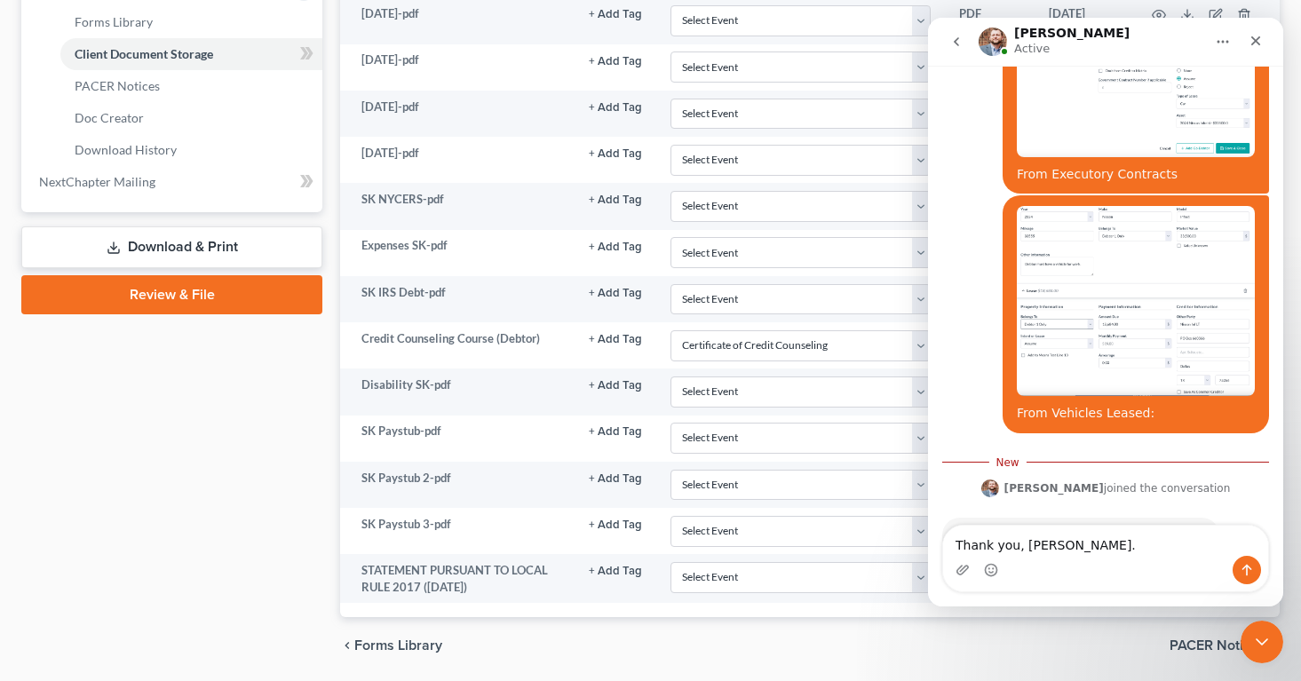
type textarea "Thank you, [PERSON_NAME]."
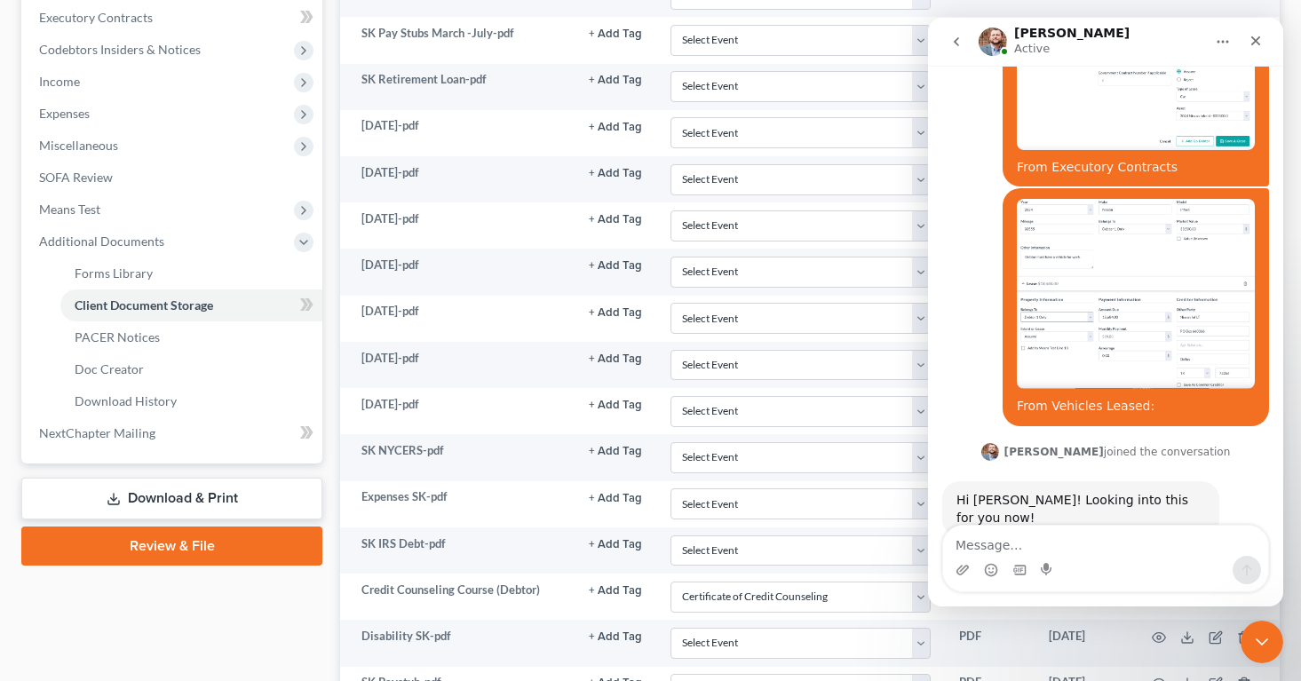
scroll to position [991, 0]
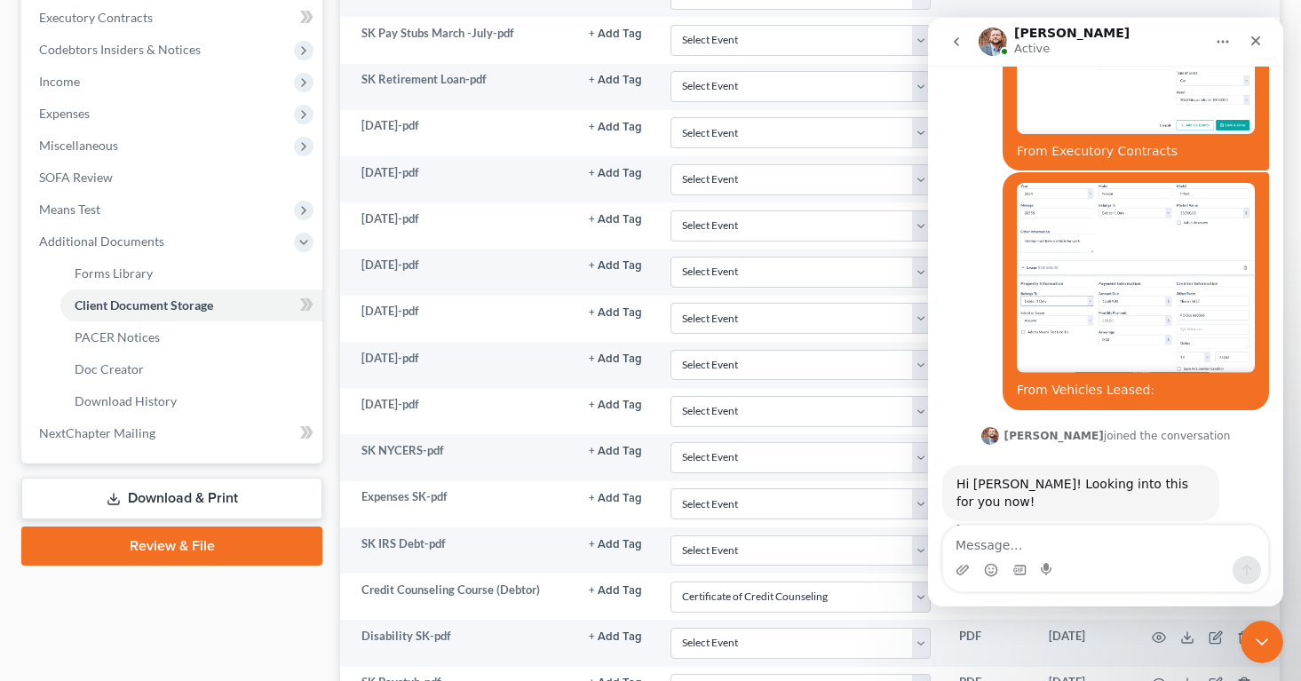
click at [193, 598] on div "Case Dashboard Payments Invoices Payments Payments Credit Report Client Profile" at bounding box center [171, 296] width 319 height 1257
click at [1147, 544] on textarea "Message…" at bounding box center [1105, 541] width 325 height 30
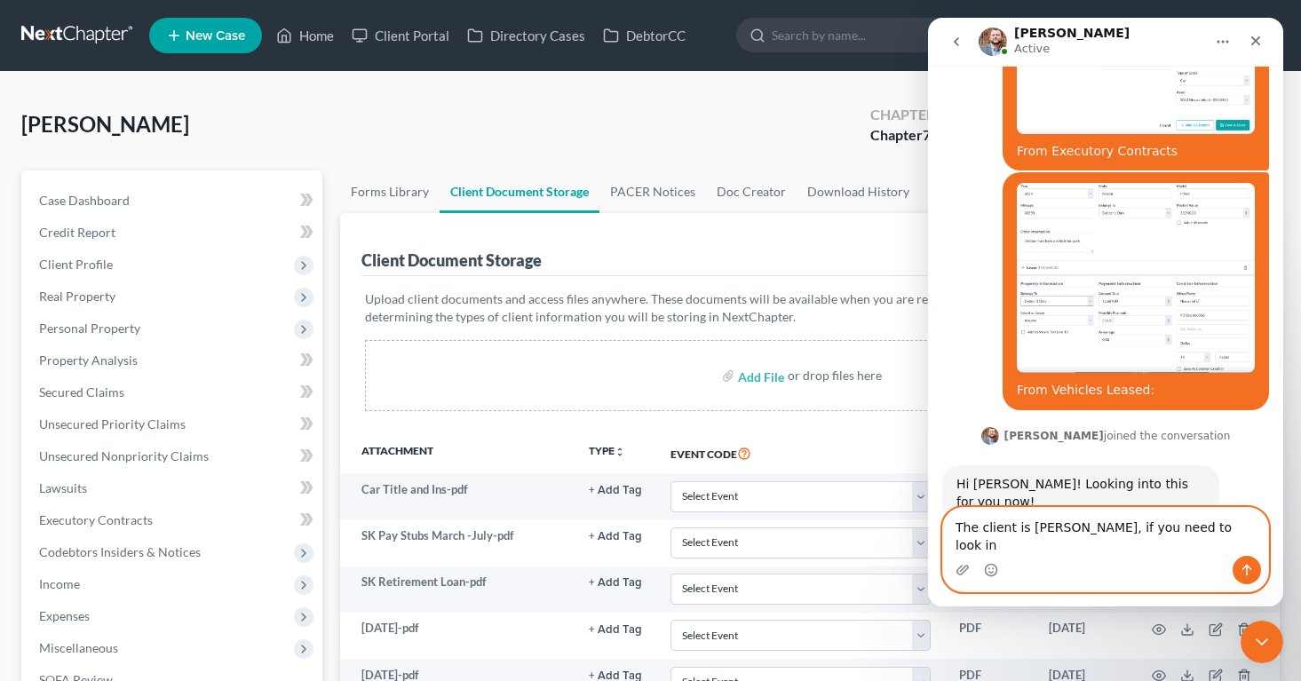
scroll to position [1009, 0]
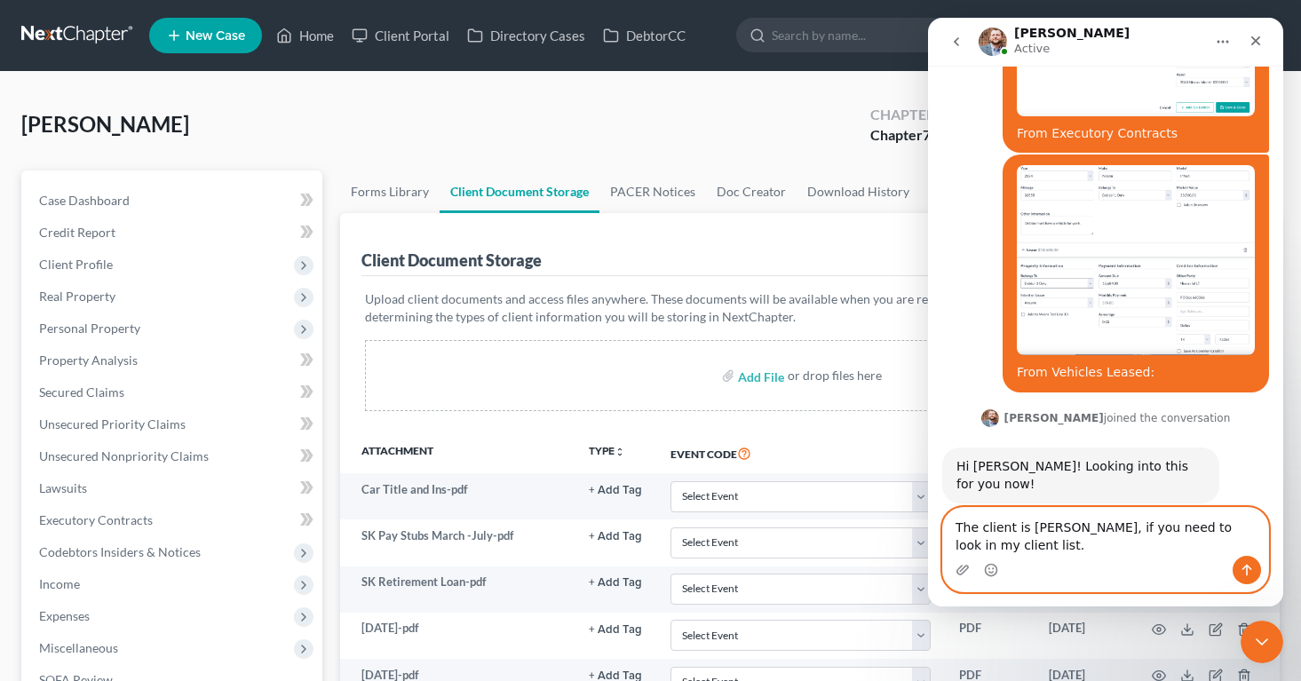
type textarea "The client is [PERSON_NAME], if you need to look in my client list."
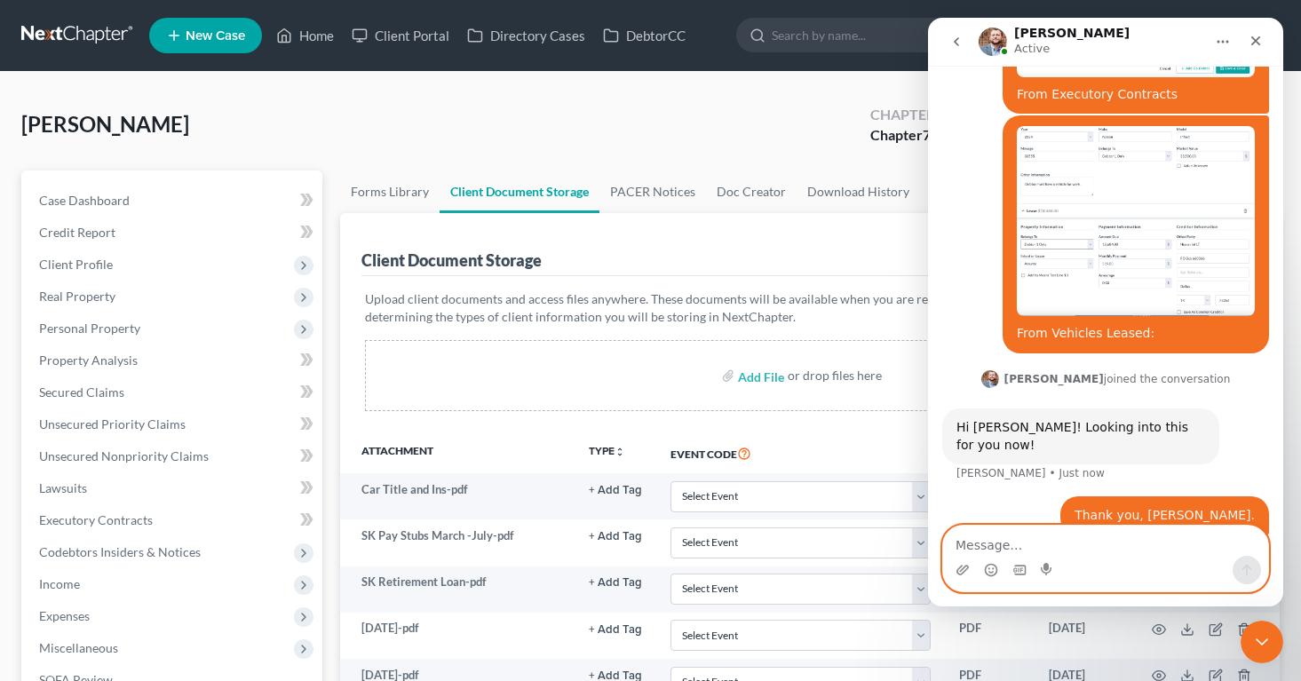
scroll to position [1049, 0]
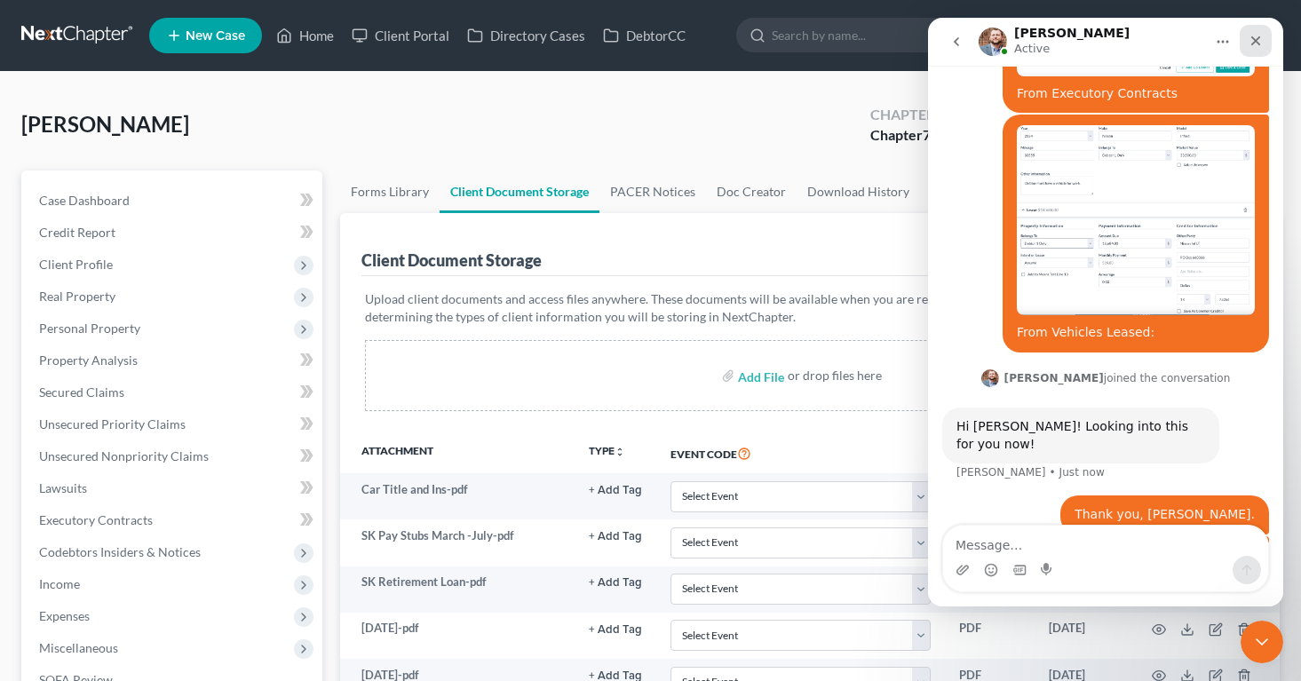
click at [1256, 36] on icon "Close" at bounding box center [1255, 41] width 14 height 14
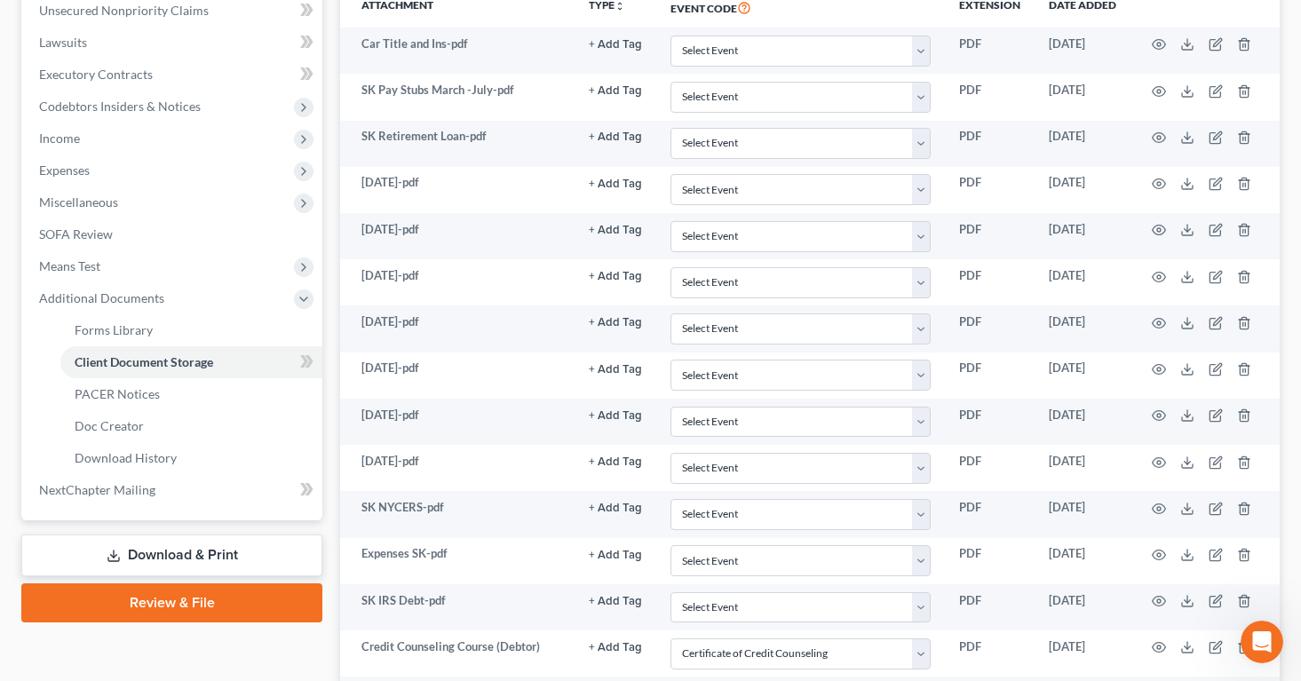
scroll to position [466, 0]
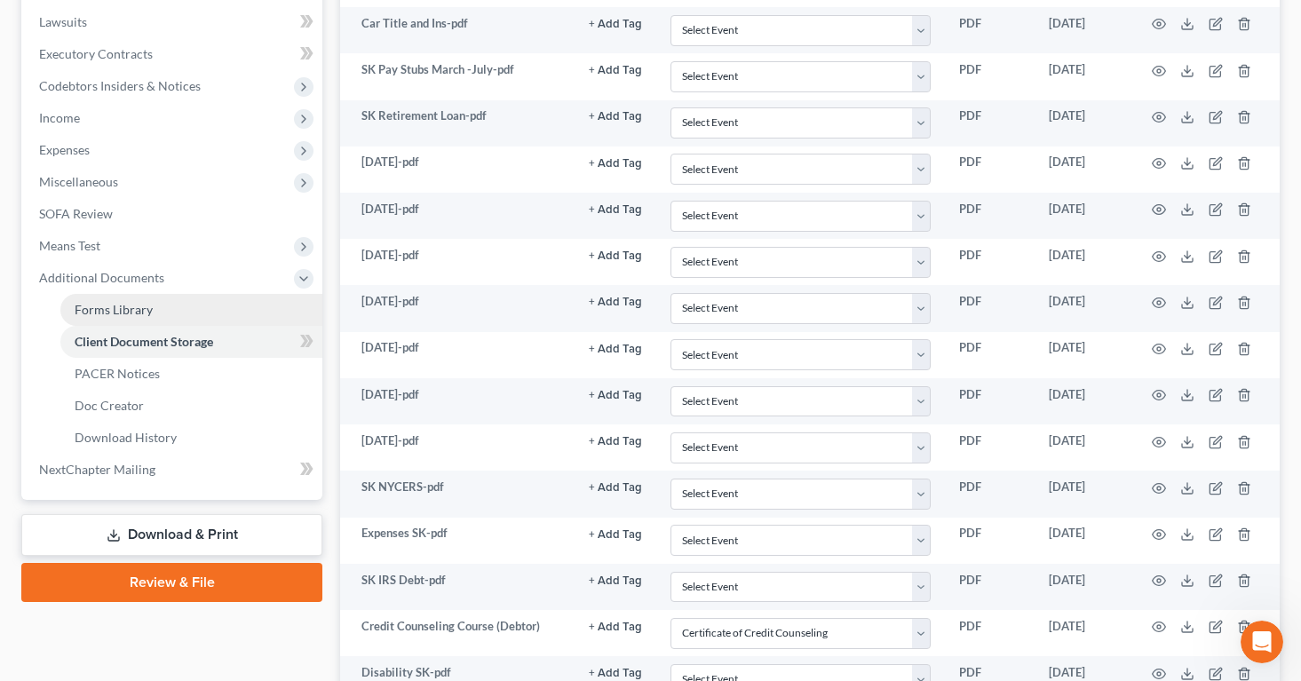
click at [136, 307] on span "Forms Library" at bounding box center [114, 309] width 78 height 15
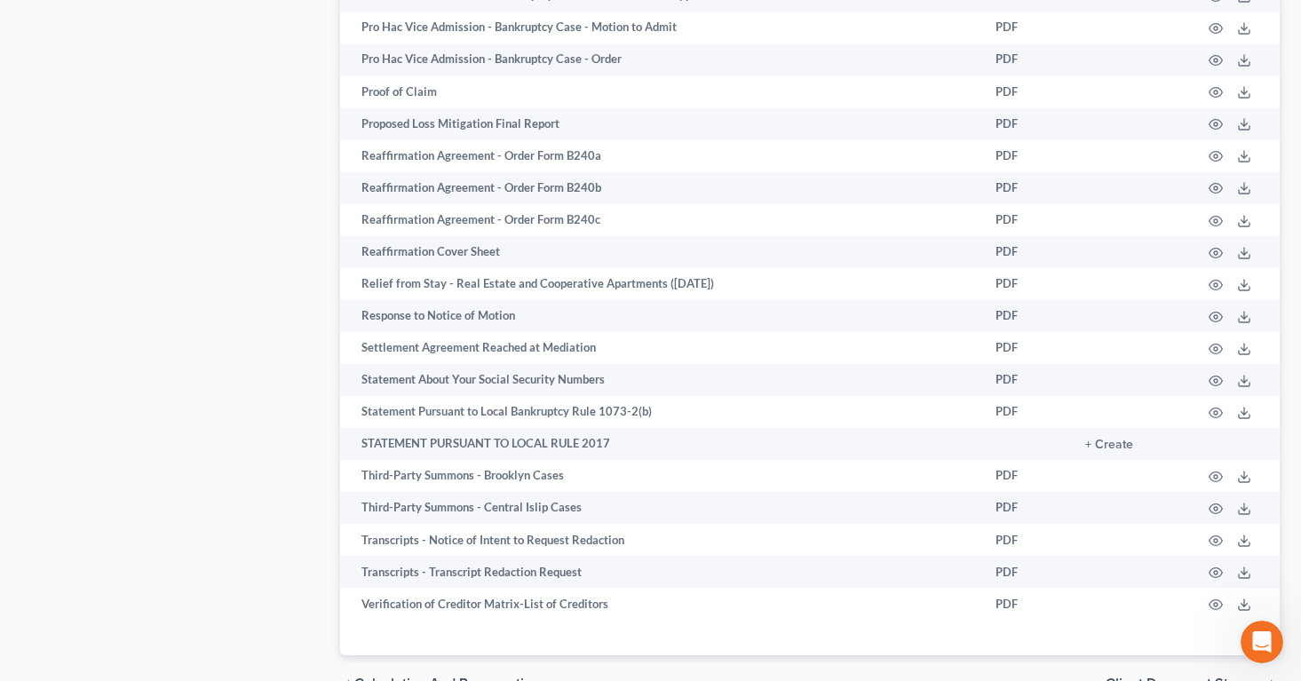
scroll to position [2659, 0]
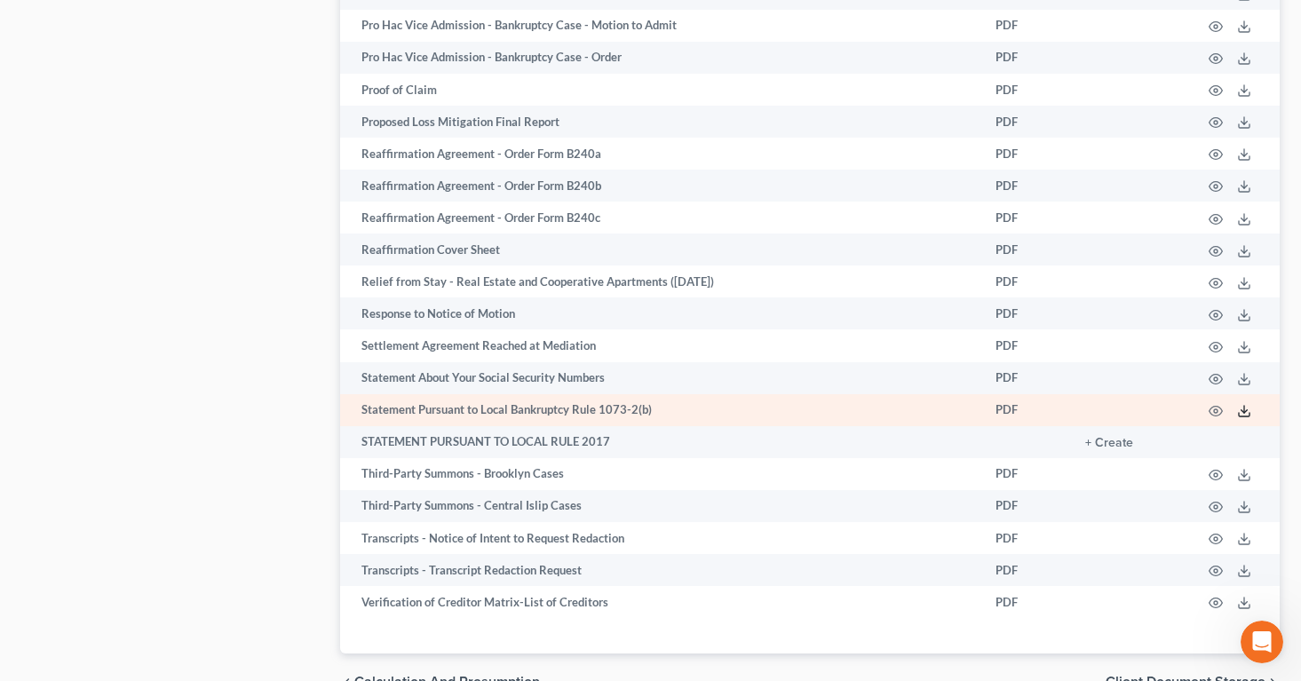
click at [1243, 413] on icon at bounding box center [1244, 411] width 14 height 14
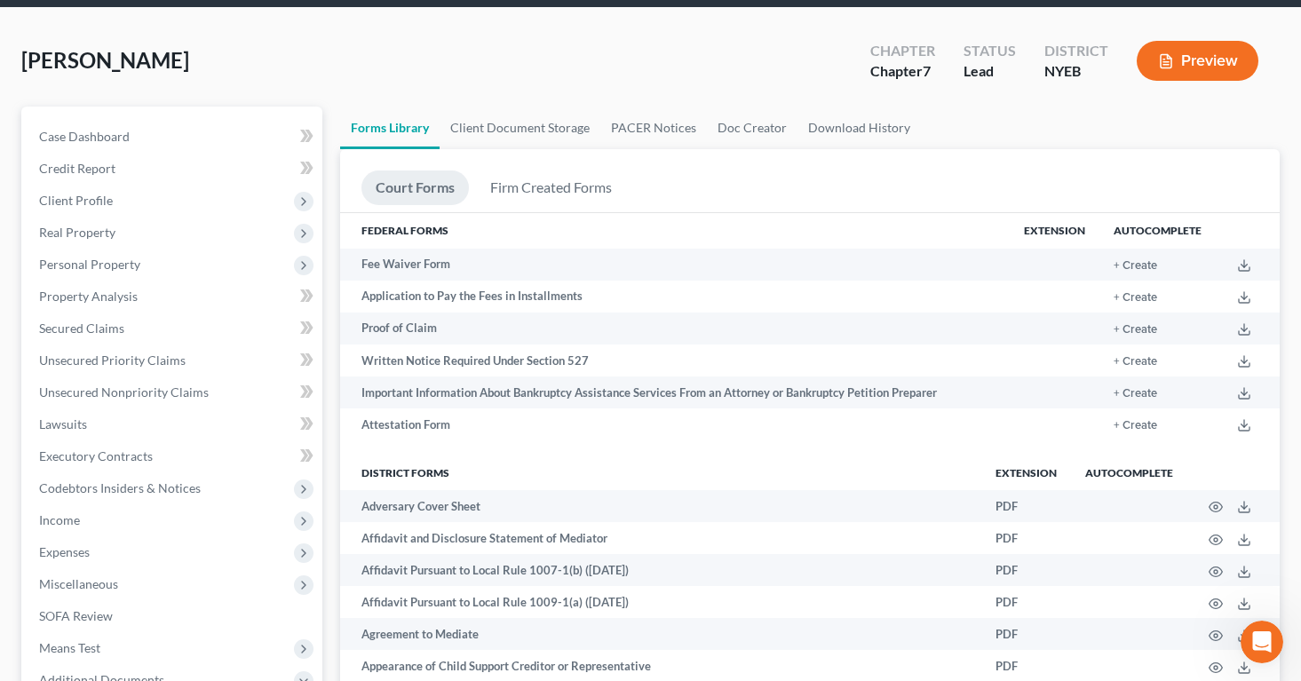
scroll to position [0, 0]
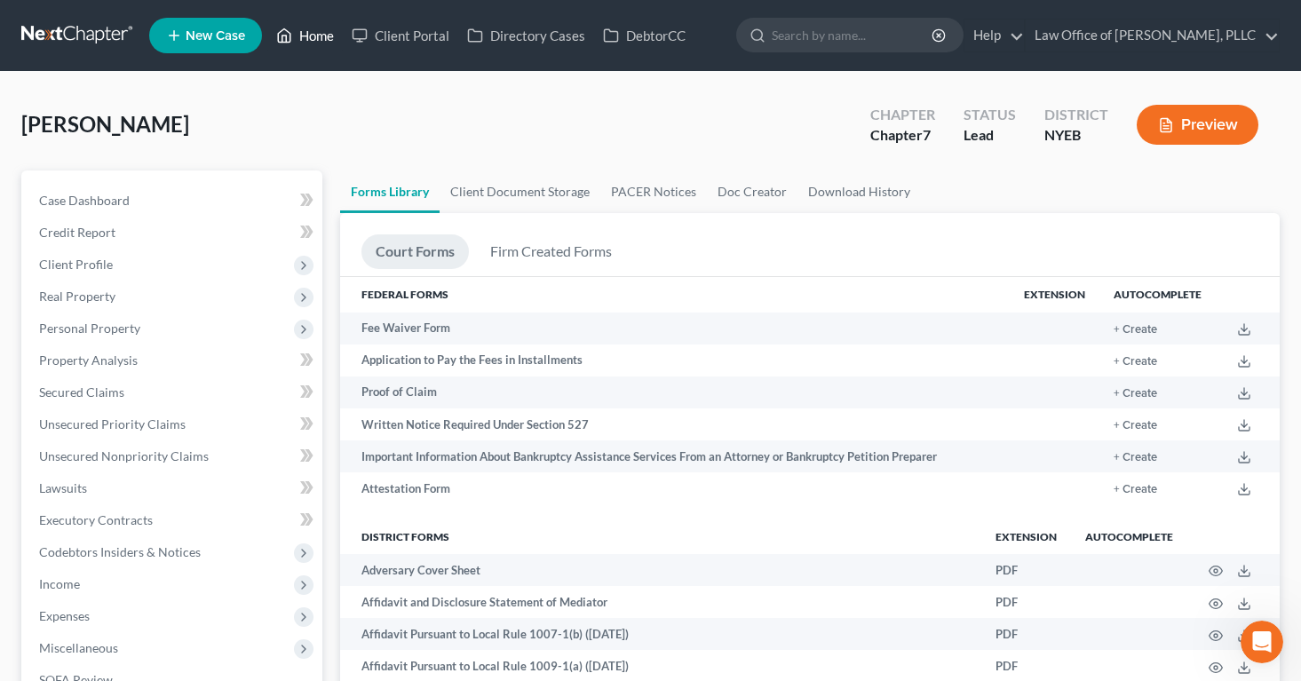
click at [310, 37] on link "Home" at bounding box center [304, 36] width 75 height 32
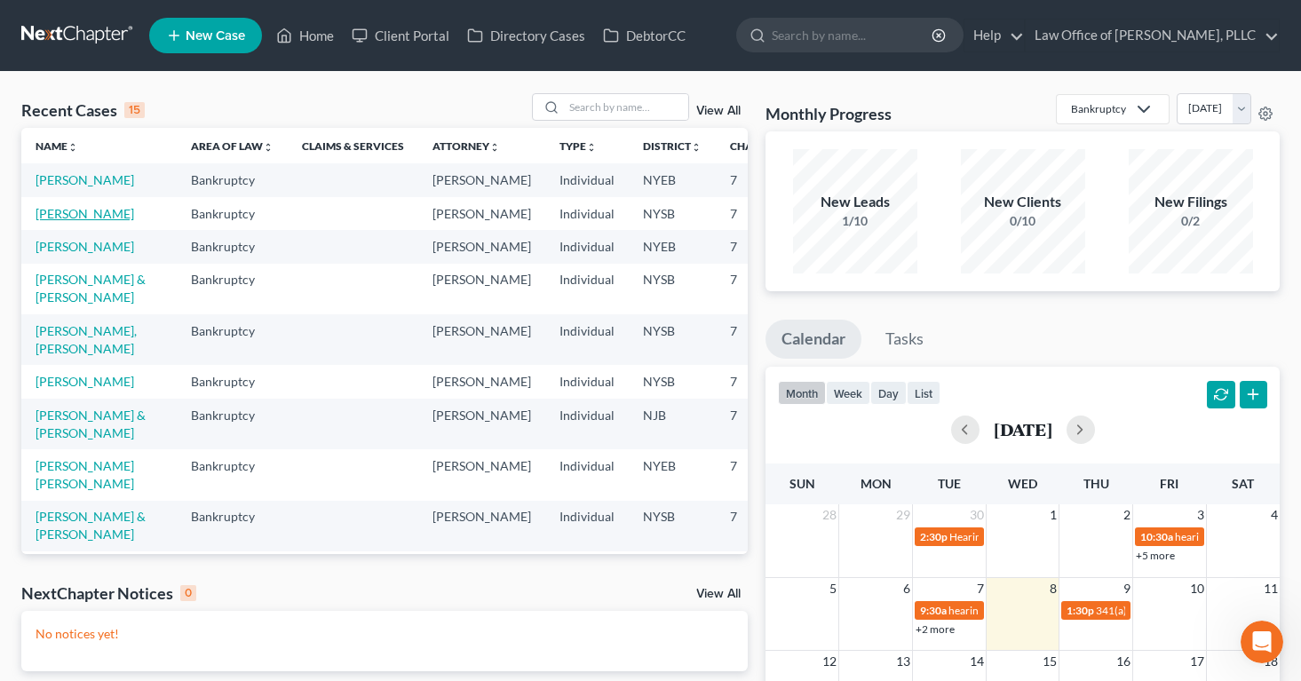
click at [86, 221] on link "[PERSON_NAME]" at bounding box center [85, 213] width 99 height 15
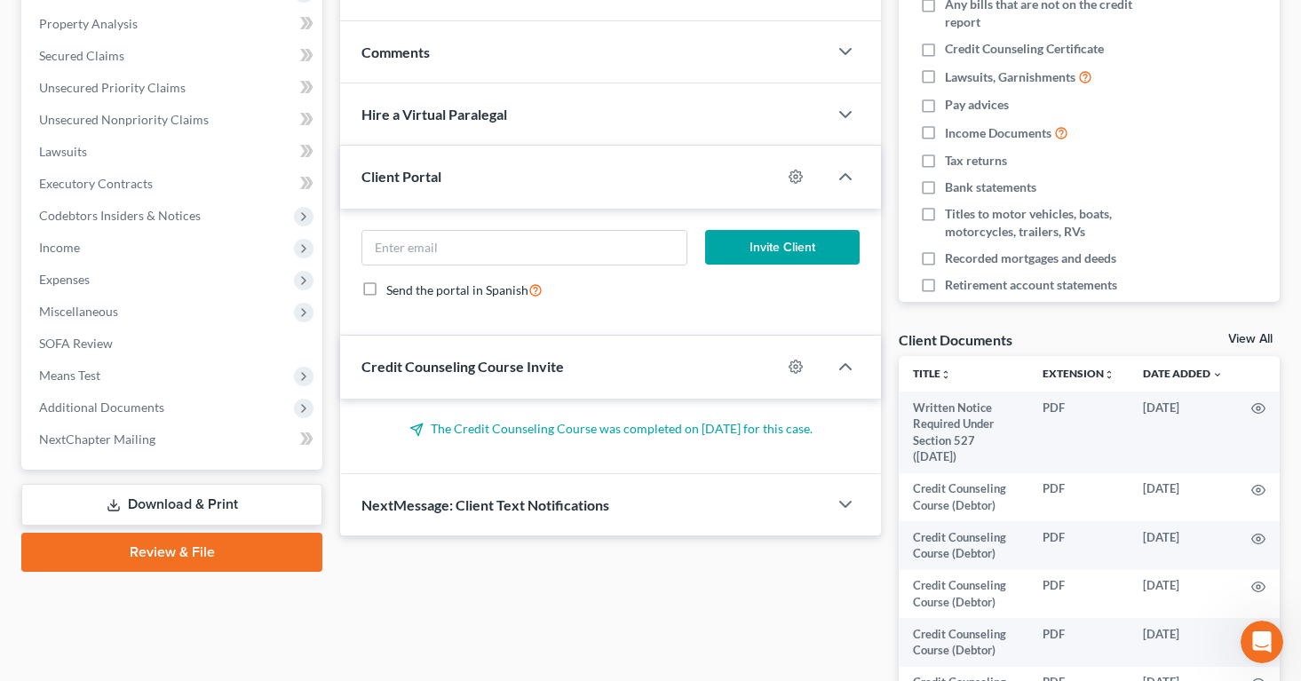
scroll to position [462, 0]
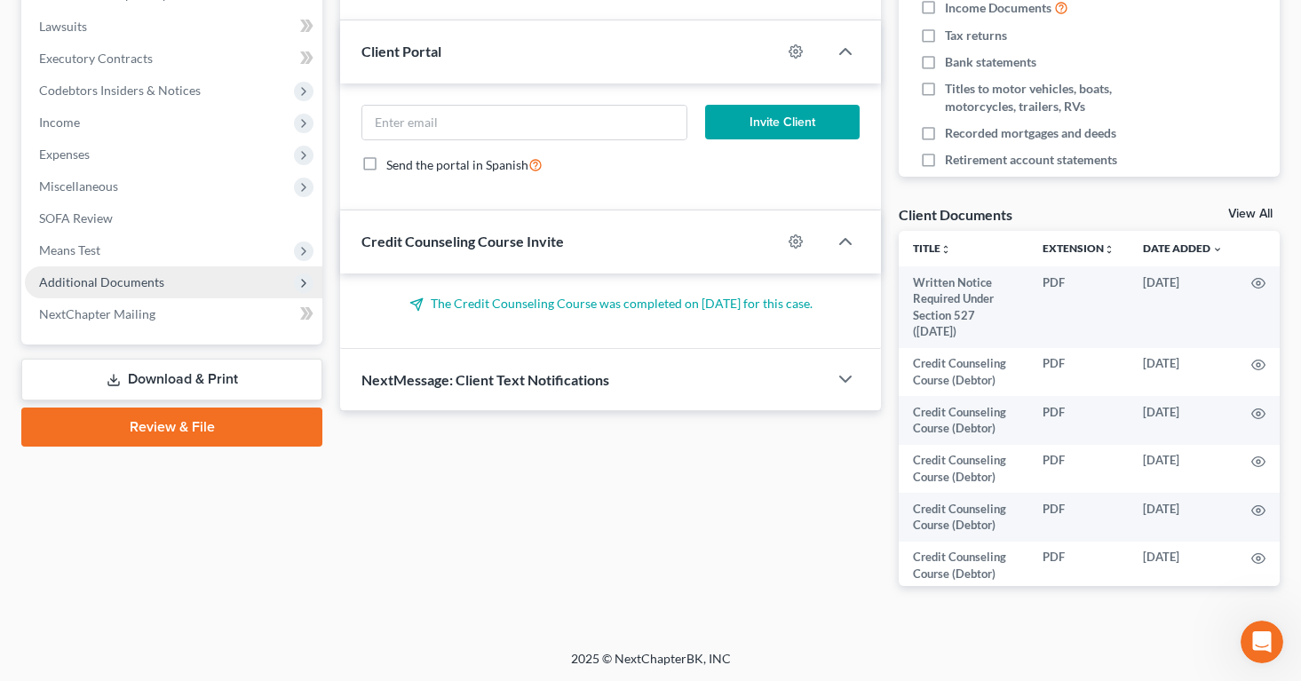
click at [112, 282] on span "Additional Documents" at bounding box center [101, 281] width 125 height 15
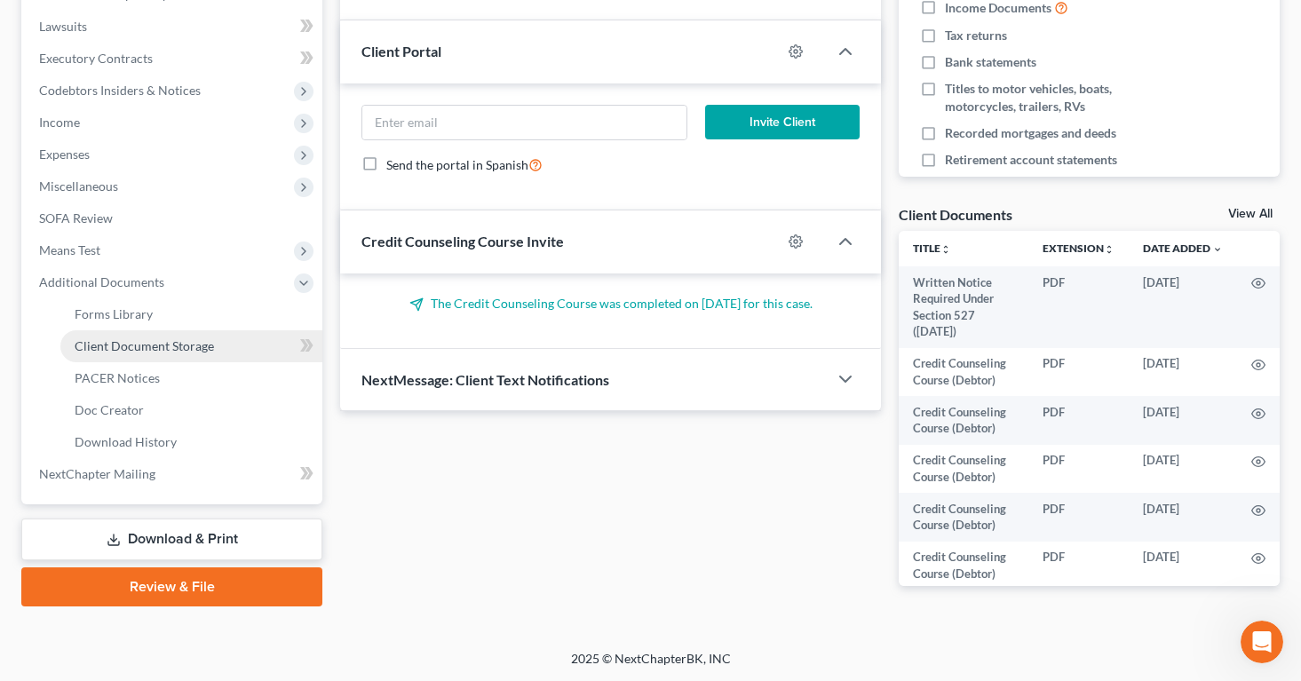
click at [118, 342] on span "Client Document Storage" at bounding box center [144, 345] width 139 height 15
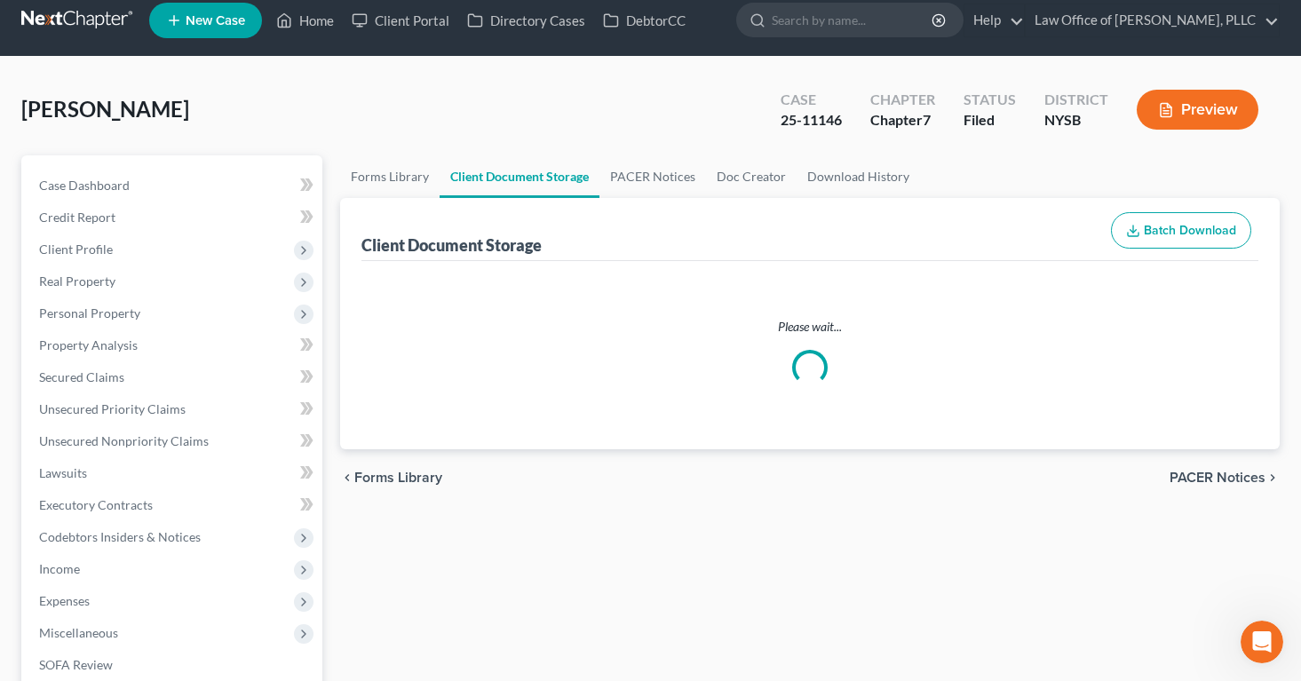
select select "0"
select select "4"
select select "0"
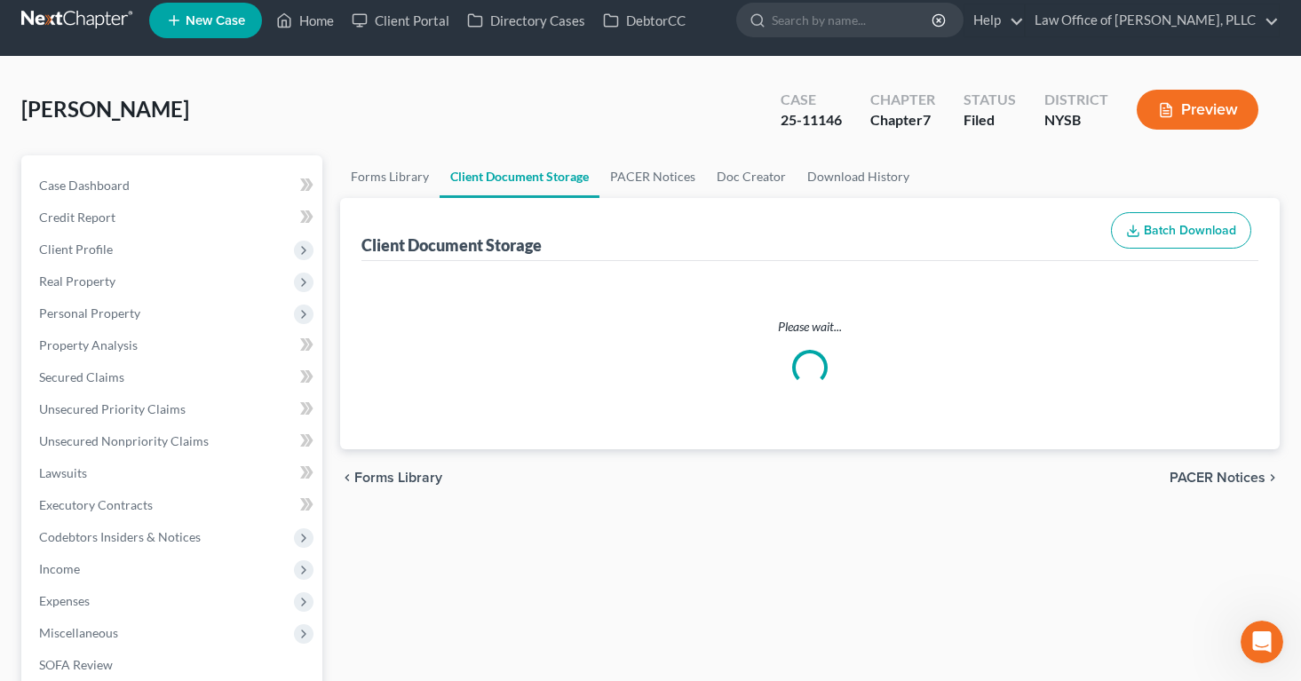
select select "0"
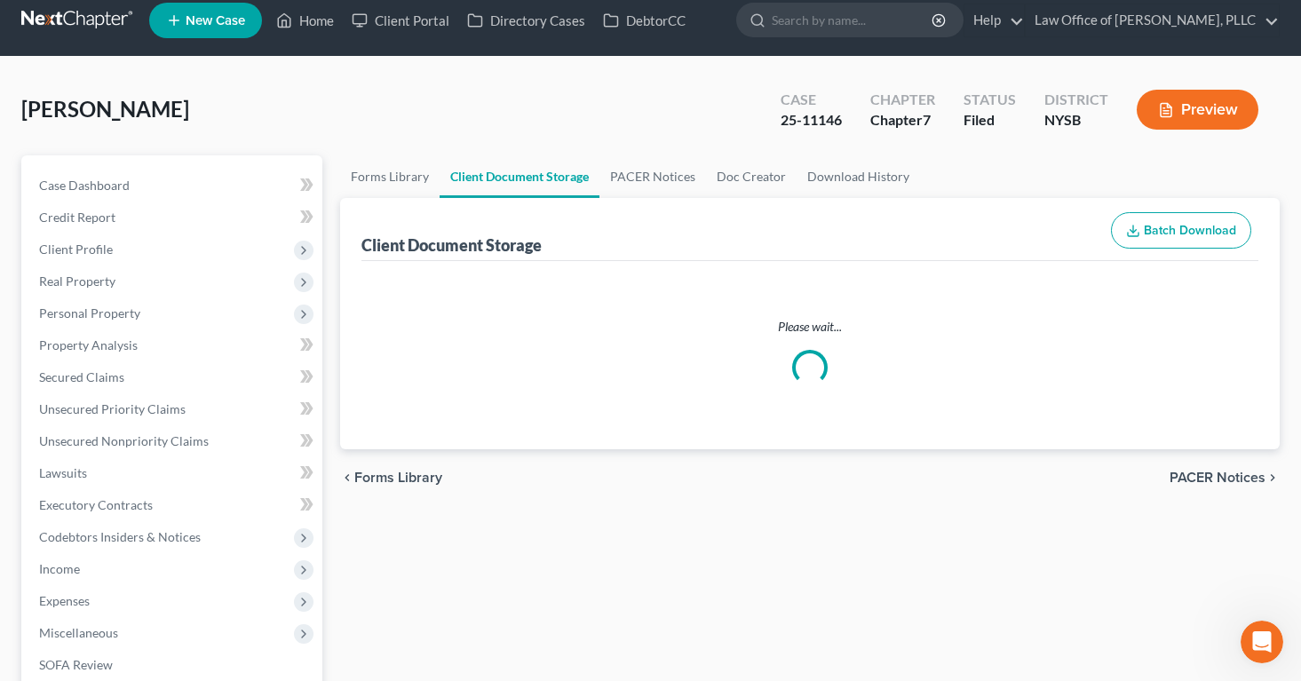
select select "0"
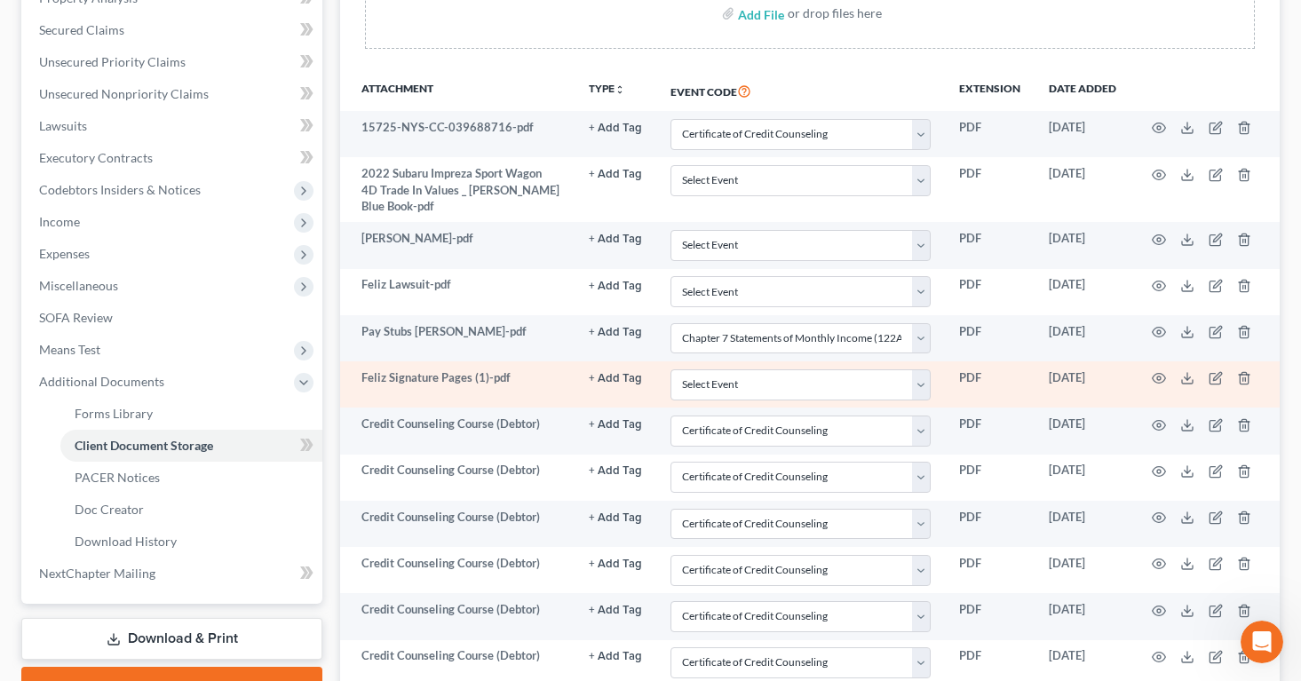
scroll to position [359, 0]
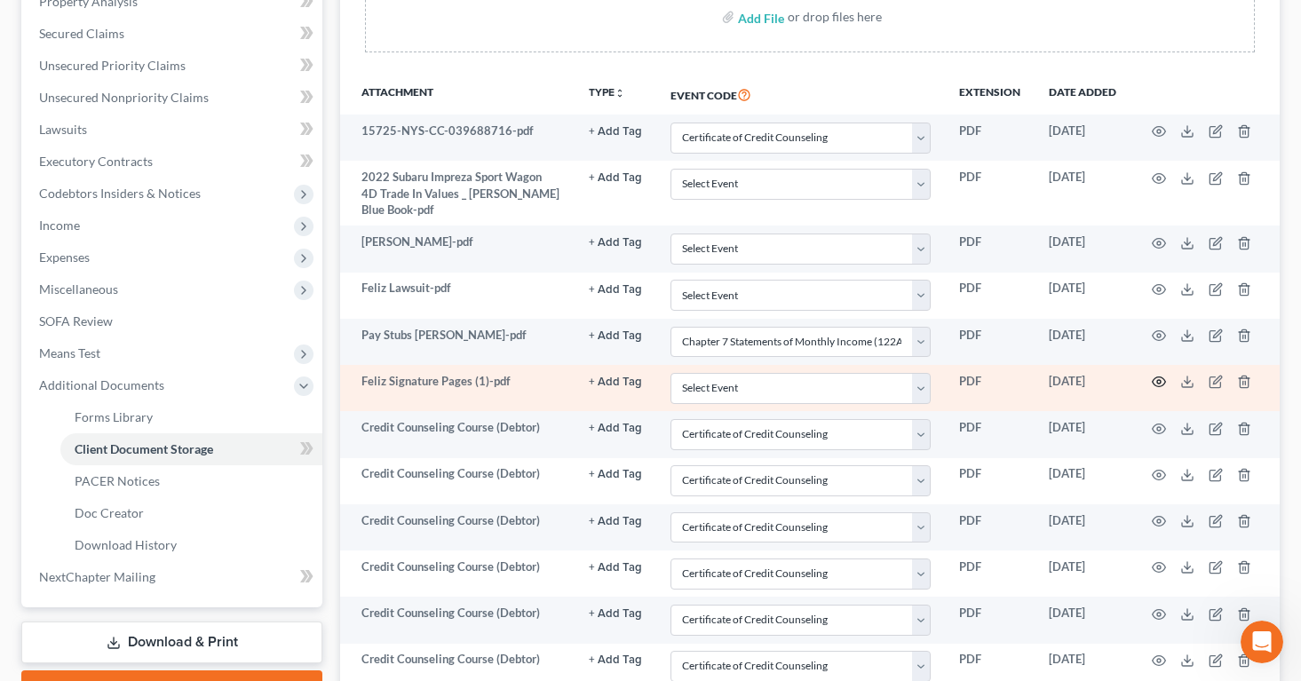
click at [1161, 375] on icon "button" at bounding box center [1159, 382] width 14 height 14
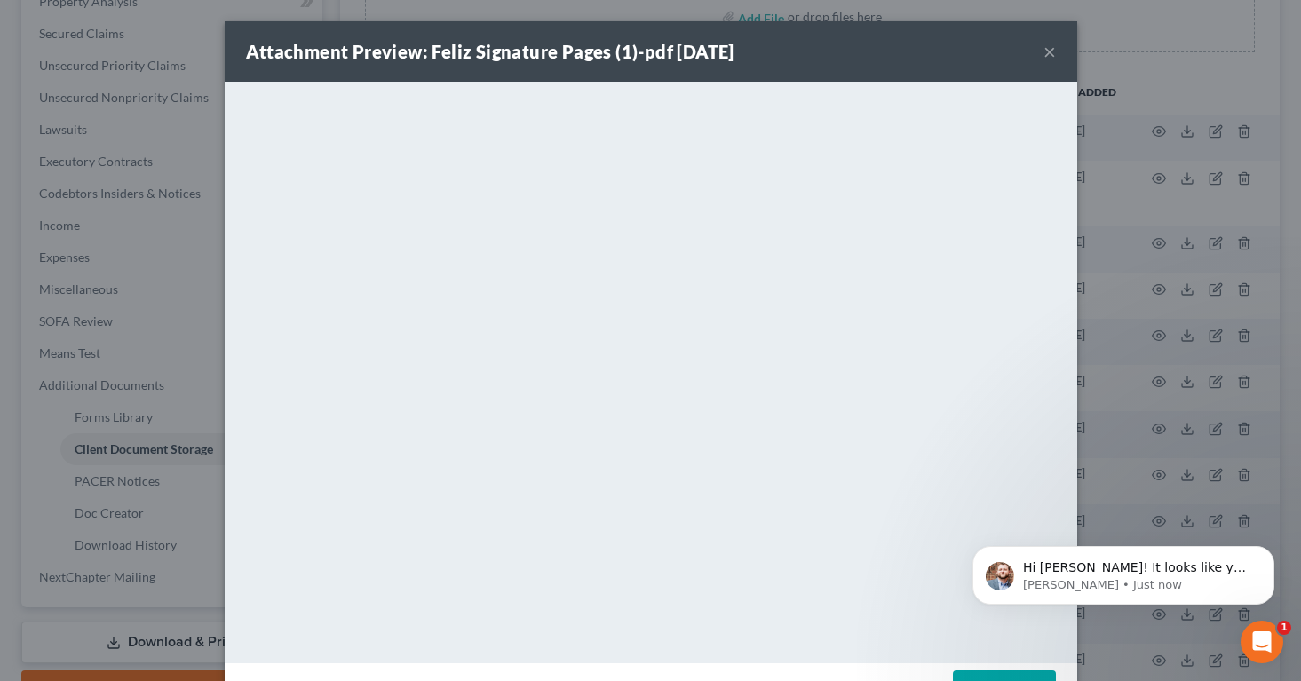
scroll to position [1154, 0]
click at [1173, 574] on p "Hi [PERSON_NAME]! It looks like you have the car listed as a secured creditor a…" at bounding box center [1137, 568] width 229 height 18
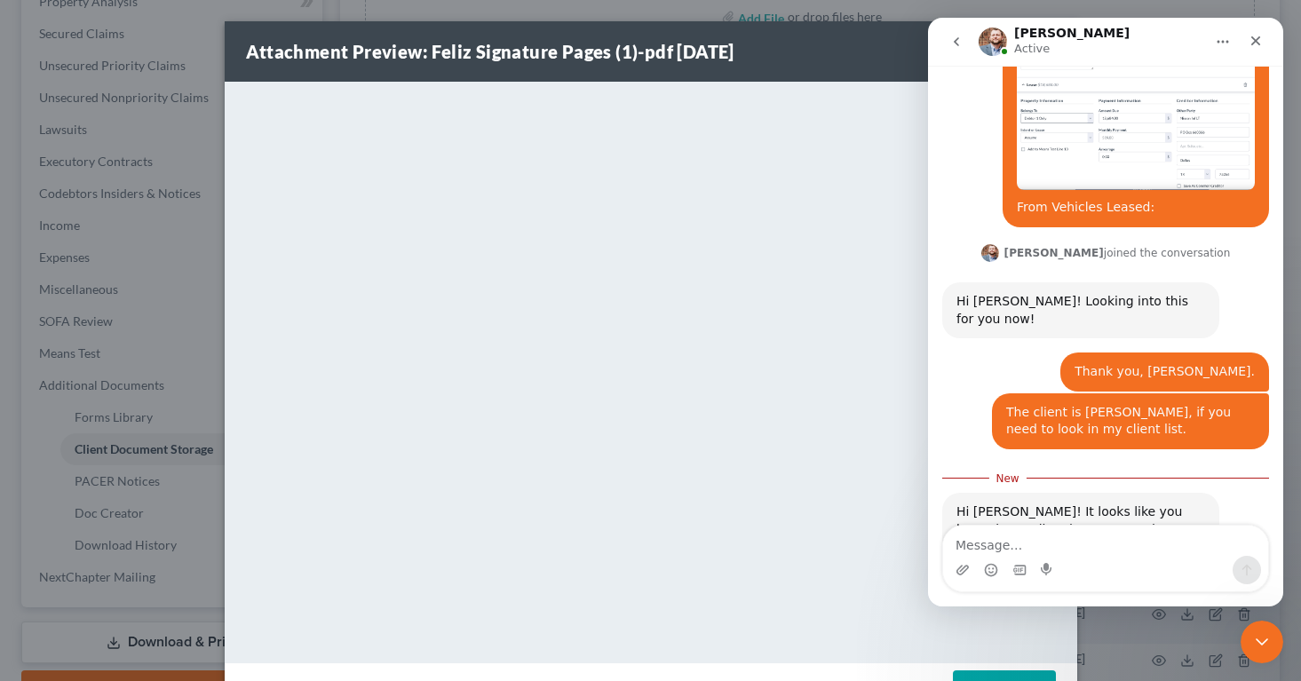
scroll to position [1184, 0]
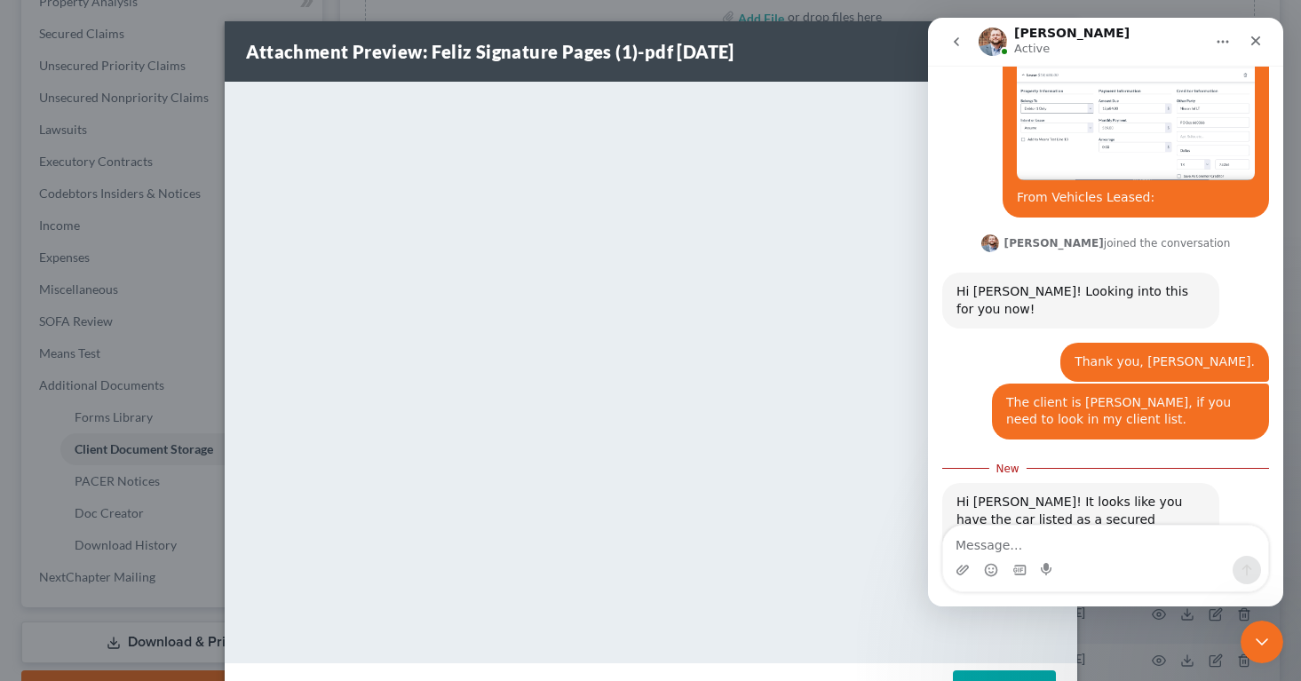
click at [881, 59] on div "Attachment Preview: Feliz Signature Pages (1)-pdf [DATE] ×" at bounding box center [651, 51] width 852 height 60
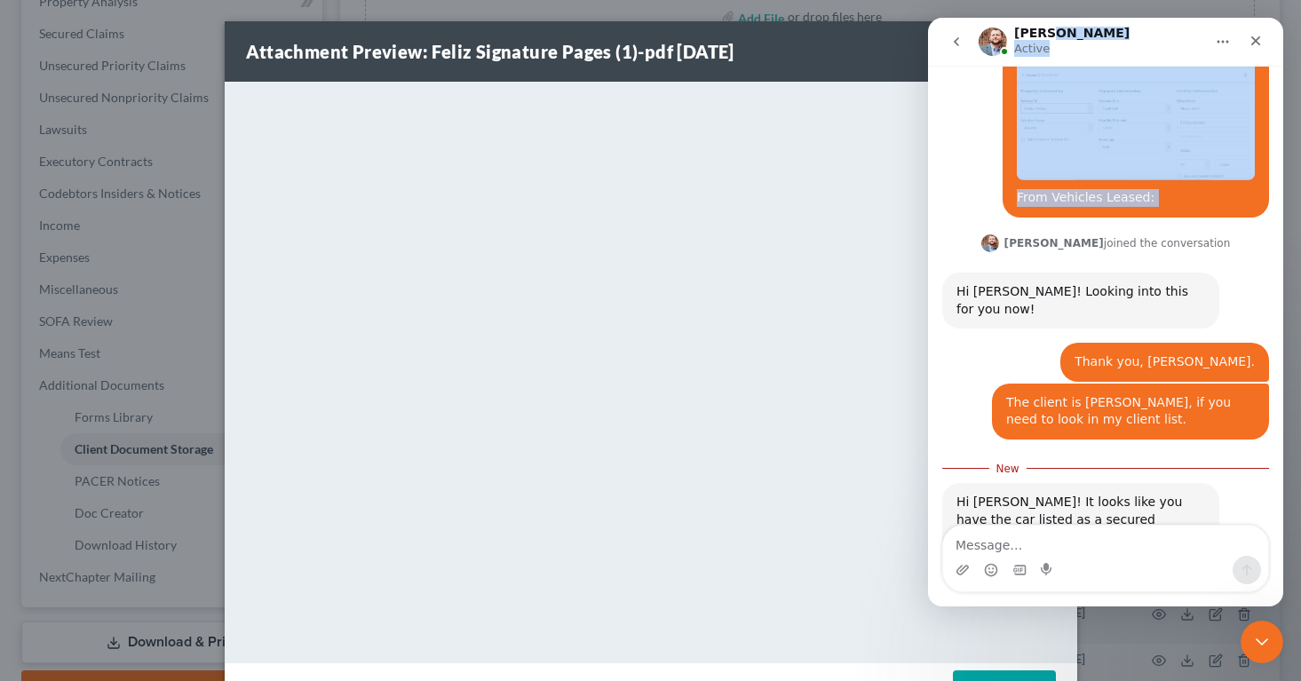
drag, startPoint x: 1176, startPoint y: 34, endPoint x: 1062, endPoint y: 152, distance: 163.9
click at [1062, 152] on div "[PERSON_NAME] Active Have a quick question or need help finding something? Send…" at bounding box center [1105, 312] width 355 height 589
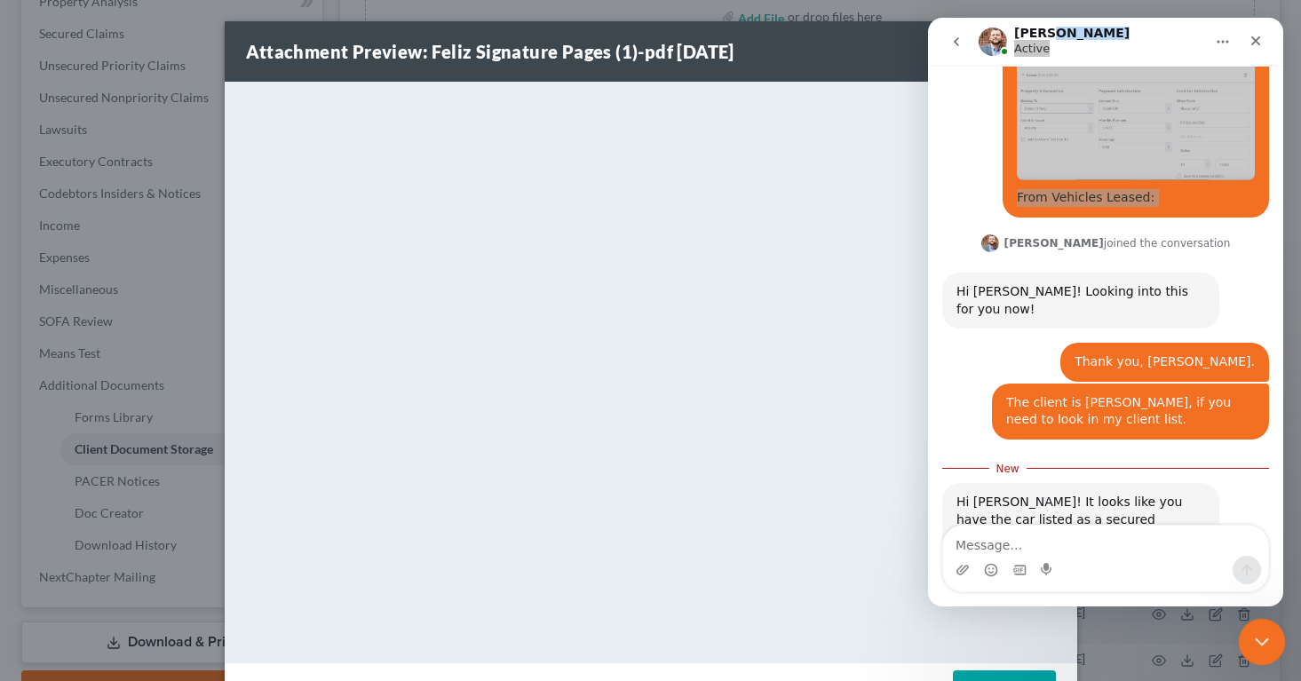
click at [1249, 630] on icon "Close Intercom Messenger" at bounding box center [1258, 639] width 21 height 21
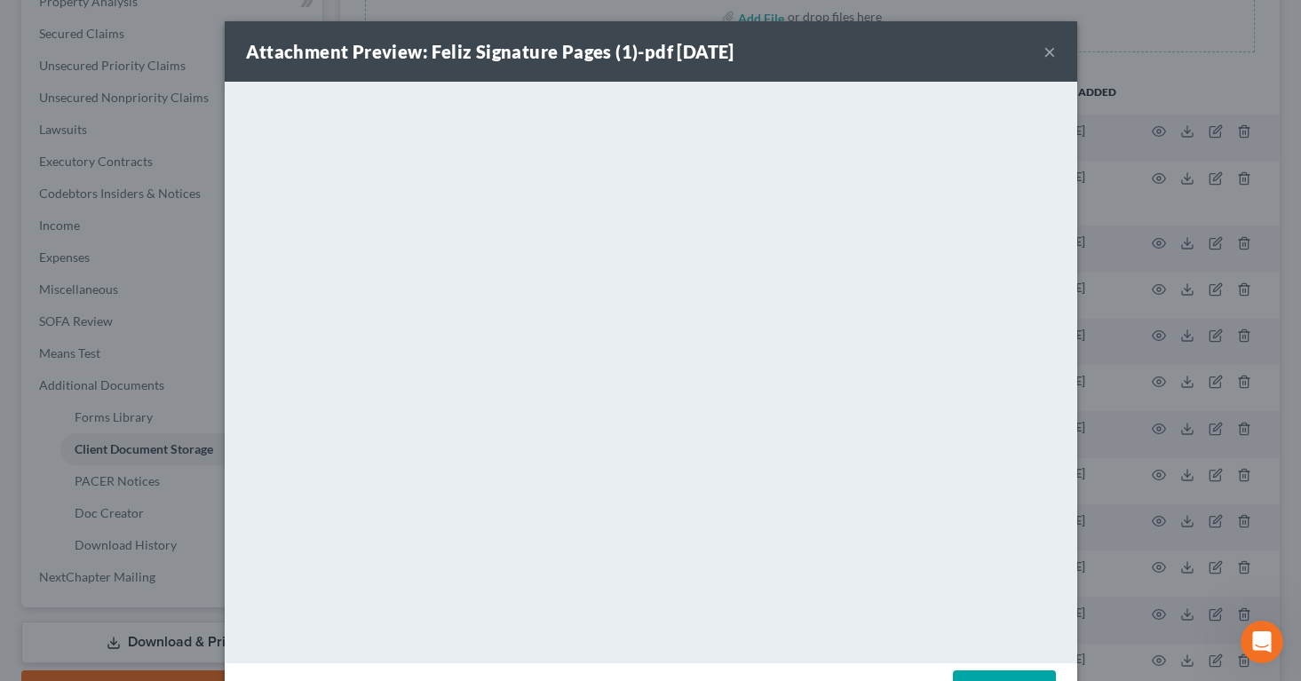
click at [1044, 50] on button "×" at bounding box center [1049, 51] width 12 height 21
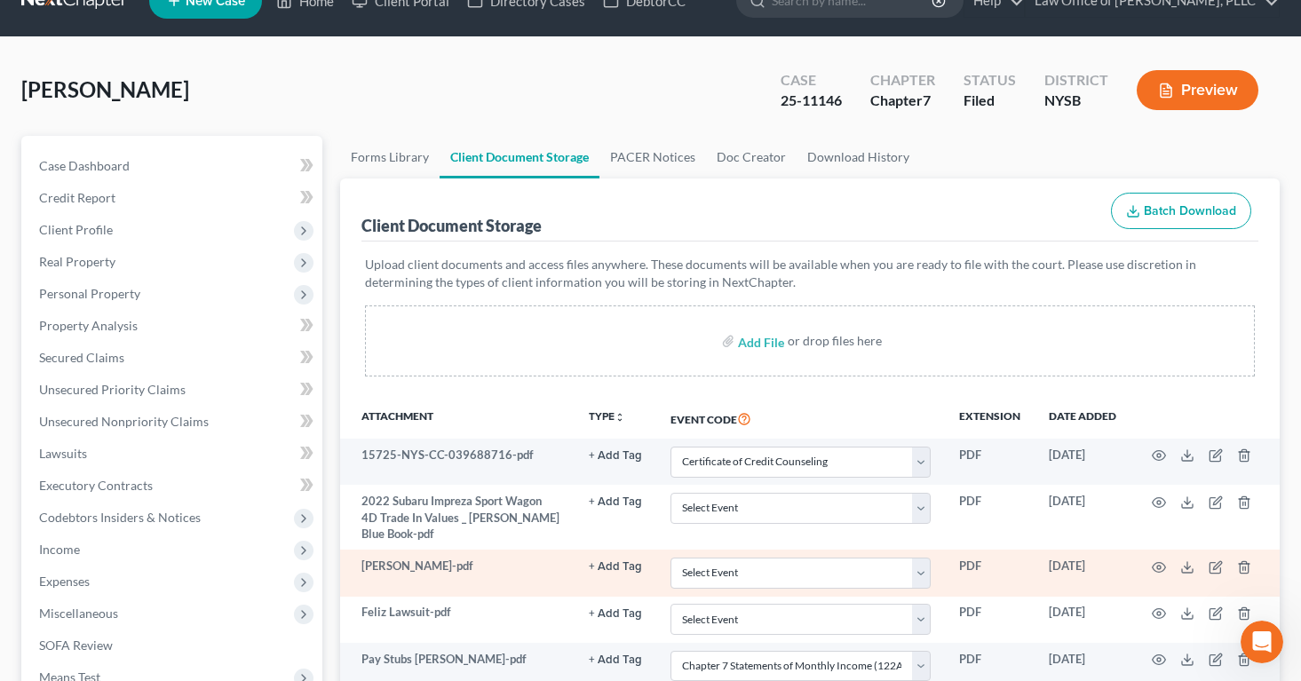
scroll to position [0, 0]
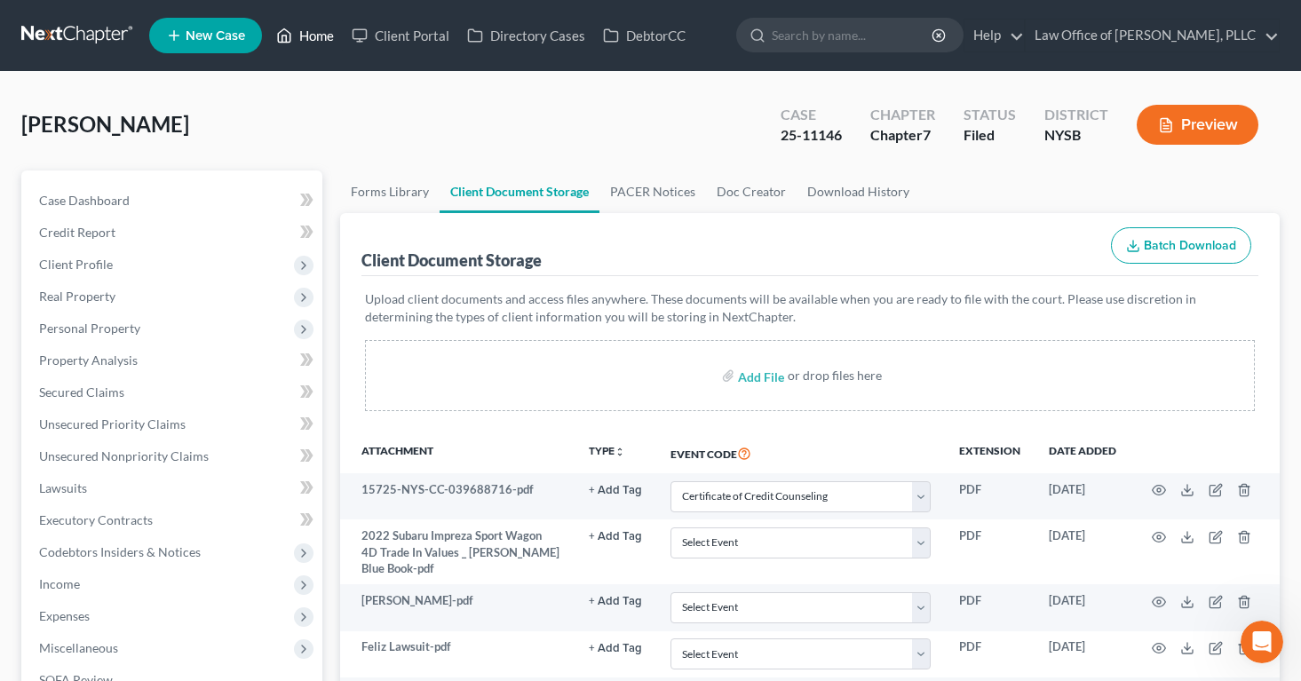
click at [313, 30] on link "Home" at bounding box center [304, 36] width 75 height 32
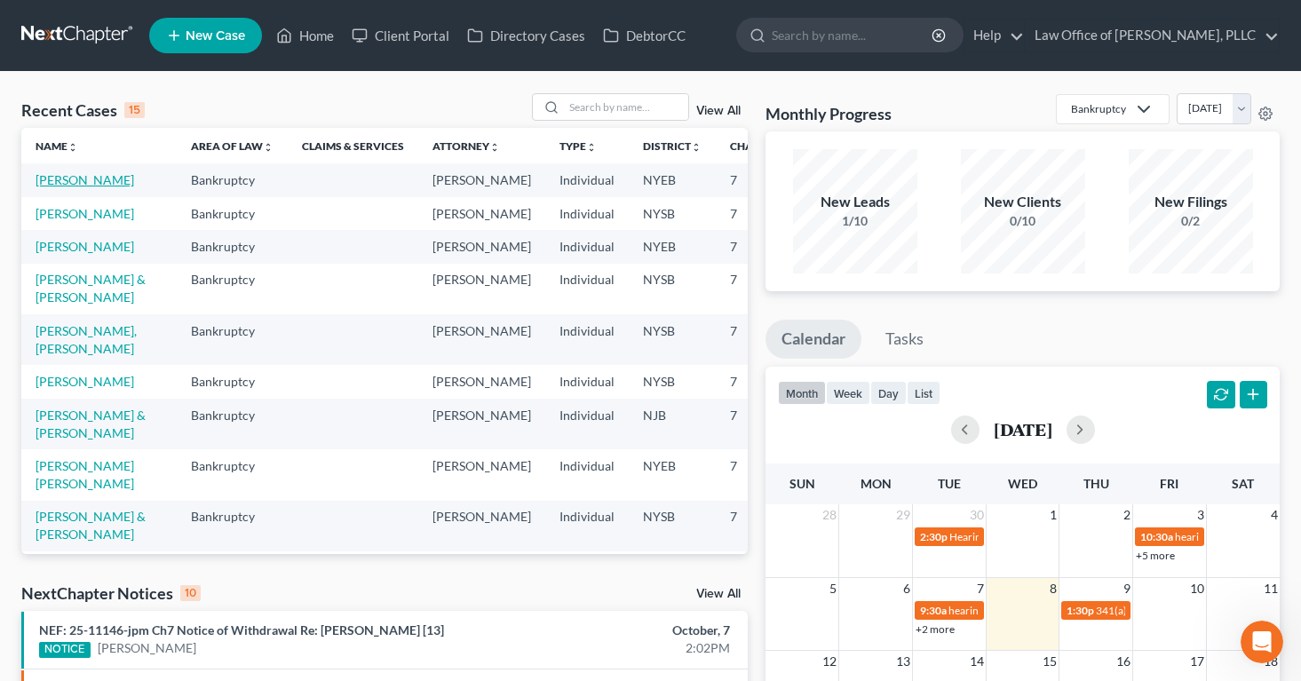
click at [53, 187] on link "[PERSON_NAME]" at bounding box center [85, 179] width 99 height 15
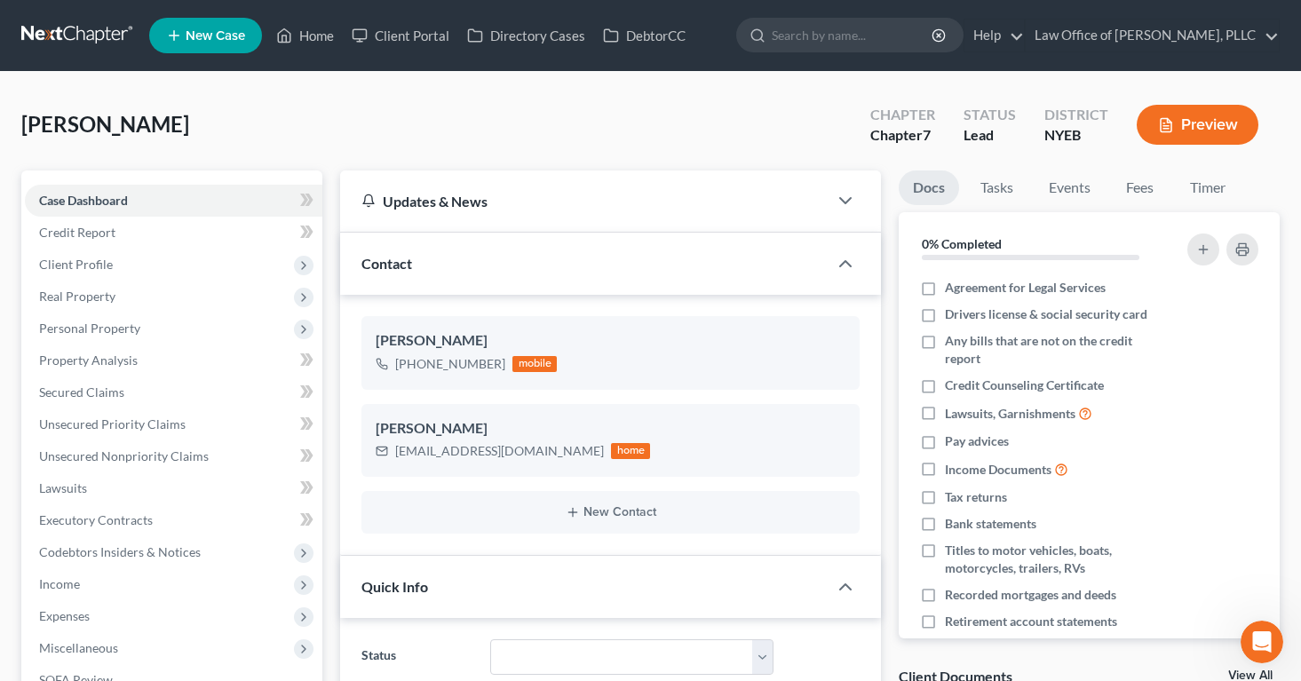
click at [1171, 115] on button "Preview" at bounding box center [1197, 125] width 122 height 40
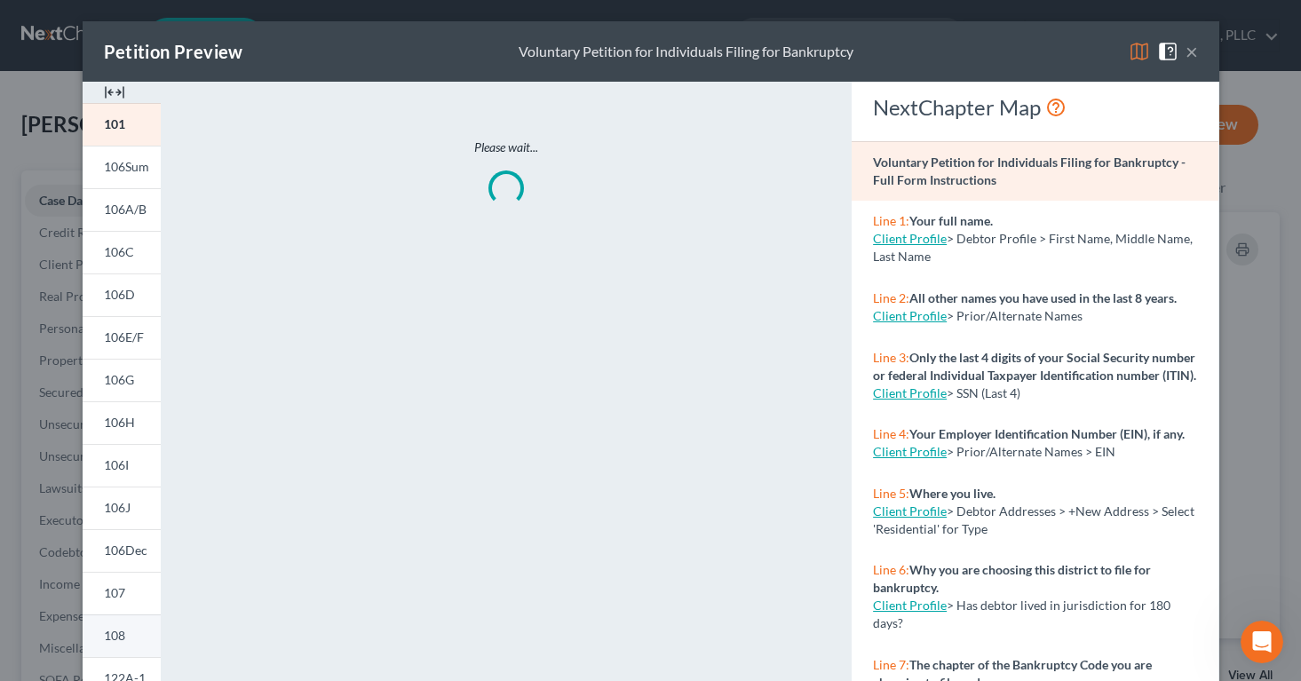
click at [115, 630] on span "108" at bounding box center [114, 635] width 21 height 15
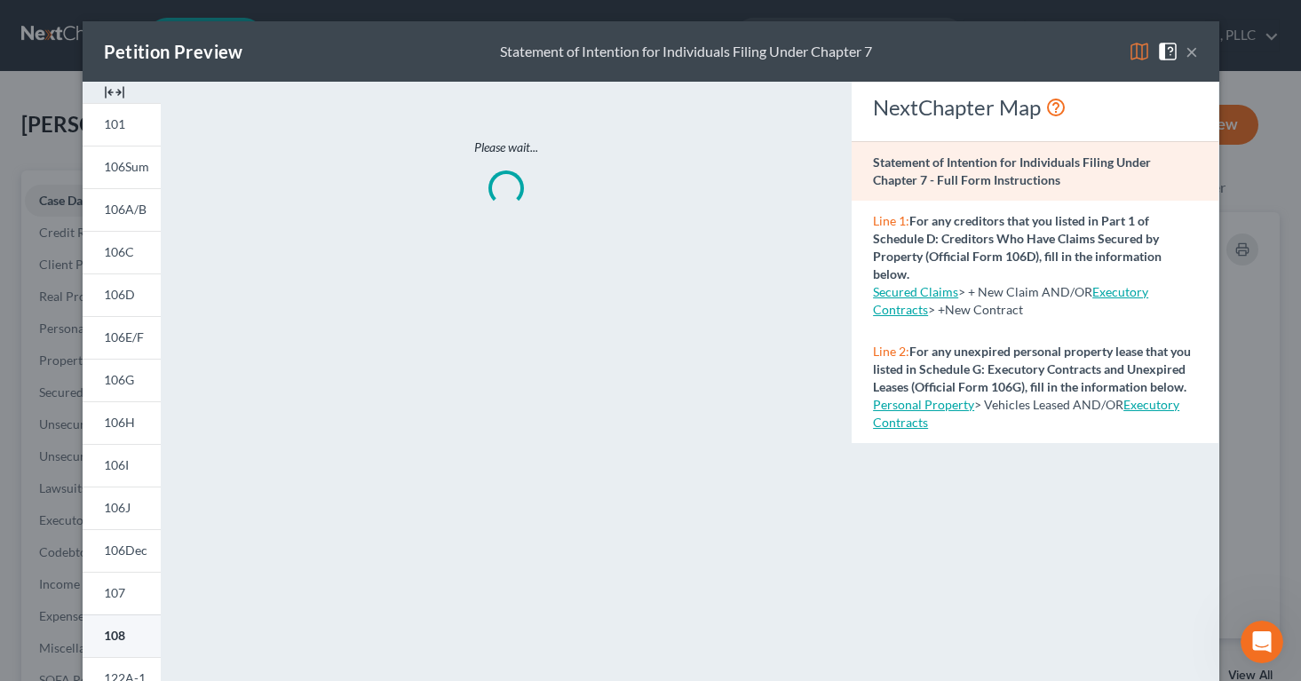
click at [114, 635] on span "108" at bounding box center [114, 635] width 21 height 15
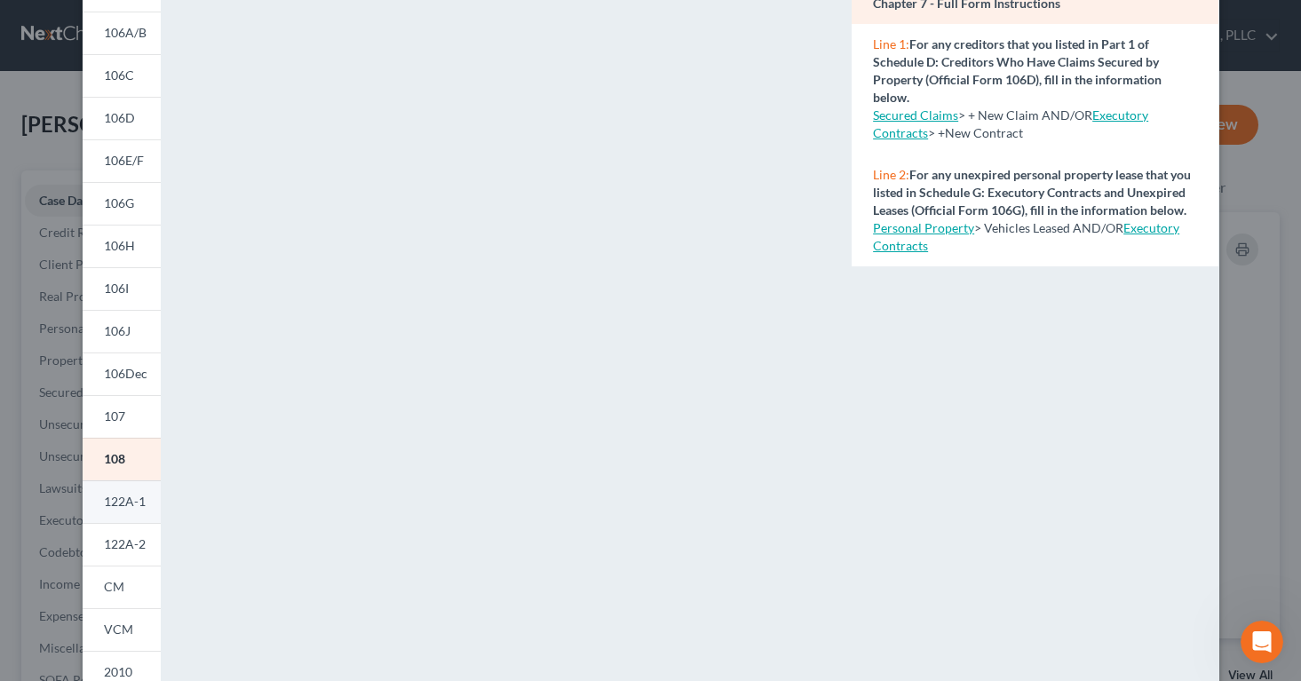
scroll to position [176, 0]
click at [127, 74] on span "106C" at bounding box center [119, 75] width 30 height 15
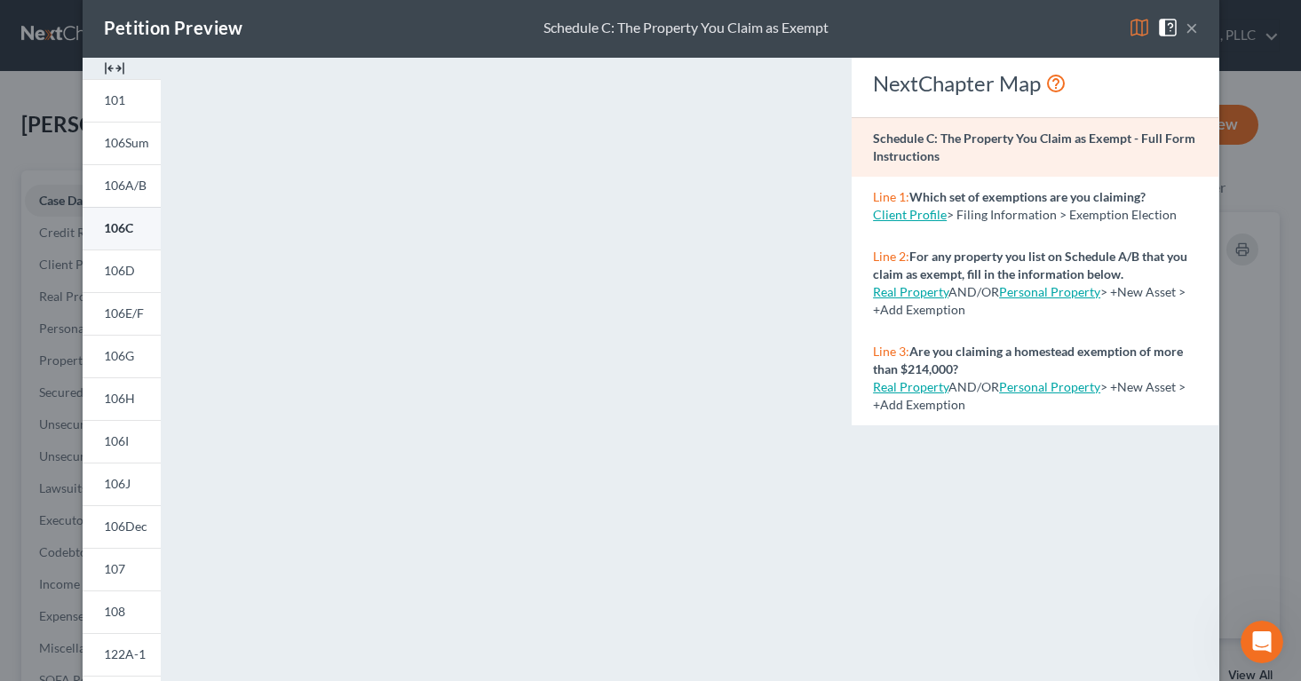
scroll to position [20, 0]
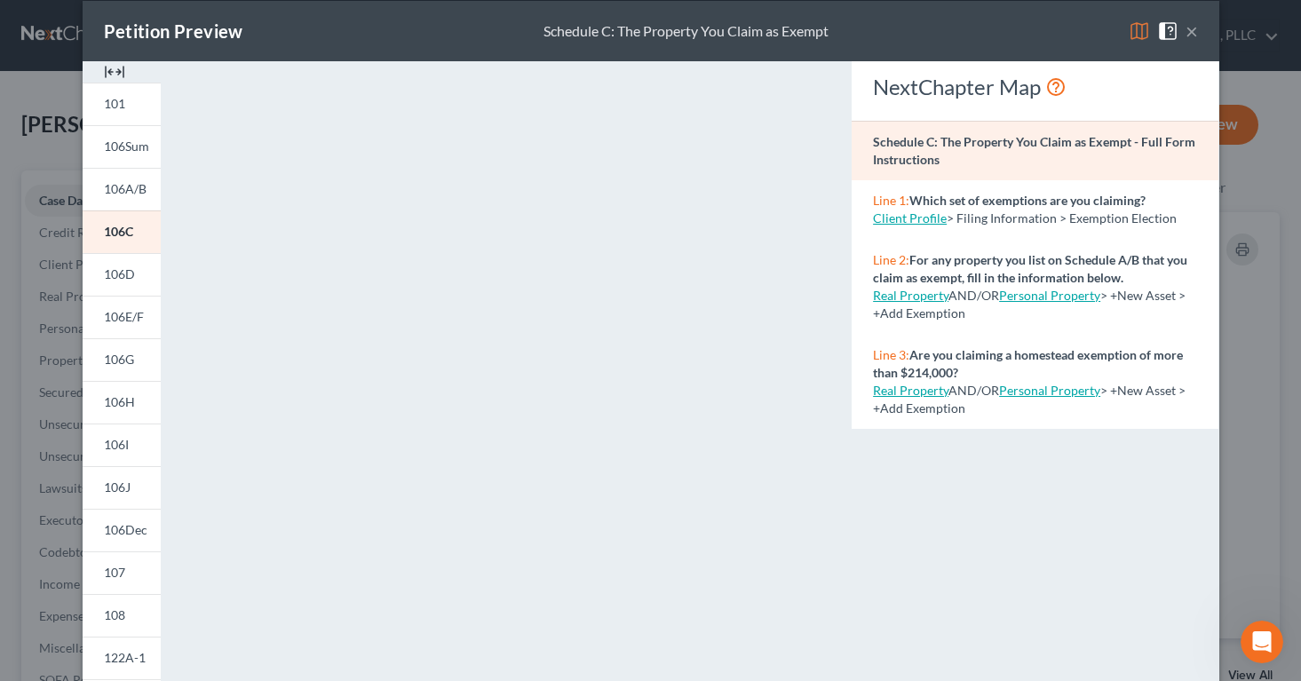
click at [13, 270] on div "Petition Preview Schedule C: The Property You Claim as Exempt × 101 106Sum 106A…" at bounding box center [650, 340] width 1301 height 681
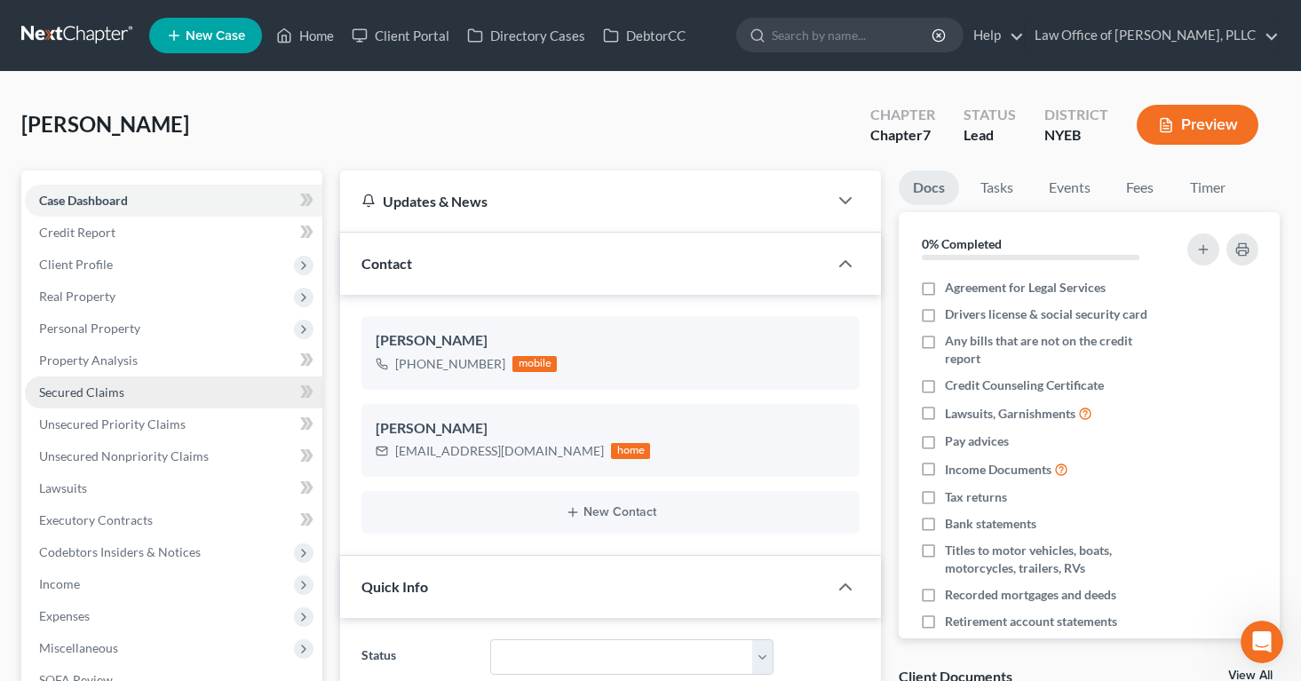
click at [48, 388] on span "Secured Claims" at bounding box center [81, 391] width 85 height 15
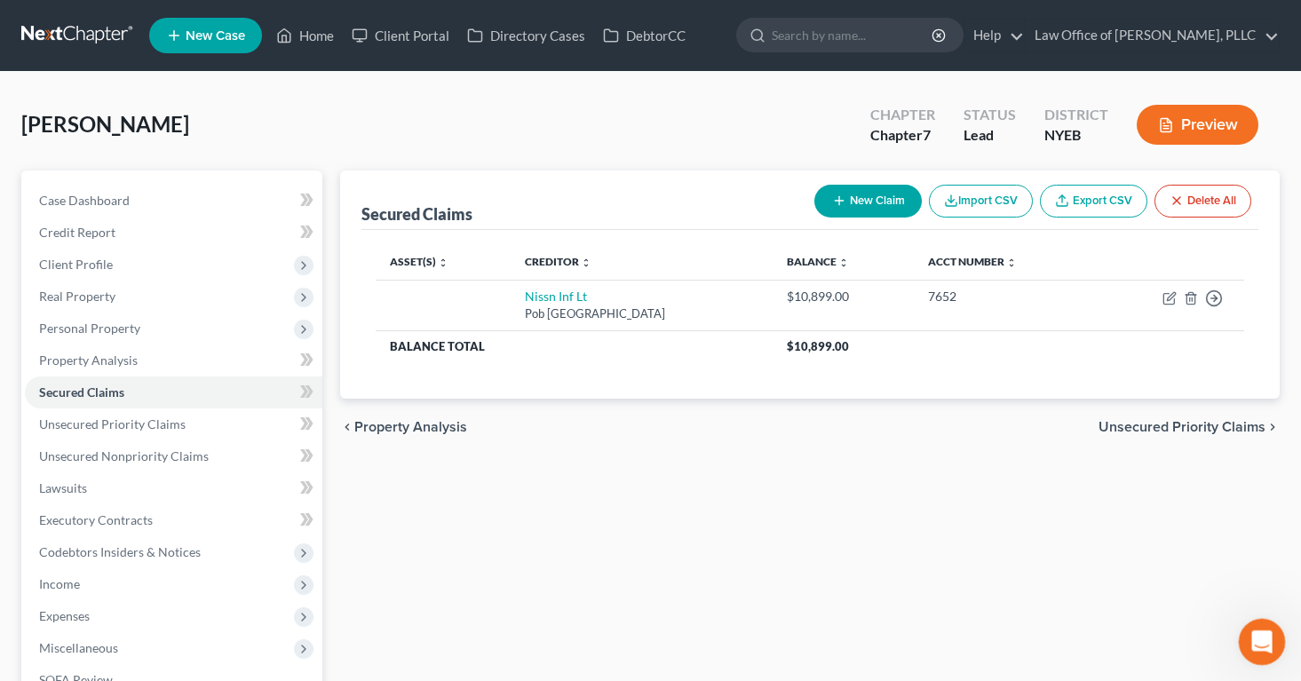
click at [1248, 638] on icon "Open Intercom Messenger" at bounding box center [1259, 639] width 29 height 29
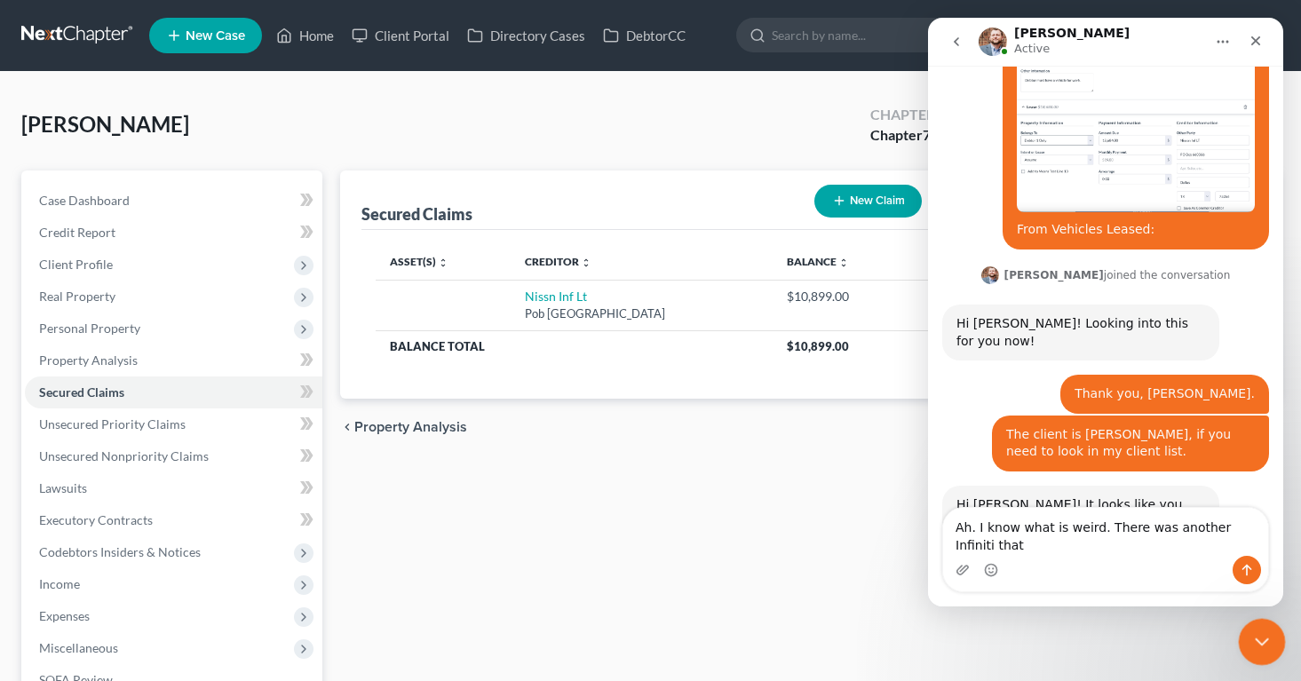
scroll to position [1172, 0]
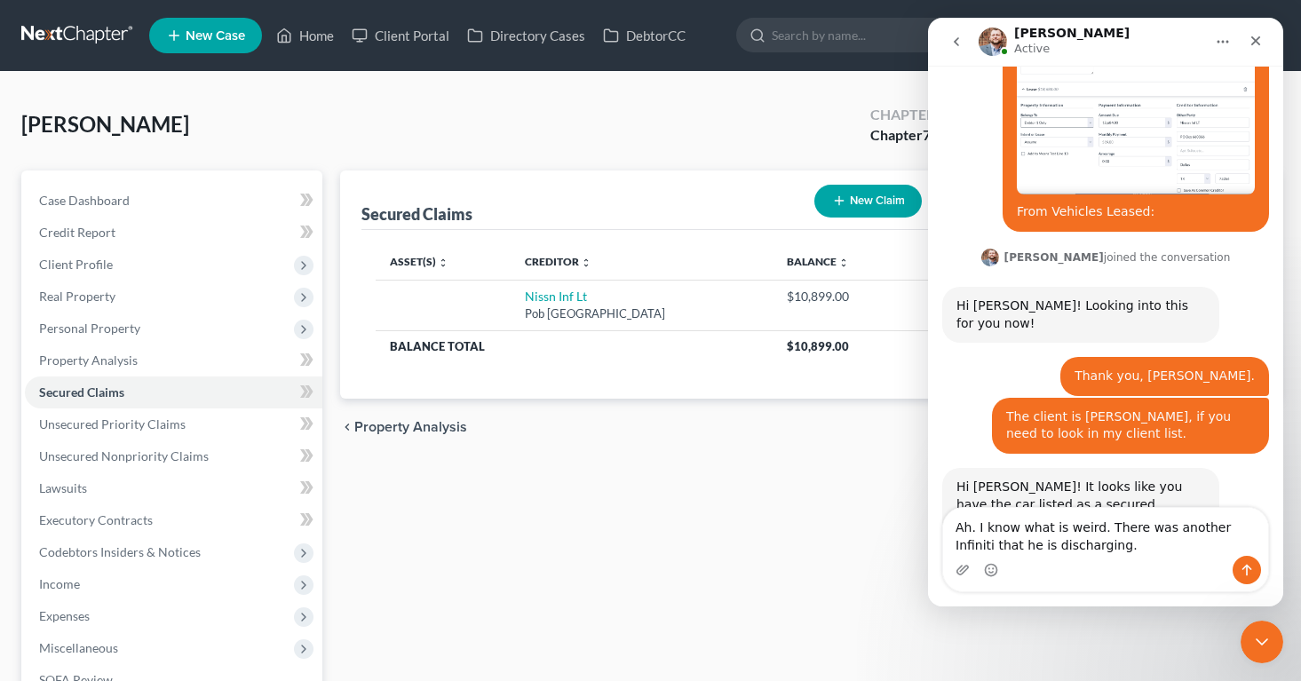
type textarea "Ah. I know what is weird. There was another Infiniti that he is discharging."
click at [1250, 569] on icon "Send a message…" at bounding box center [1247, 571] width 10 height 12
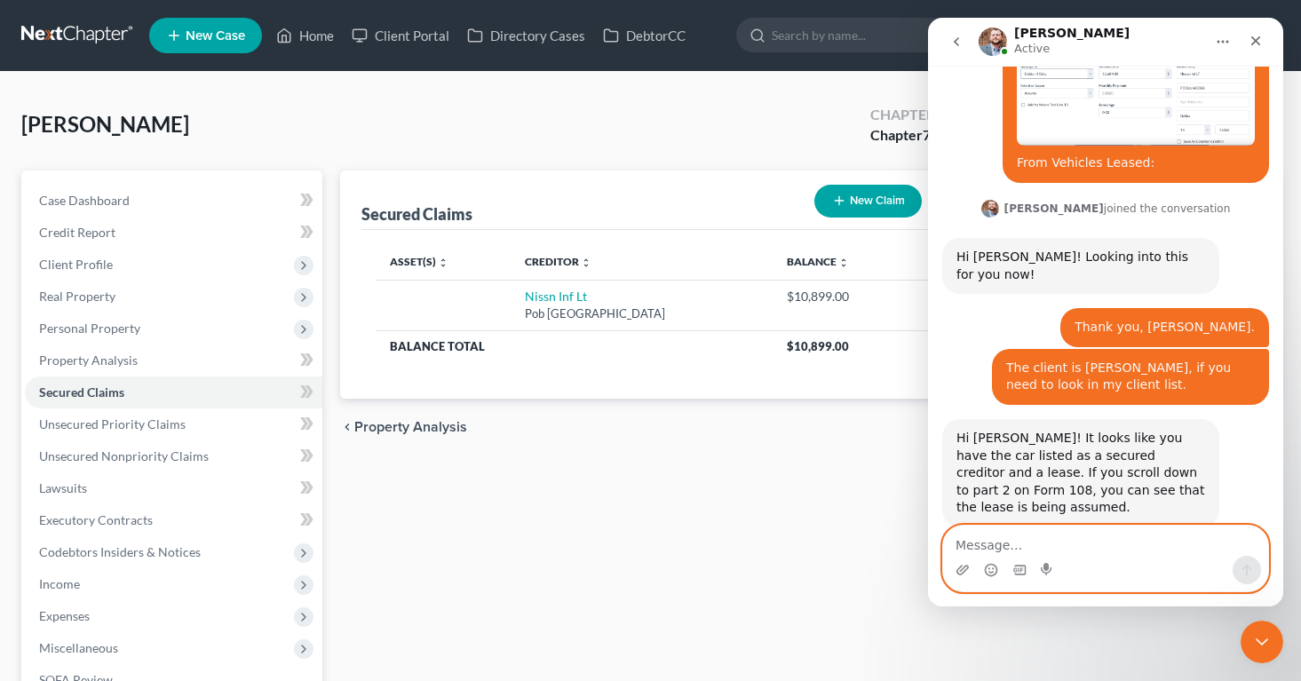
scroll to position [1224, 0]
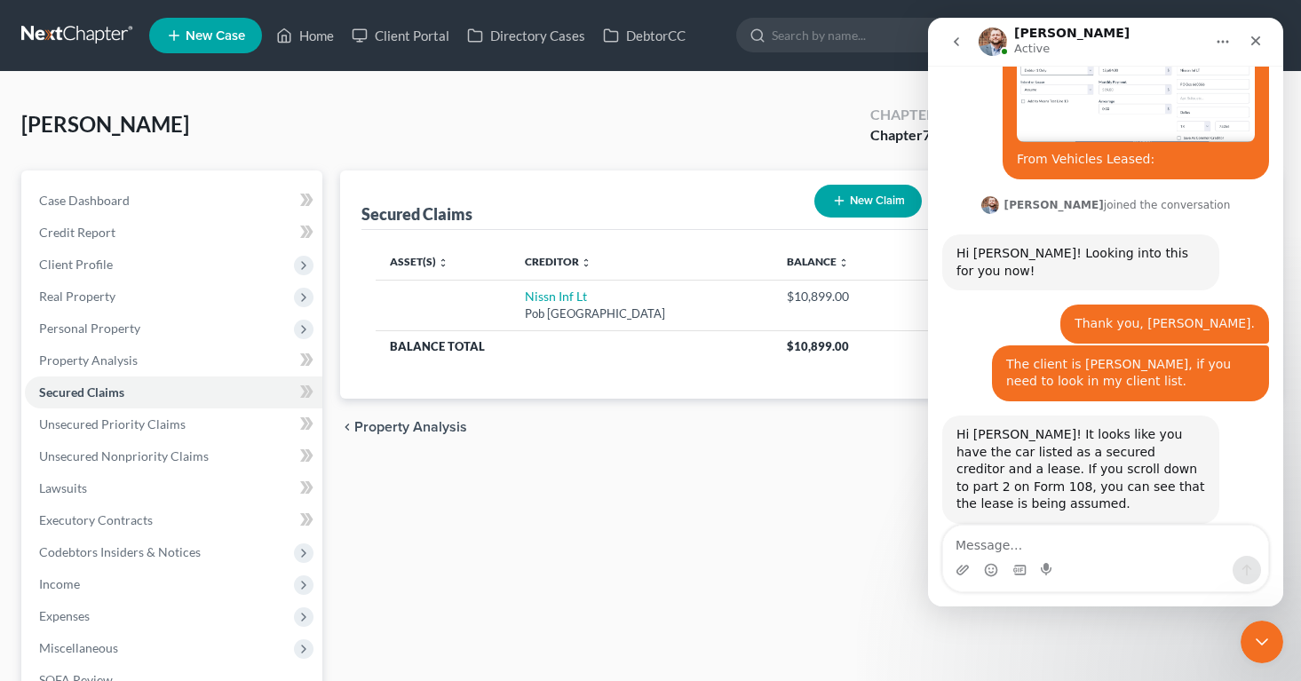
click at [804, 534] on div "Secured Claims New Claim Import CSV Export CSV Delete All Asset(s) expand_more …" at bounding box center [809, 539] width 957 height 738
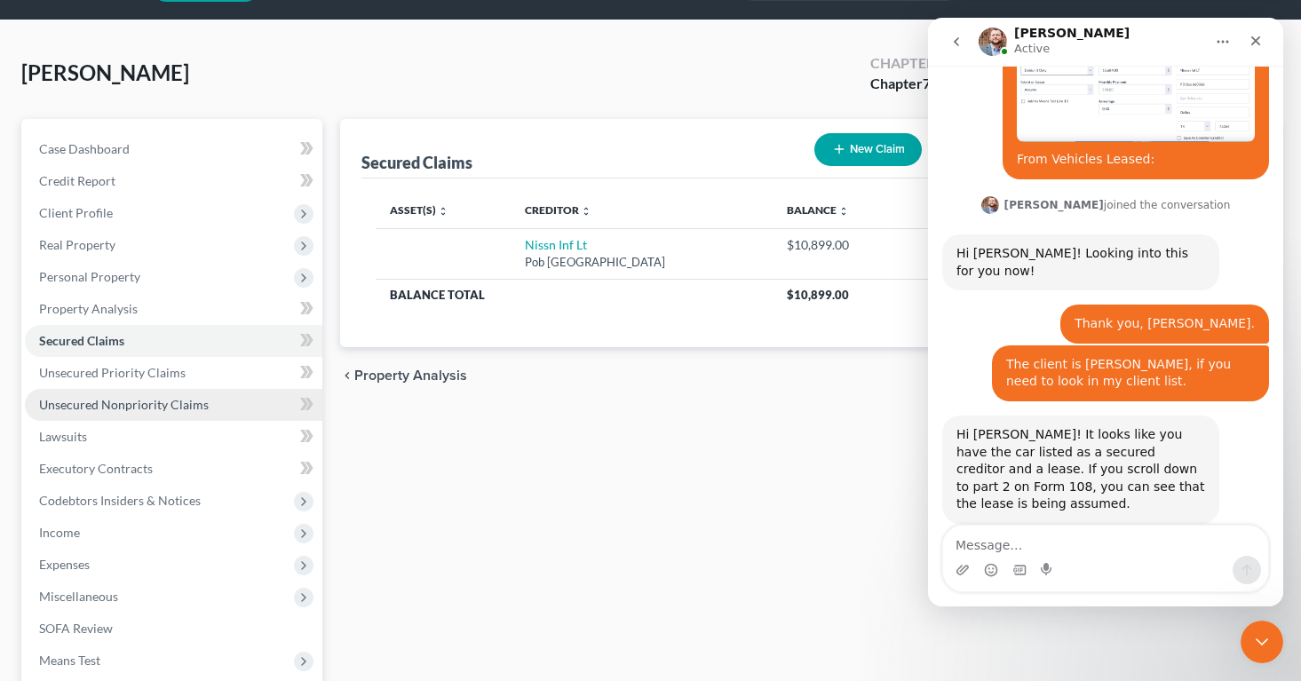
scroll to position [36, 0]
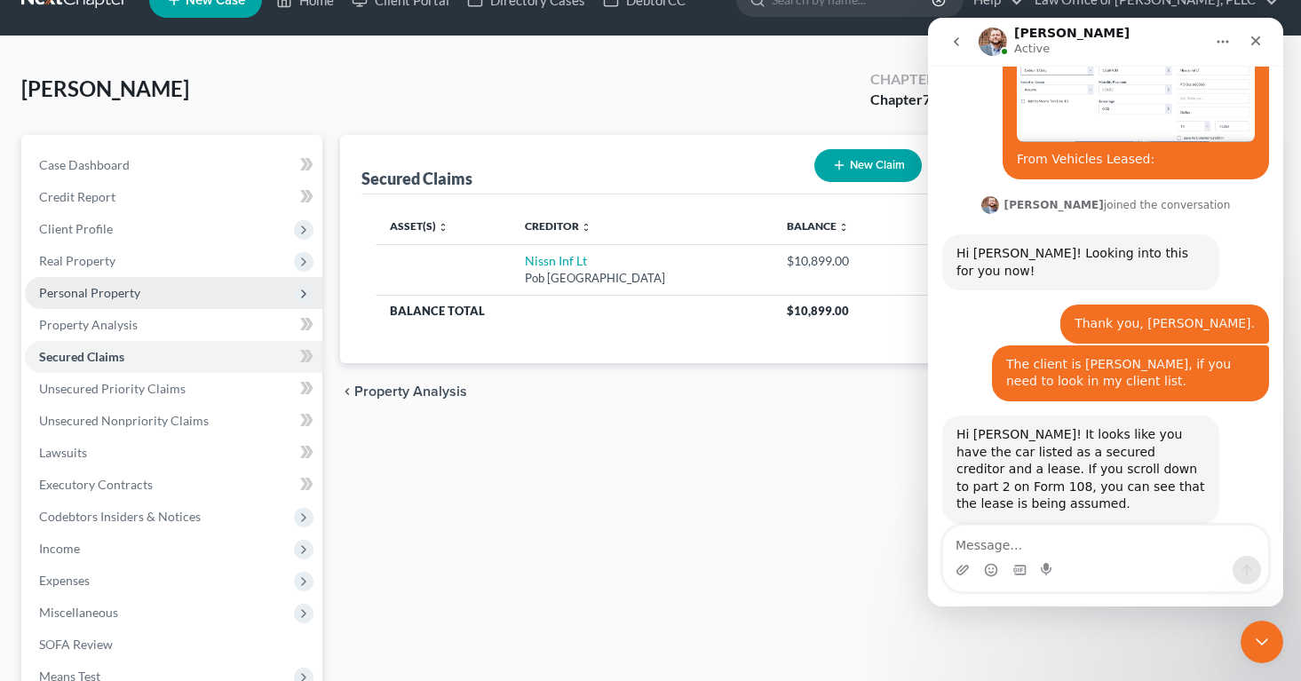
click at [102, 297] on span "Personal Property" at bounding box center [89, 292] width 101 height 15
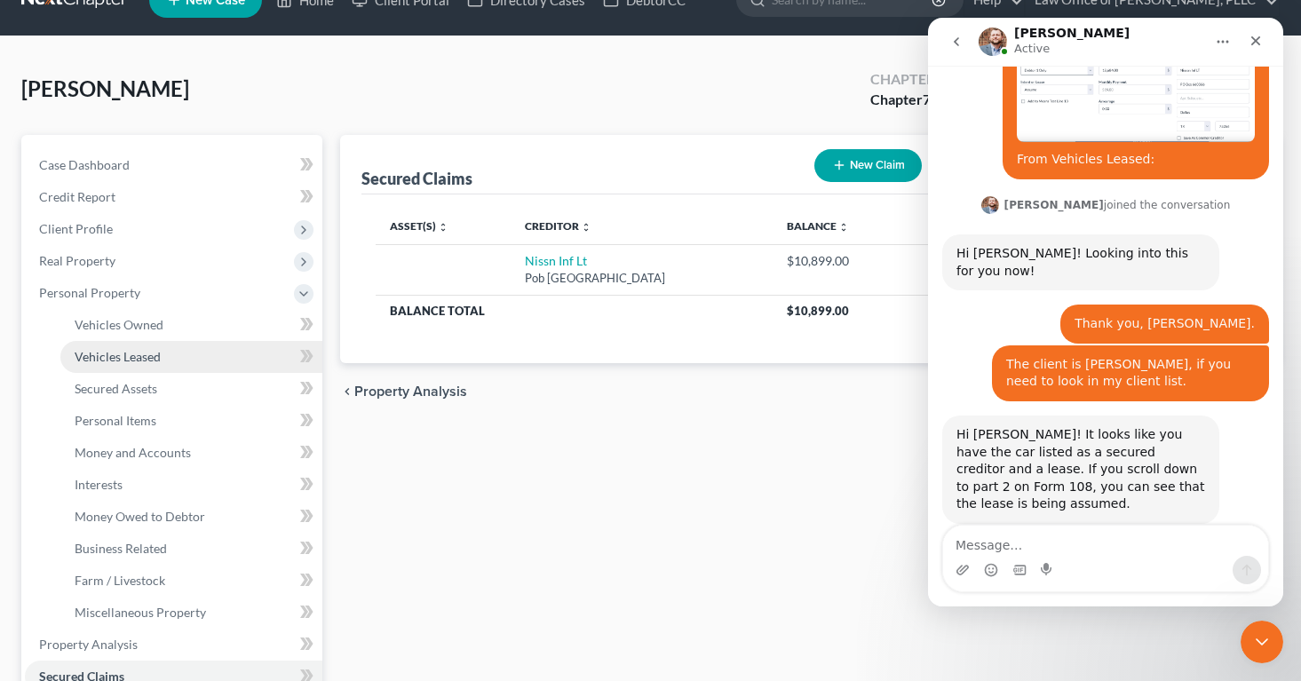
click at [110, 354] on span "Vehicles Leased" at bounding box center [118, 356] width 86 height 15
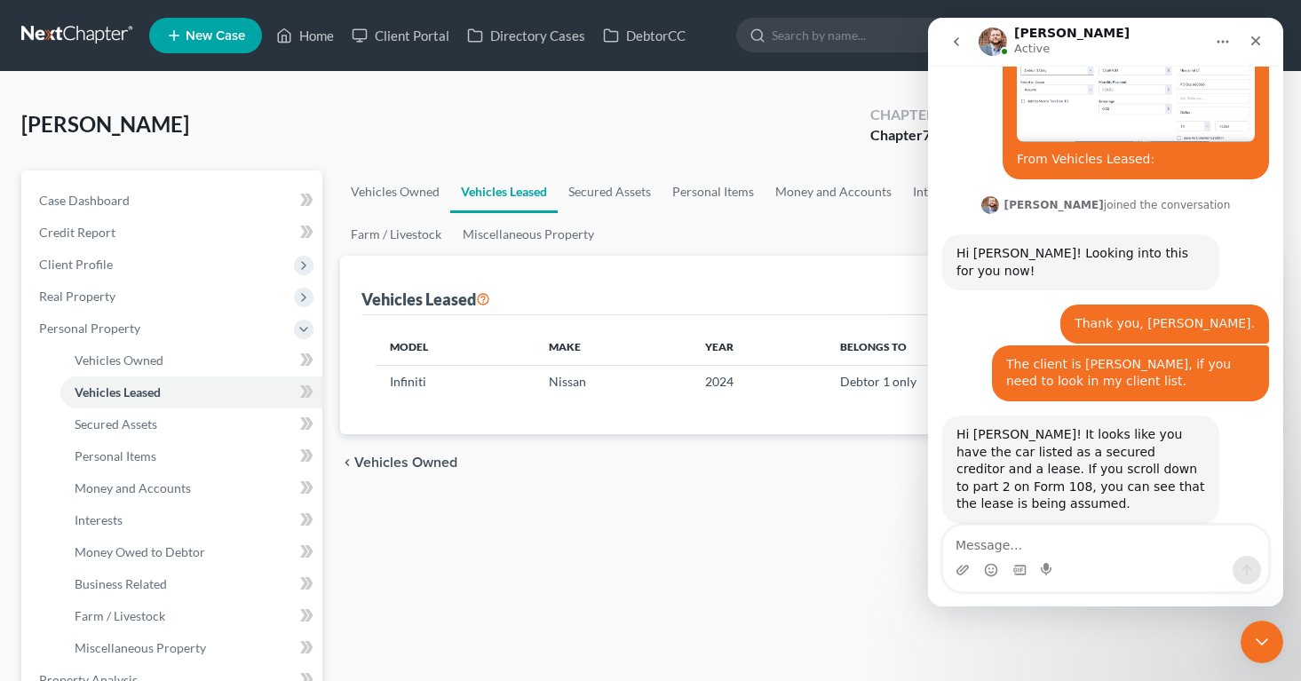
click at [1224, 42] on icon "Home" at bounding box center [1222, 42] width 14 height 14
click at [1251, 41] on icon "Close" at bounding box center [1255, 41] width 14 height 14
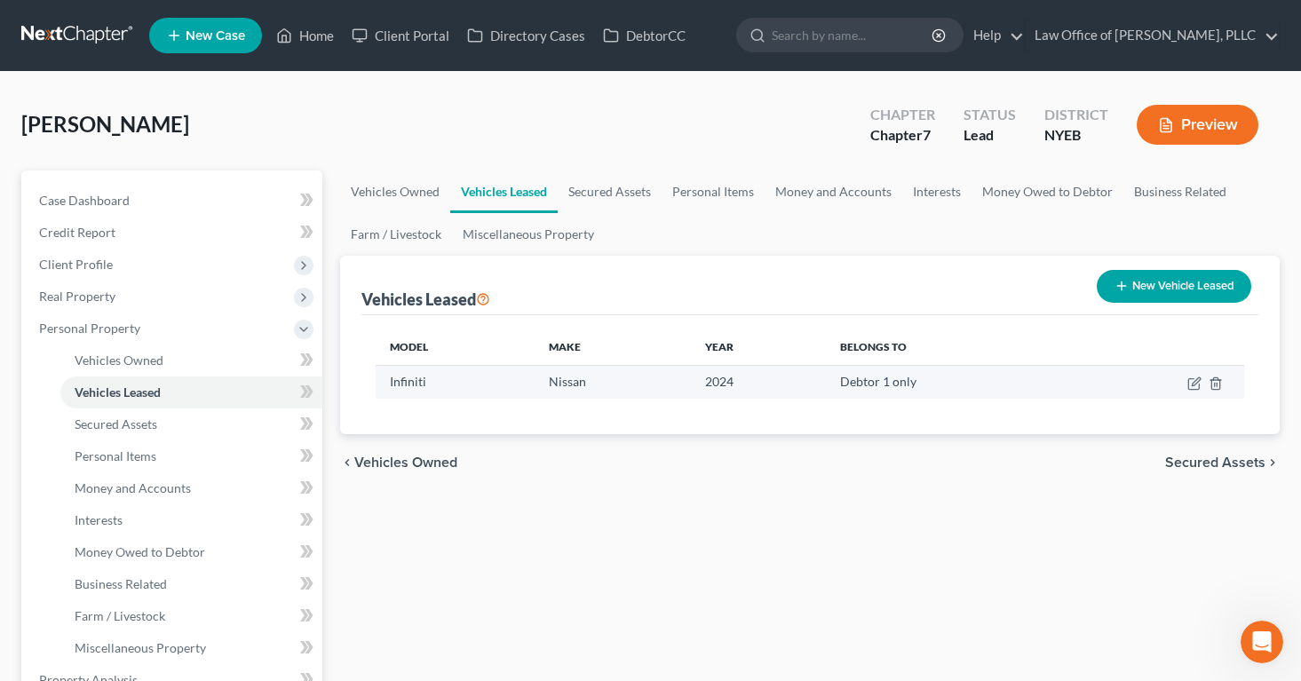
click at [1183, 381] on td at bounding box center [1159, 382] width 169 height 34
click at [1191, 381] on icon "button" at bounding box center [1194, 383] width 14 height 14
select select "0"
select select "2"
select select "0"
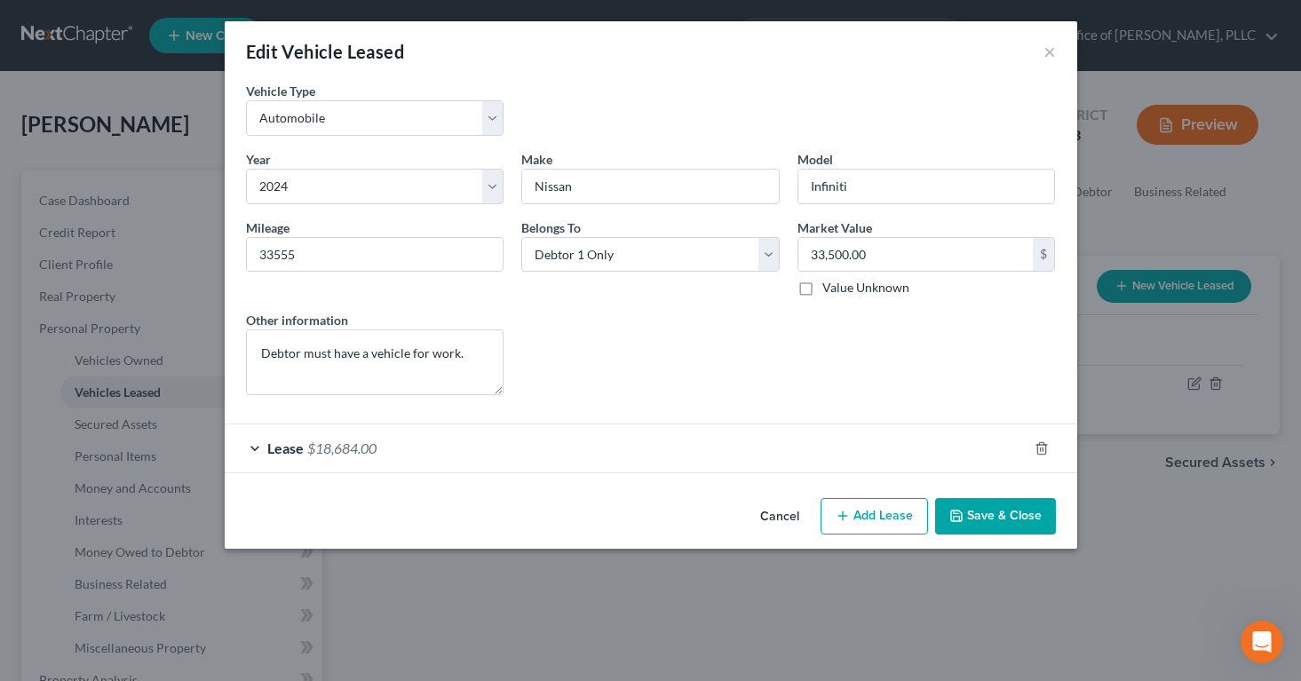
click at [783, 519] on button "Cancel" at bounding box center [779, 518] width 67 height 36
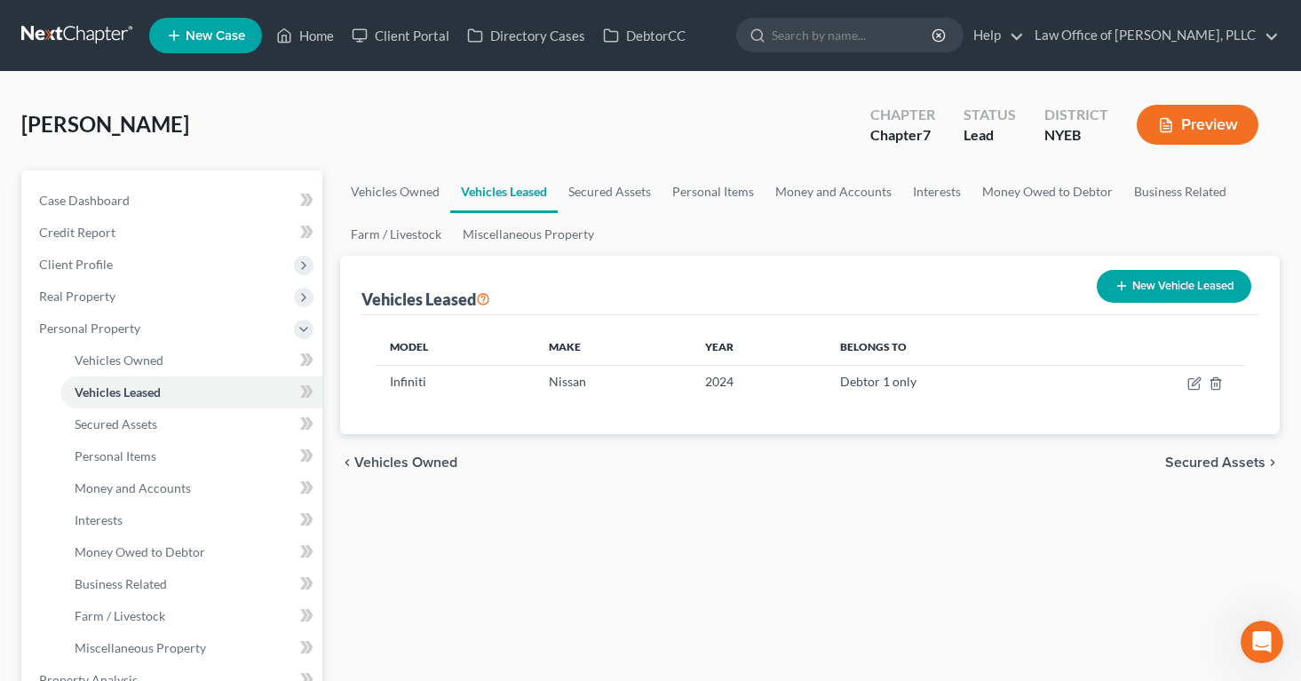
click at [1190, 117] on button "Preview" at bounding box center [1197, 125] width 122 height 40
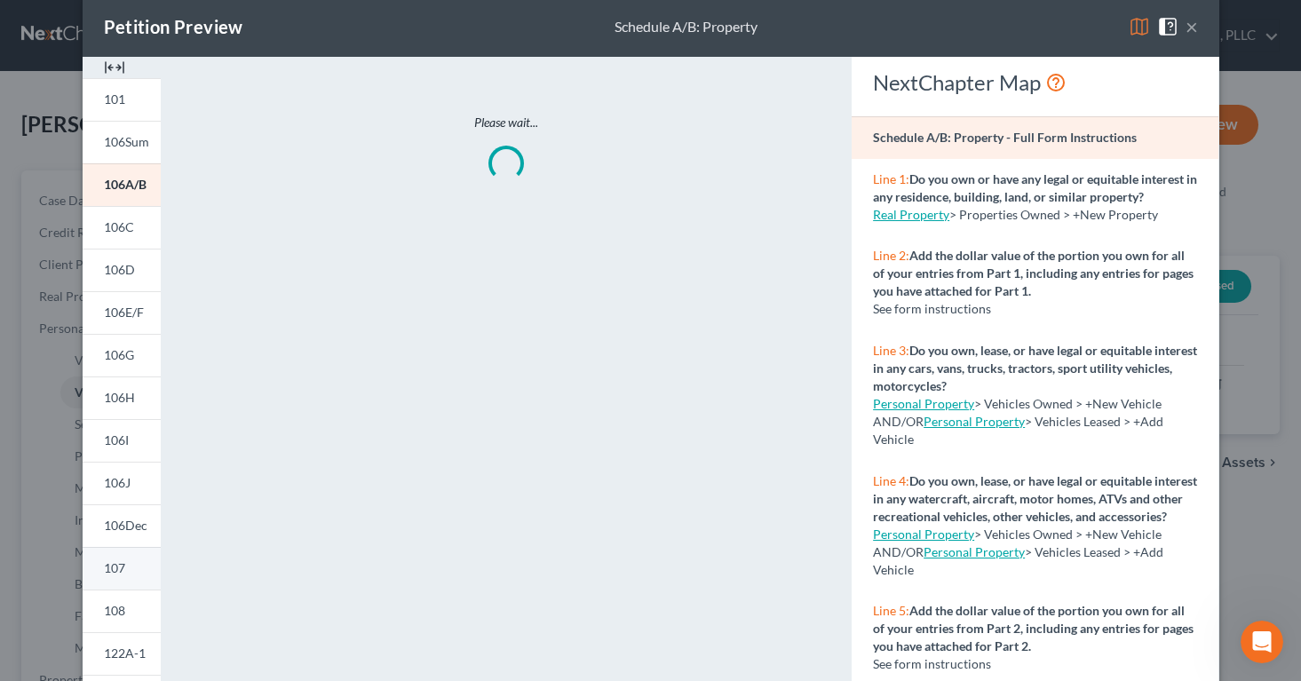
scroll to position [28, 0]
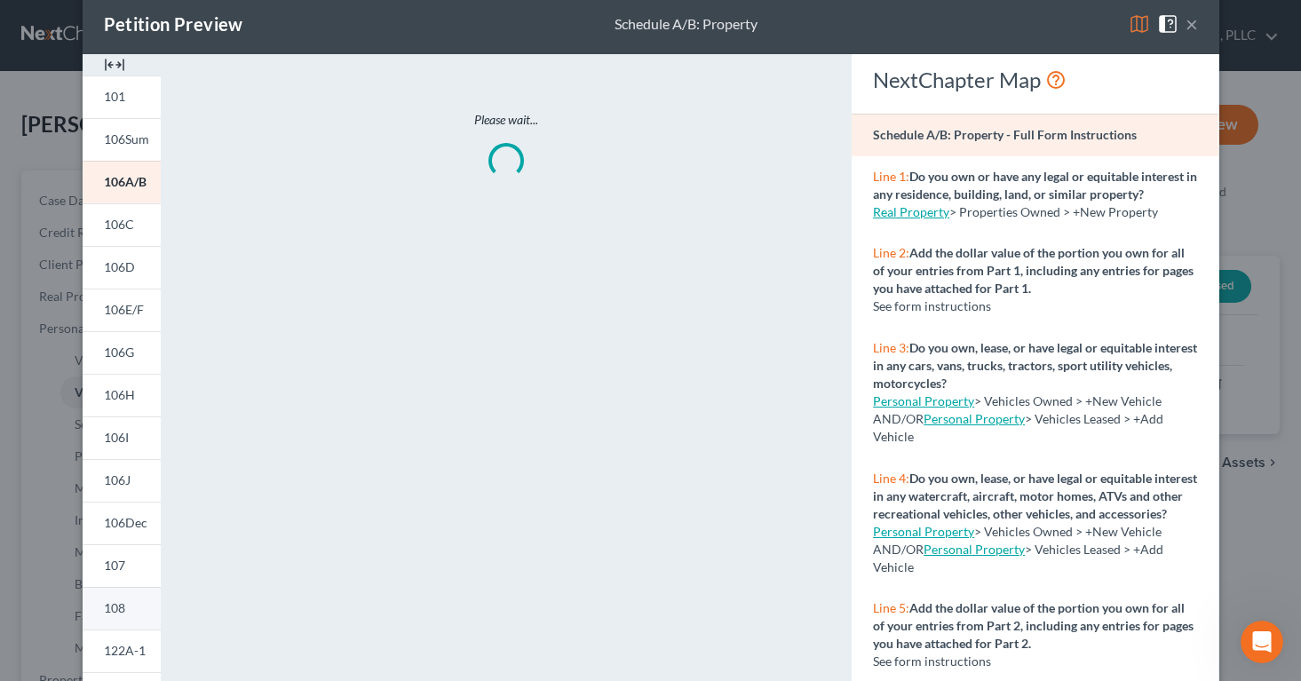
click at [121, 603] on span "108" at bounding box center [114, 607] width 21 height 15
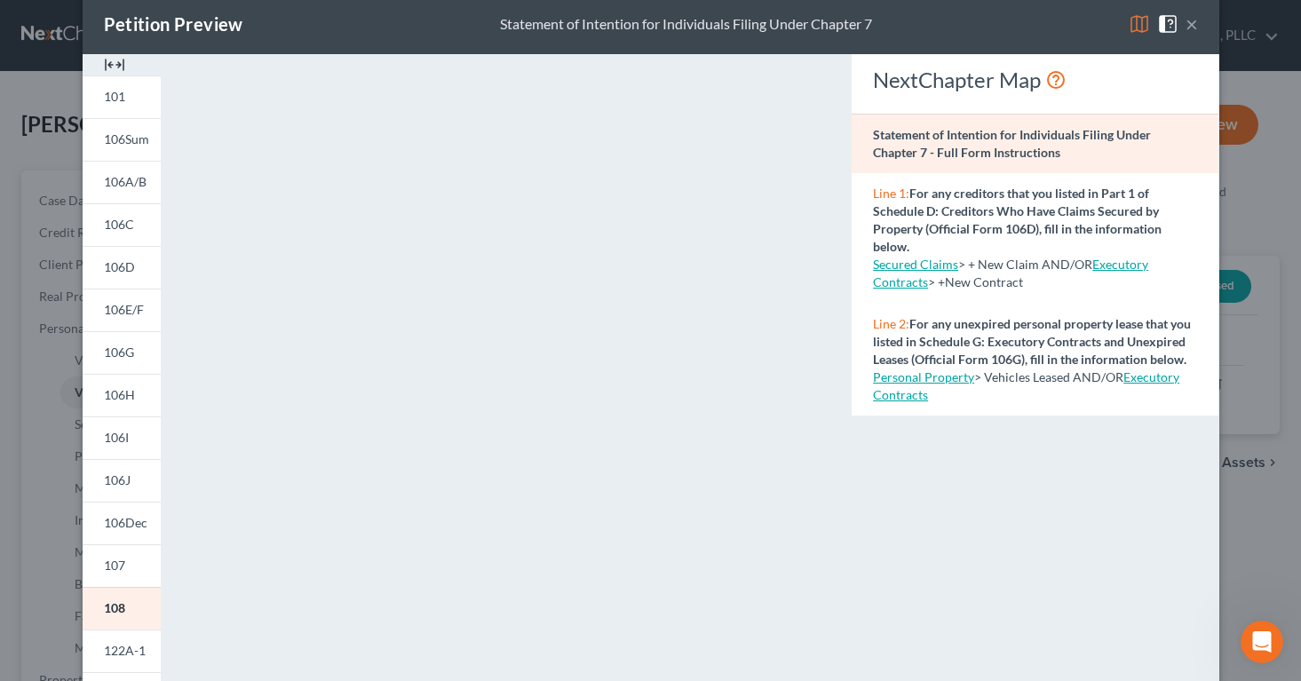
click at [1190, 21] on button "×" at bounding box center [1191, 23] width 12 height 21
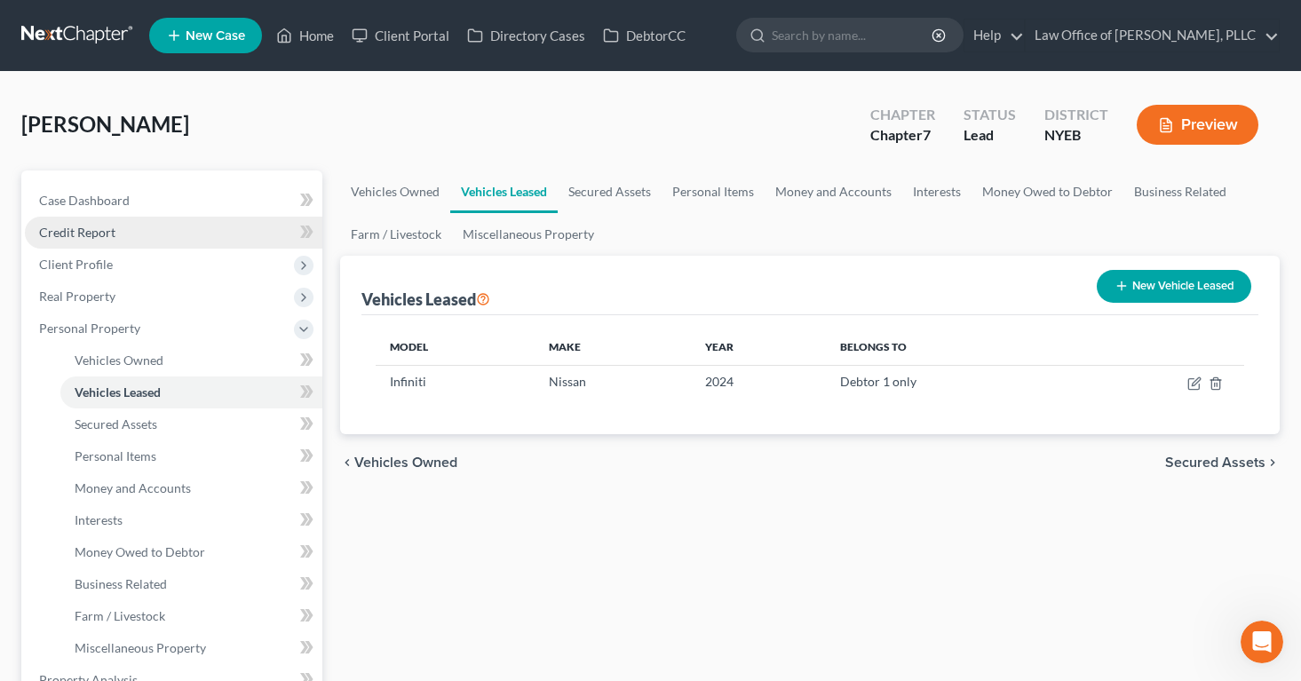
click at [133, 243] on link "Credit Report" at bounding box center [173, 233] width 297 height 32
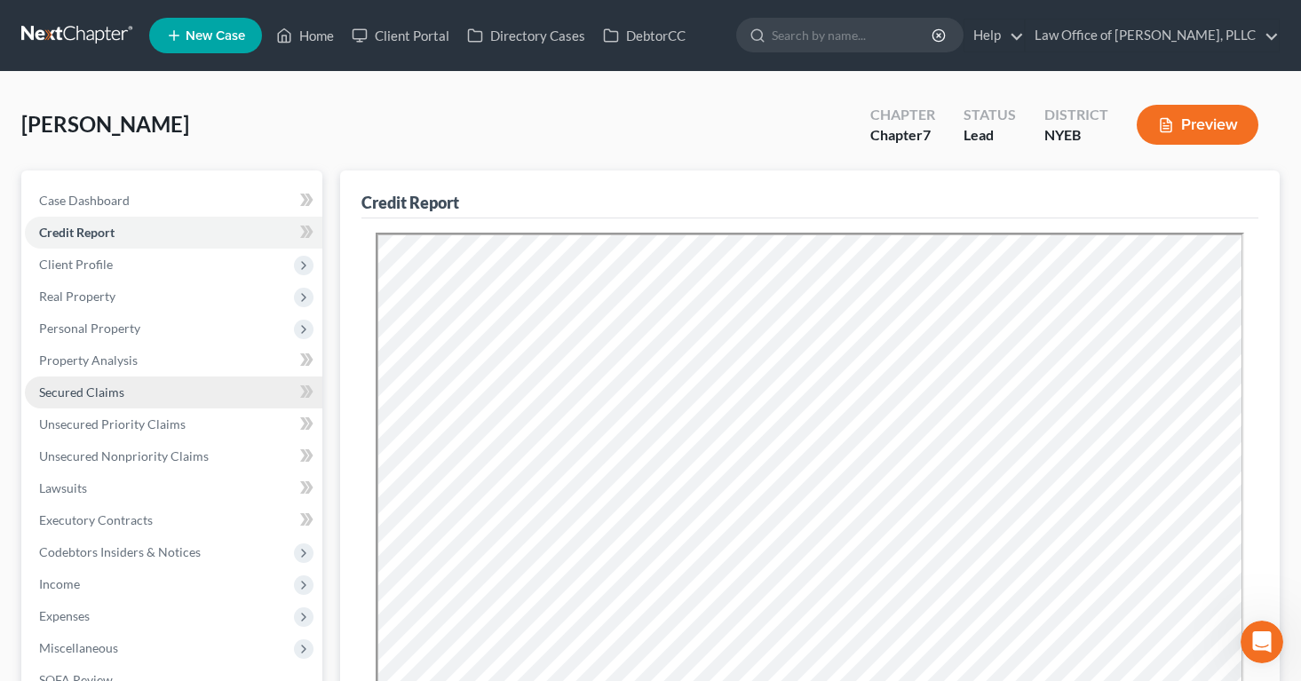
click at [115, 385] on span "Secured Claims" at bounding box center [81, 391] width 85 height 15
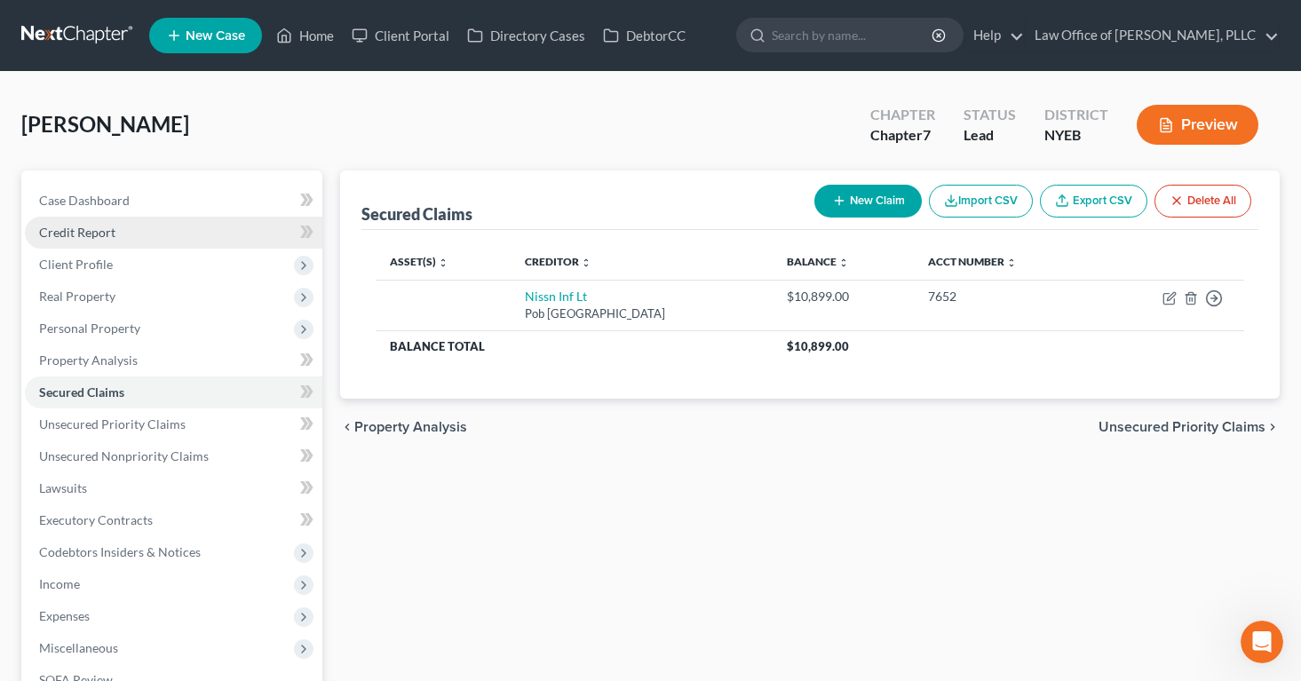
click at [66, 225] on span "Credit Report" at bounding box center [77, 232] width 76 height 15
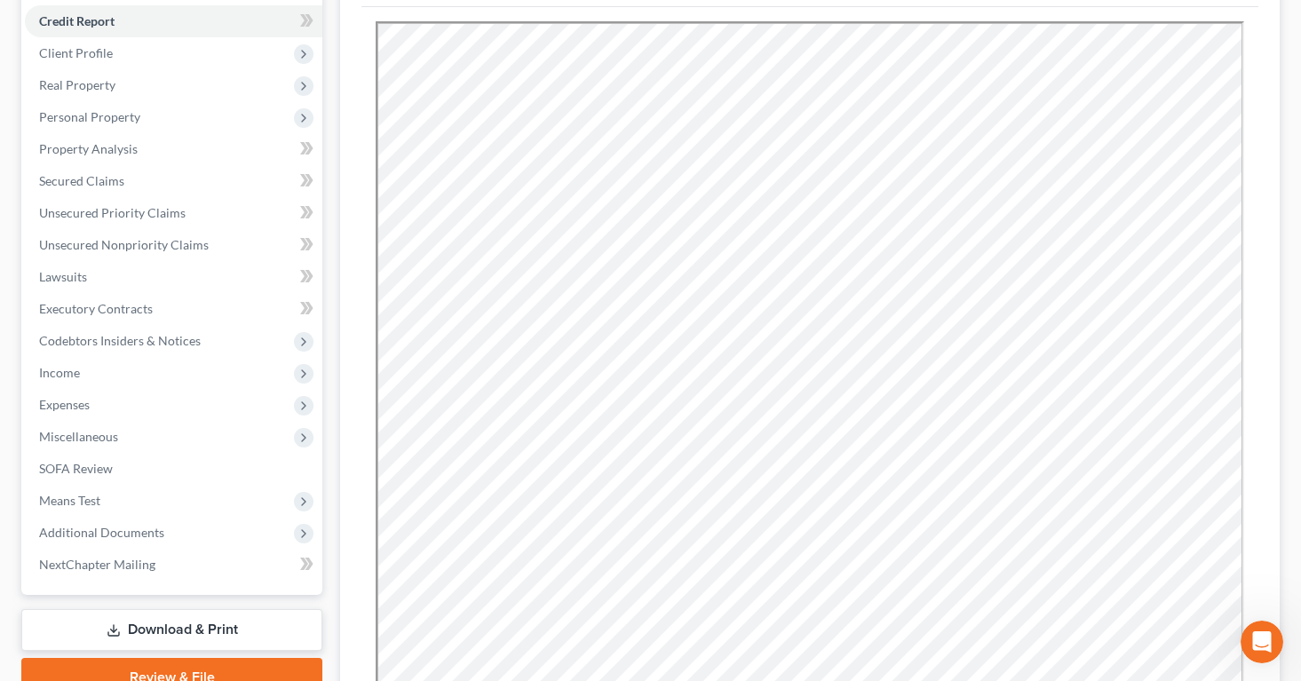
scroll to position [226, 0]
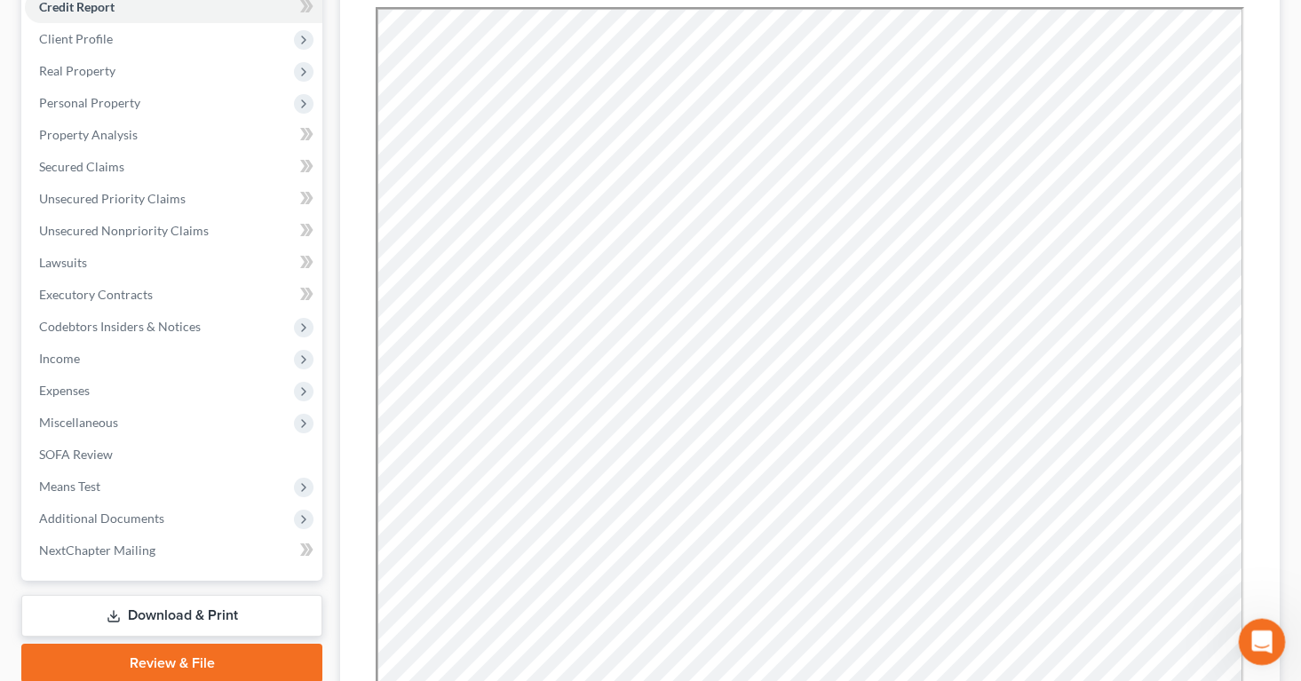
click at [1254, 641] on icon "Open Intercom Messenger" at bounding box center [1259, 639] width 29 height 29
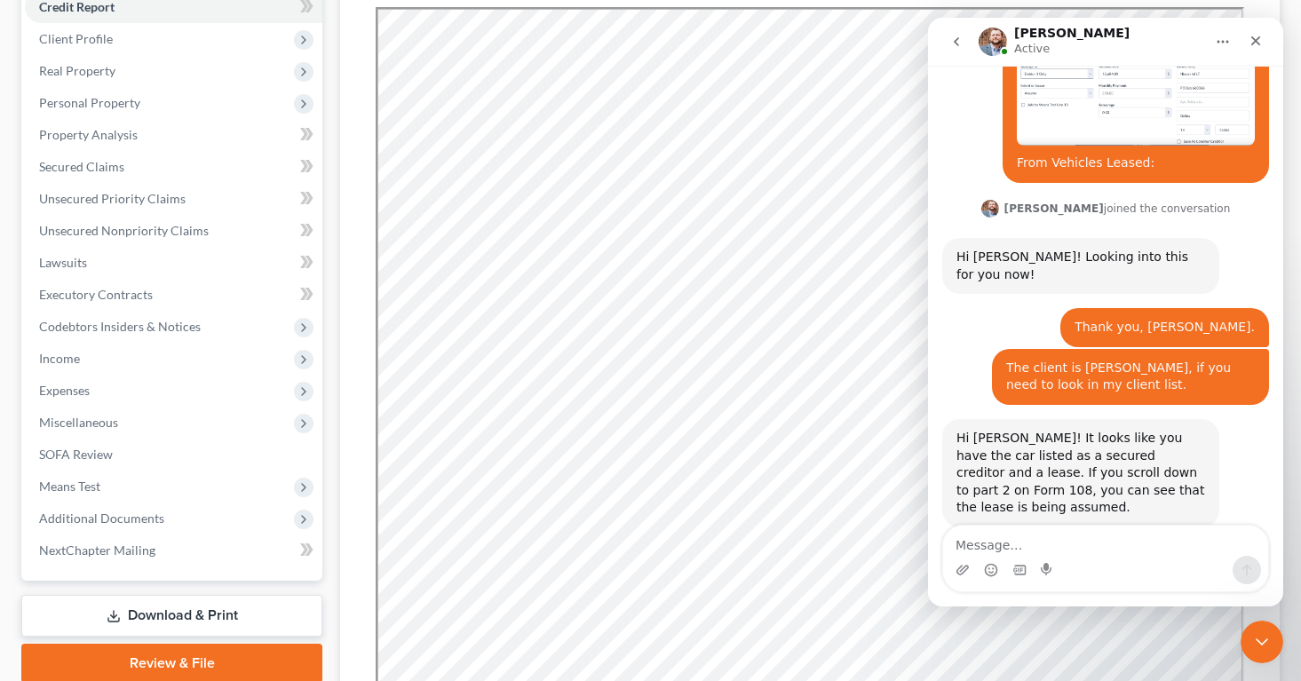
scroll to position [1224, 0]
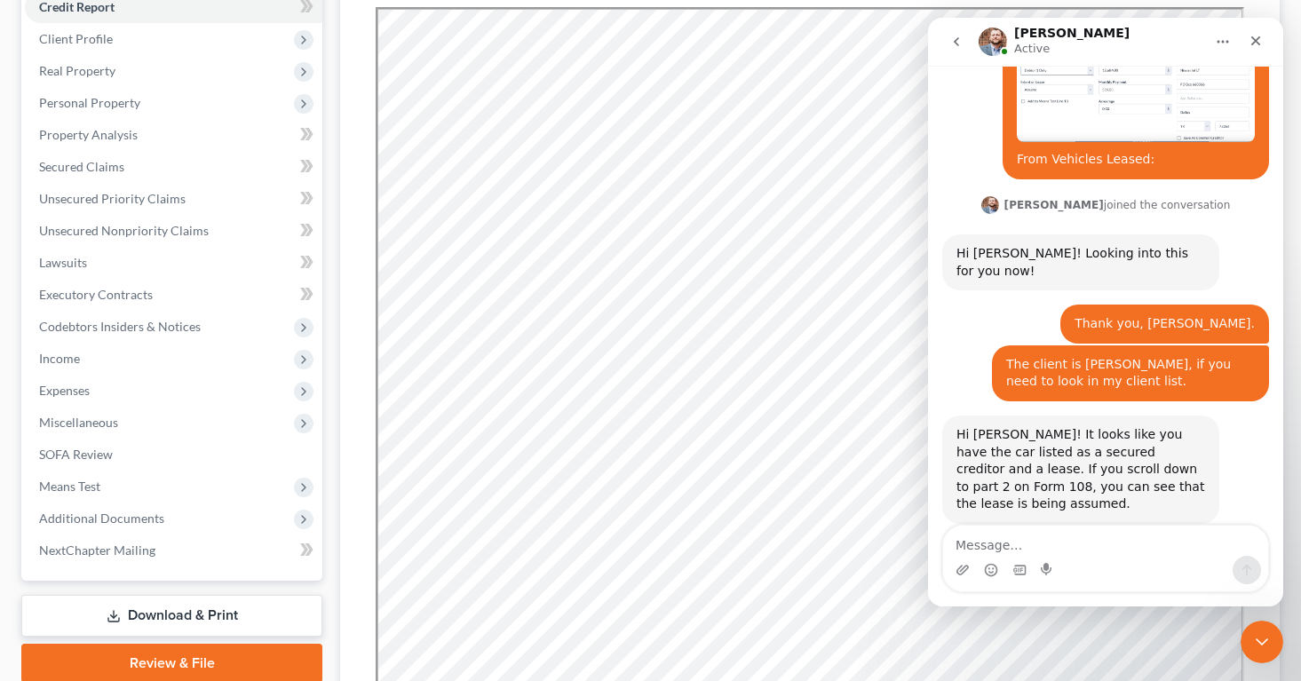
click at [1101, 548] on textarea "Message…" at bounding box center [1105, 541] width 325 height 30
drag, startPoint x: 1138, startPoint y: 544, endPoint x: 1094, endPoint y: 549, distance: 44.6
click at [1094, 549] on textarea "So a leased car doesn't show up as a secured claim?" at bounding box center [1105, 532] width 325 height 48
type textarea "So a leased car doesn't get listed as a secured claim?"
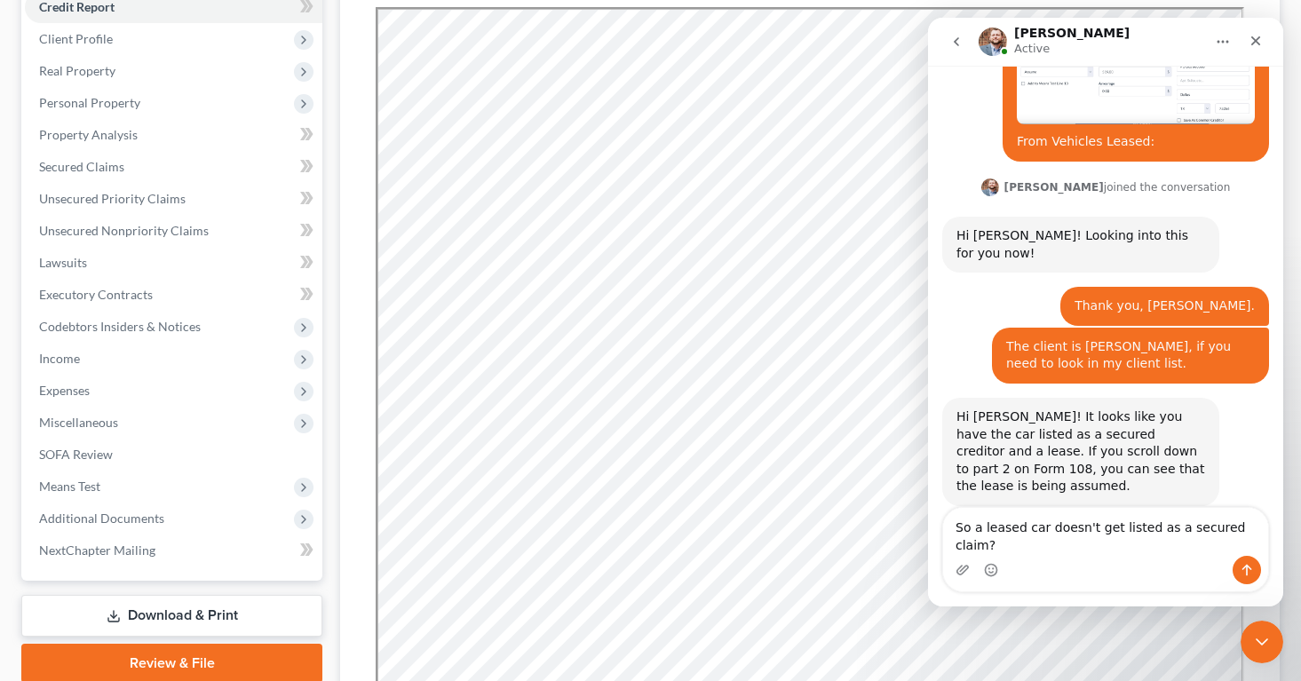
click at [1062, 553] on textarea "So a leased car doesn't get listed as a secured claim?" at bounding box center [1105, 532] width 325 height 48
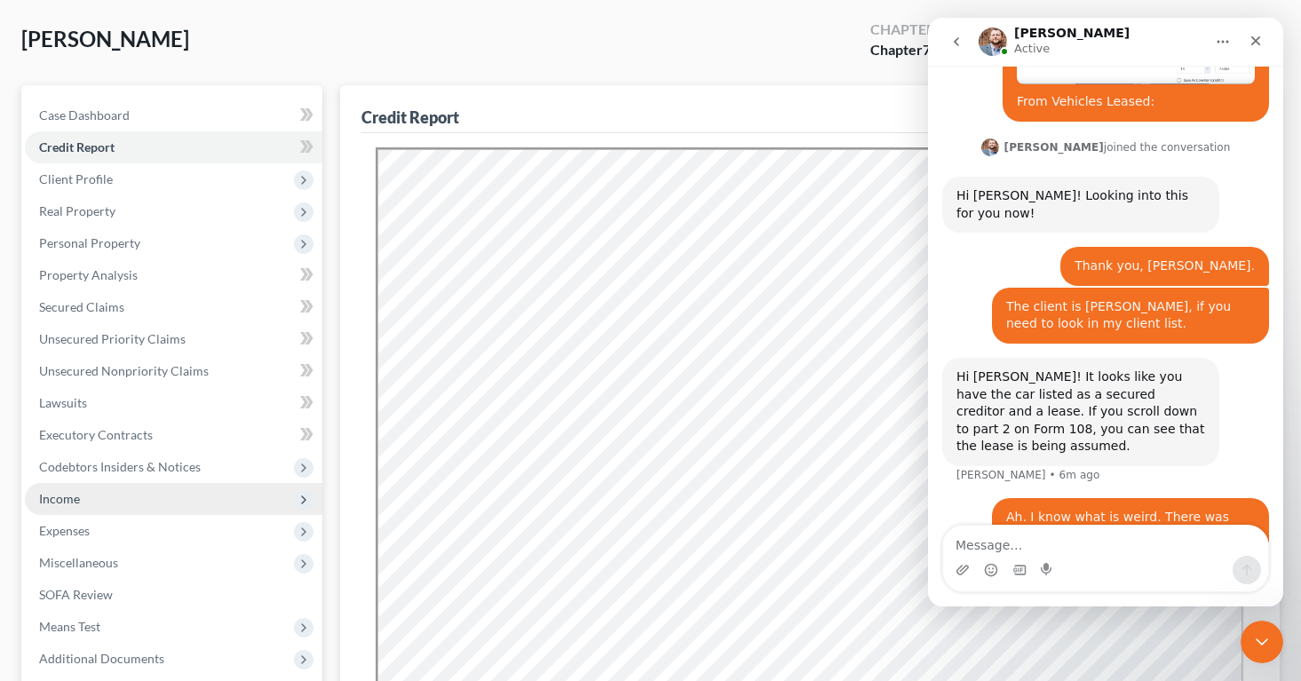
scroll to position [81, 0]
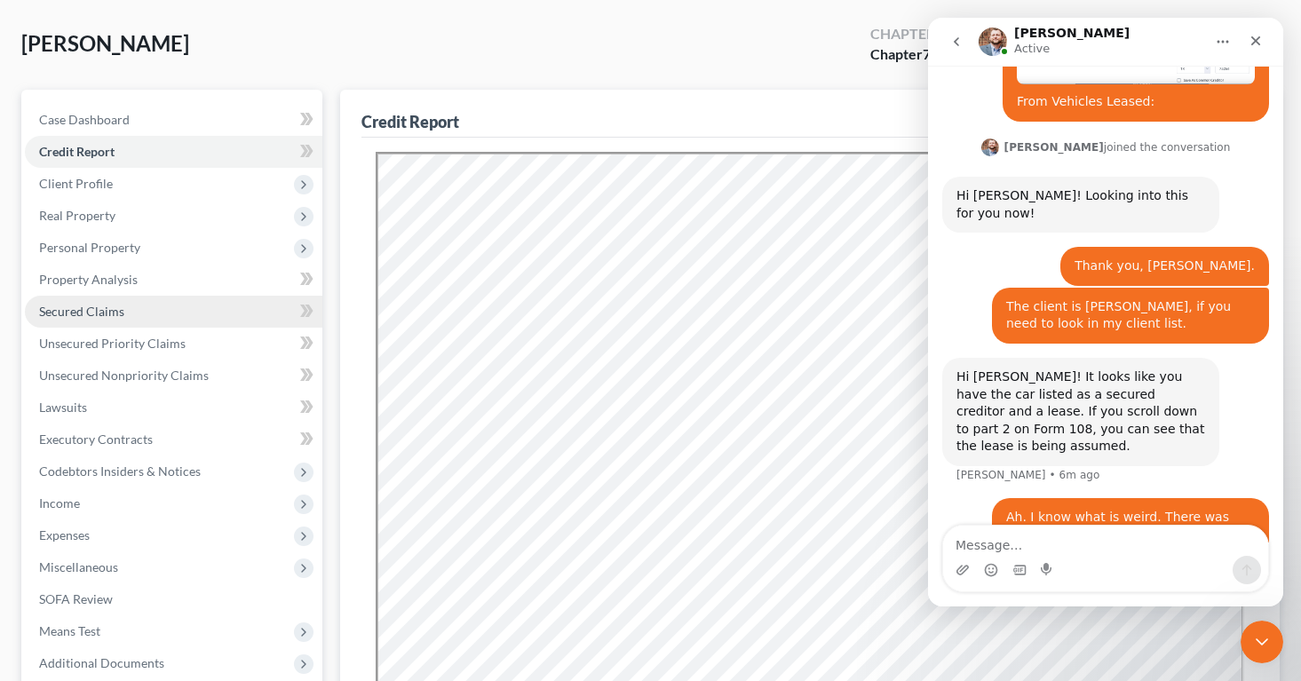
click at [106, 297] on link "Secured Claims" at bounding box center [173, 312] width 297 height 32
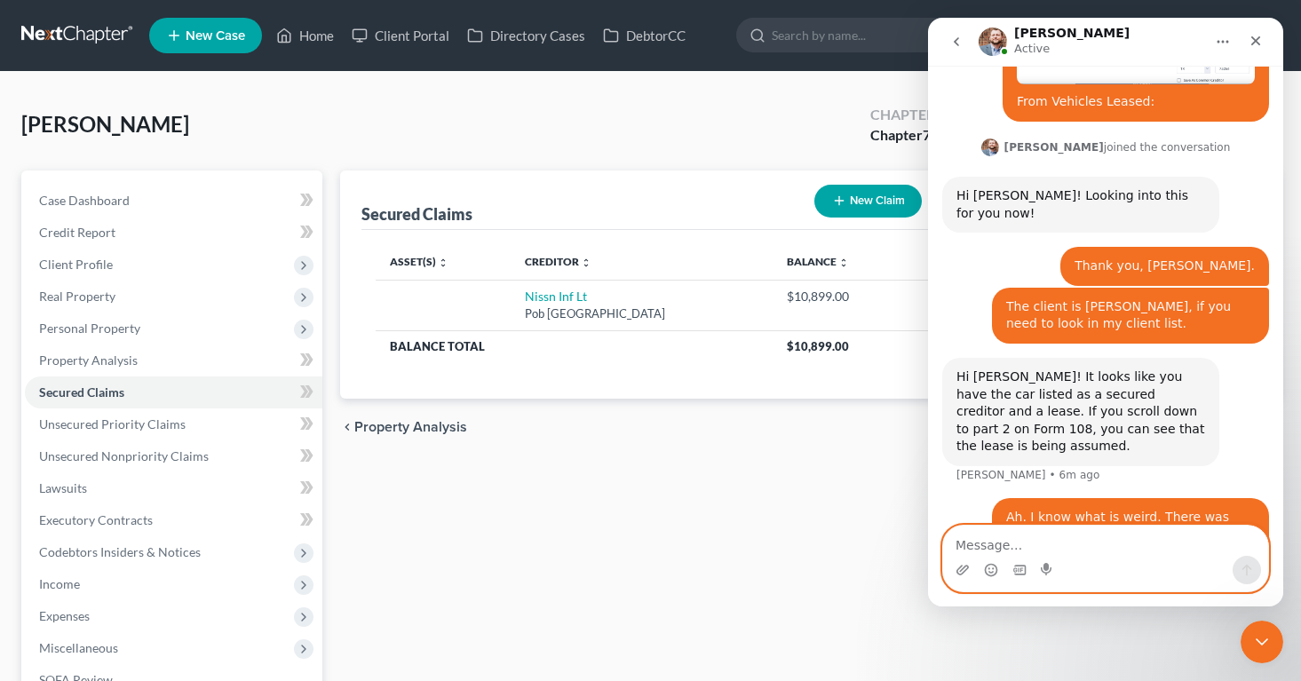
click at [1018, 549] on textarea "Message…" at bounding box center [1105, 541] width 325 height 30
type textarea "I think that auto-populated."
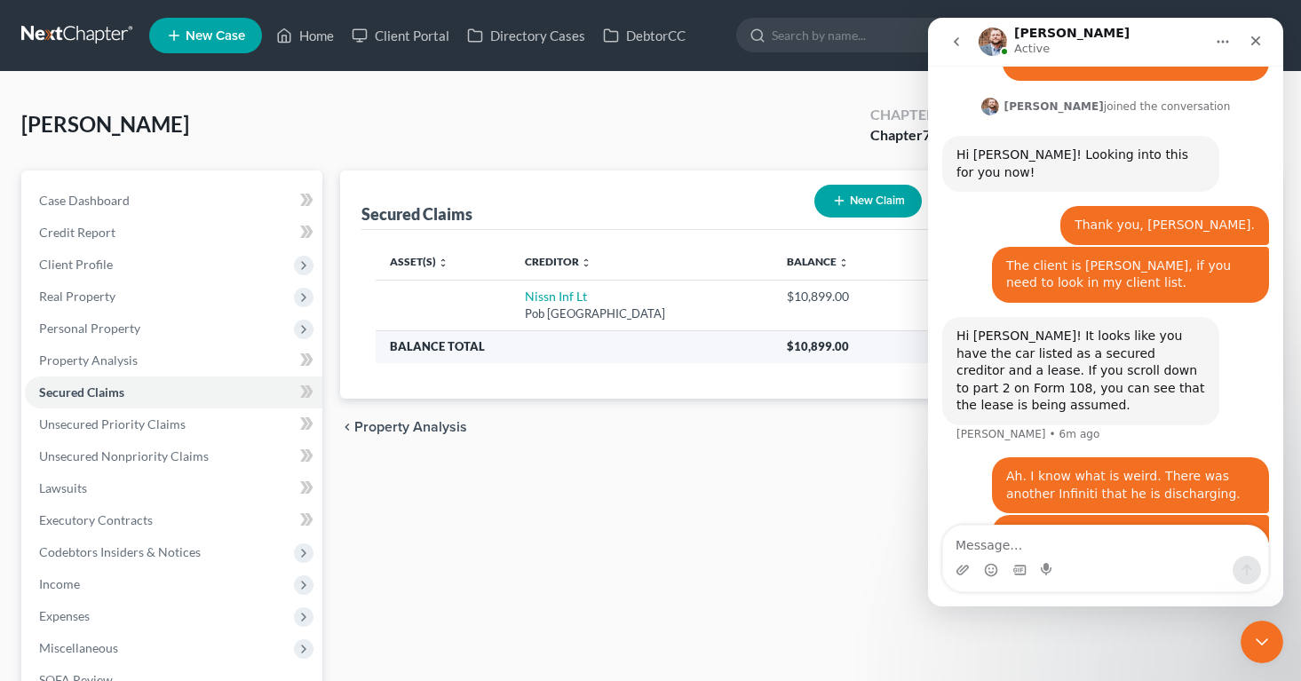
click at [681, 338] on th "Balance Total" at bounding box center [574, 346] width 397 height 32
click at [1256, 638] on icon "Close Intercom Messenger" at bounding box center [1259, 639] width 12 height 7
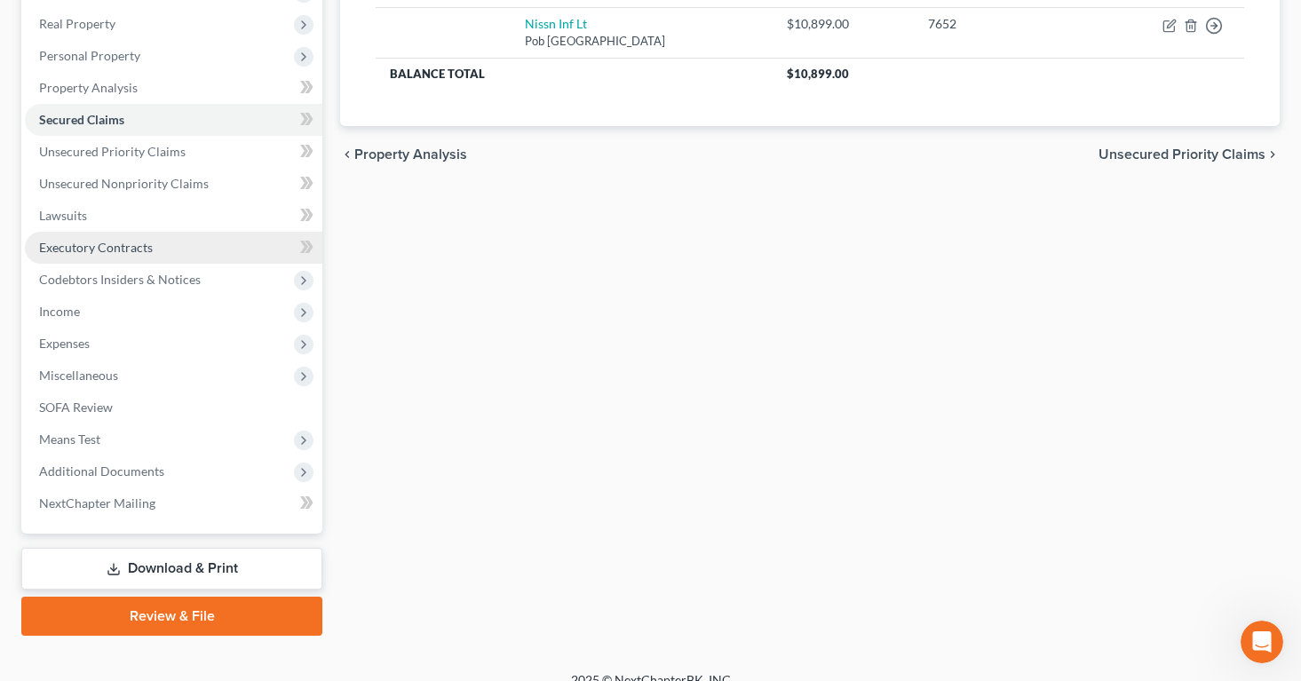
scroll to position [278, 0]
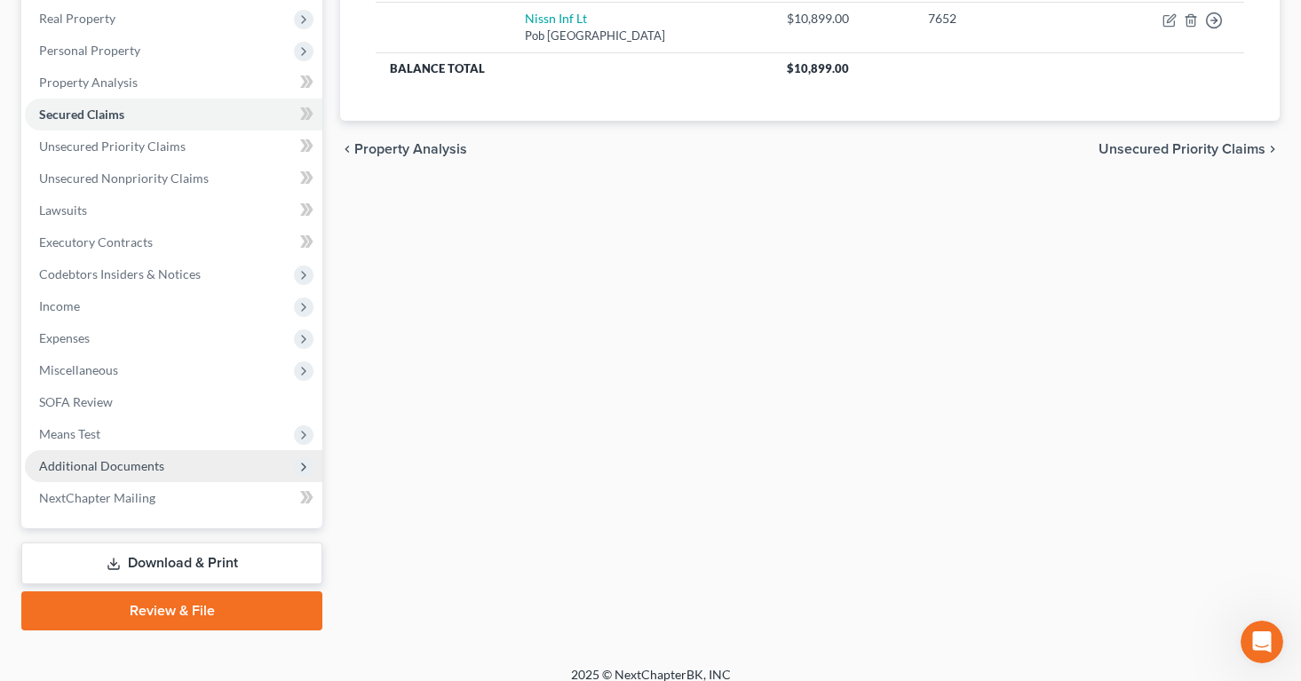
click at [129, 471] on span "Additional Documents" at bounding box center [101, 465] width 125 height 15
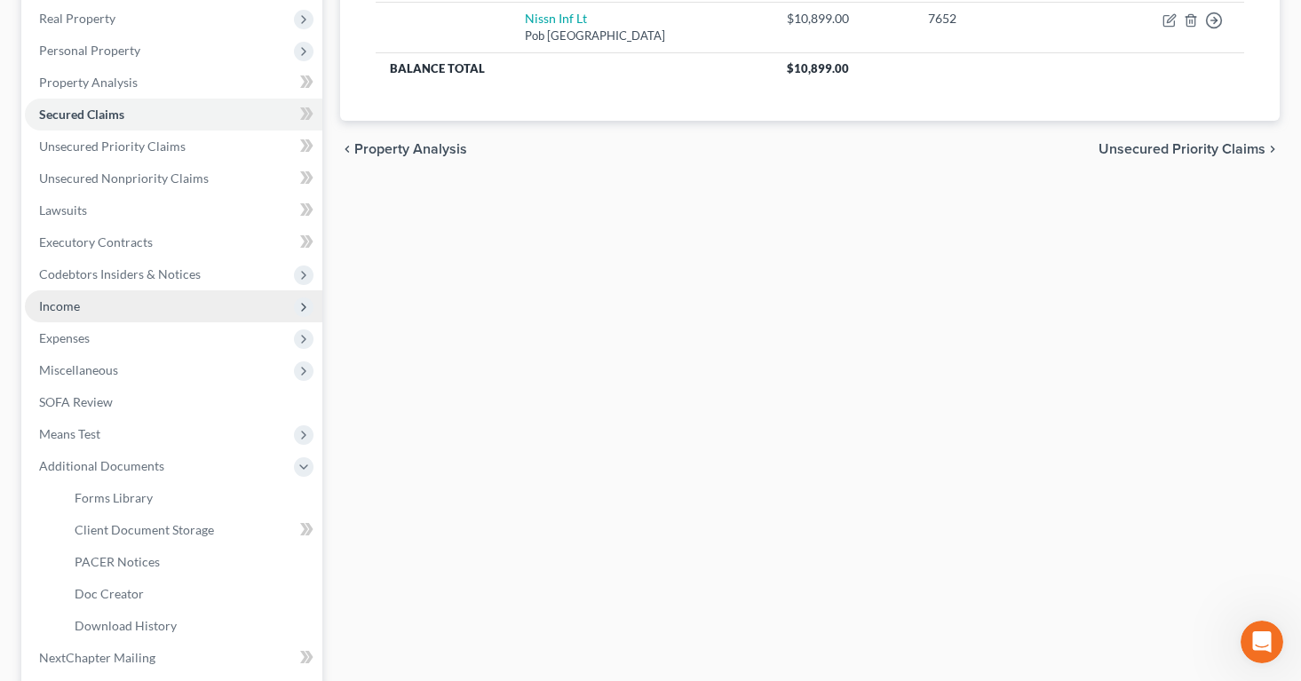
click at [117, 305] on span "Income" at bounding box center [173, 306] width 297 height 32
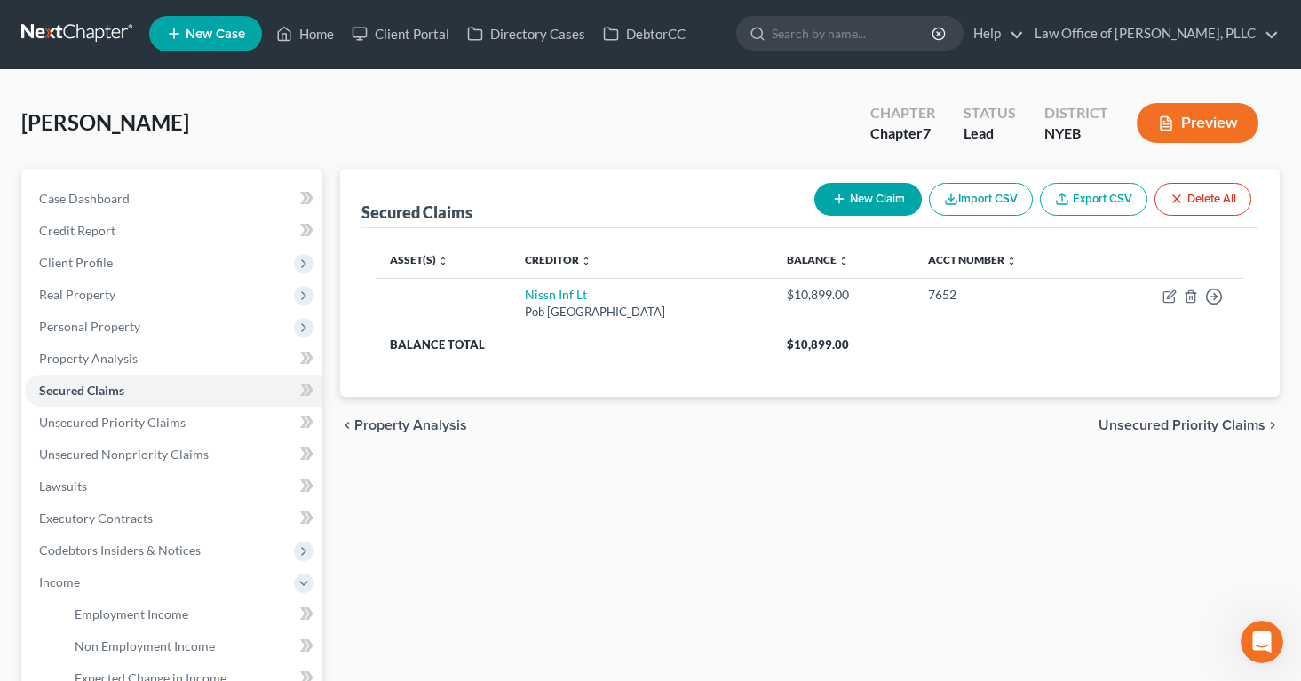
scroll to position [0, 0]
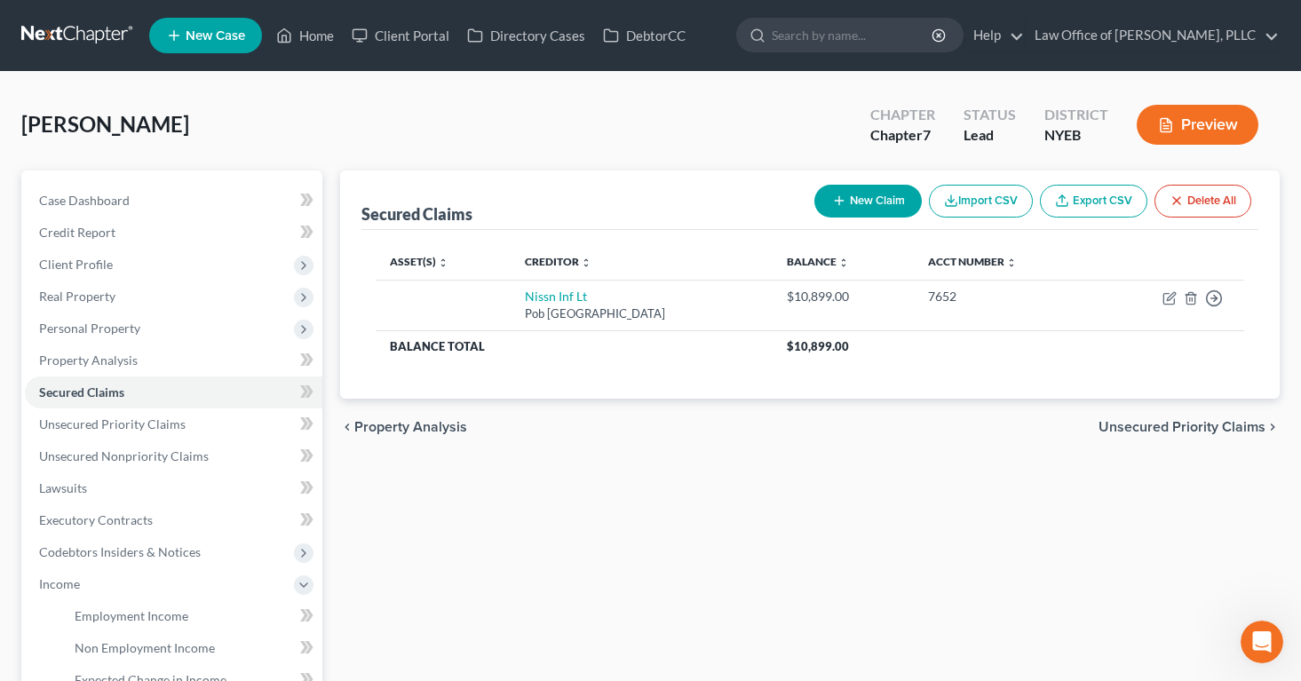
click at [1174, 118] on button "Preview" at bounding box center [1197, 125] width 122 height 40
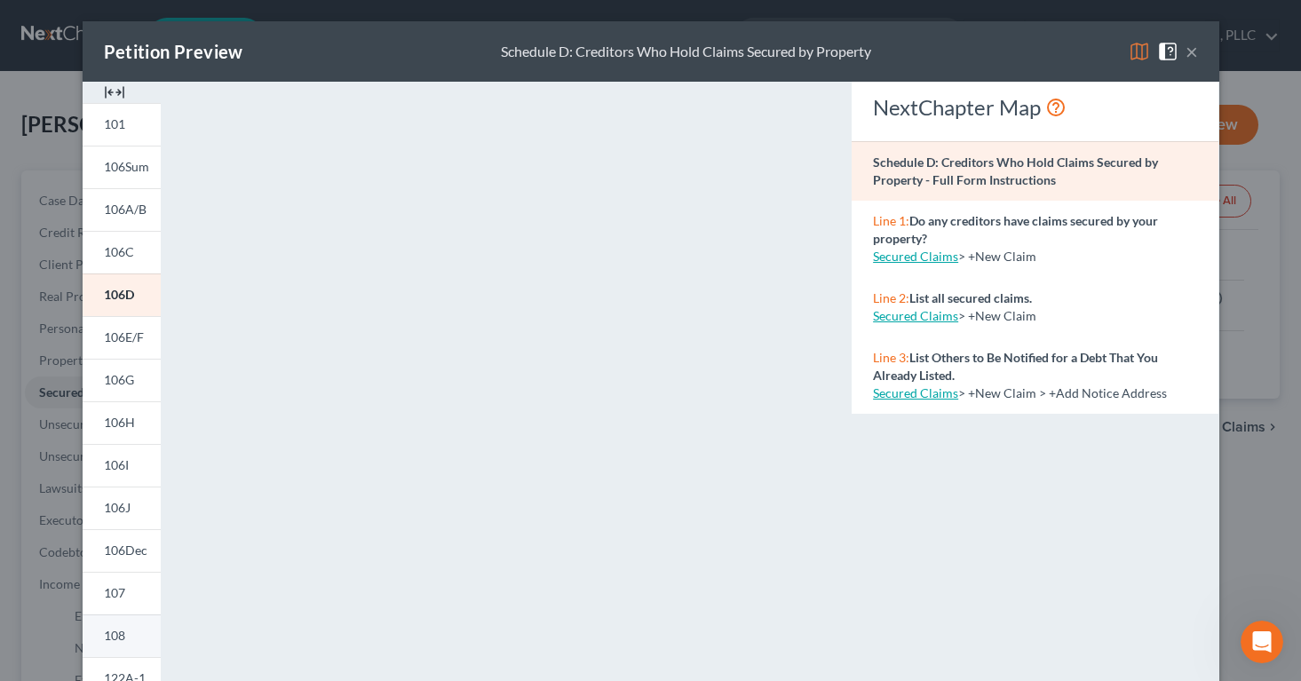
click at [123, 634] on span "108" at bounding box center [114, 635] width 21 height 15
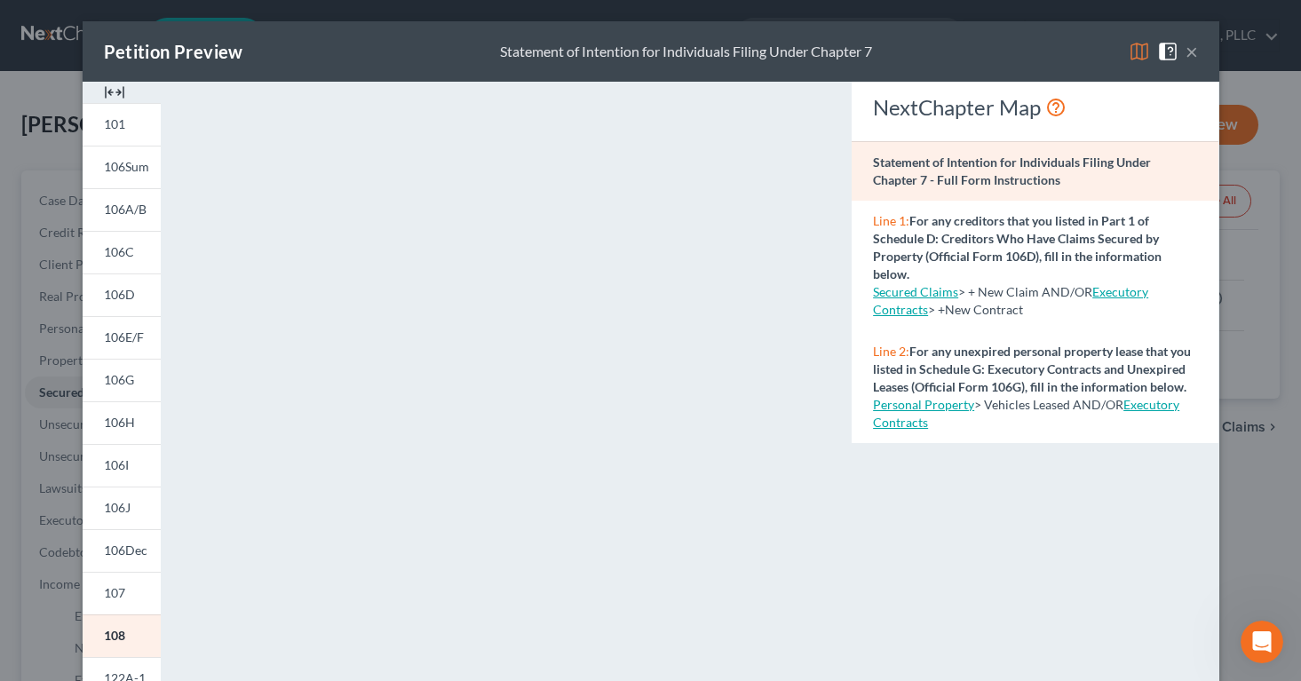
scroll to position [4, 0]
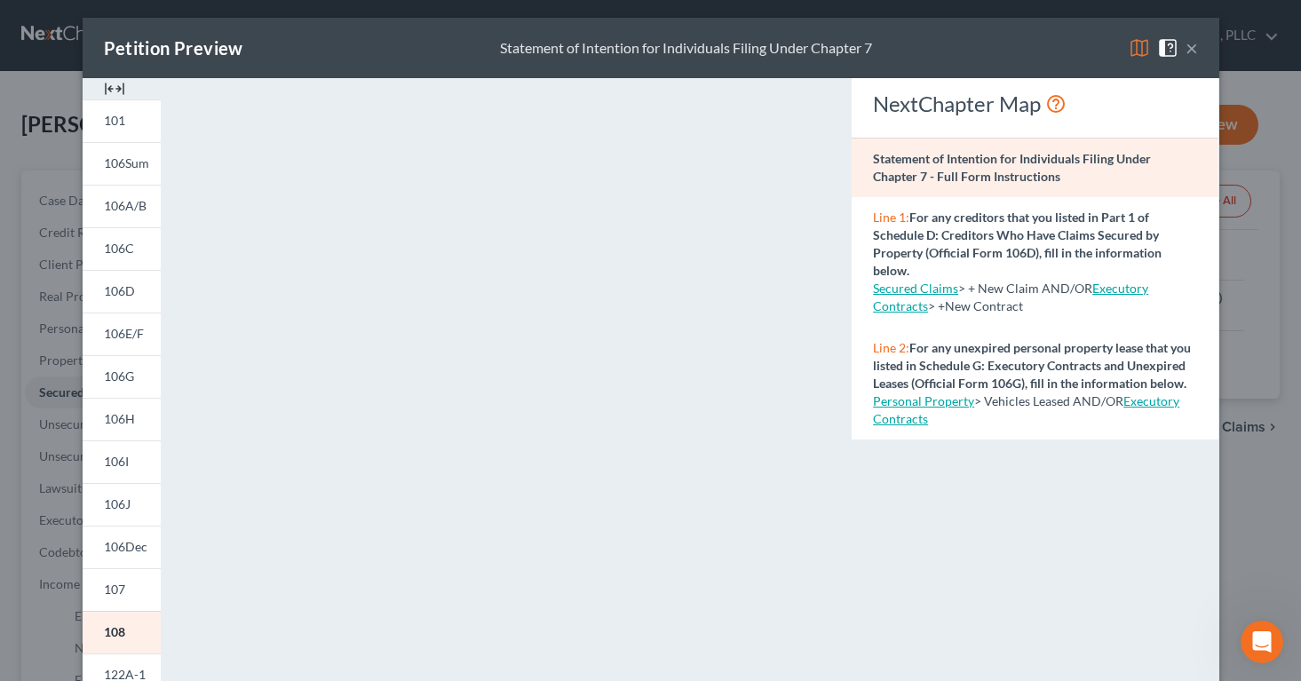
click at [1194, 46] on button "×" at bounding box center [1191, 47] width 12 height 21
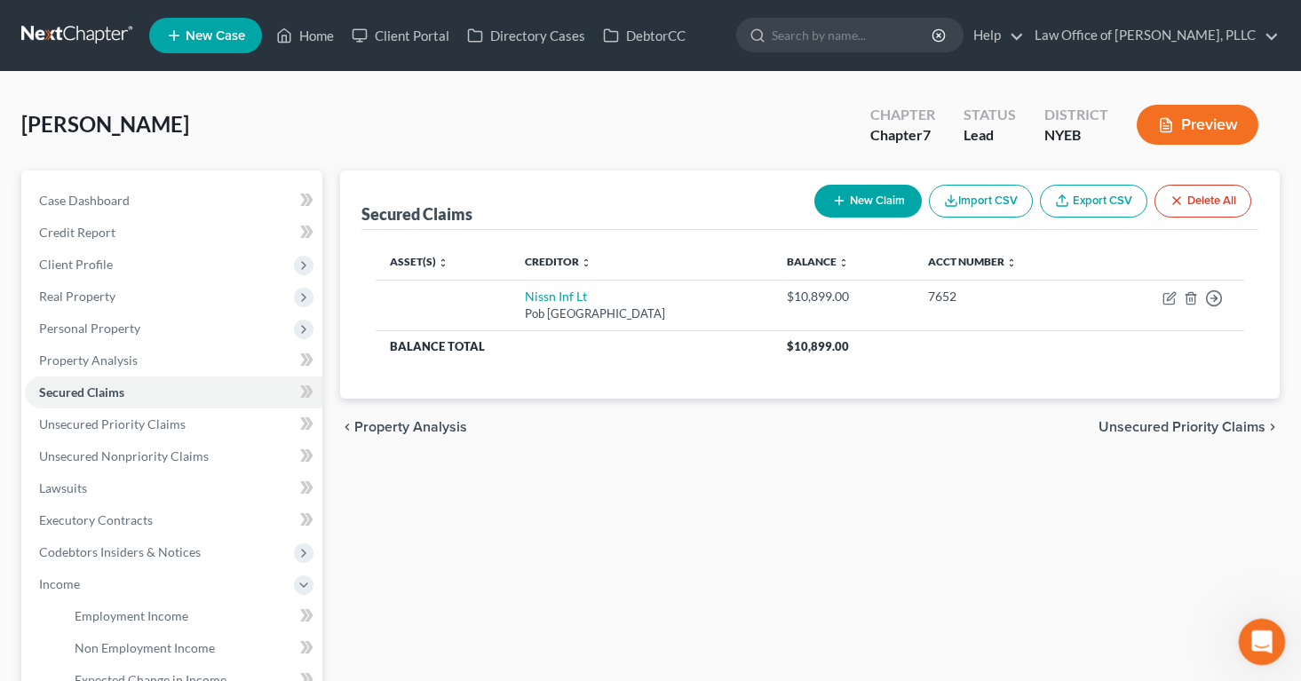
click at [1262, 629] on icon "Open Intercom Messenger" at bounding box center [1259, 639] width 29 height 29
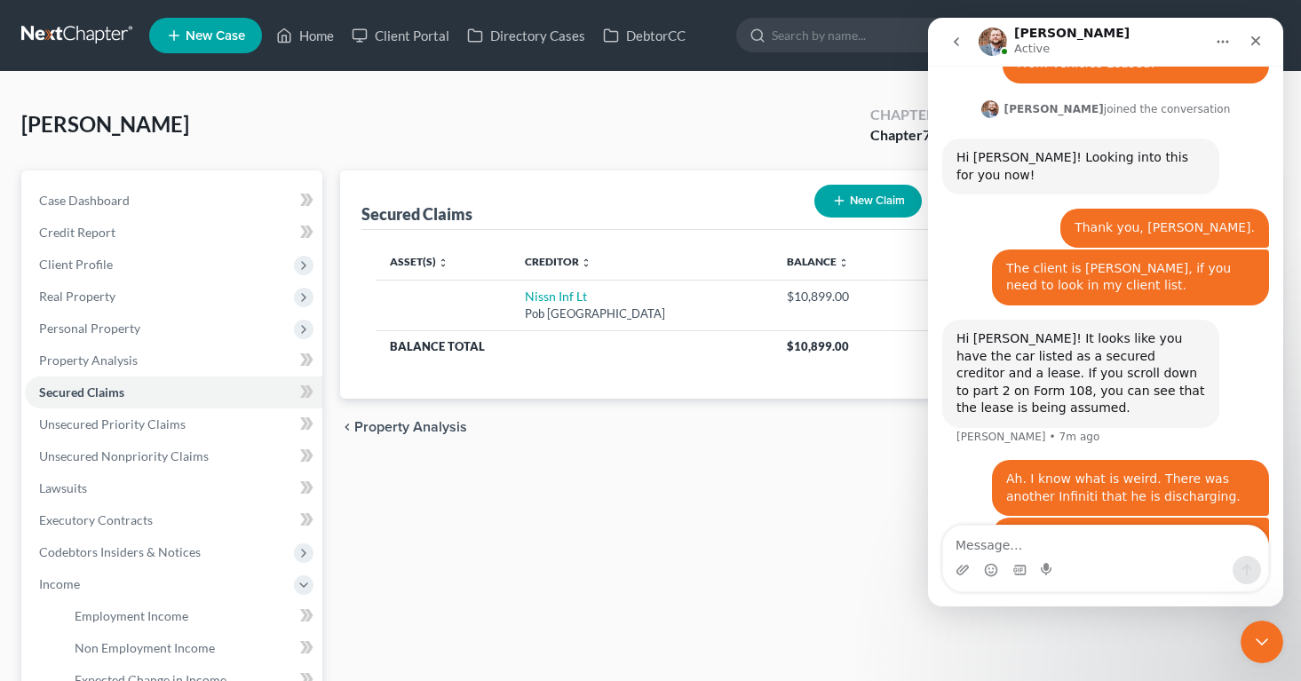
scroll to position [1323, 0]
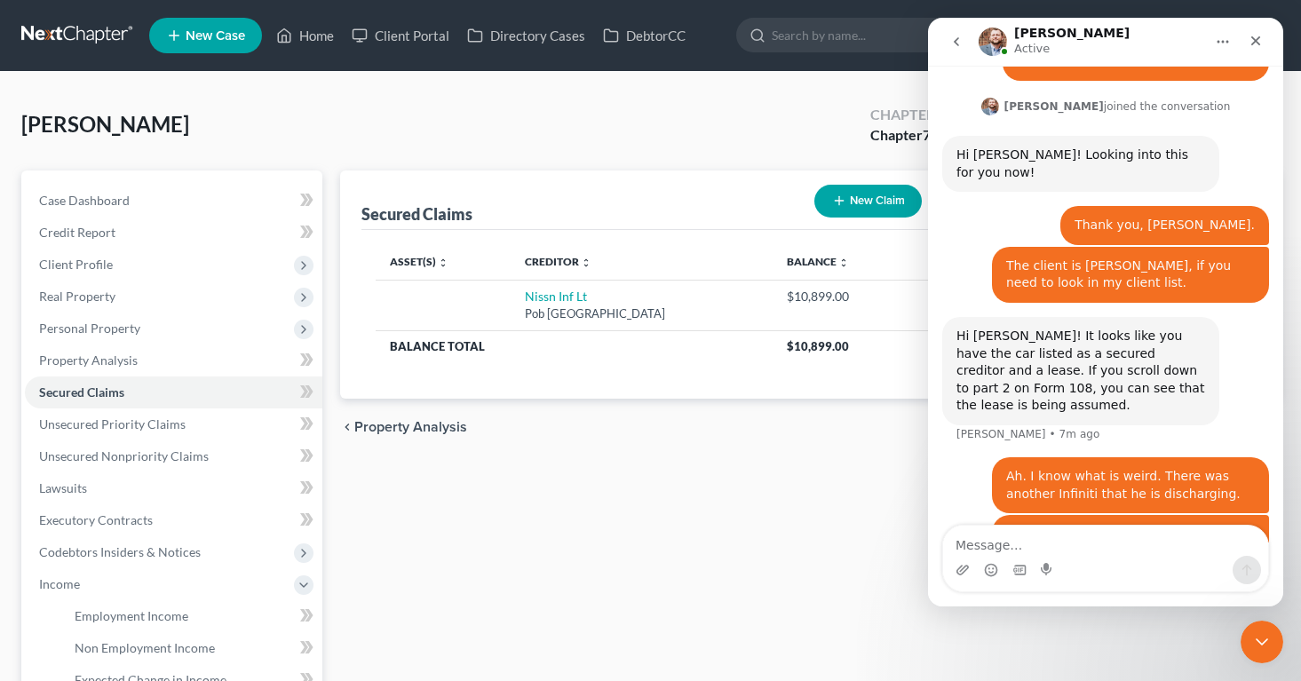
click at [1172, 551] on textarea "Message…" at bounding box center [1105, 541] width 325 height 30
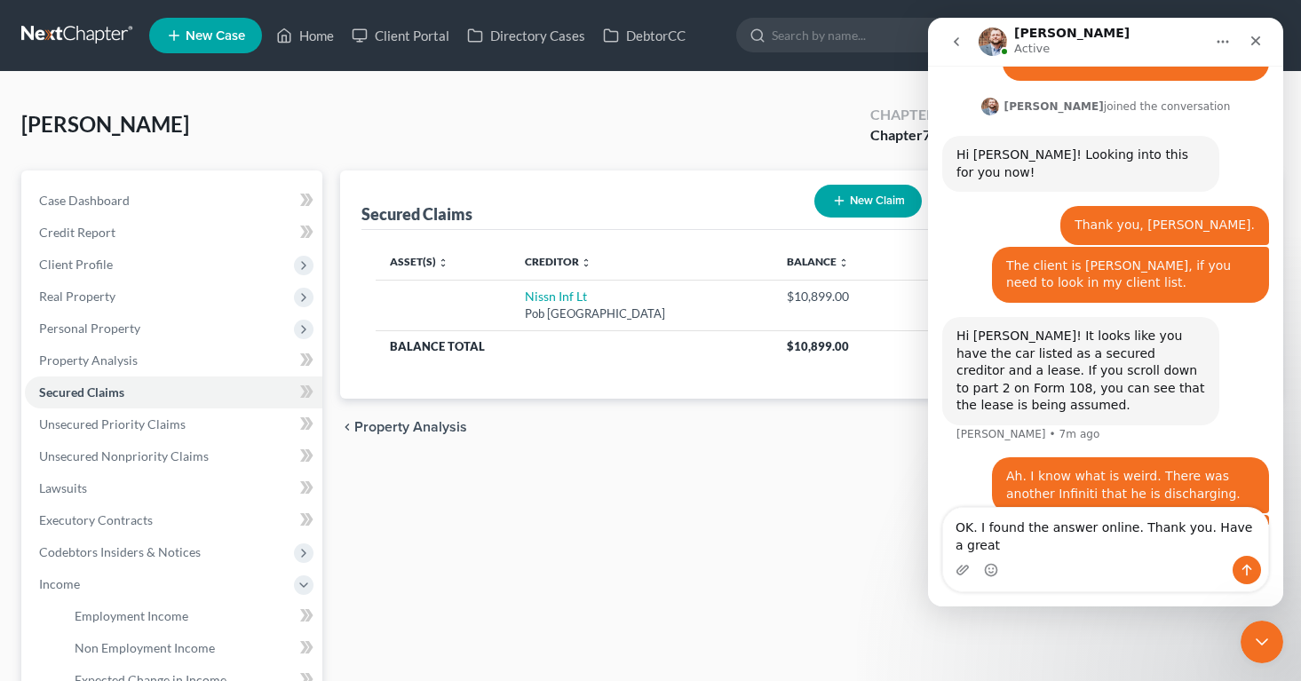
scroll to position [1341, 0]
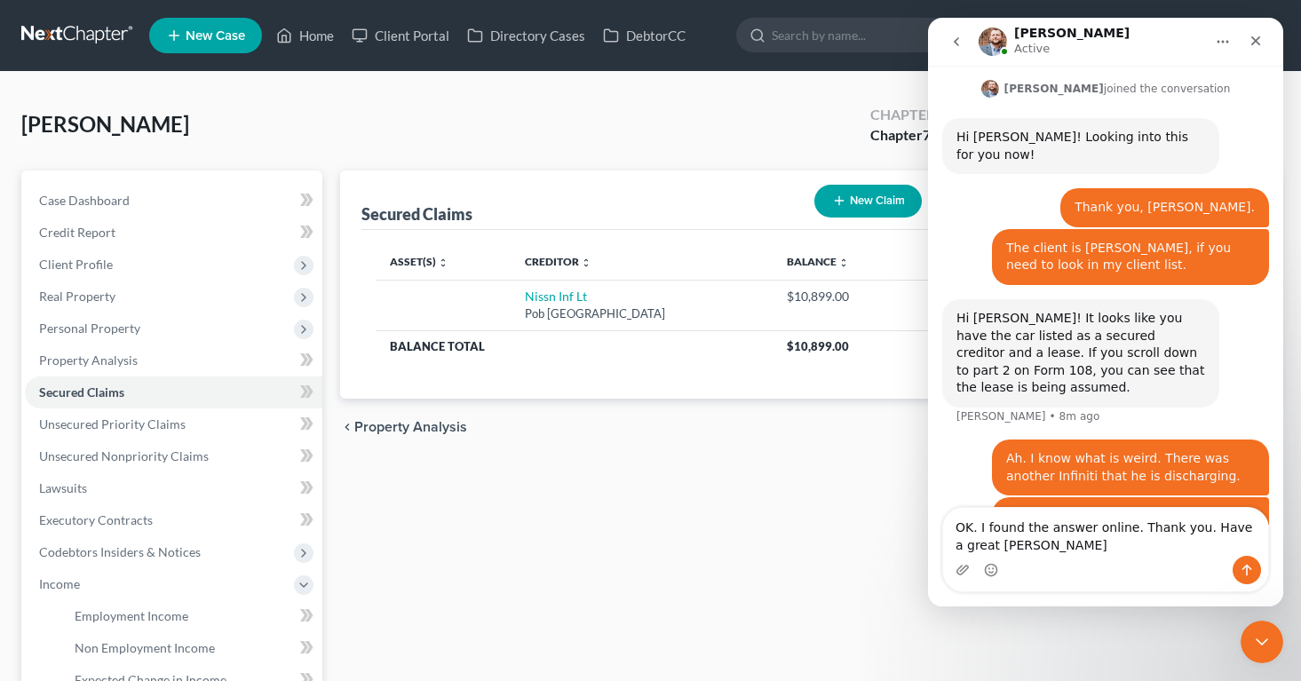
type textarea "OK. I found the answer online. Thank you. Have a great [PERSON_NAME]!"
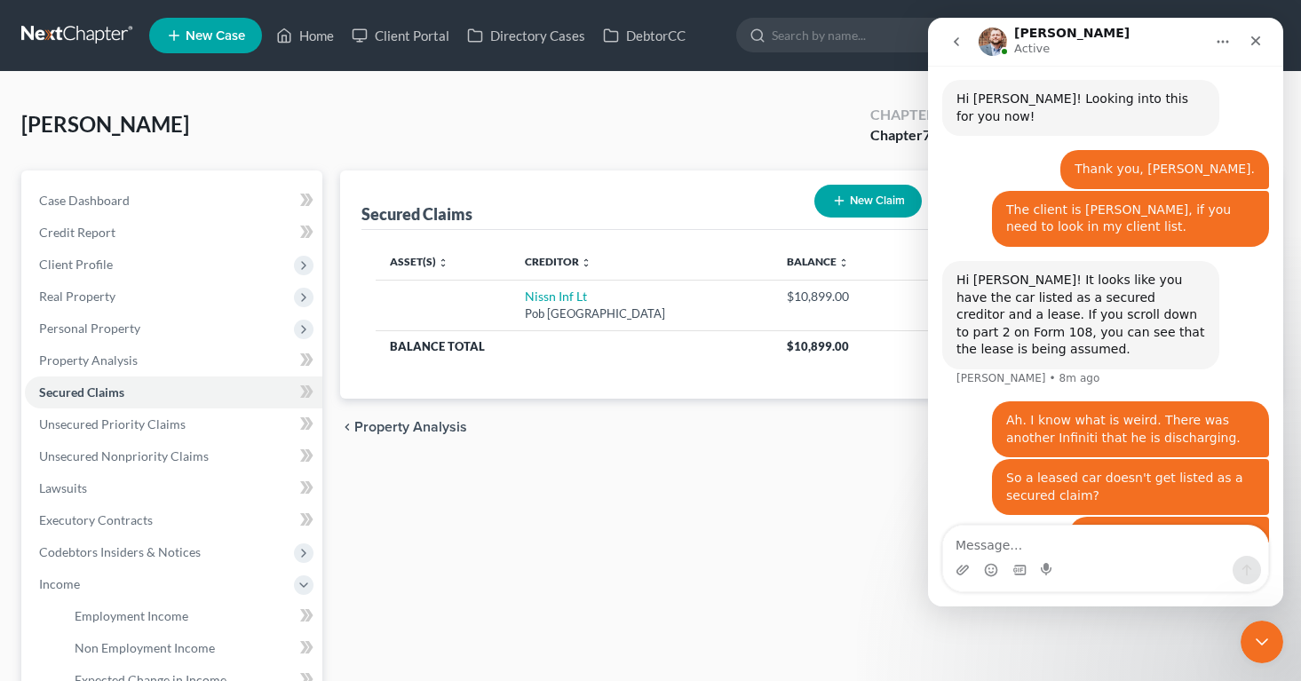
scroll to position [1381, 0]
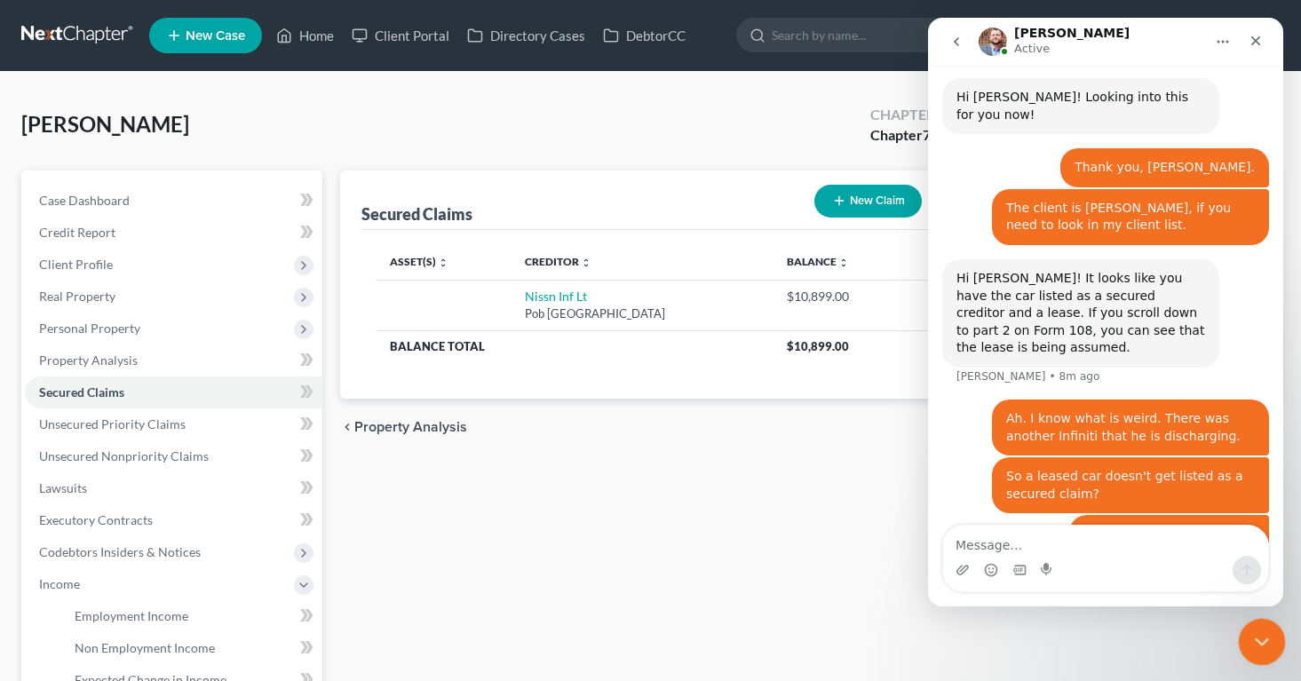
click at [1255, 626] on div "Close Intercom Messenger" at bounding box center [1259, 639] width 43 height 43
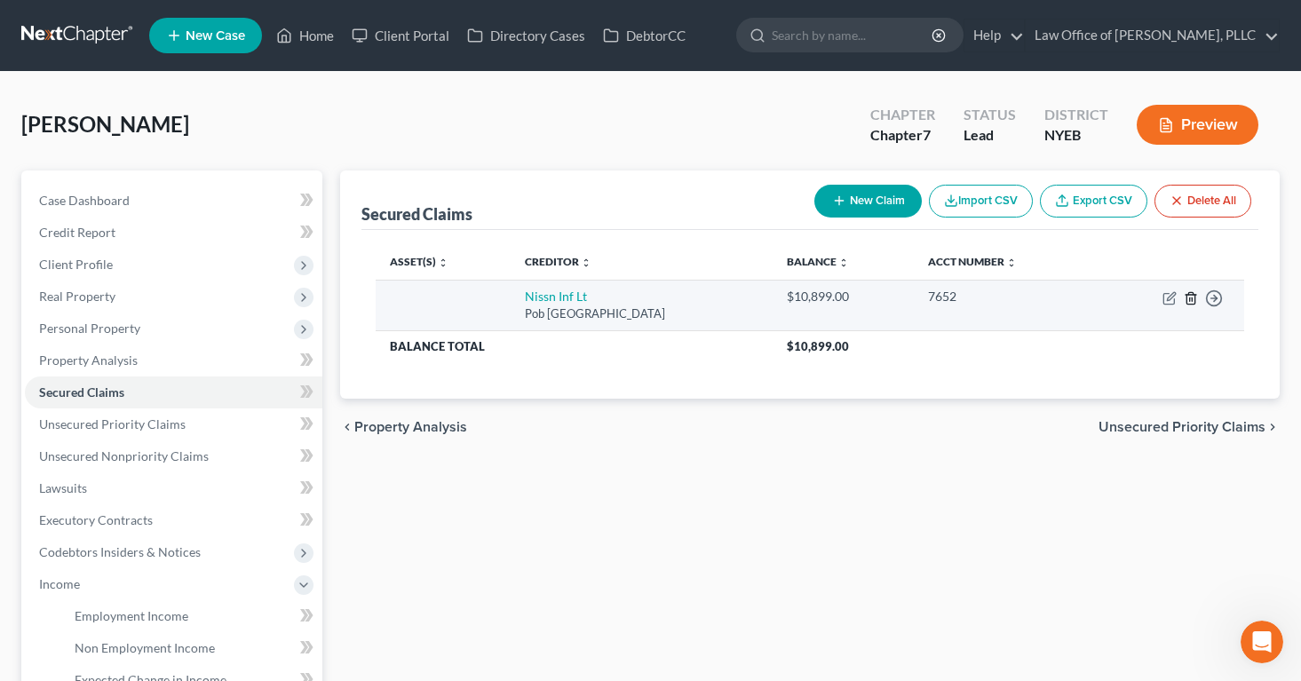
click at [1192, 297] on icon "button" at bounding box center [1191, 298] width 14 height 14
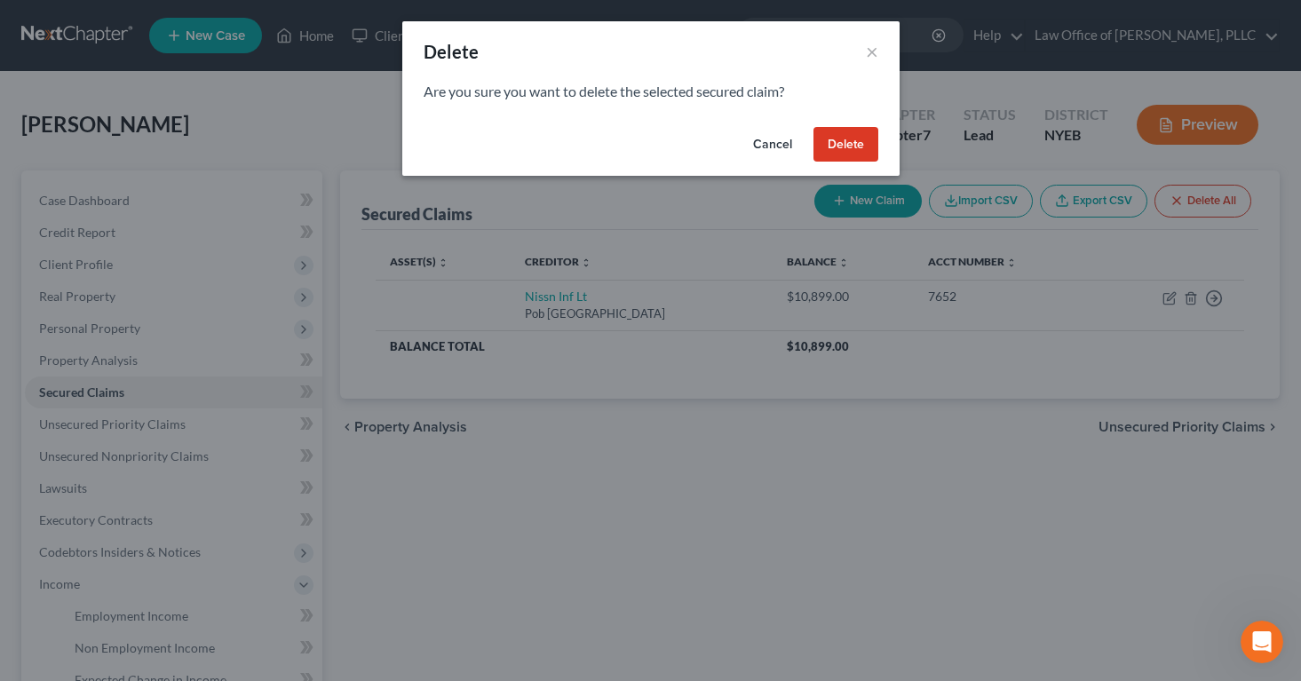
click at [847, 145] on button "Delete" at bounding box center [845, 145] width 65 height 36
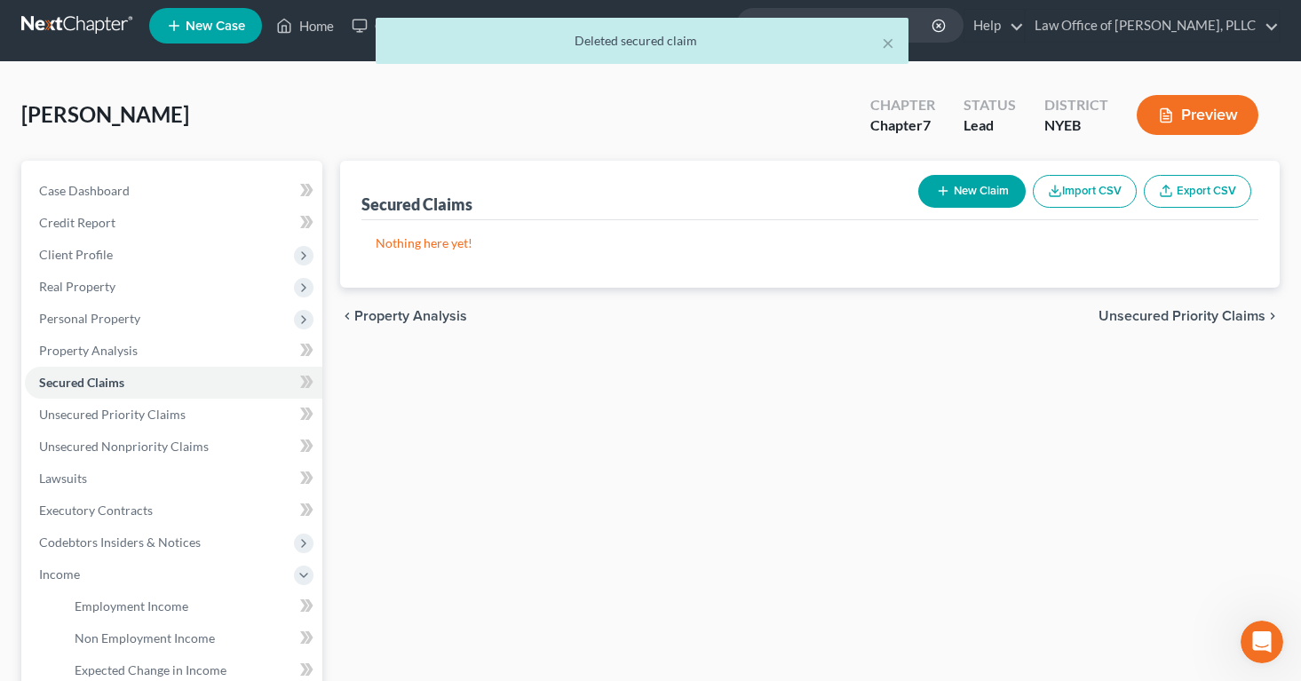
scroll to position [0, 0]
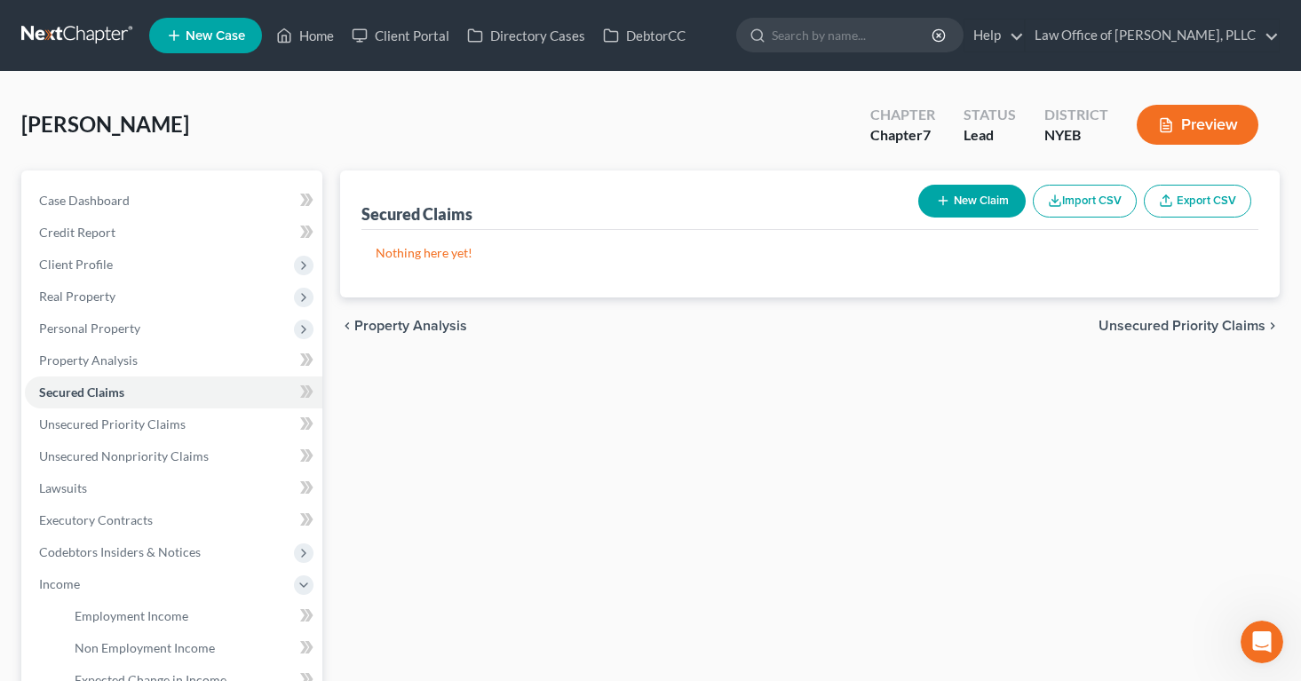
click at [1163, 123] on polyline "button" at bounding box center [1164, 123] width 2 height 0
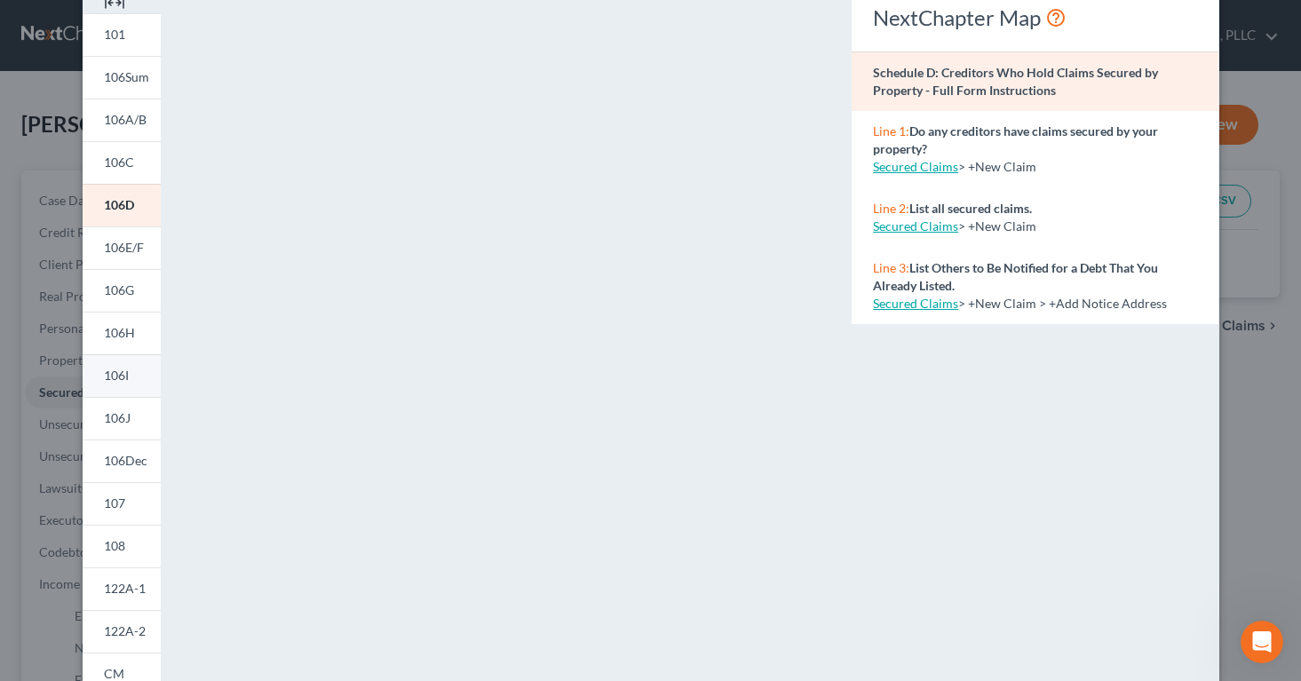
scroll to position [109, 0]
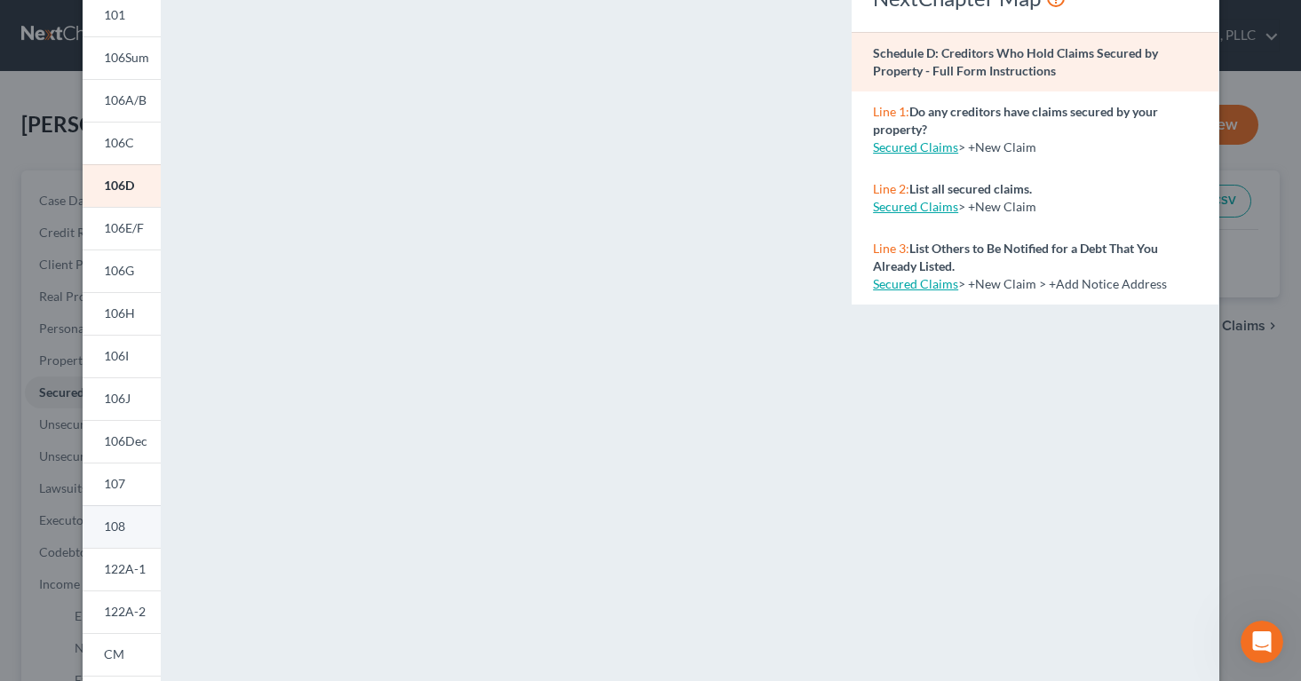
click at [122, 524] on span "108" at bounding box center [114, 526] width 21 height 15
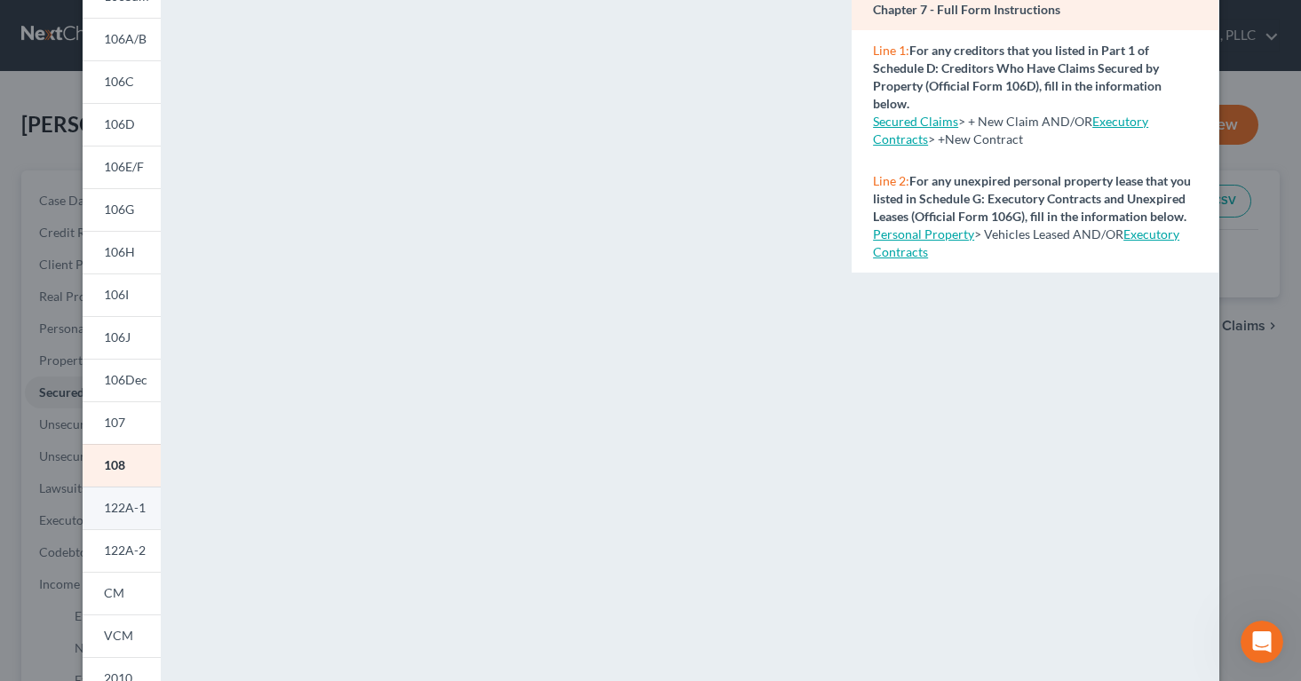
scroll to position [222, 0]
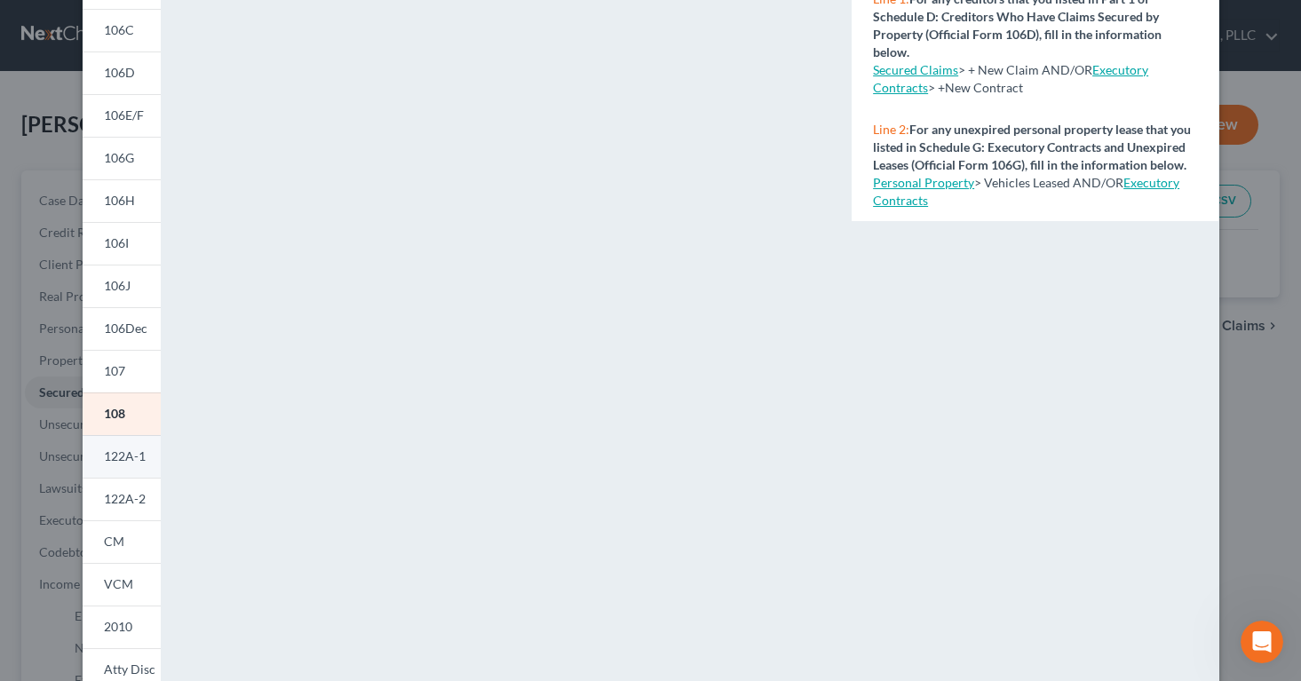
click at [119, 450] on span "122A-1" at bounding box center [125, 455] width 42 height 15
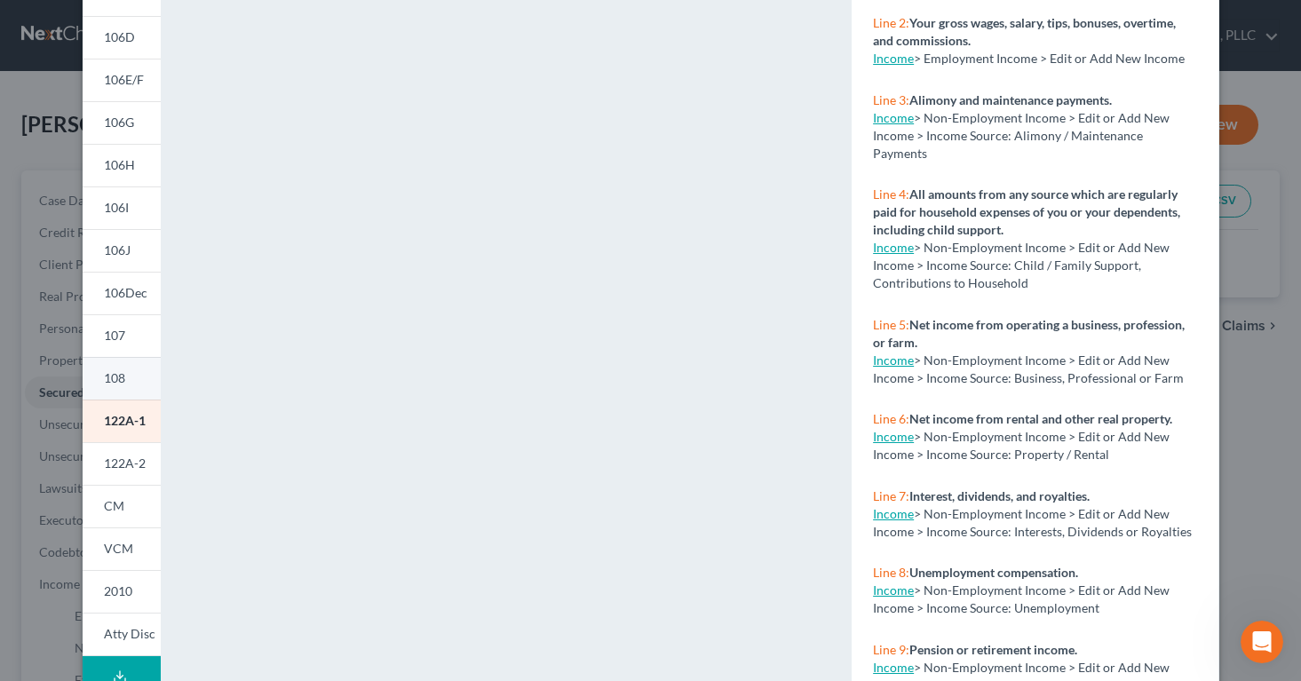
scroll to position [260, 0]
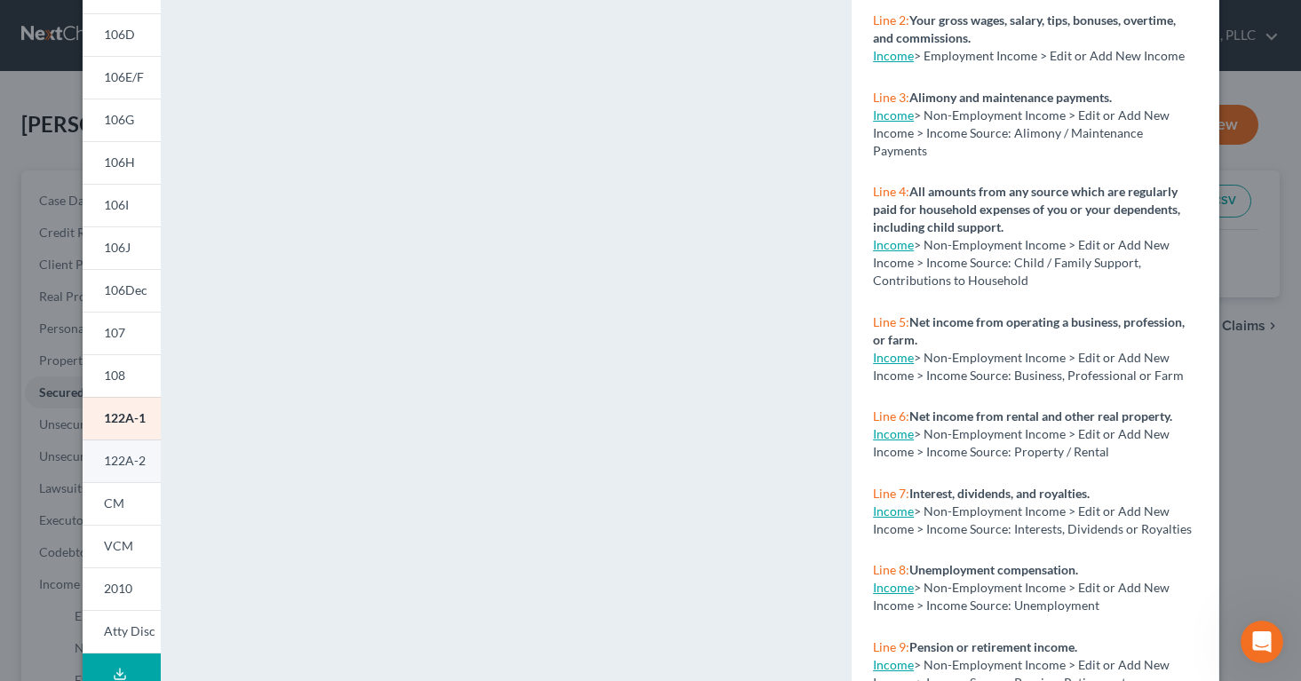
click at [132, 465] on span "122A-2" at bounding box center [125, 460] width 42 height 15
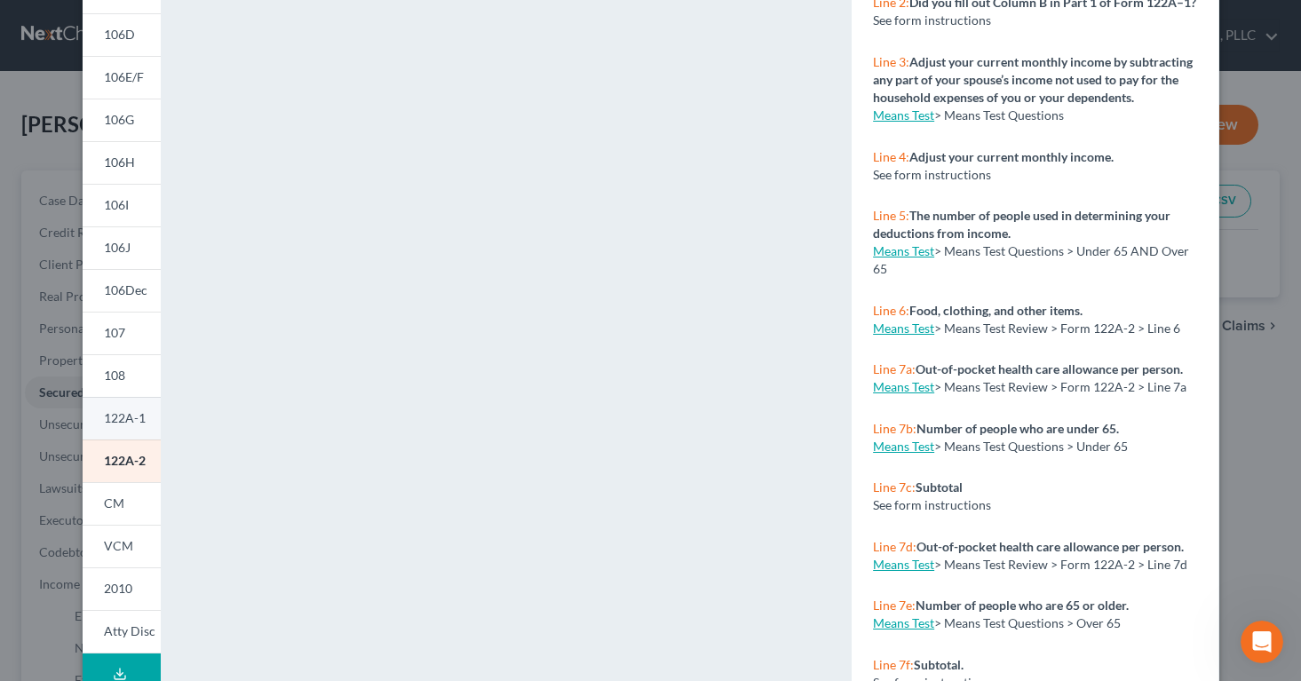
click at [149, 422] on link "122A-1" at bounding box center [122, 418] width 78 height 43
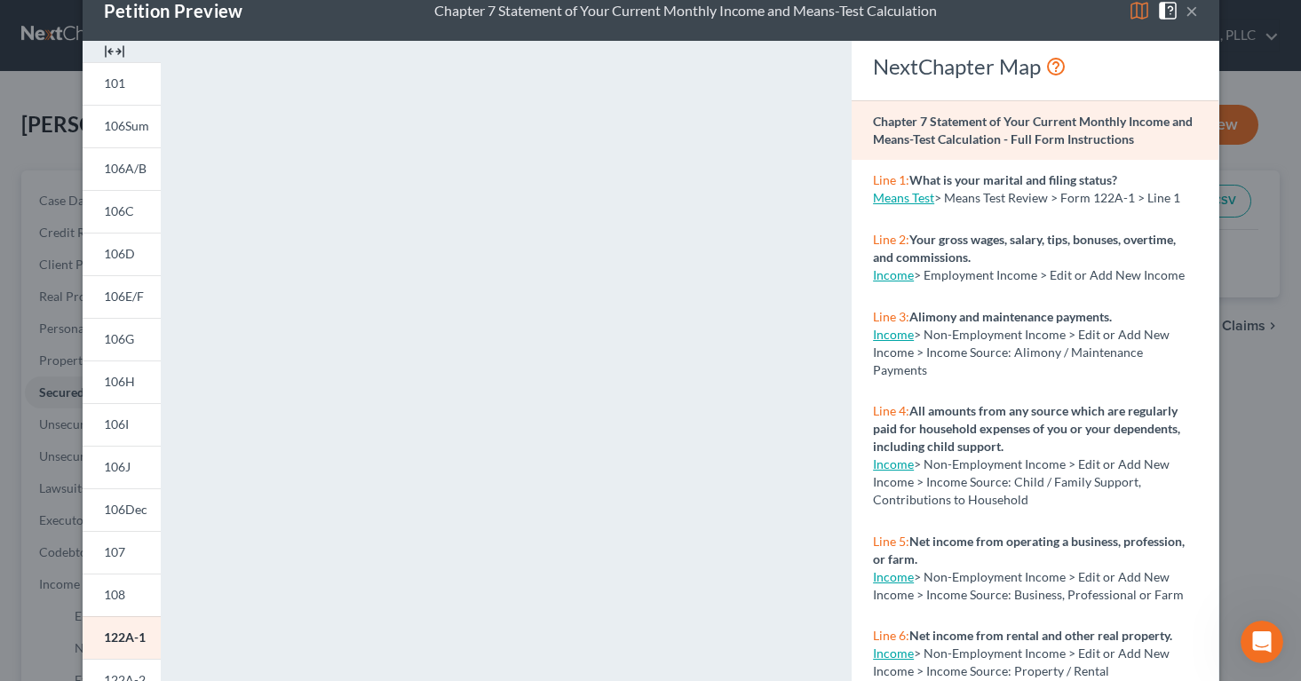
scroll to position [85, 0]
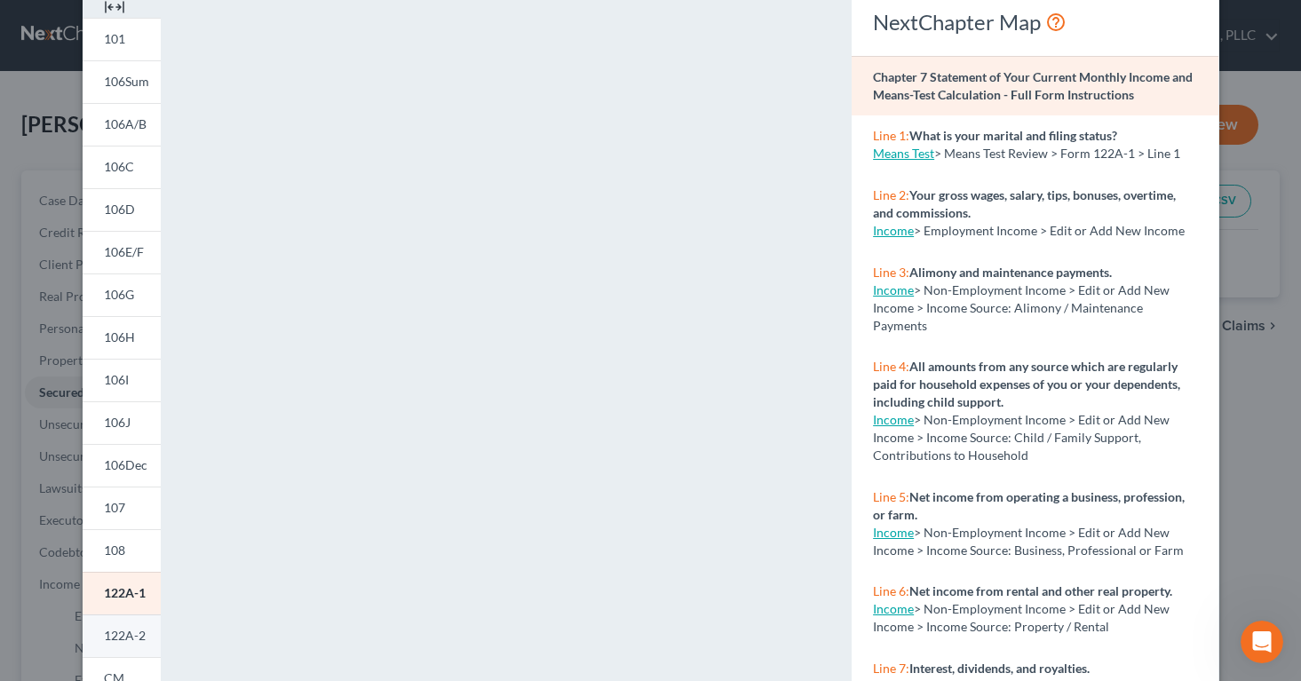
click at [116, 645] on link "122A-2" at bounding box center [122, 635] width 78 height 43
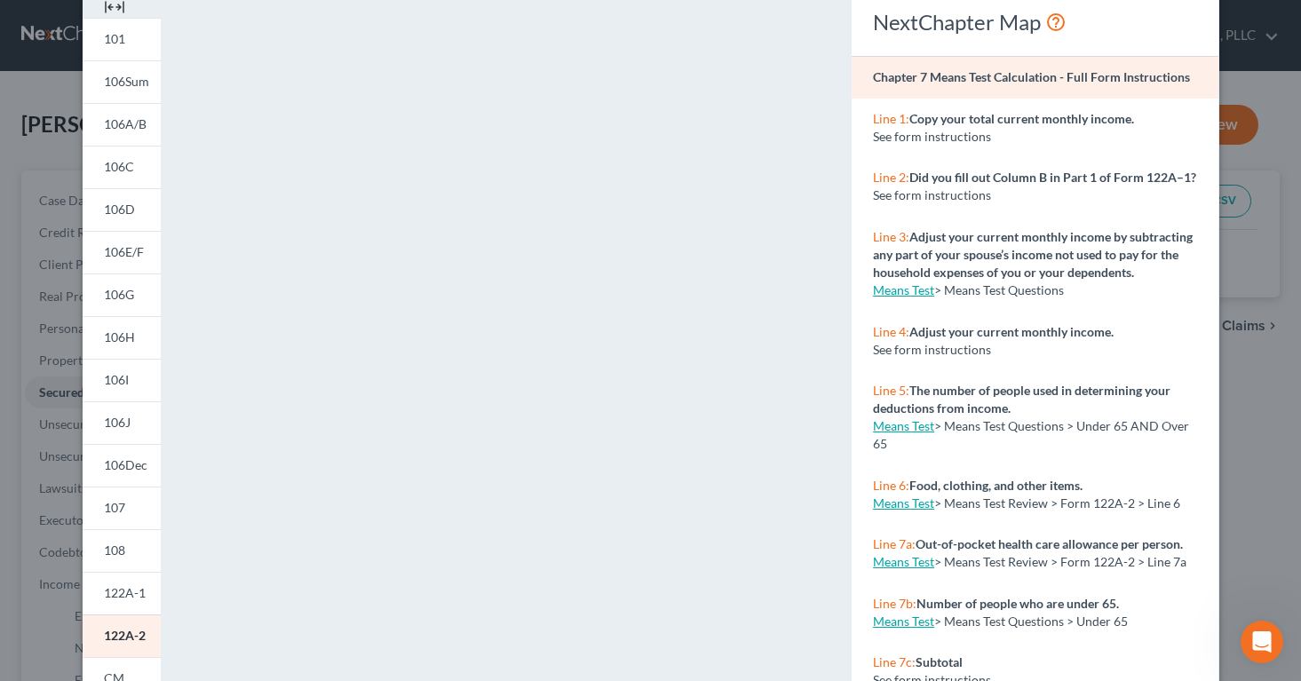
scroll to position [0, 0]
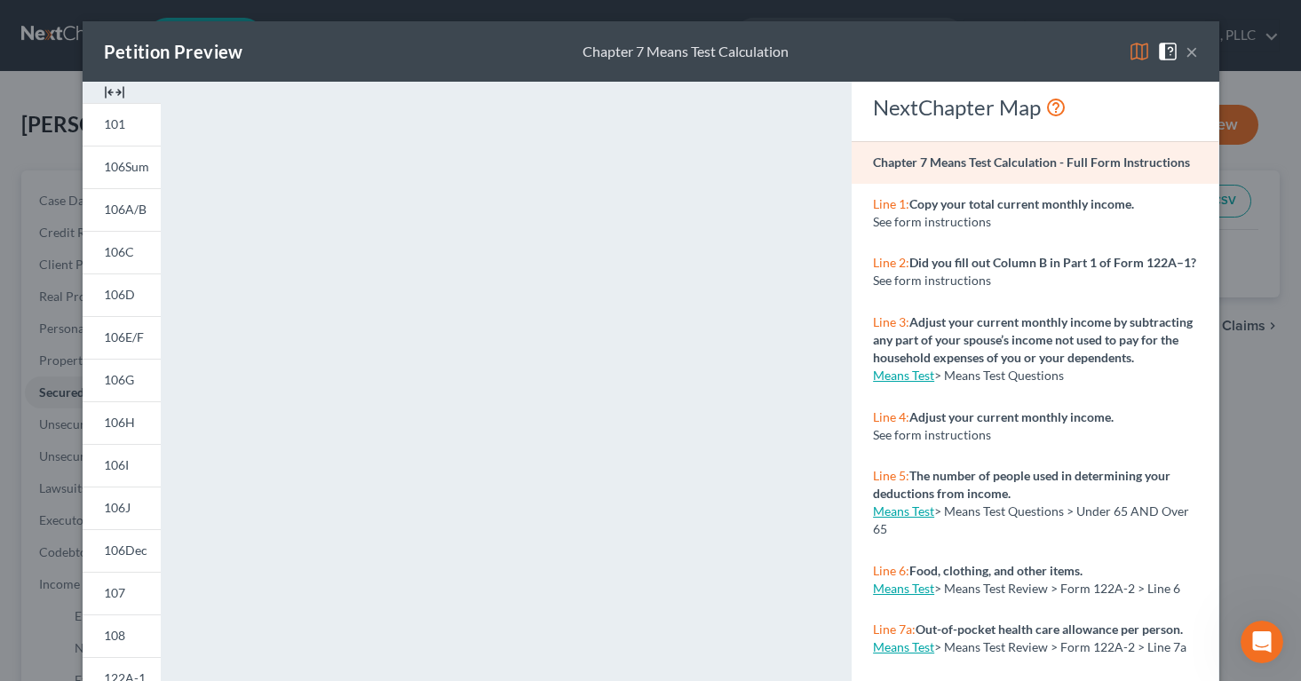
click at [1192, 52] on button "×" at bounding box center [1191, 51] width 12 height 21
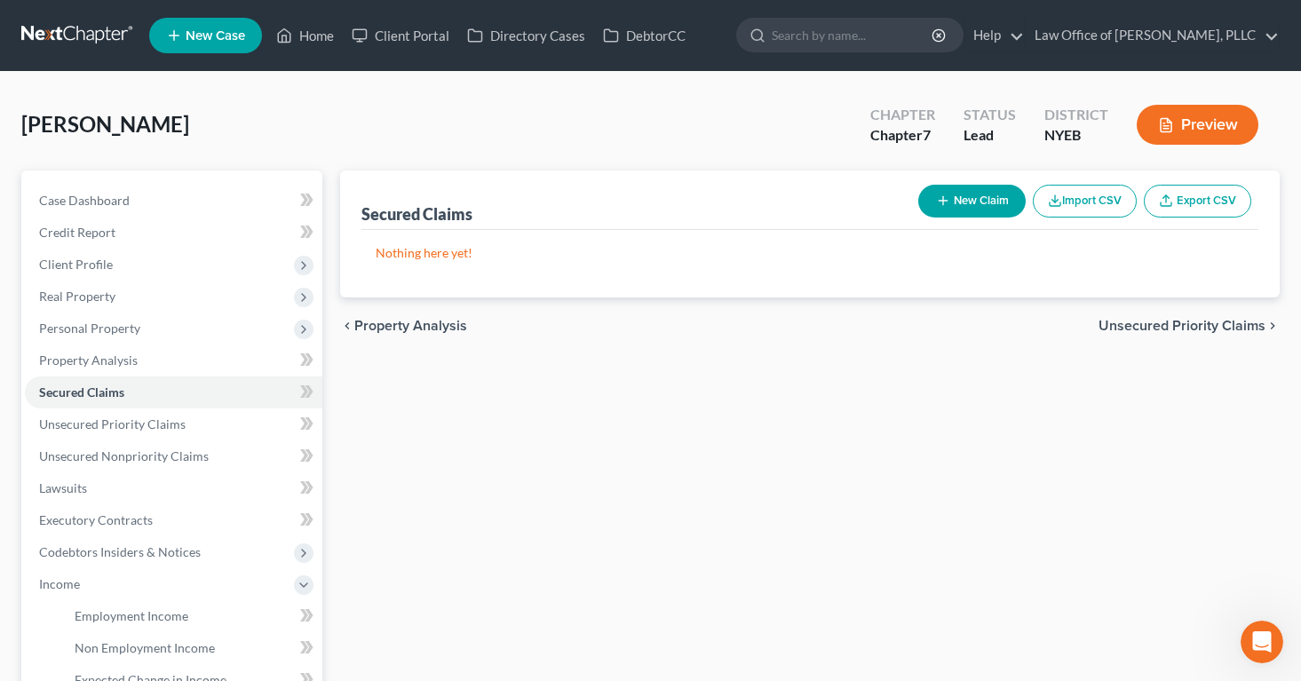
click at [1174, 121] on button "Preview" at bounding box center [1197, 125] width 122 height 40
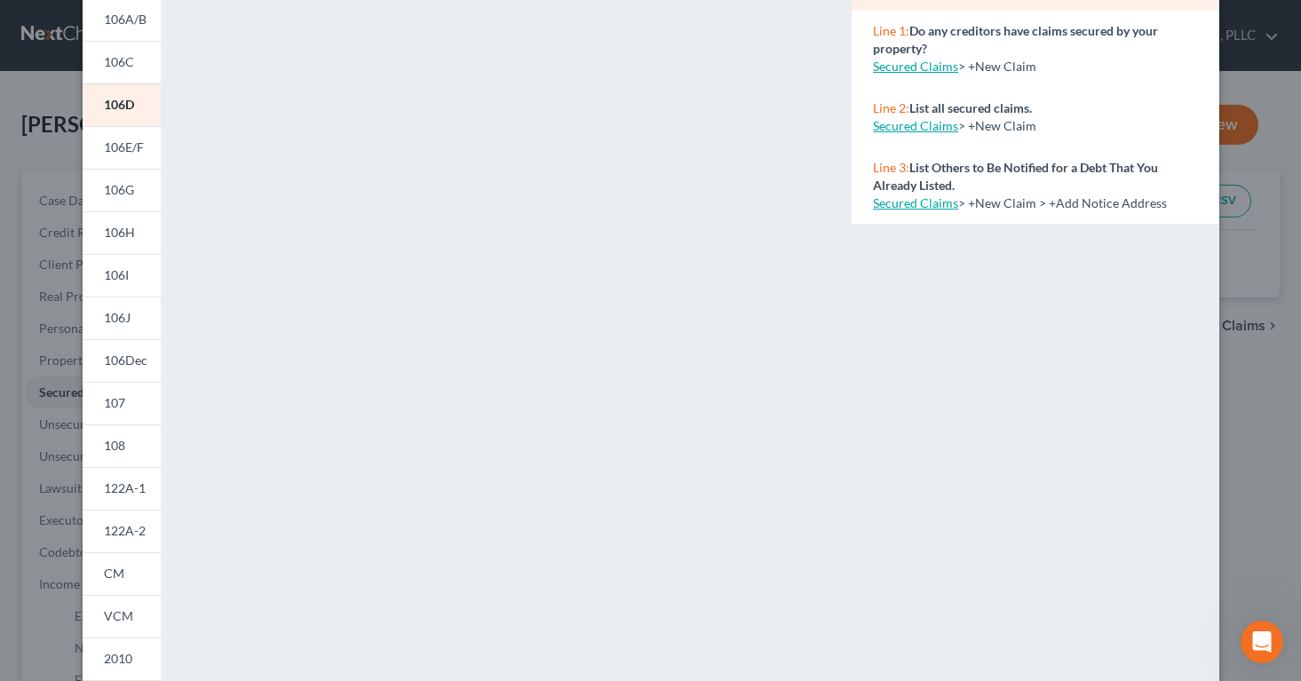
scroll to position [186, 0]
click at [110, 448] on span "108" at bounding box center [114, 448] width 21 height 15
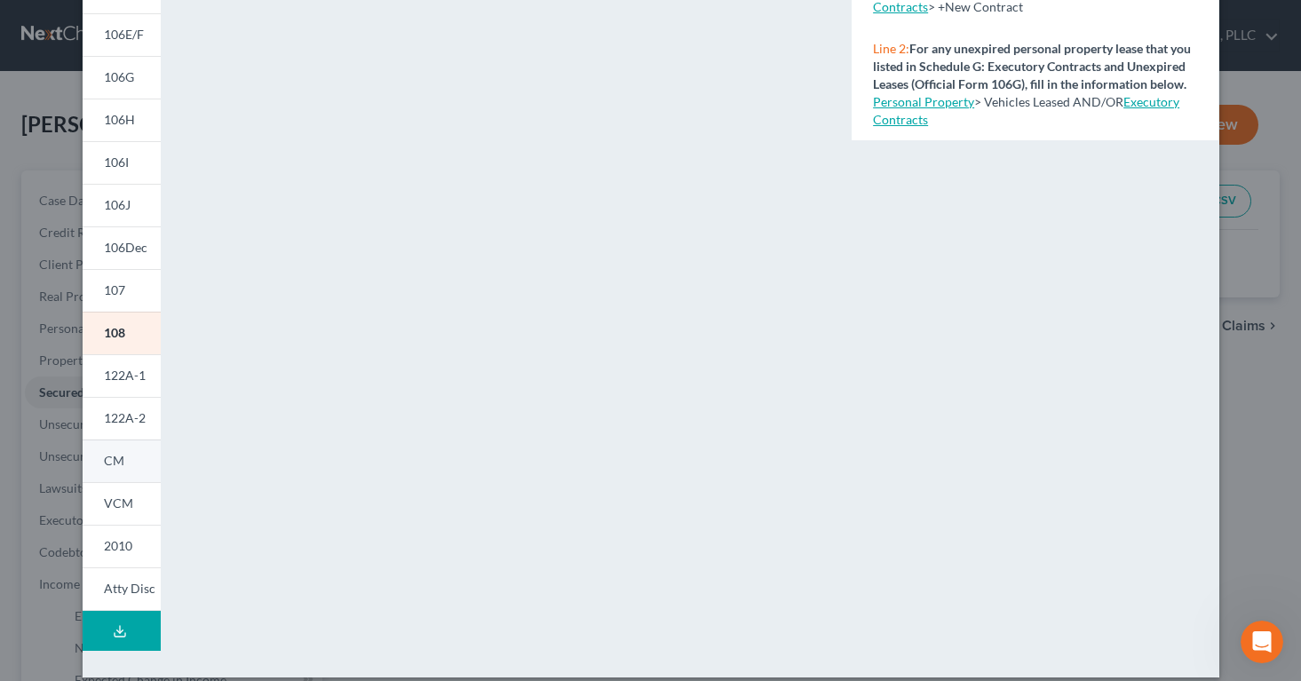
scroll to position [320, 0]
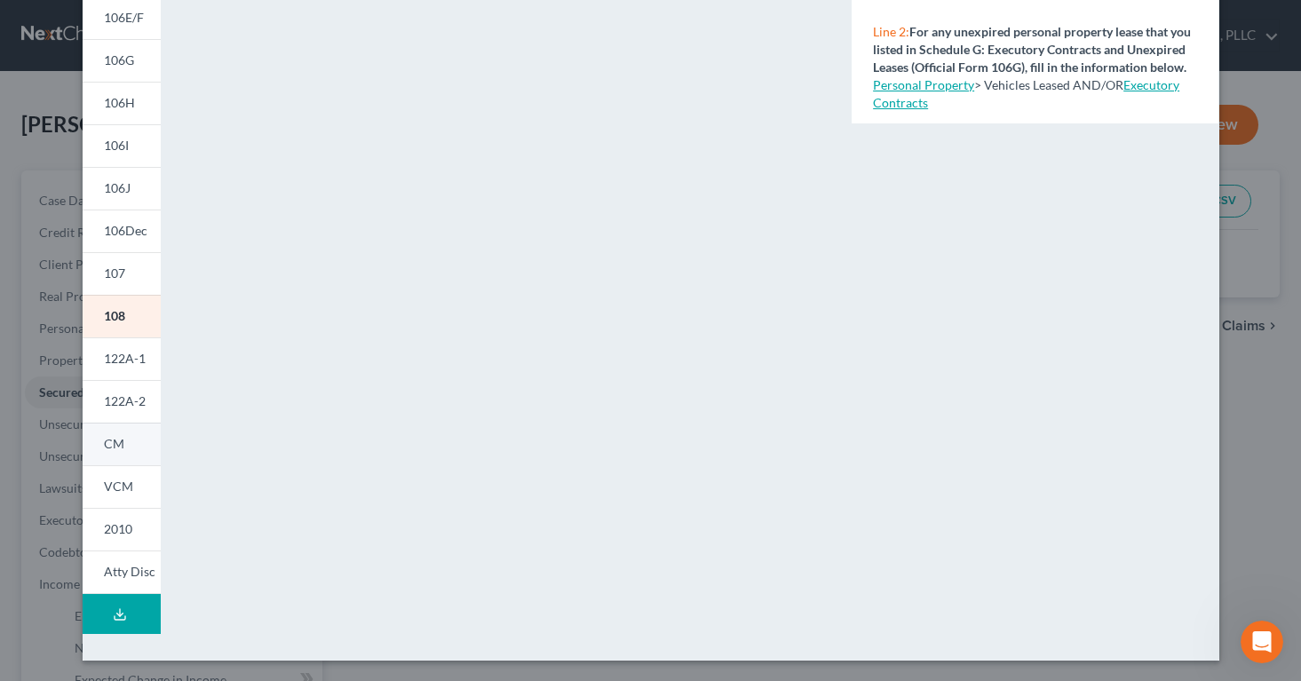
click at [110, 576] on span "Atty Disc" at bounding box center [129, 571] width 51 height 15
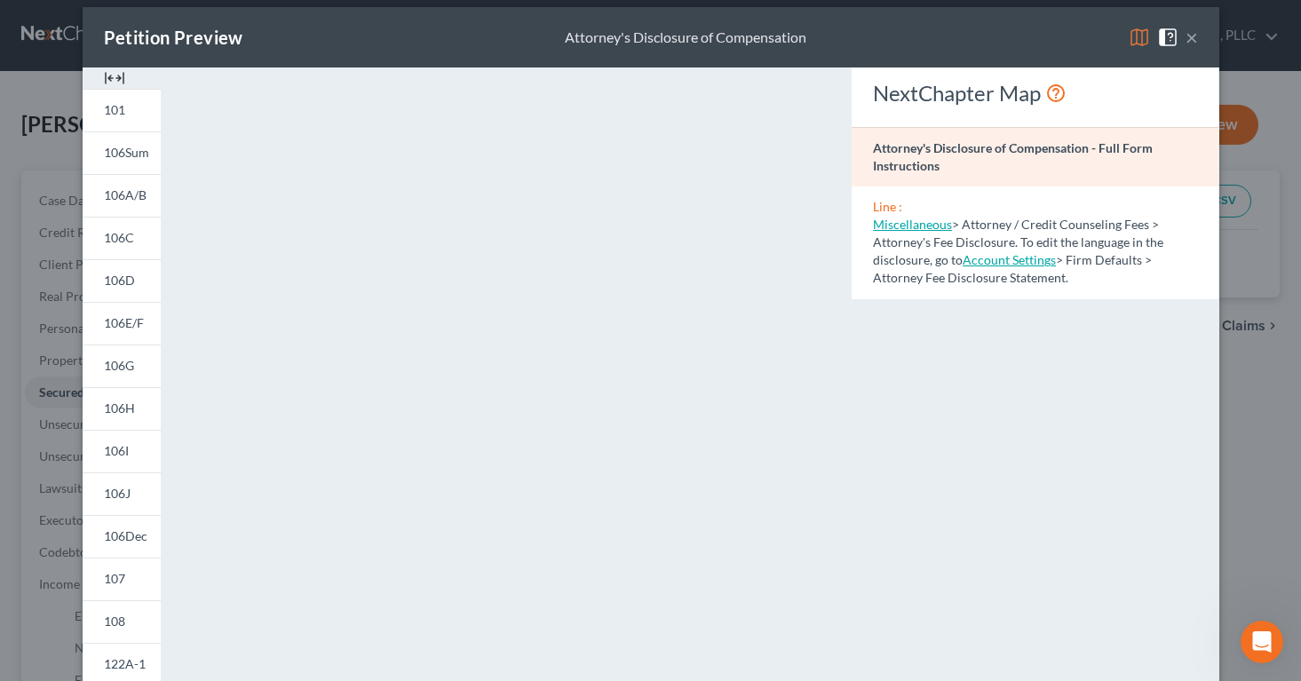
scroll to position [0, 0]
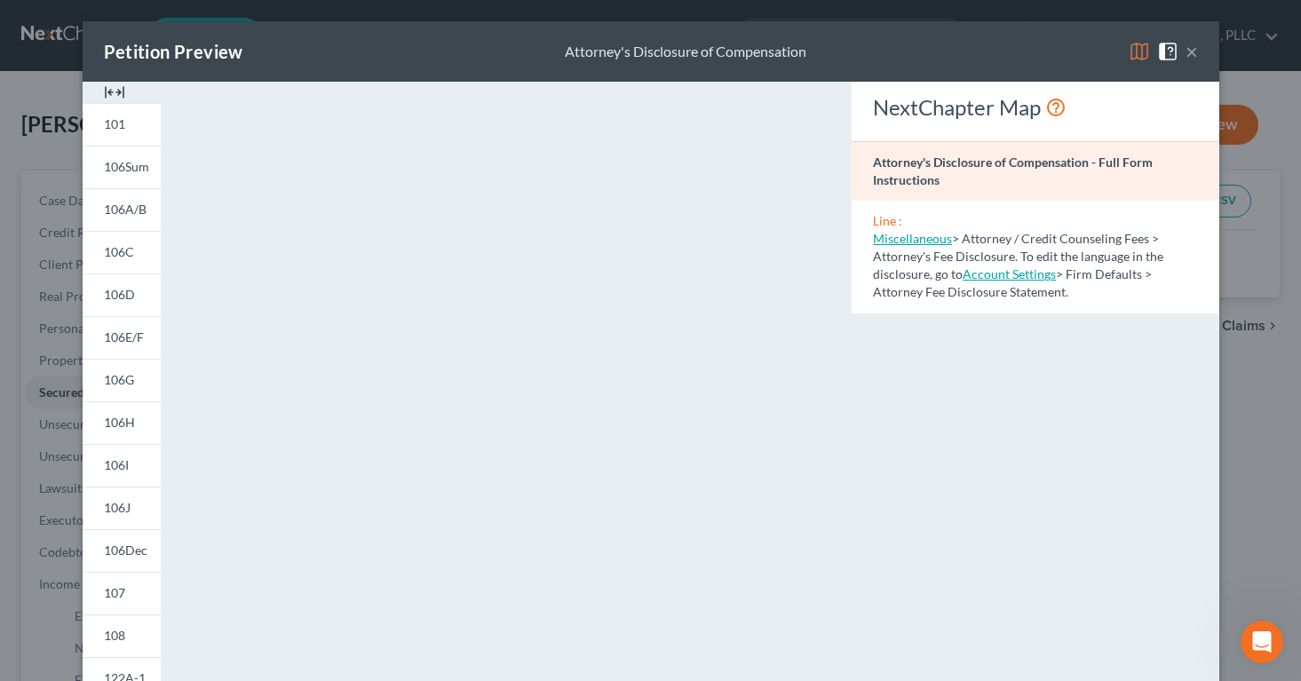
click at [1189, 48] on button "×" at bounding box center [1191, 51] width 12 height 21
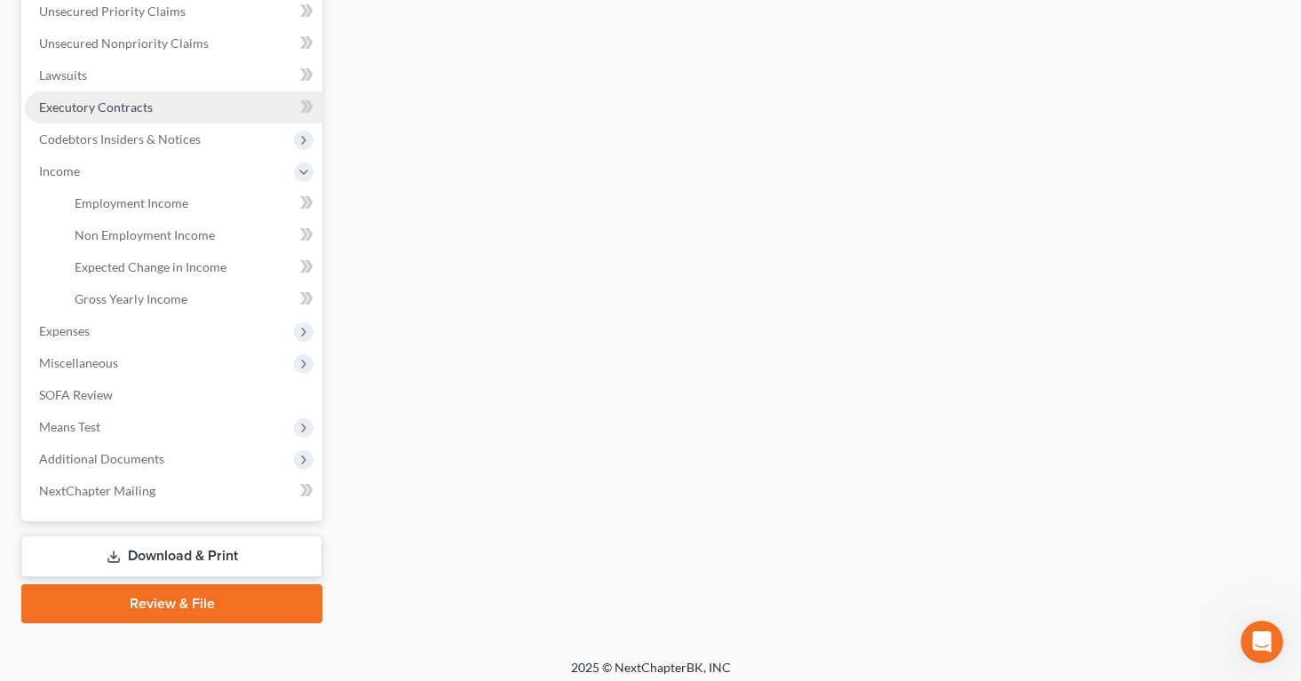
scroll to position [417, 0]
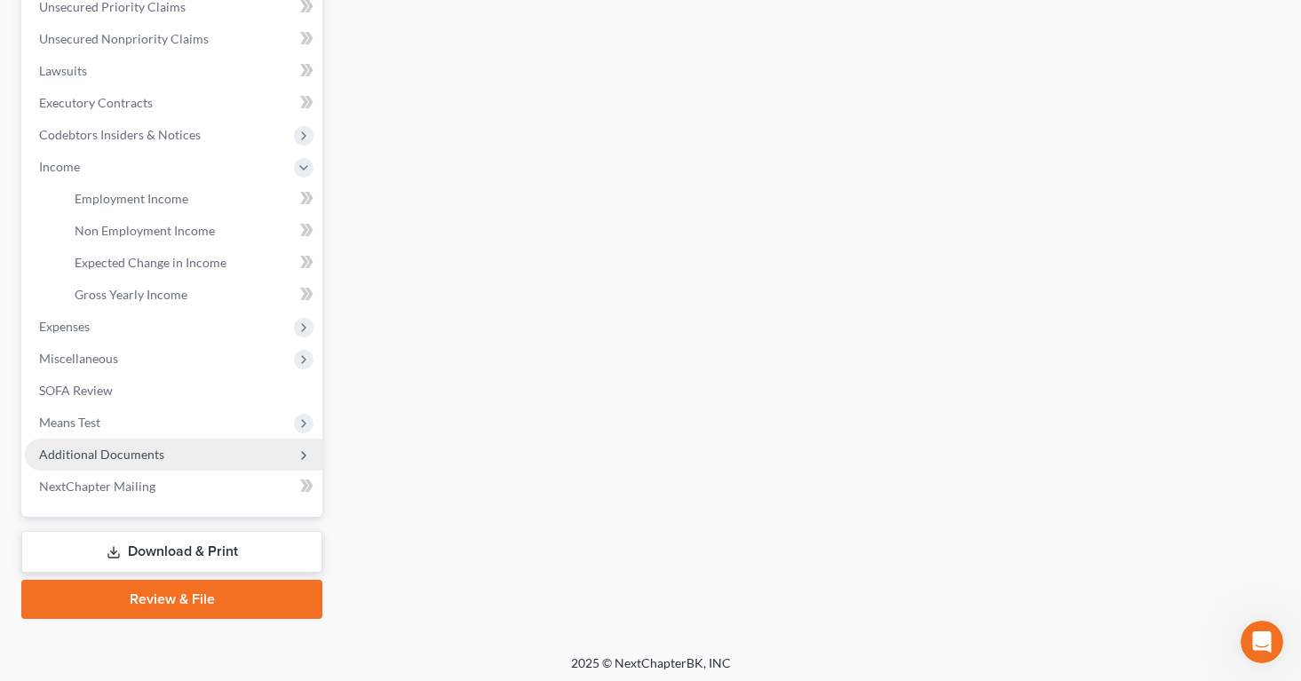
click at [124, 454] on span "Additional Documents" at bounding box center [101, 454] width 125 height 15
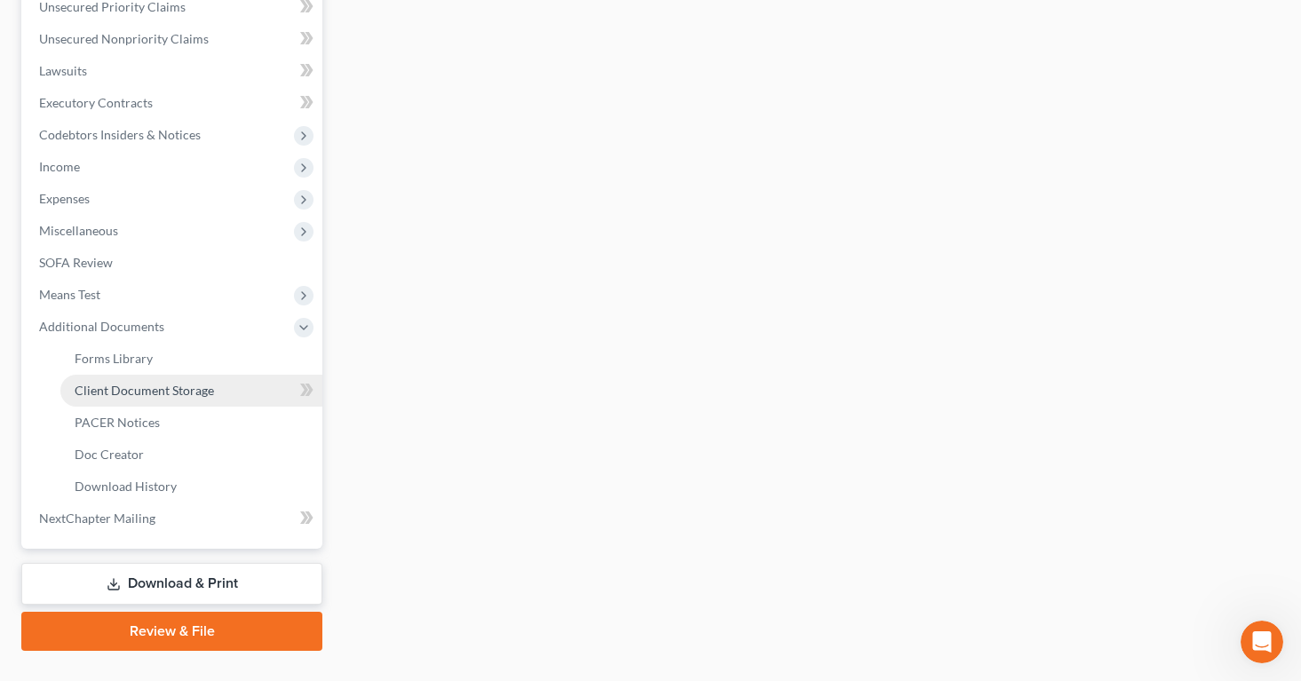
click at [134, 390] on span "Client Document Storage" at bounding box center [144, 390] width 139 height 15
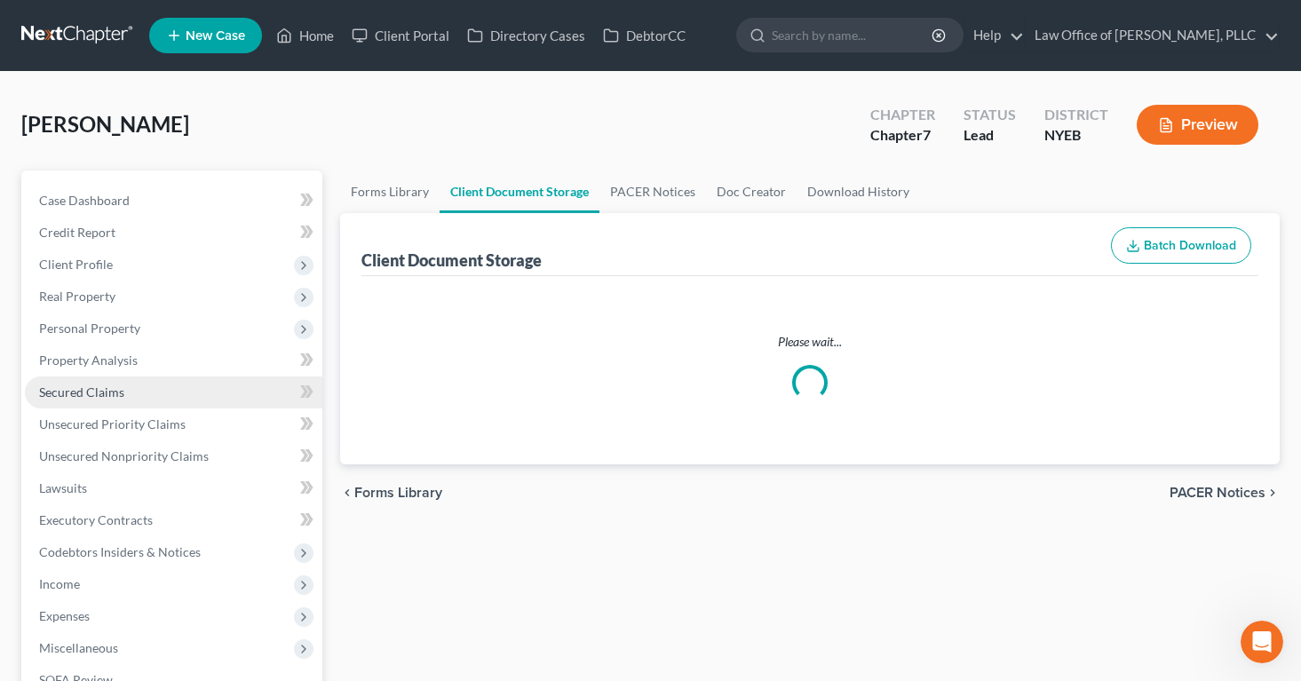
select select "0"
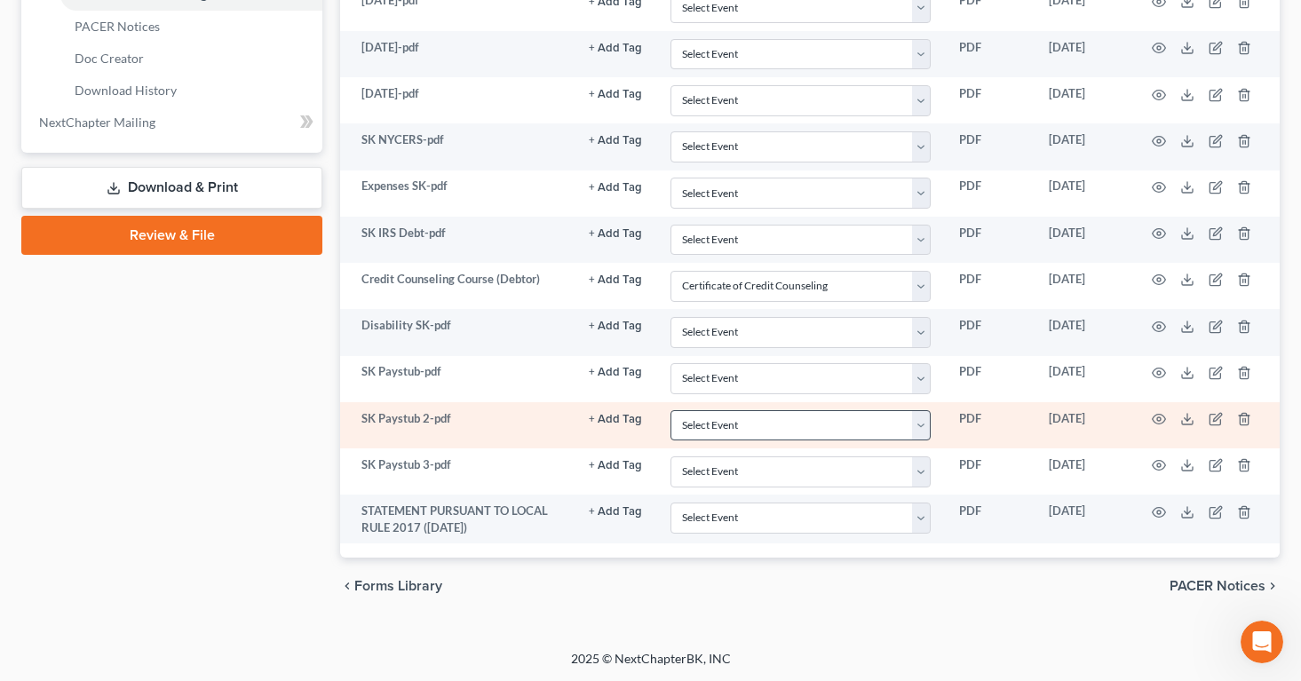
scroll to position [817, 0]
select select "0"
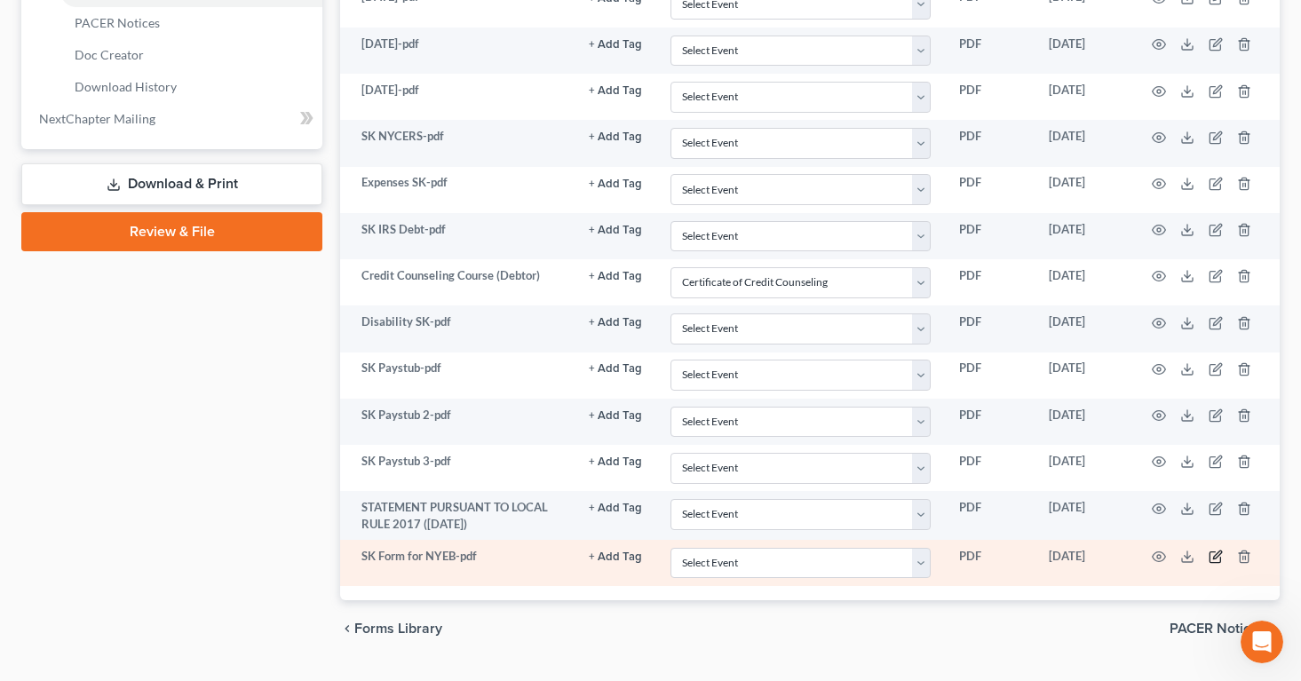
click at [1213, 553] on icon "button" at bounding box center [1215, 557] width 14 height 14
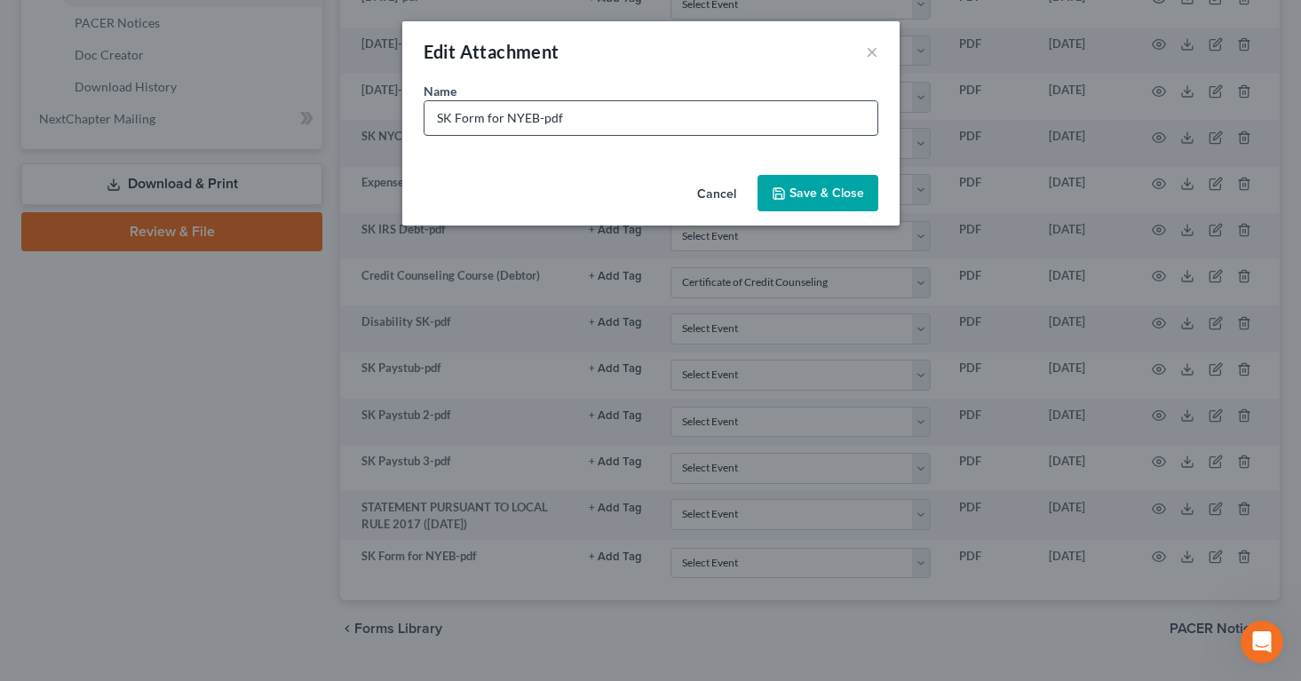
drag, startPoint x: 534, startPoint y: 115, endPoint x: 485, endPoint y: 118, distance: 48.9
click at [485, 118] on input "SK Form for NYEB-pdf" at bounding box center [650, 118] width 453 height 34
type input "SK Form 1073-pdf"
click at [773, 193] on icon "button" at bounding box center [778, 193] width 11 height 11
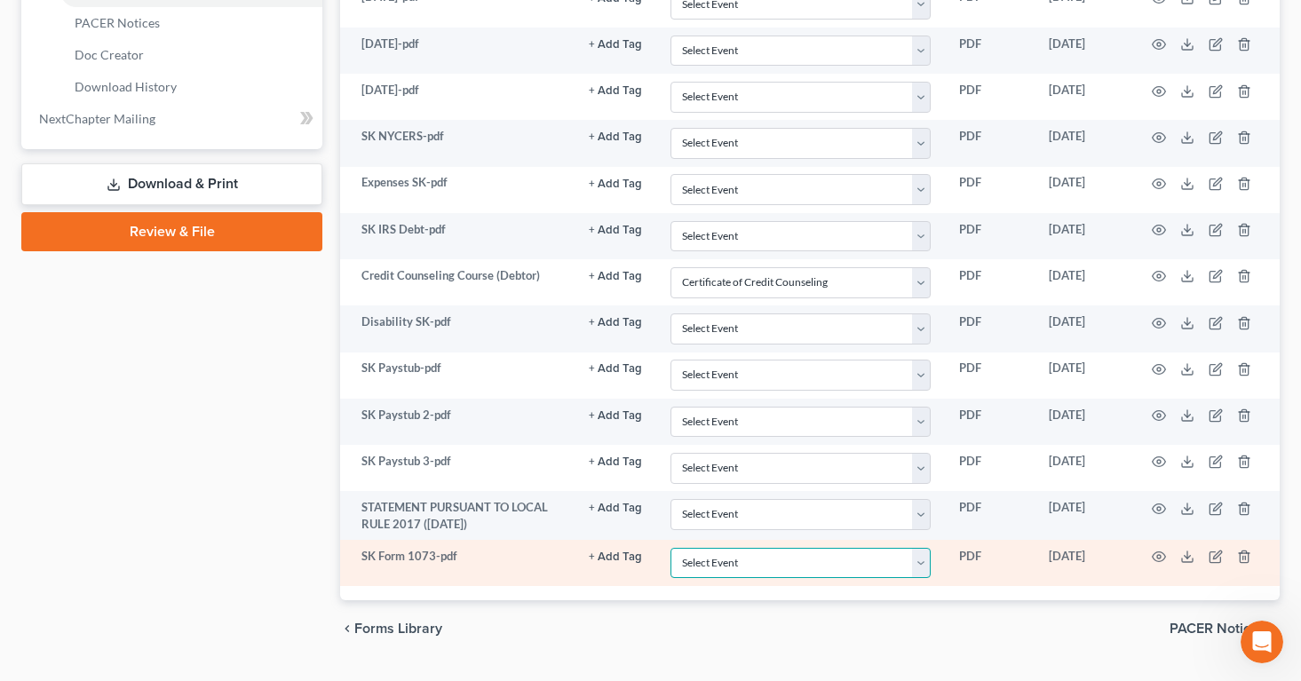
click at [922, 562] on select "Select Event Certificate of Credit Counseling Employee Income Records / Copies …" at bounding box center [800, 563] width 260 height 31
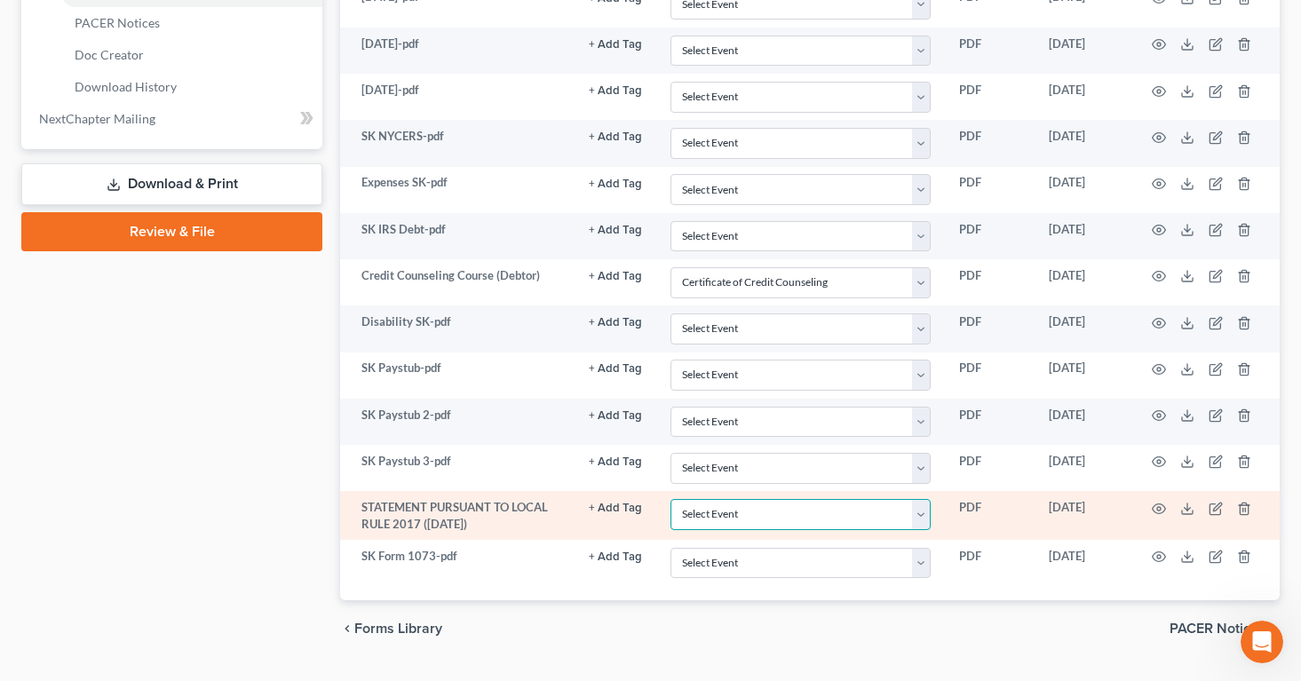
click at [920, 513] on select "Select Event Certificate of Credit Counseling Employee Income Records / Copies …" at bounding box center [800, 514] width 260 height 31
select select "2"
click at [671, 499] on select "Select Event Certificate of Credit Counseling Employee Income Records / Copies …" at bounding box center [800, 514] width 260 height 31
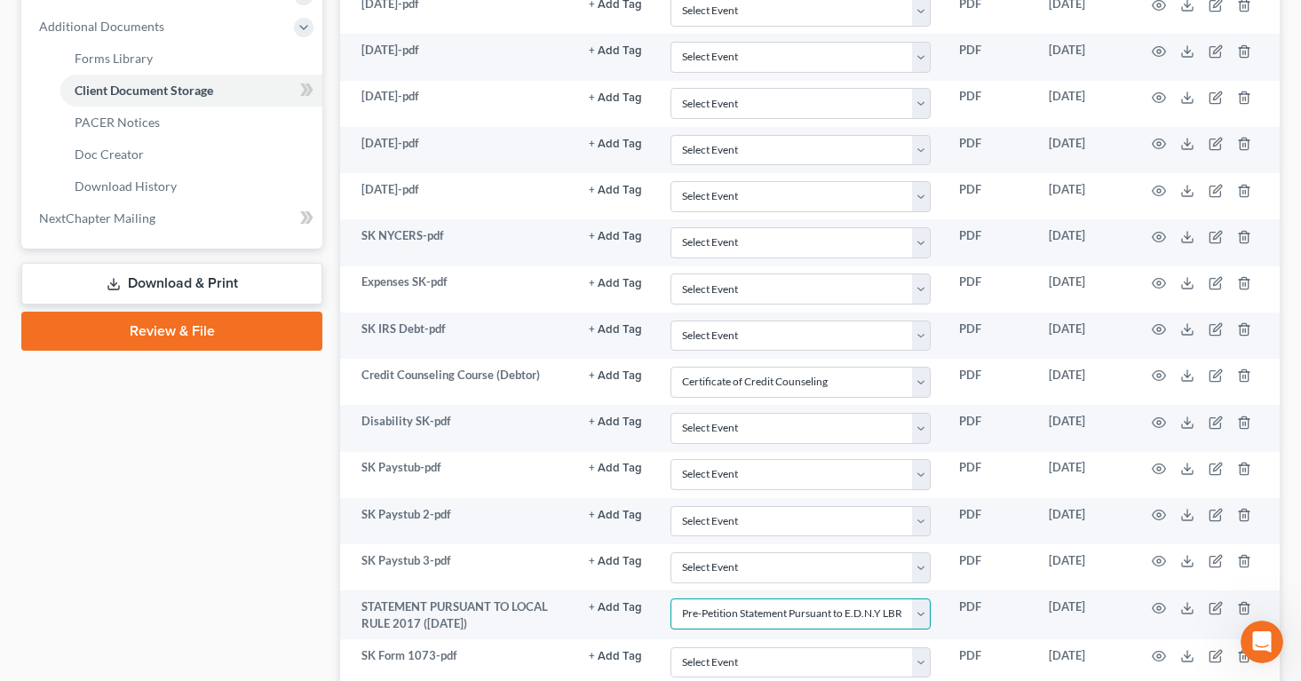
scroll to position [727, 0]
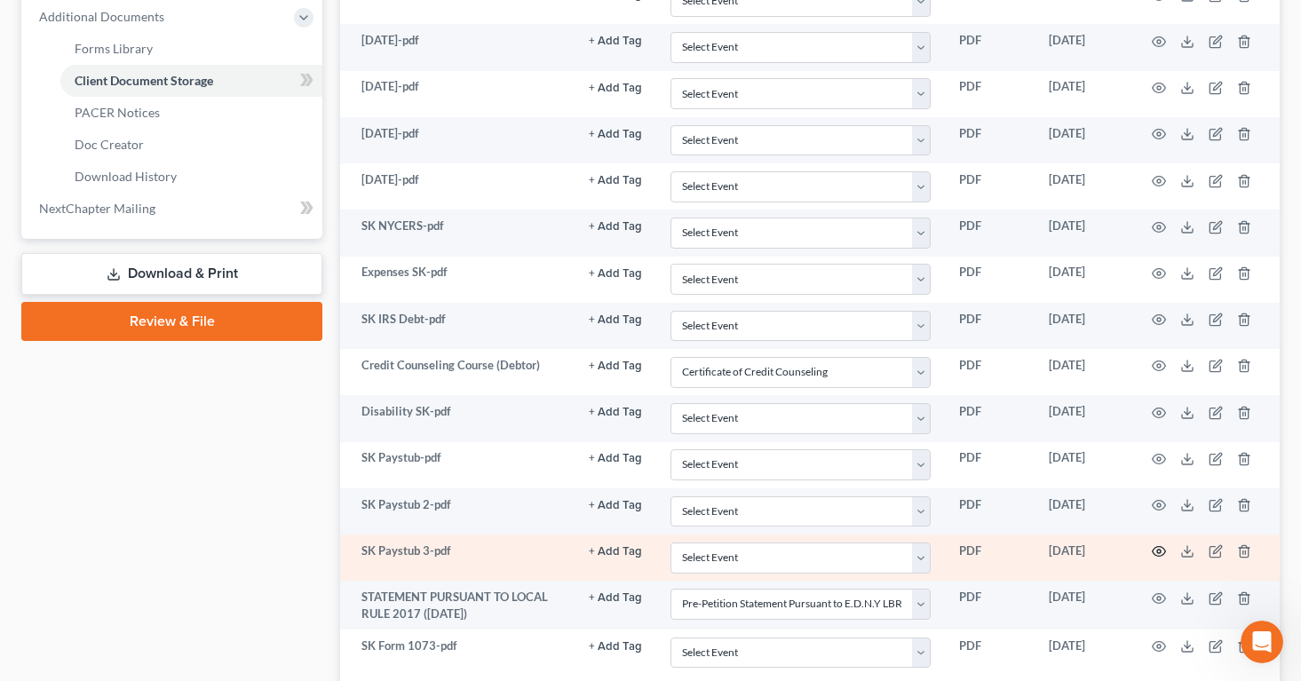
click at [1158, 551] on icon "button" at bounding box center [1159, 551] width 14 height 14
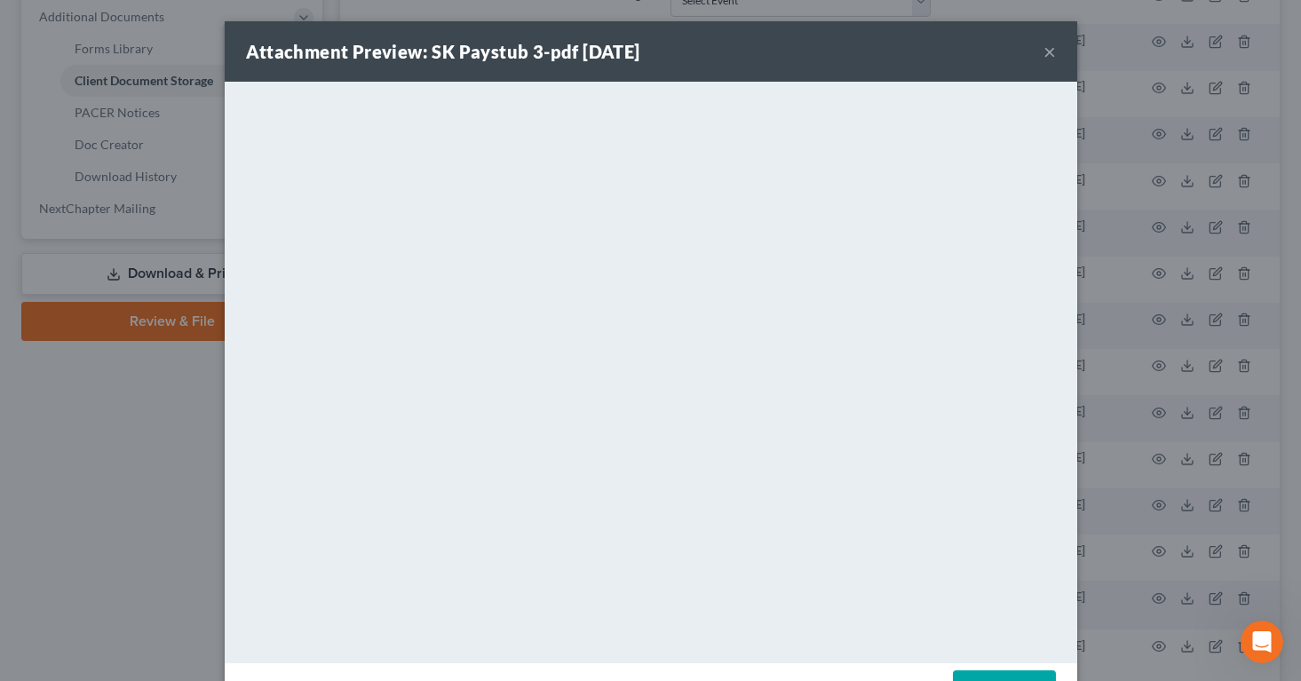
scroll to position [1381, 0]
click at [1050, 53] on button "×" at bounding box center [1049, 51] width 12 height 21
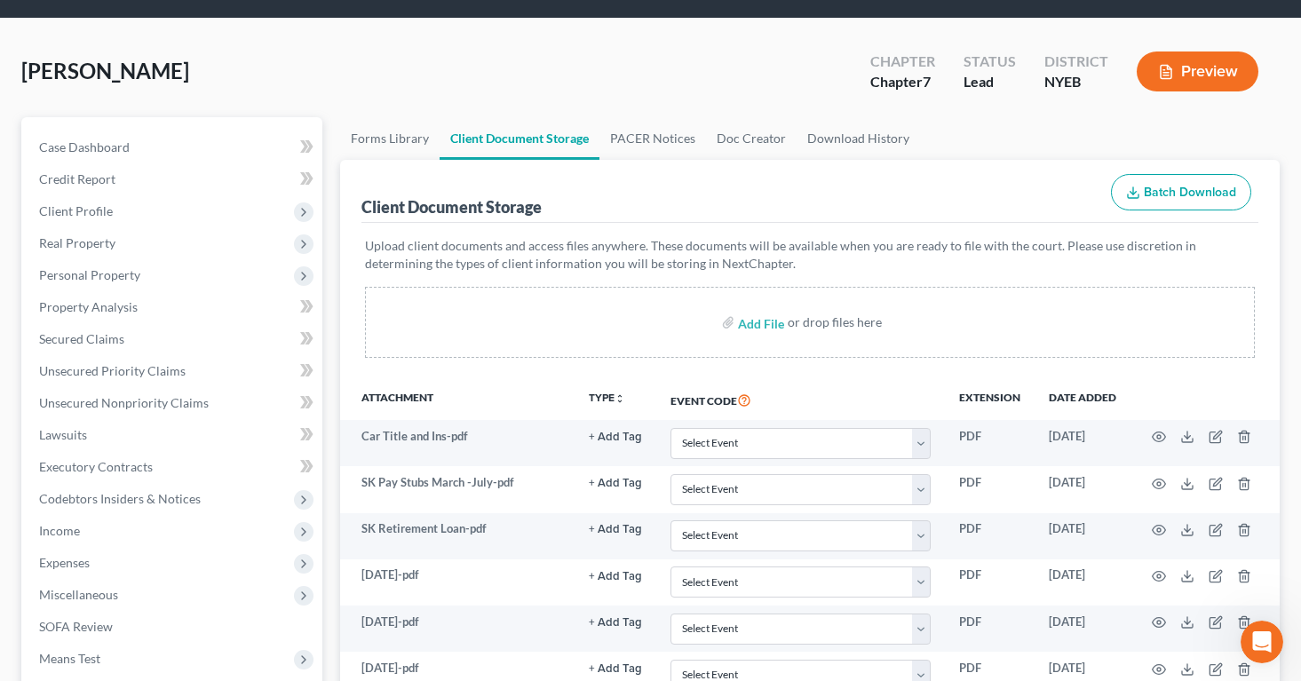
scroll to position [0, 0]
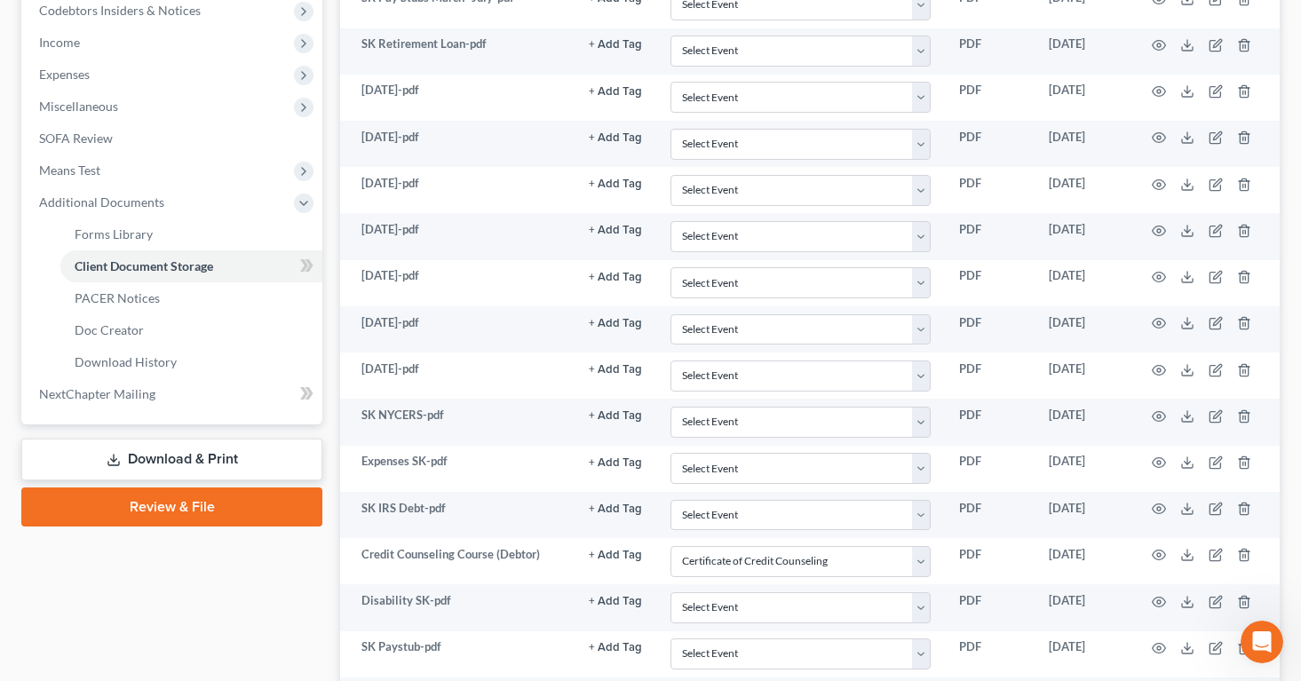
select select "0"
select select "2"
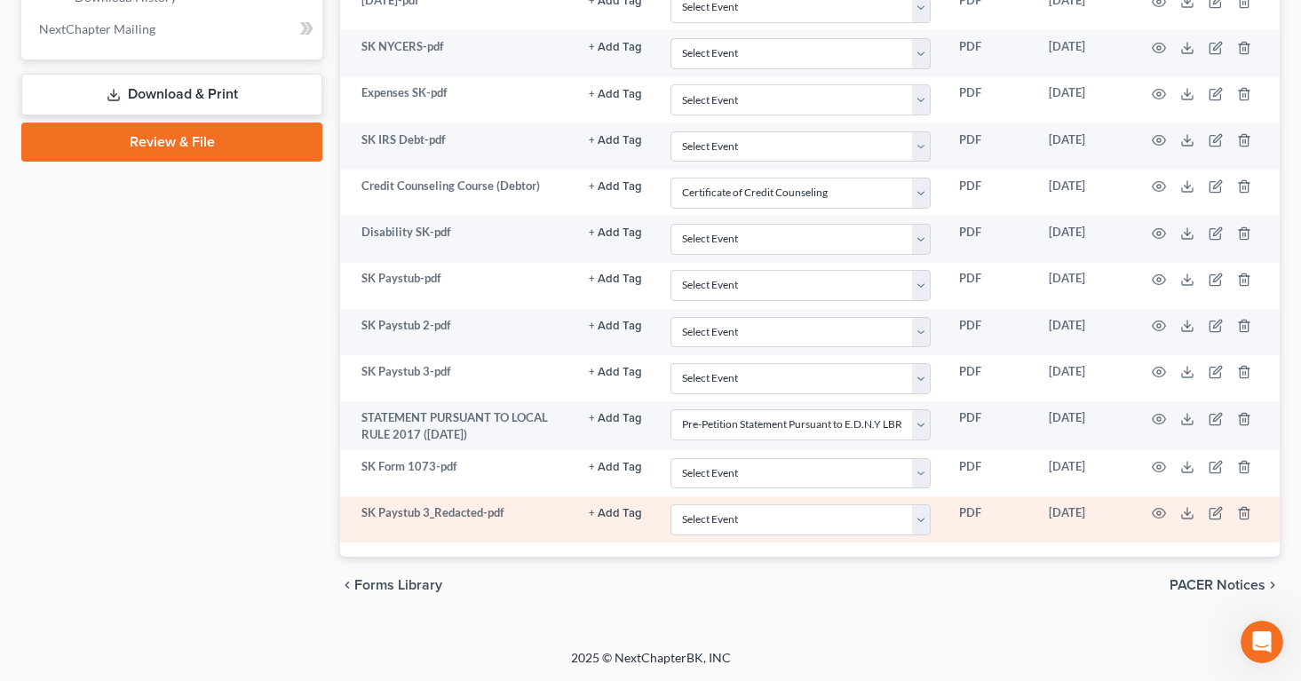
scroll to position [1449, 0]
click at [1162, 511] on icon "button" at bounding box center [1159, 513] width 14 height 14
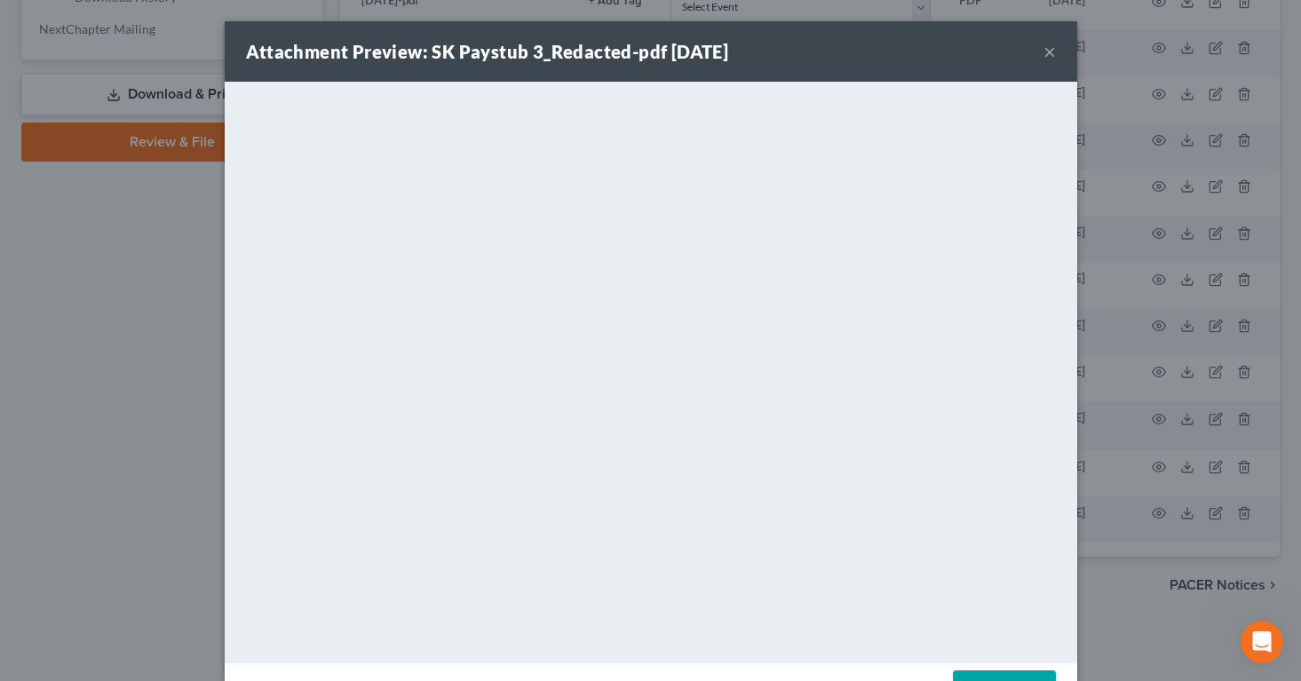
click at [1046, 53] on button "×" at bounding box center [1049, 51] width 12 height 21
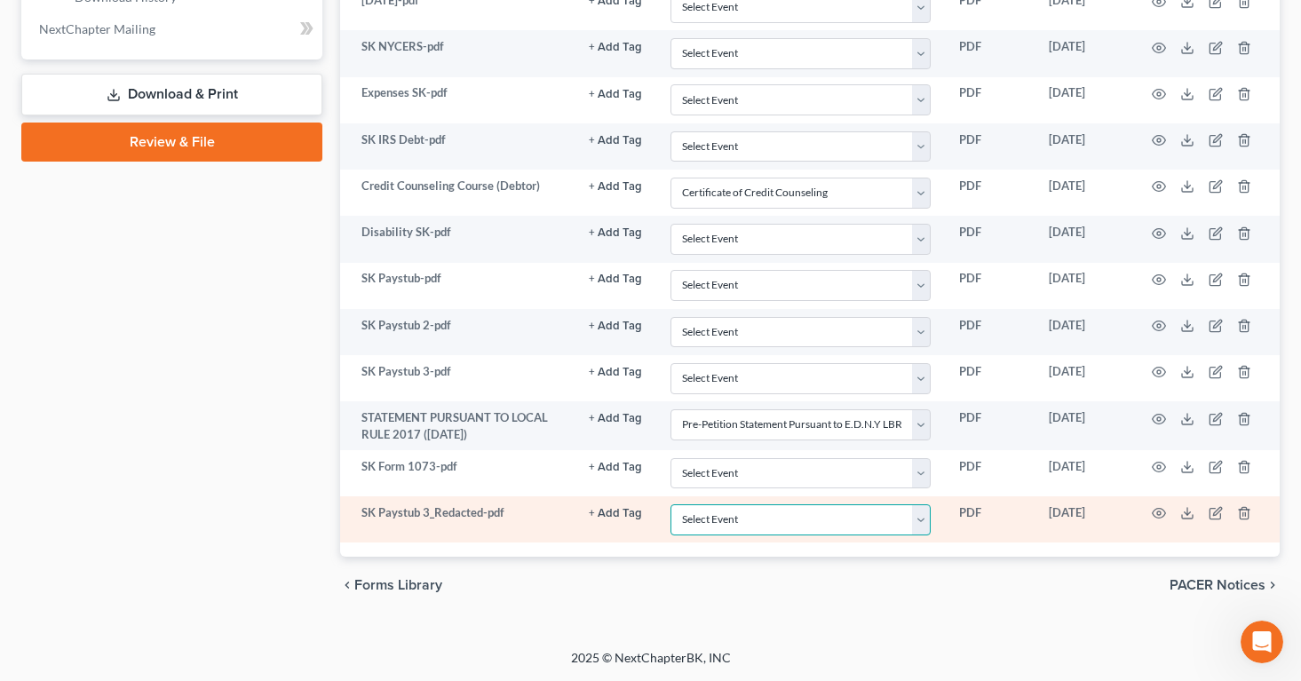
click at [918, 524] on select "Select Event Certificate of Credit Counseling Employee Income Records / Copies …" at bounding box center [800, 519] width 260 height 31
select select "1"
click at [671, 504] on select "Select Event Certificate of Credit Counseling Employee Income Records / Copies …" at bounding box center [800, 519] width 260 height 31
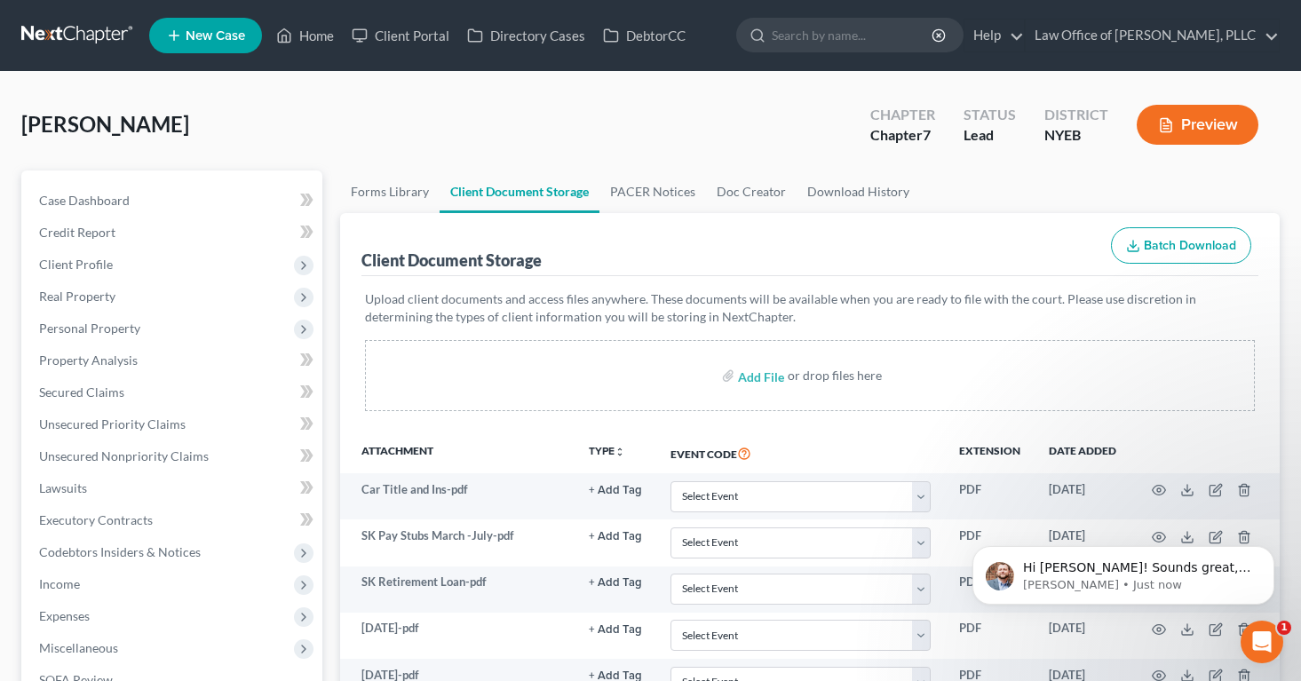
scroll to position [1469, 0]
click at [1060, 559] on p "Hi [PERSON_NAME]! Sounds great, let us know if you are having any further issue…" at bounding box center [1137, 568] width 229 height 18
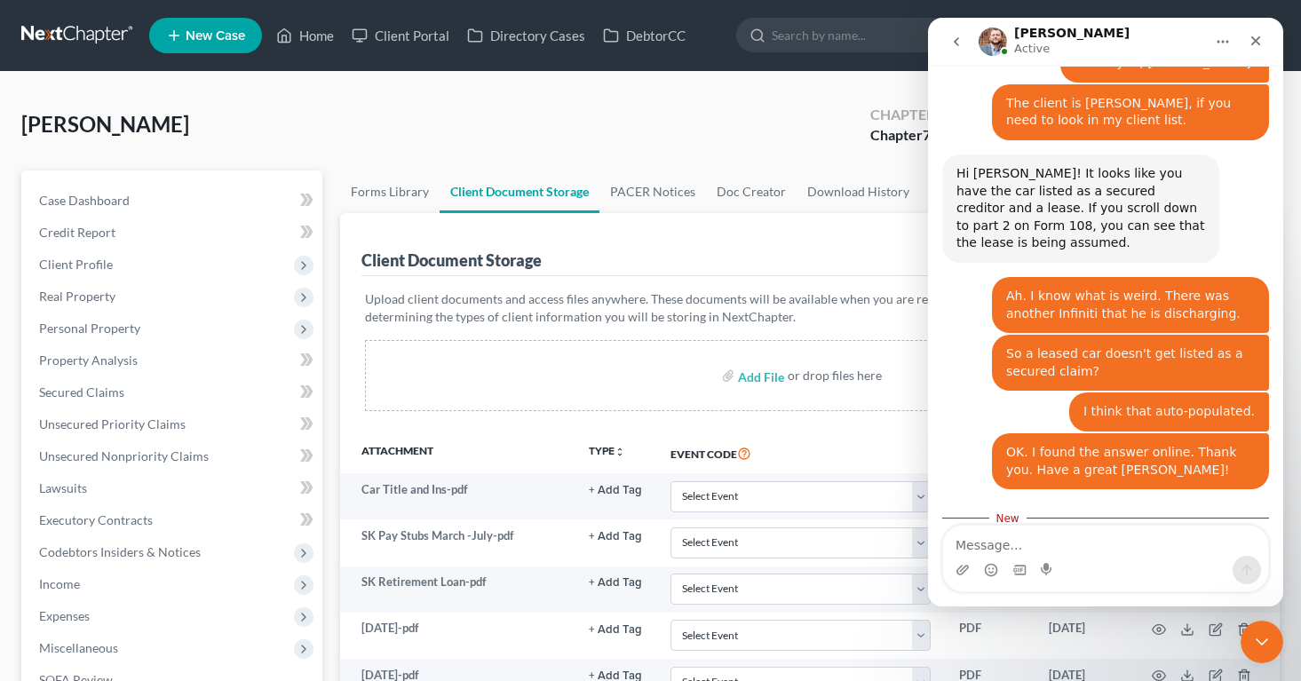
scroll to position [1498, 0]
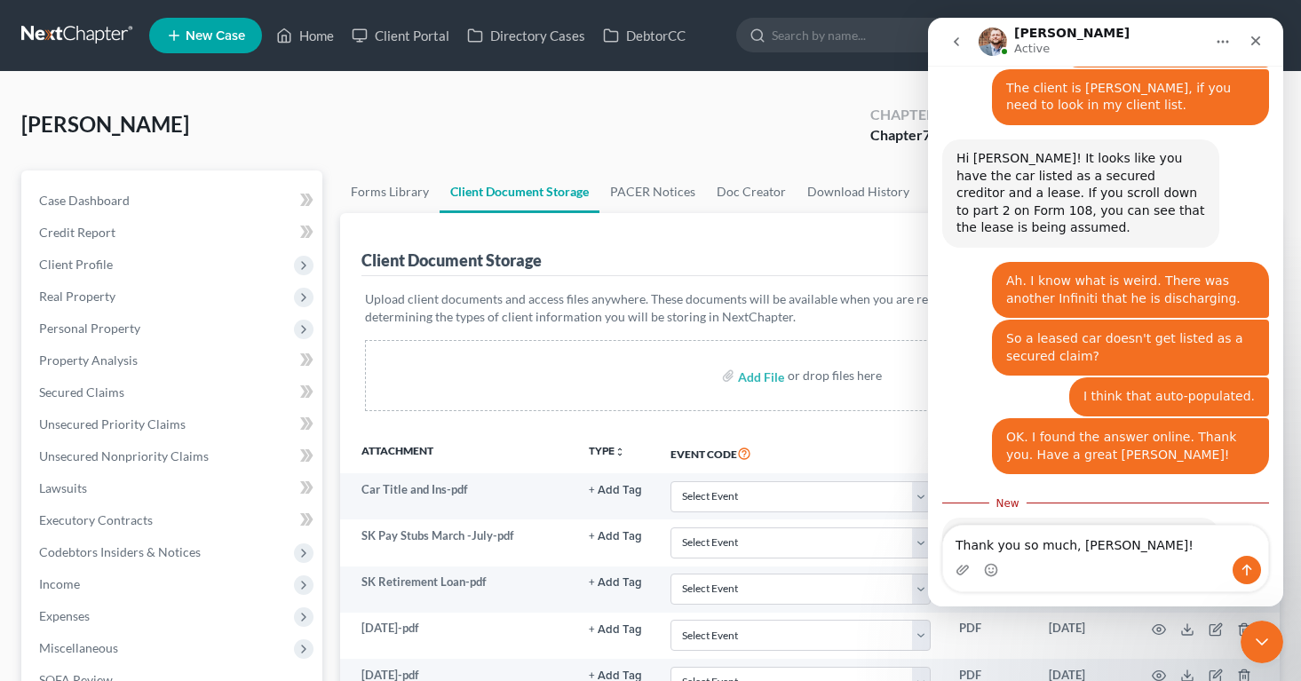
type textarea "Thank you so much, [PERSON_NAME]!"
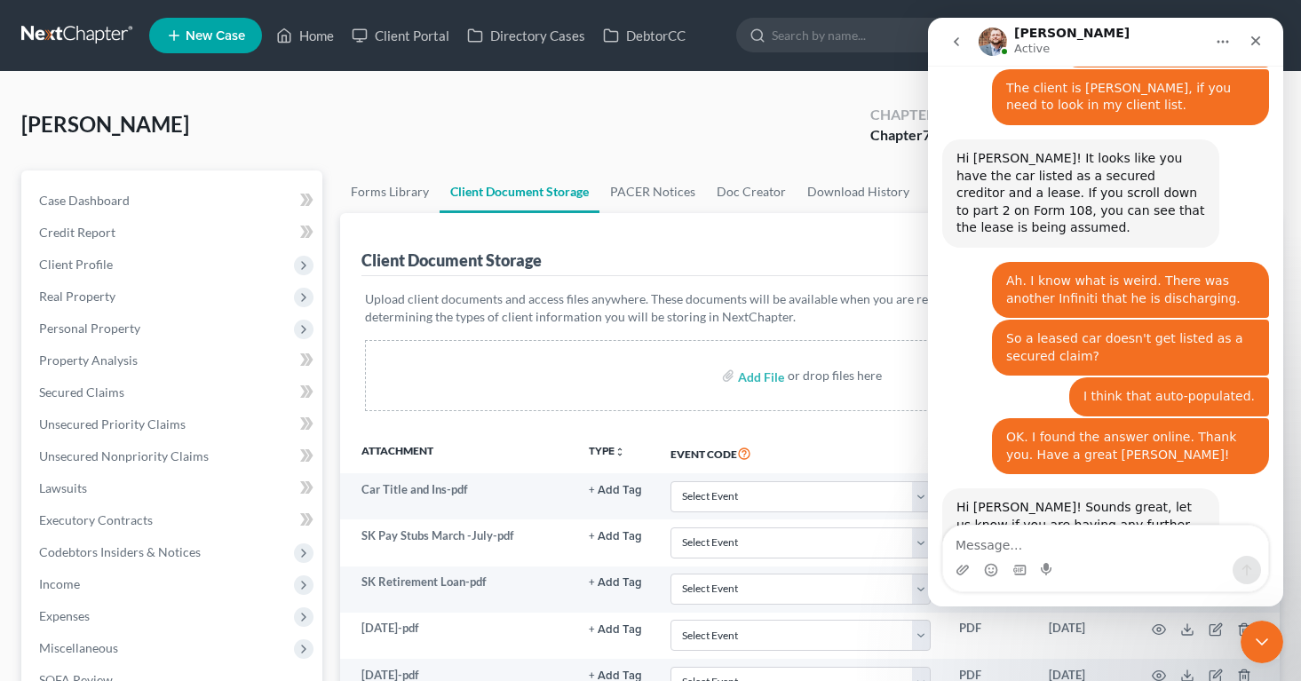
scroll to position [1521, 0]
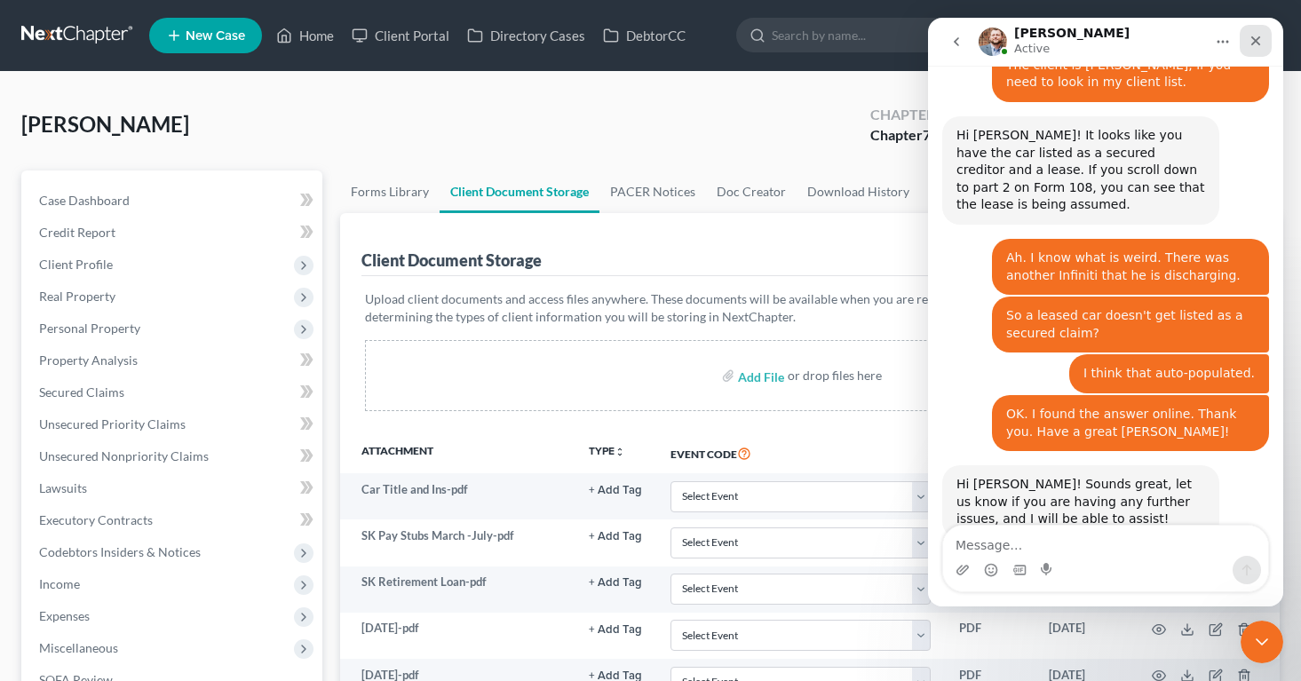
click at [1258, 37] on icon "Close" at bounding box center [1256, 41] width 10 height 10
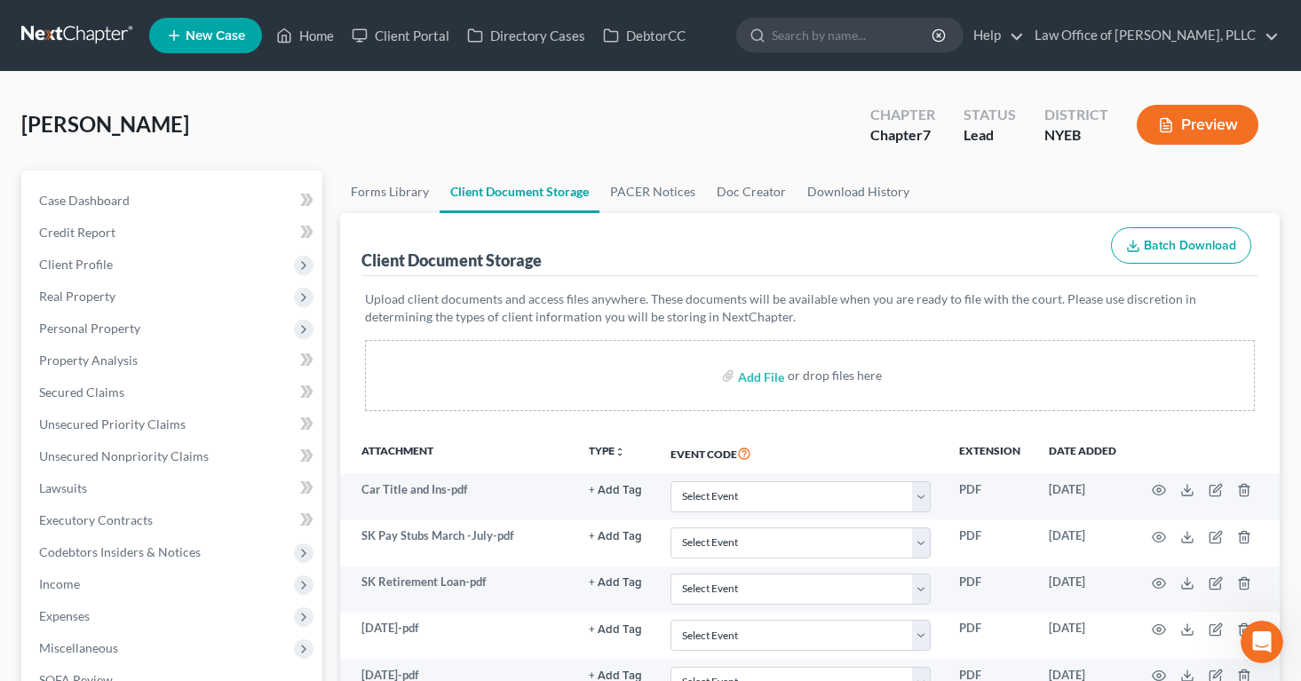
click at [1181, 110] on button "Preview" at bounding box center [1197, 125] width 122 height 40
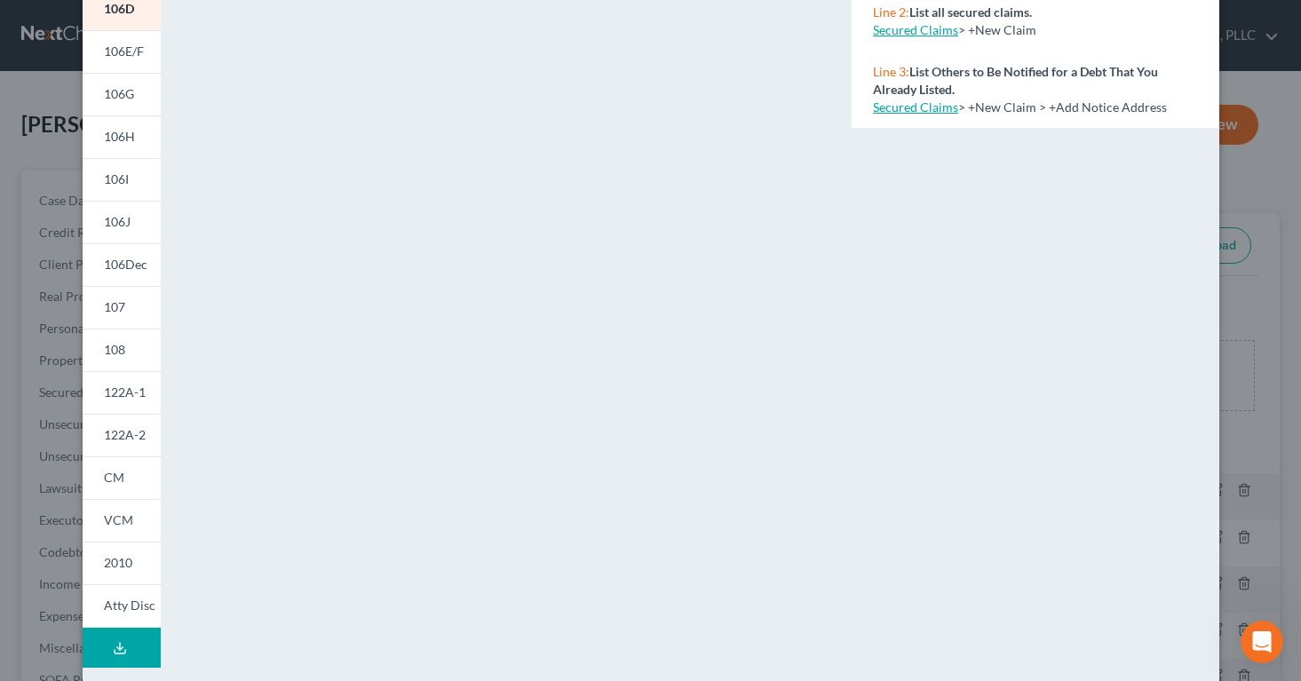
scroll to position [320, 0]
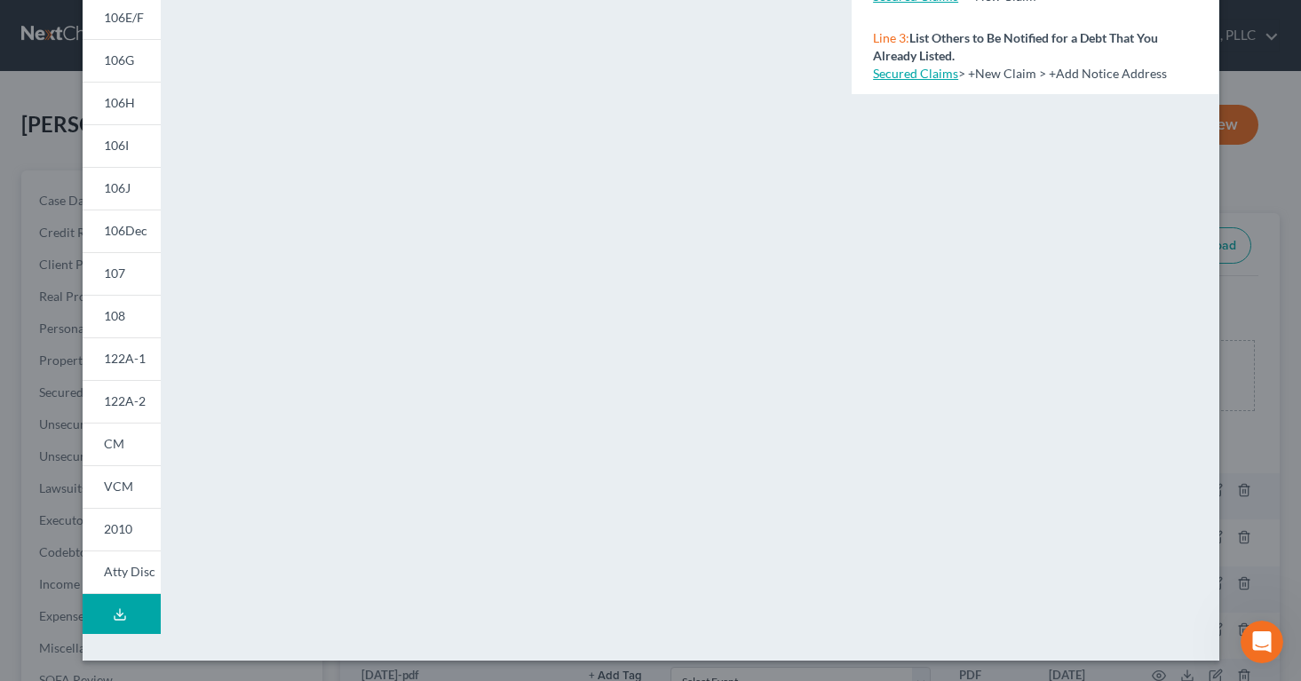
click at [108, 612] on button "Download Draft" at bounding box center [122, 614] width 78 height 40
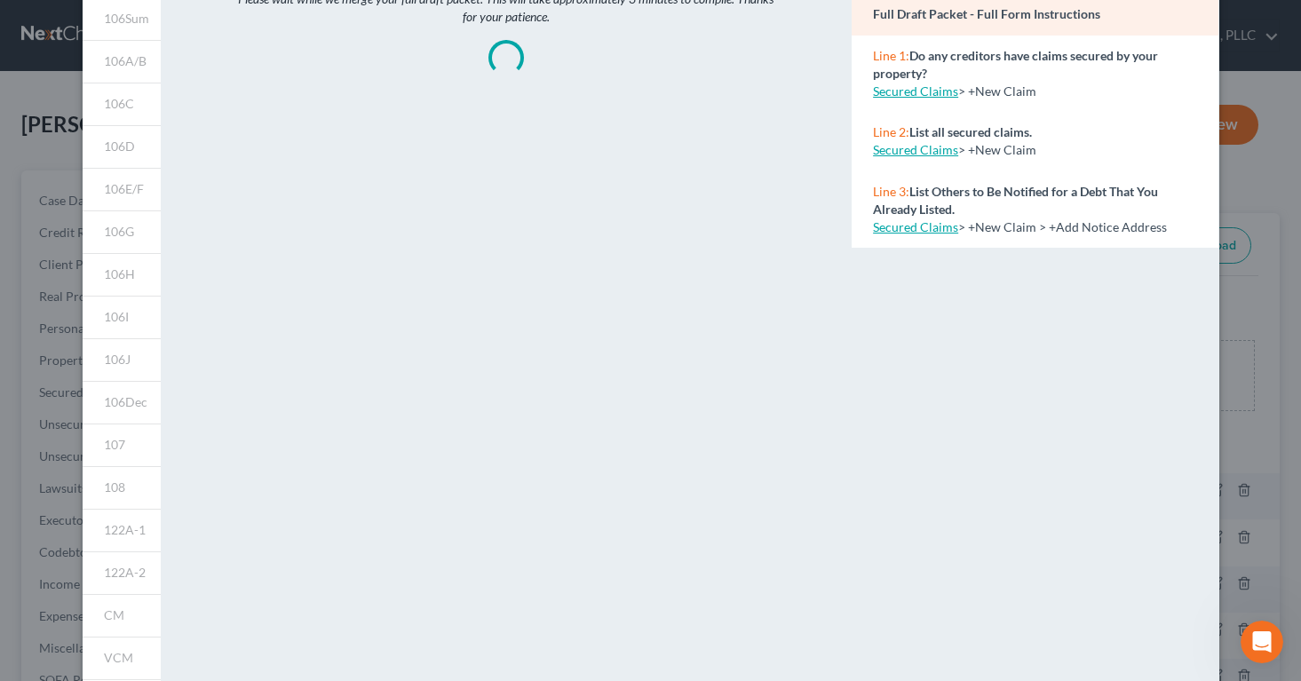
scroll to position [0, 0]
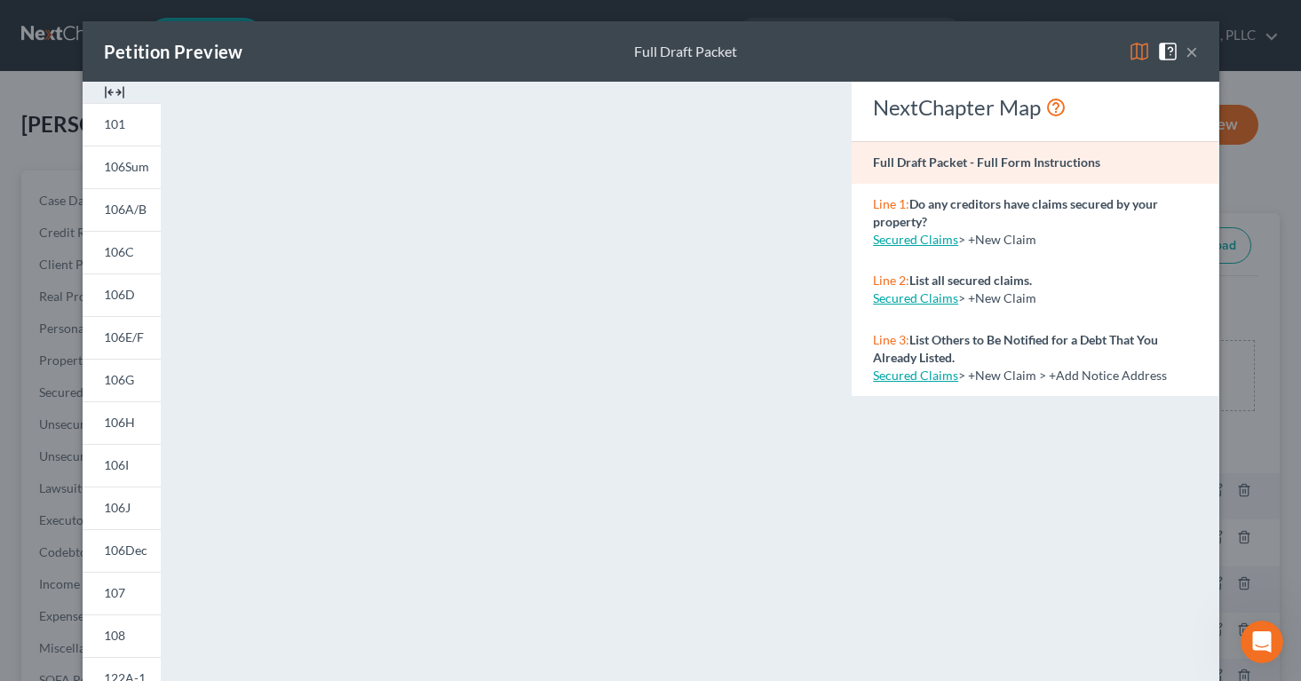
click at [1189, 49] on button "×" at bounding box center [1191, 51] width 12 height 21
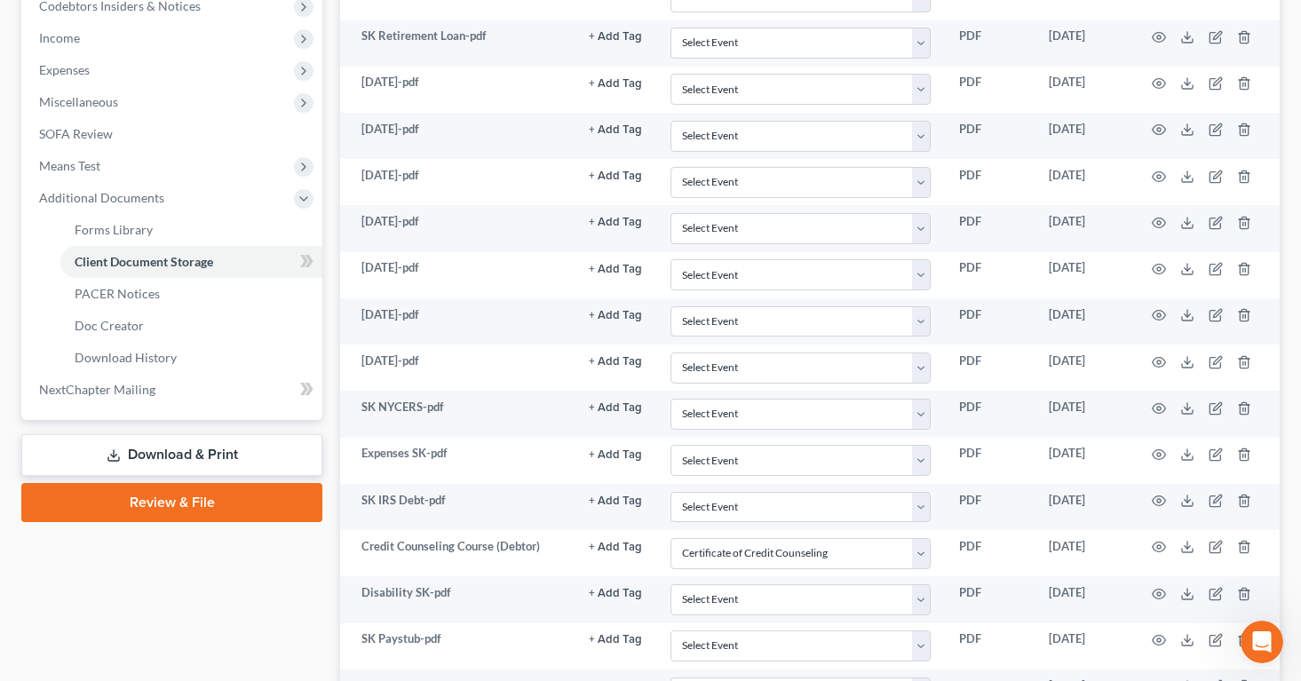
scroll to position [628, 0]
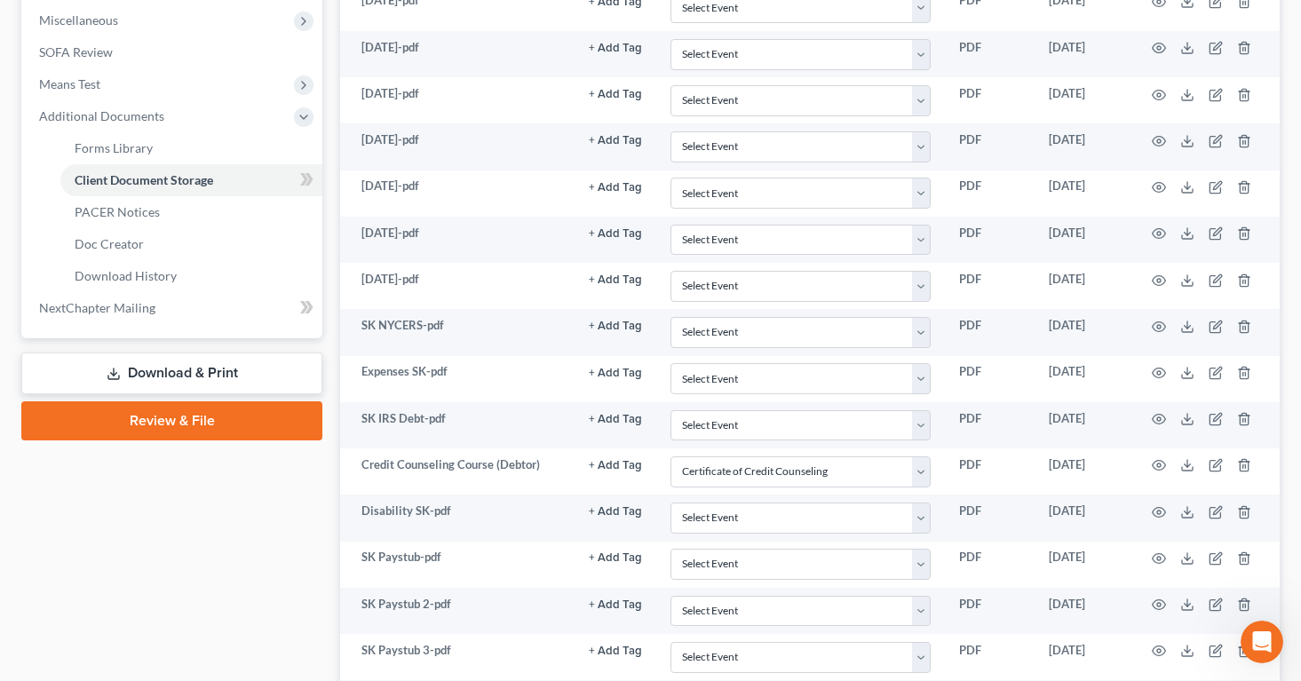
click at [146, 369] on link "Download & Print" at bounding box center [171, 373] width 301 height 42
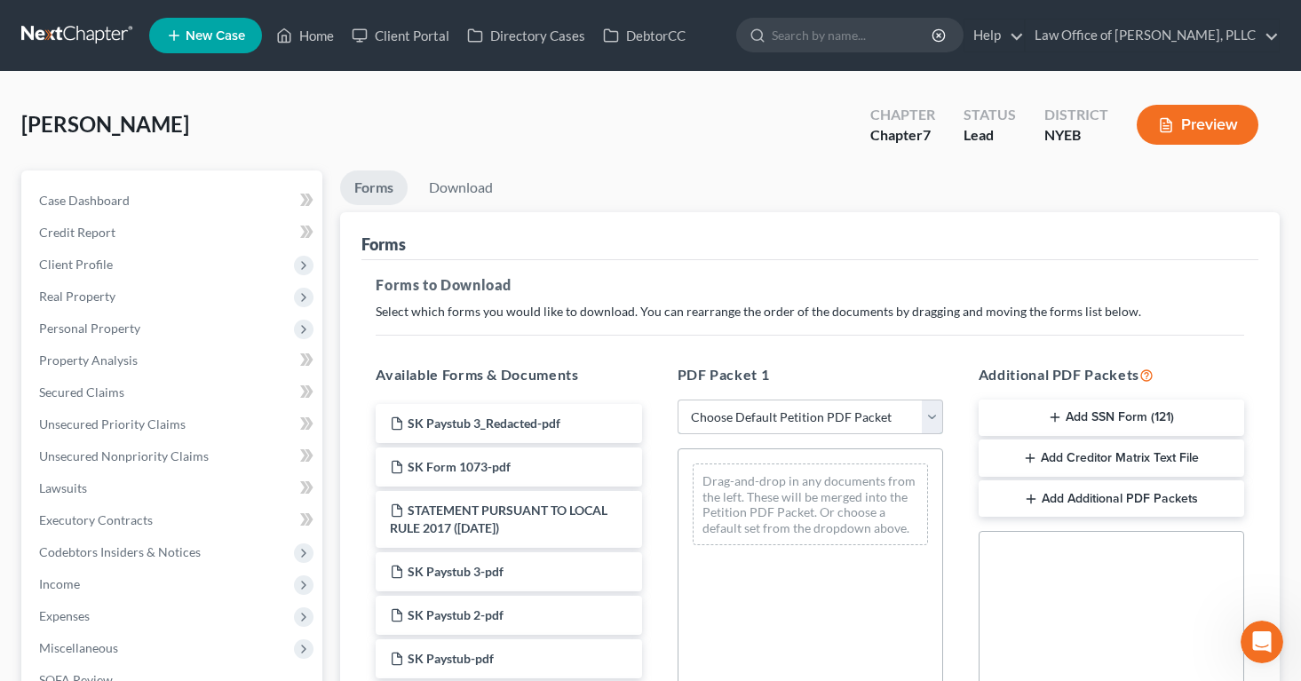
click at [930, 409] on select "Choose Default Petition PDF Packet Complete Bankruptcy Petition (all forms and …" at bounding box center [809, 418] width 265 height 36
select select "3"
click at [677, 400] on select "Choose Default Petition PDF Packet Complete Bankruptcy Petition (all forms and …" at bounding box center [809, 418] width 265 height 36
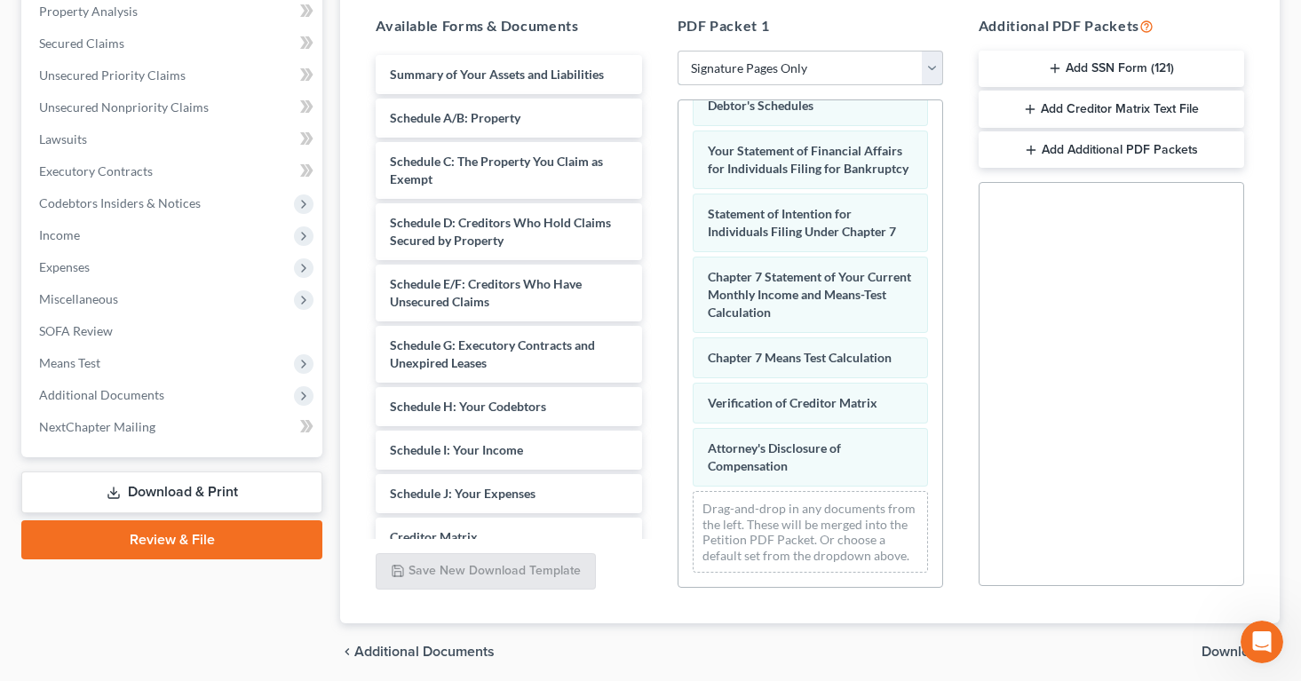
scroll to position [415, 0]
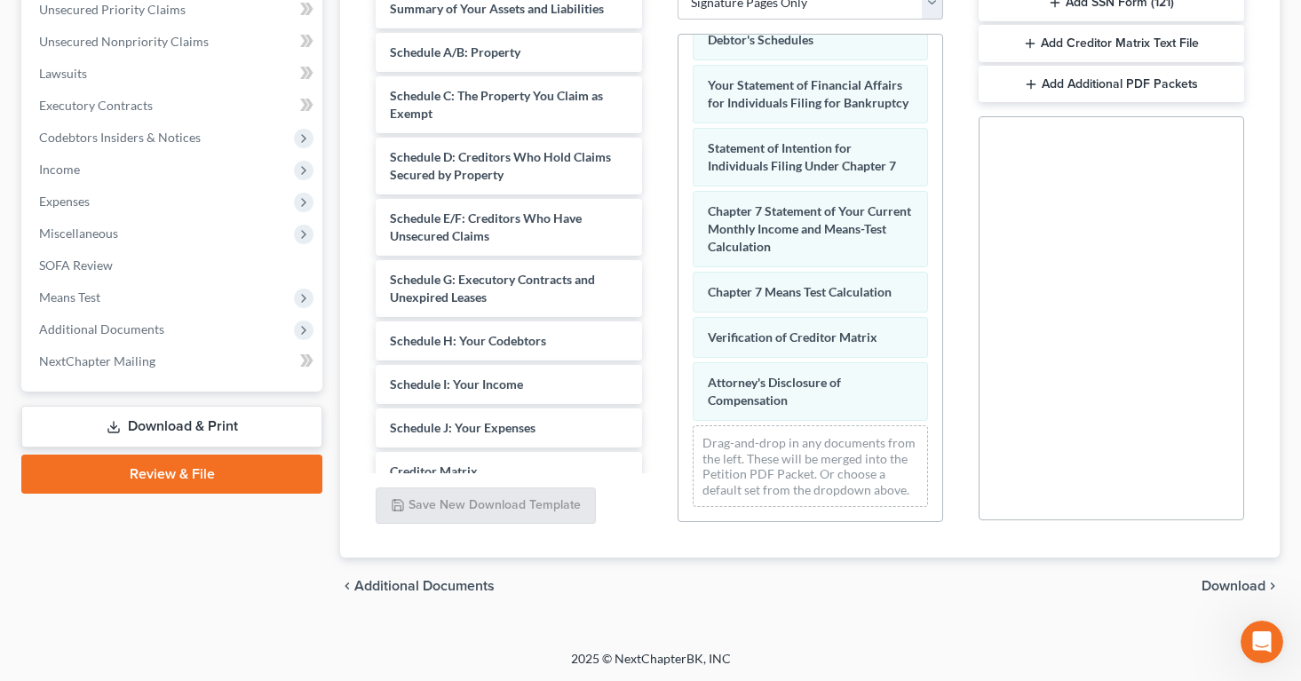
click at [1223, 585] on span "Download" at bounding box center [1233, 586] width 64 height 14
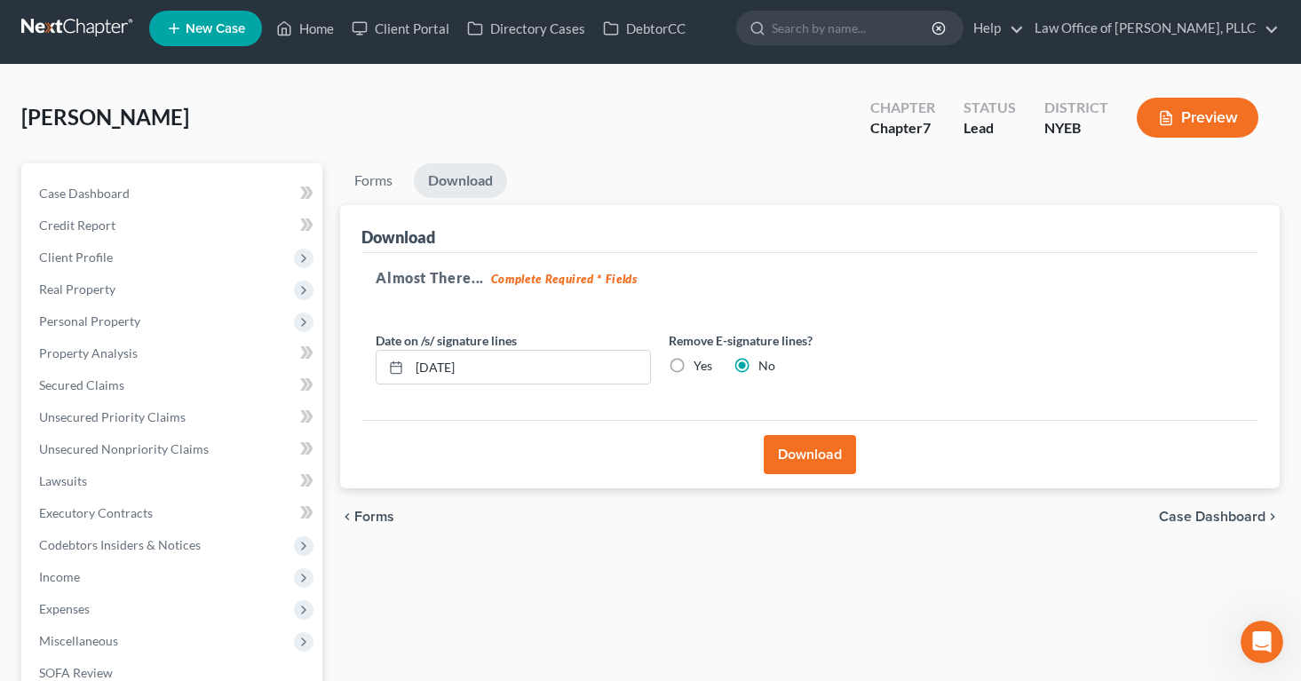
scroll to position [0, 0]
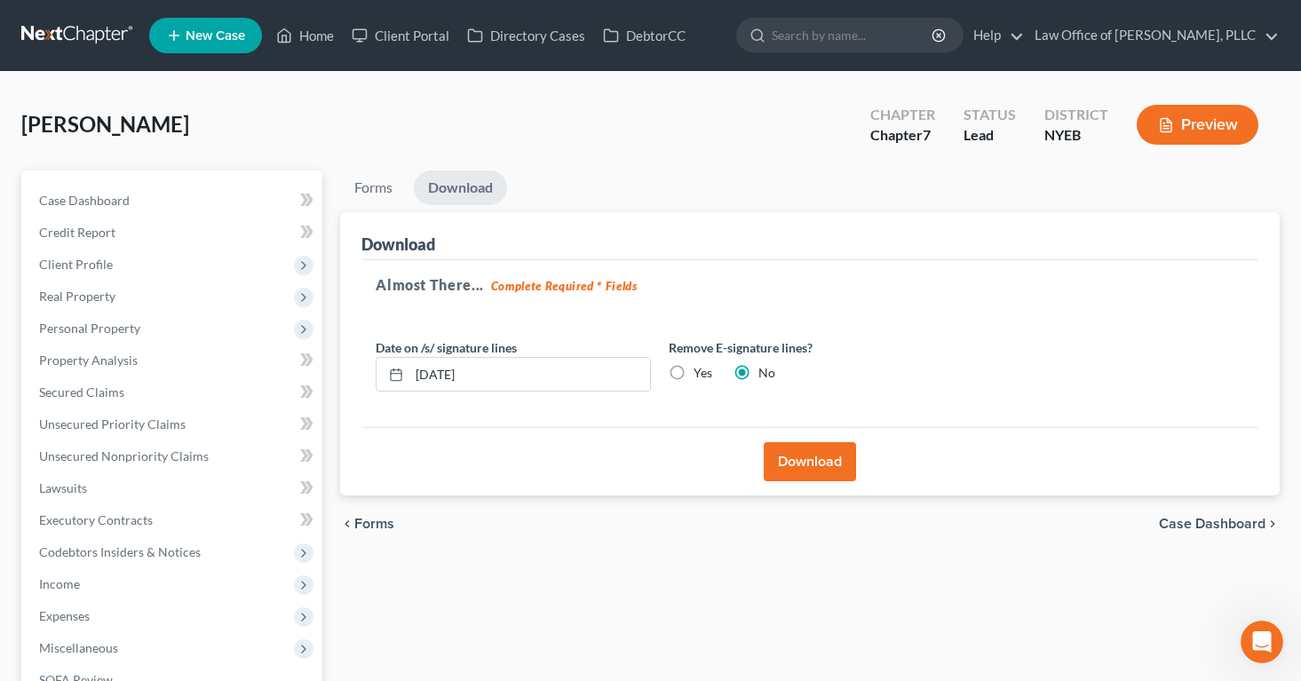
click at [801, 453] on button "Download" at bounding box center [810, 461] width 92 height 39
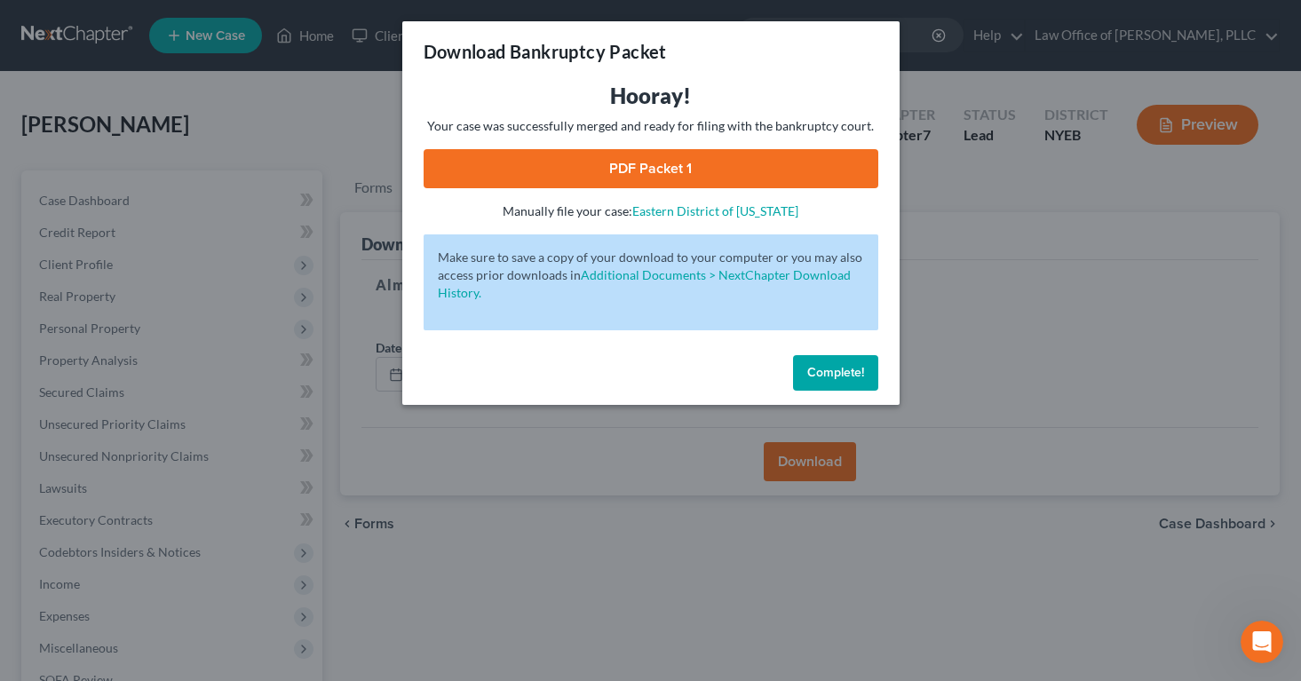
click at [756, 162] on link "PDF Packet 1" at bounding box center [651, 168] width 455 height 39
